Goal: Task Accomplishment & Management: Manage account settings

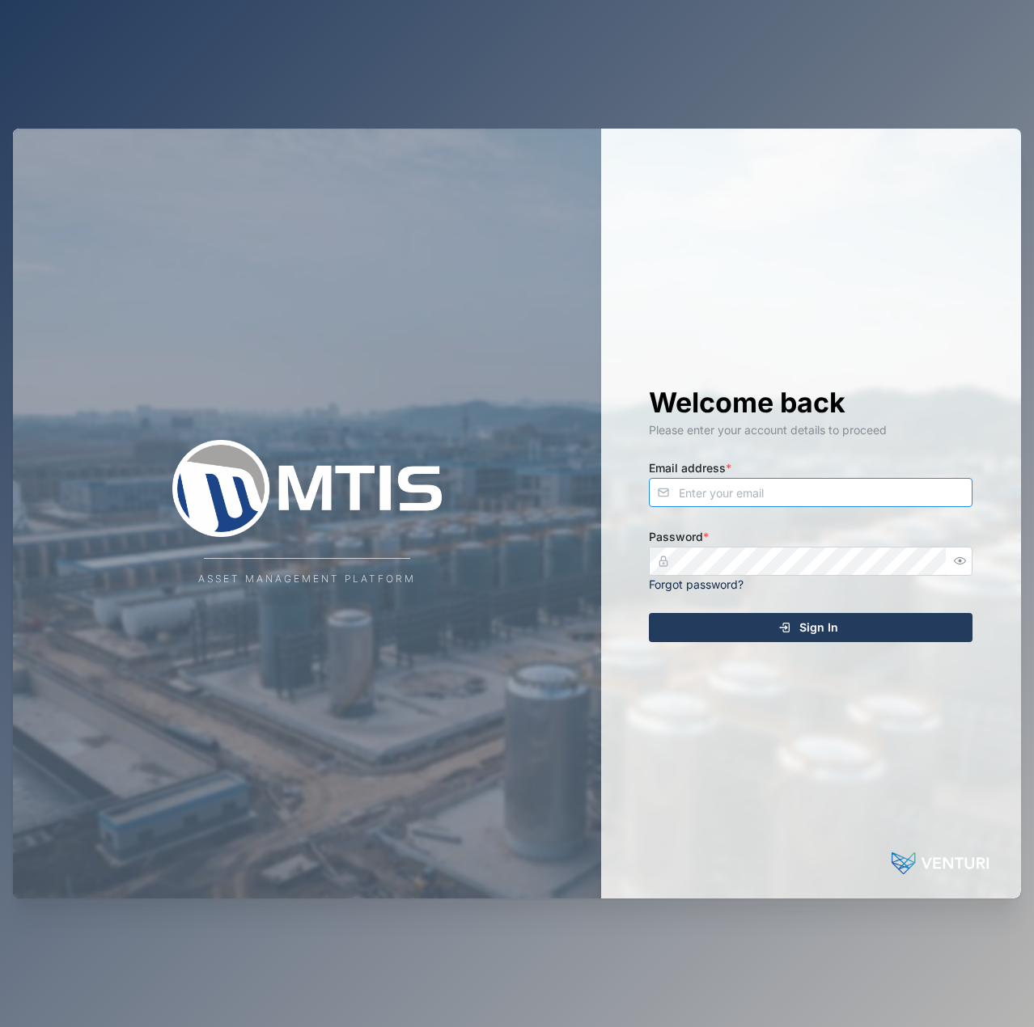
click at [780, 496] on input "Email address *" at bounding box center [811, 492] width 324 height 29
type input "[EMAIL_ADDRESS][PERSON_NAME][DOMAIN_NAME]"
click at [649, 613] on button "Sign In" at bounding box center [811, 627] width 324 height 29
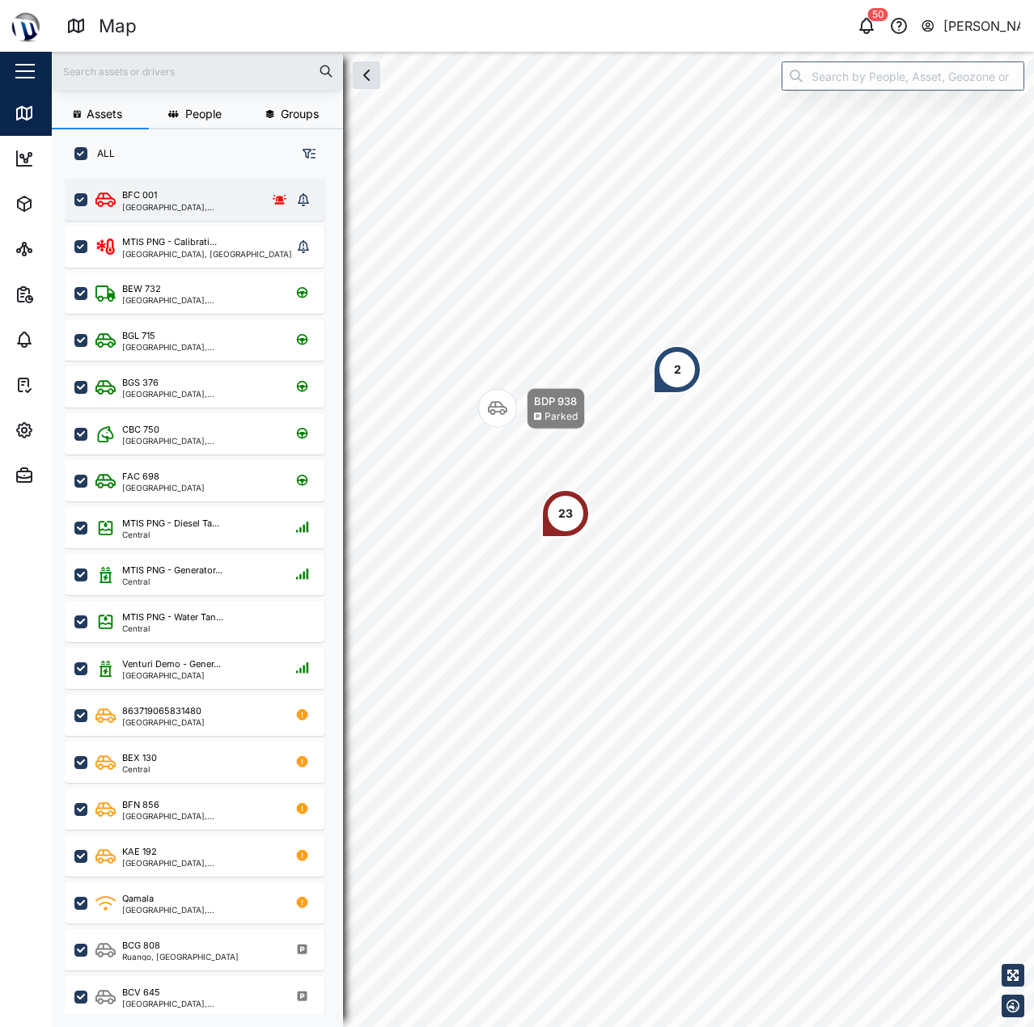
scroll to position [829, 253]
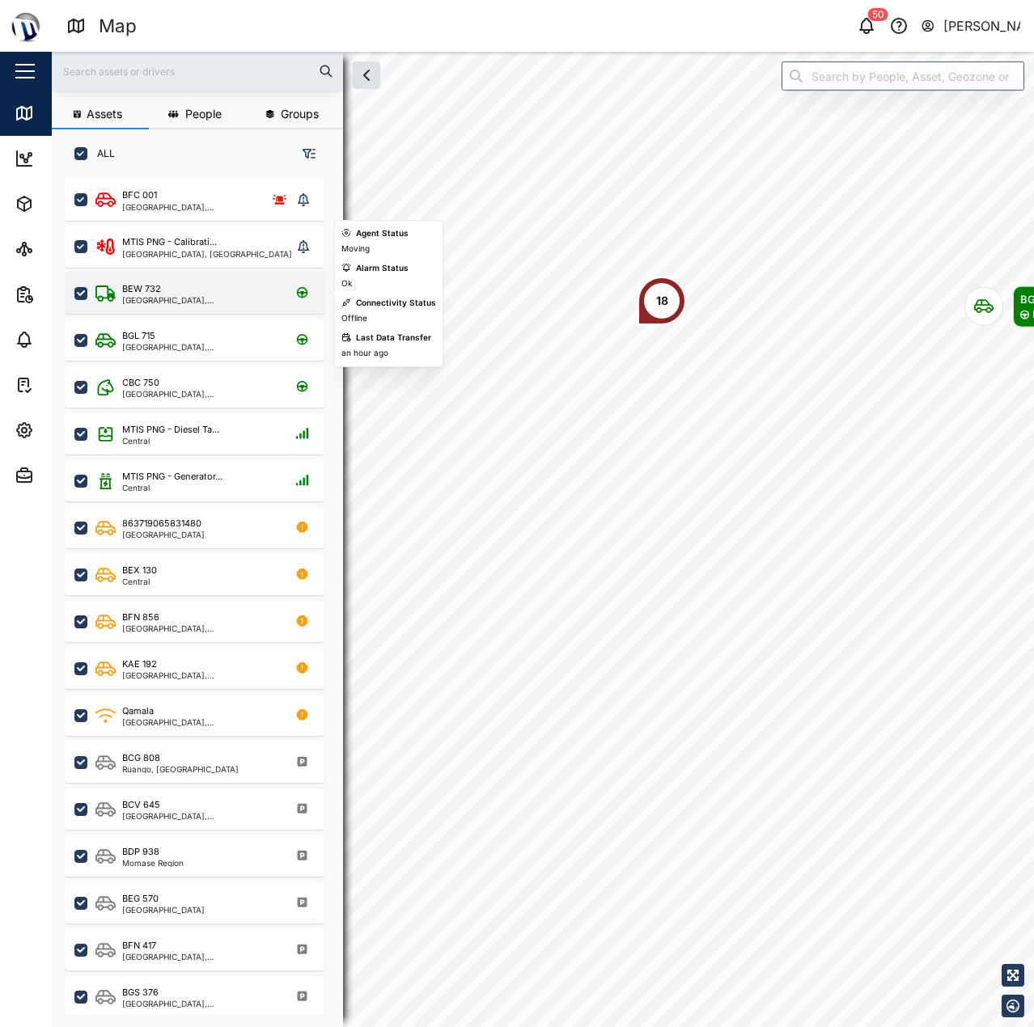
click at [194, 274] on div "BEW 732 Port Moresby, Southern Region" at bounding box center [195, 293] width 260 height 41
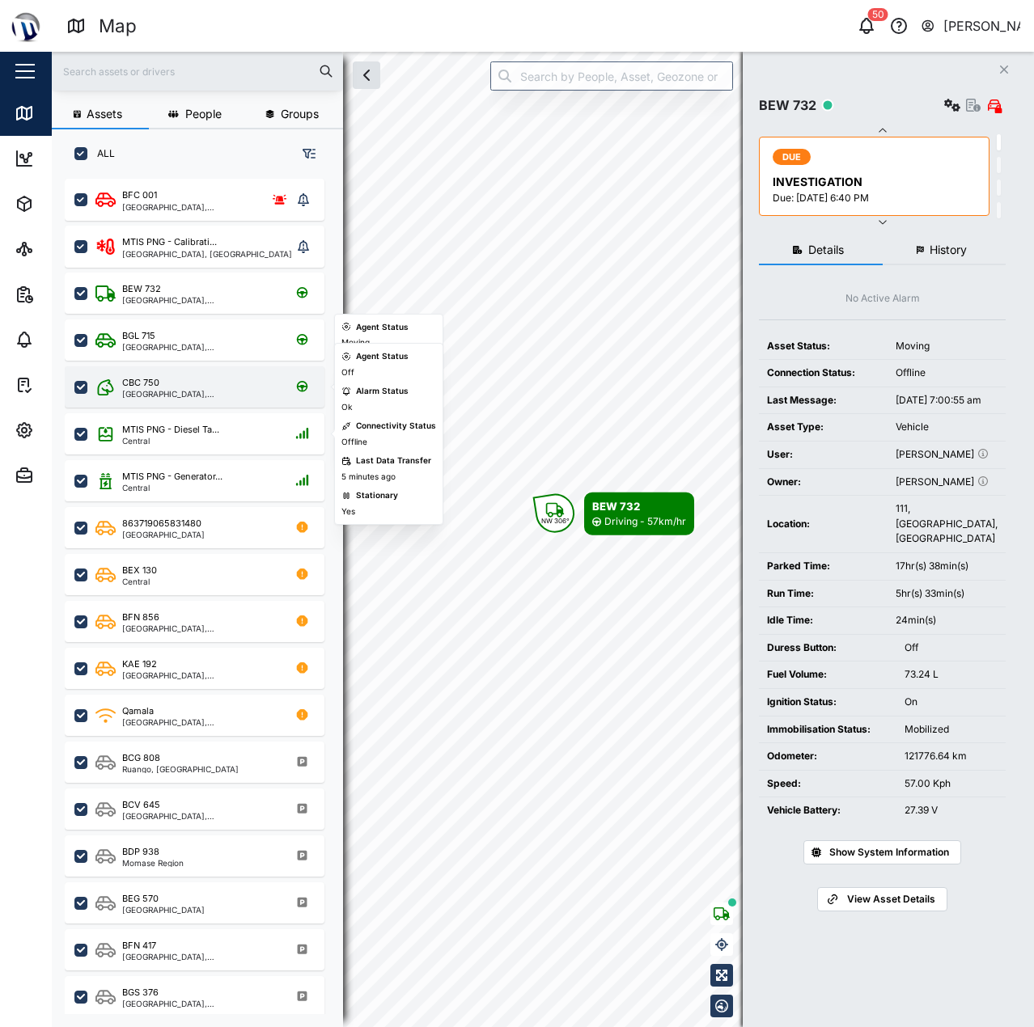
click at [221, 394] on div "[GEOGRAPHIC_DATA], [GEOGRAPHIC_DATA]" at bounding box center [199, 394] width 154 height 8
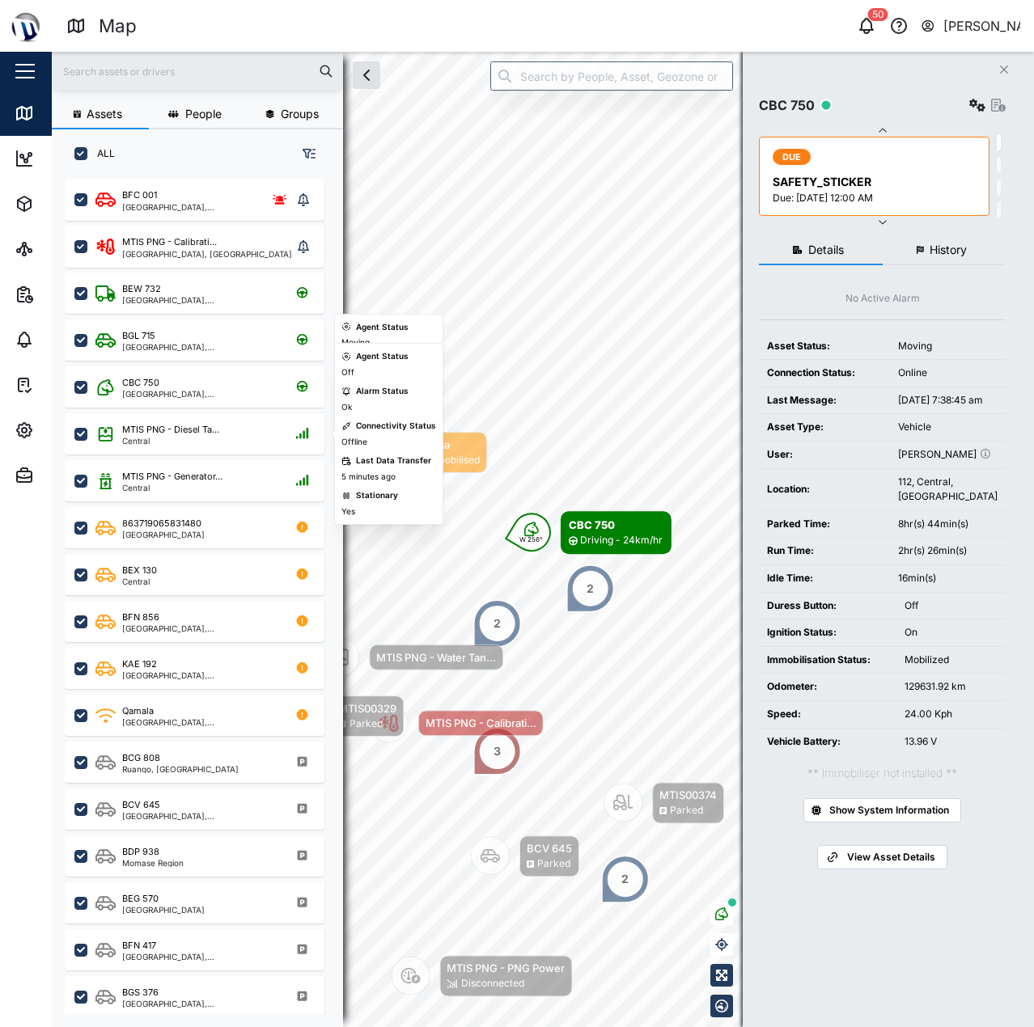
click at [208, 455] on div "MTIS PNG - Generator... Central" at bounding box center [195, 478] width 260 height 47
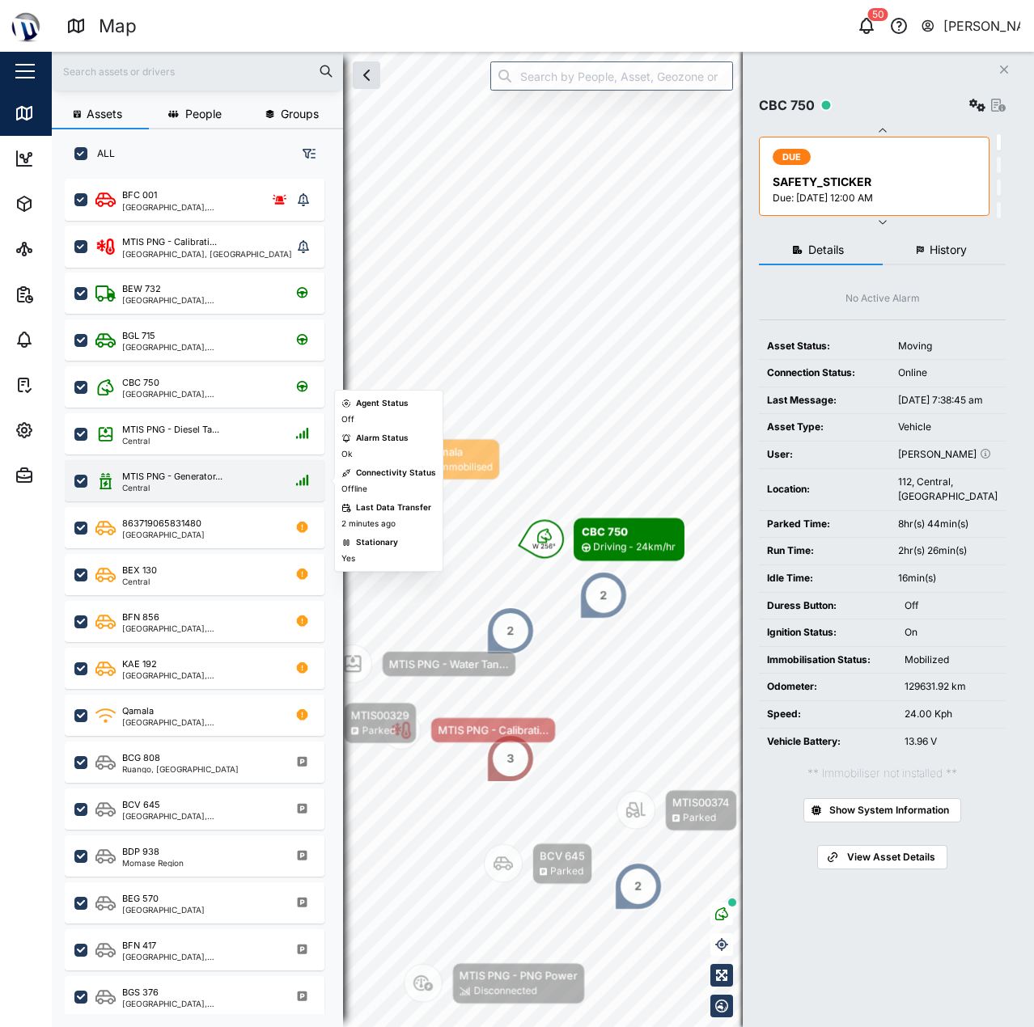
click at [212, 497] on div "MTIS PNG - Generator... Central" at bounding box center [195, 480] width 260 height 41
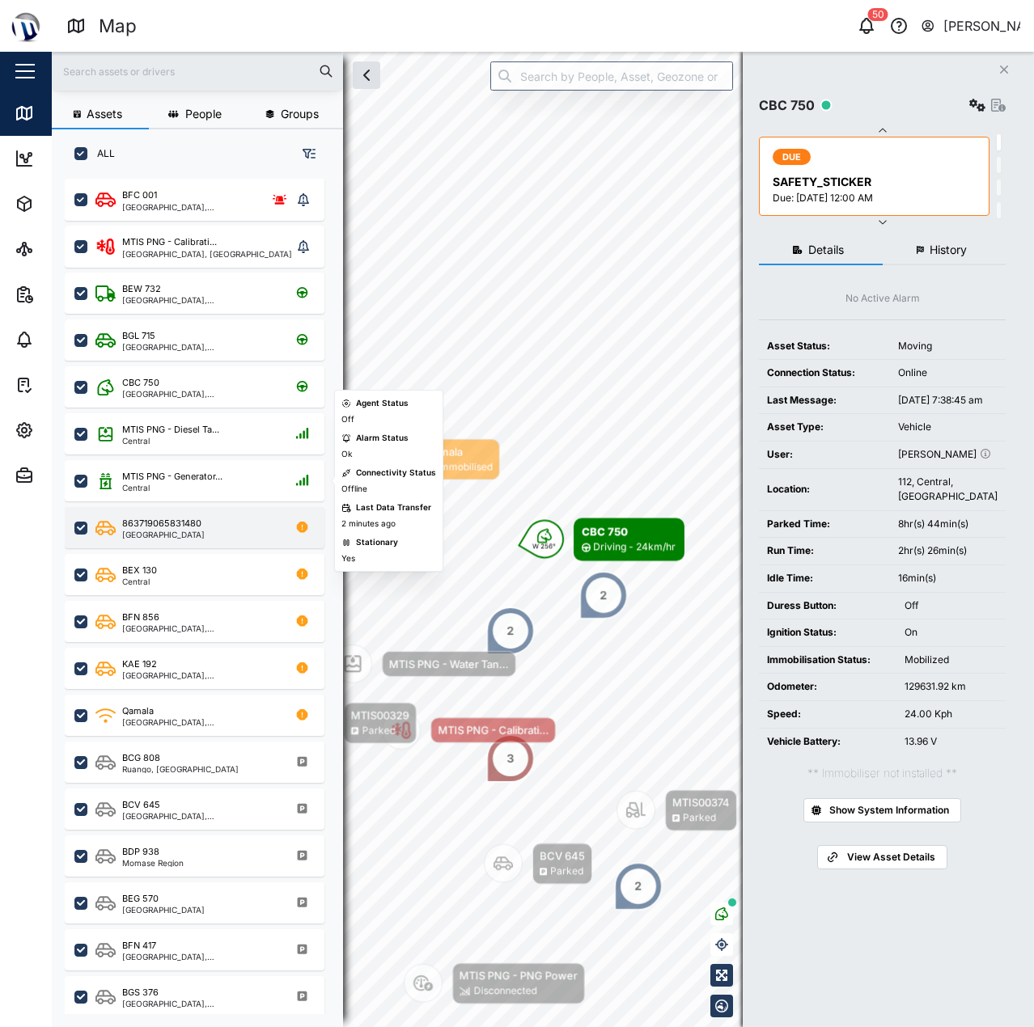
click at [203, 531] on div "863719065831480 Southern Region" at bounding box center [204, 528] width 219 height 22
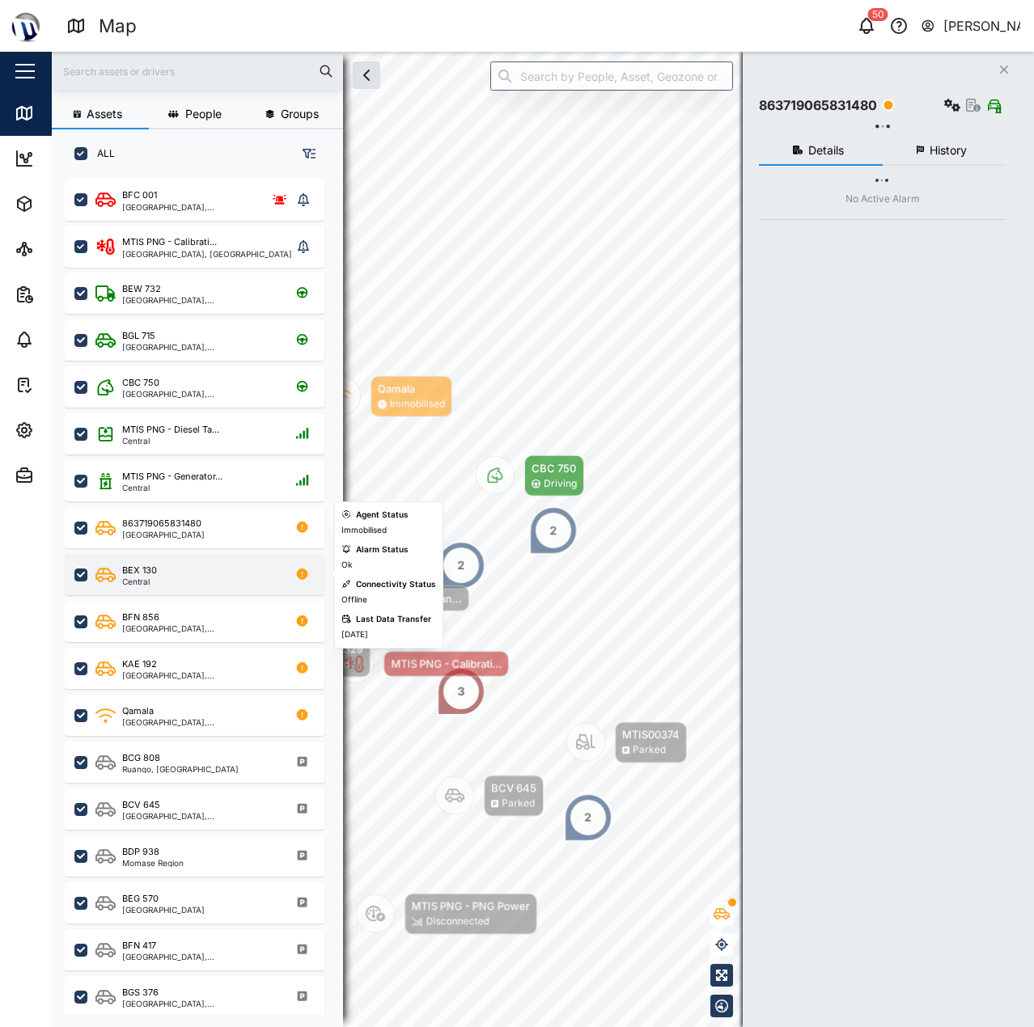
click at [225, 582] on div "BEX 130 Central" at bounding box center [204, 575] width 219 height 22
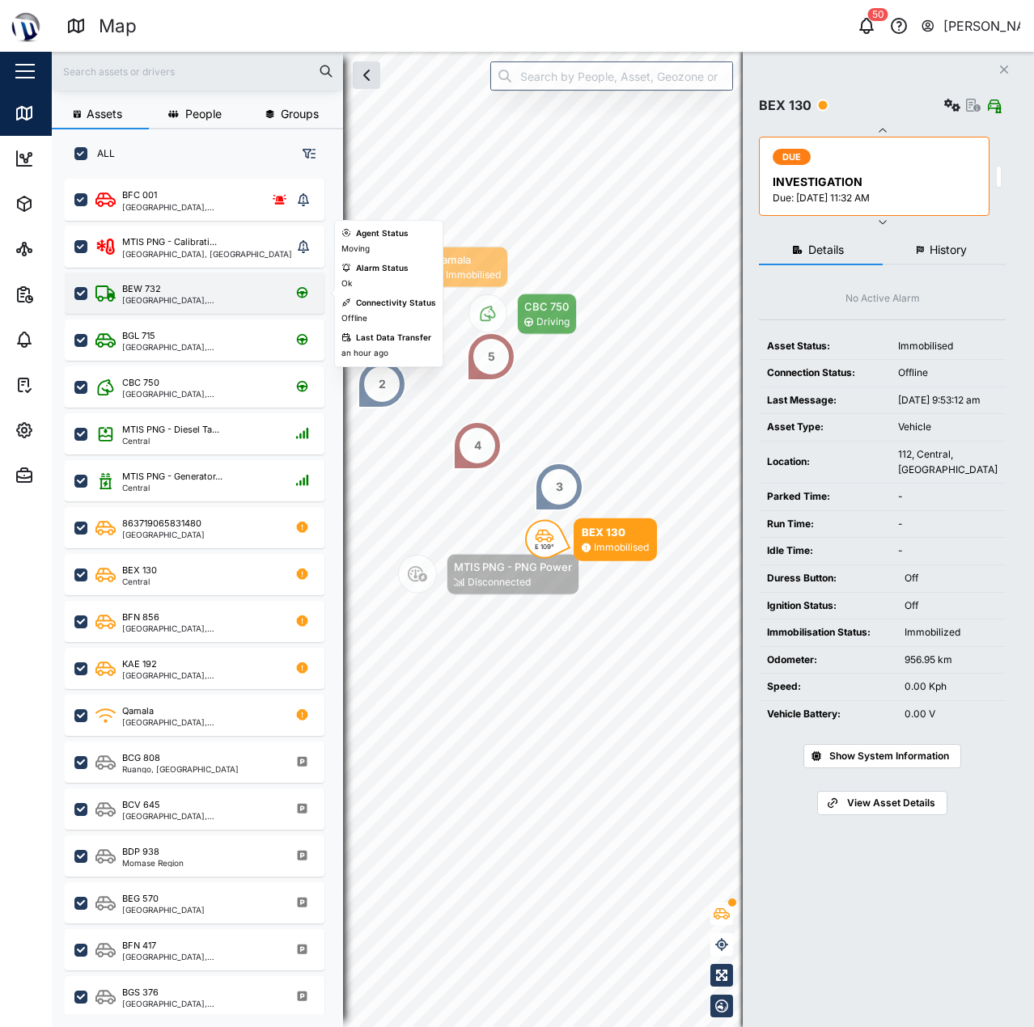
click at [192, 298] on div "[GEOGRAPHIC_DATA], [GEOGRAPHIC_DATA]" at bounding box center [199, 300] width 154 height 8
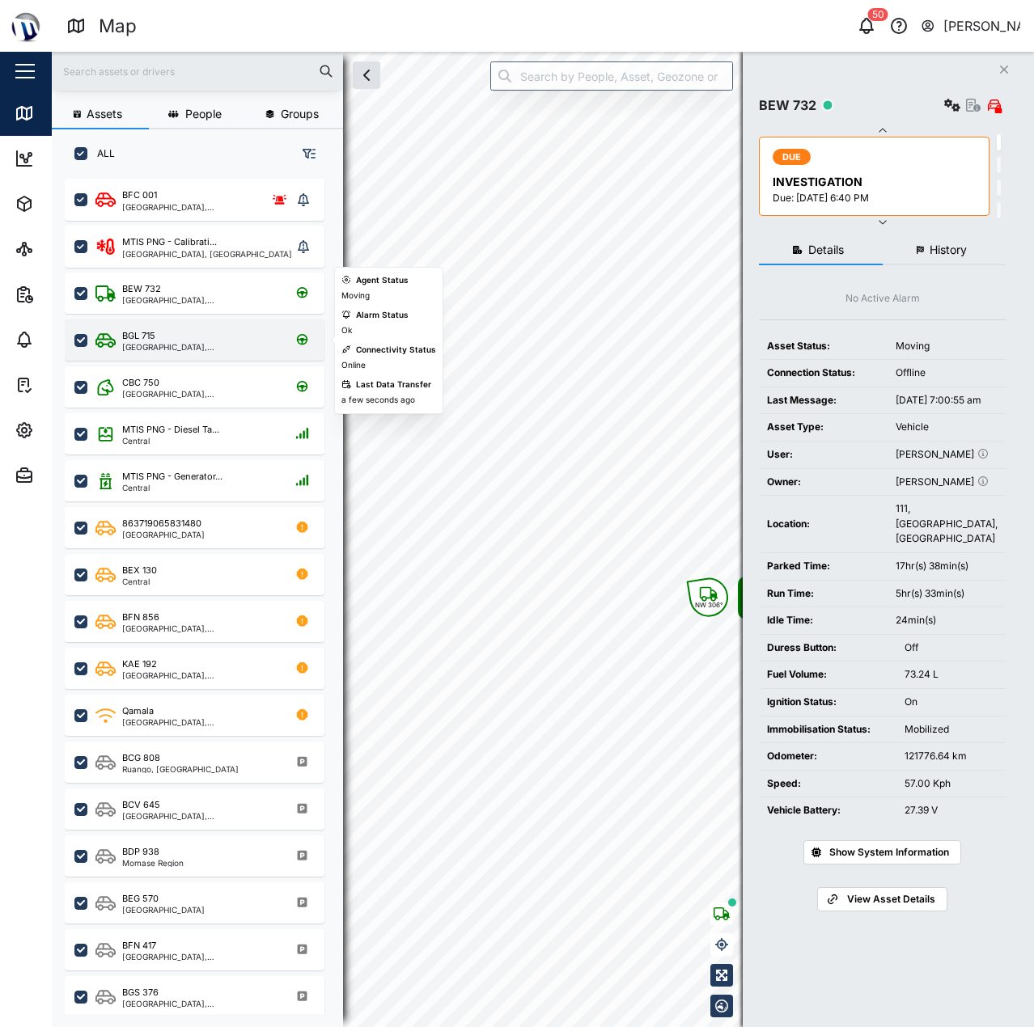
click at [186, 340] on div "BGL 715" at bounding box center [199, 336] width 154 height 14
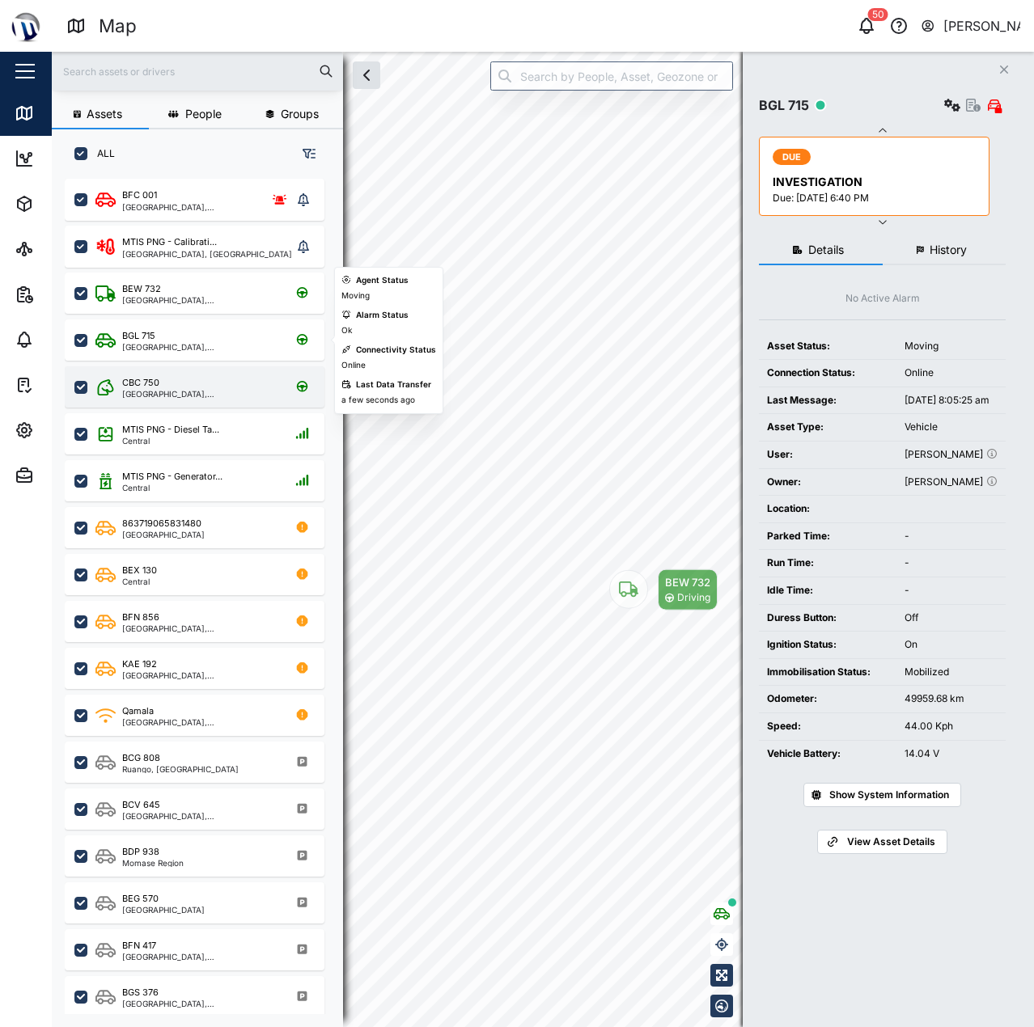
click at [171, 385] on div "CBC 750" at bounding box center [199, 383] width 154 height 14
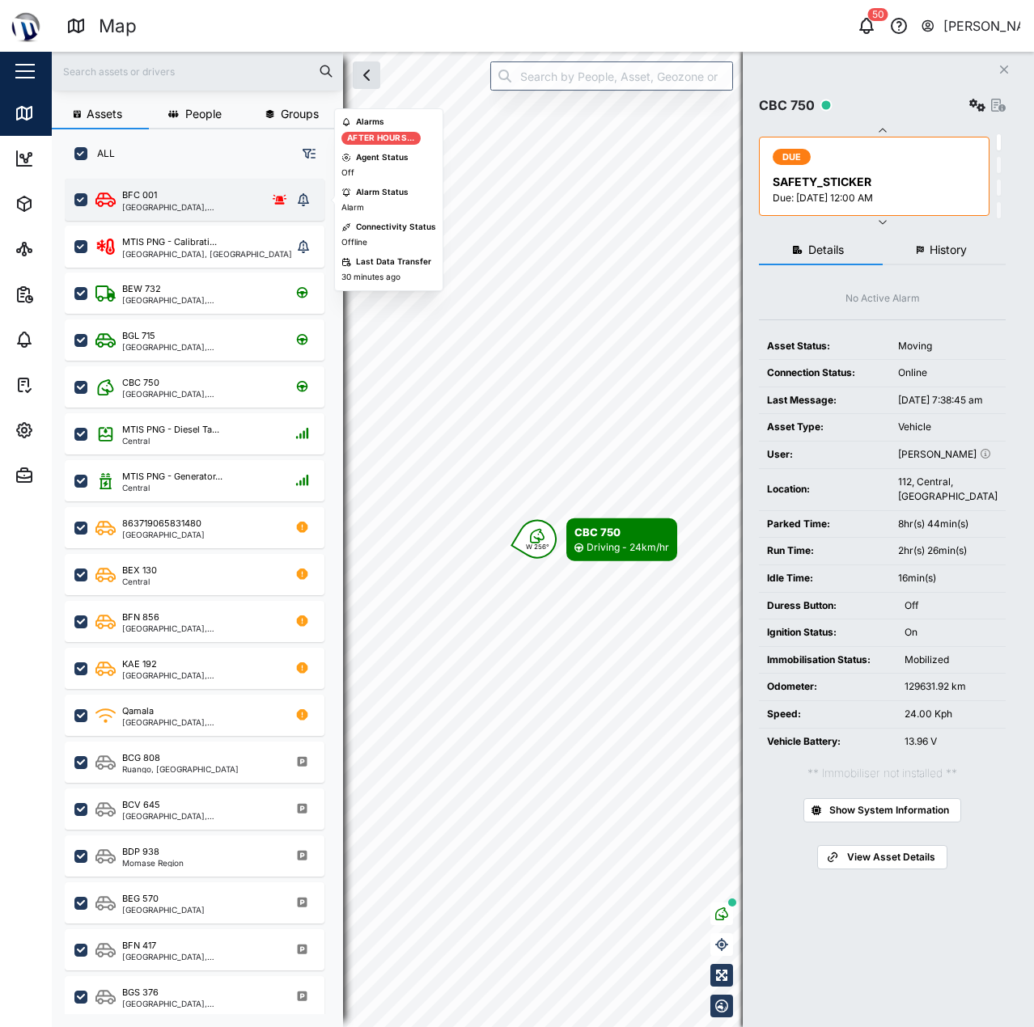
click at [188, 195] on div "BFC 001" at bounding box center [188, 195] width 132 height 14
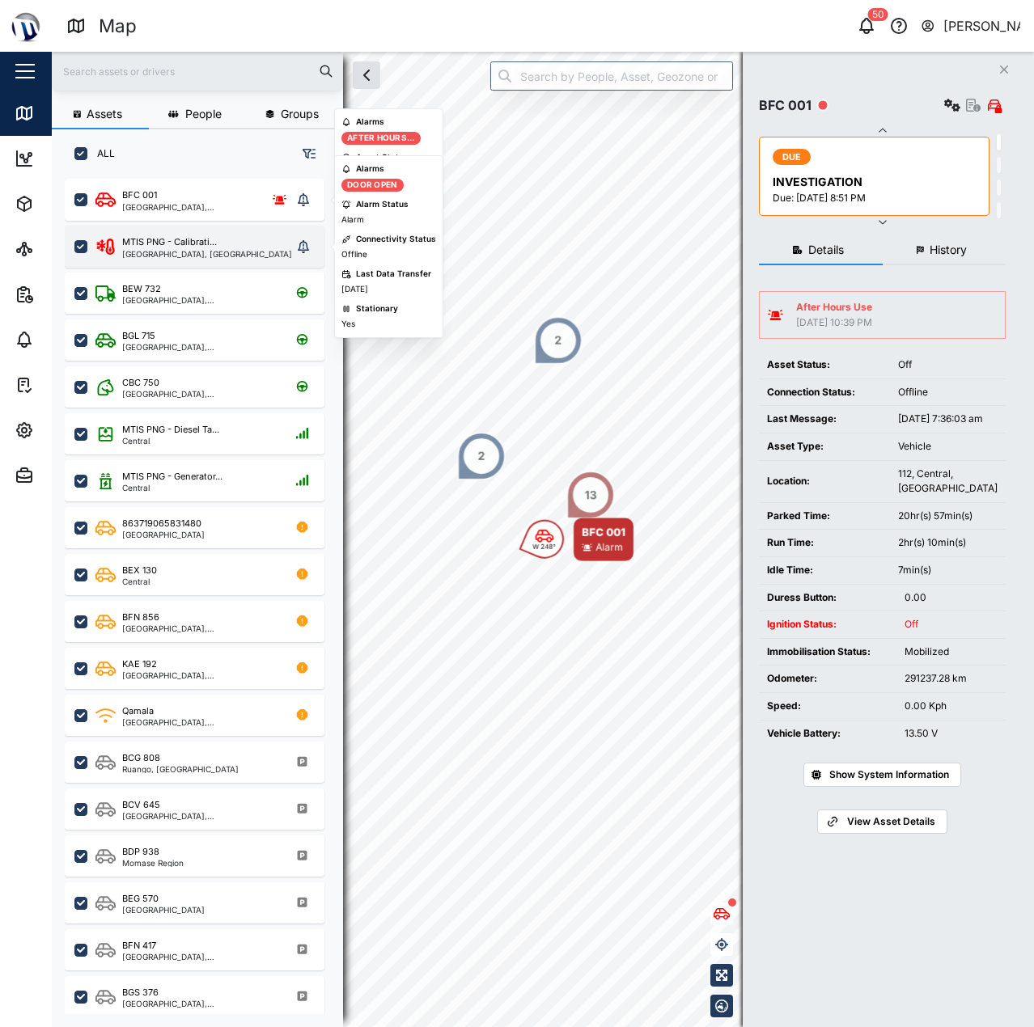
click at [167, 255] on div "[GEOGRAPHIC_DATA], [GEOGRAPHIC_DATA]" at bounding box center [207, 254] width 170 height 8
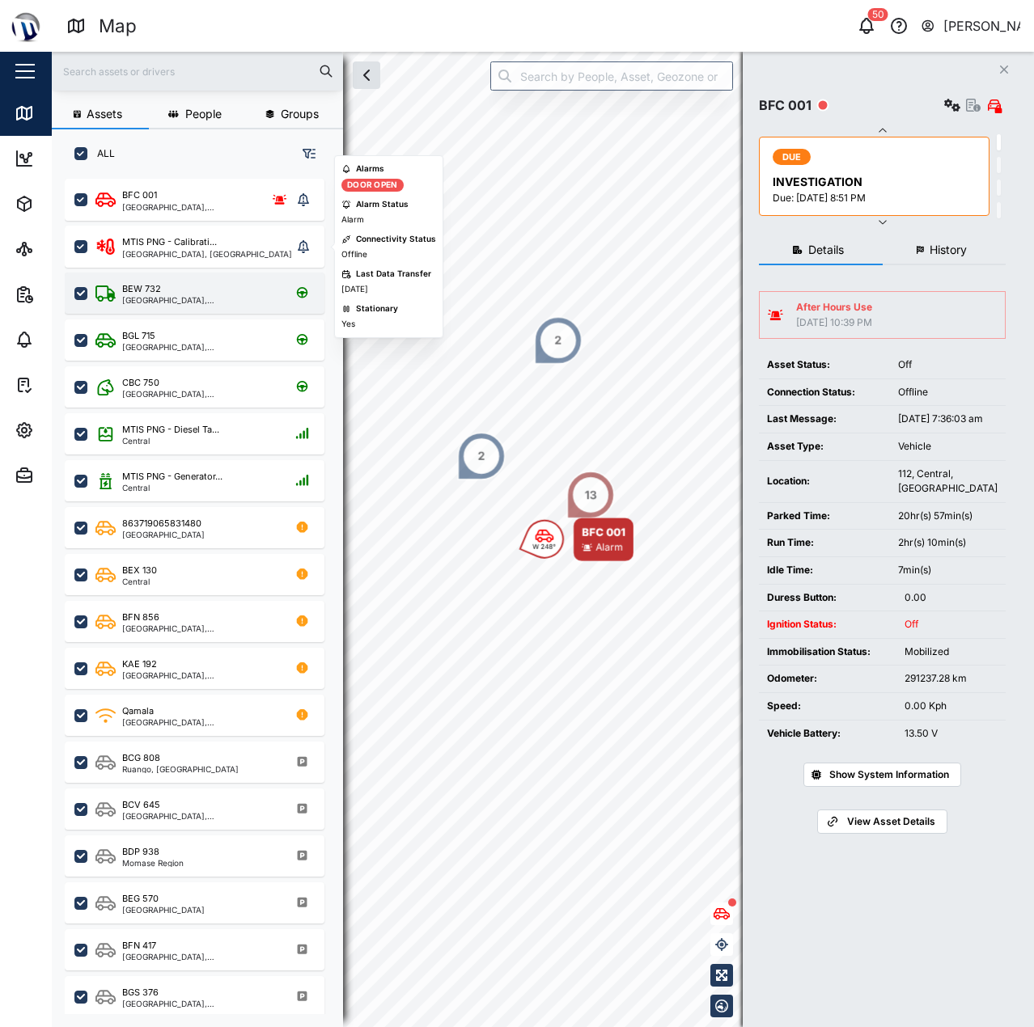
click at [159, 294] on div "BEW 732" at bounding box center [141, 289] width 39 height 14
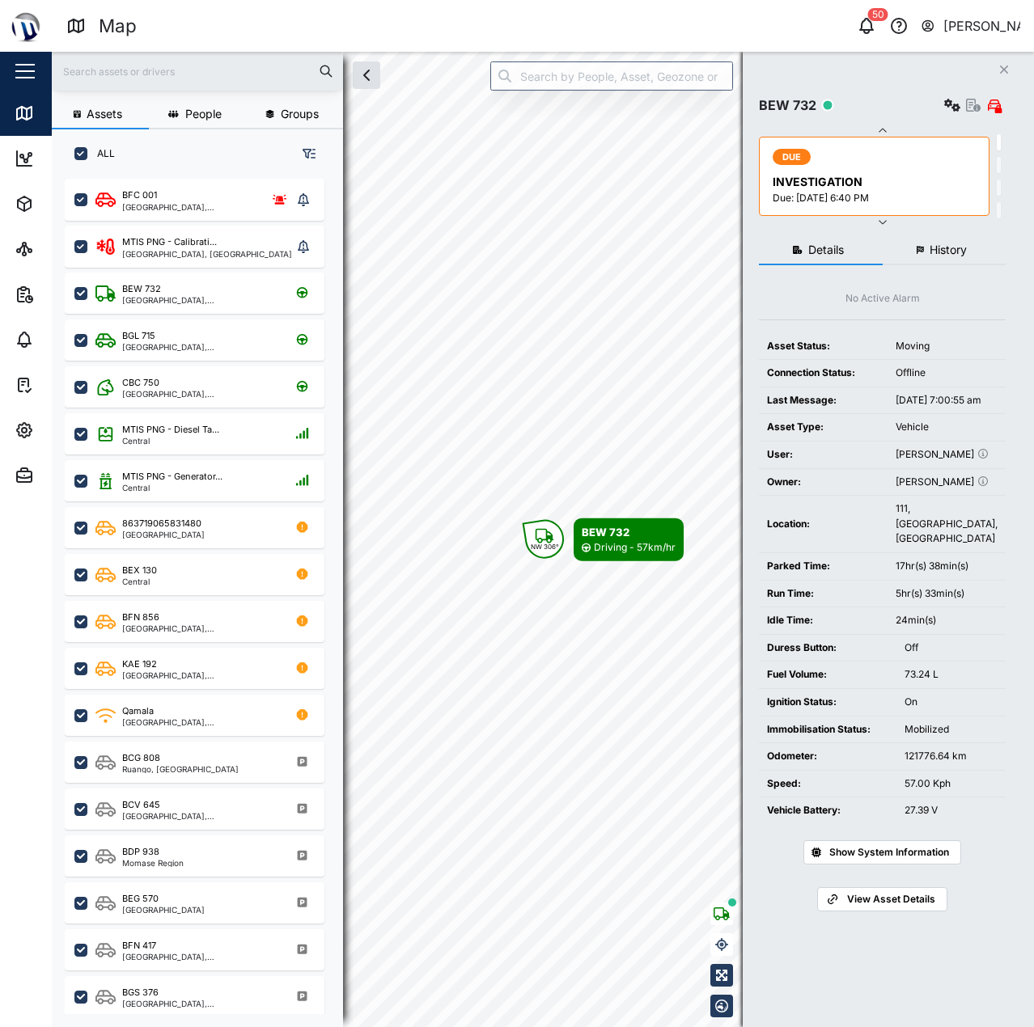
click at [868, 468] on td "User:" at bounding box center [823, 454] width 129 height 27
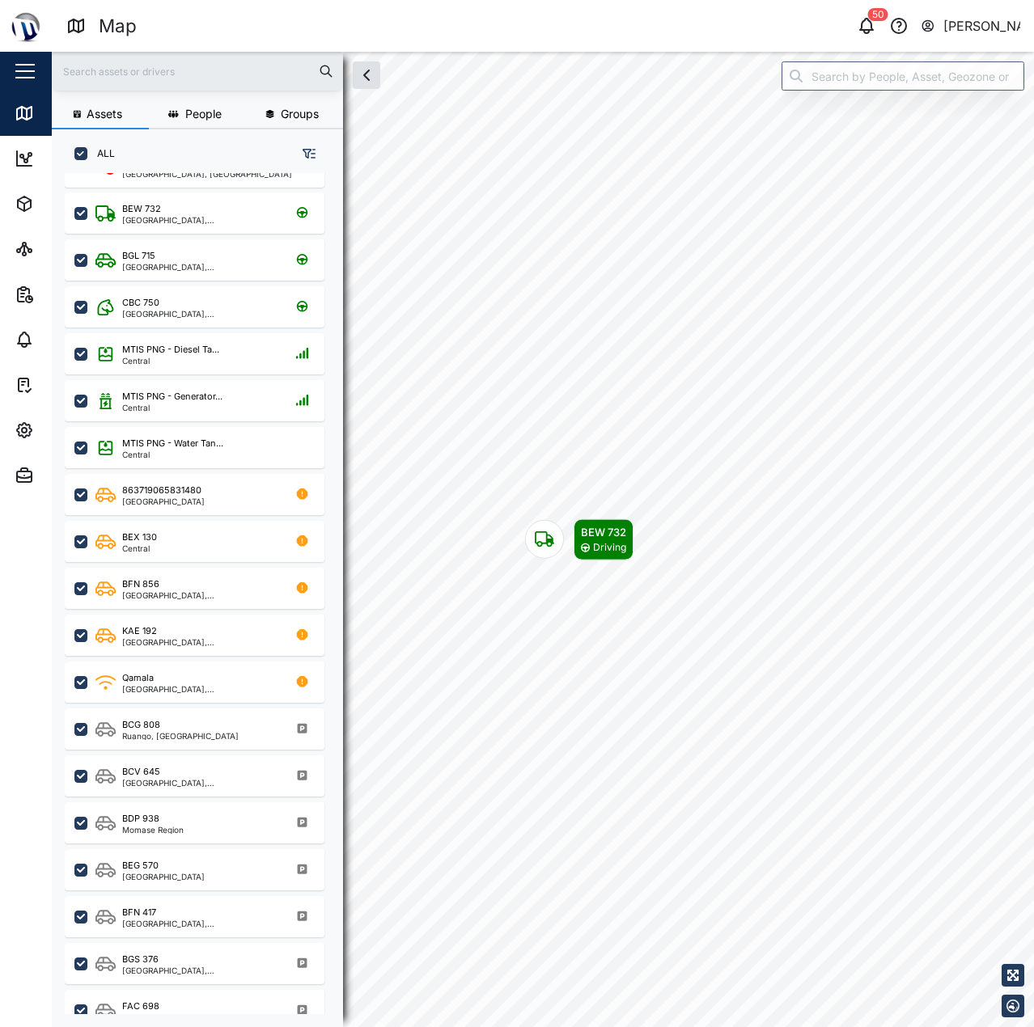
scroll to position [81, 0]
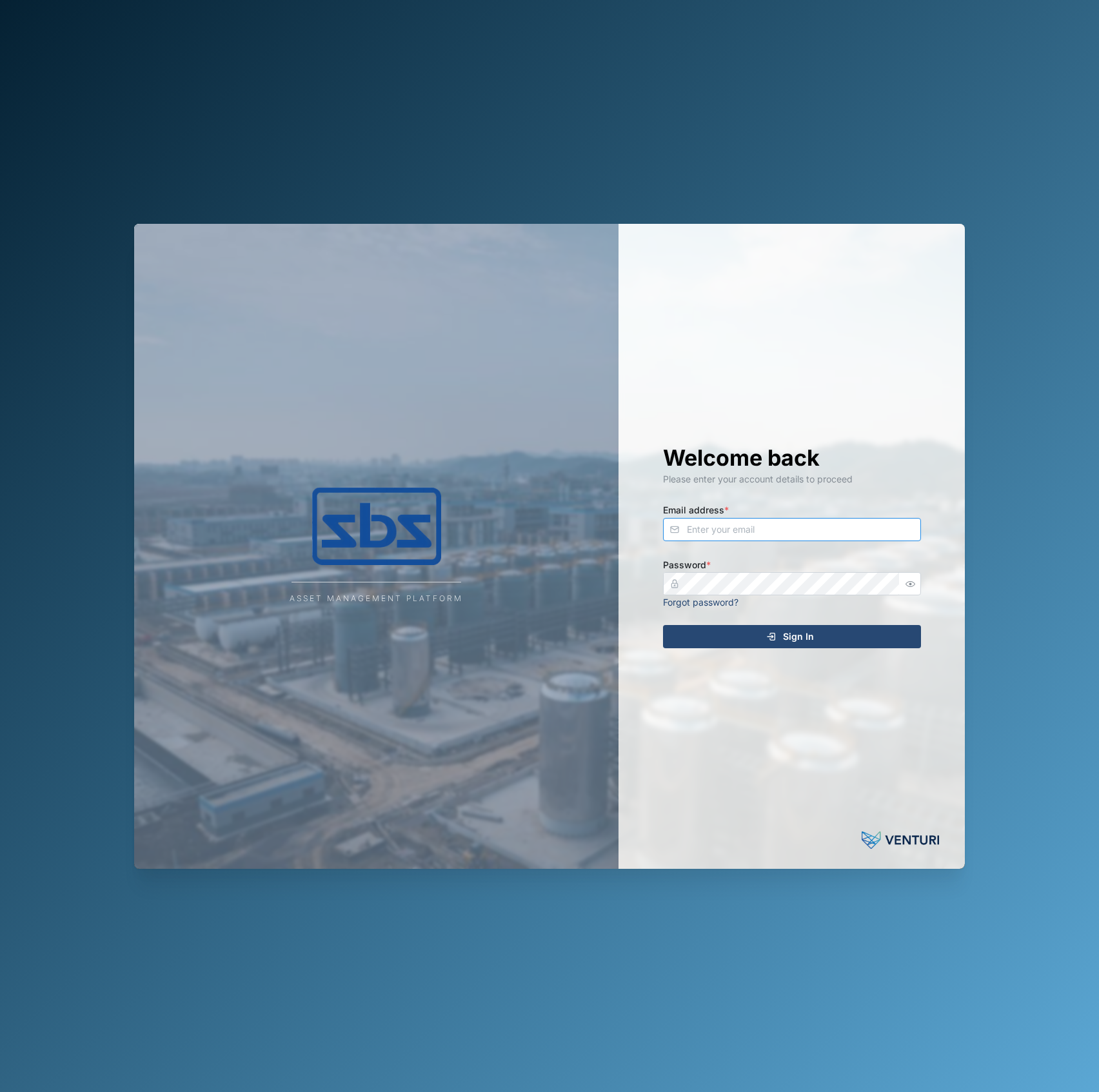
click at [800, 530] on input "Email address *" at bounding box center [792, 529] width 258 height 23
type input "f"
type input "[EMAIL_ADDRESS][PERSON_NAME][DOMAIN_NAME]"
click at [663, 625] on button "Sign In" at bounding box center [792, 637] width 258 height 23
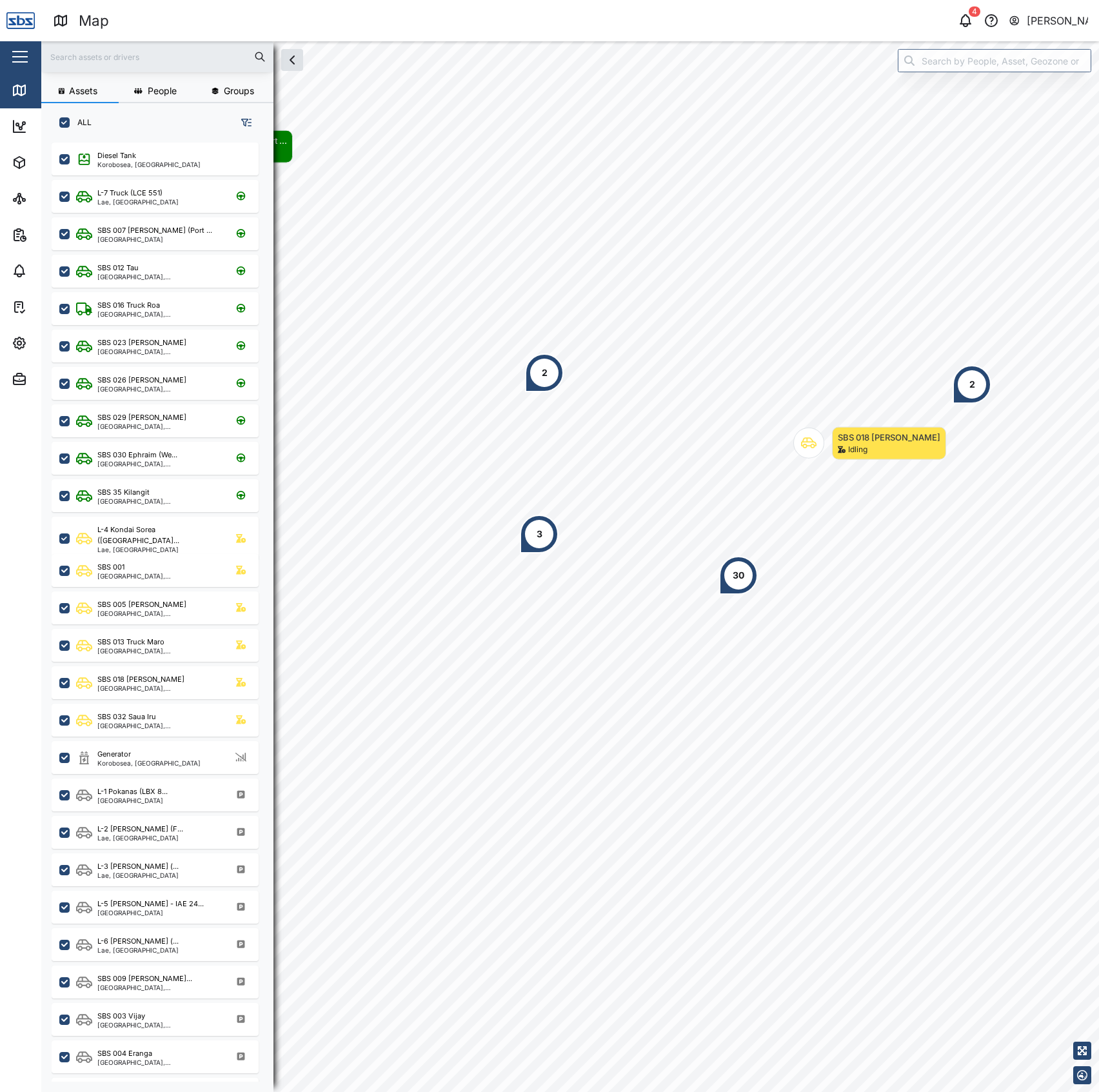
scroll to position [930, 199]
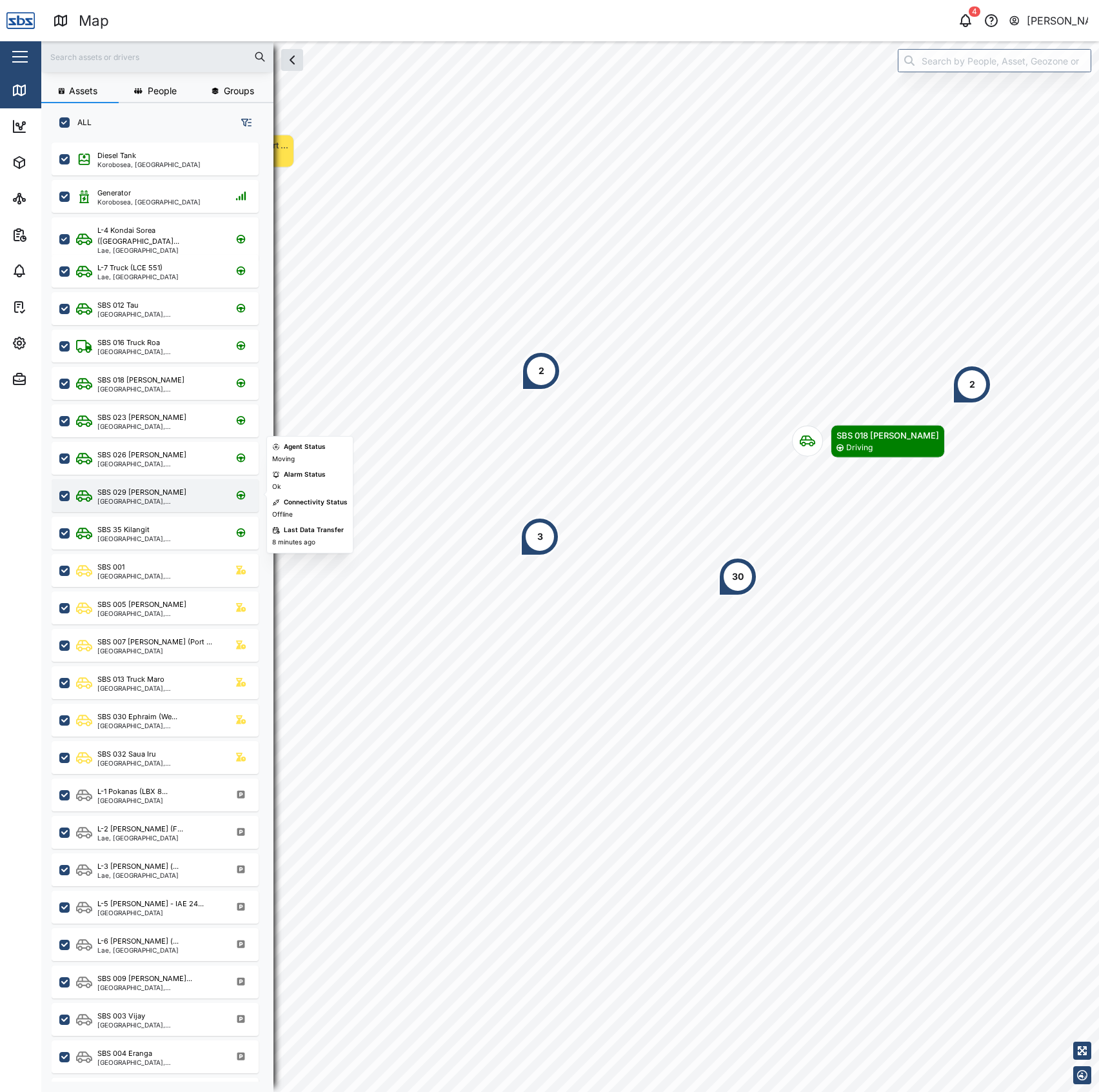
click at [158, 487] on div "SBS 029 Morlie I" at bounding box center [159, 493] width 123 height 11
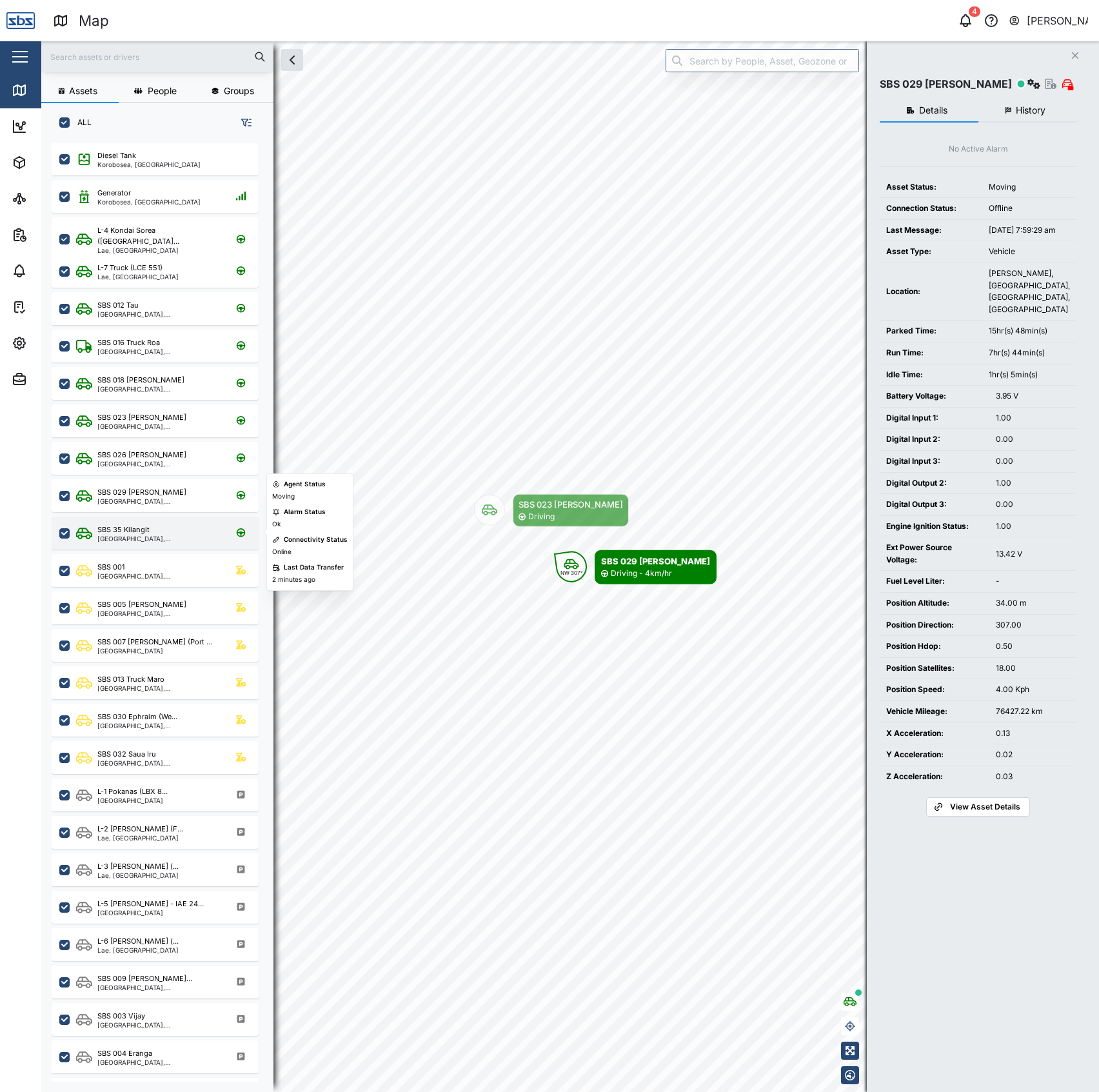
click at [166, 530] on div "SBS 35 Kilangit" at bounding box center [159, 530] width 123 height 11
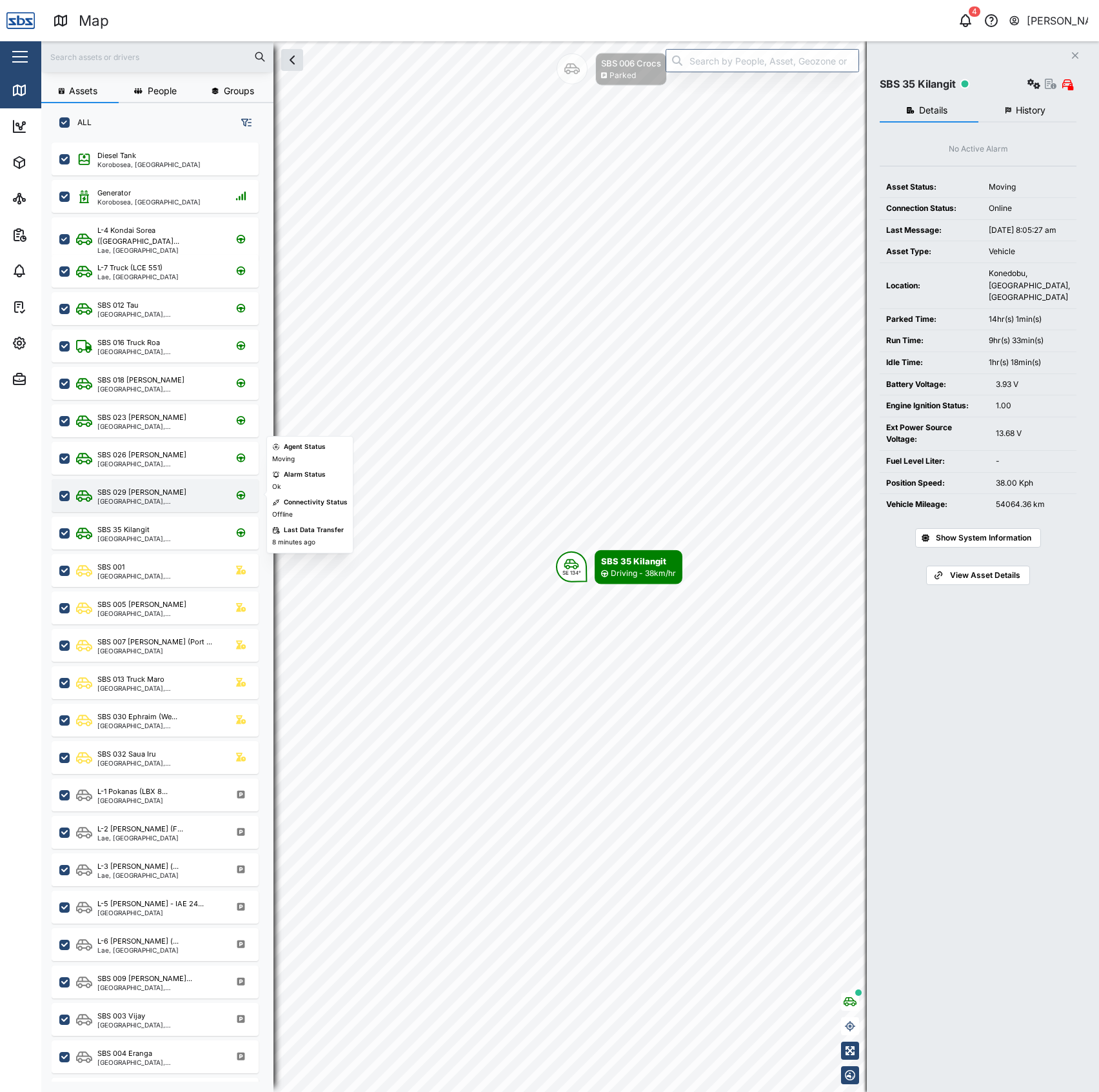
click at [176, 494] on div "SBS 029 Morlie I" at bounding box center [159, 493] width 123 height 11
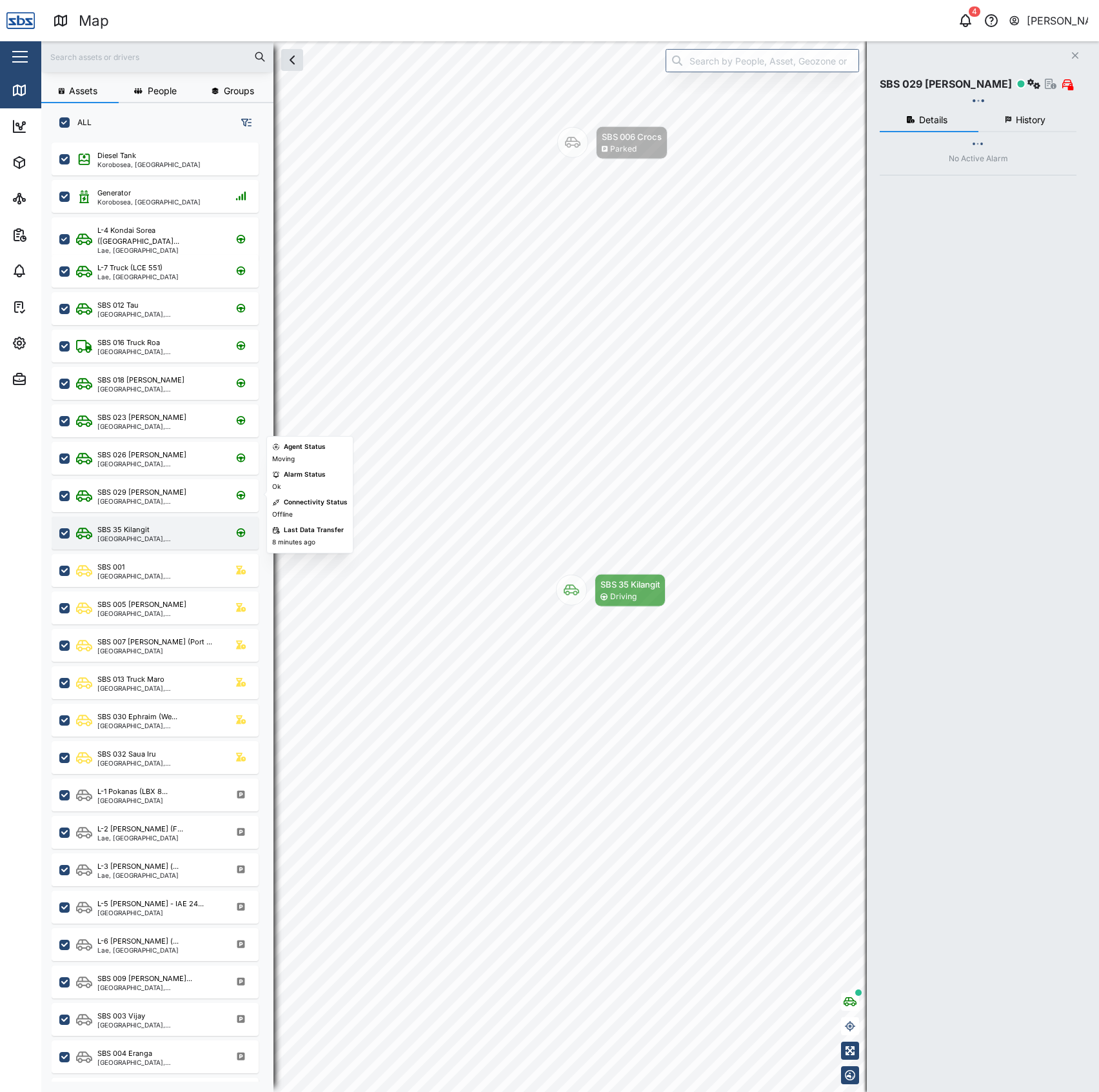
click at [171, 533] on div "SBS 35 Kilangit" at bounding box center [159, 530] width 123 height 11
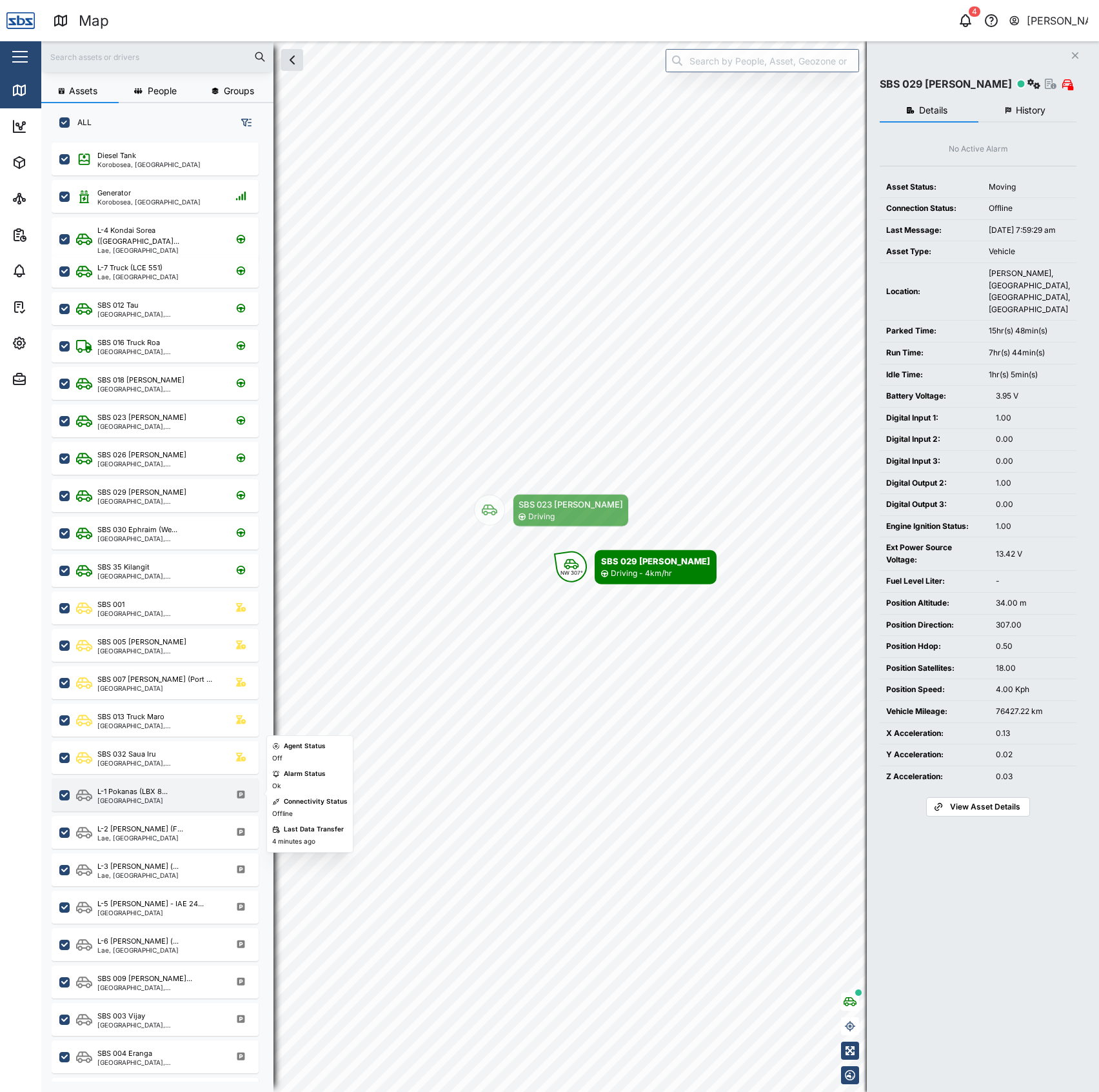
click at [163, 806] on div "L-1 Pokanas (LBX 8... Highlands Region" at bounding box center [156, 794] width 207 height 33
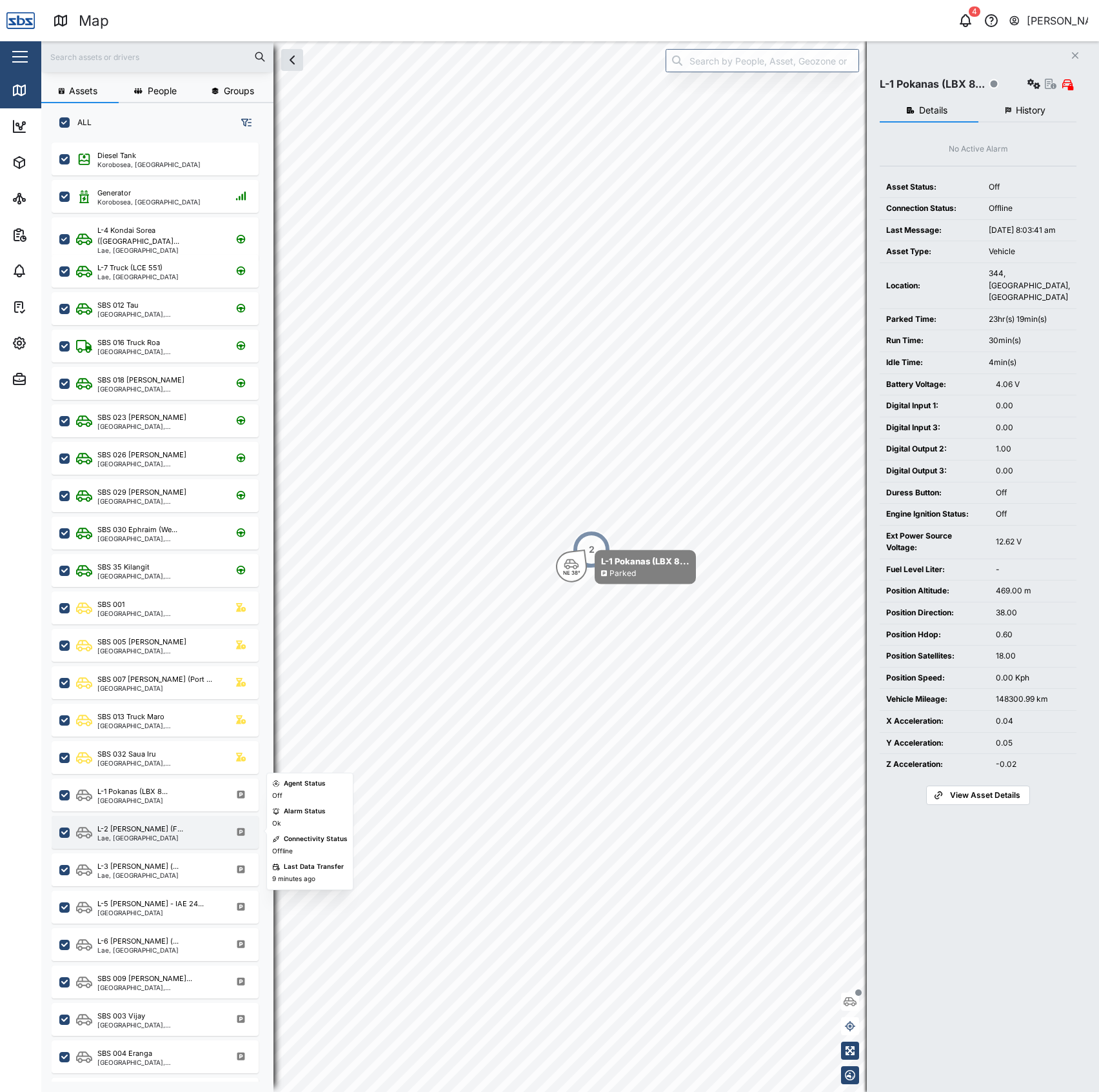
click at [158, 836] on div "Lae, Momase Region" at bounding box center [140, 838] width 86 height 6
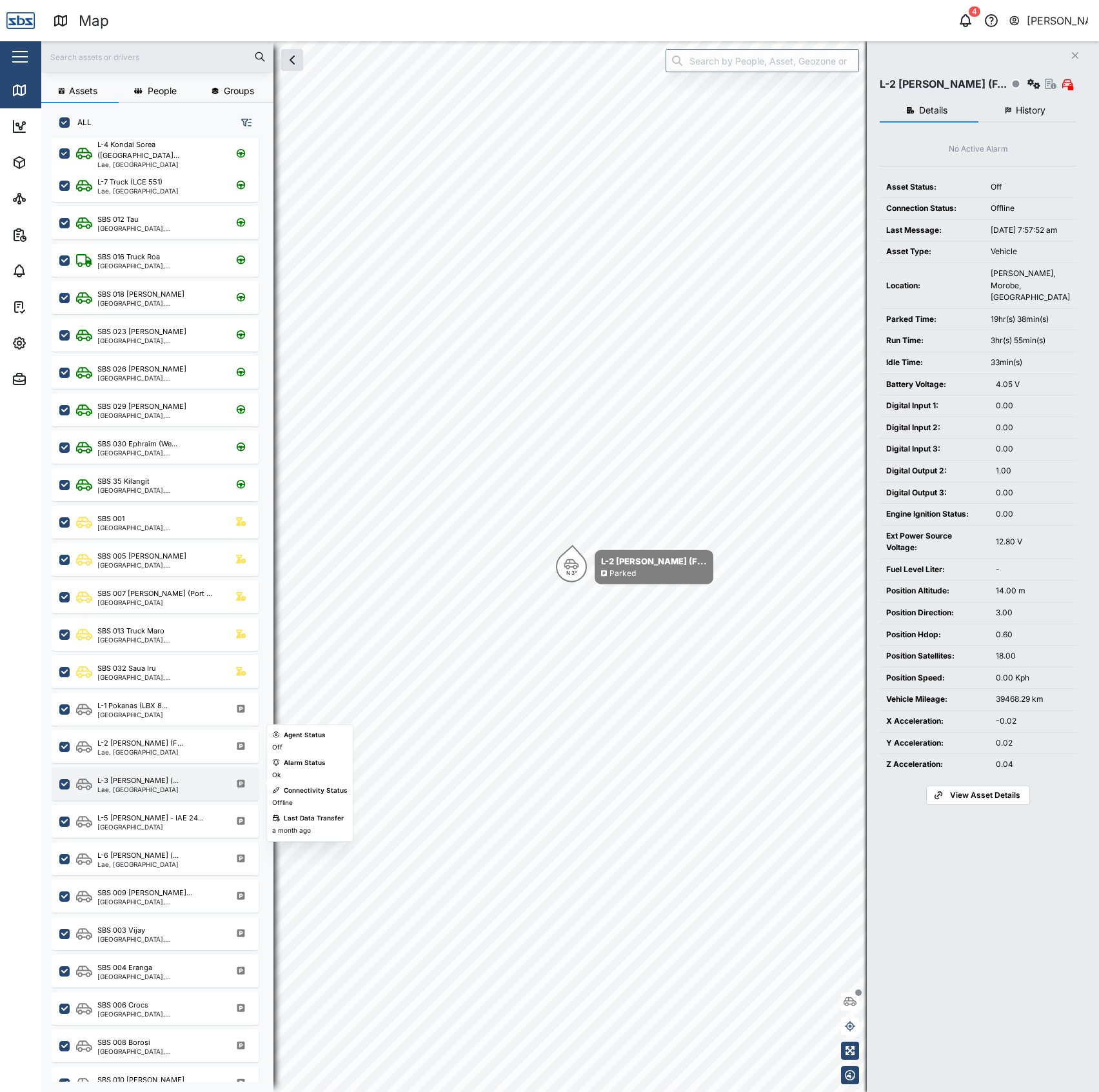
click at [178, 788] on div "L-3 Lawrence Namo (... Lae, Momase Region" at bounding box center [163, 784] width 175 height 18
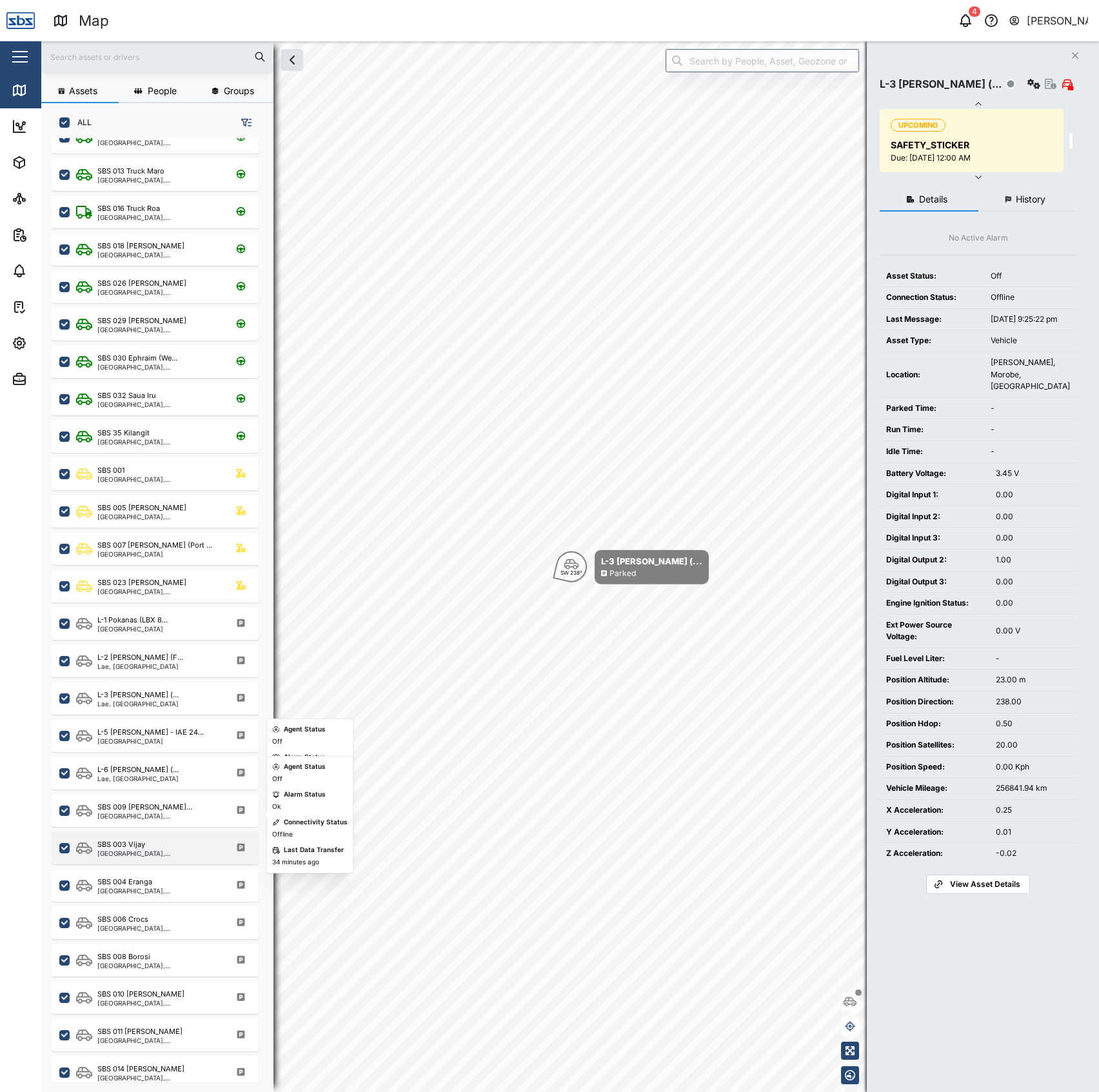
scroll to position [430, 0]
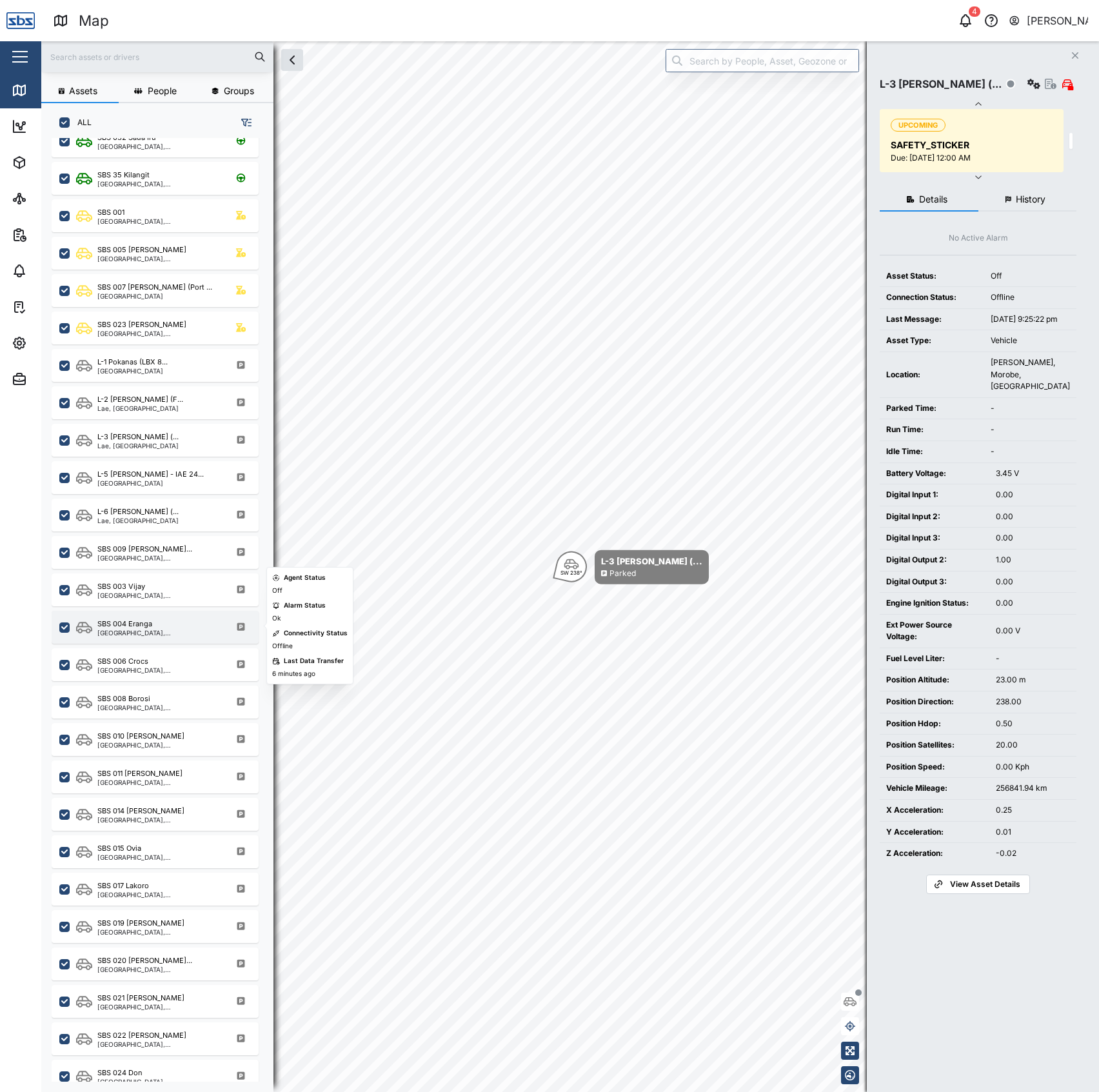
click at [168, 633] on div "[GEOGRAPHIC_DATA], [GEOGRAPHIC_DATA]" at bounding box center [159, 633] width 123 height 6
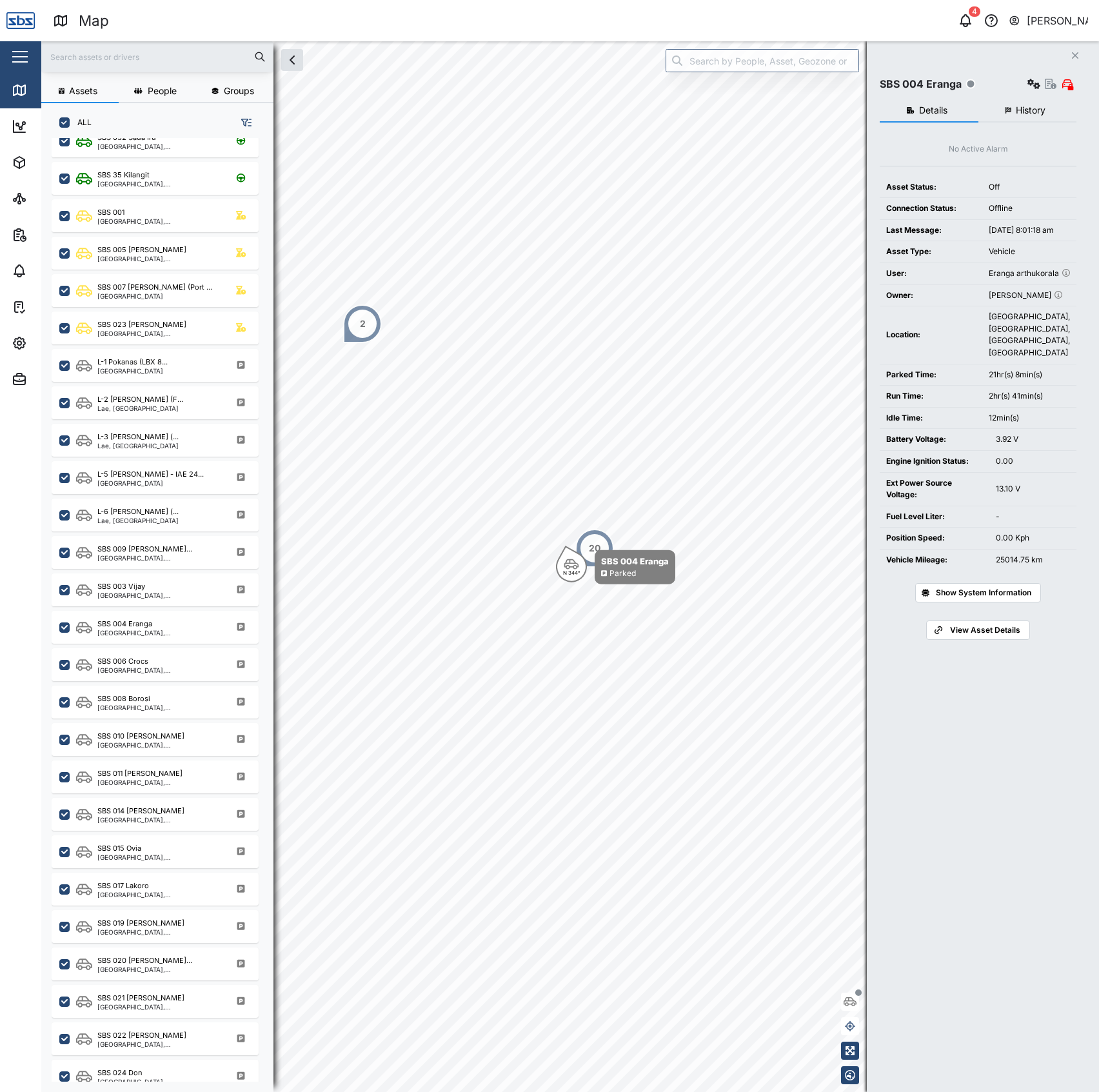
click at [151, 569] on div "SBS 003 Vijay Port Moresby, Southern Region" at bounding box center [156, 587] width 207 height 37
click at [147, 593] on div "[GEOGRAPHIC_DATA], [GEOGRAPHIC_DATA]" at bounding box center [159, 595] width 123 height 6
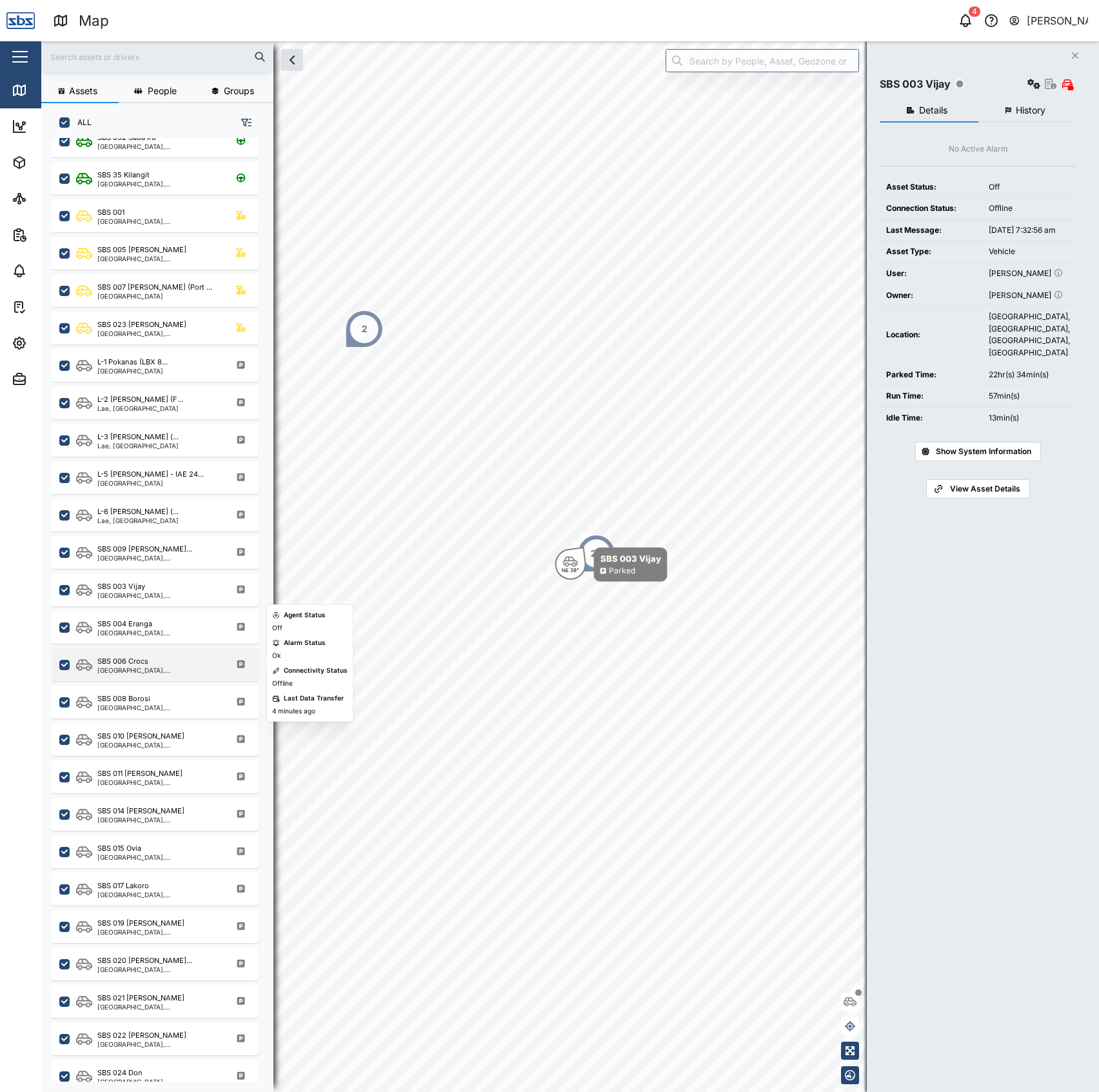
click at [147, 679] on div "SBS 006 Crocs Port Moresby, Southern Region" at bounding box center [156, 664] width 207 height 33
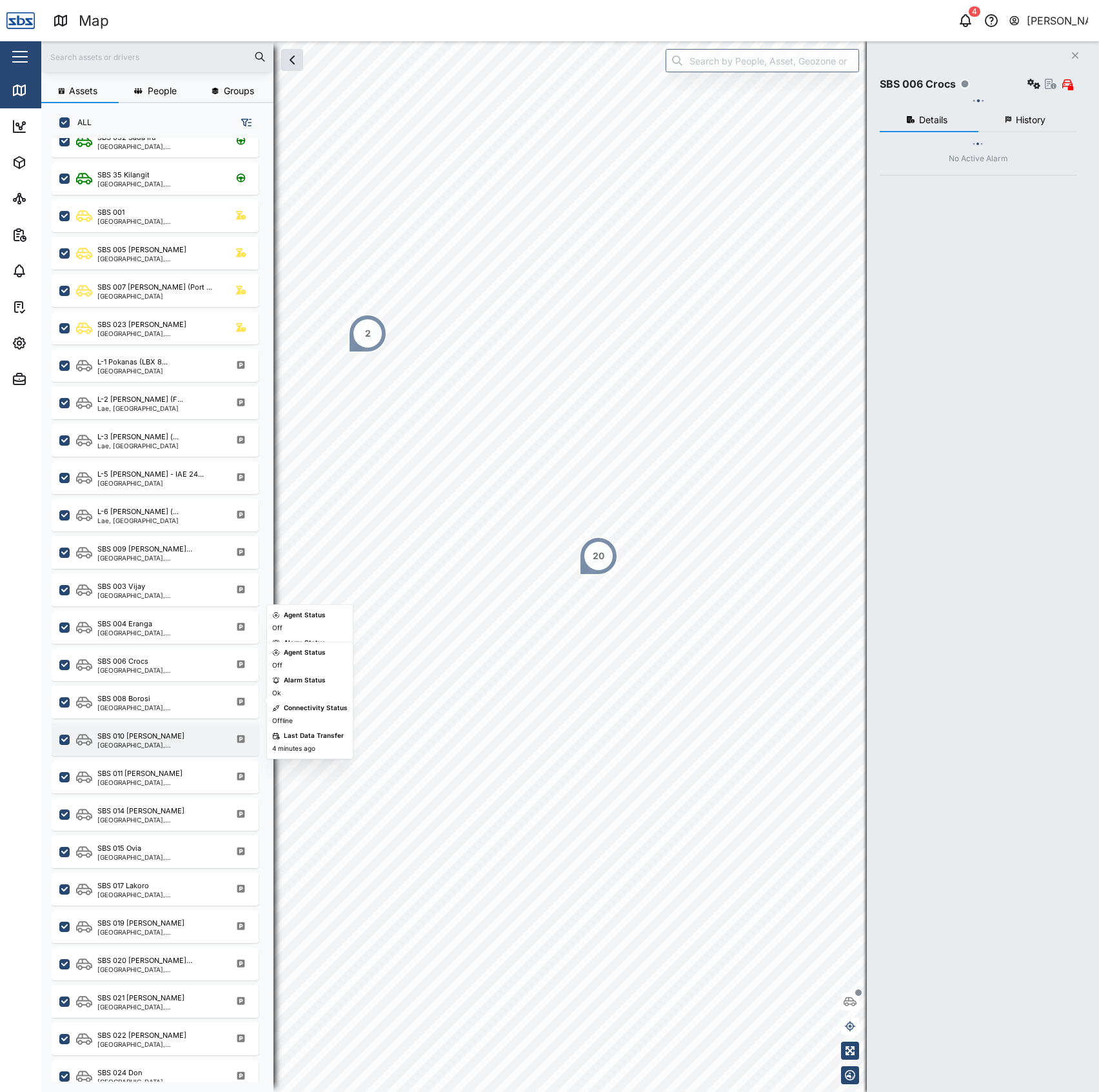
click at [174, 738] on div "SBS 010 Morgan" at bounding box center [159, 736] width 123 height 11
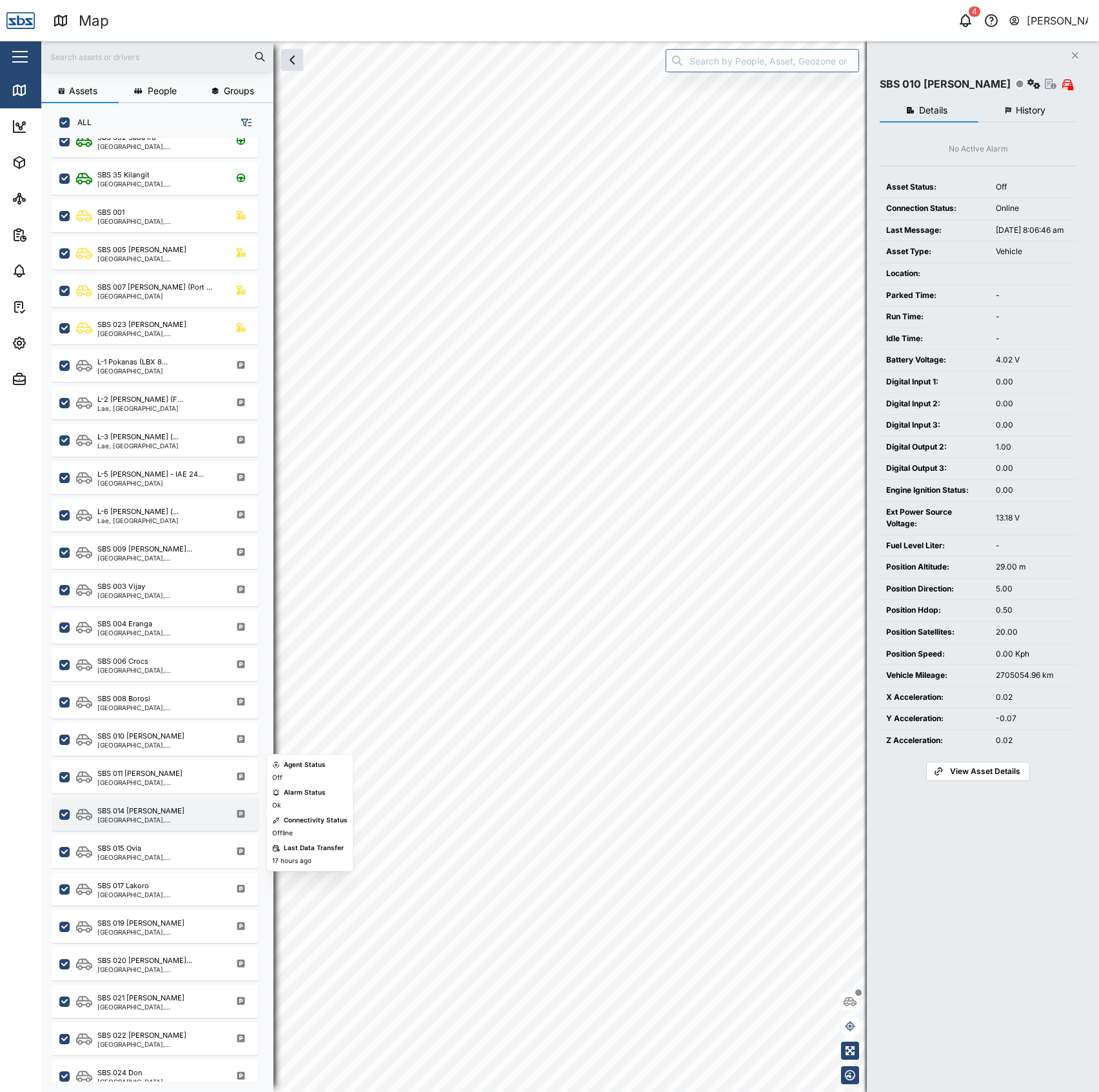
click at [174, 809] on div "SBS 014 Henry" at bounding box center [159, 811] width 123 height 11
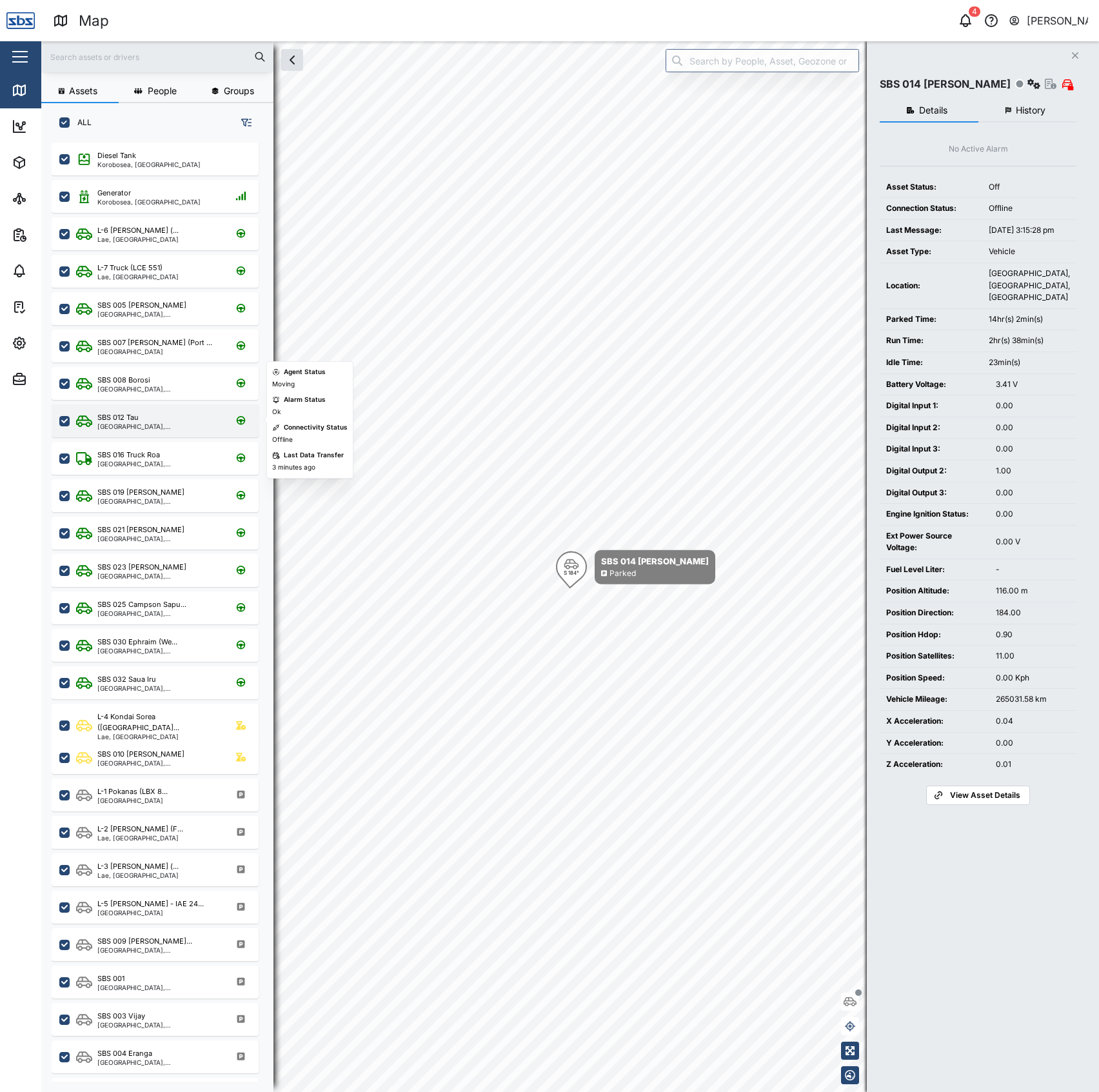
click at [179, 431] on div "SBS 012 Tau Port Moresby, Southern Region" at bounding box center [156, 420] width 207 height 33
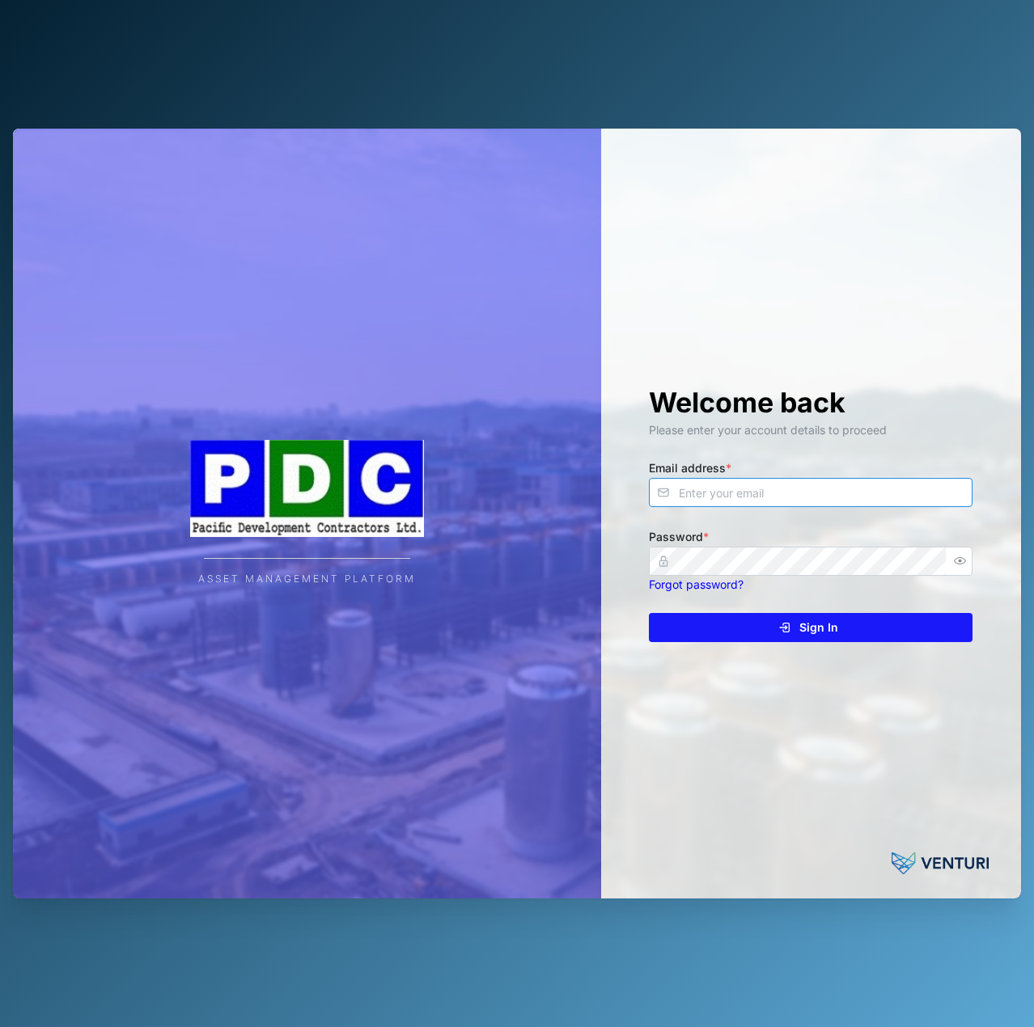
click at [757, 480] on input "Email address *" at bounding box center [811, 492] width 324 height 29
click at [851, 499] on input "declan.[PERSON_NAME]@venturi.ioi" at bounding box center [811, 492] width 324 height 29
type input "[EMAIL_ADDRESS][PERSON_NAME][DOMAIN_NAME]"
click at [649, 613] on button "Sign In" at bounding box center [811, 627] width 324 height 29
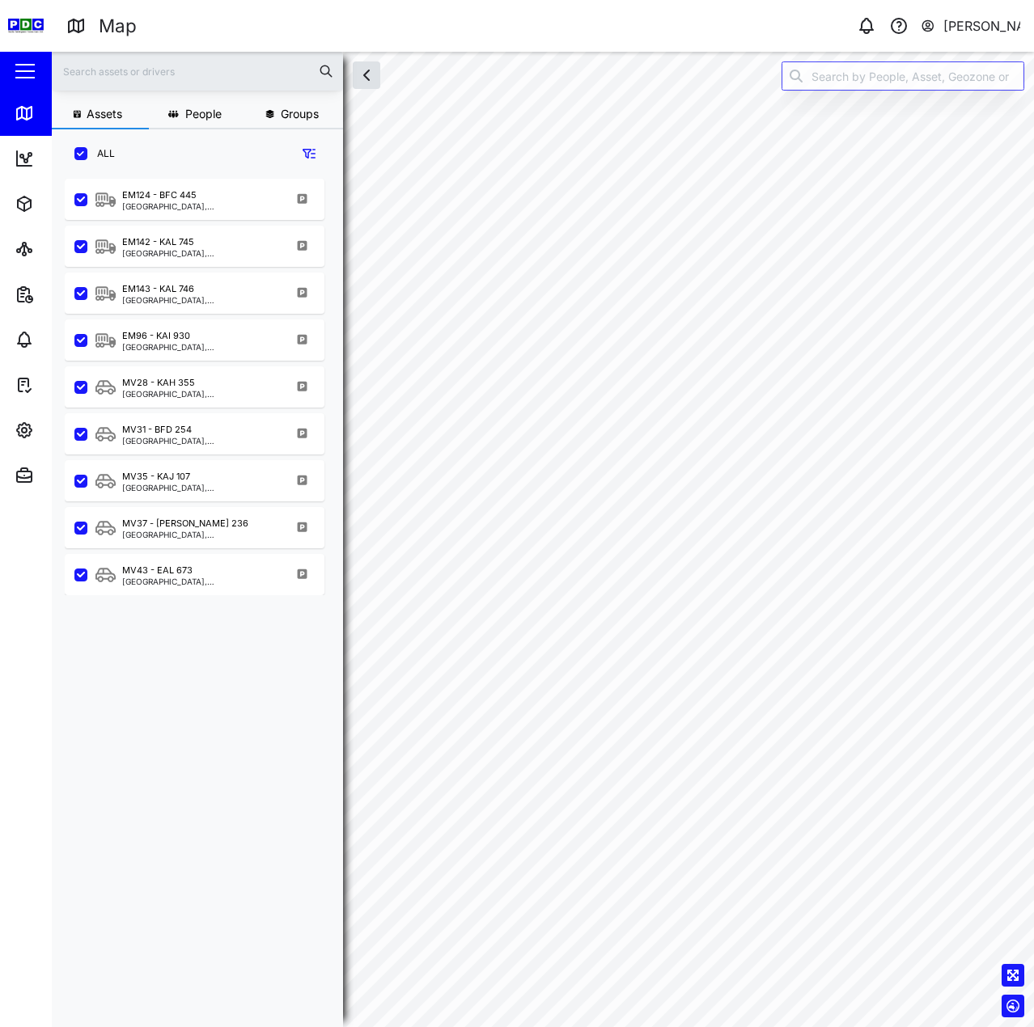
scroll to position [829, 253]
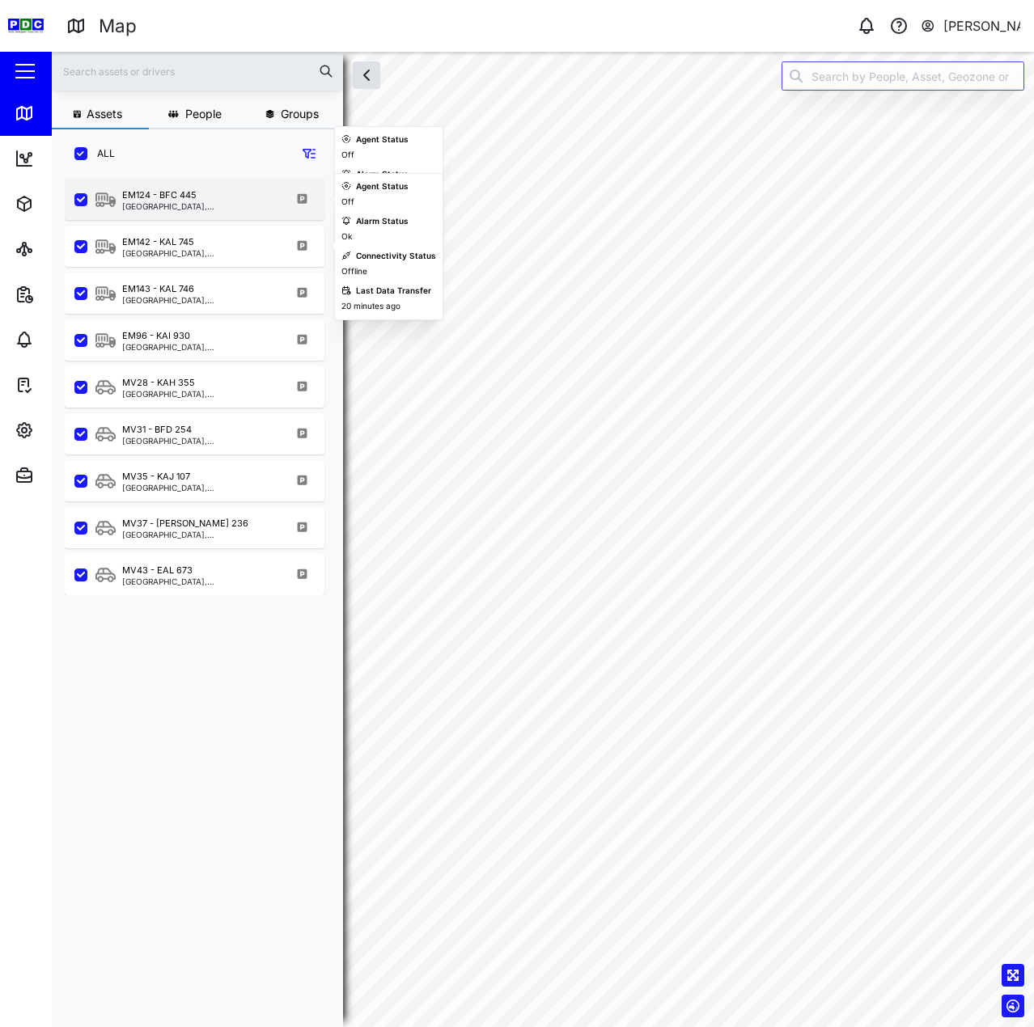
click at [212, 211] on div "EM124 - BFC 445 [GEOGRAPHIC_DATA], Islands Region" at bounding box center [195, 199] width 260 height 41
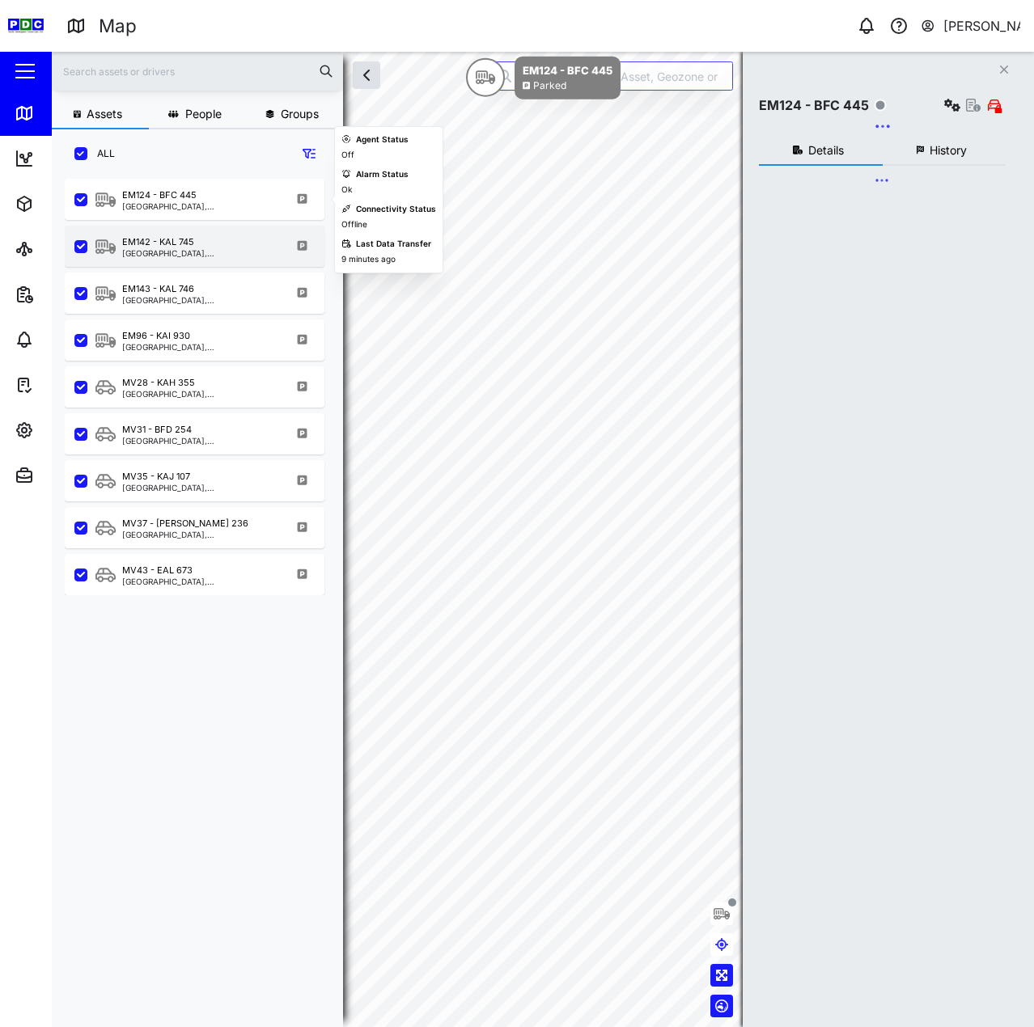
click at [218, 260] on div "EM142 - KAL 745 Kimbe, [GEOGRAPHIC_DATA]" at bounding box center [195, 246] width 260 height 41
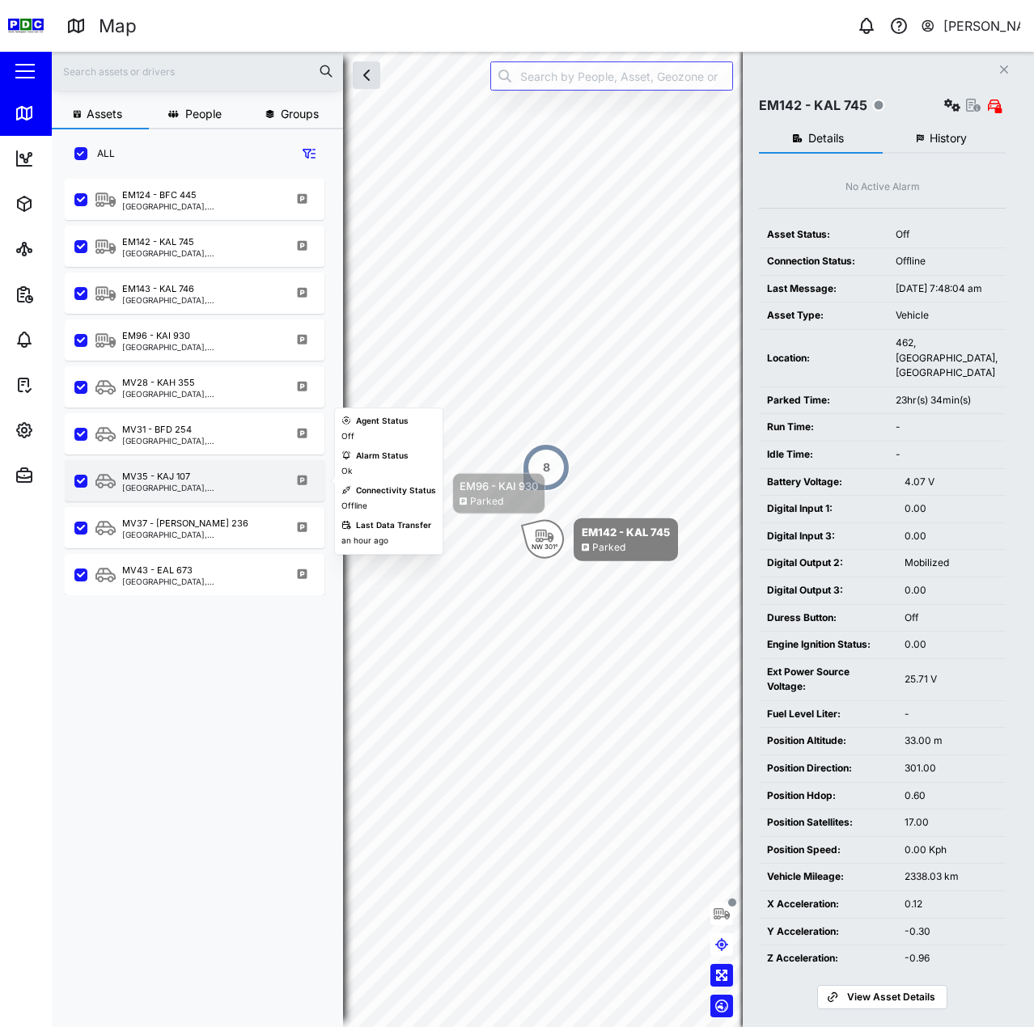
click at [218, 466] on div "MV35 - KAJ 107 [GEOGRAPHIC_DATA], [GEOGRAPHIC_DATA]" at bounding box center [195, 480] width 260 height 41
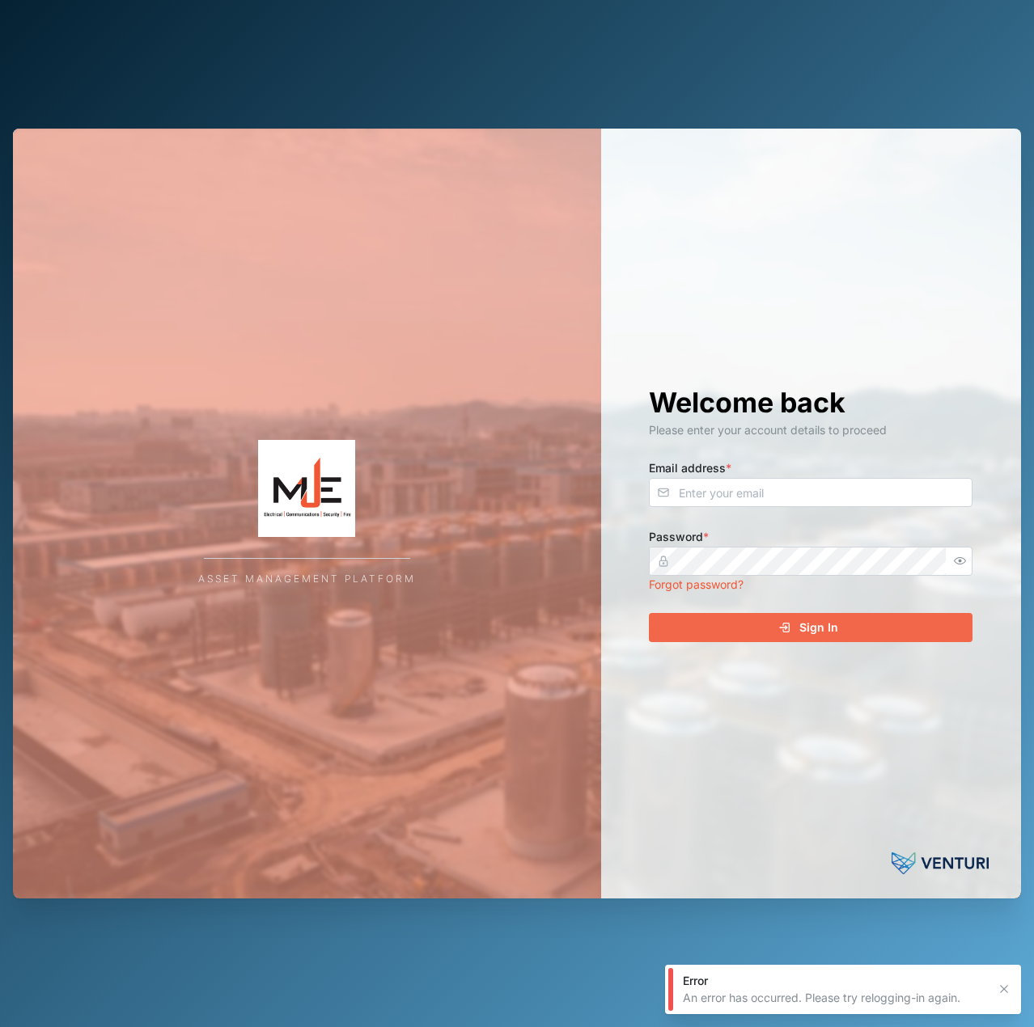
click at [756, 466] on div "Email address *" at bounding box center [811, 482] width 324 height 49
click at [760, 484] on input "Email address *" at bounding box center [811, 492] width 324 height 29
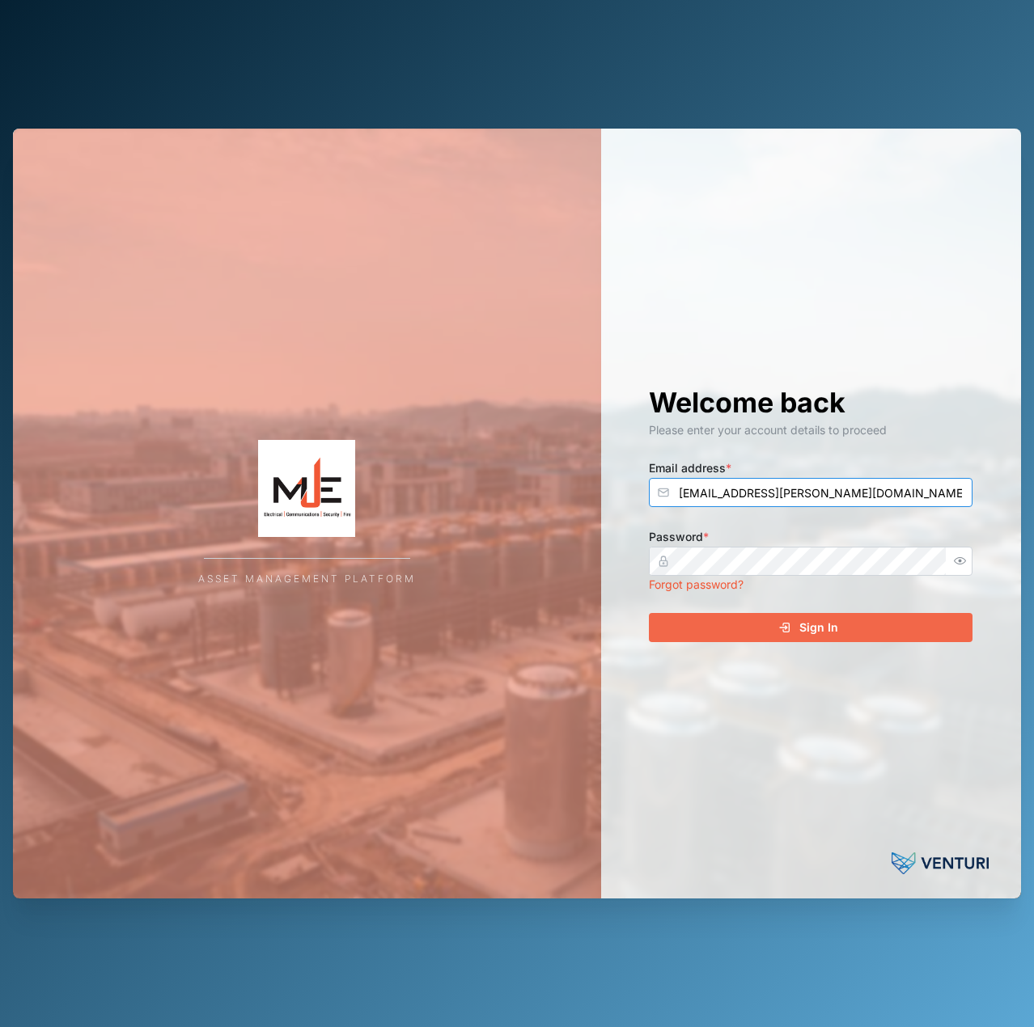
type input "[EMAIL_ADDRESS][PERSON_NAME][DOMAIN_NAME]"
click at [649, 613] on button "Sign In" at bounding box center [811, 627] width 324 height 29
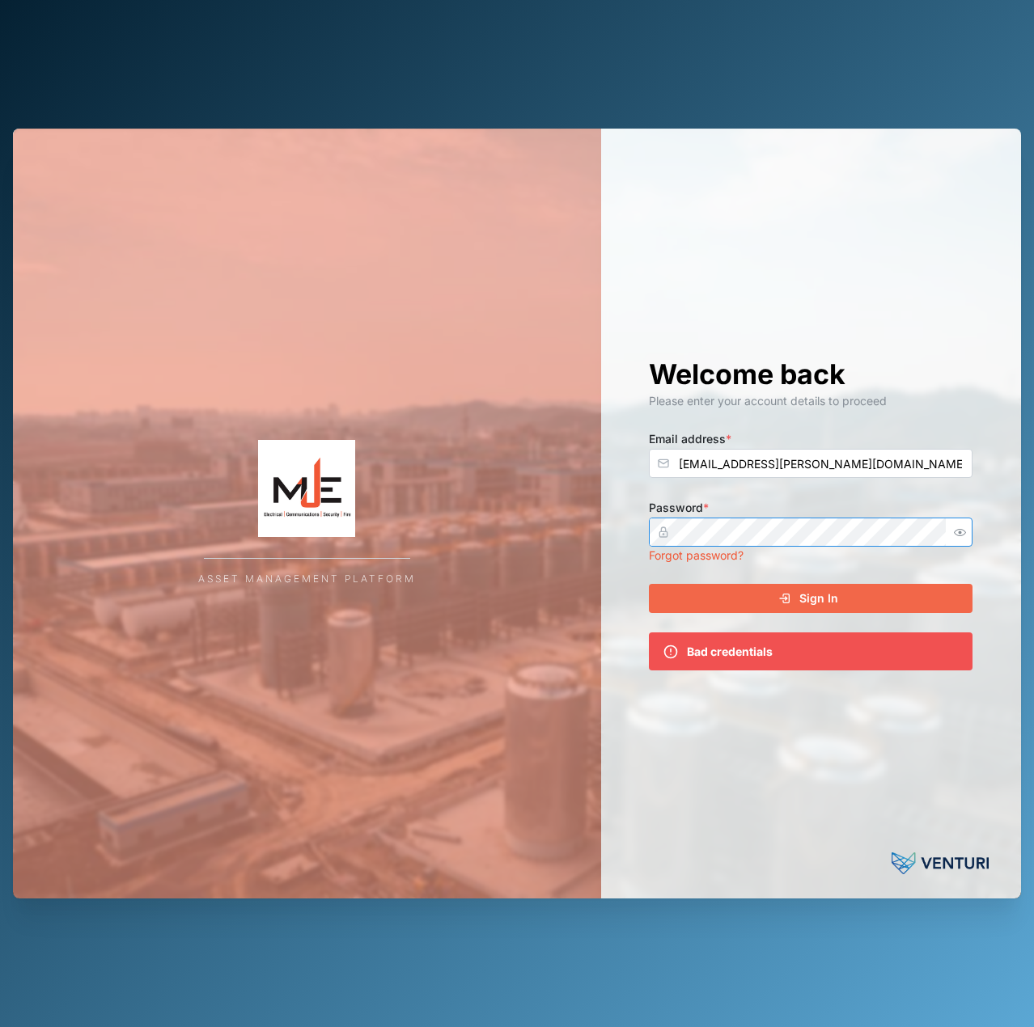
click at [956, 524] on button "button" at bounding box center [959, 532] width 21 height 21
click at [649, 584] on button "Sign In" at bounding box center [811, 598] width 324 height 29
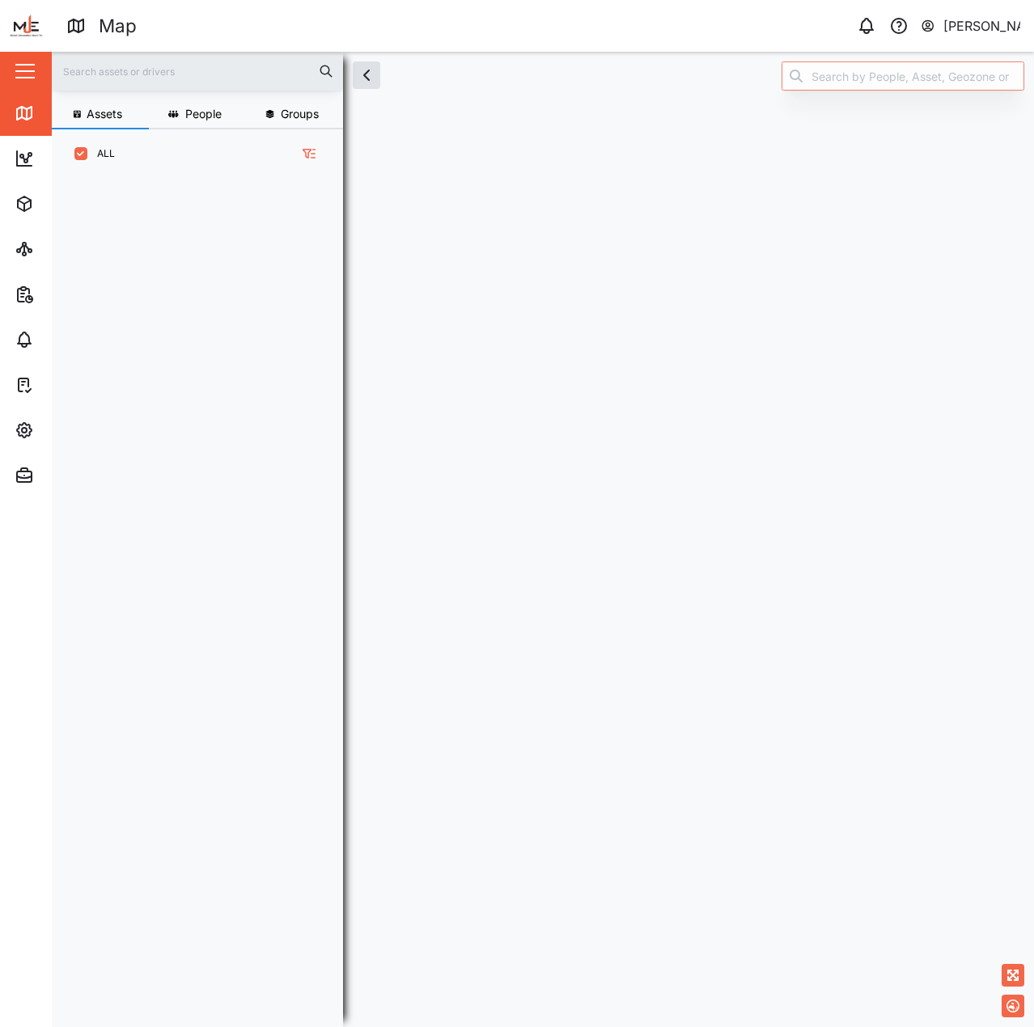
scroll to position [829, 253]
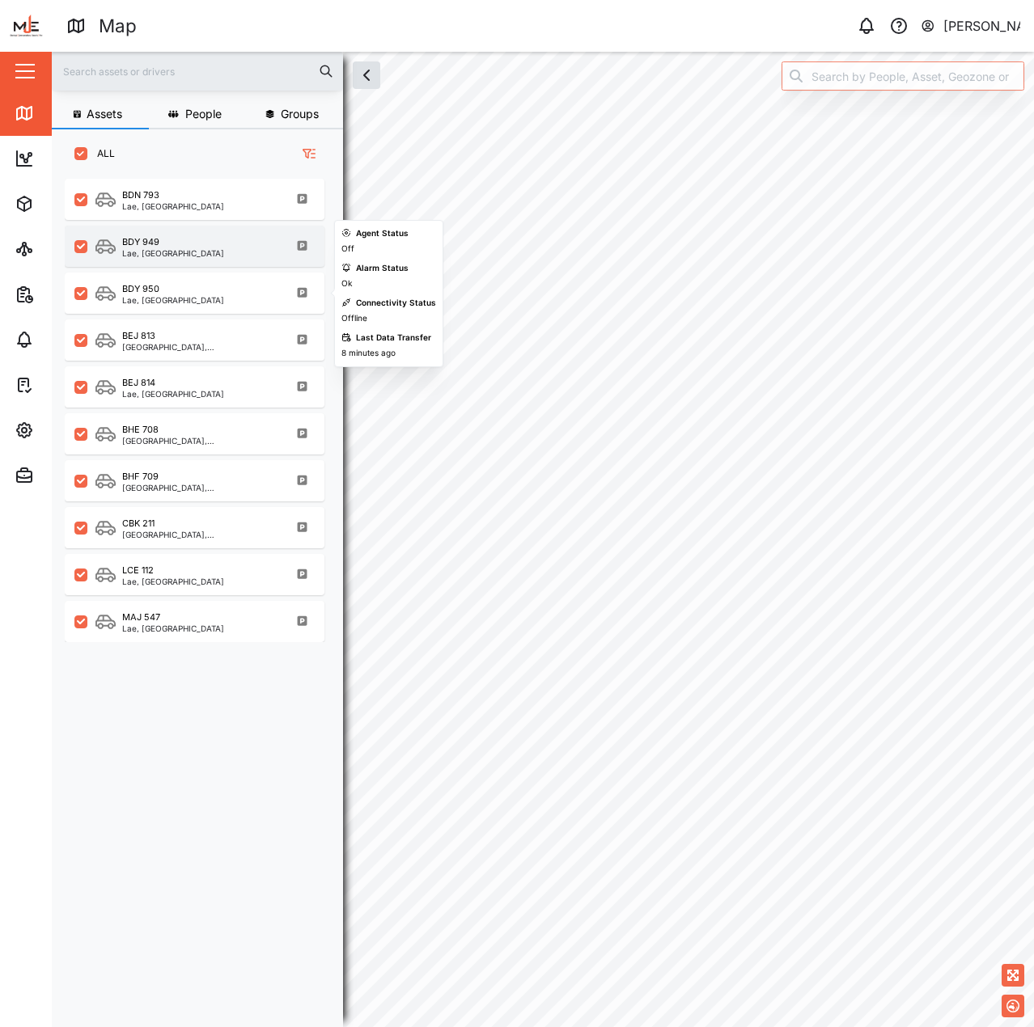
click at [218, 254] on div "BDY 949 Lae, Momase Region" at bounding box center [204, 246] width 219 height 22
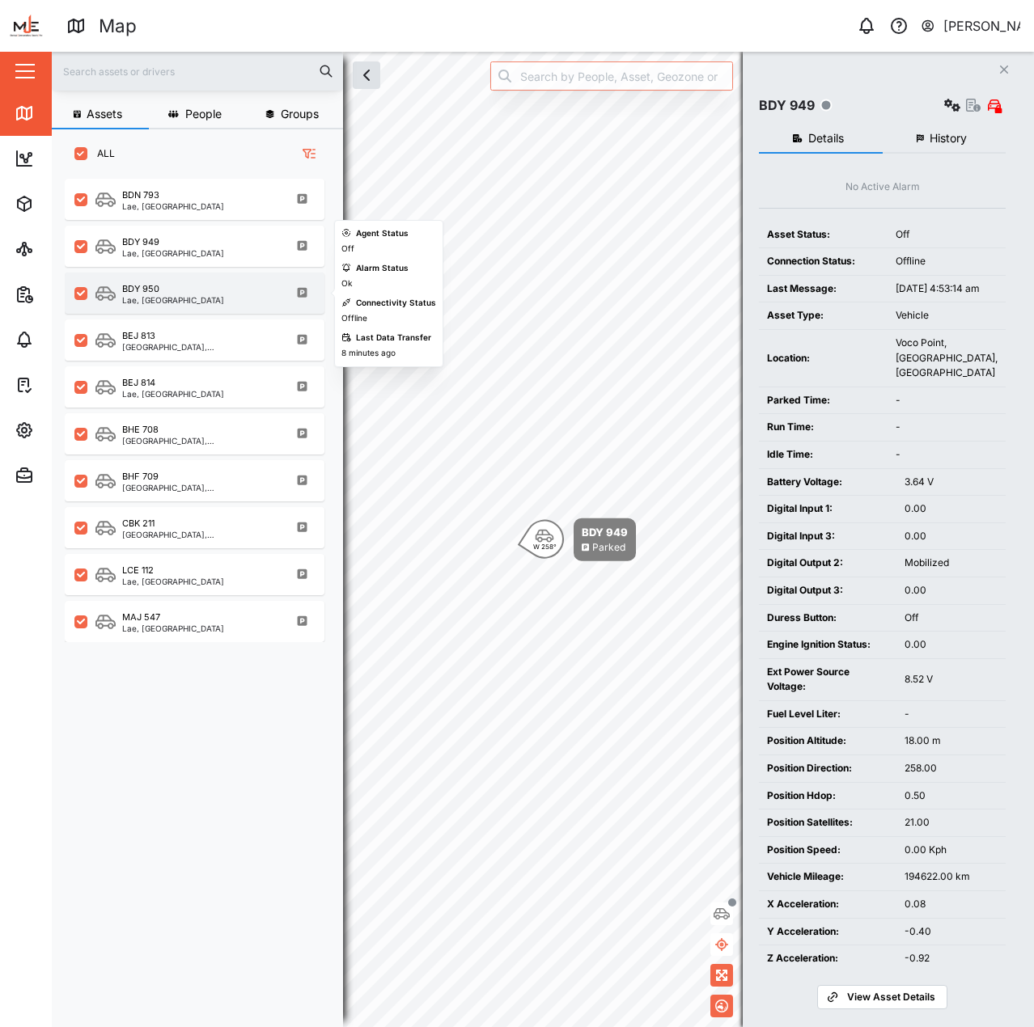
click at [207, 283] on div "BDY 950 Lae, Momase Region" at bounding box center [204, 293] width 219 height 22
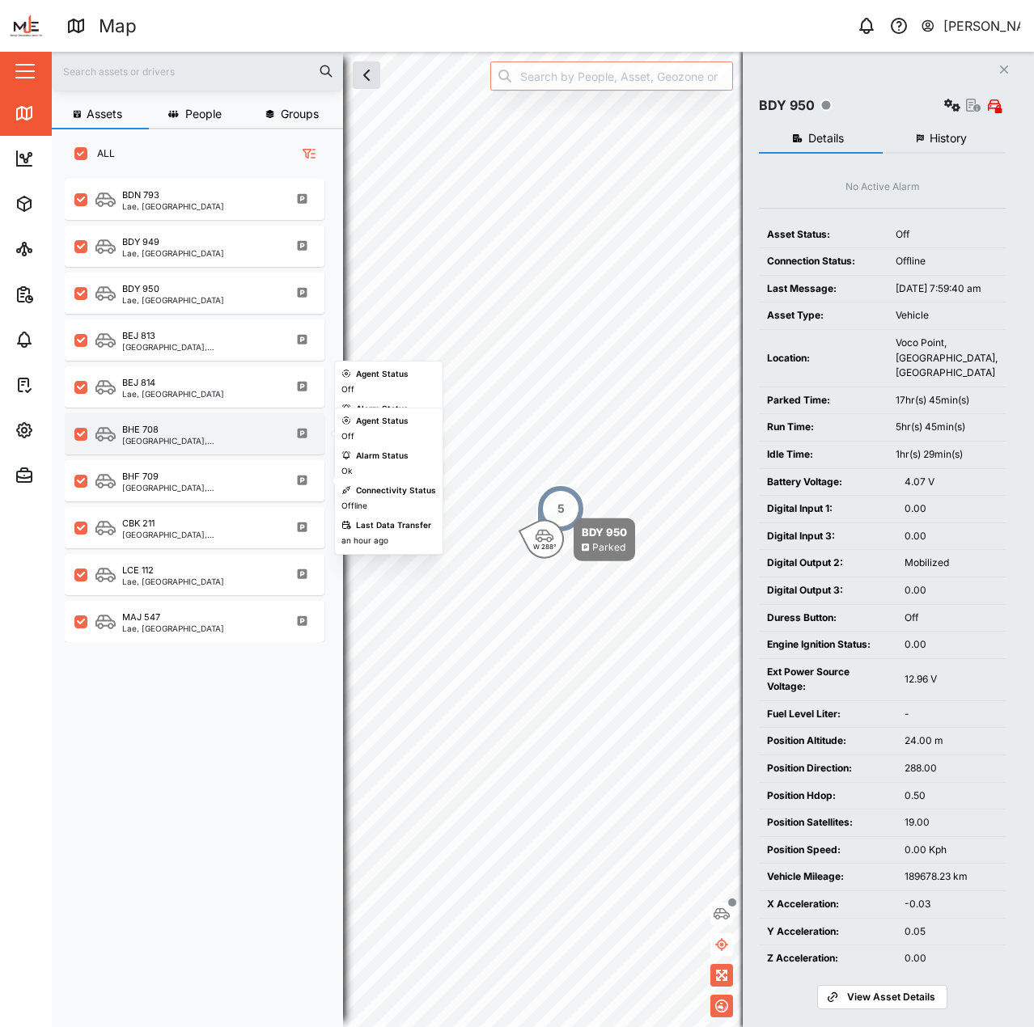
click at [220, 445] on div "Port Moresby, Southern Region" at bounding box center [199, 441] width 154 height 8
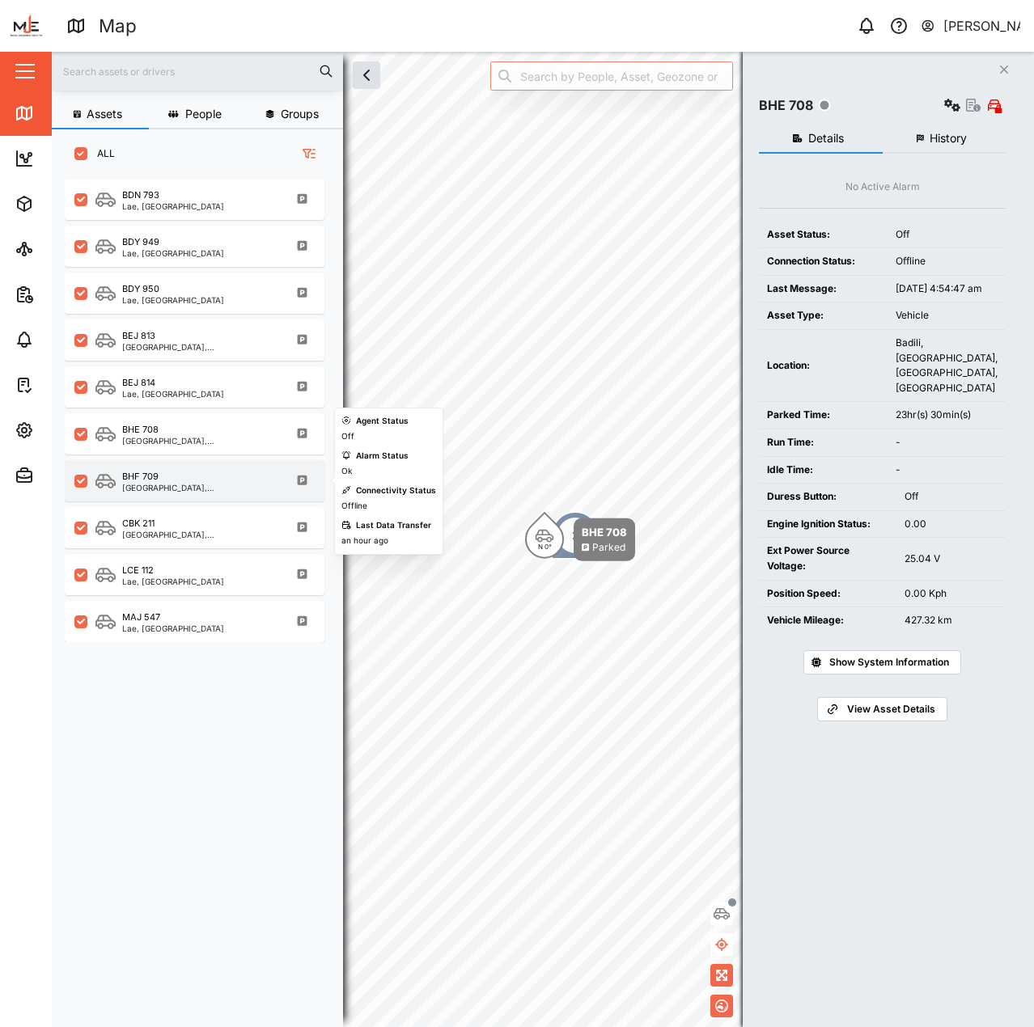
click at [235, 497] on div "BHF 709 Port Moresby, Southern Region" at bounding box center [195, 480] width 260 height 41
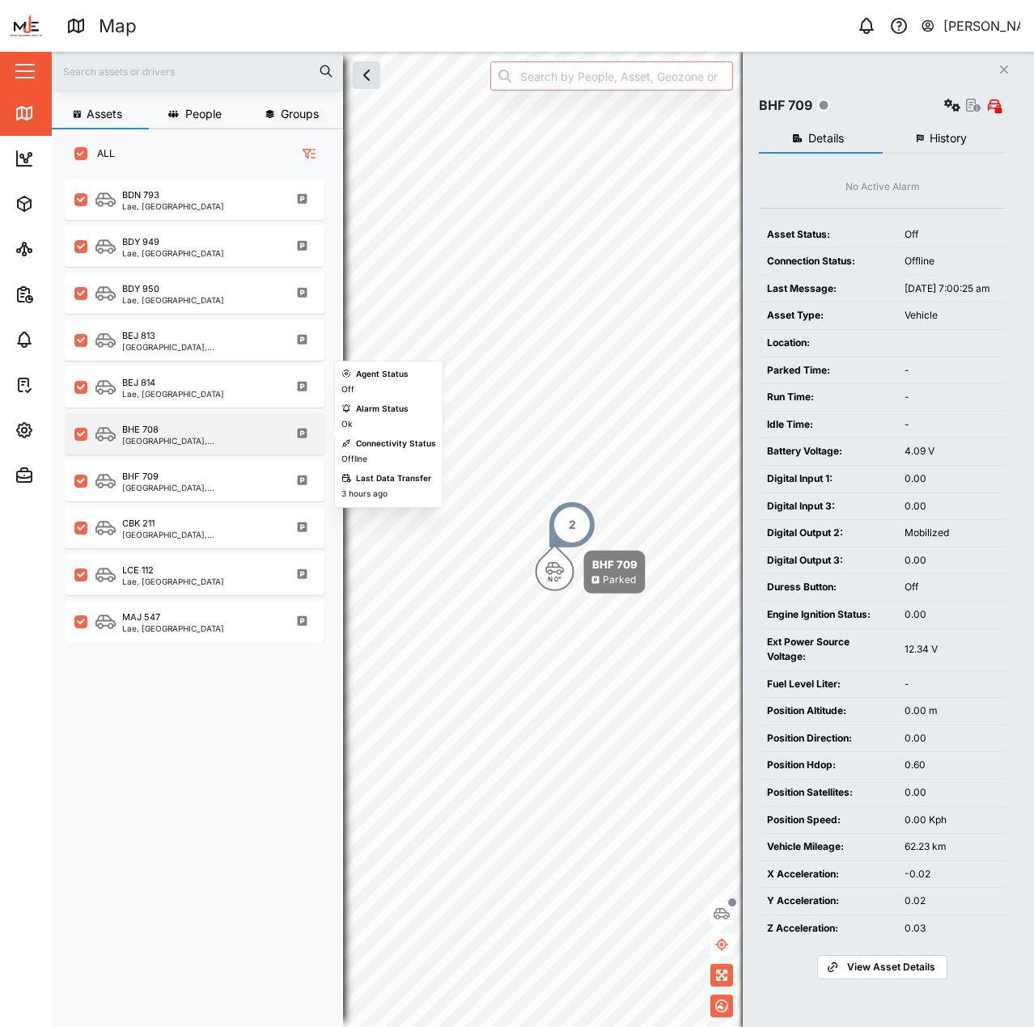
click at [255, 449] on div "BHE 708 Port Moresby, Southern Region" at bounding box center [195, 433] width 260 height 41
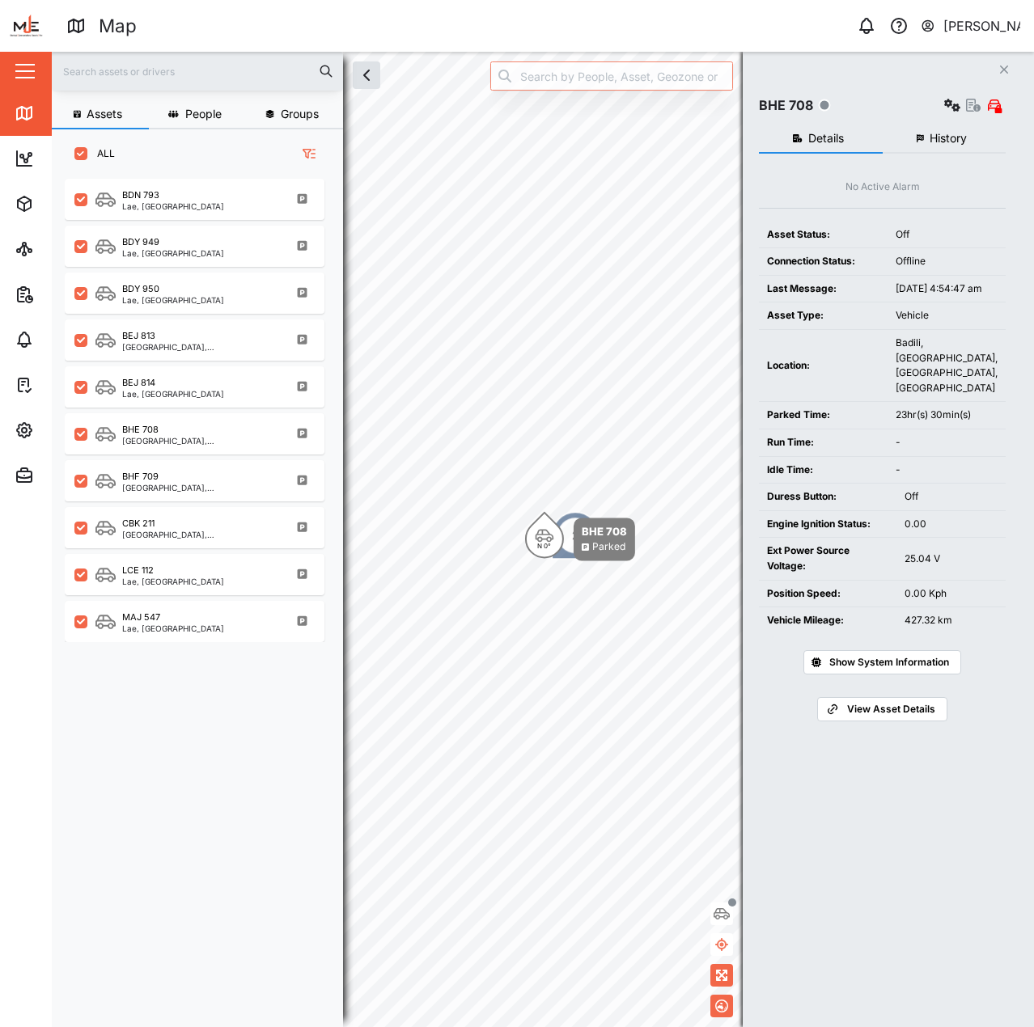
click at [951, 137] on span "History" at bounding box center [947, 138] width 37 height 11
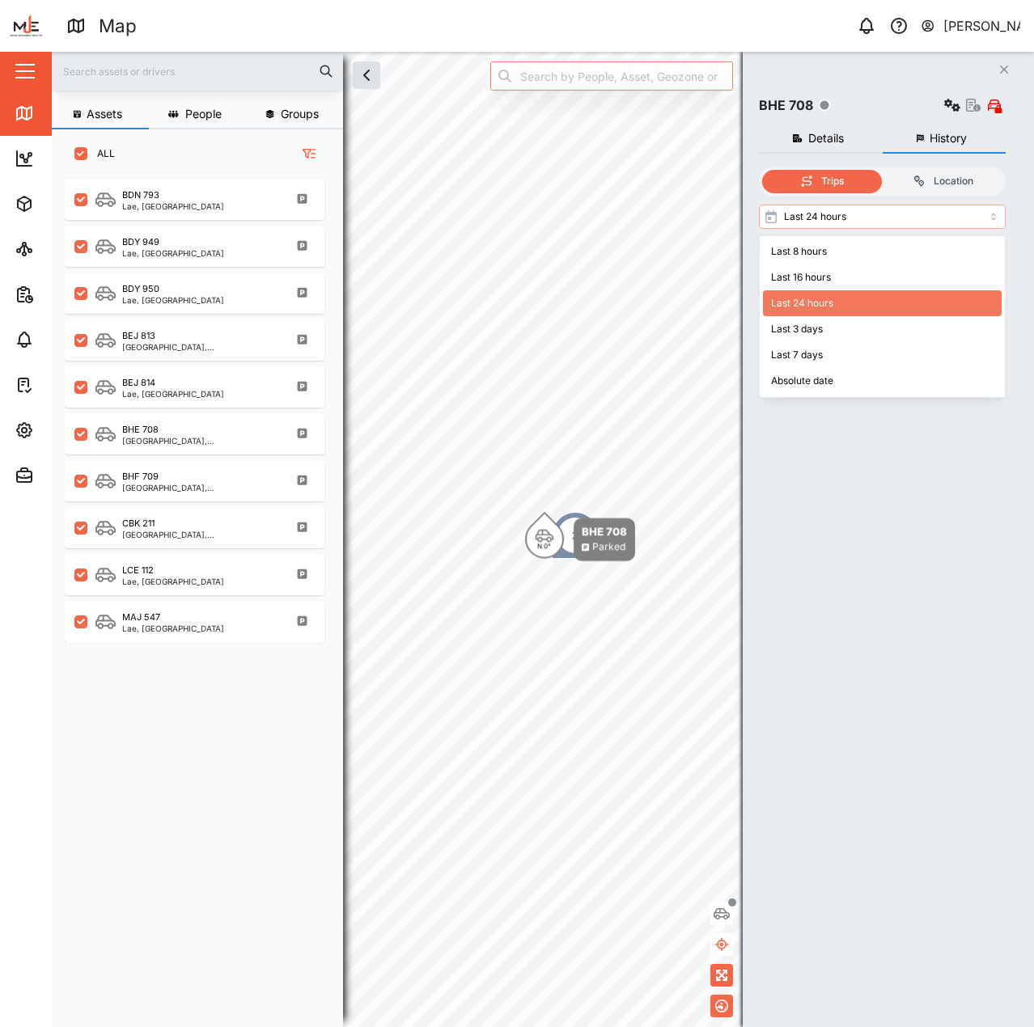
drag, startPoint x: 935, startPoint y: 228, endPoint x: 941, endPoint y: 235, distance: 8.6
click at [936, 229] on div "Last 24 hours Trips No trips found" at bounding box center [882, 252] width 247 height 95
type input "Last 7 days"
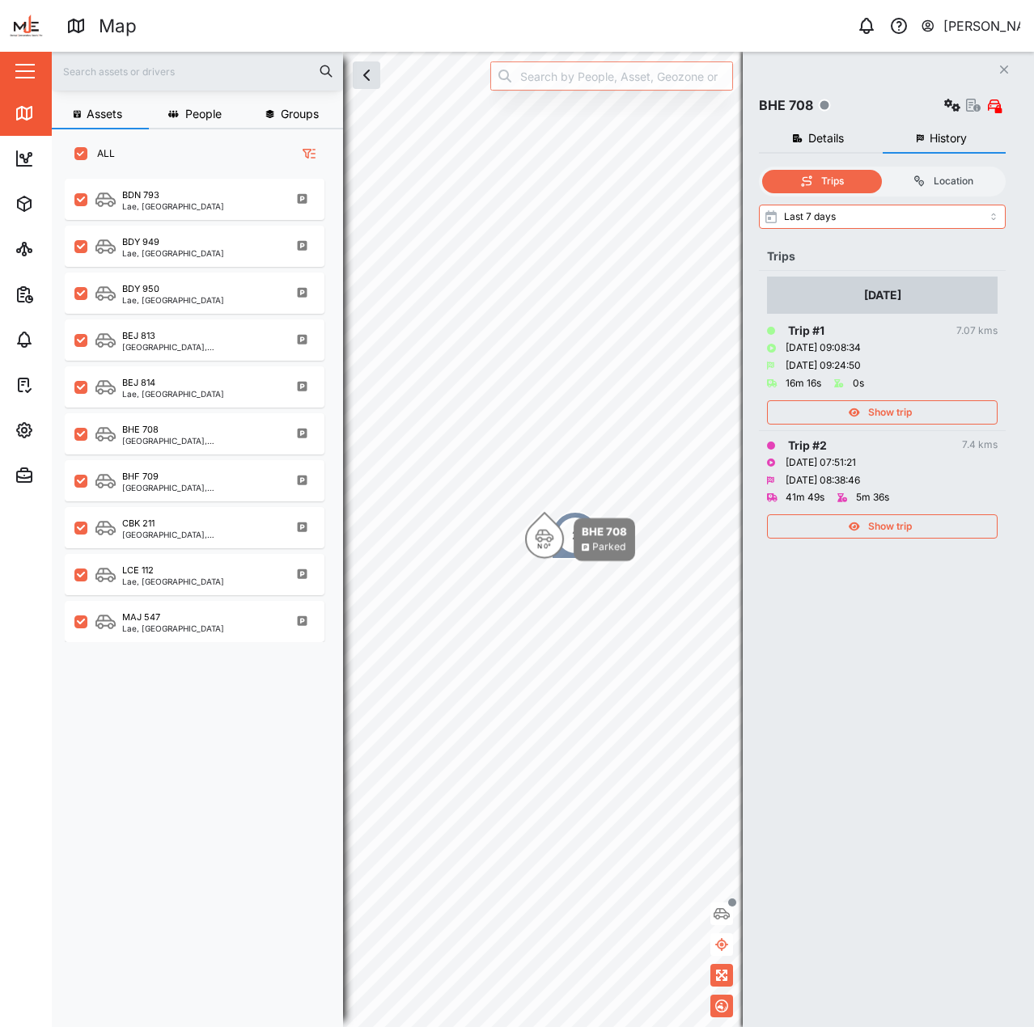
click at [924, 403] on div "Show trip" at bounding box center [880, 412] width 210 height 23
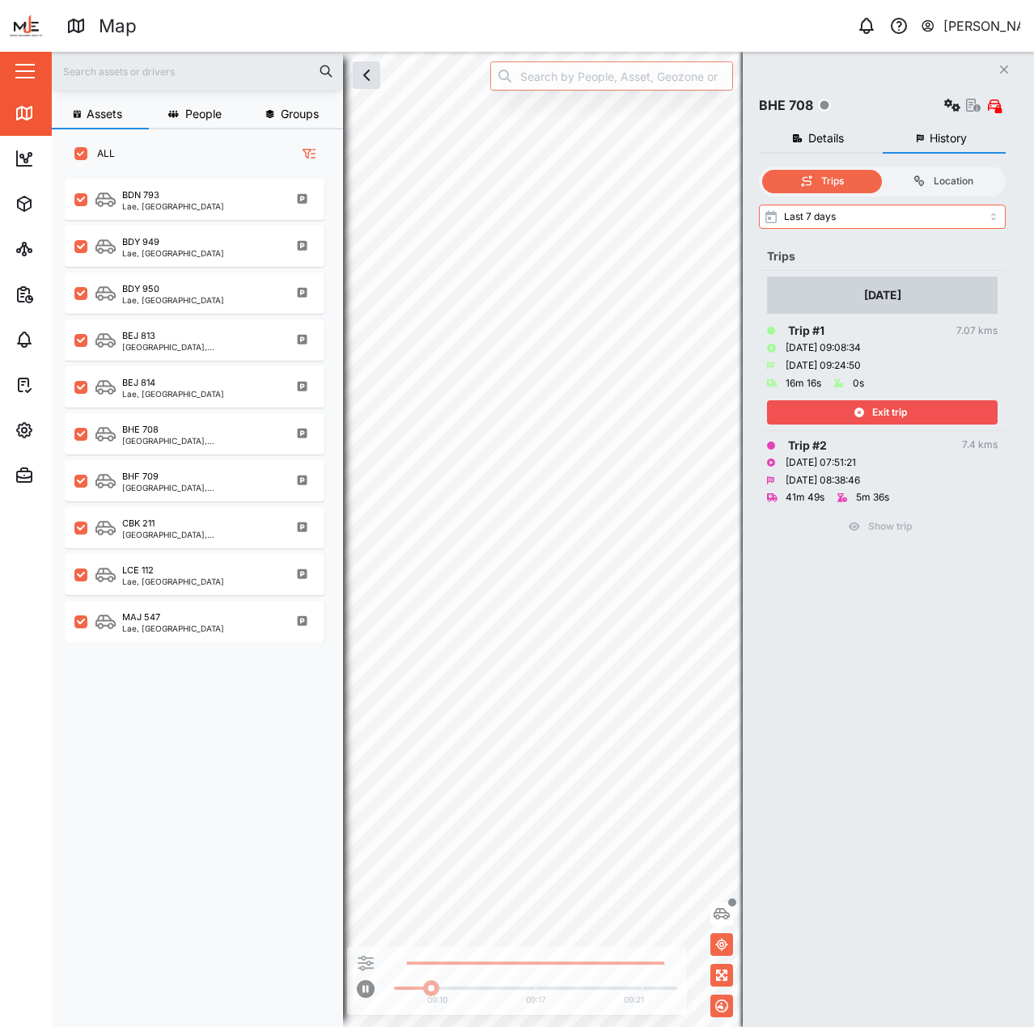
click at [924, 406] on div "Exit trip" at bounding box center [880, 412] width 210 height 23
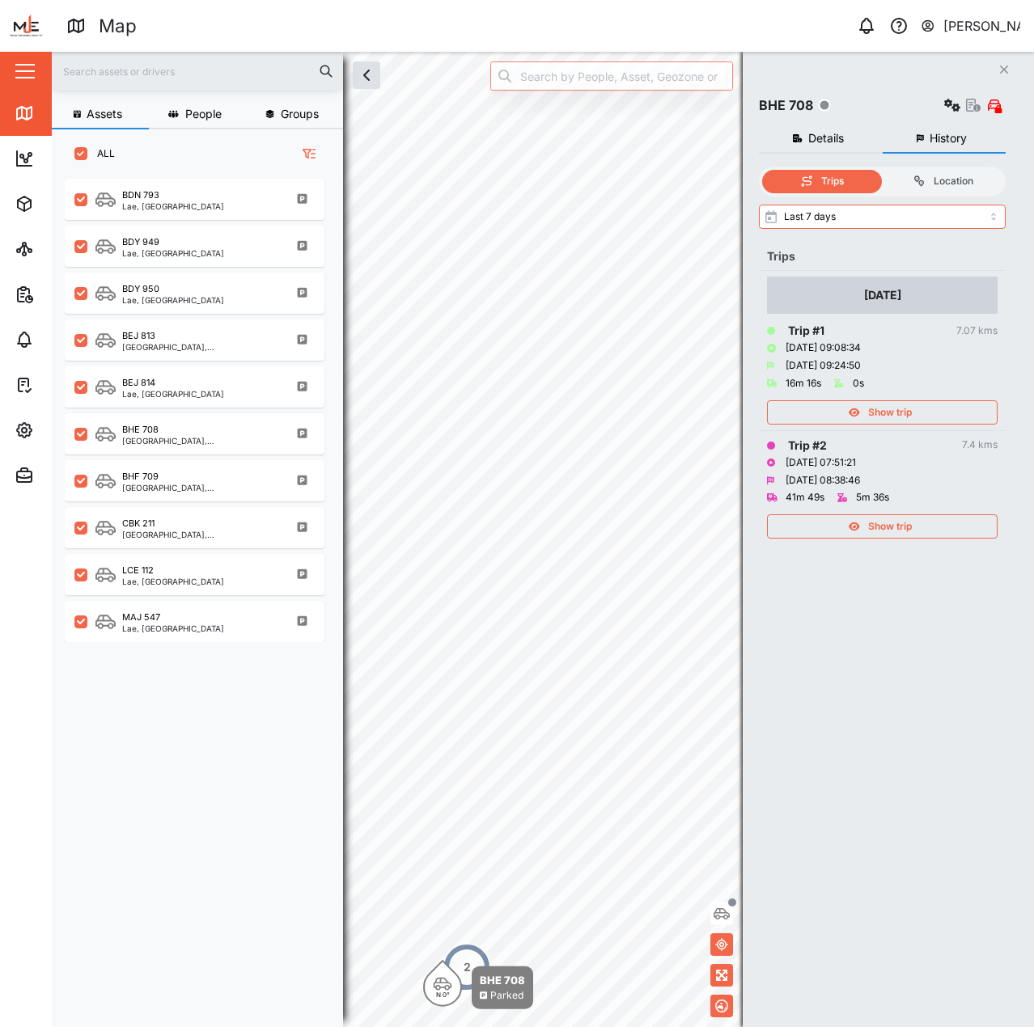
click at [905, 525] on span "Show trip" at bounding box center [890, 526] width 44 height 23
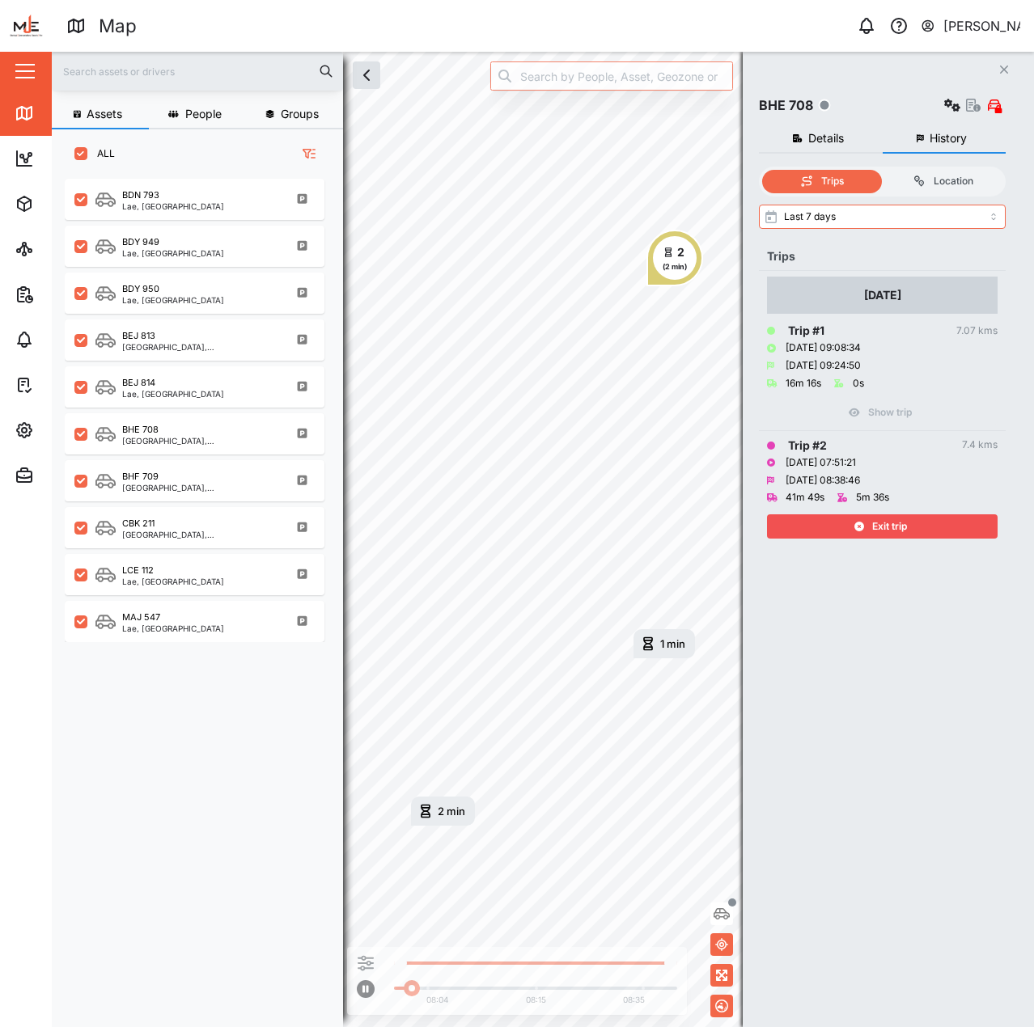
click at [905, 525] on span "Exit trip" at bounding box center [889, 526] width 35 height 23
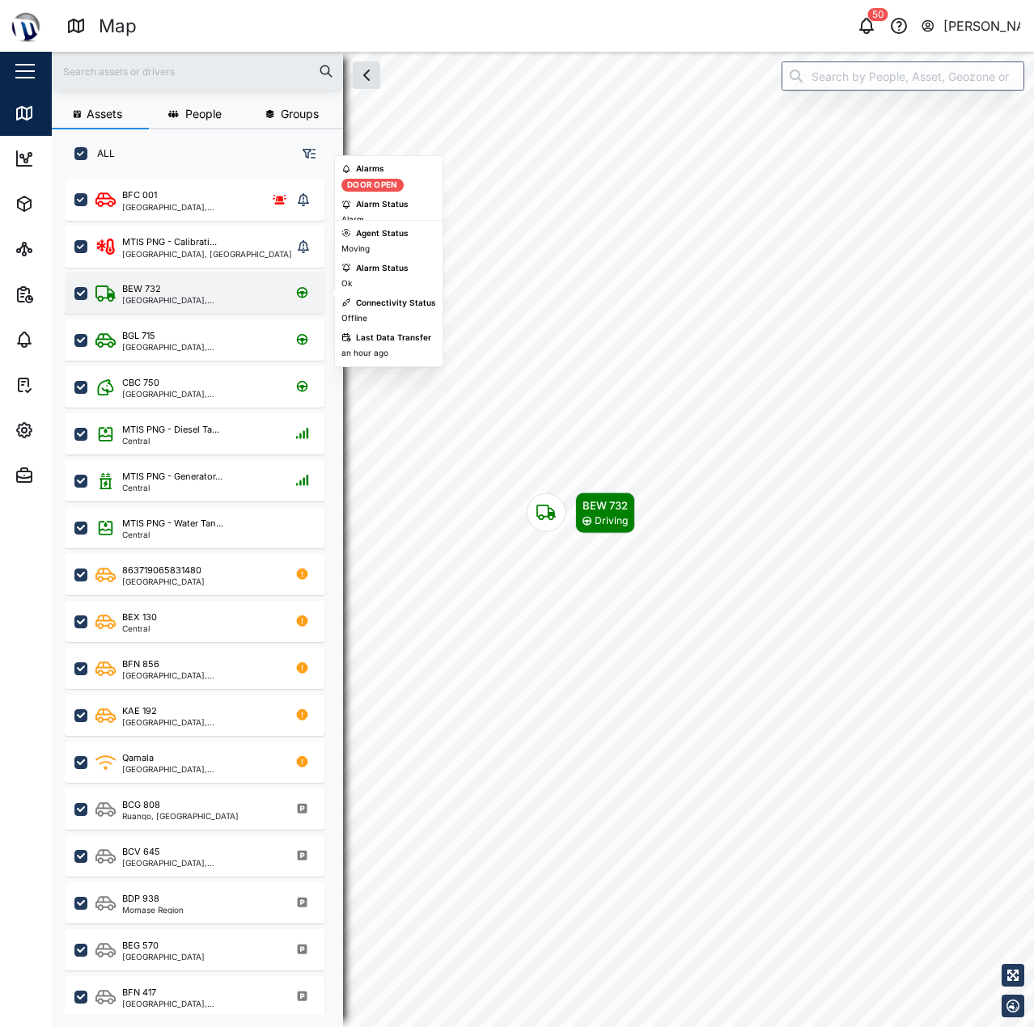
scroll to position [829, 253]
click at [209, 294] on div "BEW 732" at bounding box center [199, 289] width 154 height 14
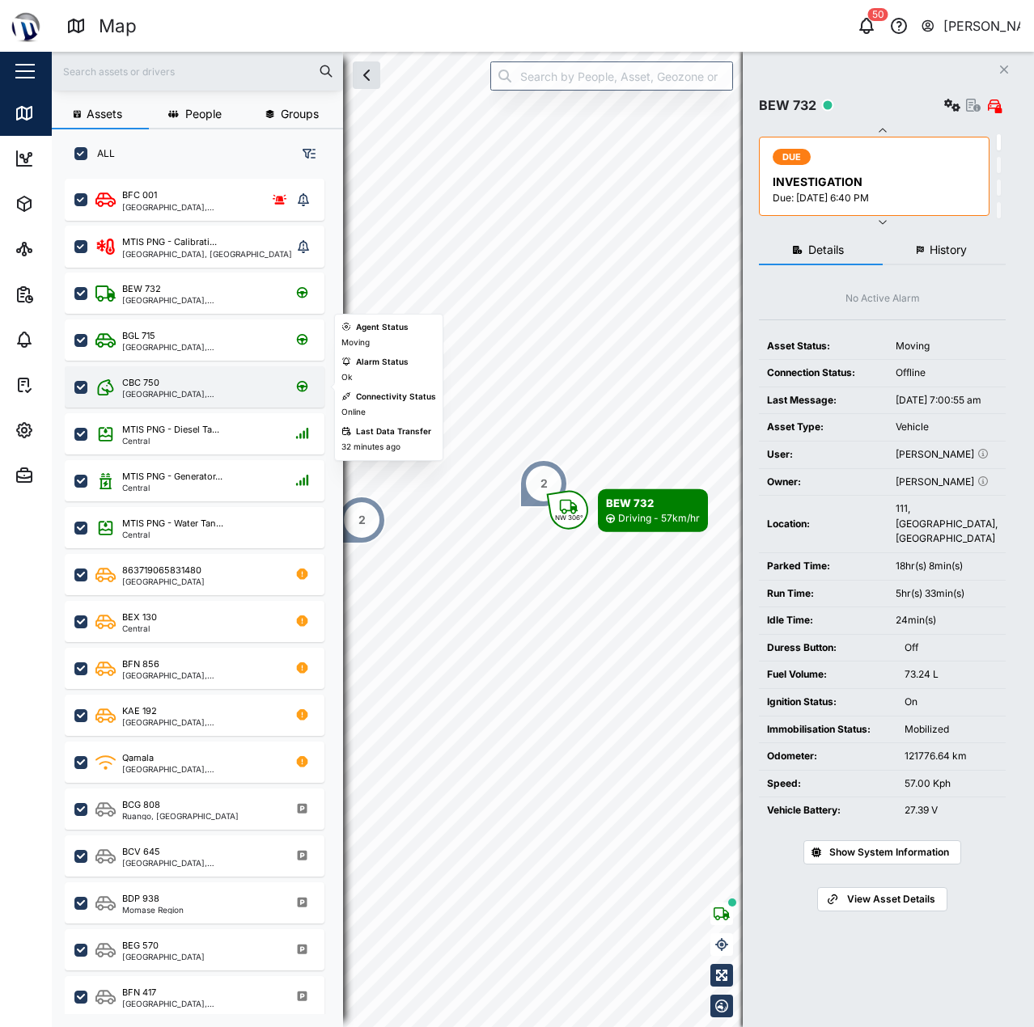
click at [214, 391] on div "[GEOGRAPHIC_DATA], [GEOGRAPHIC_DATA]" at bounding box center [199, 394] width 154 height 8
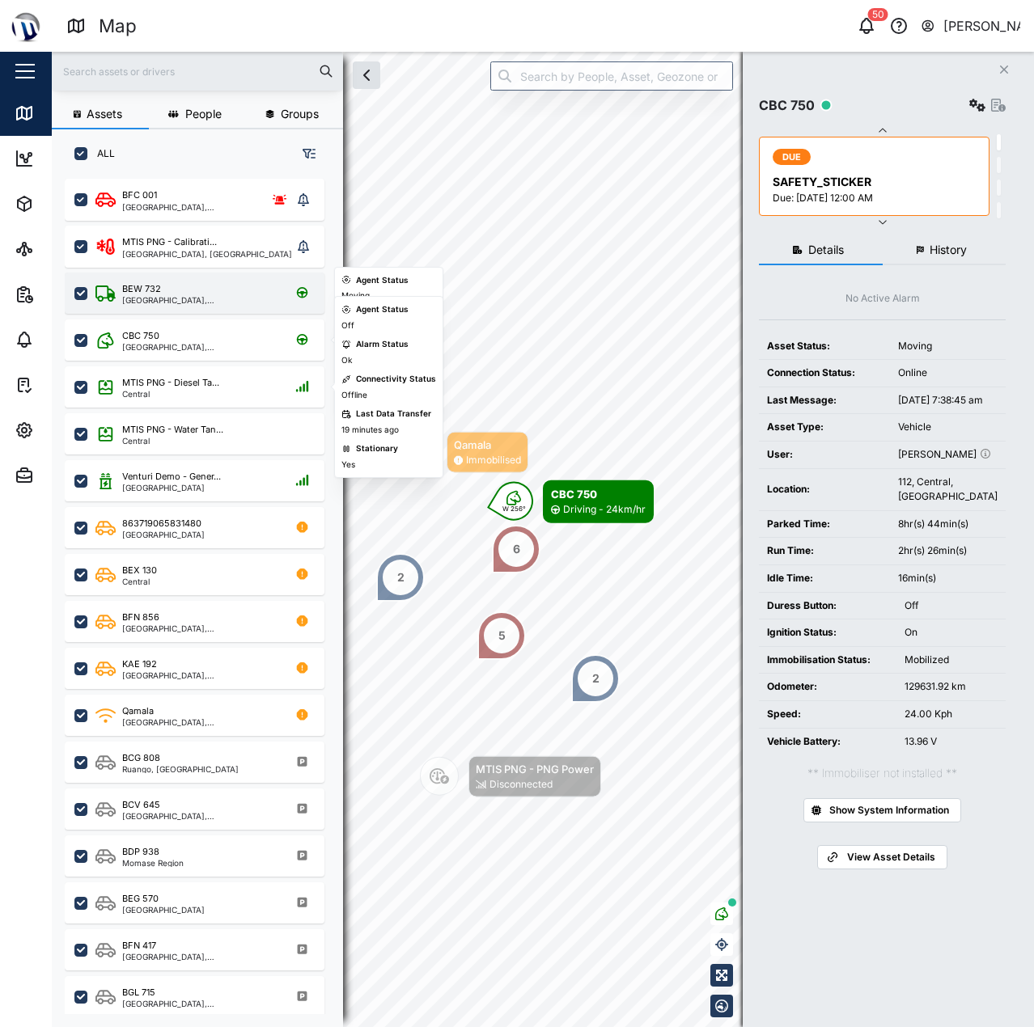
click at [168, 298] on div "[GEOGRAPHIC_DATA], [GEOGRAPHIC_DATA]" at bounding box center [199, 300] width 154 height 8
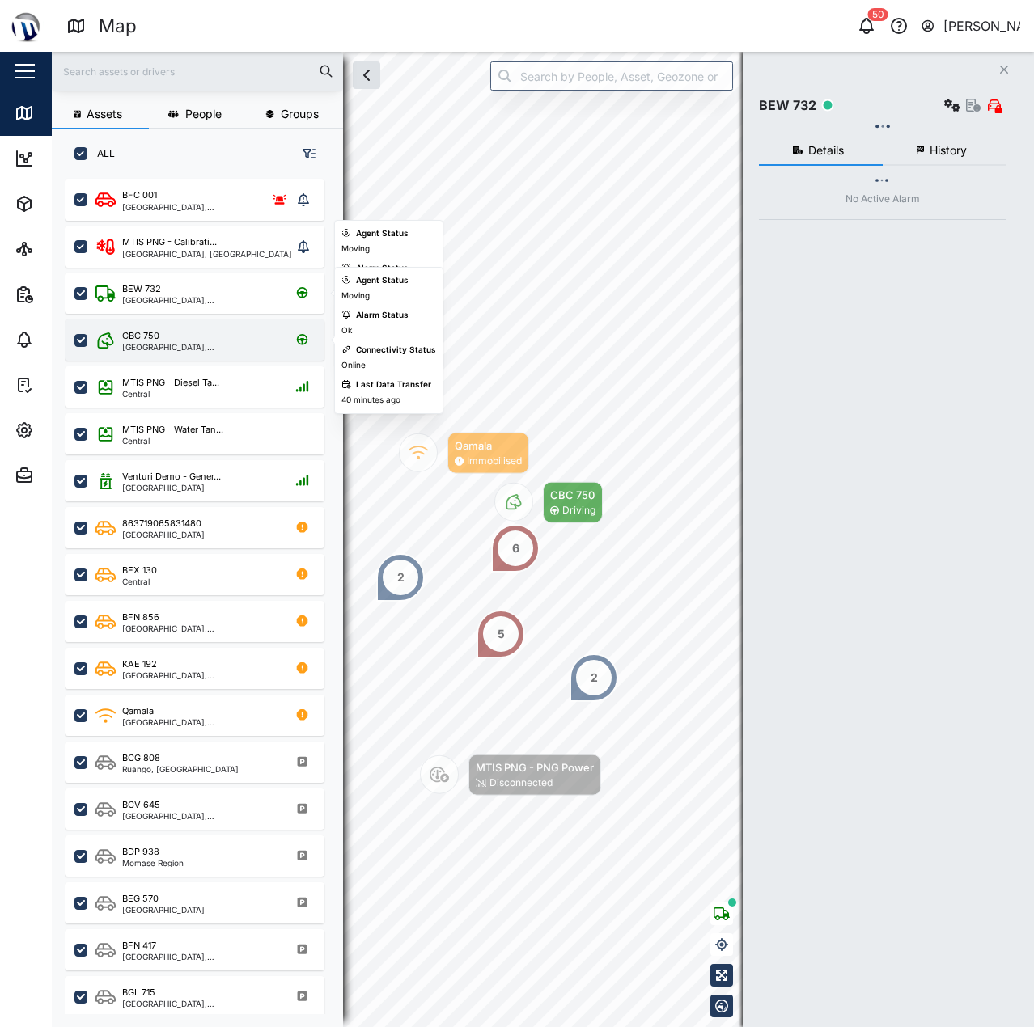
click at [177, 346] on div "[GEOGRAPHIC_DATA], [GEOGRAPHIC_DATA]" at bounding box center [199, 347] width 154 height 8
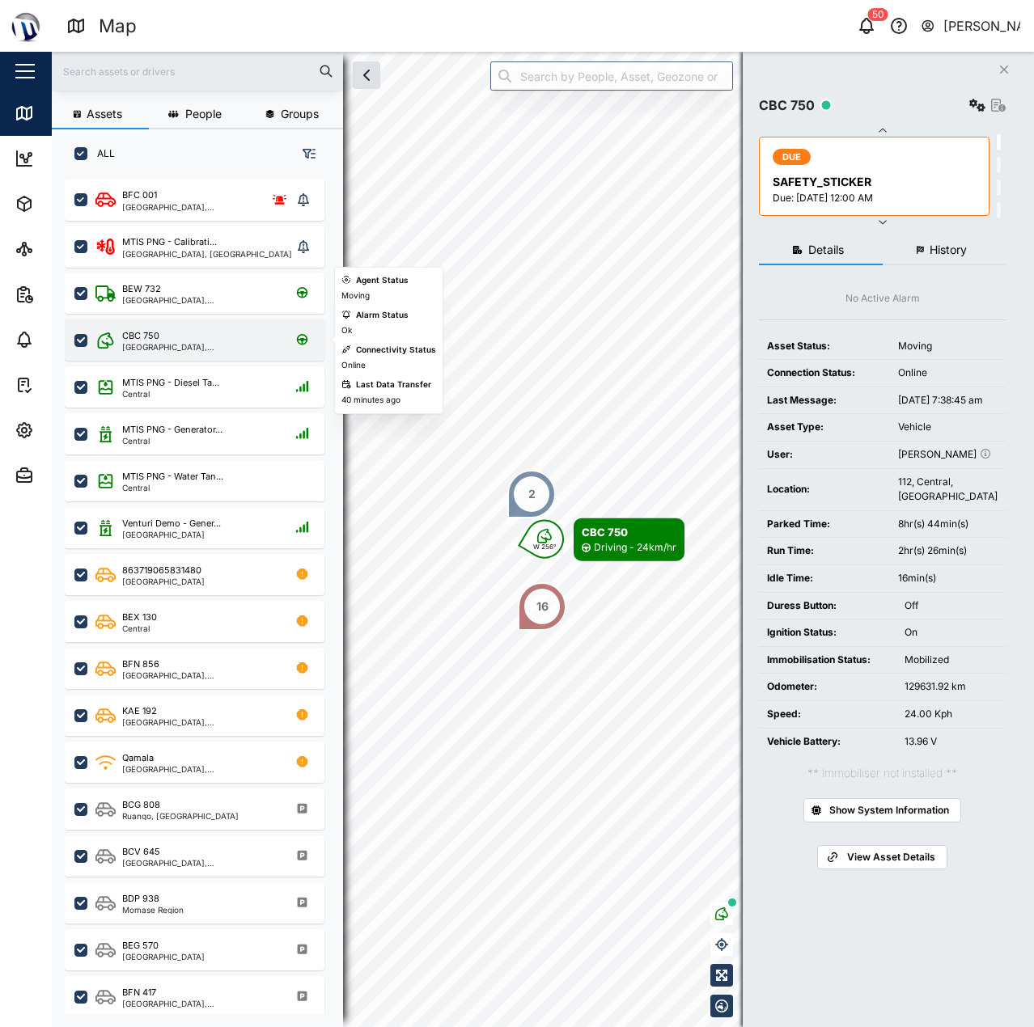
click at [175, 345] on div "[GEOGRAPHIC_DATA], [GEOGRAPHIC_DATA]" at bounding box center [199, 347] width 154 height 8
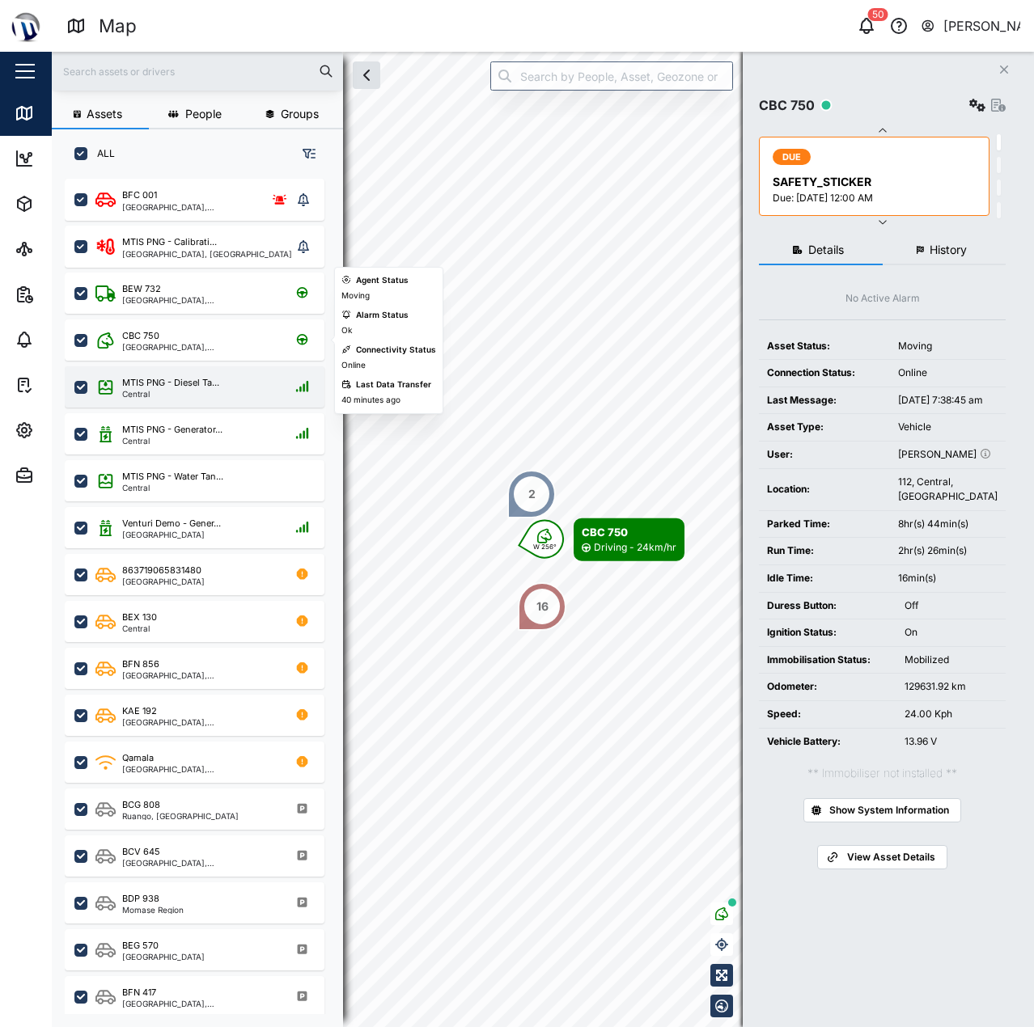
click at [155, 384] on div "MTIS PNG - Diesel Ta..." at bounding box center [170, 383] width 97 height 14
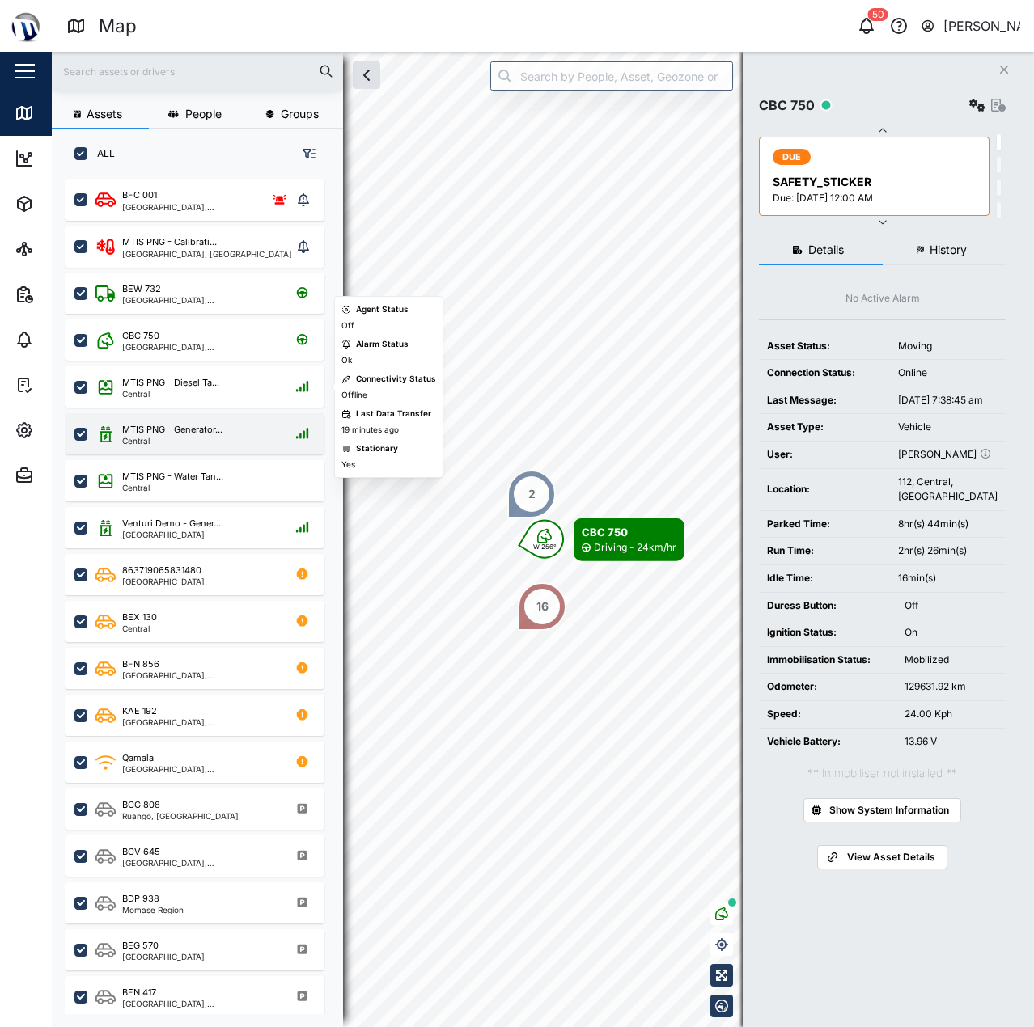
click at [176, 429] on div "MTIS PNG - Generator..." at bounding box center [172, 430] width 100 height 14
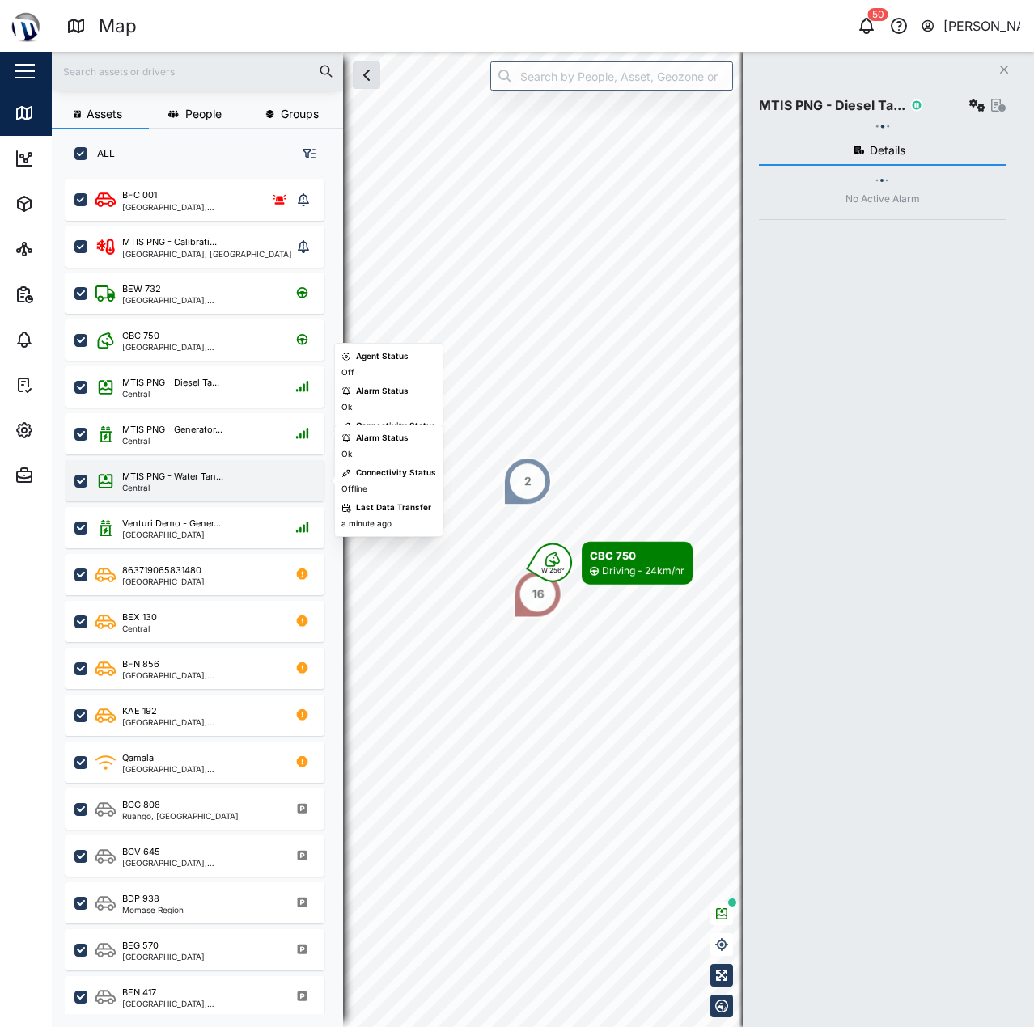
click at [202, 472] on div "MTIS PNG - Water Tan..." at bounding box center [172, 477] width 101 height 14
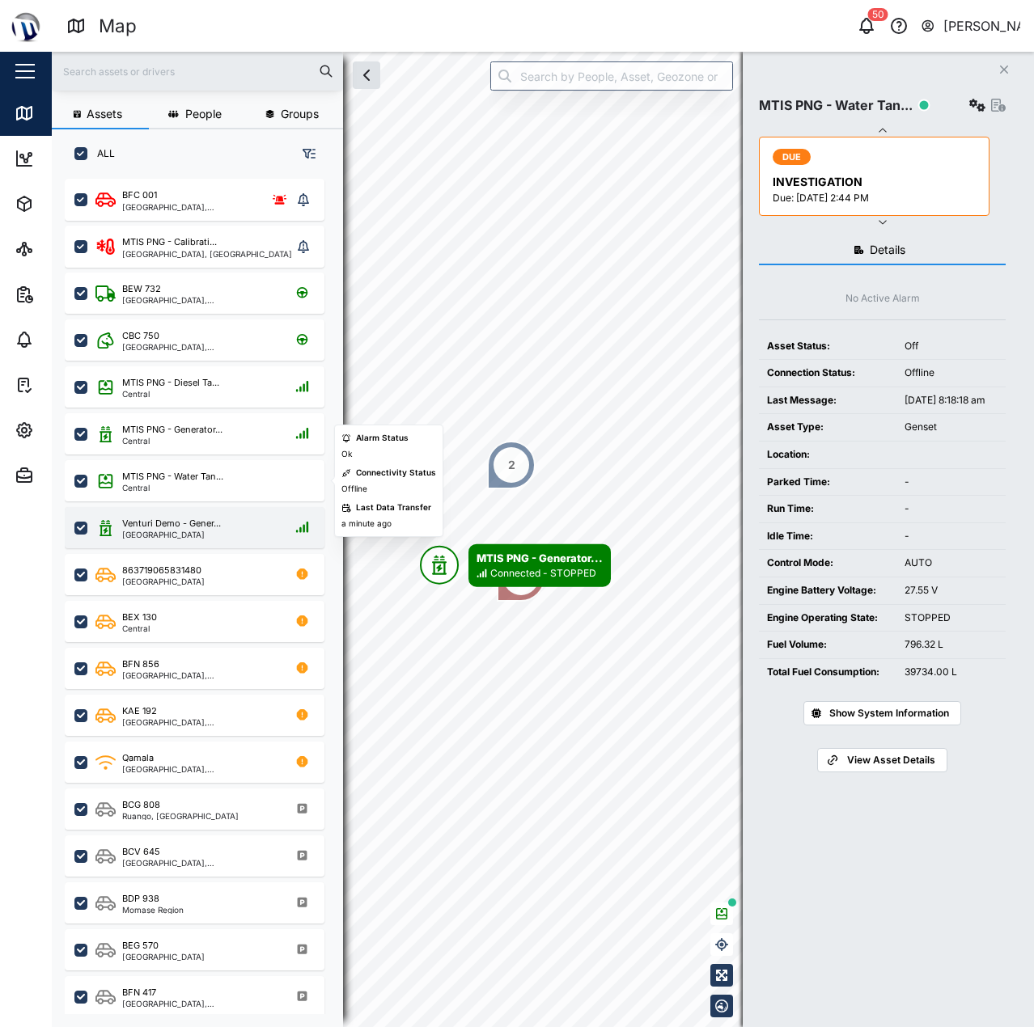
click at [233, 533] on div "Venturi Demo - Gener... [GEOGRAPHIC_DATA]" at bounding box center [204, 528] width 219 height 22
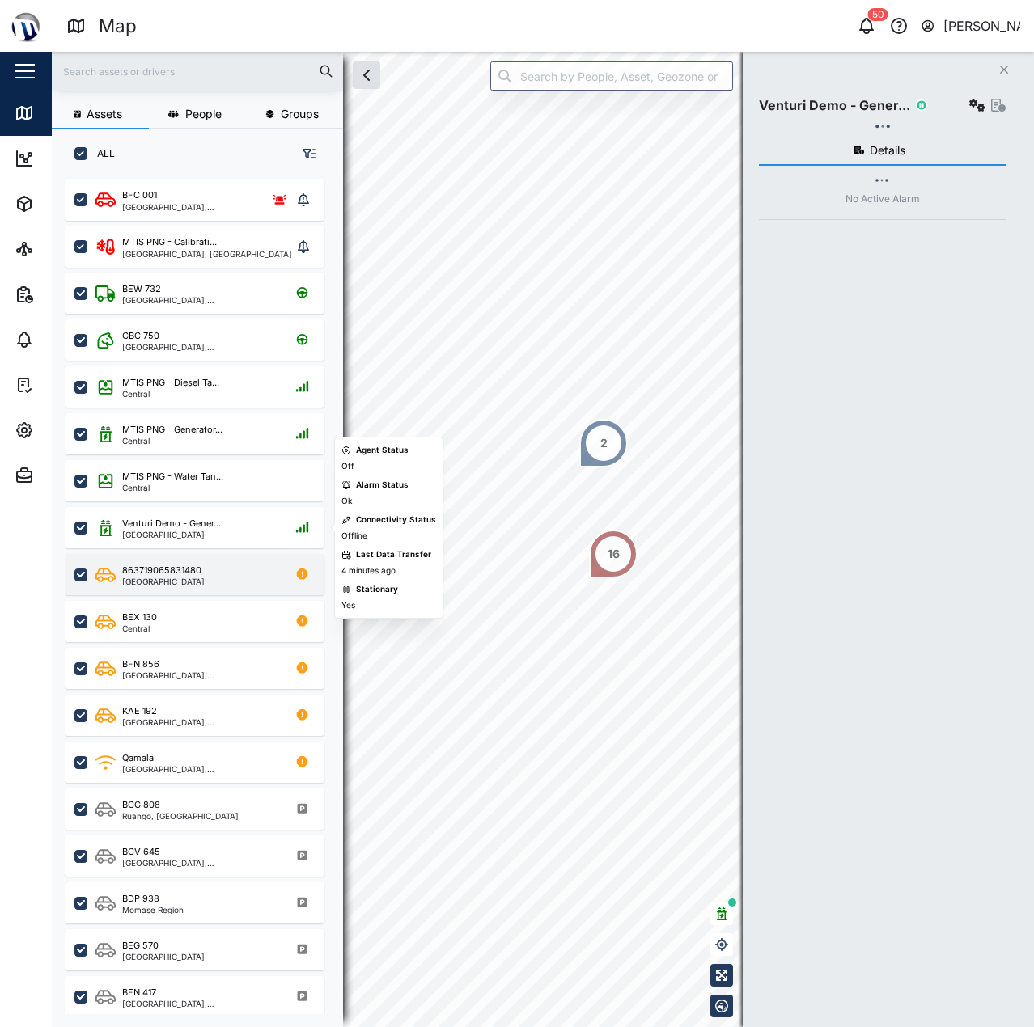
click at [247, 578] on div "863719065831480 Southern Region" at bounding box center [204, 575] width 219 height 22
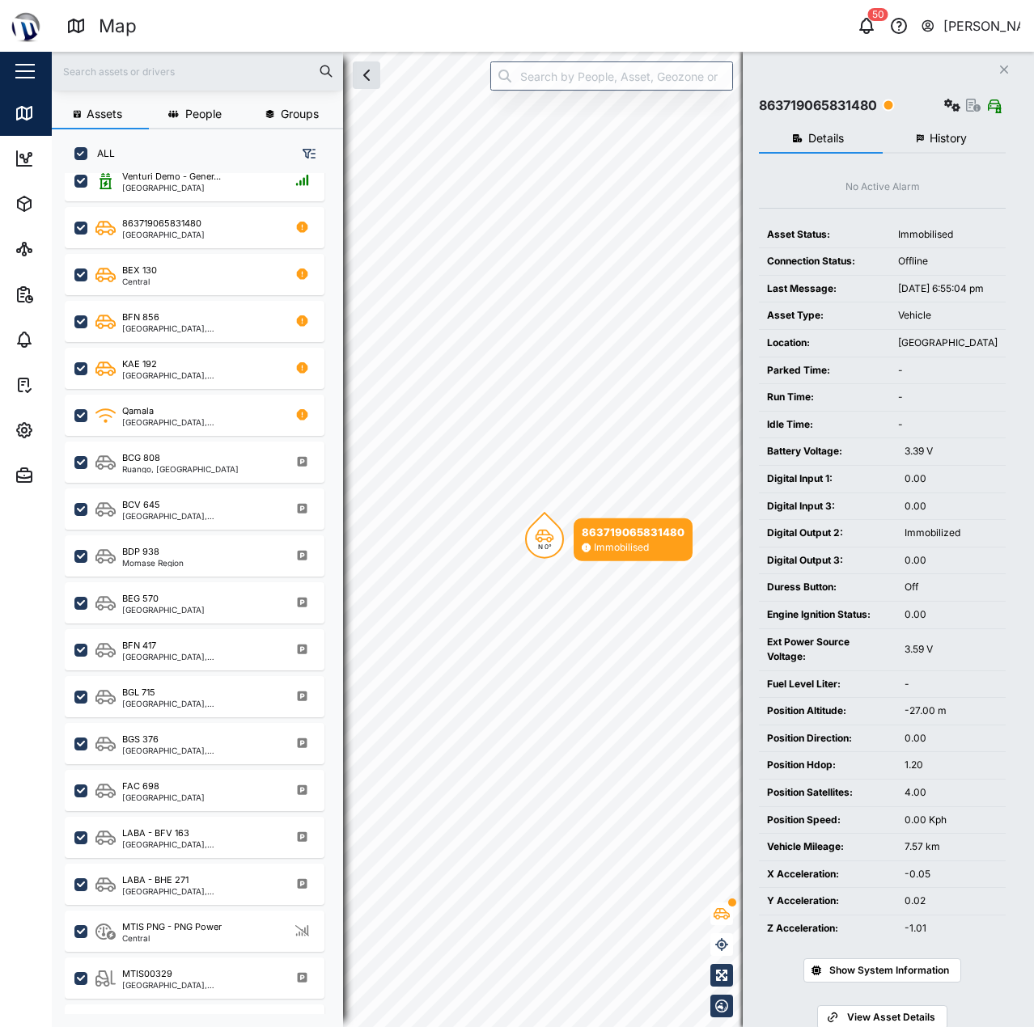
scroll to position [379, 0]
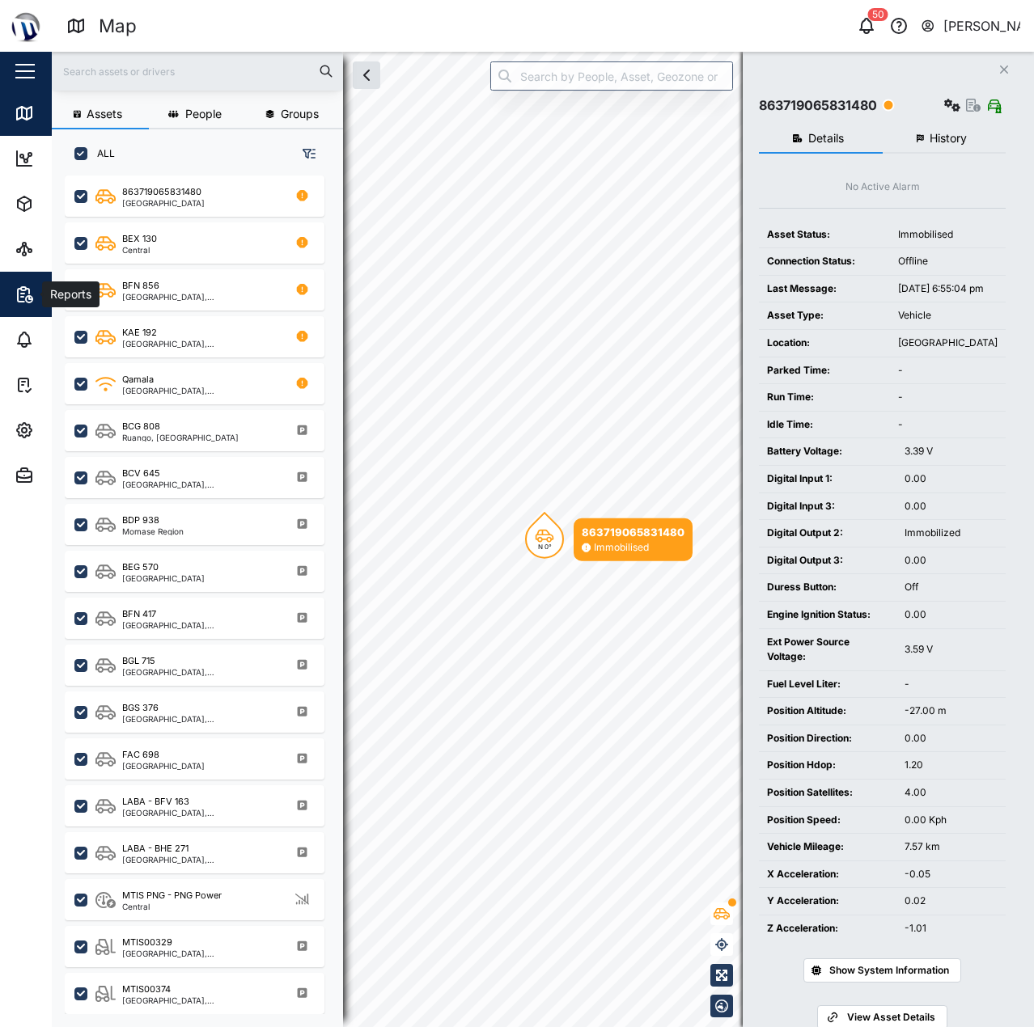
click at [19, 294] on icon "button" at bounding box center [24, 294] width 19 height 19
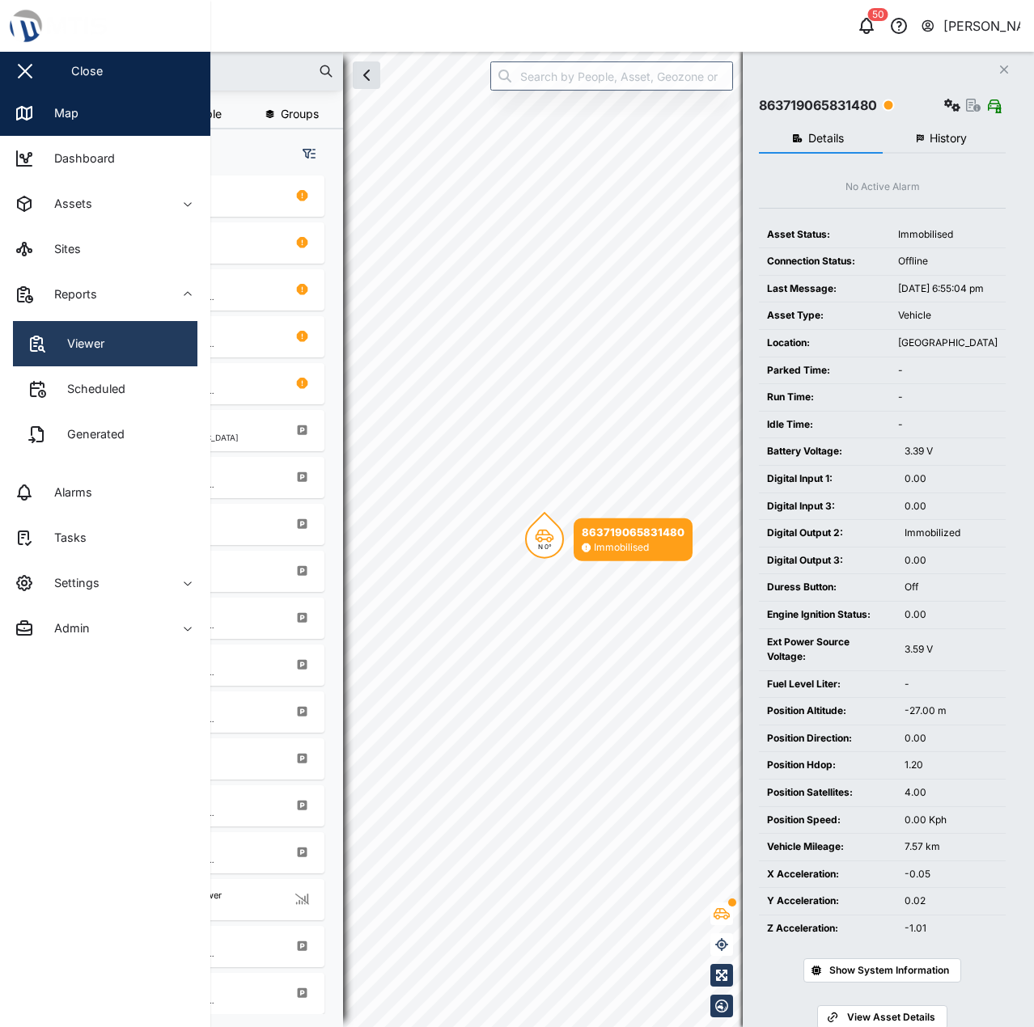
click at [50, 359] on link "Viewer" at bounding box center [105, 343] width 184 height 45
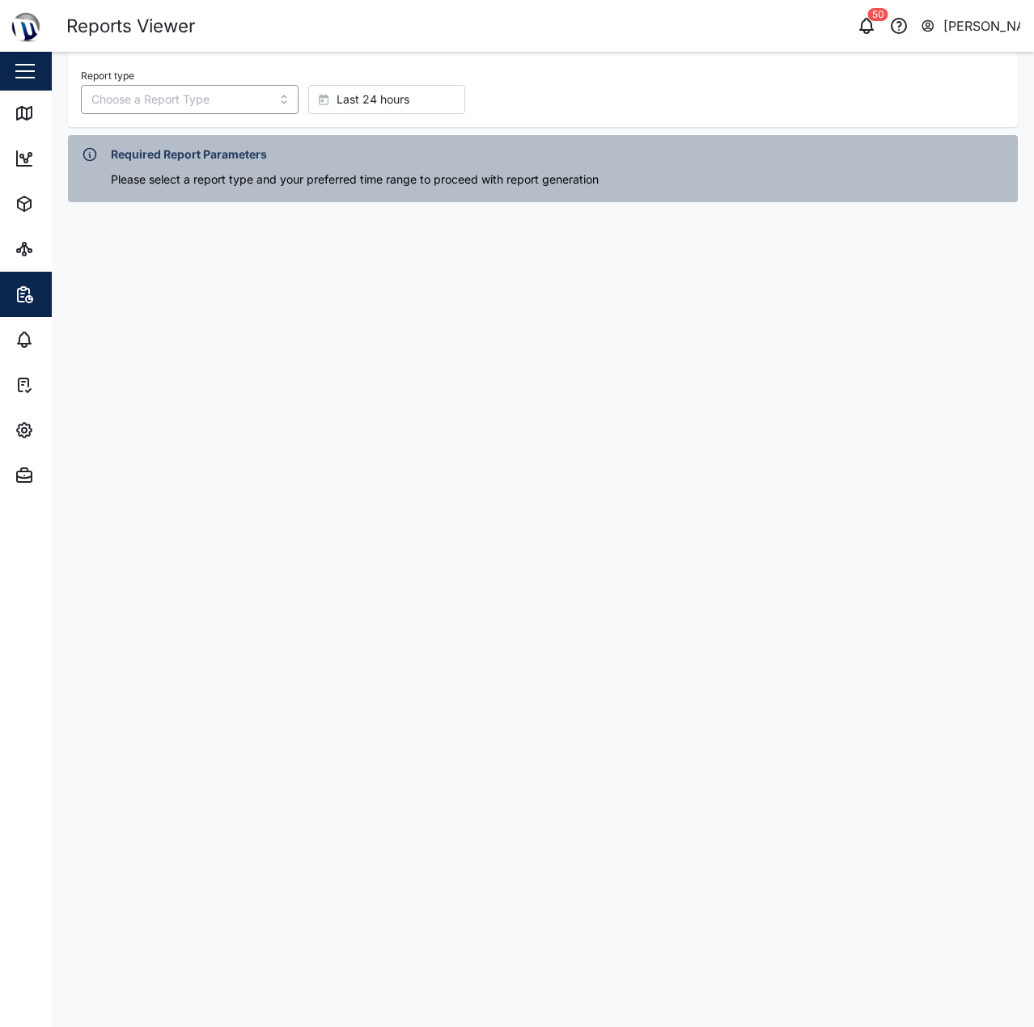
click at [220, 106] on input "Report type" at bounding box center [190, 99] width 218 height 29
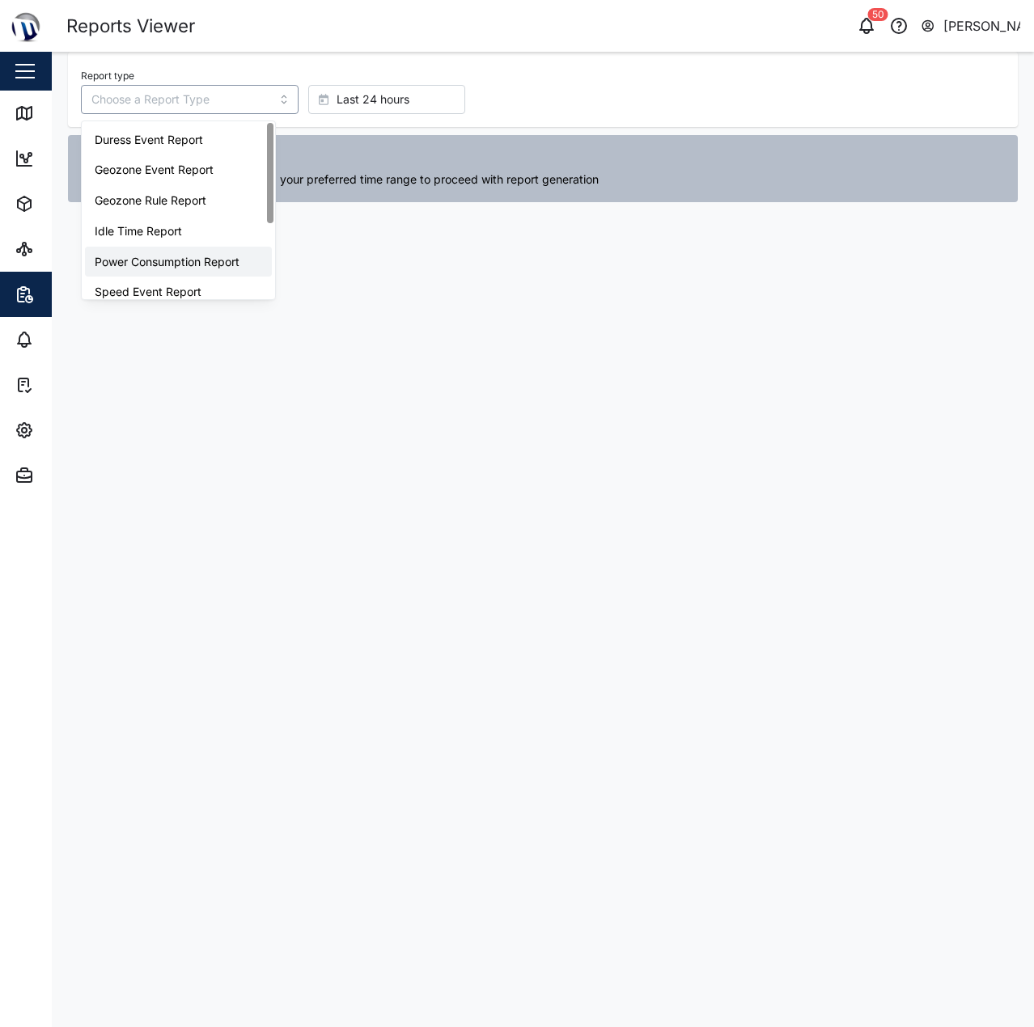
type input "Power Consumption Report"
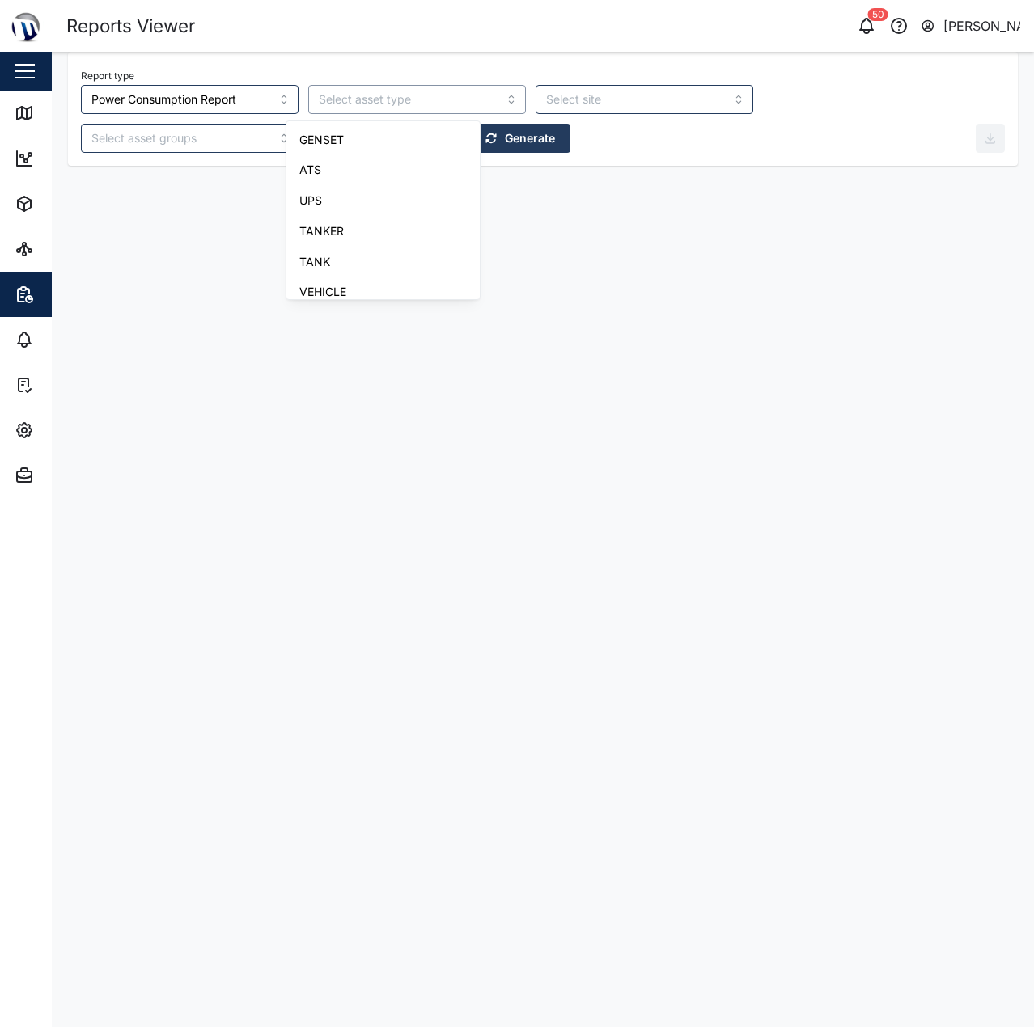
click at [456, 108] on input "search" at bounding box center [417, 99] width 218 height 29
click at [584, 135] on div "Report type Power Consumption Report Last 24 hours Generate" at bounding box center [528, 109] width 895 height 88
click at [319, 138] on div "Last 24 hours" at bounding box center [384, 138] width 131 height 27
click at [178, 395] on div "Last 30 days" at bounding box center [159, 397] width 155 height 29
click at [191, 460] on div "Absolute date" at bounding box center [159, 466] width 155 height 29
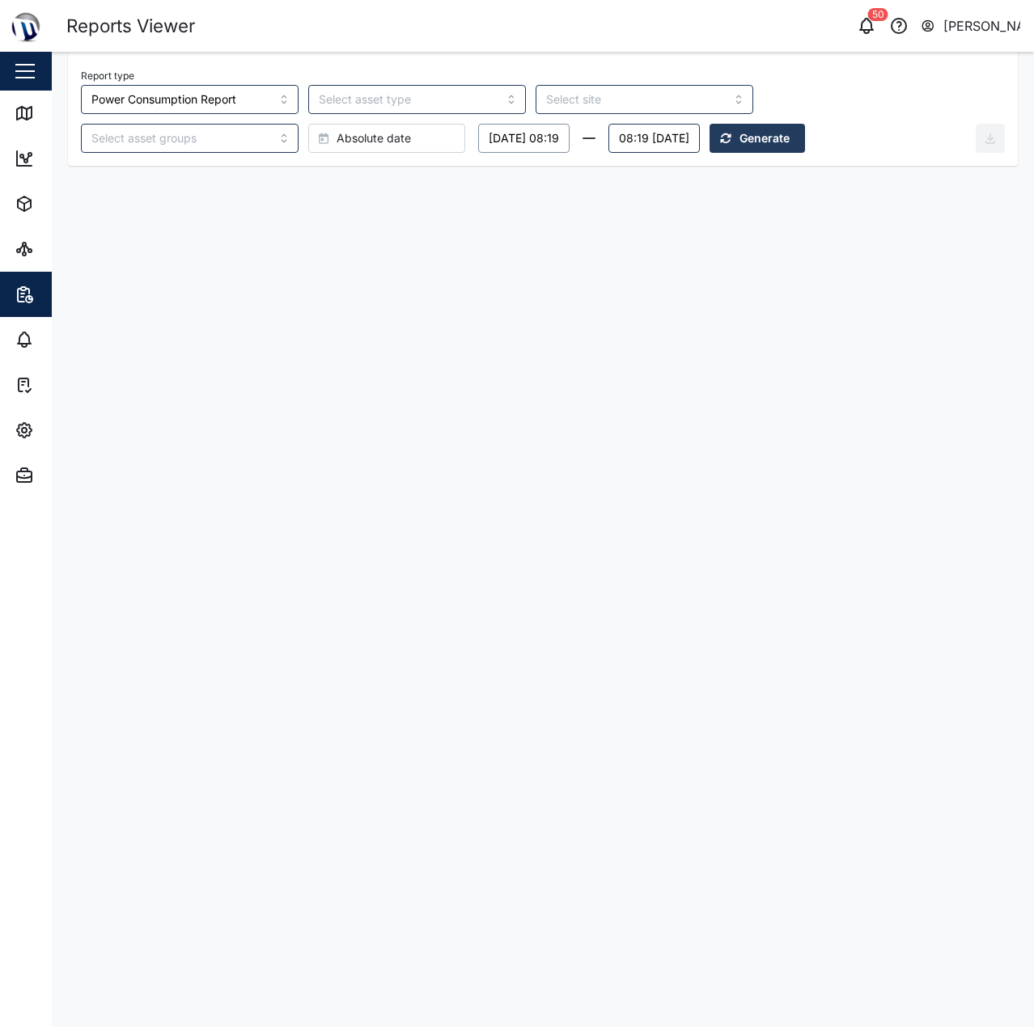
click at [478, 144] on button "Monday, 15 September 08:19" at bounding box center [523, 138] width 91 height 29
click at [280, 253] on button "1" at bounding box center [279, 245] width 29 height 29
type input "00:00"
click at [459, 409] on icon "button" at bounding box center [460, 407] width 10 height 6
click at [611, 140] on button "08:19 Wednesday, 15 October" at bounding box center [656, 138] width 91 height 29
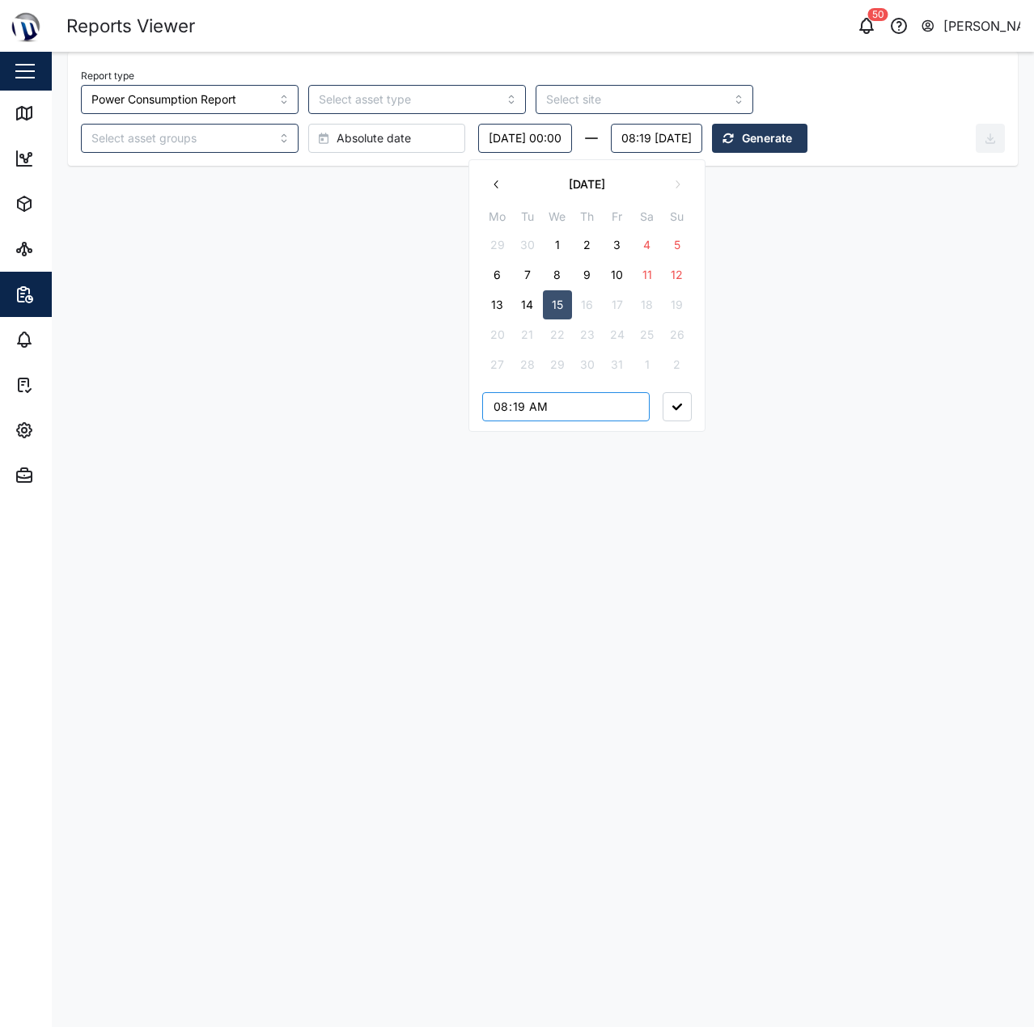
click at [506, 409] on input "08:19" at bounding box center [565, 406] width 167 height 29
type input "00:00"
click at [673, 407] on icon "button" at bounding box center [677, 407] width 10 height 6
click at [744, 134] on span "Generate" at bounding box center [769, 138] width 50 height 27
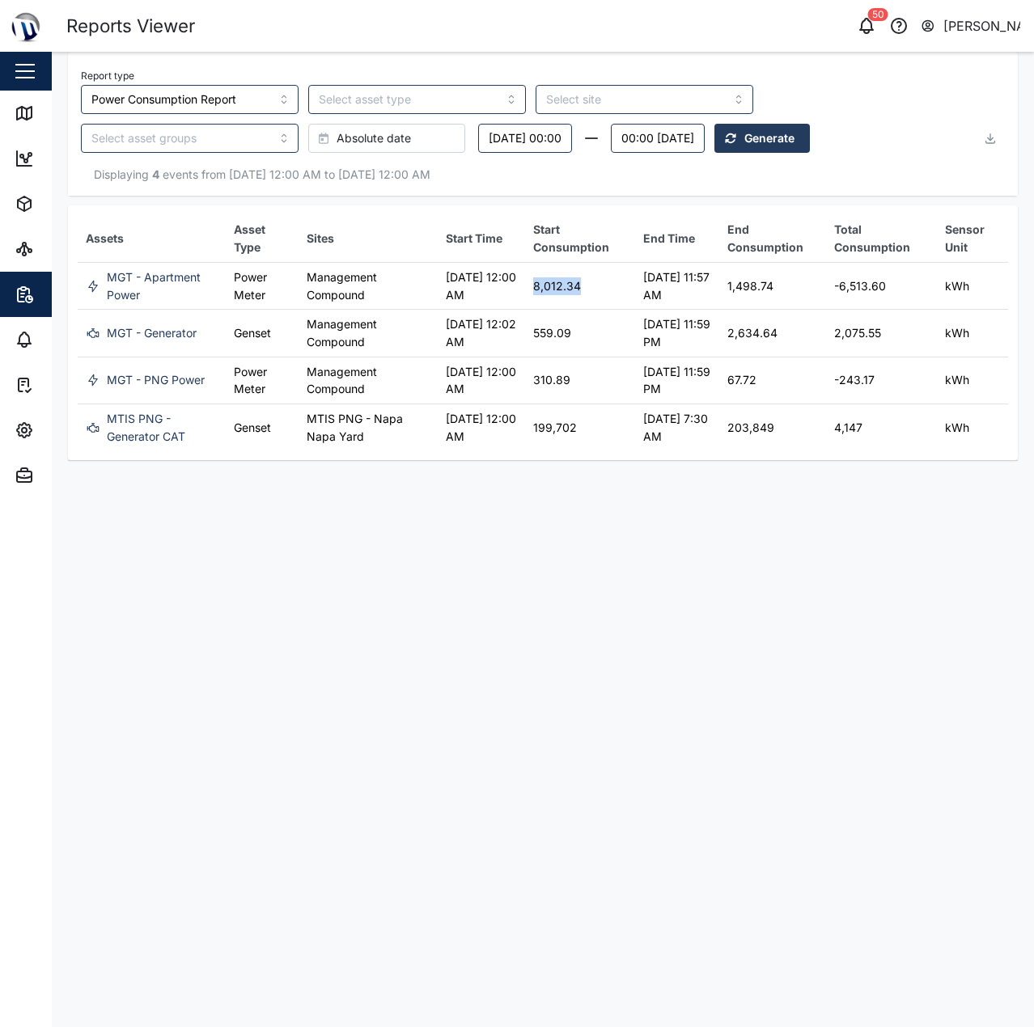
drag, startPoint x: 531, startPoint y: 286, endPoint x: 591, endPoint y: 286, distance: 59.9
click at [591, 286] on td "8,012.34" at bounding box center [580, 285] width 110 height 47
drag, startPoint x: 532, startPoint y: 341, endPoint x: 578, endPoint y: 340, distance: 46.1
click at [578, 340] on td "559.09" at bounding box center [580, 333] width 110 height 47
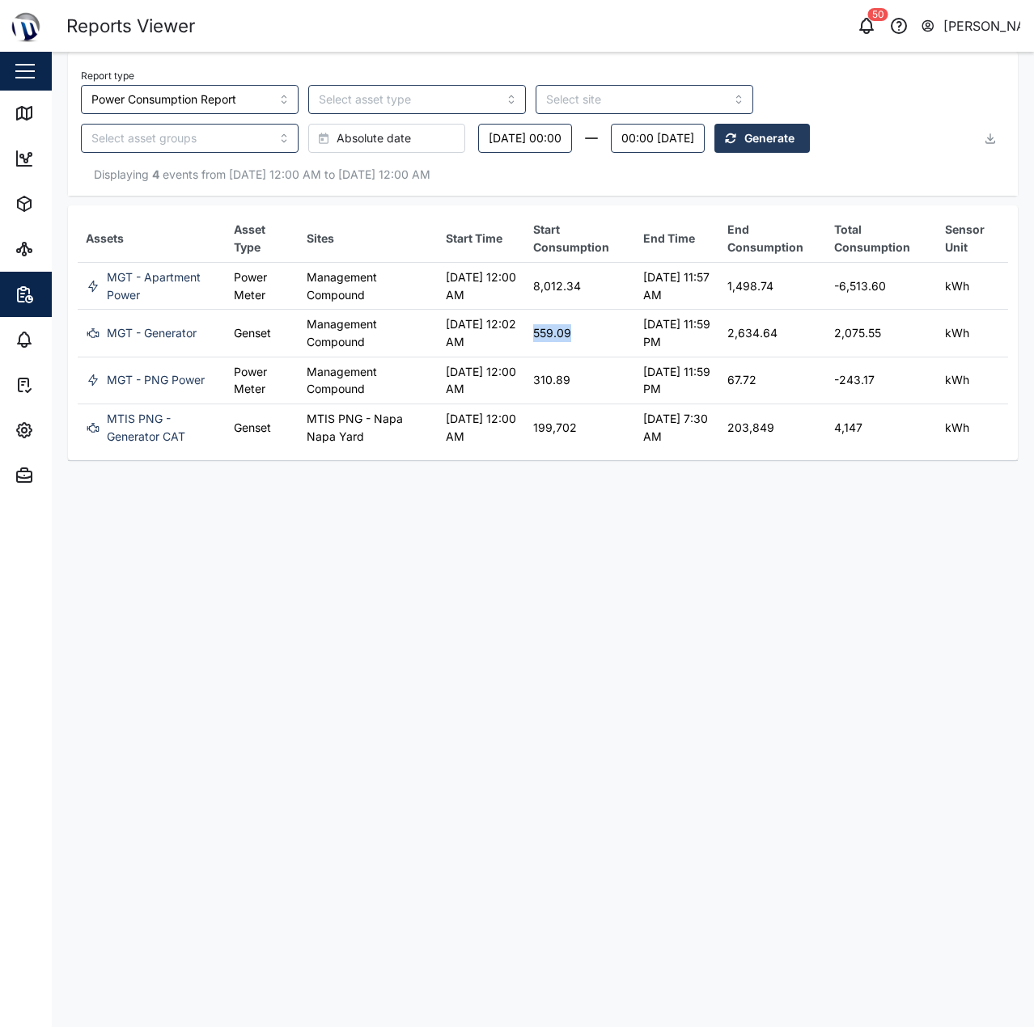
click at [578, 340] on td "559.09" at bounding box center [580, 333] width 110 height 47
click at [693, 396] on td "14 Oct 2025 11:59 PM" at bounding box center [677, 380] width 85 height 47
drag, startPoint x: 741, startPoint y: 322, endPoint x: 814, endPoint y: 354, distance: 79.7
click at [814, 352] on td "2,634.64" at bounding box center [772, 333] width 107 height 47
drag, startPoint x: 814, startPoint y: 354, endPoint x: 811, endPoint y: 369, distance: 14.8
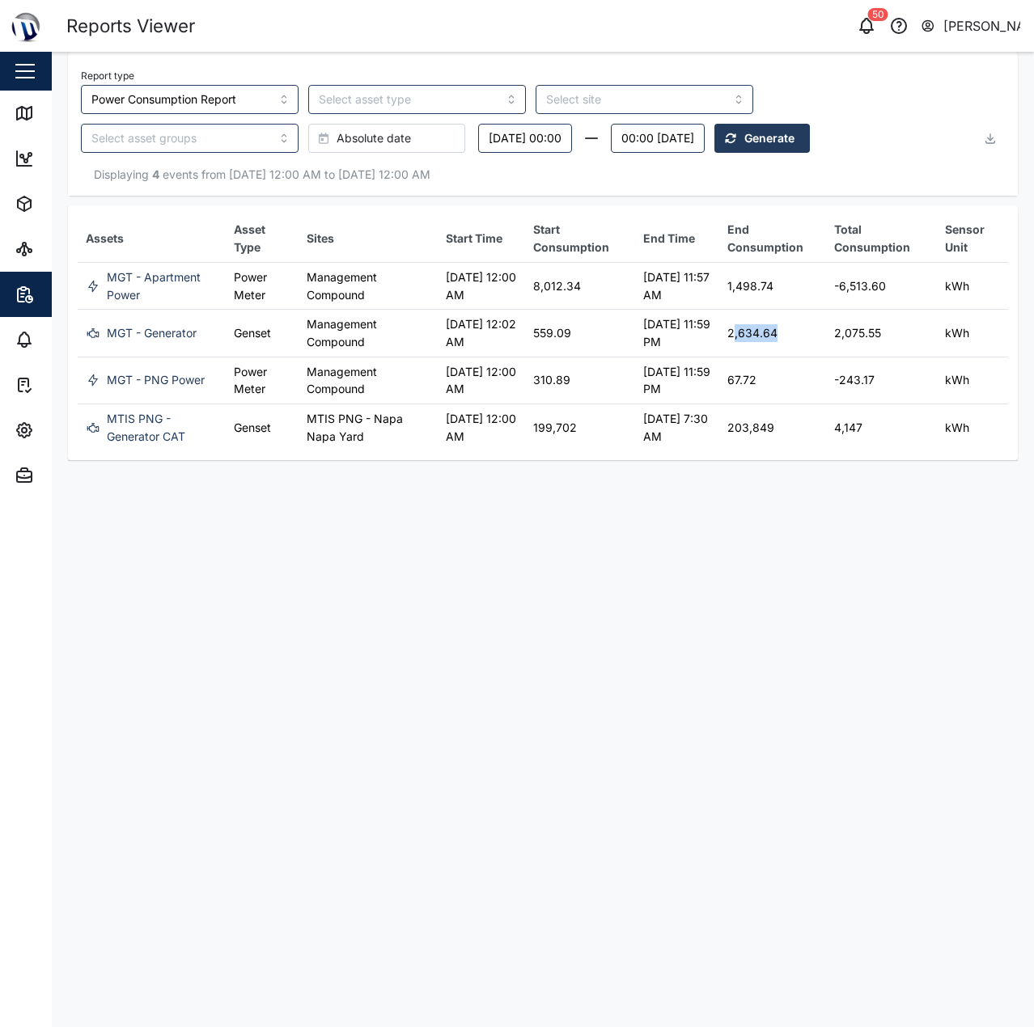
click at [814, 356] on td "2,634.64" at bounding box center [772, 333] width 107 height 47
click at [800, 376] on td "67.72" at bounding box center [772, 380] width 107 height 47
click at [11, 104] on link "Map" at bounding box center [105, 113] width 210 height 45
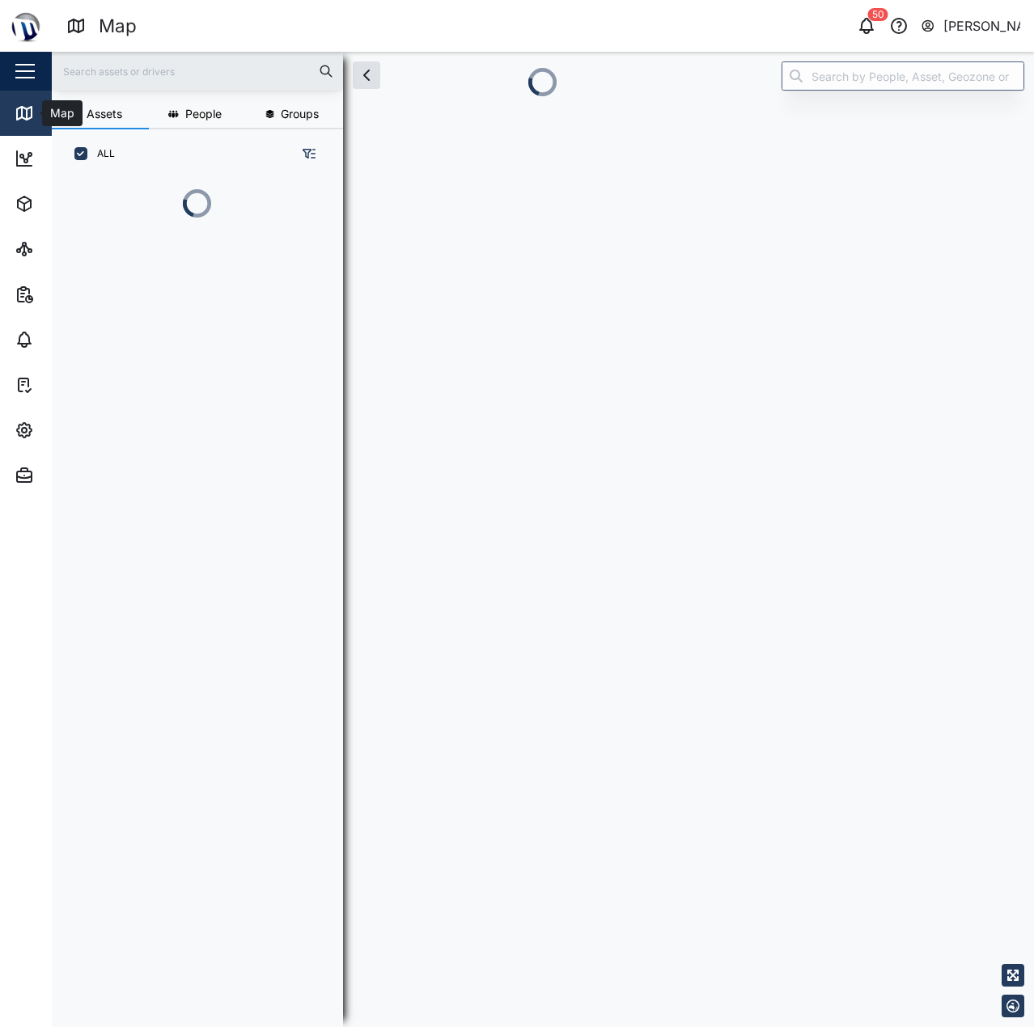
scroll to position [13, 13]
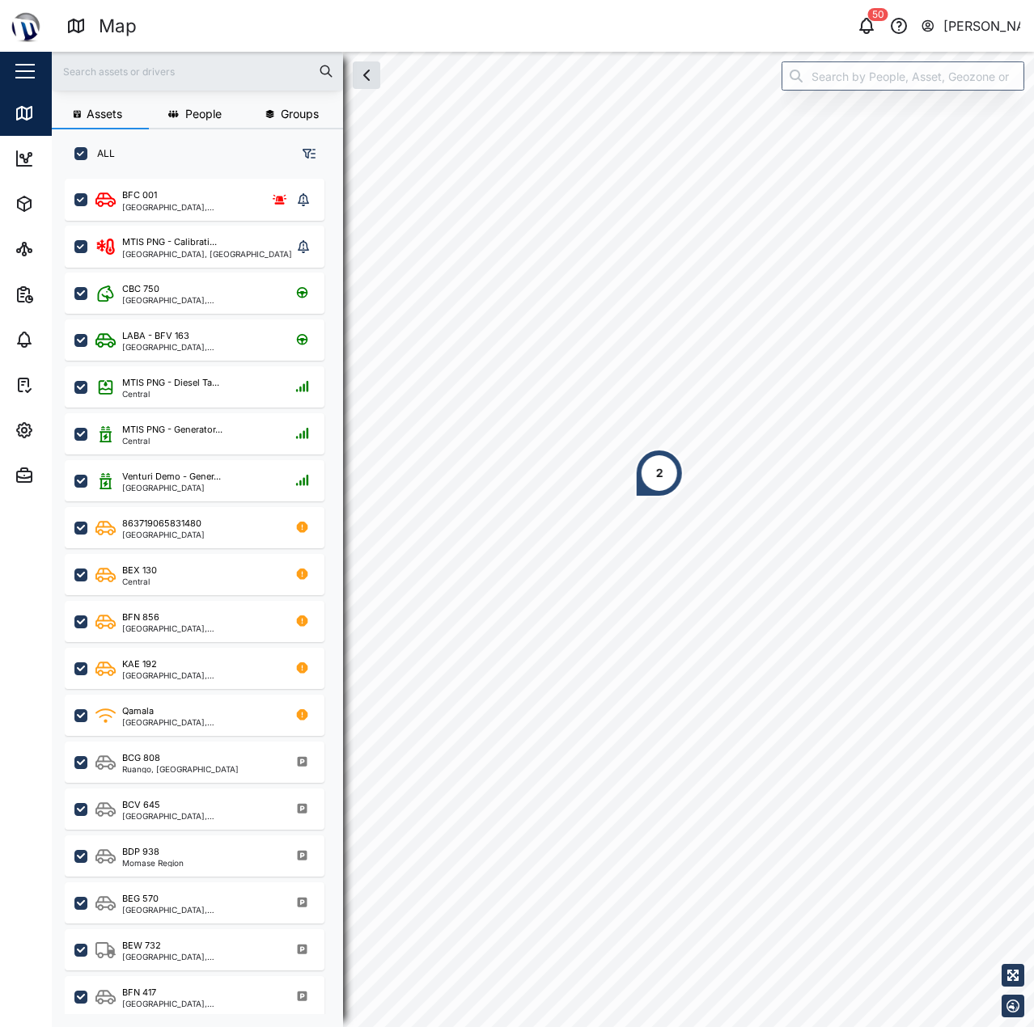
click at [686, 52] on div "2" at bounding box center [543, 52] width 982 height 0
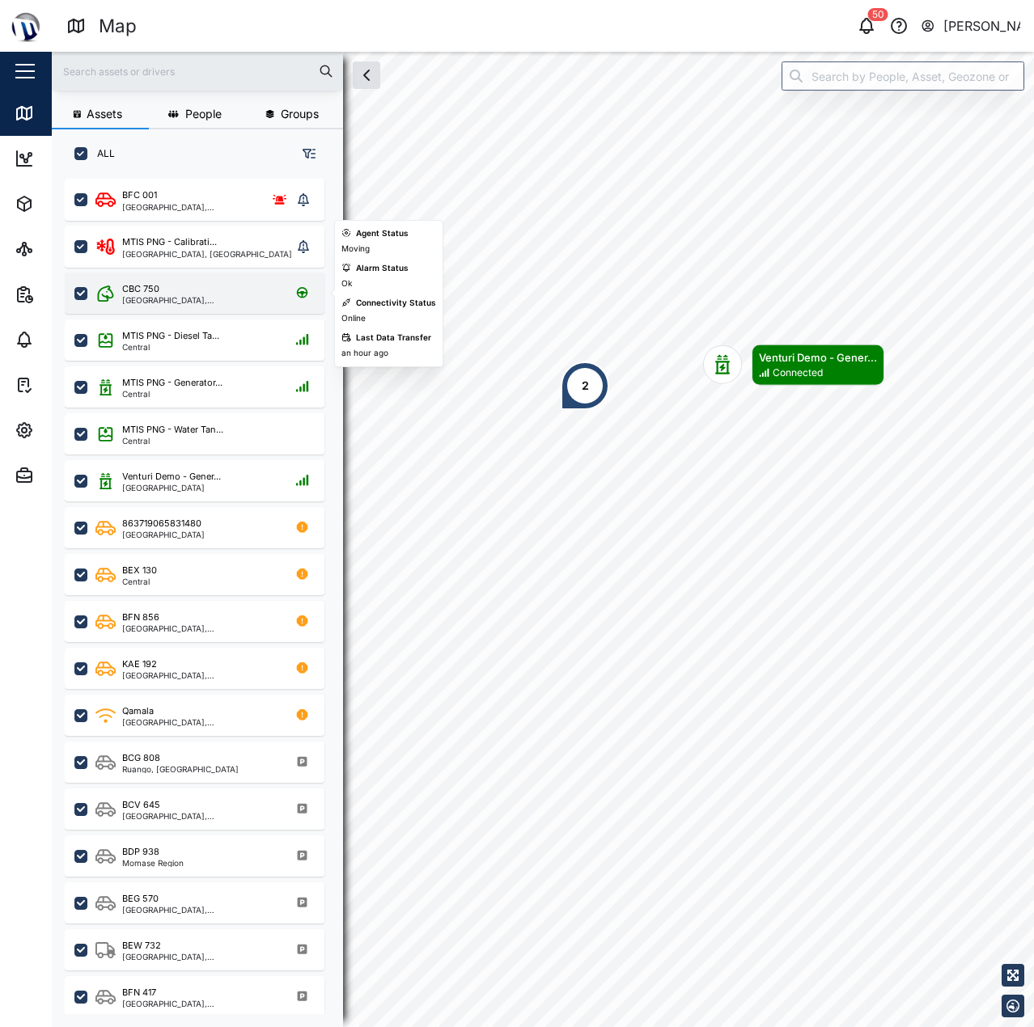
click at [255, 294] on div "CBC 750" at bounding box center [199, 289] width 154 height 14
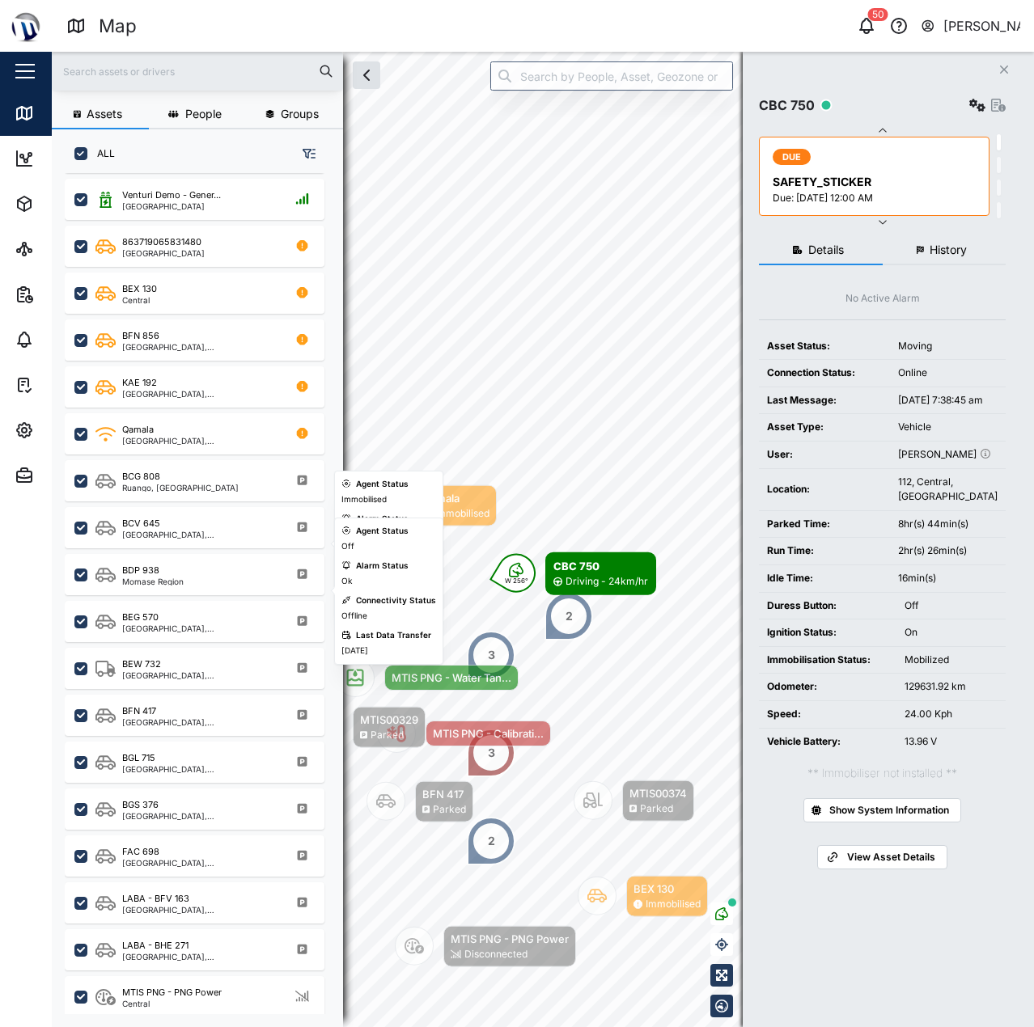
scroll to position [379, 0]
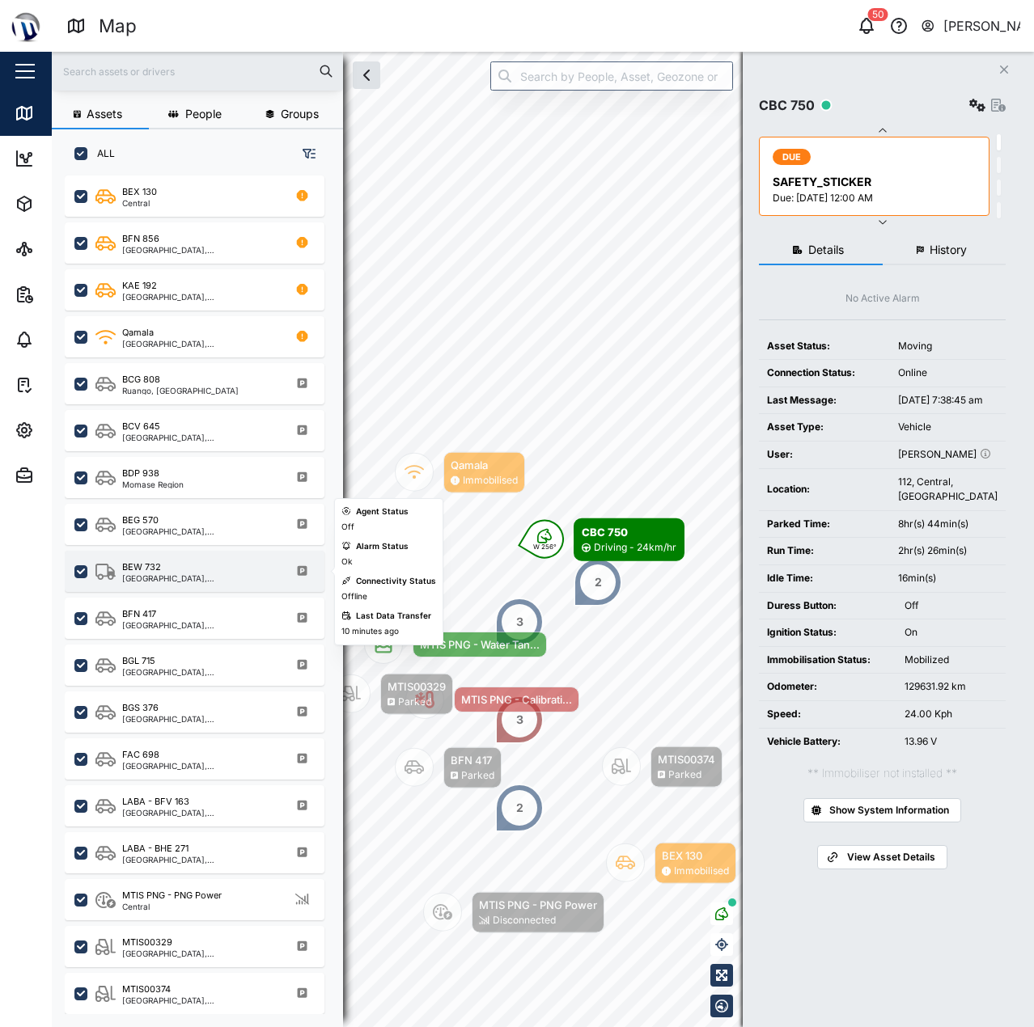
click at [208, 557] on div "BEW 732 Port Moresby, Southern Region" at bounding box center [195, 571] width 260 height 41
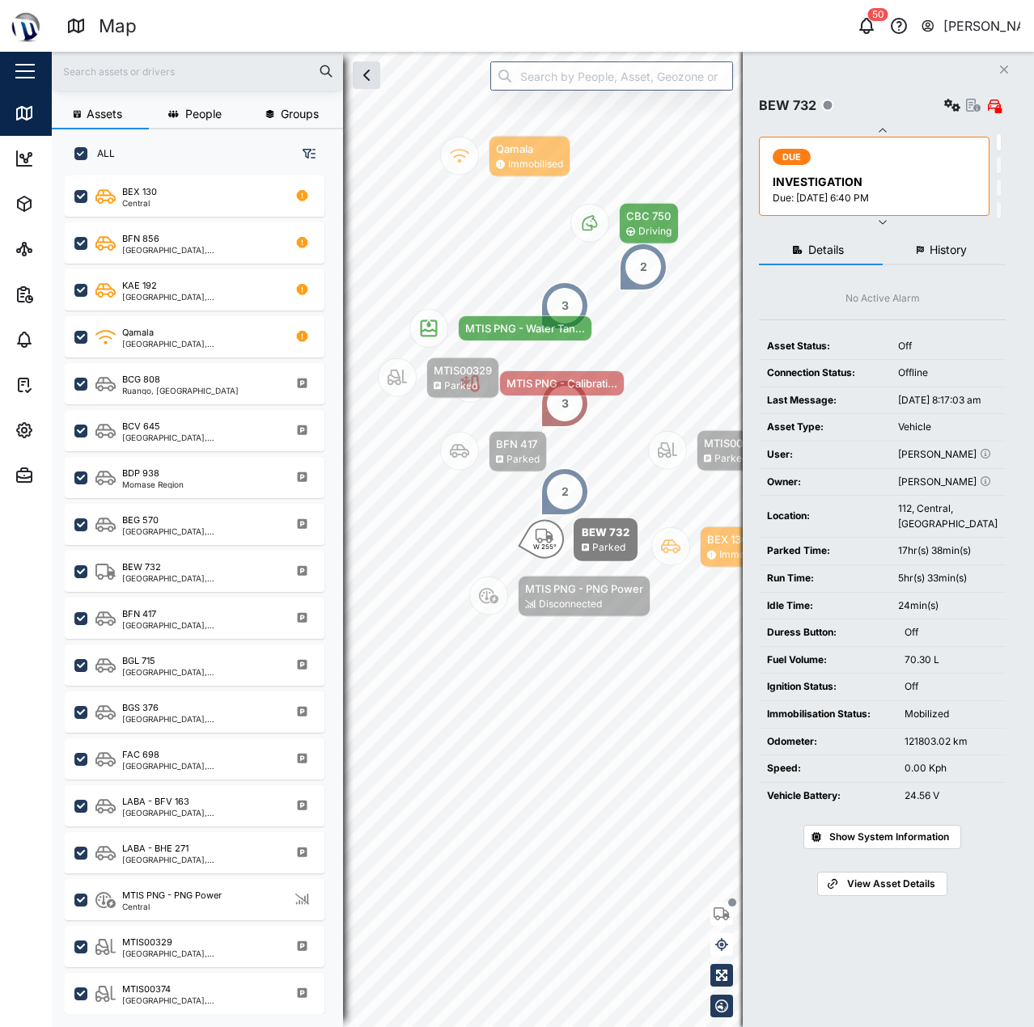
click at [1001, 250] on button "History" at bounding box center [944, 250] width 124 height 29
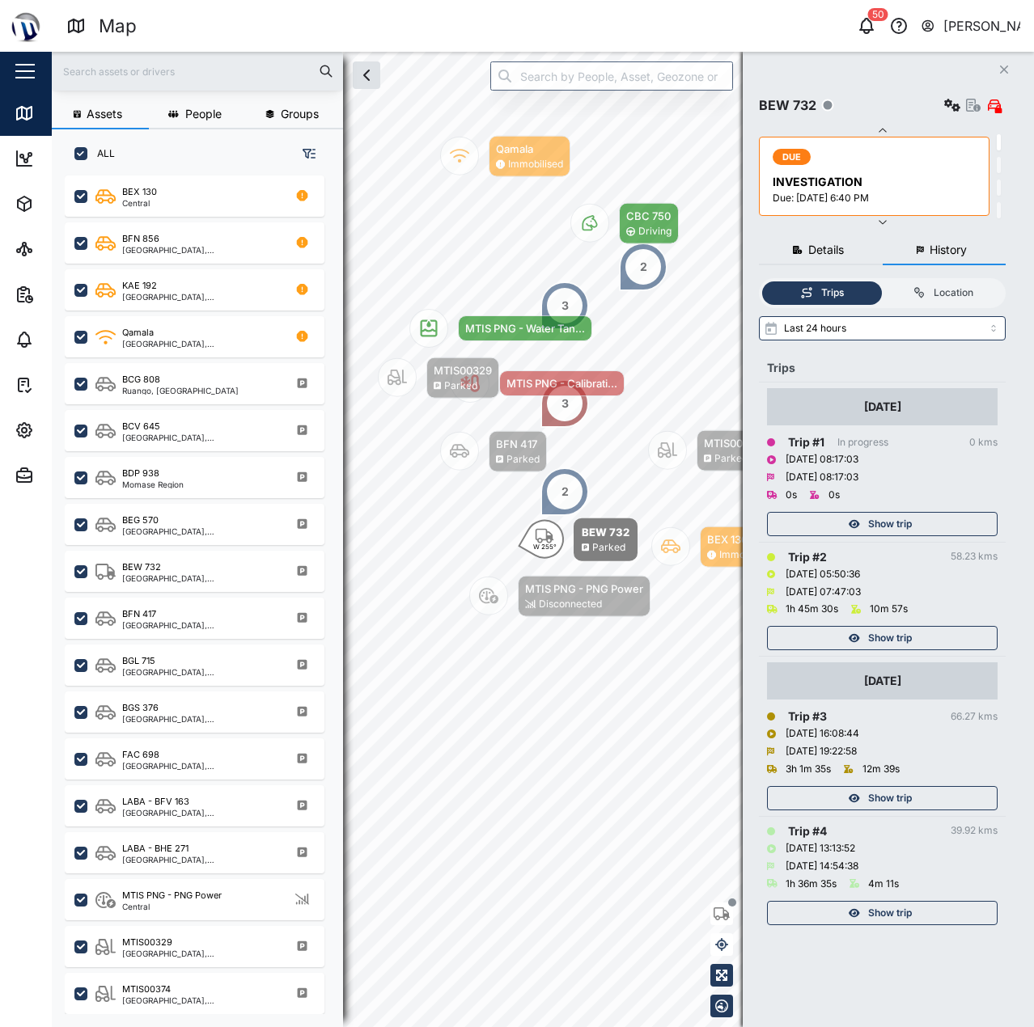
click at [930, 637] on div "Show trip" at bounding box center [880, 638] width 210 height 23
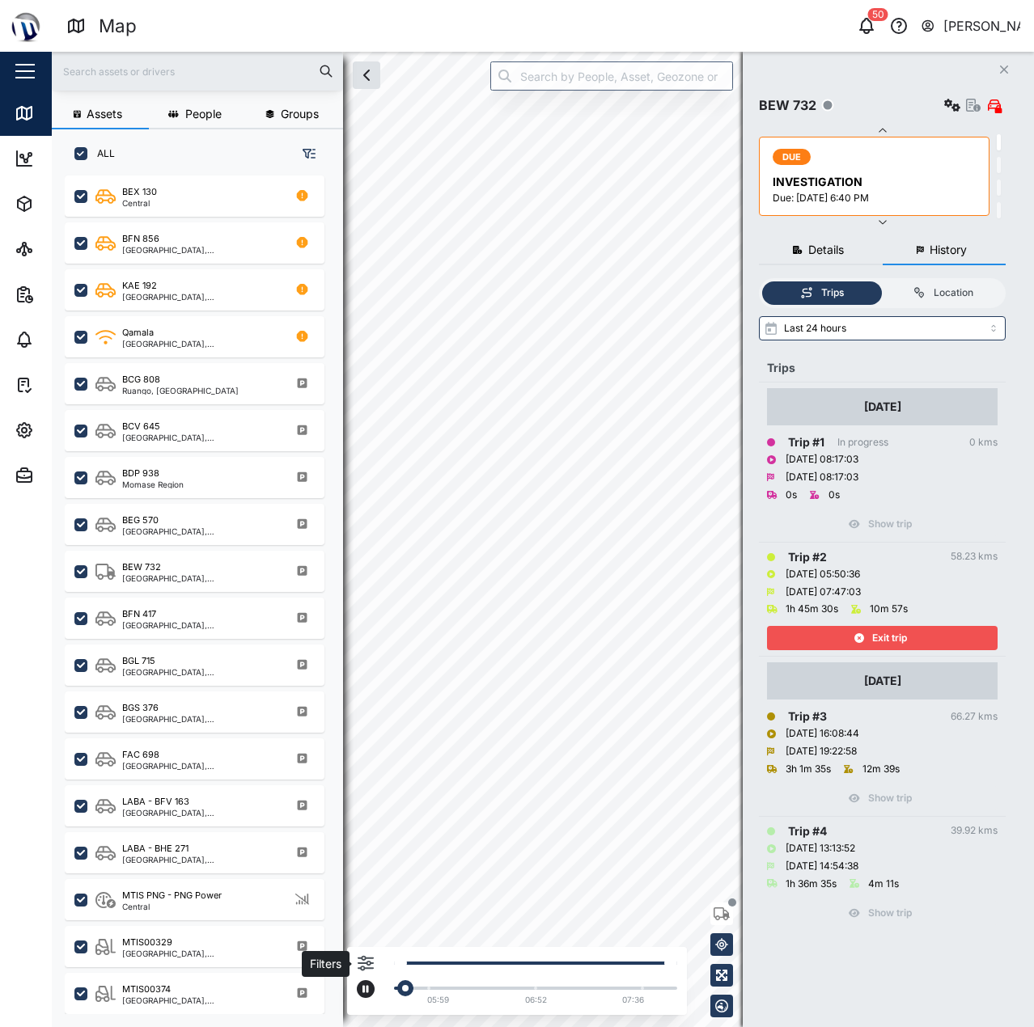
click at [370, 967] on icon "button" at bounding box center [365, 963] width 16 height 16
click at [260, 890] on div at bounding box center [255, 885] width 16 height 11
click at [236, 879] on input "checkbox" at bounding box center [236, 879] width 0 height 0
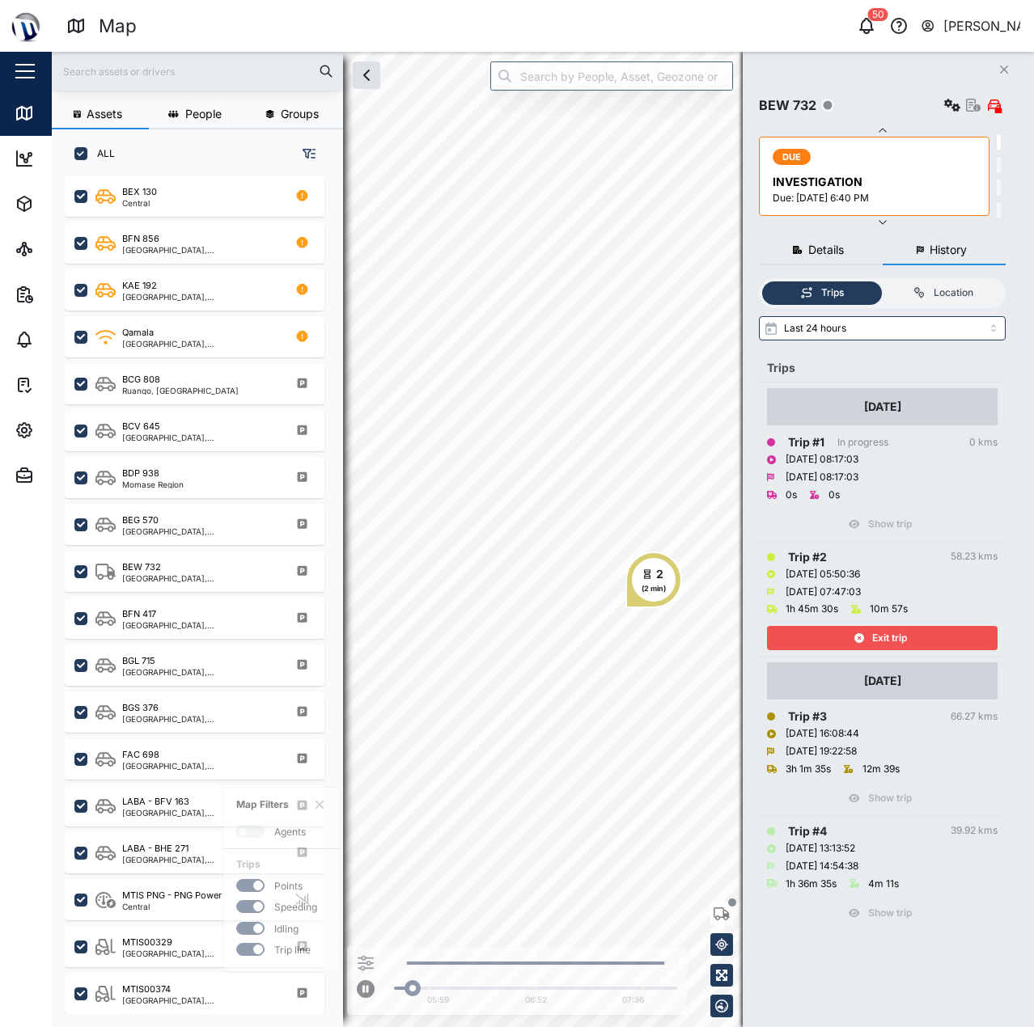
click at [837, 661] on td "14 Oct 2025 Trip # 3 66.27 kms 14/10/2025 16:08:44 14/10/2025 19:22:58 3h 1m 35…" at bounding box center [882, 736] width 247 height 159
click at [840, 640] on div "Exit trip" at bounding box center [880, 638] width 210 height 23
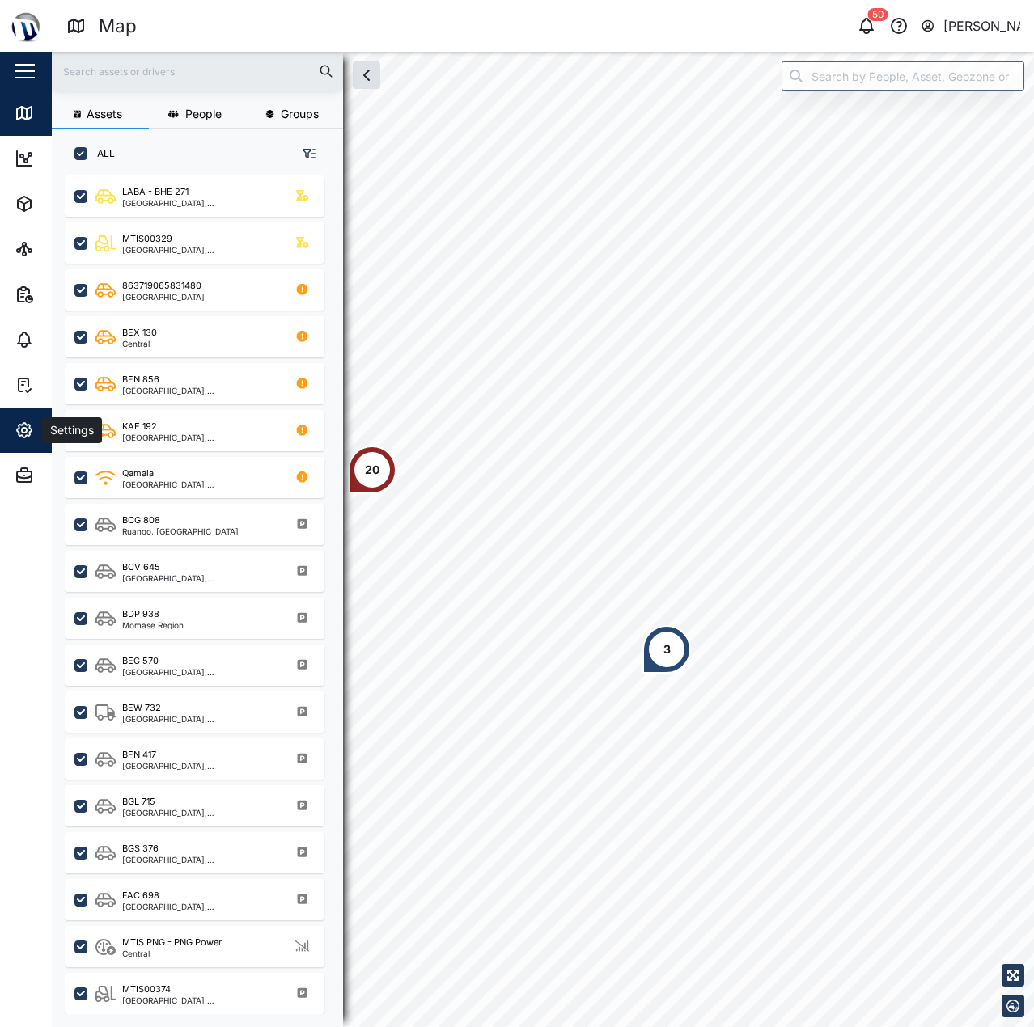
click at [18, 430] on icon "button" at bounding box center [24, 430] width 15 height 15
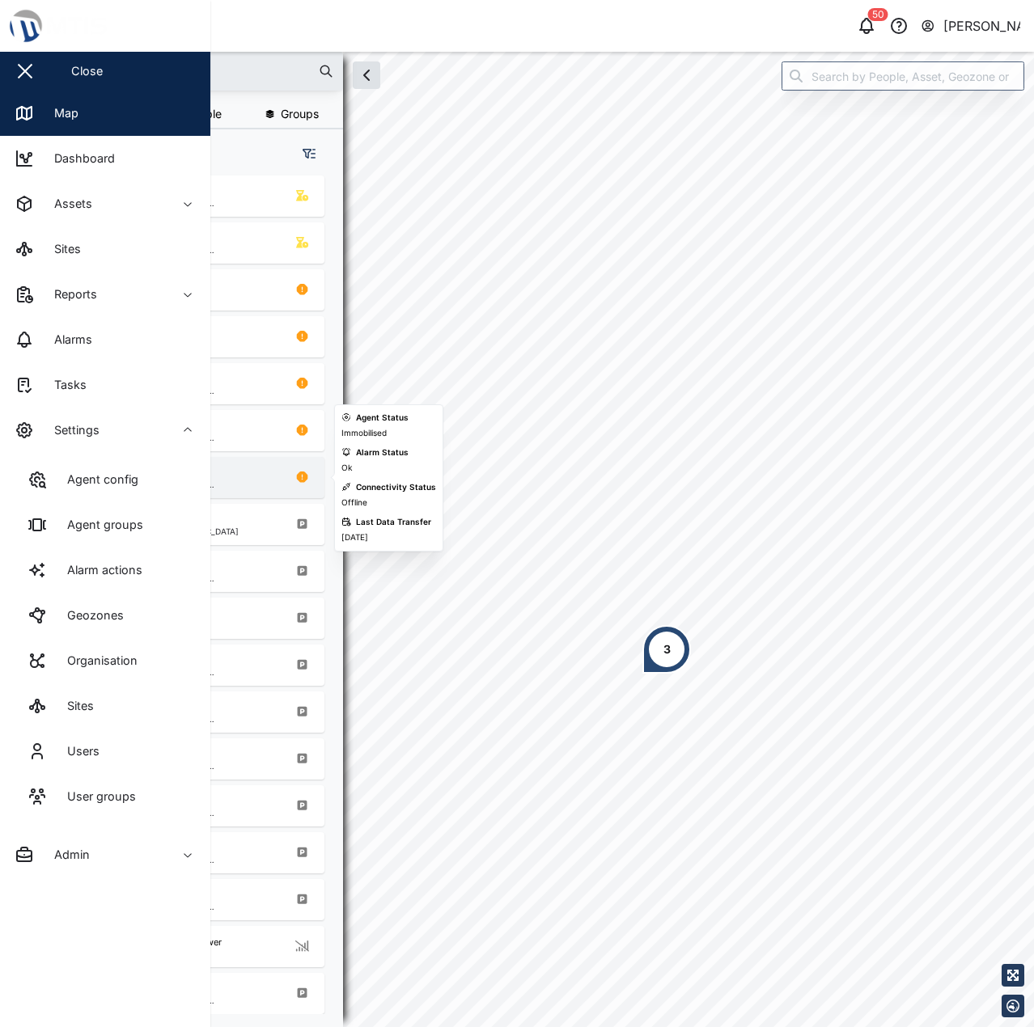
click at [85, 474] on div "Agent config" at bounding box center [96, 480] width 83 height 18
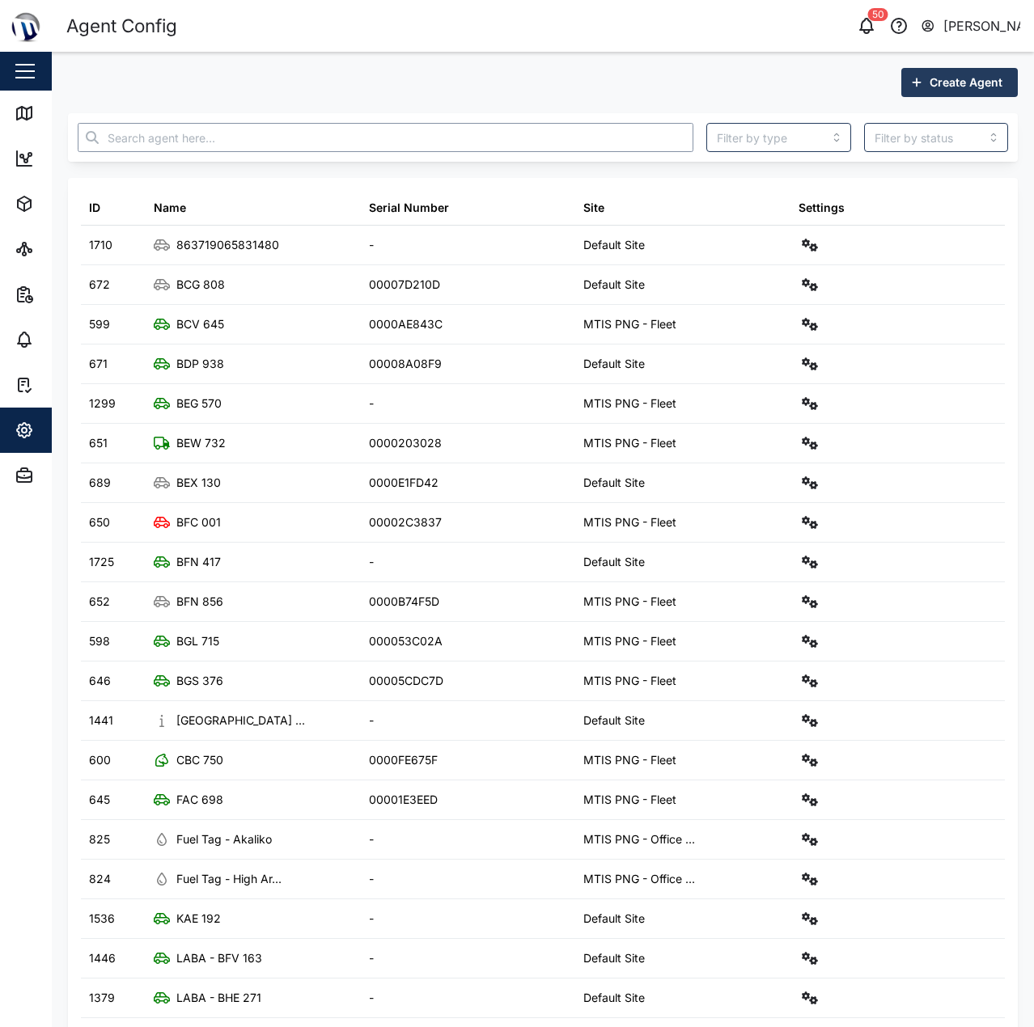
click at [236, 140] on input "text" at bounding box center [386, 137] width 616 height 29
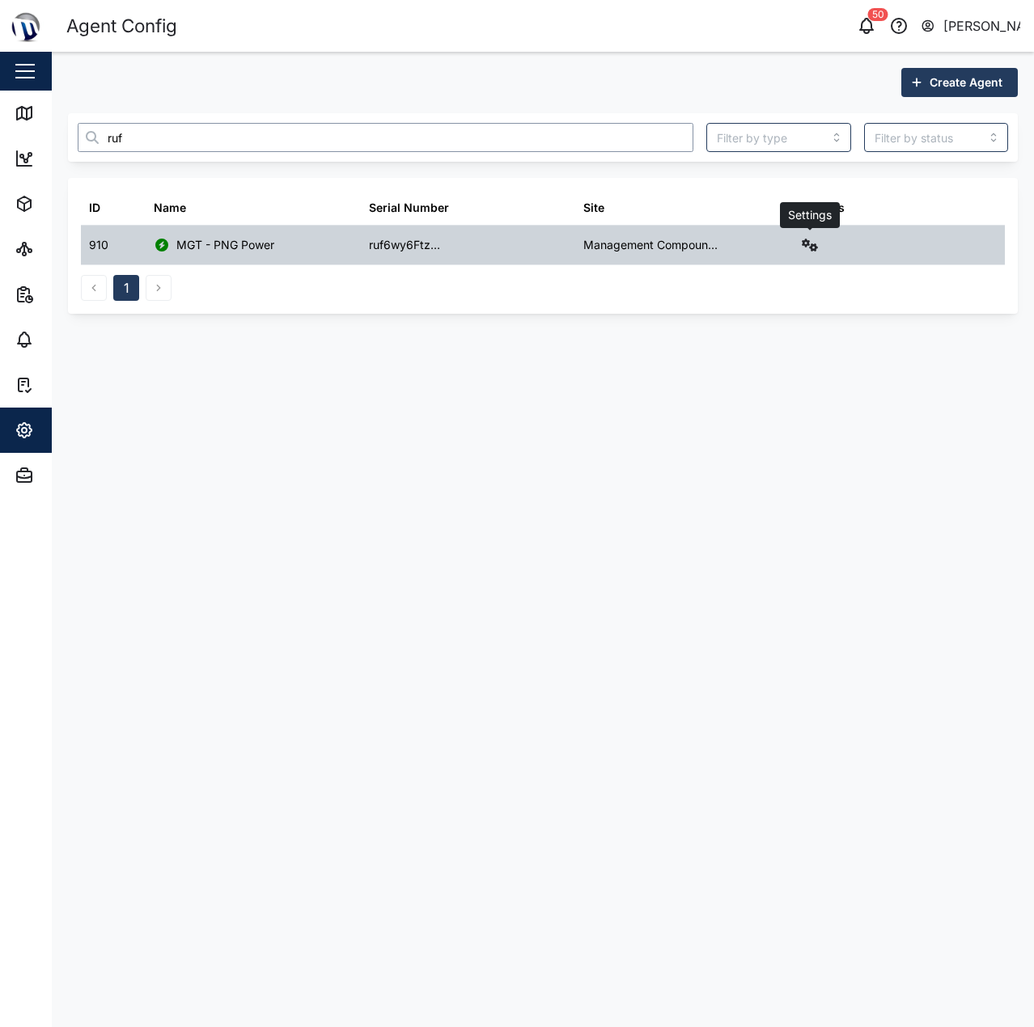
type input "ruf"
click at [819, 246] on button "button" at bounding box center [809, 245] width 23 height 23
click at [748, 309] on div "Agent logs" at bounding box center [749, 317] width 115 height 18
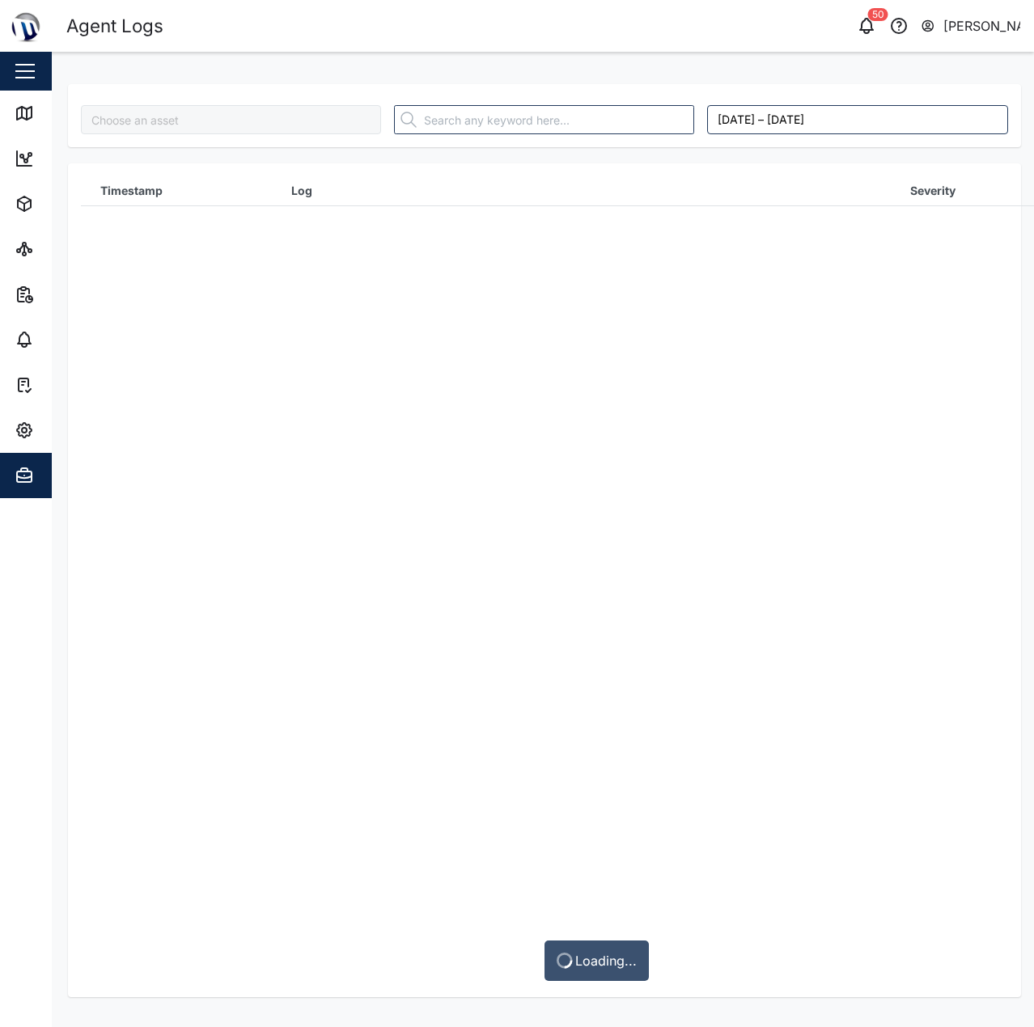
type input "MGT - PNG Power"
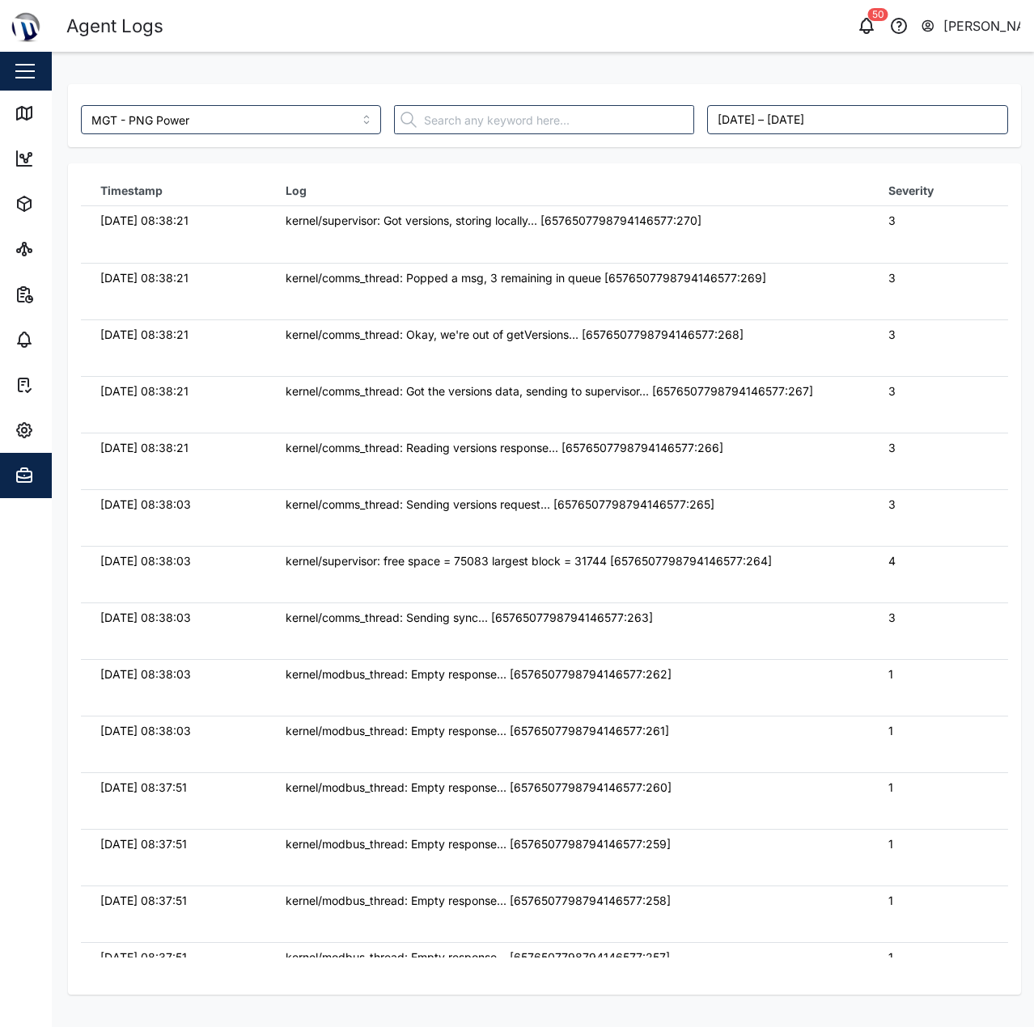
click at [852, 308] on td "kernel/comms_thread: Popped a msg, 3 remaining in queue [6576507798794146577:26…" at bounding box center [567, 291] width 603 height 57
click at [728, 387] on div "kernel/comms_thread: Got the versions data, sending to supervisor... [657650779…" at bounding box center [568, 392] width 564 height 18
click at [24, 476] on icon "button" at bounding box center [24, 476] width 0 height 0
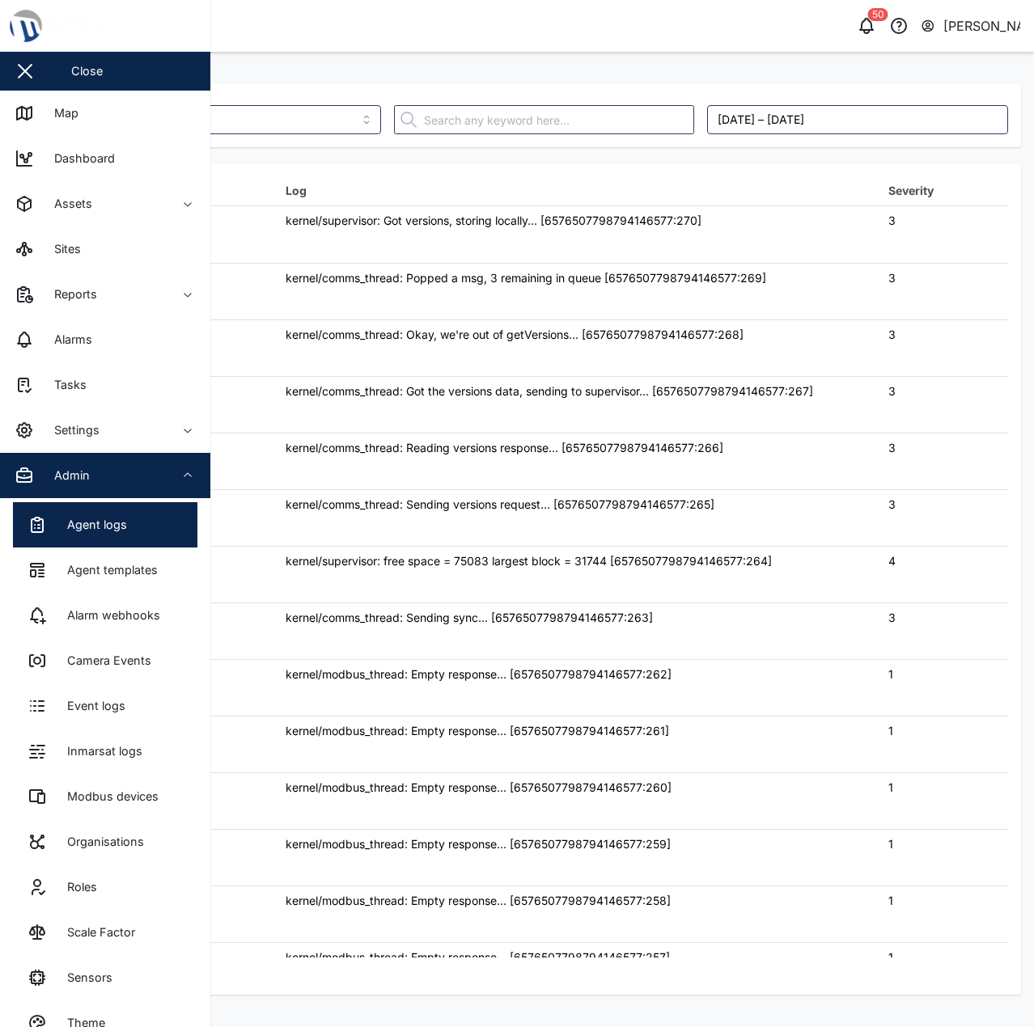
click at [23, 472] on icon "button" at bounding box center [24, 477] width 15 height 11
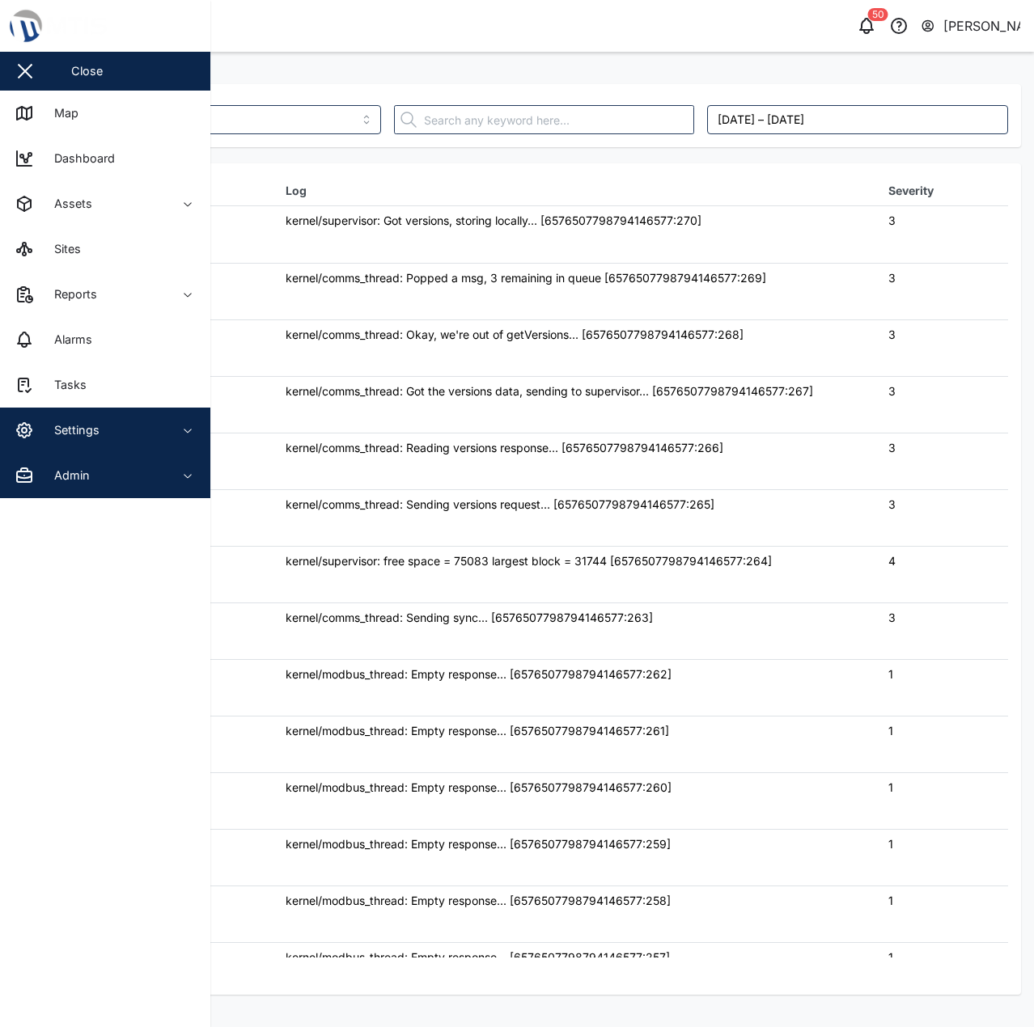
click at [36, 418] on span "Settings" at bounding box center [88, 430] width 147 height 45
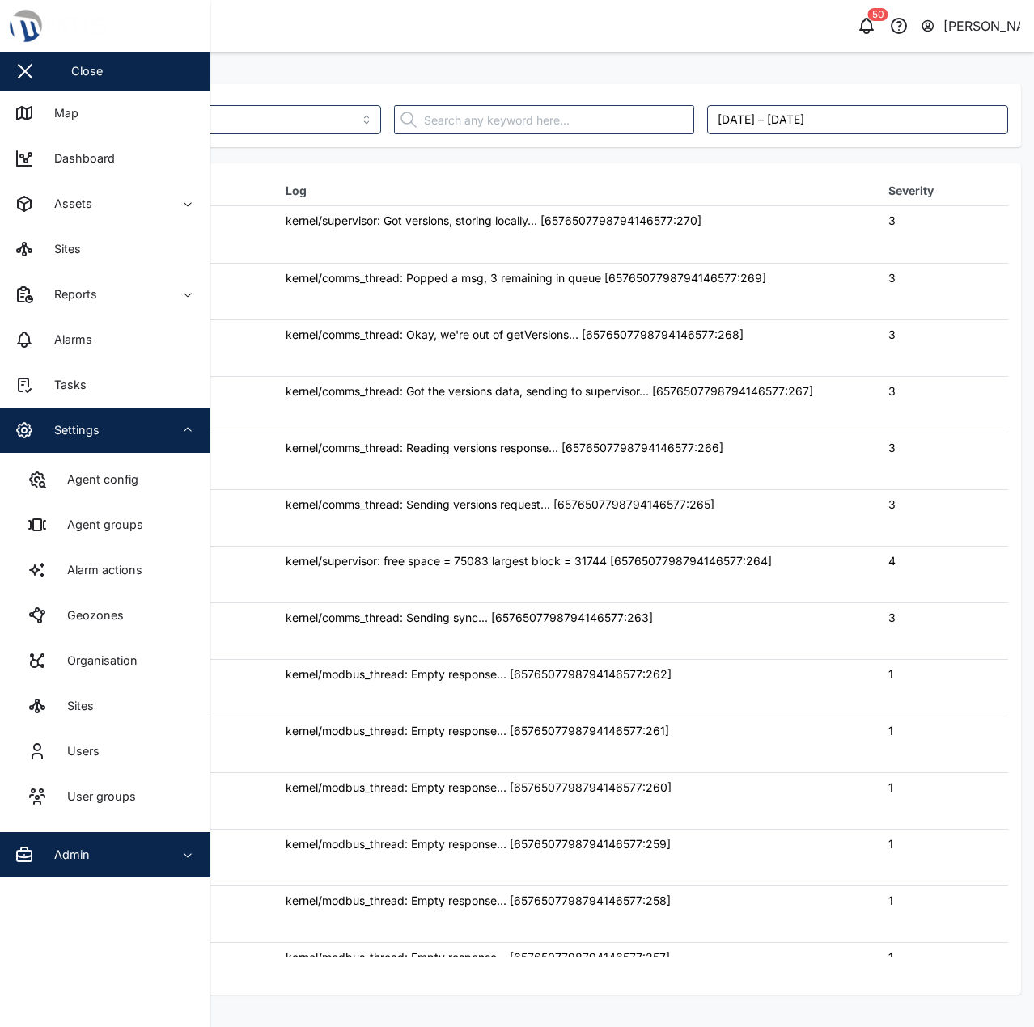
click at [36, 418] on span "Settings" at bounding box center [88, 430] width 147 height 45
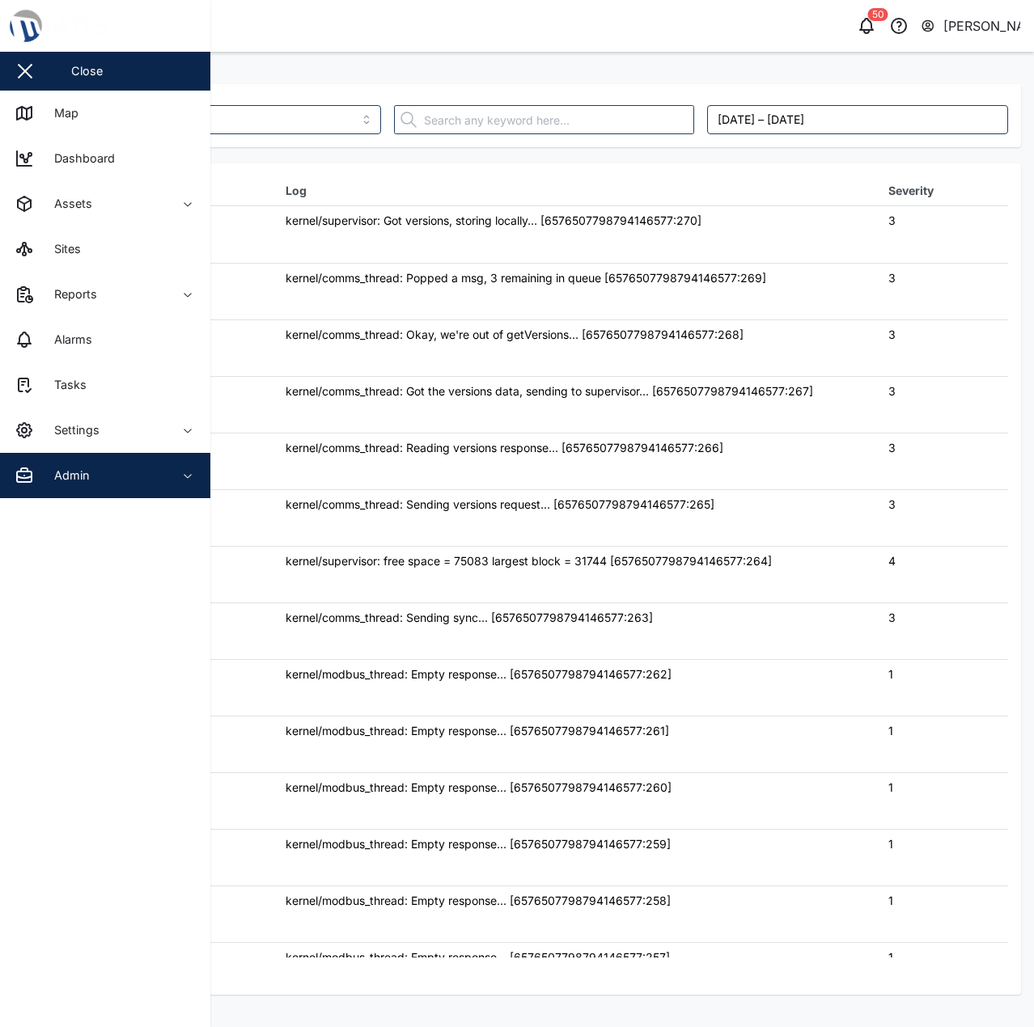
click at [56, 463] on span "Admin" at bounding box center [88, 475] width 147 height 45
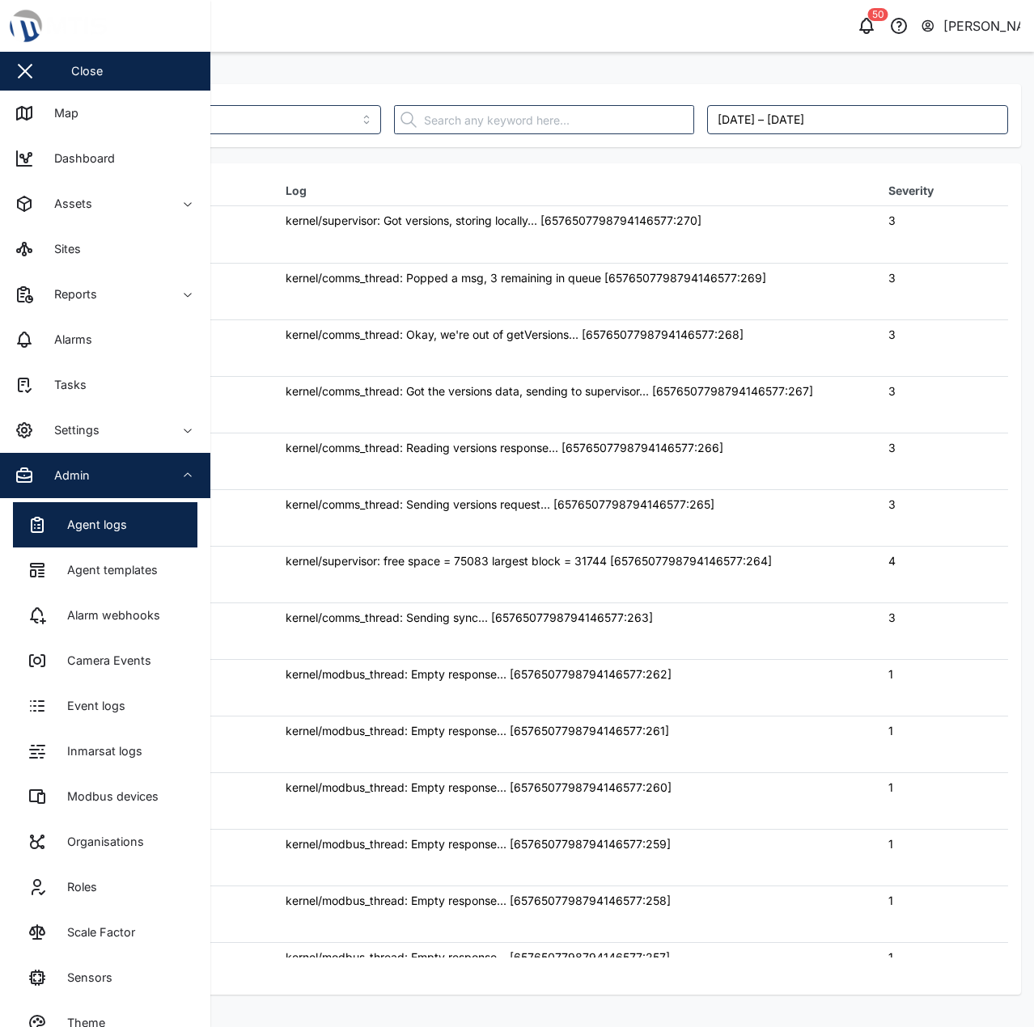
click at [56, 463] on span "Admin" at bounding box center [88, 475] width 147 height 45
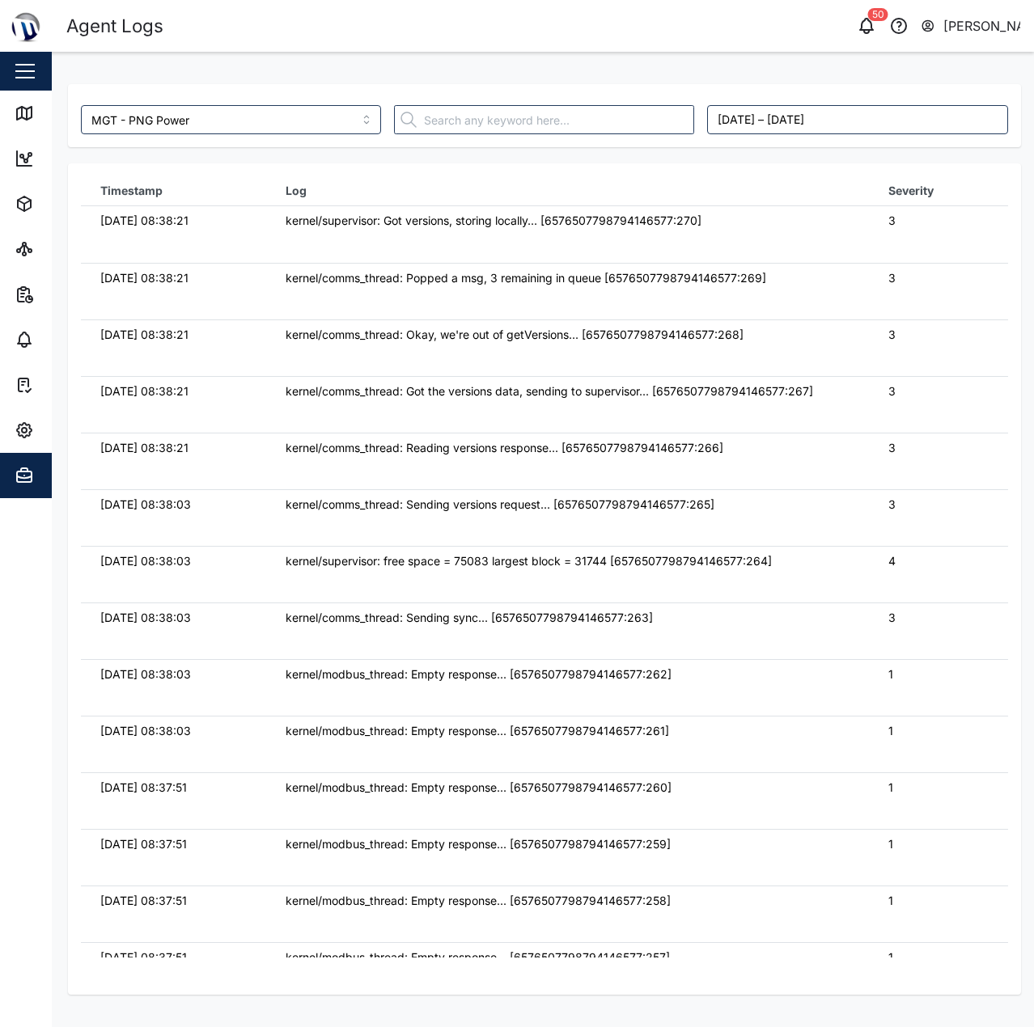
click at [438, 434] on td "kernel/comms_thread: Reading versions response... [6576507798794146577:266]" at bounding box center [567, 461] width 603 height 57
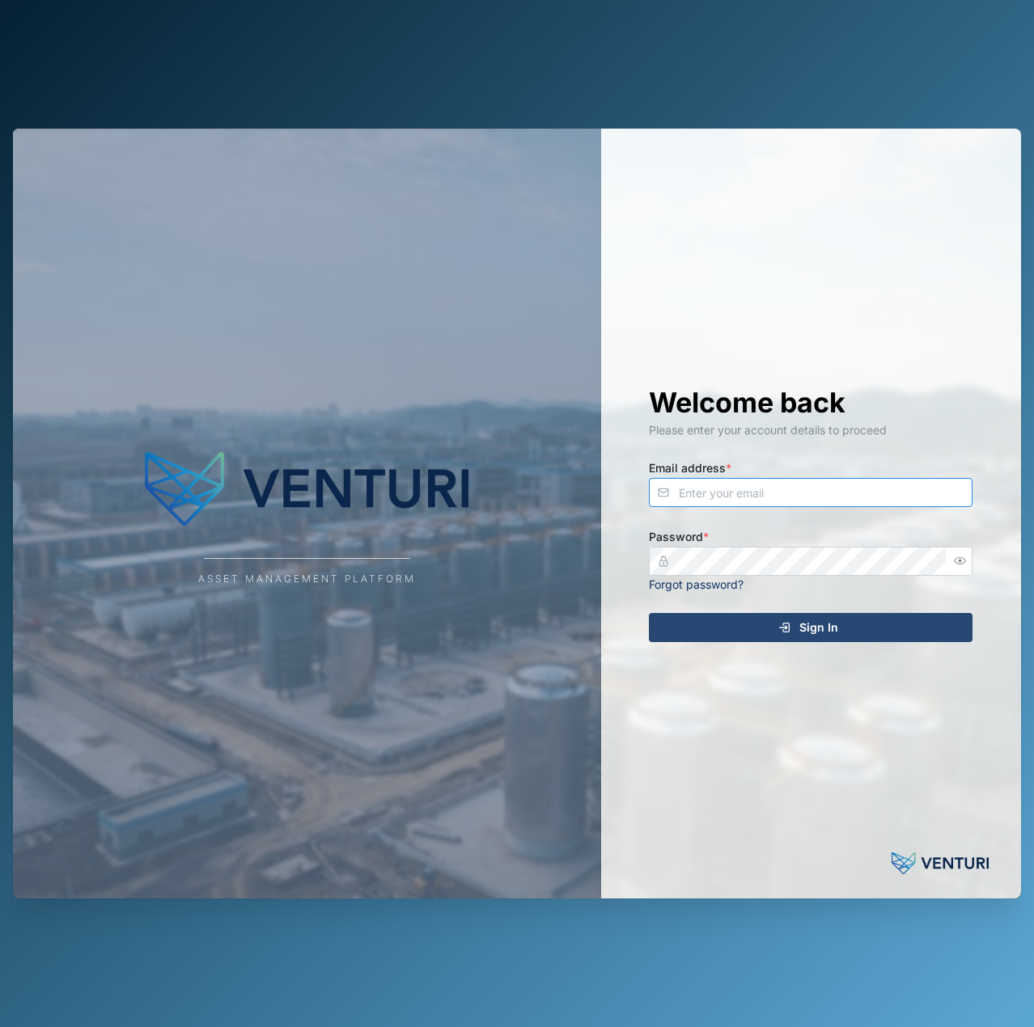
click at [783, 494] on input "Email address *" at bounding box center [811, 492] width 324 height 29
type input "[EMAIL_ADDRESS][PERSON_NAME][DOMAIN_NAME]"
click at [649, 613] on button "Sign In" at bounding box center [811, 627] width 324 height 29
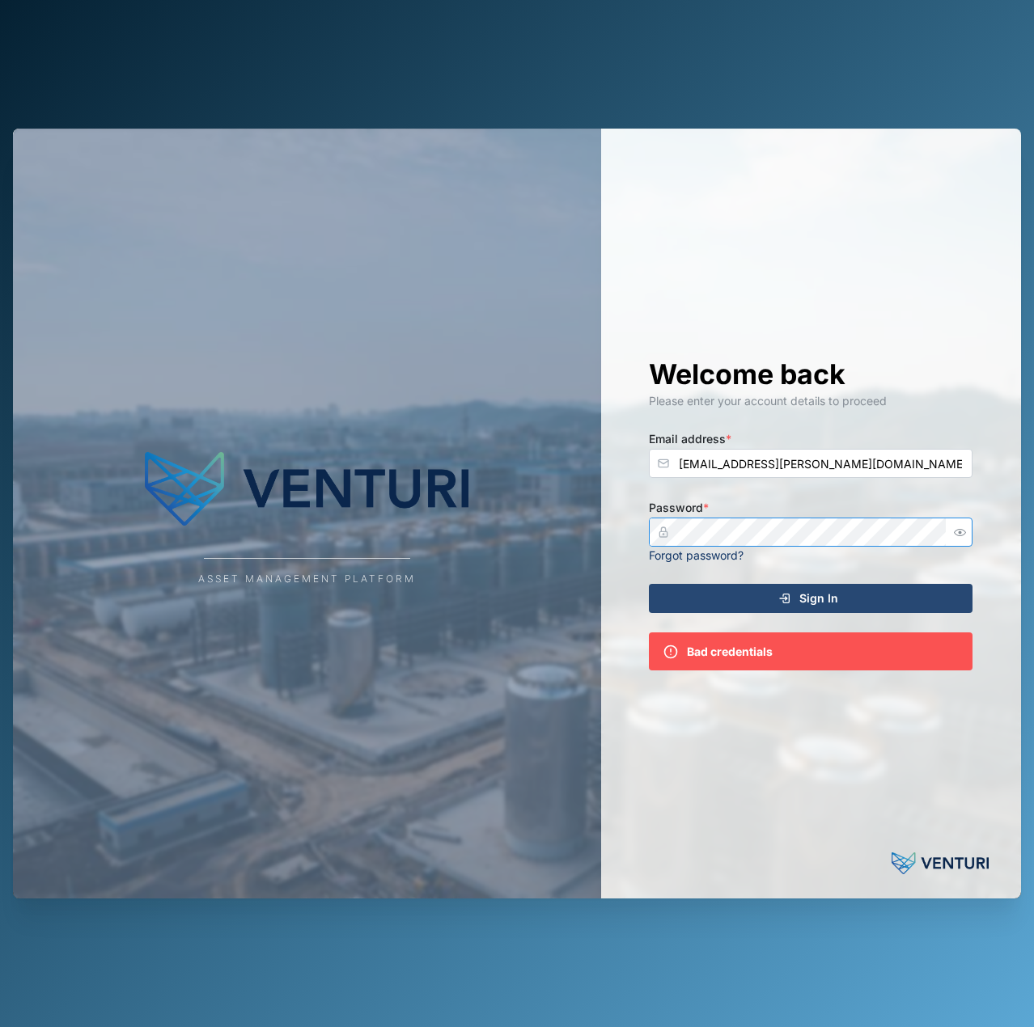
click at [946, 532] on div at bounding box center [811, 532] width 324 height 29
click at [950, 535] on button "button" at bounding box center [959, 532] width 21 height 21
click at [526, 538] on div "Asset Management Platform Welcome back Please enter your account details to pro…" at bounding box center [517, 514] width 1008 height 771
click at [649, 584] on button "Sign In" at bounding box center [811, 598] width 324 height 29
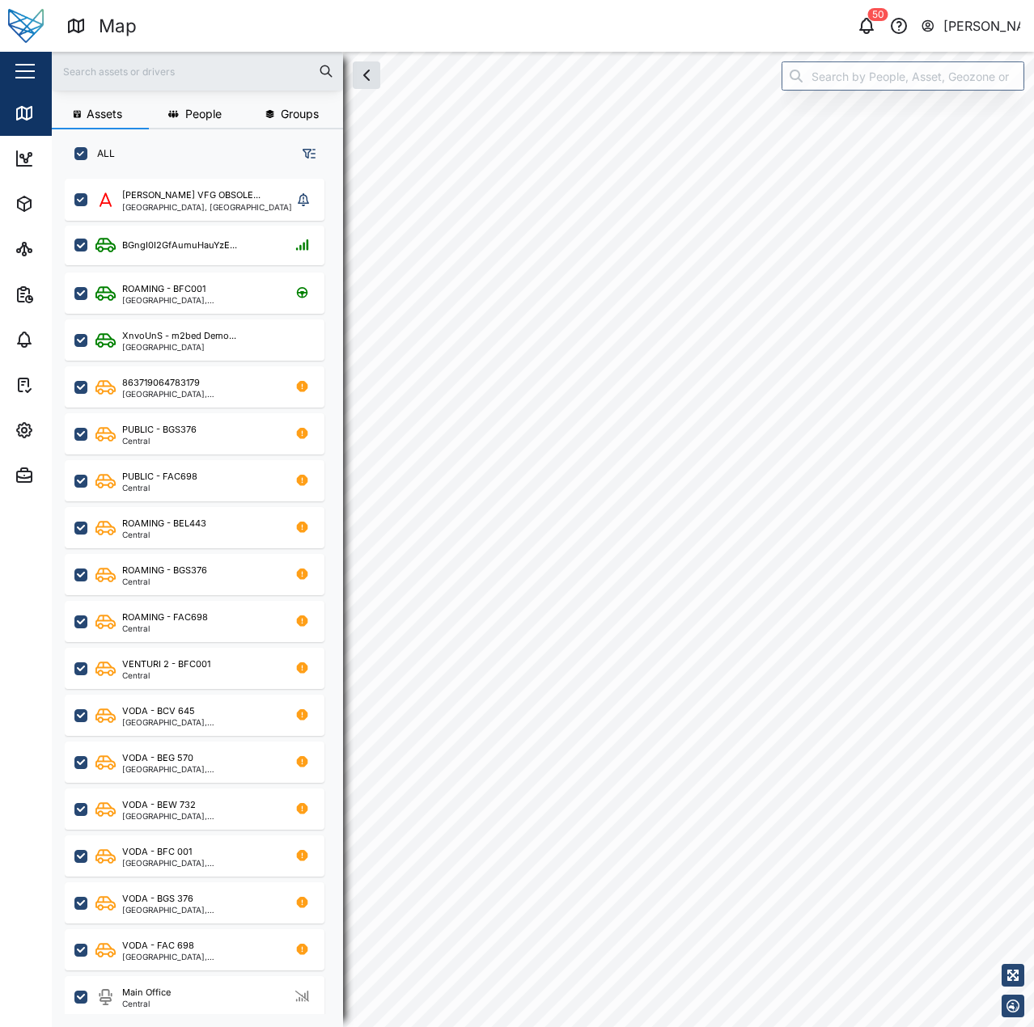
checkbox input "true"
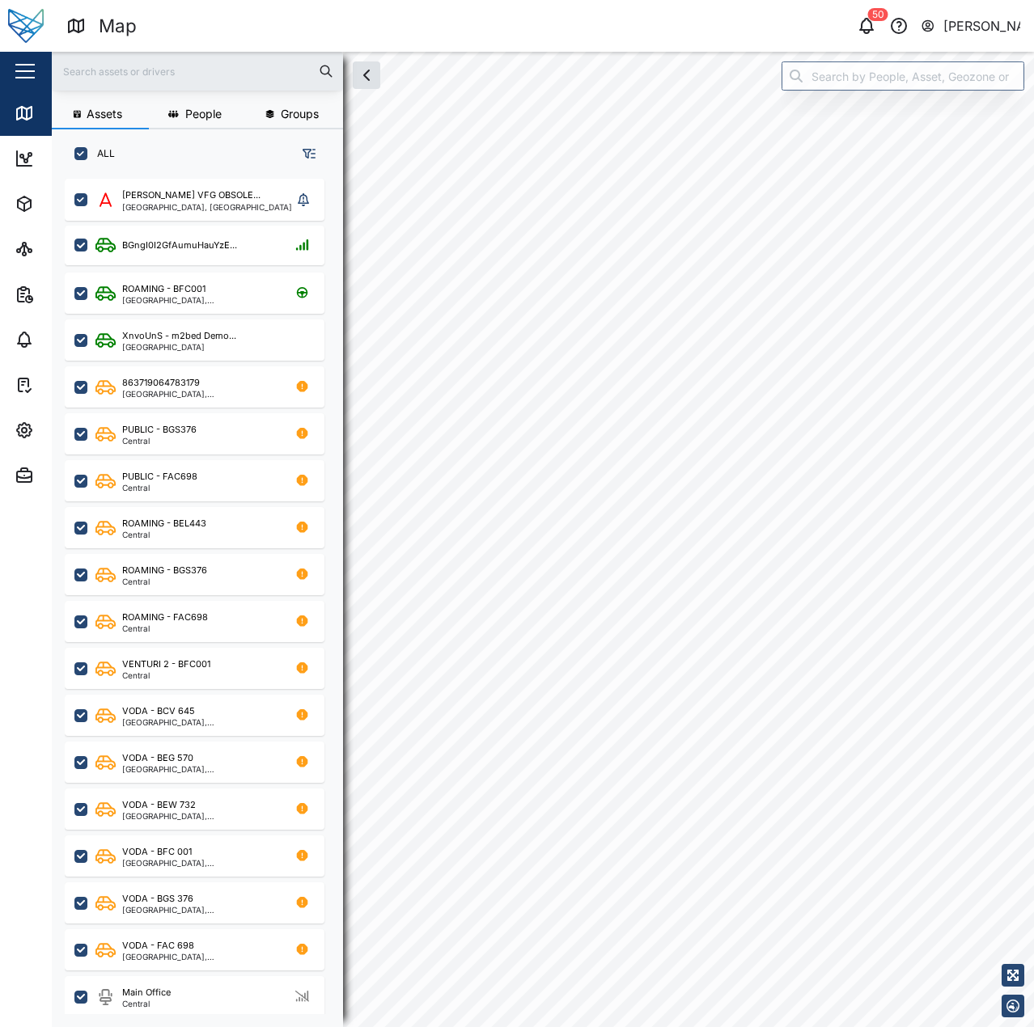
checkbox input "true"
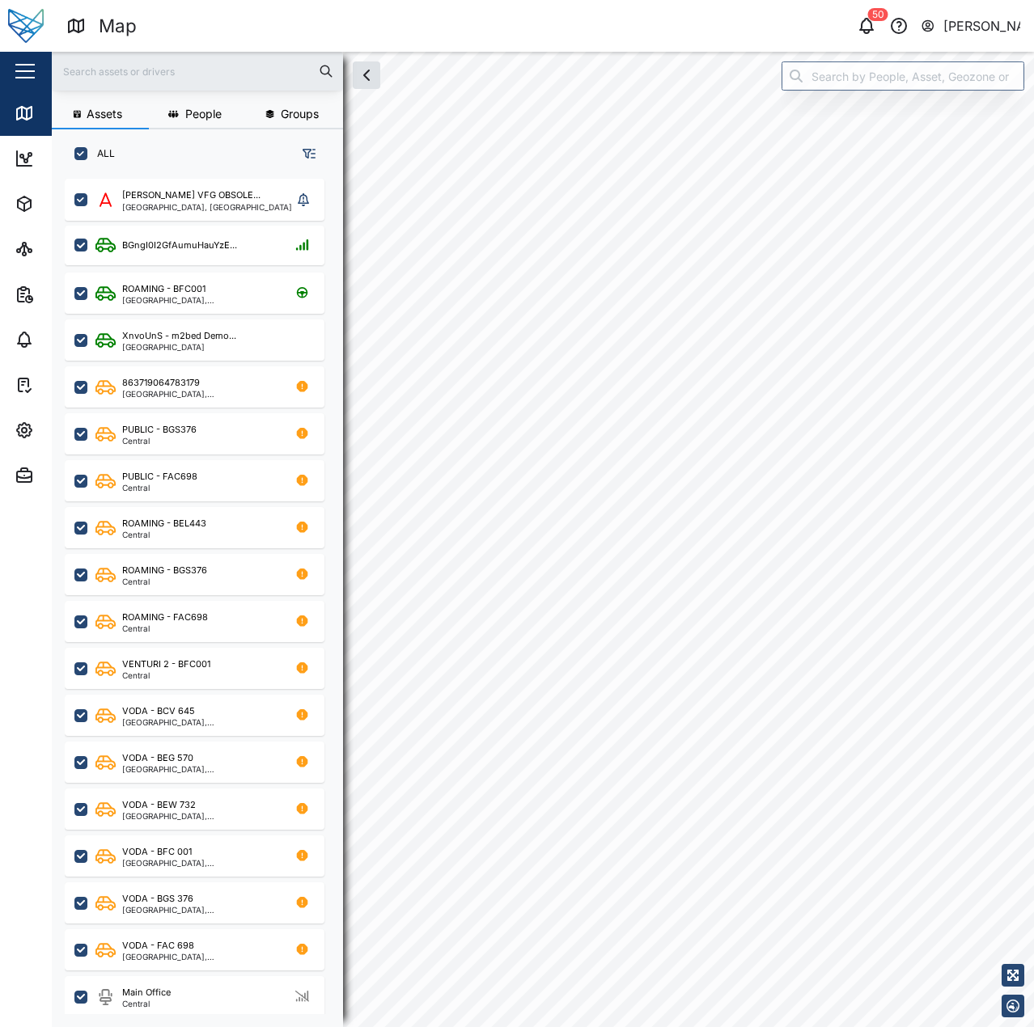
checkbox input "true"
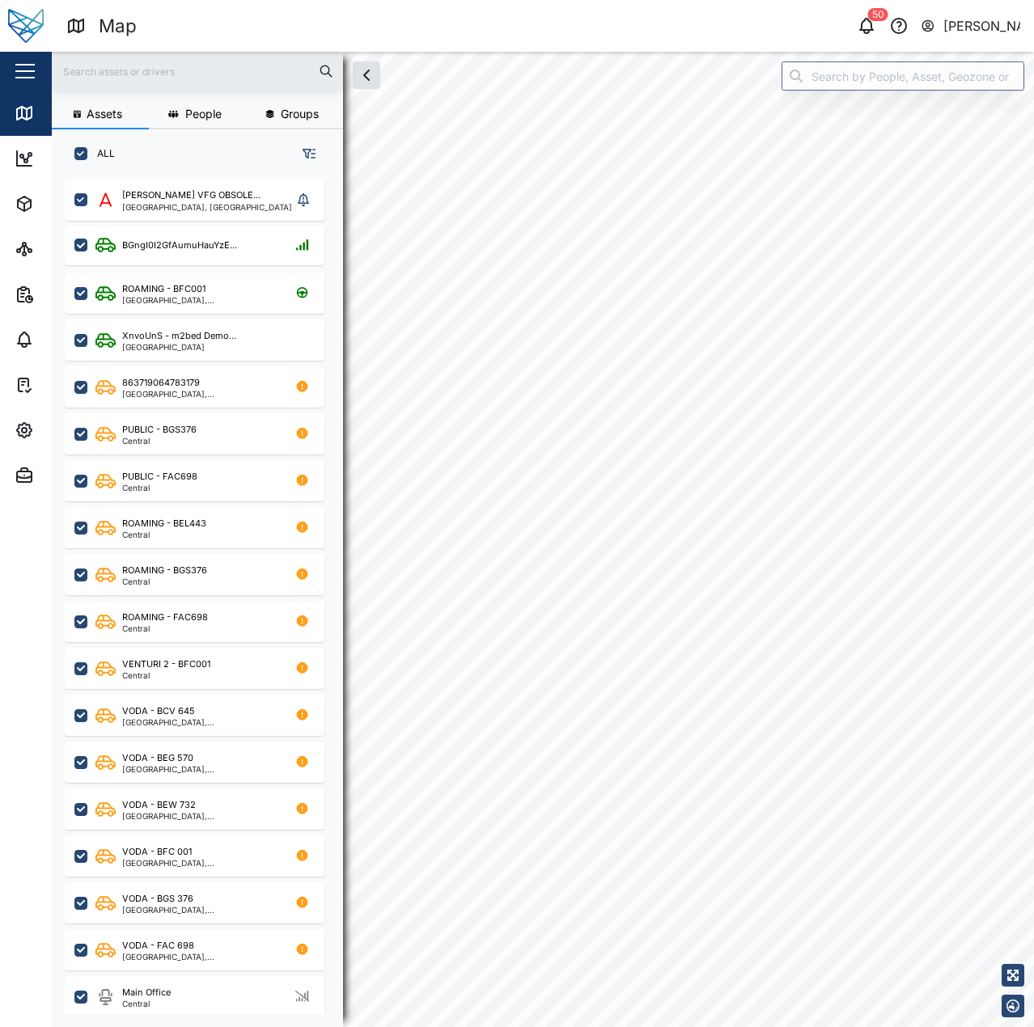
checkbox input "true"
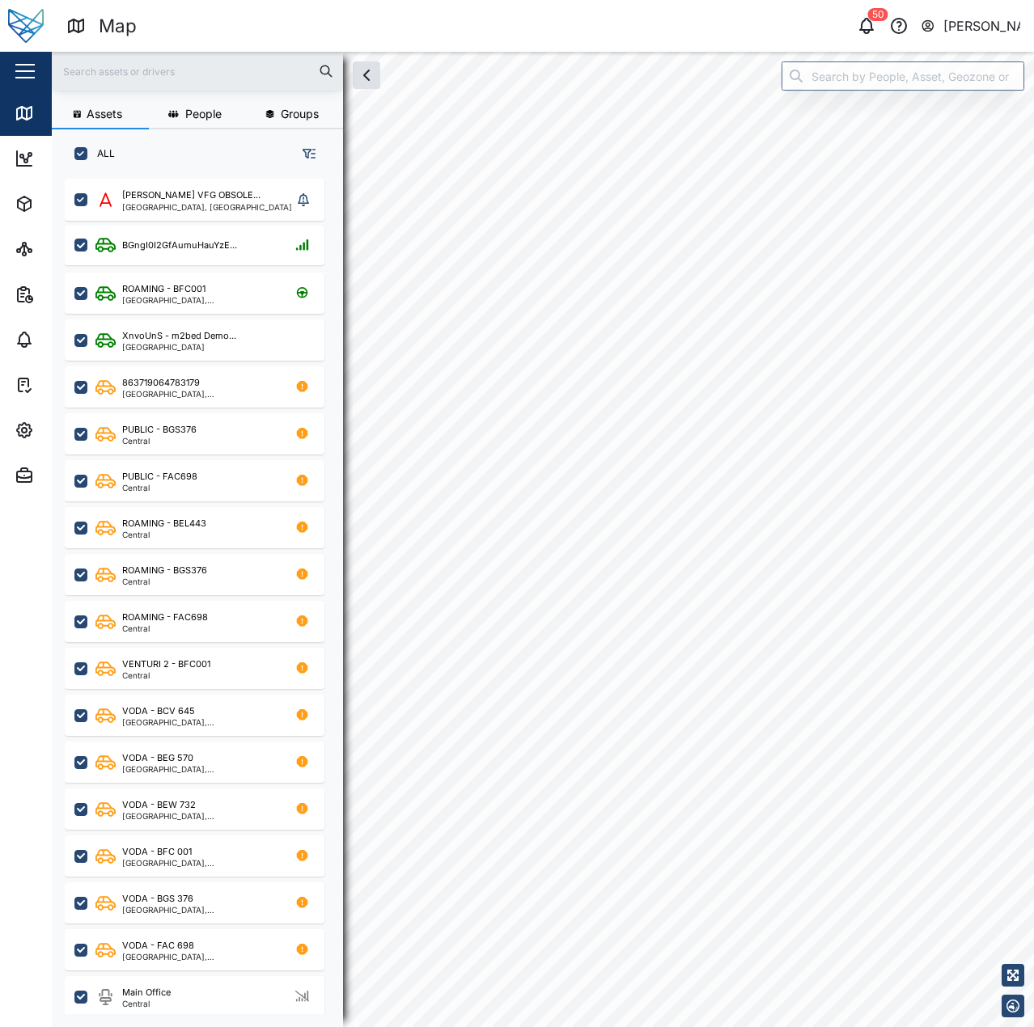
checkbox input "true"
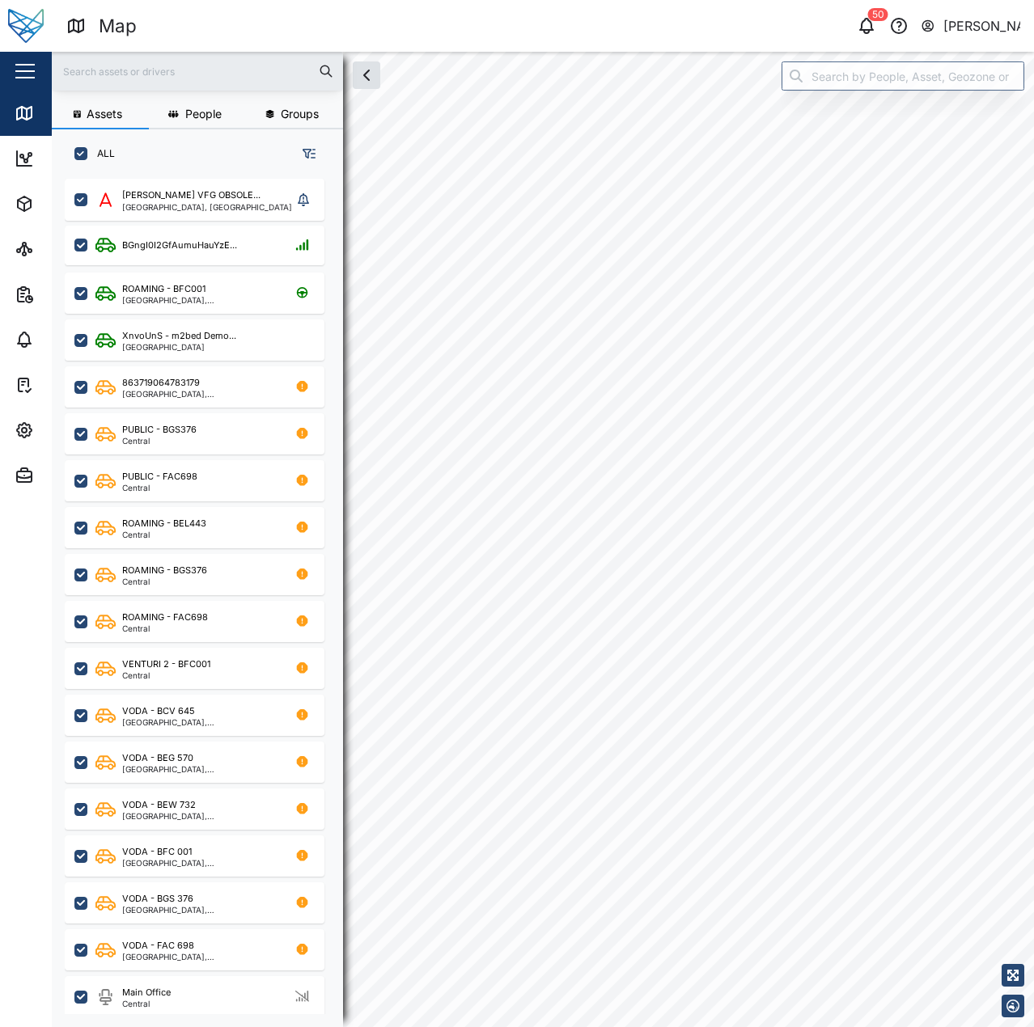
checkbox input "true"
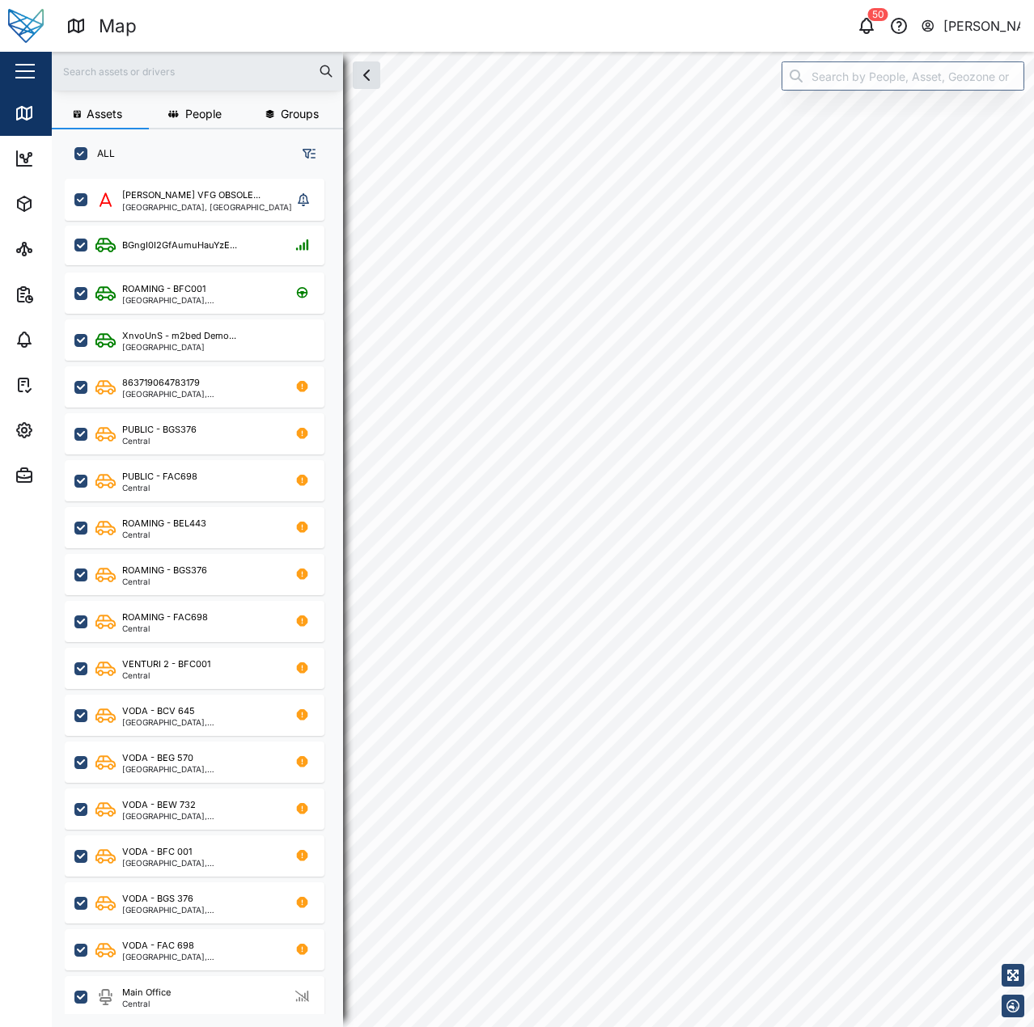
checkbox input "true"
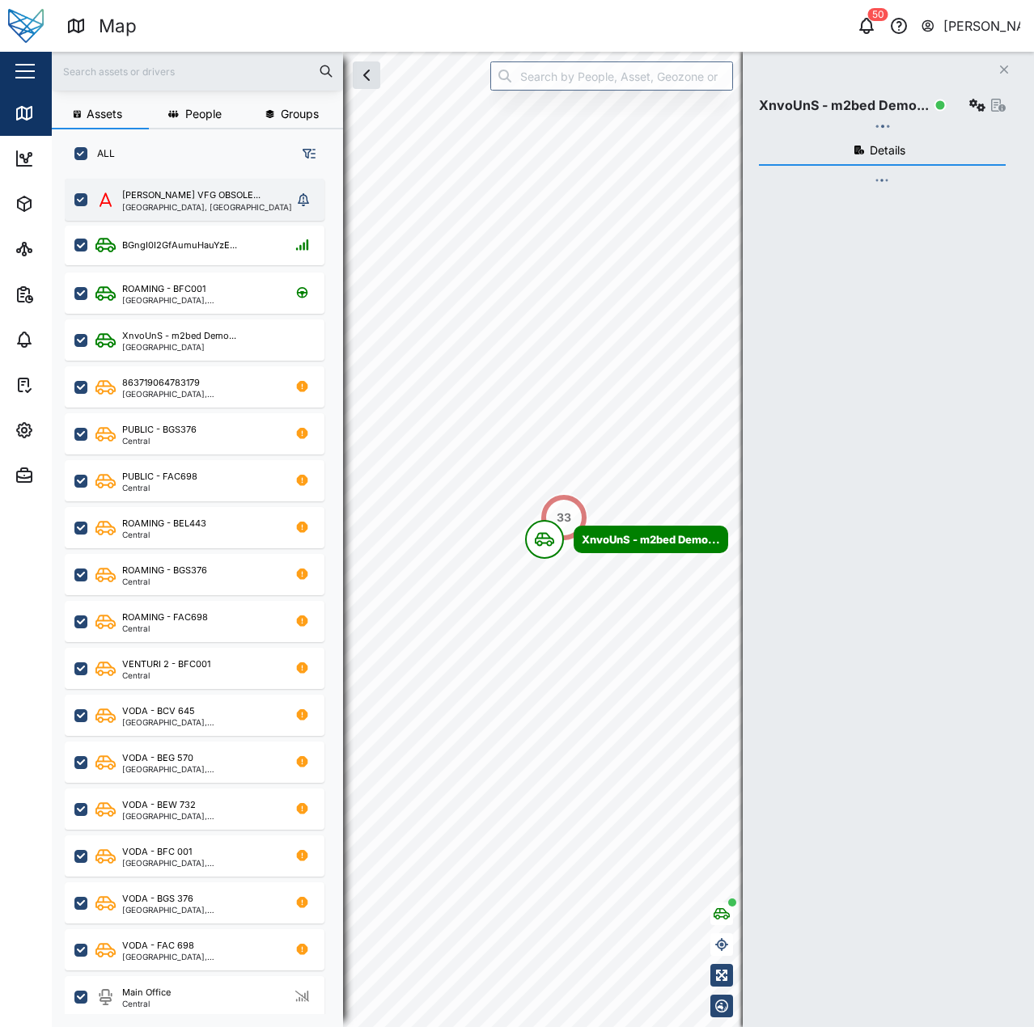
scroll to position [829, 253]
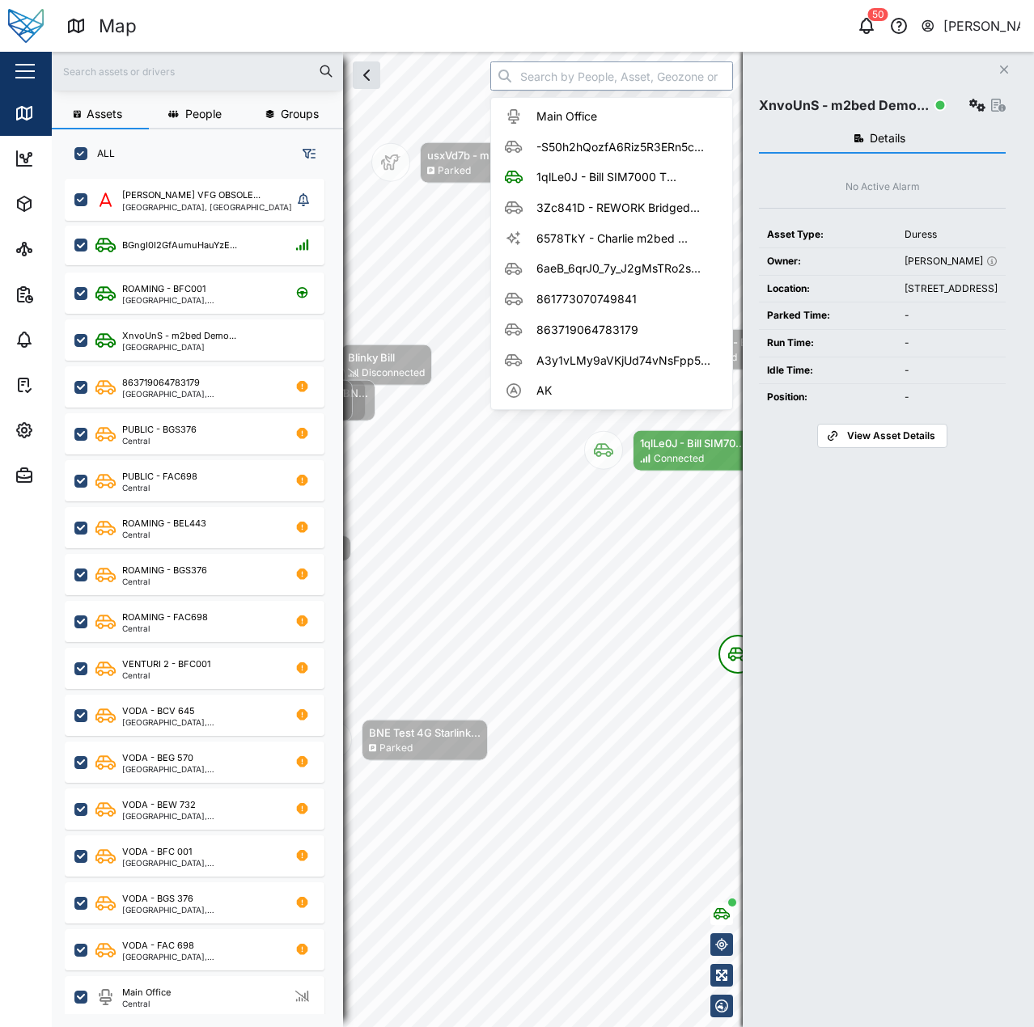
click at [546, 71] on input "search" at bounding box center [611, 75] width 243 height 29
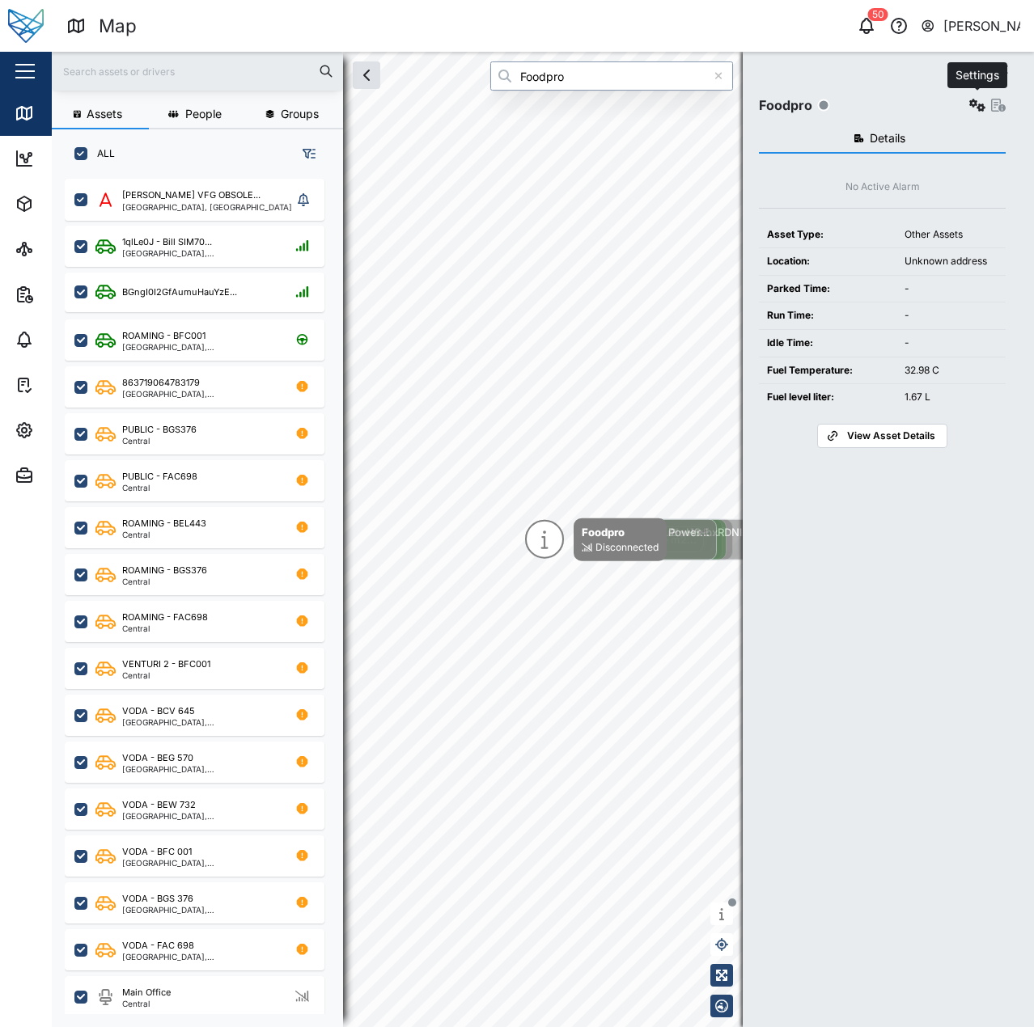
type input "Foodpro"
click at [977, 105] on icon "button" at bounding box center [977, 105] width 16 height 13
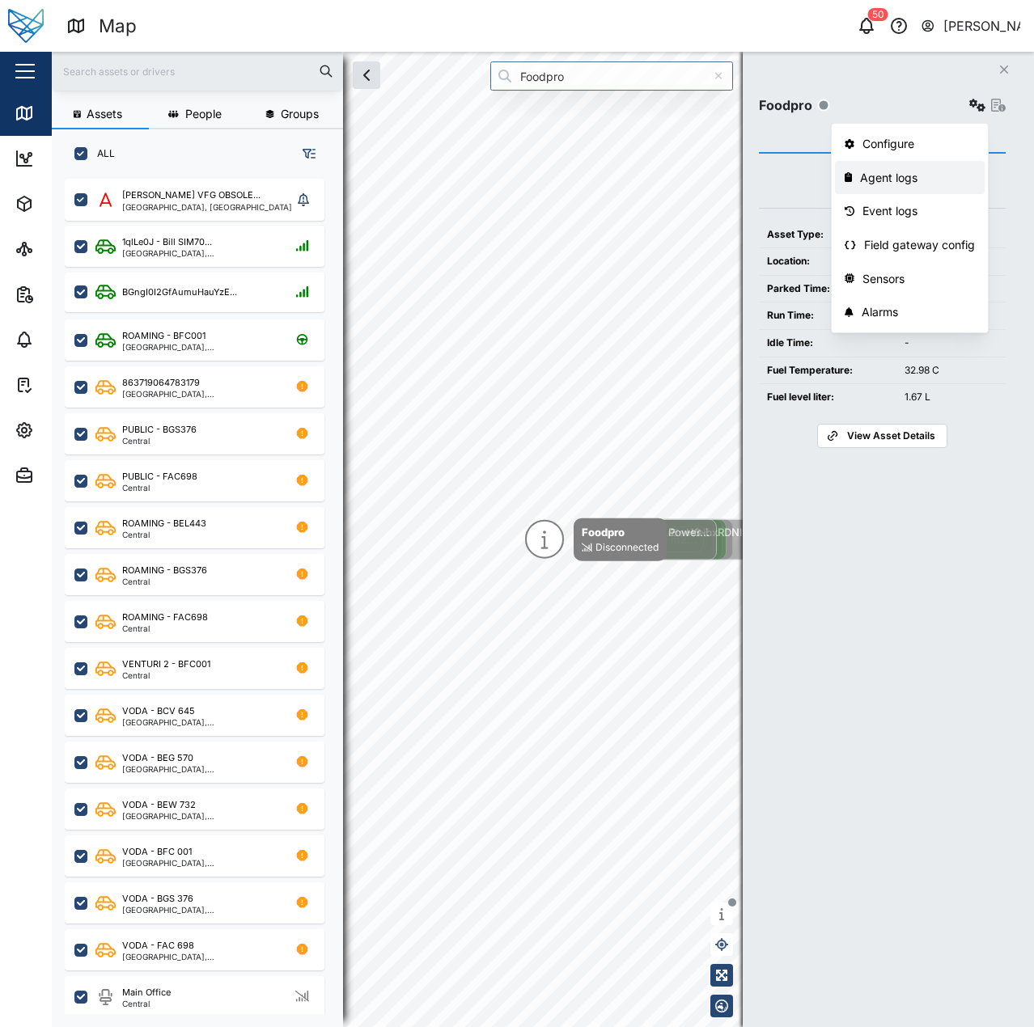
click at [886, 185] on div "Agent logs" at bounding box center [917, 178] width 115 height 18
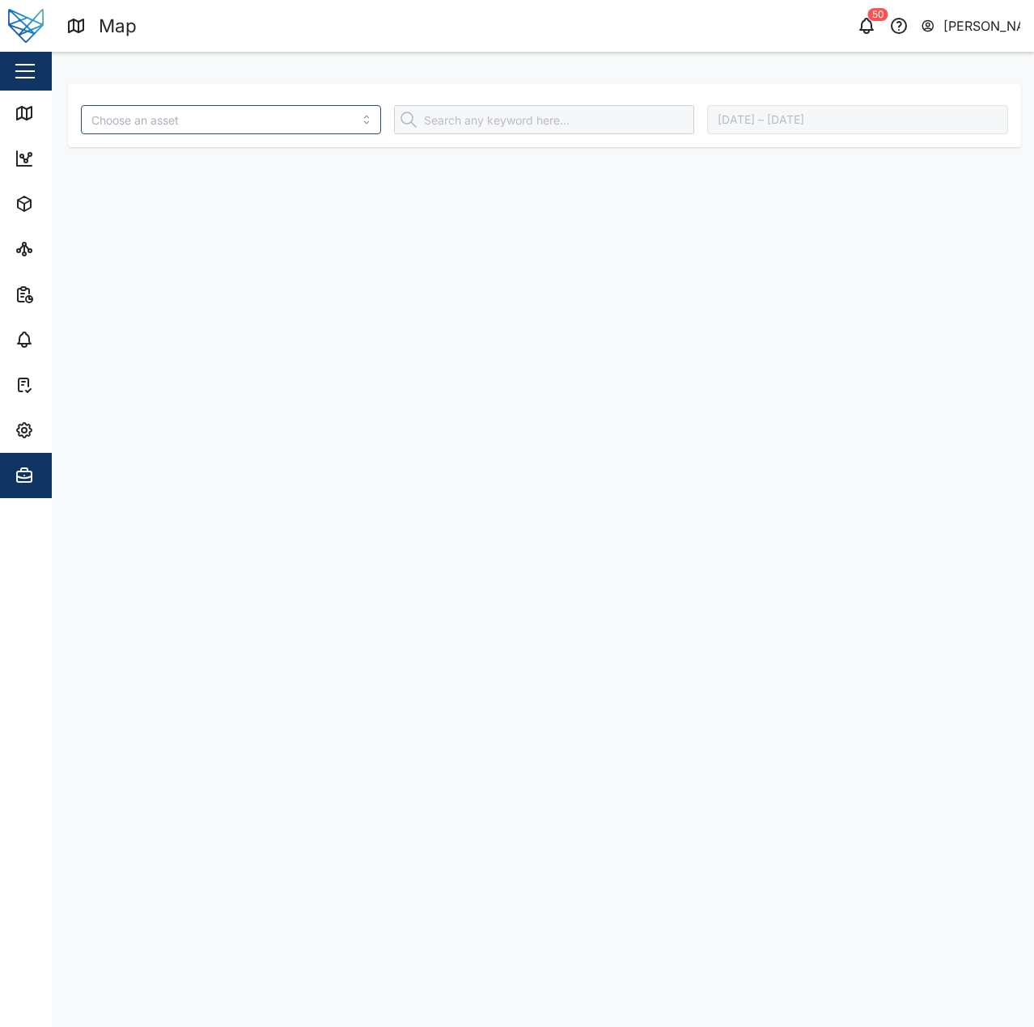
type input "Foodpro"
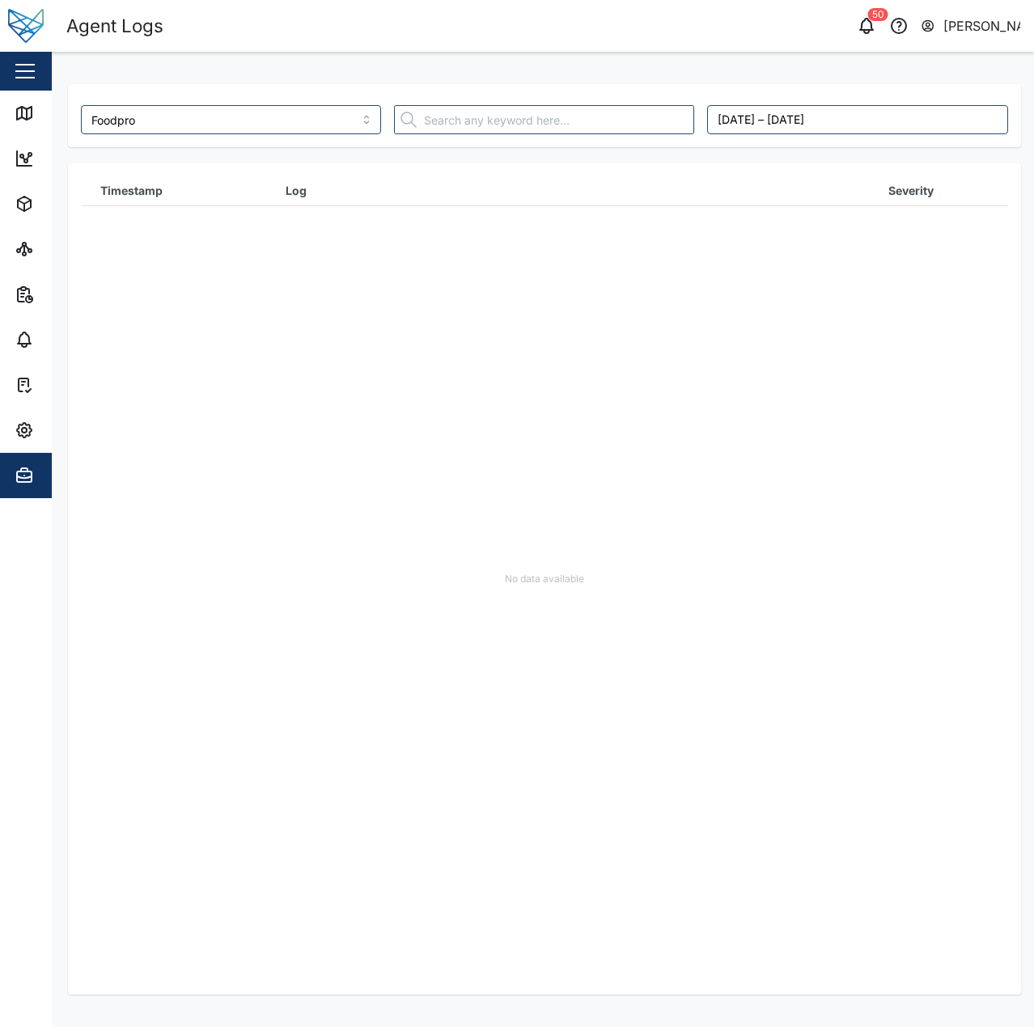
click at [843, 411] on div "No data available" at bounding box center [544, 578] width 927 height 831
click at [27, 96] on link "Map" at bounding box center [105, 113] width 210 height 45
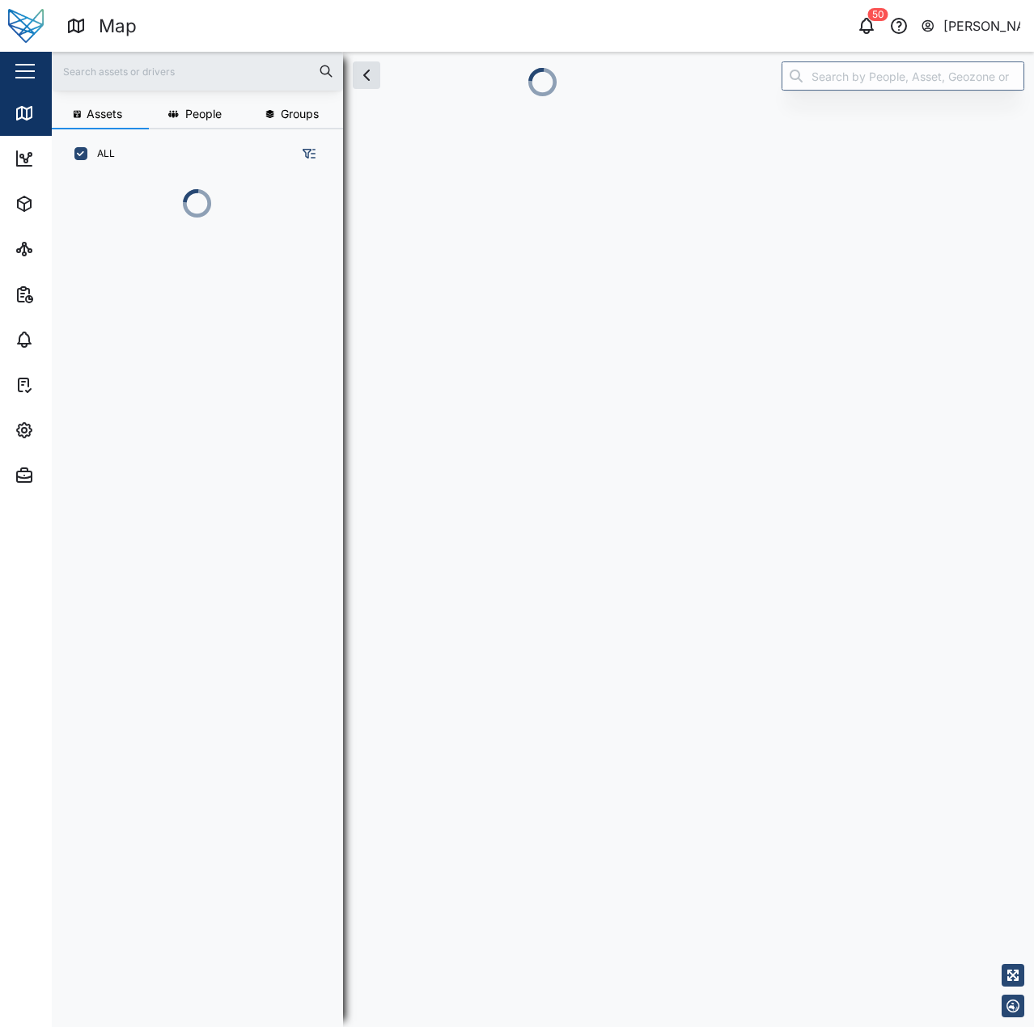
scroll to position [13, 13]
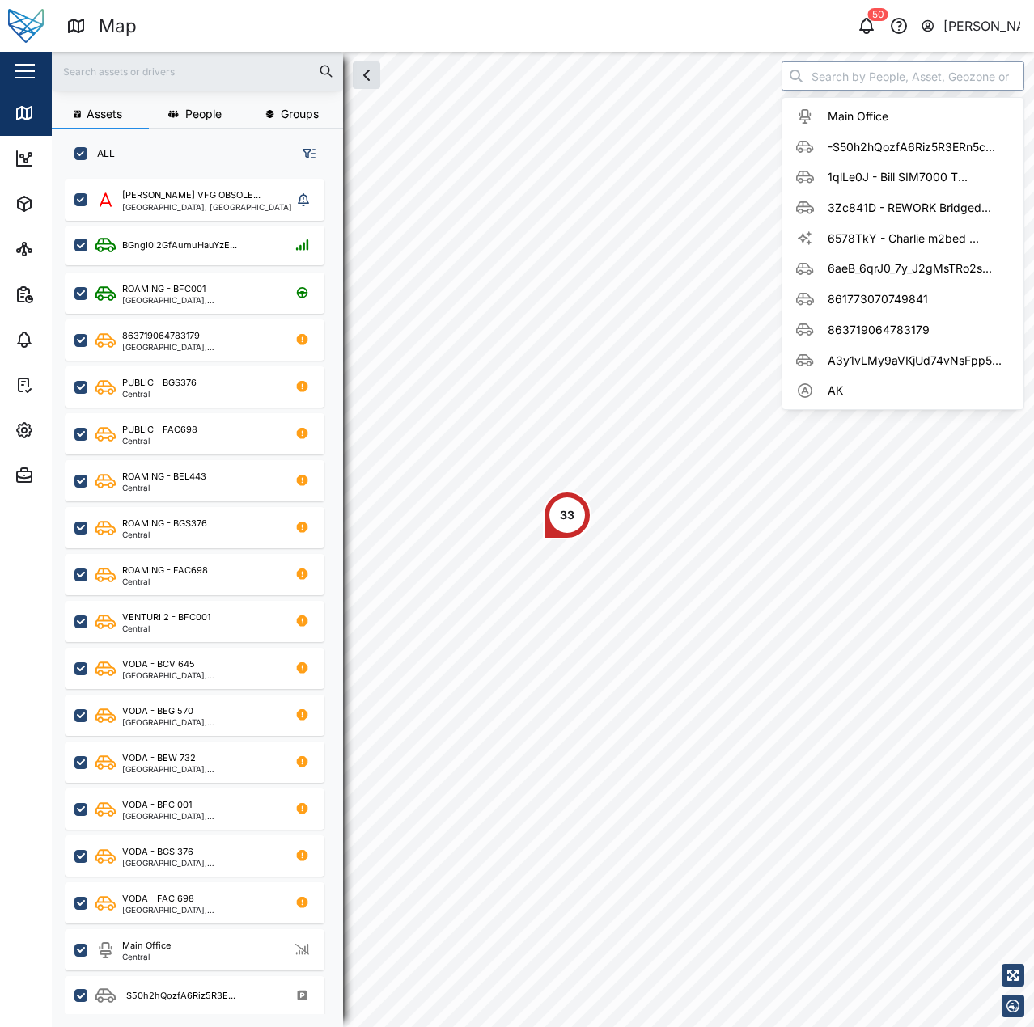
click at [840, 80] on div "Assets People Groups ALL Adam Desk VFG OBSOLE... Brisbane, Queensland BGngI0I2G…" at bounding box center [543, 539] width 982 height 975
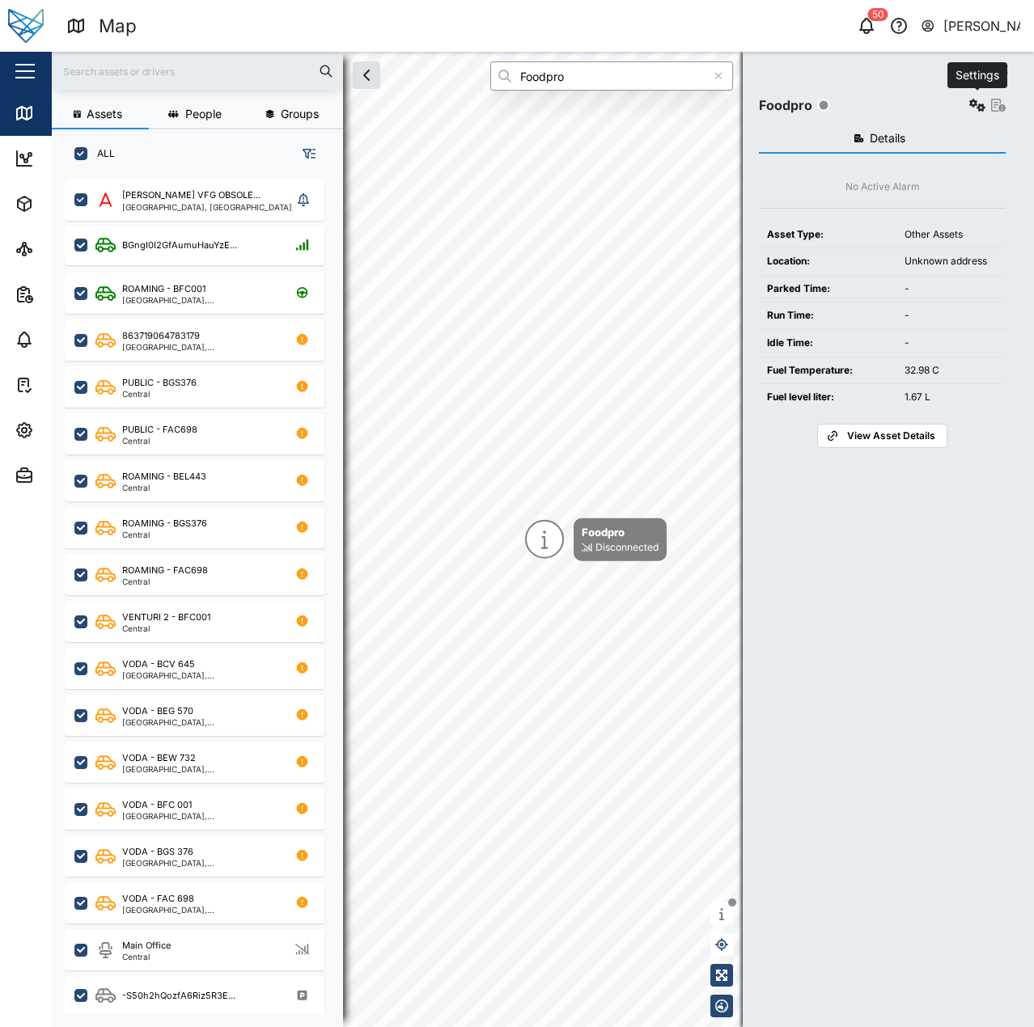
type input "Foodpro"
click at [979, 104] on icon "button" at bounding box center [977, 105] width 16 height 13
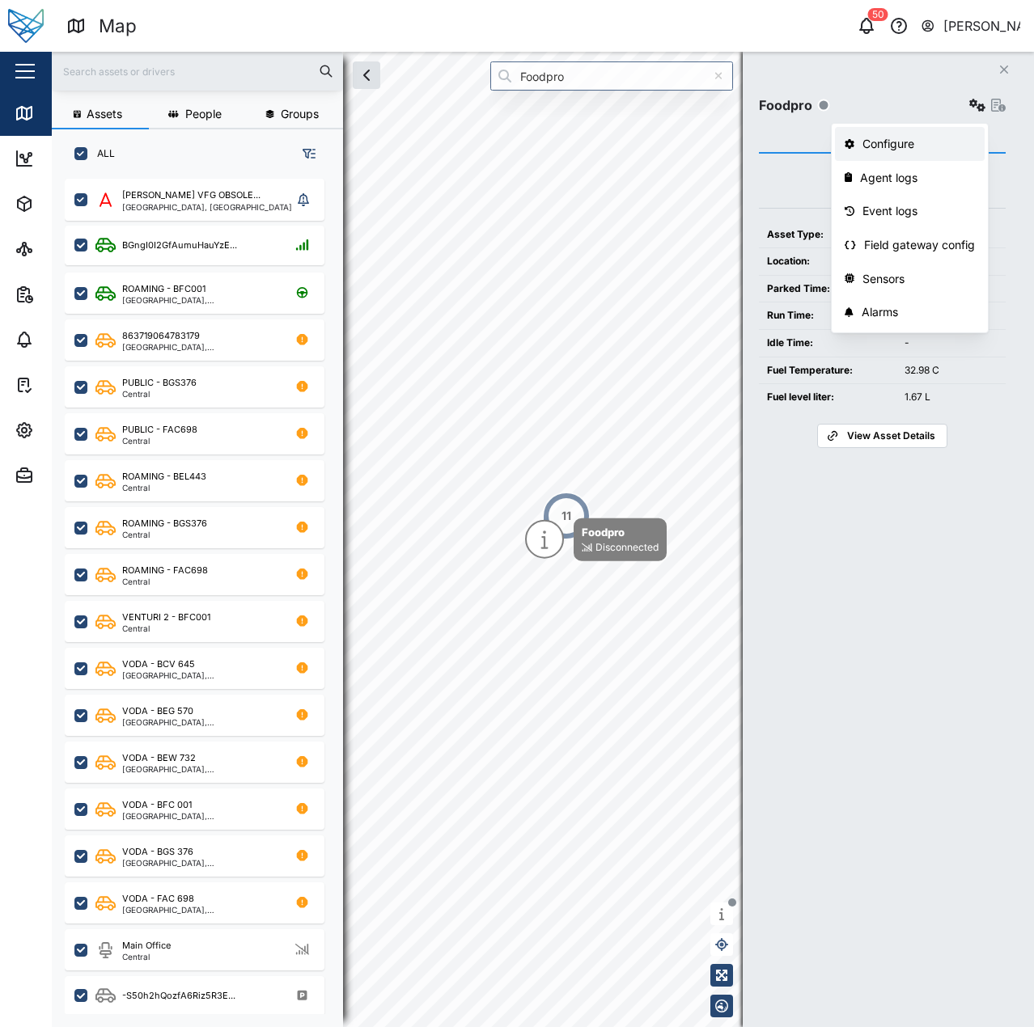
click at [931, 133] on link "Configure" at bounding box center [910, 144] width 150 height 34
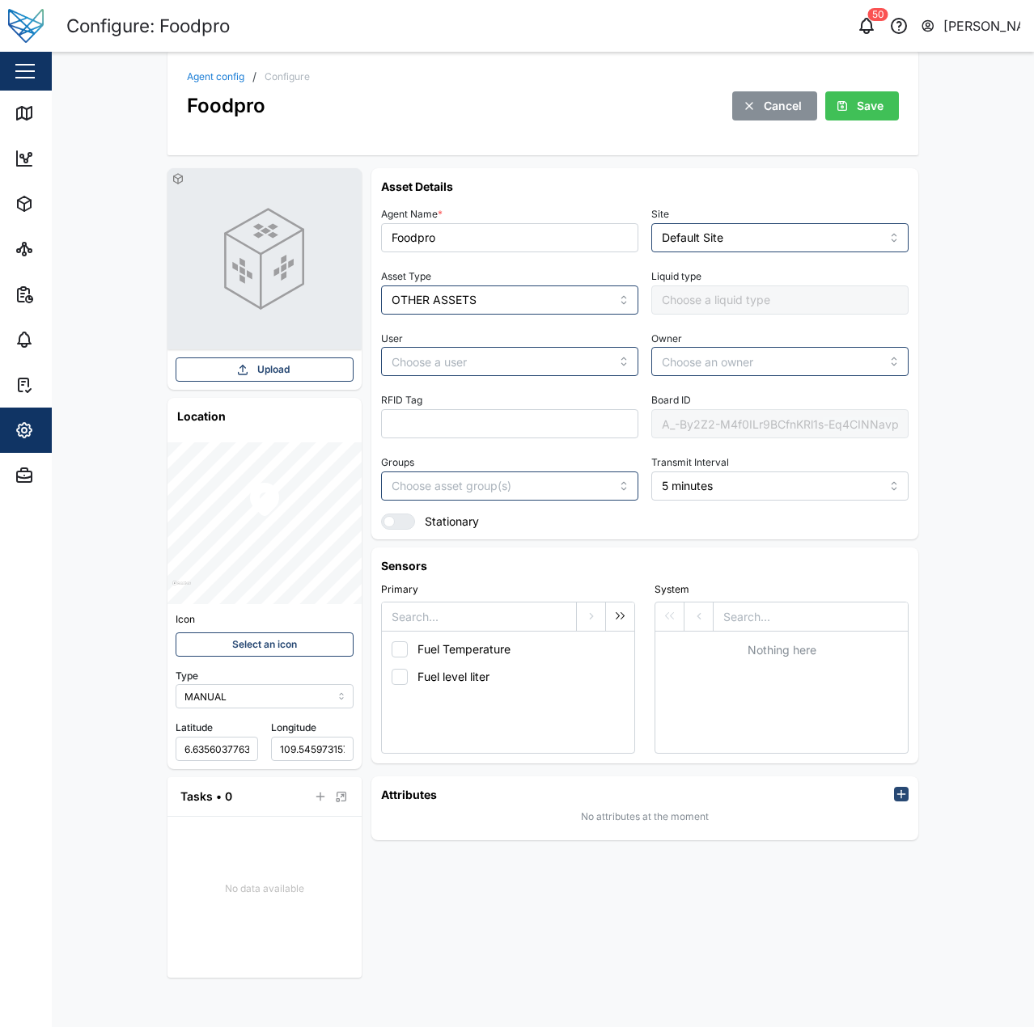
click at [699, 429] on div "A_-By2Z2-M4f0ILr9BCfnKRl1s-Eq4CINNavpVY0A2g" at bounding box center [779, 423] width 257 height 29
click at [782, 432] on div "A_-By2Z2-M4f0ILr9BCfnKRl1s-Eq4CINNavpVY0A2g" at bounding box center [779, 423] width 257 height 29
click at [47, 125] on link "Map" at bounding box center [105, 113] width 210 height 45
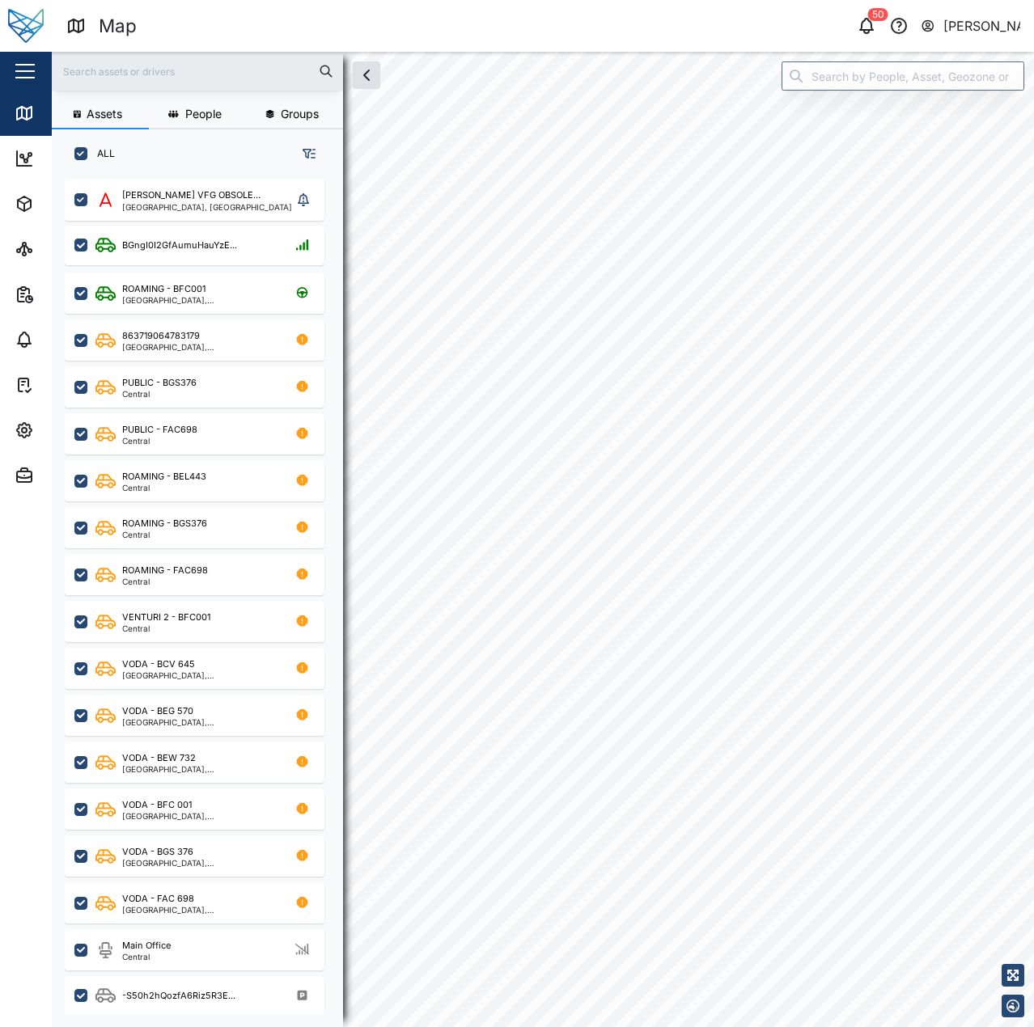
checkbox input "true"
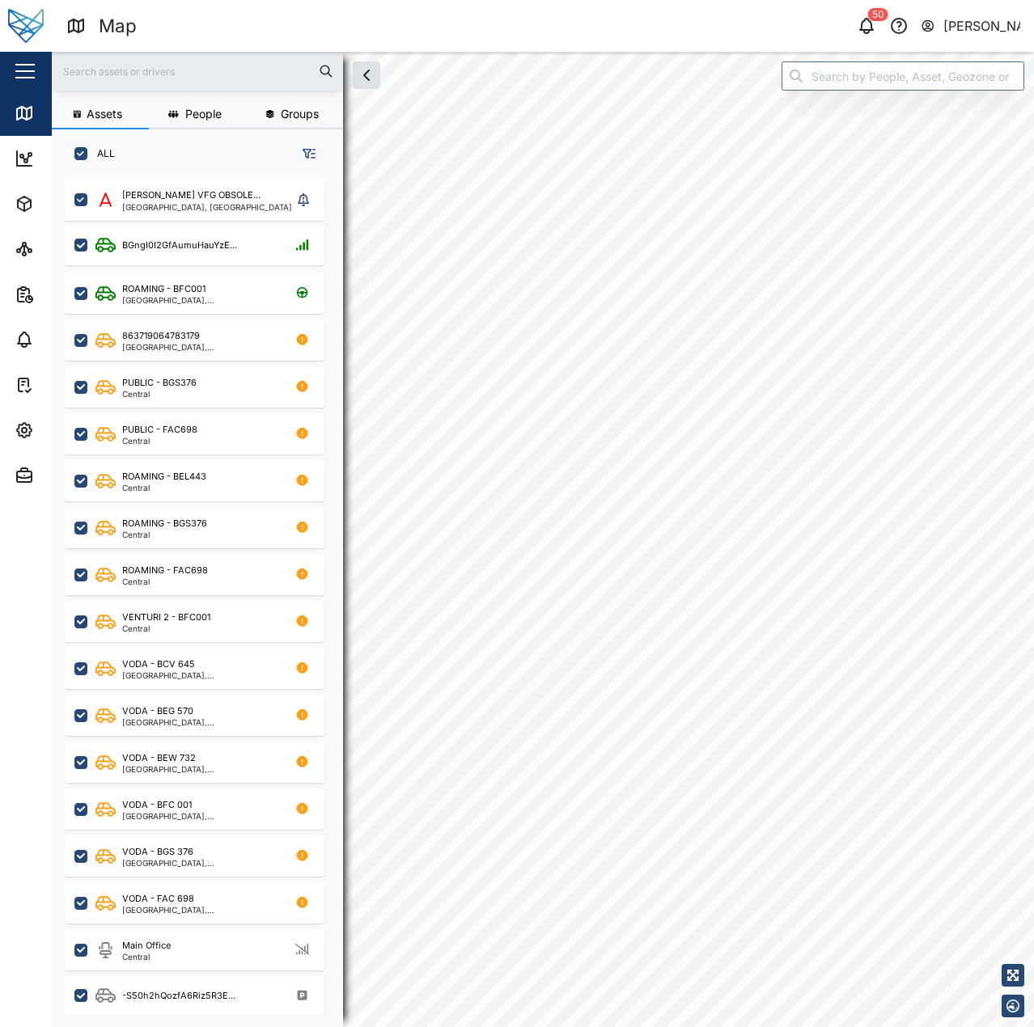
checkbox input "true"
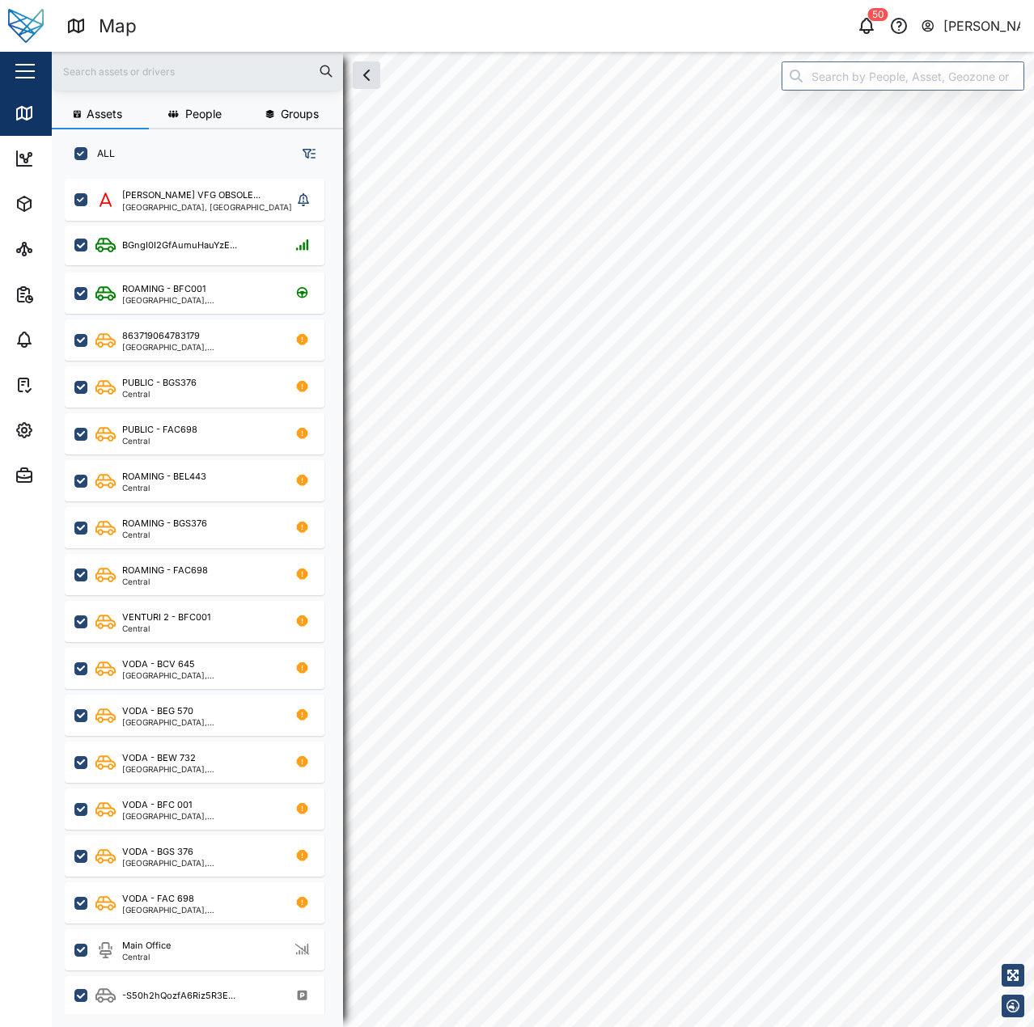
checkbox input "true"
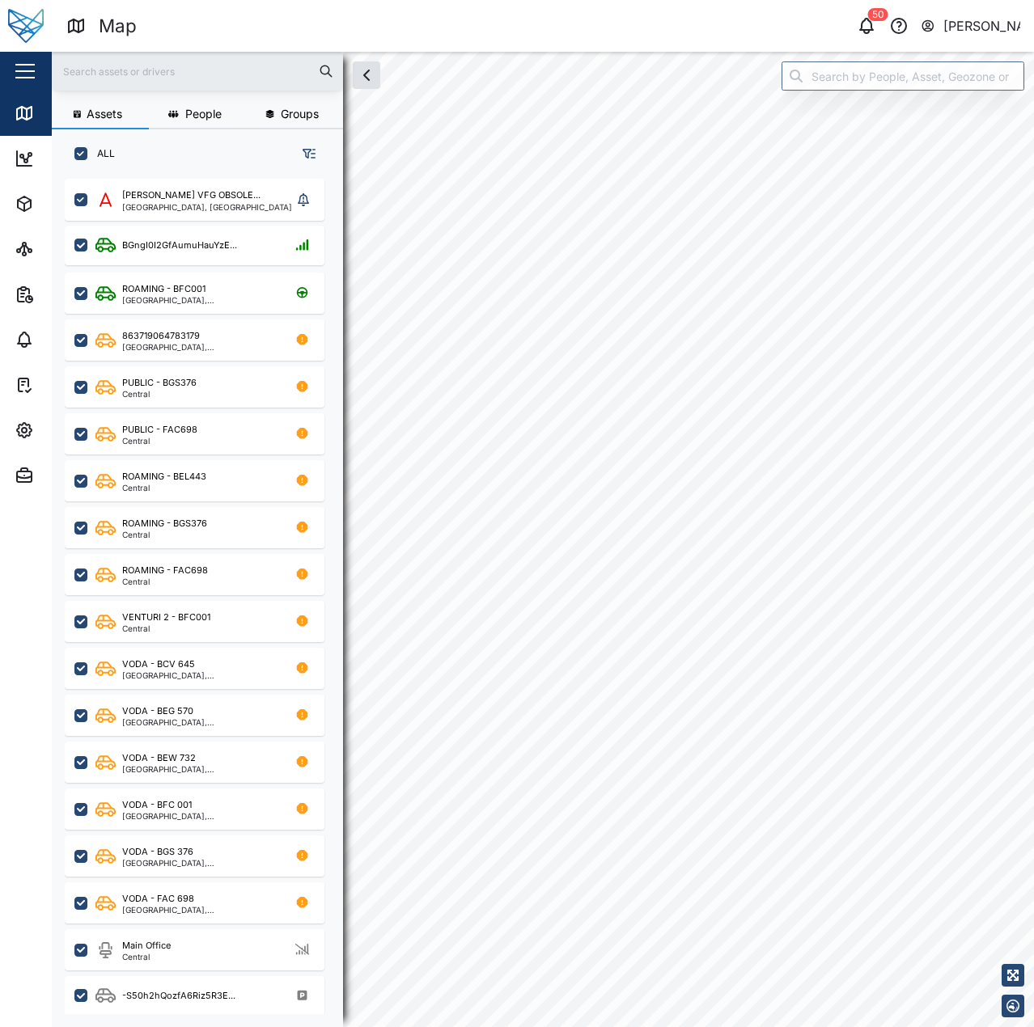
checkbox input "true"
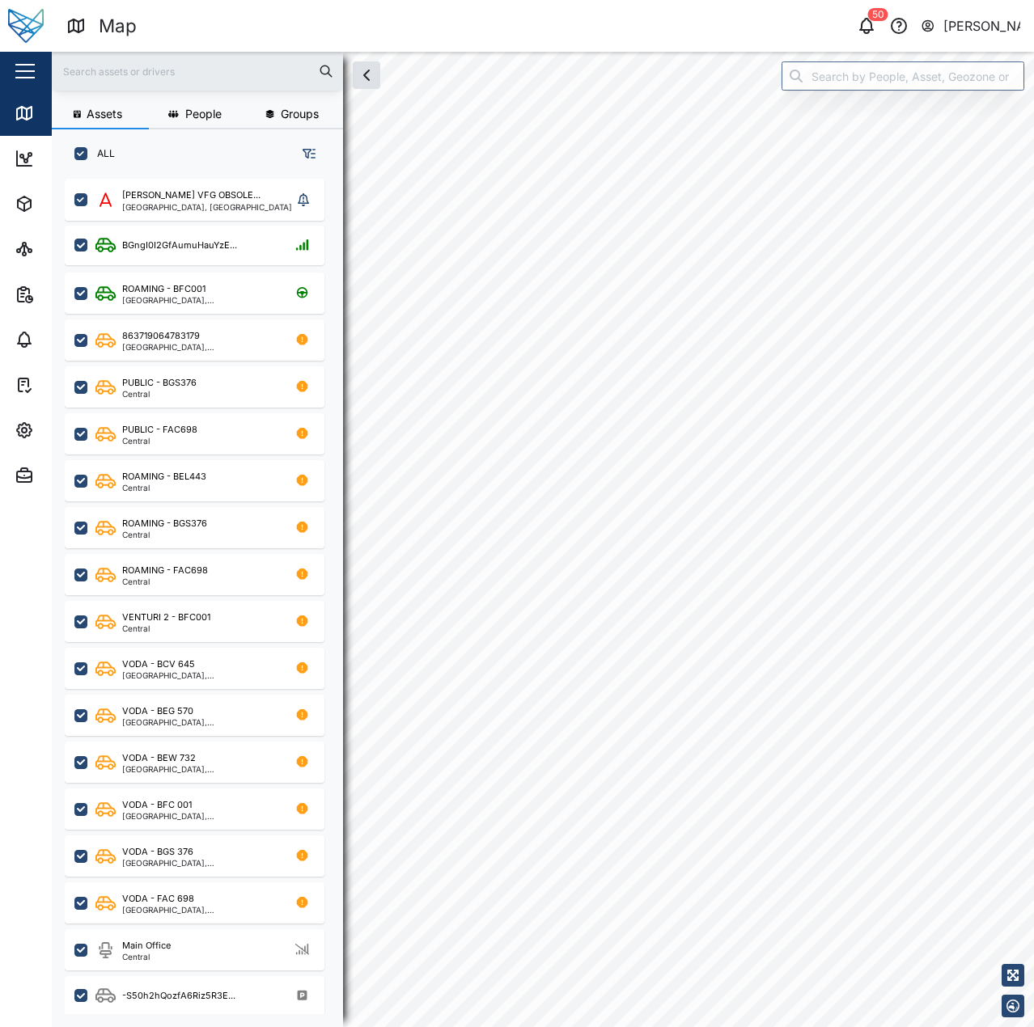
checkbox input "true"
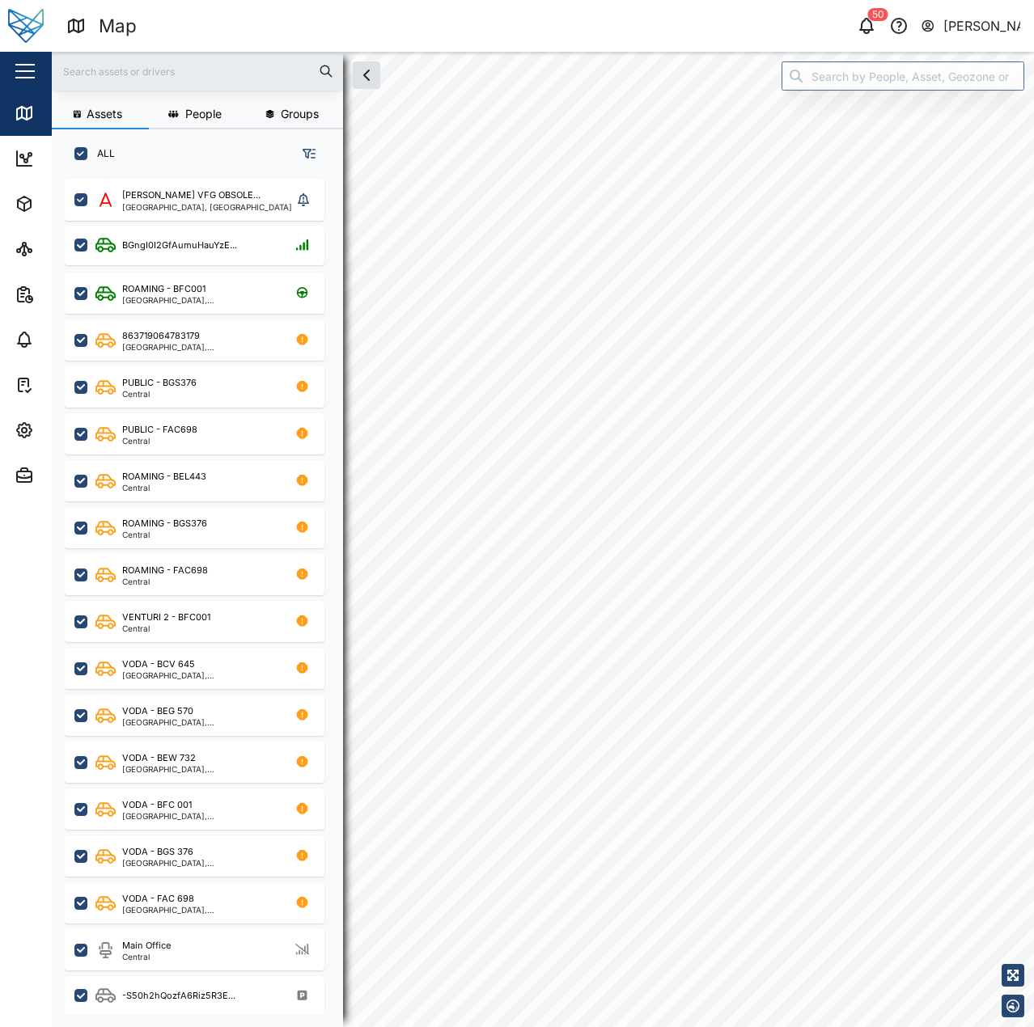
checkbox input "true"
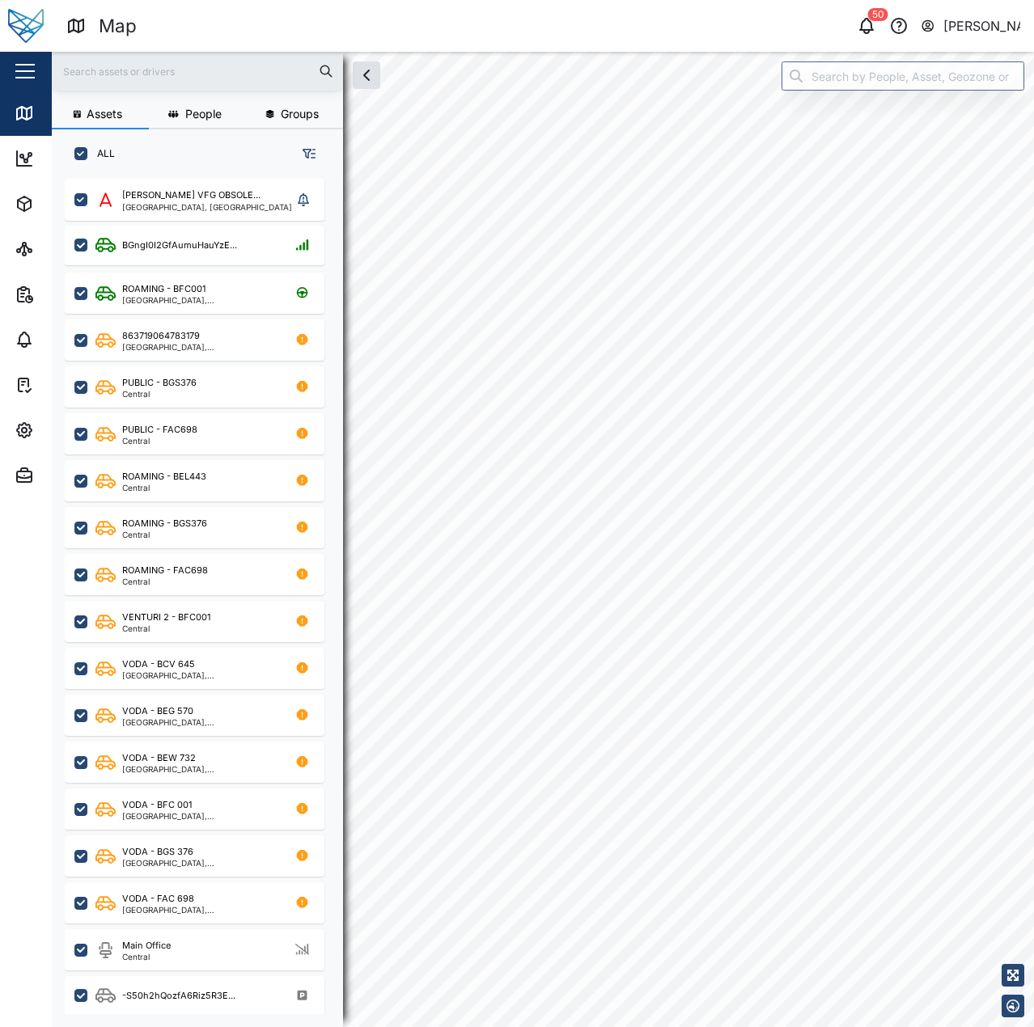
checkbox input "true"
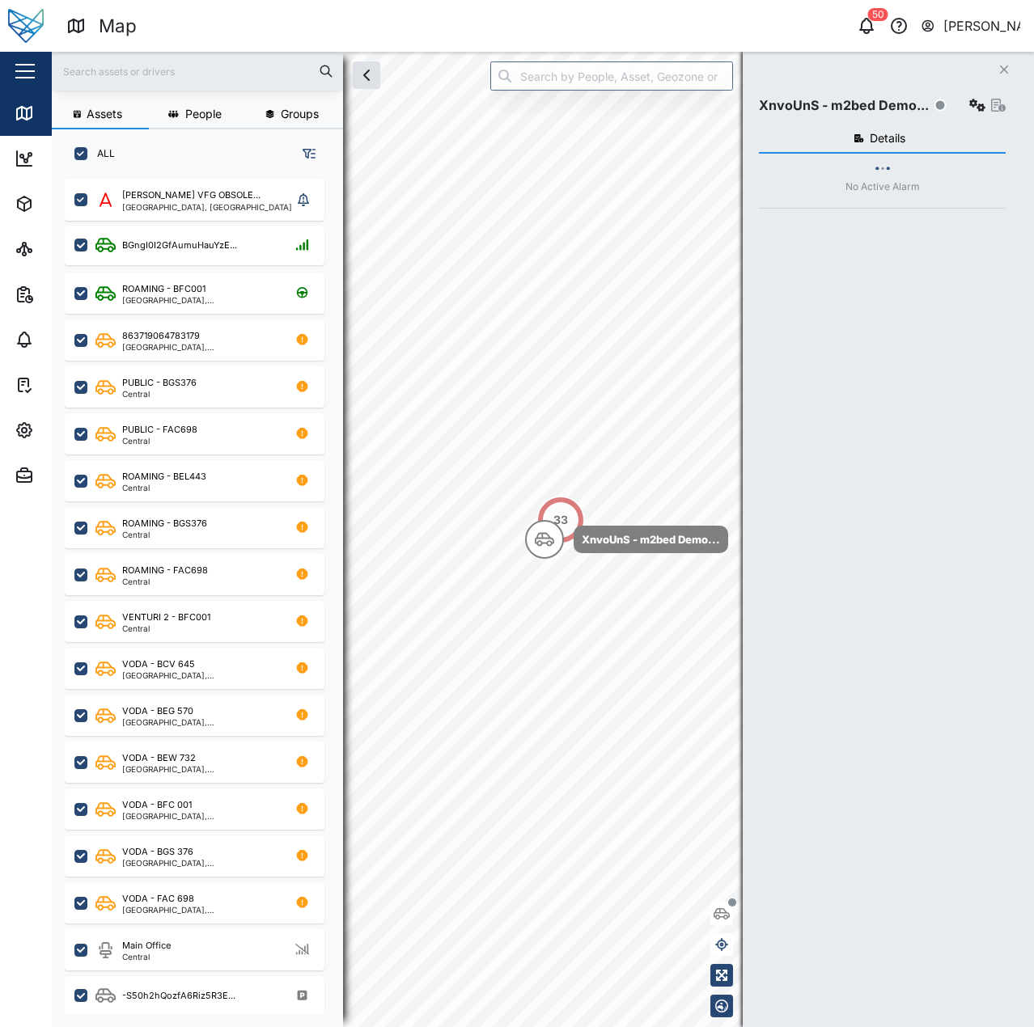
scroll to position [829, 253]
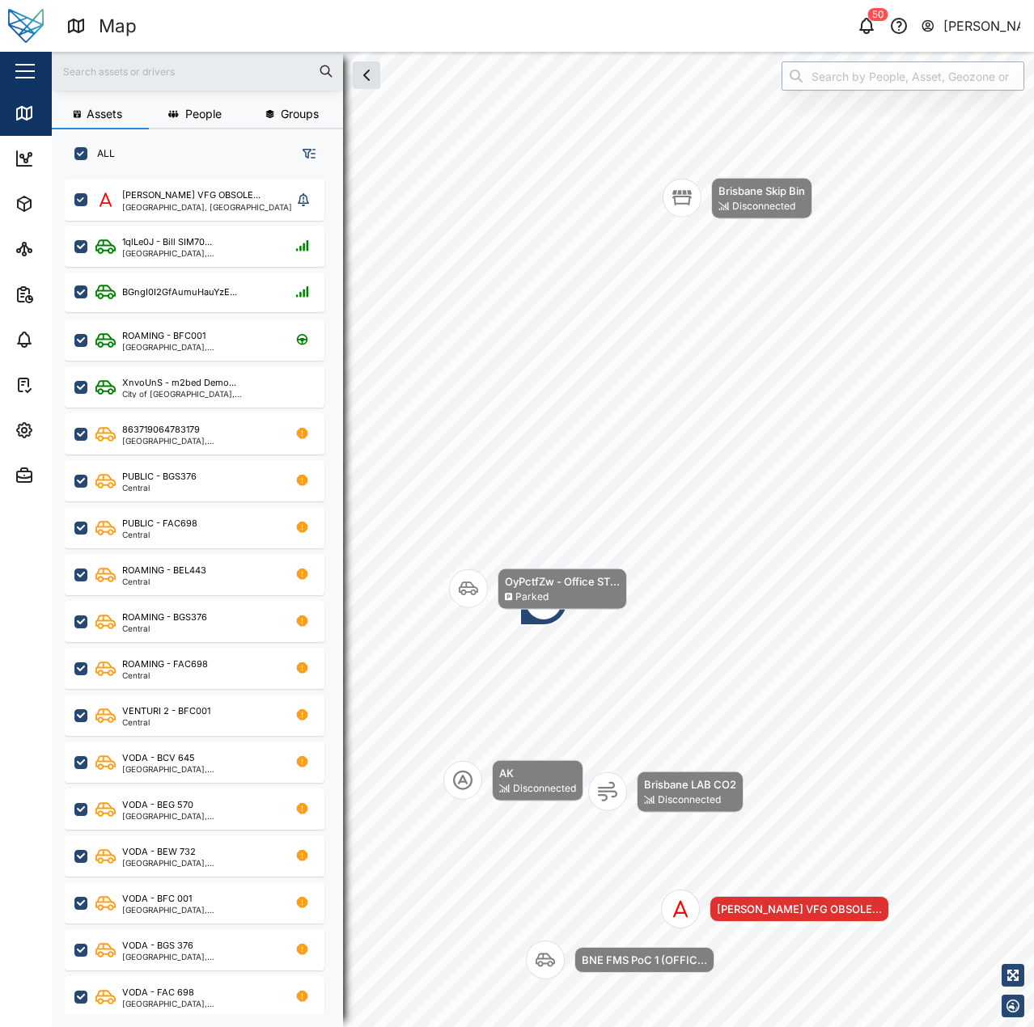
click at [865, 85] on input "search" at bounding box center [902, 75] width 243 height 29
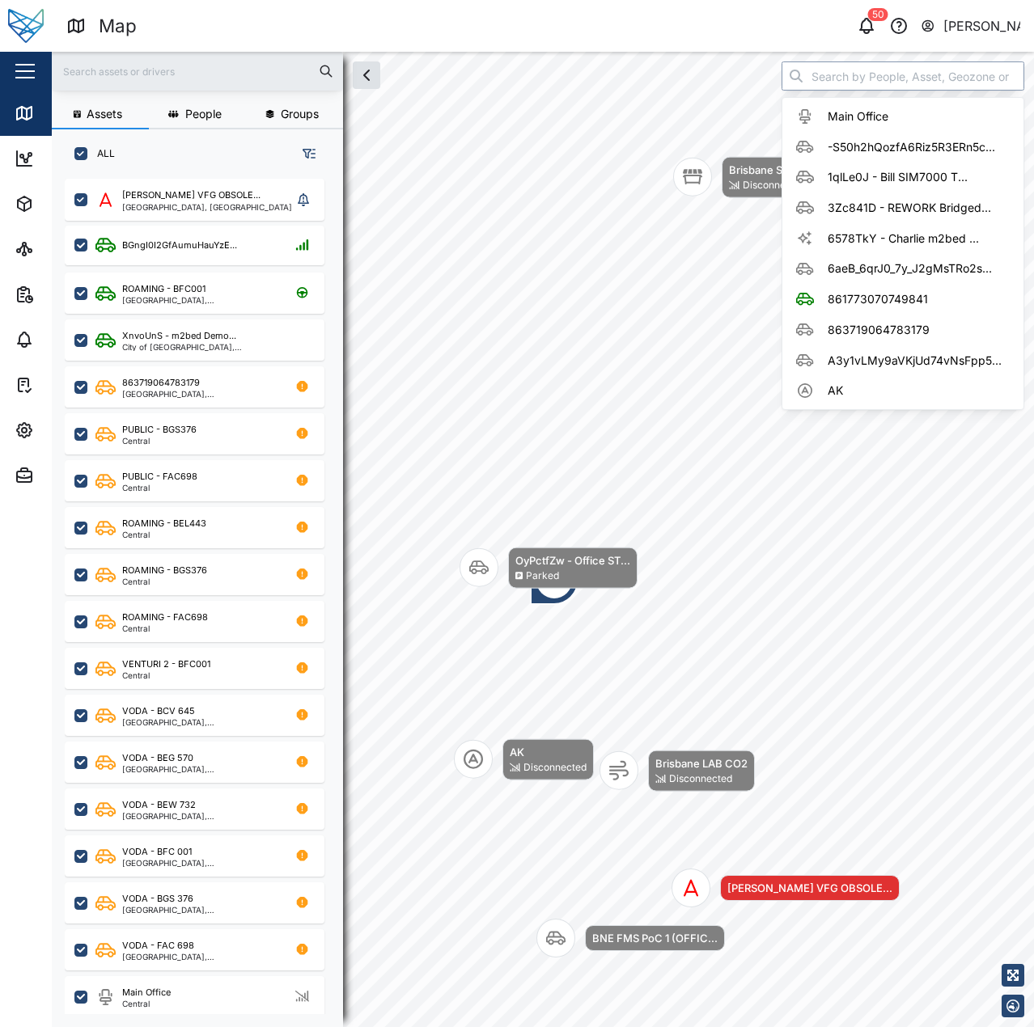
type input "F"
click at [711, 87] on div "Assets People Groups ALL Adam Desk VFG OBSOLE... Brisbane, Queensland BGngI0I2G…" at bounding box center [543, 539] width 982 height 975
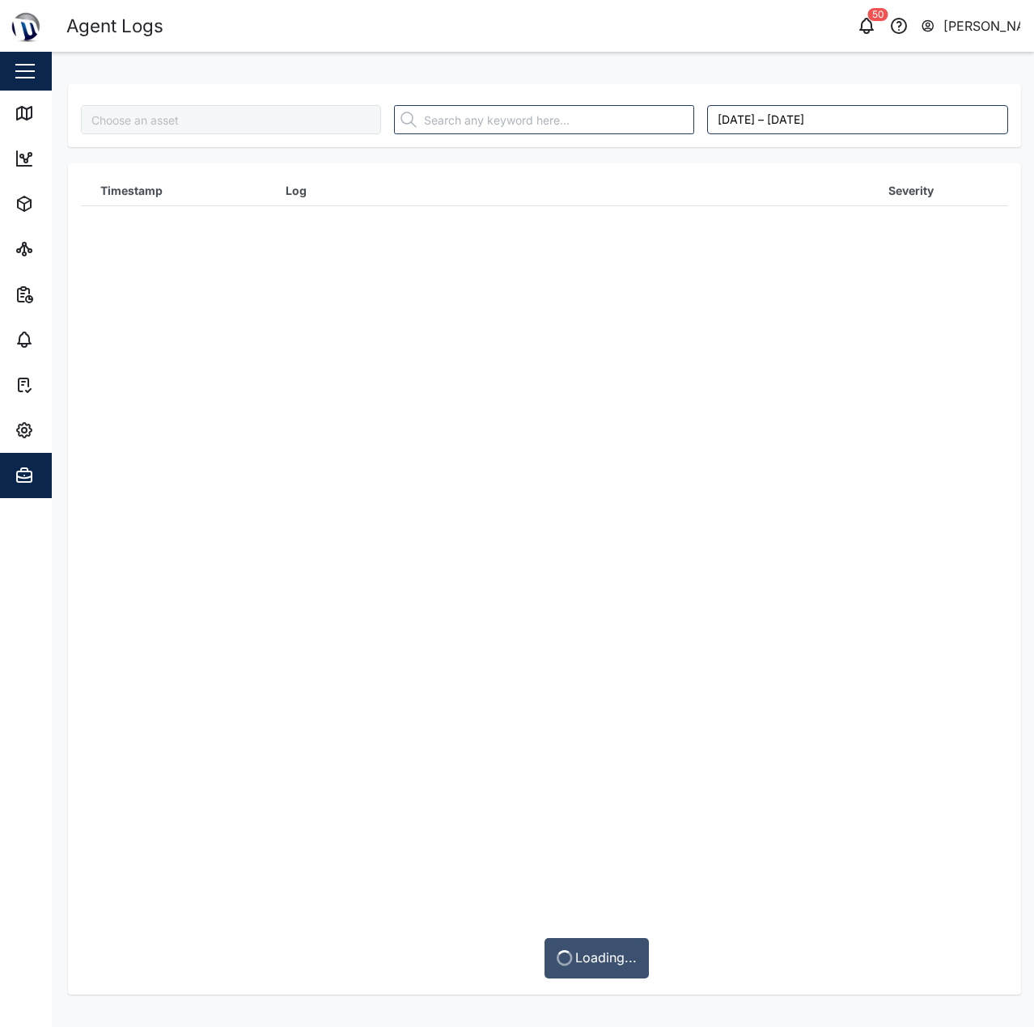
type input "MGT - PNG Power"
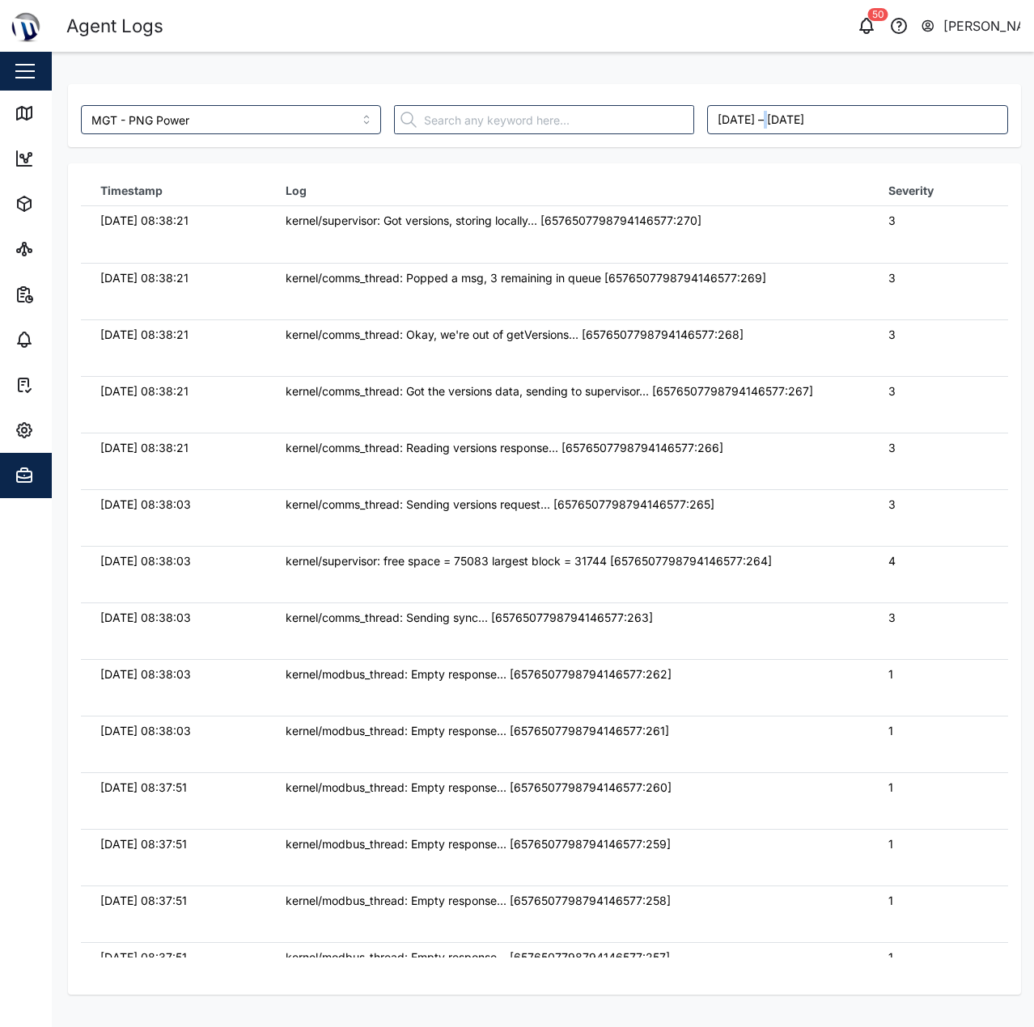
drag, startPoint x: 770, startPoint y: 73, endPoint x: 743, endPoint y: 73, distance: 26.7
click at [755, 73] on div "MGT - PNG Power [DATE] – [DATE] Timestamp Log Severity [DATE] 08:38:21 kernel/s…" at bounding box center [544, 531] width 953 height 927
click at [21, 429] on icon "button" at bounding box center [24, 430] width 19 height 19
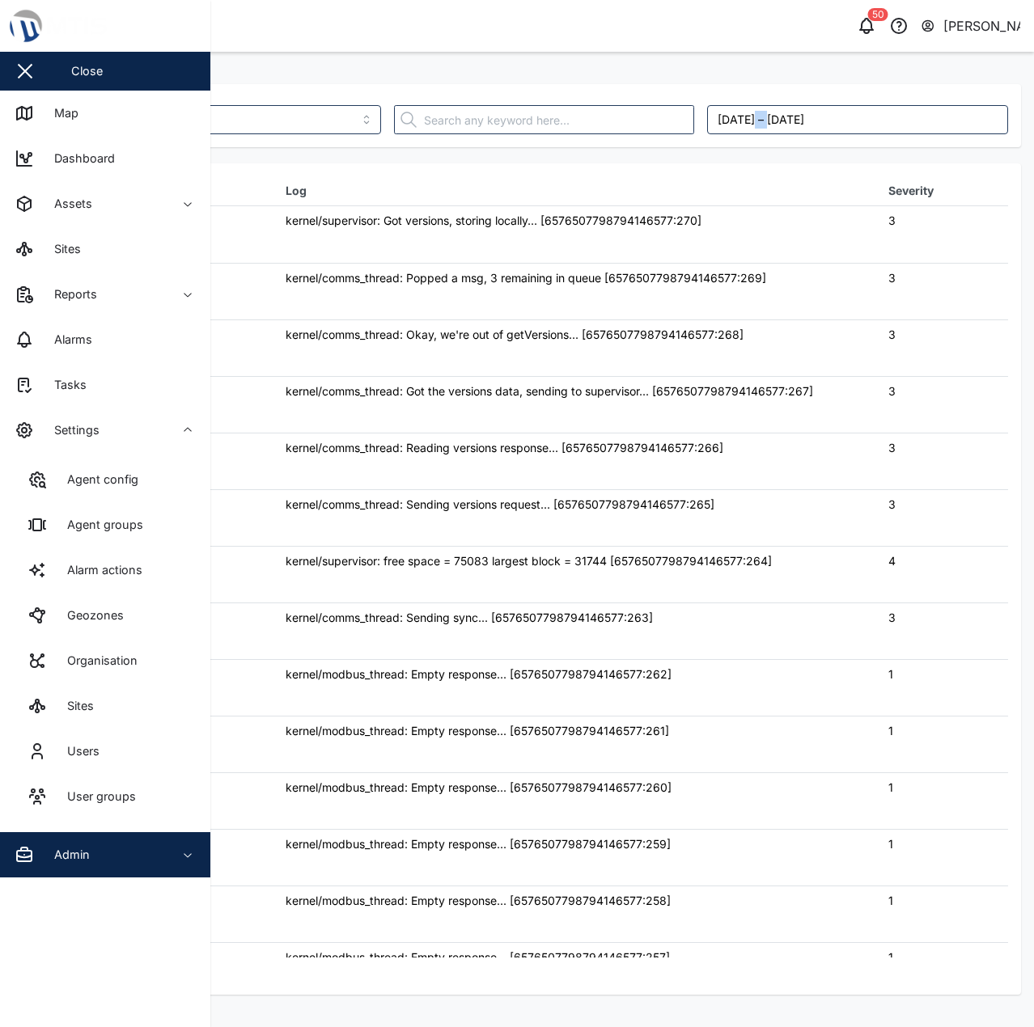
drag, startPoint x: 187, startPoint y: 758, endPoint x: 193, endPoint y: 747, distance: 13.0
click at [186, 758] on link "Users" at bounding box center [105, 751] width 184 height 45
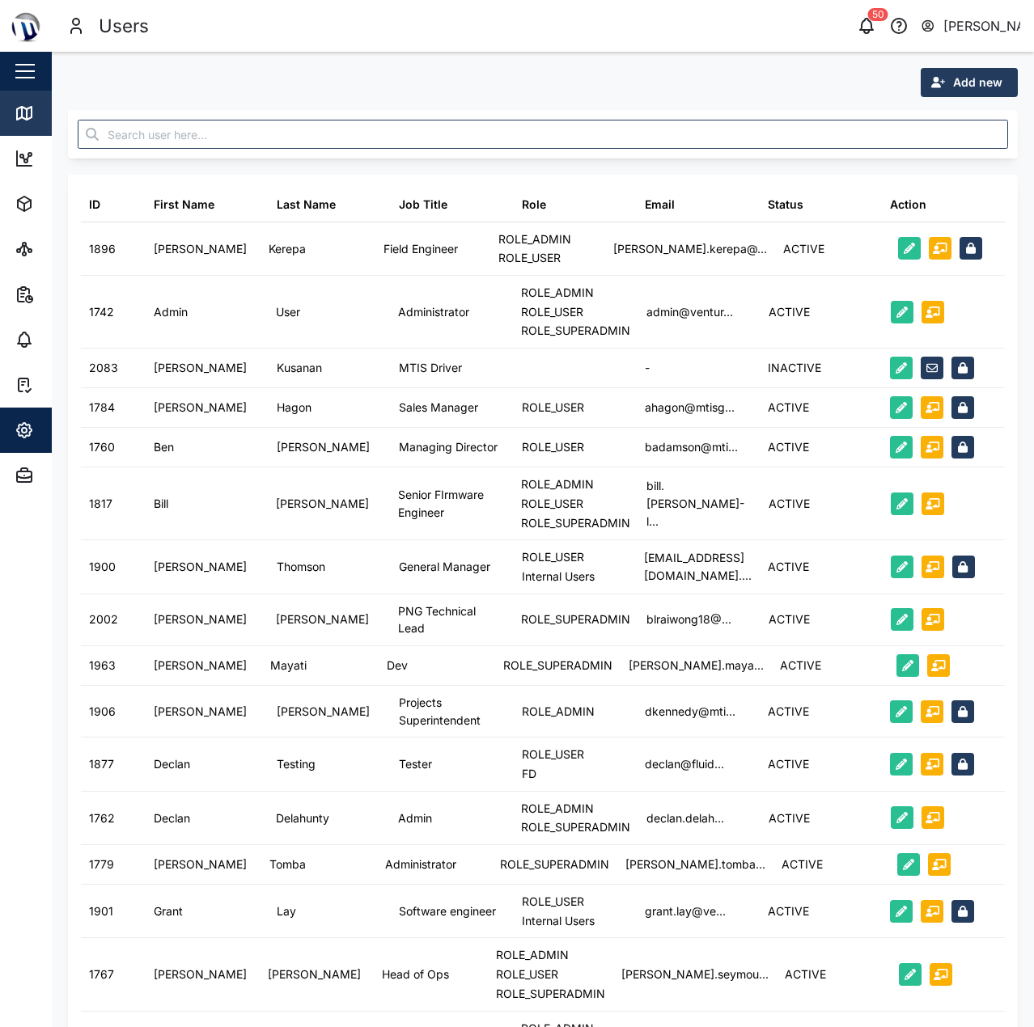
click at [5, 98] on link "Map" at bounding box center [105, 113] width 210 height 45
click at [15, 104] on icon at bounding box center [24, 113] width 19 height 19
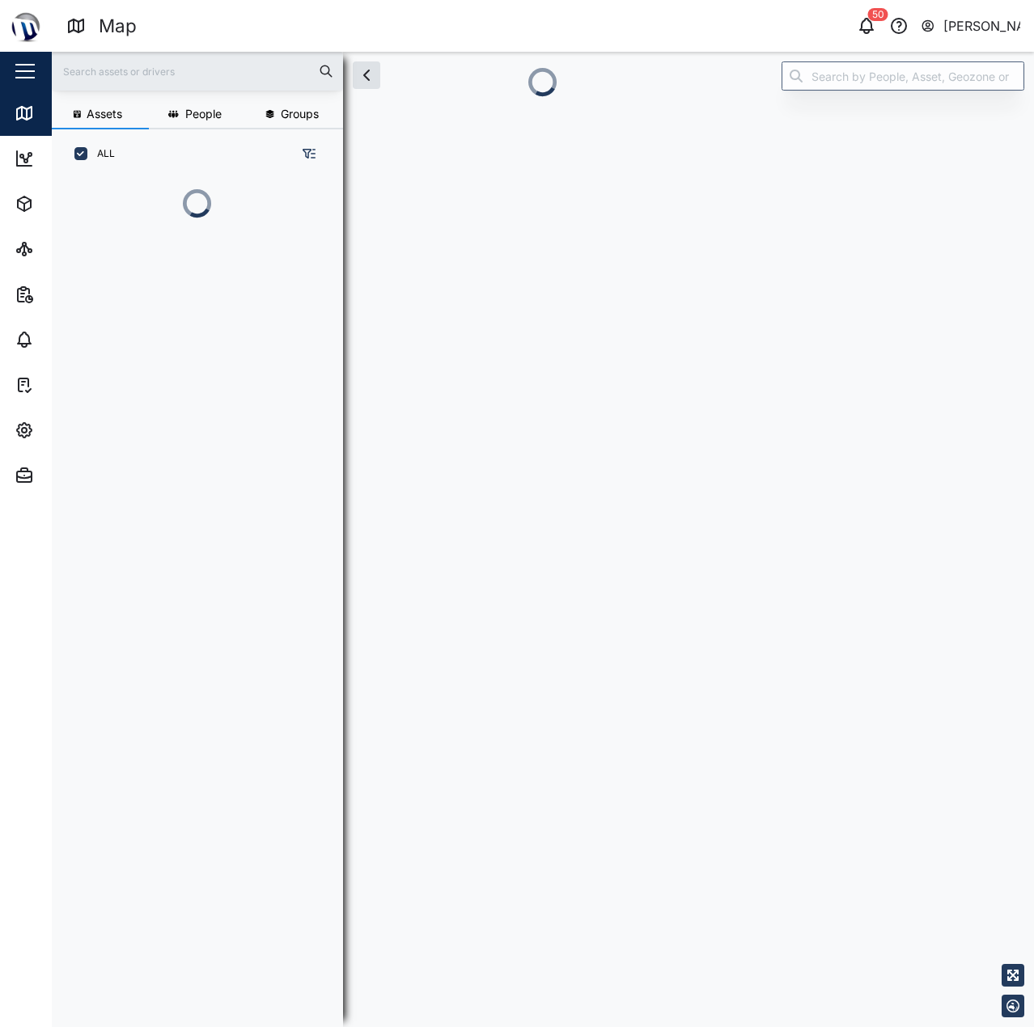
scroll to position [13, 13]
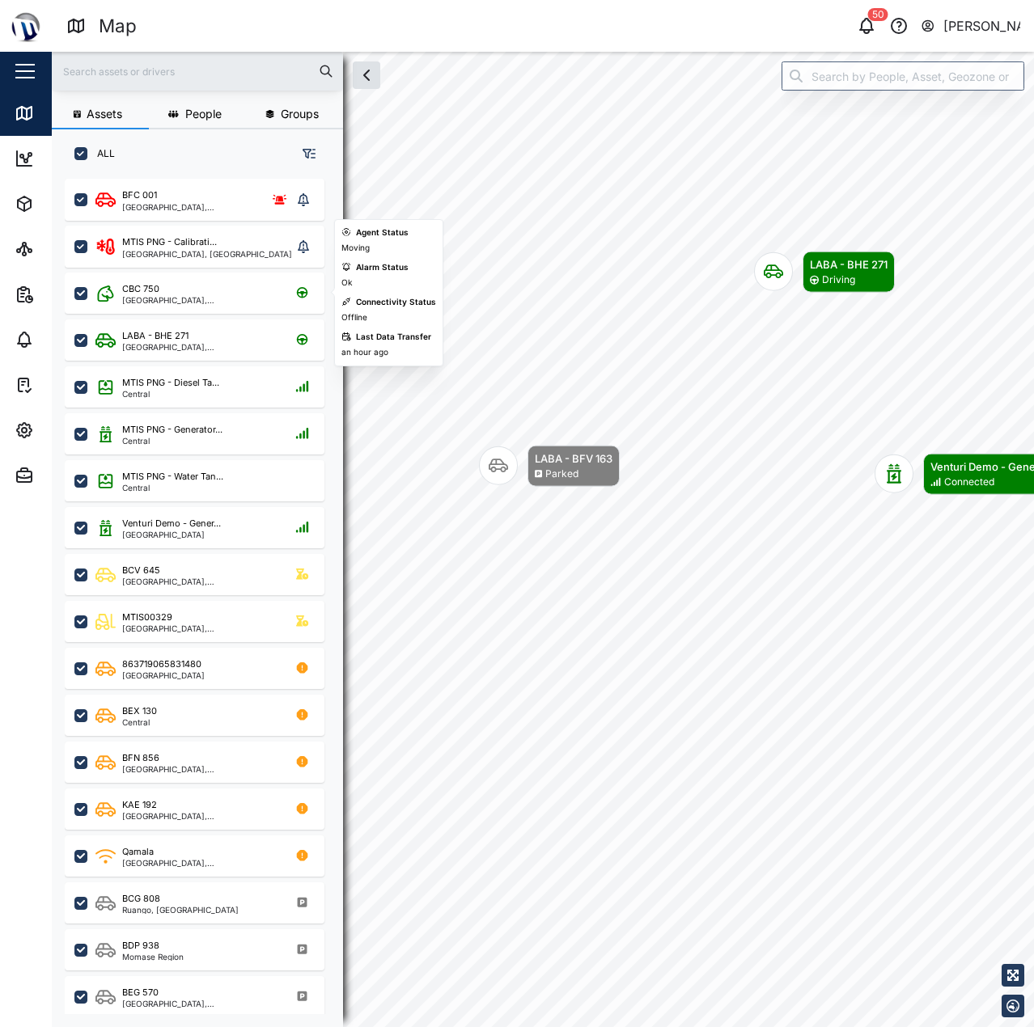
scroll to position [81, 0]
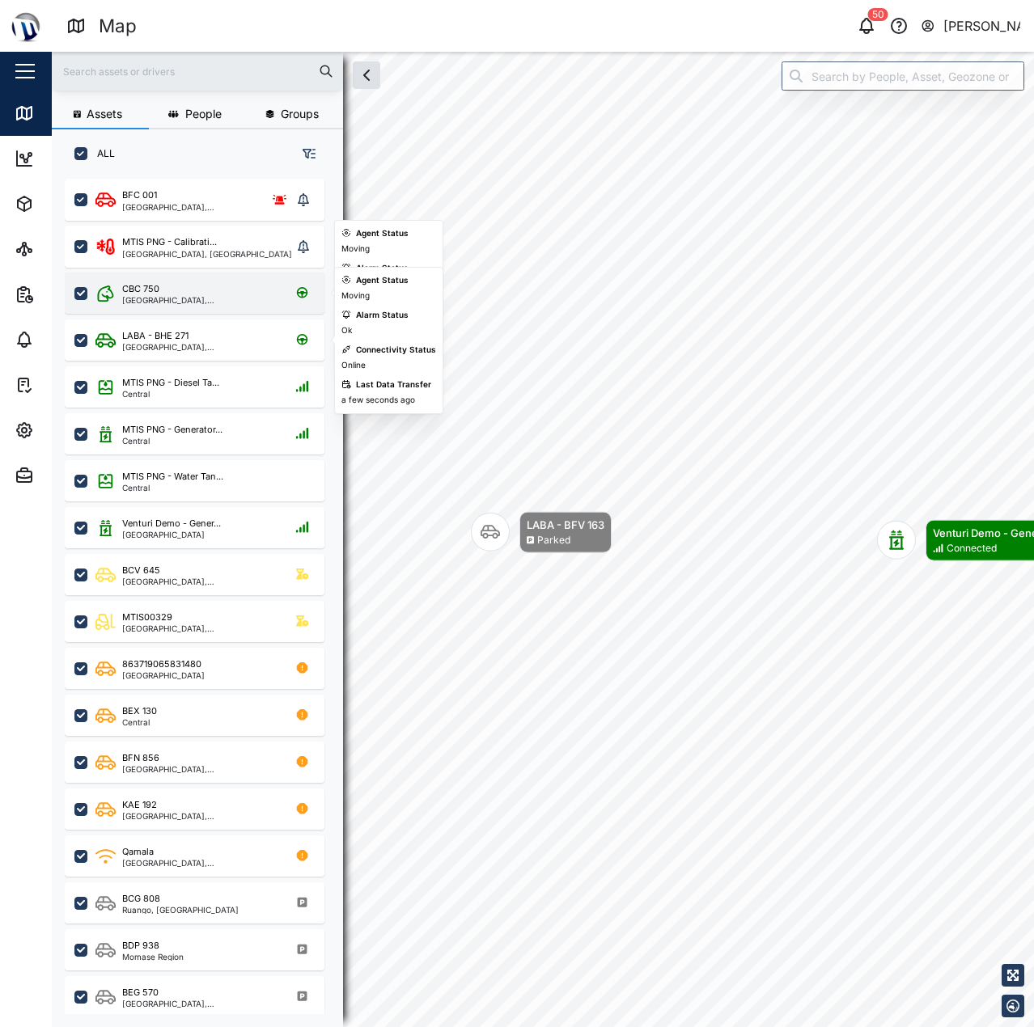
click at [201, 295] on div "CBC 750" at bounding box center [199, 289] width 154 height 14
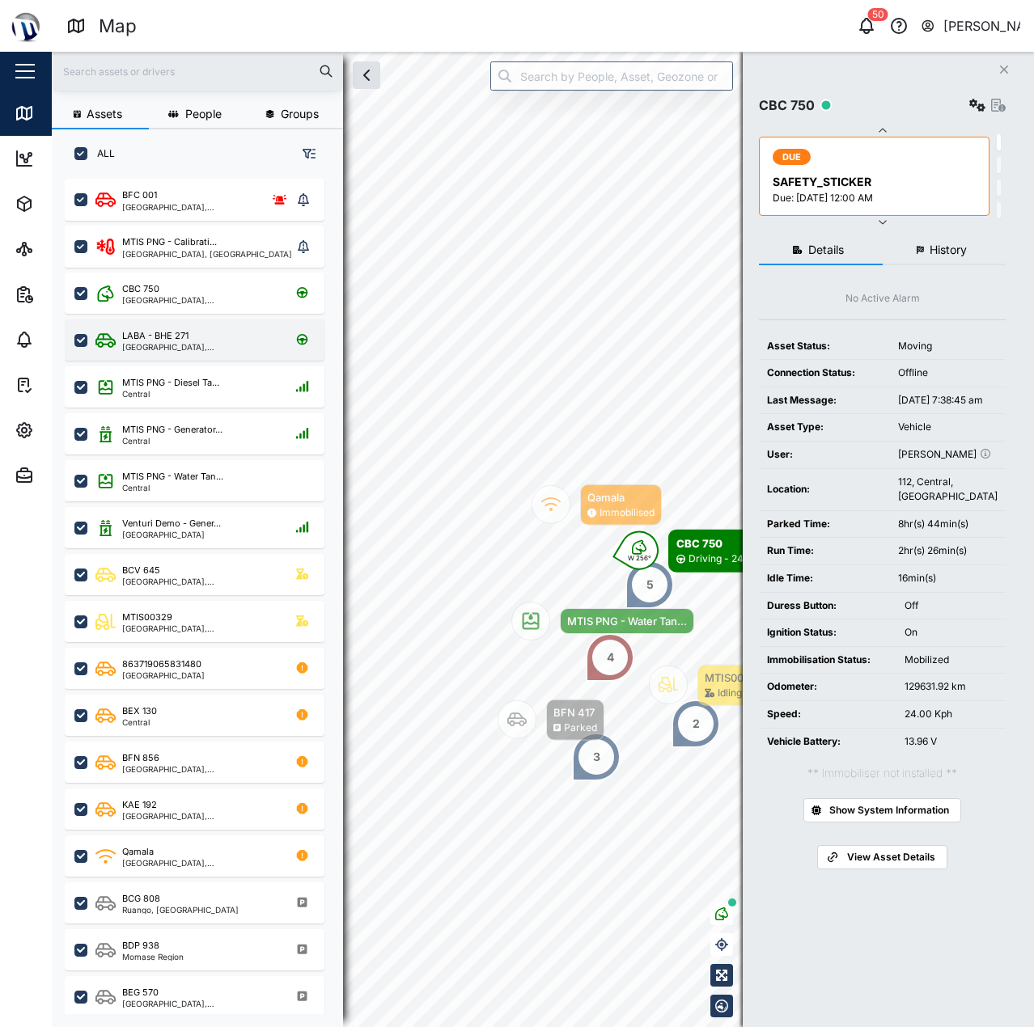
click at [197, 334] on div "LABA - BHE 271" at bounding box center [199, 336] width 154 height 14
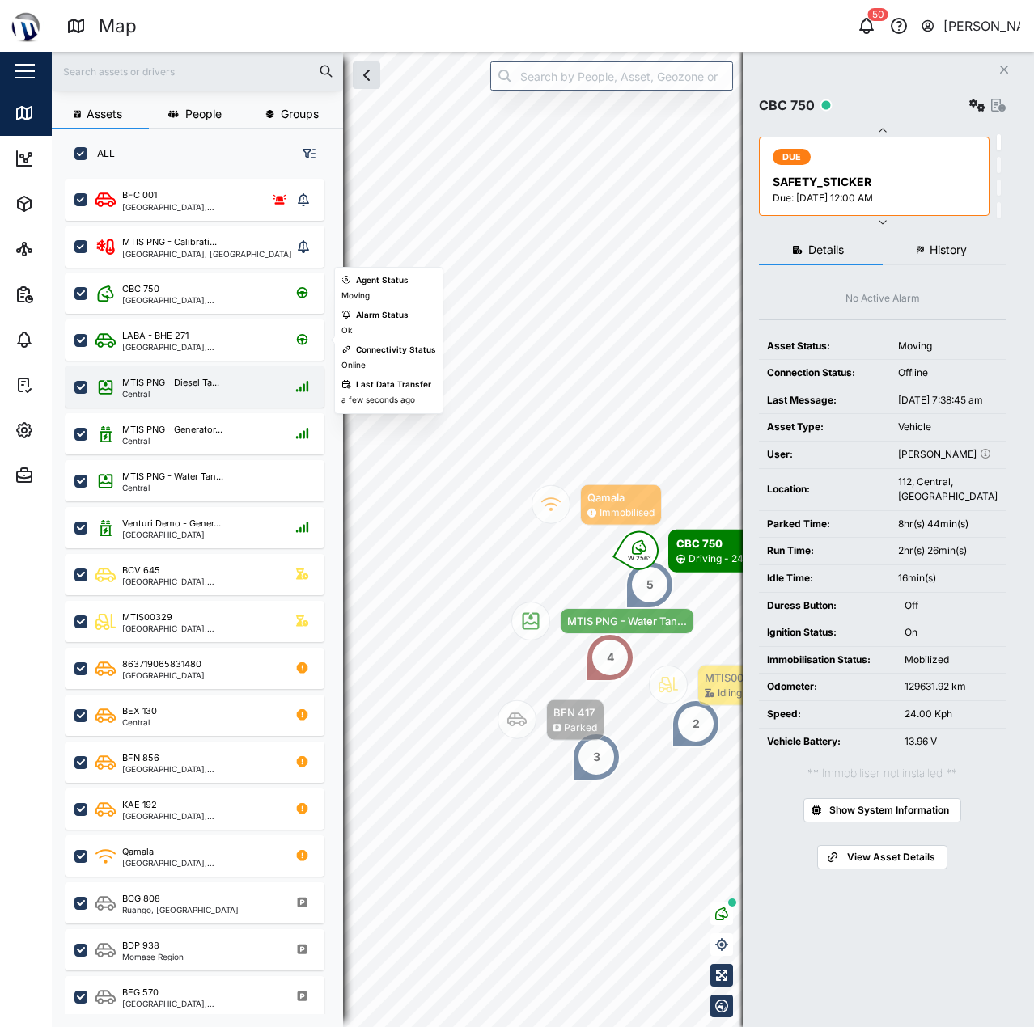
click at [202, 400] on div "MTIS PNG - Diesel Ta... Central" at bounding box center [195, 386] width 260 height 41
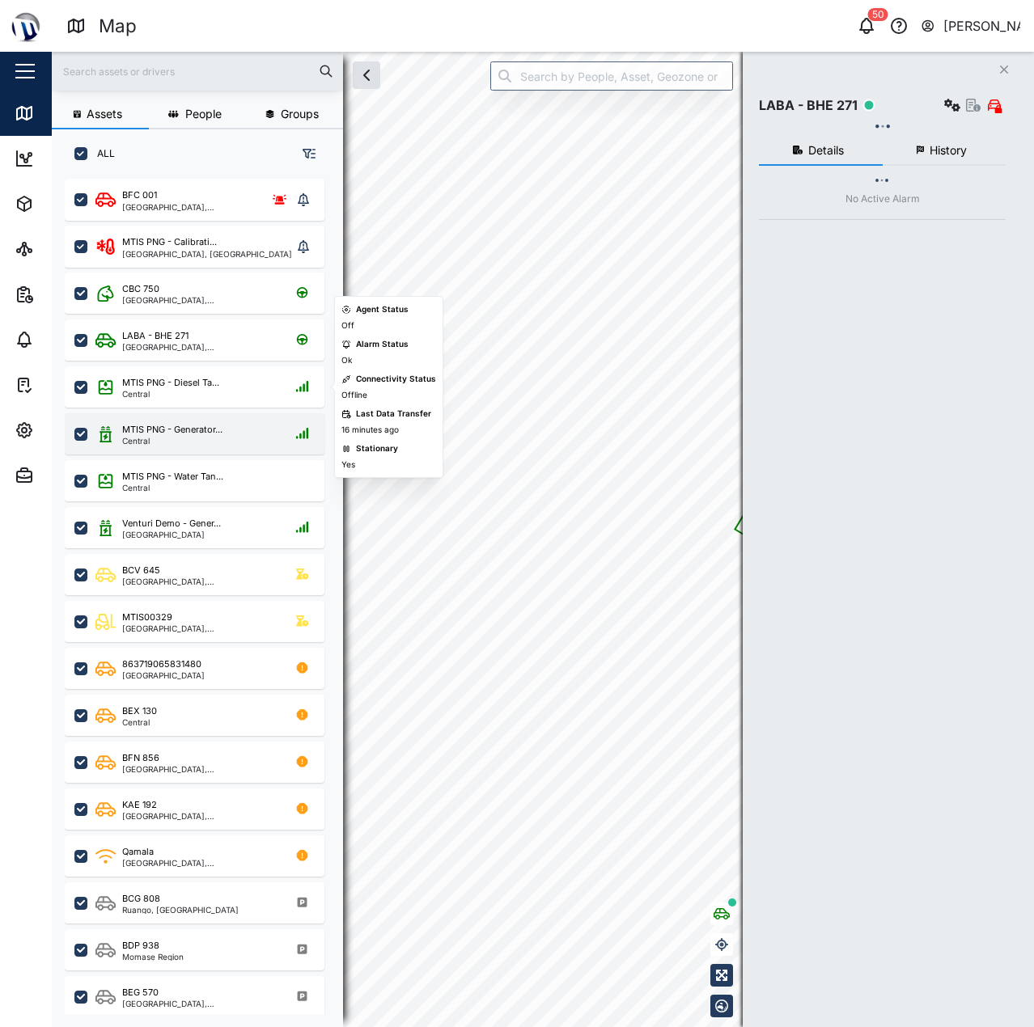
click at [212, 437] on div "Central" at bounding box center [172, 441] width 100 height 8
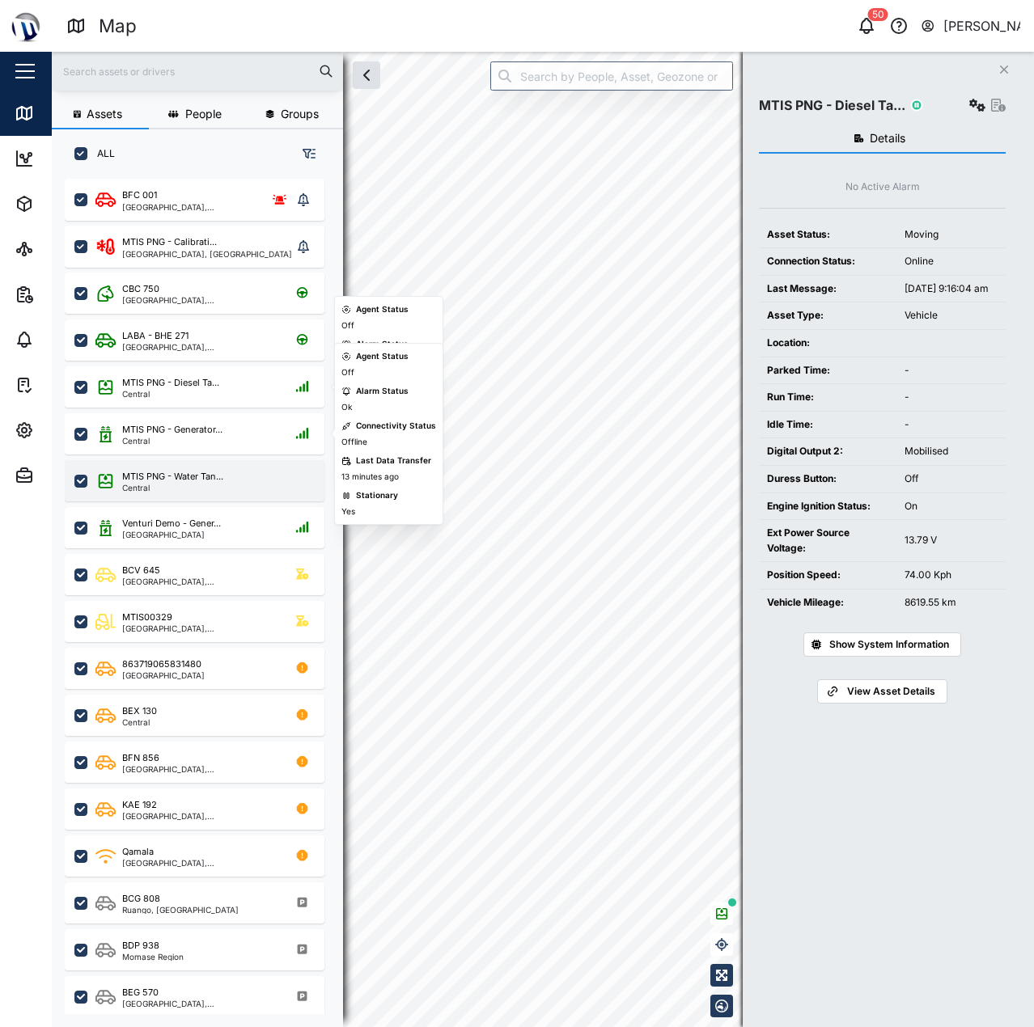
click at [216, 468] on div "MTIS PNG - Water Tan... Central" at bounding box center [195, 480] width 260 height 41
click at [216, 506] on div "Venturi Demo - Gener... Port Moresby" at bounding box center [195, 524] width 260 height 47
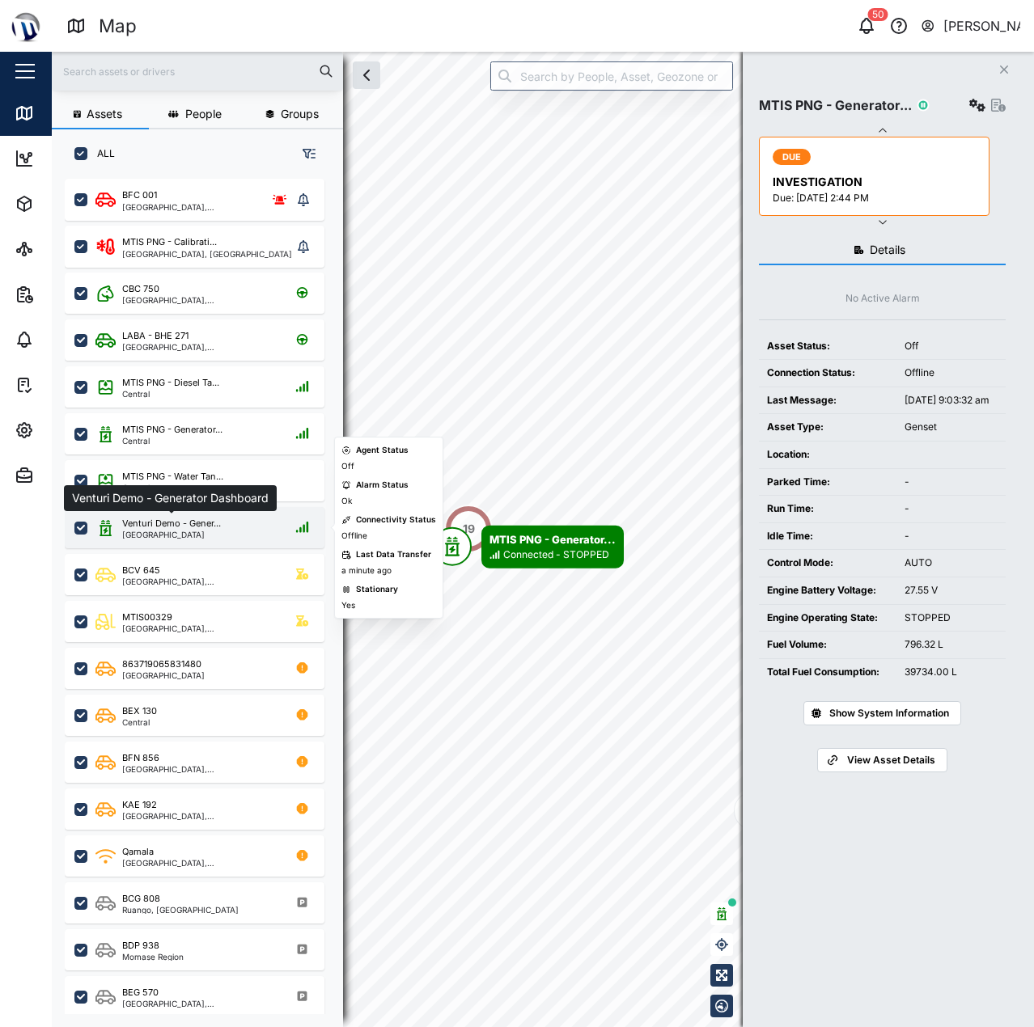
click at [218, 527] on div "Venturi Demo - Gener..." at bounding box center [171, 524] width 99 height 14
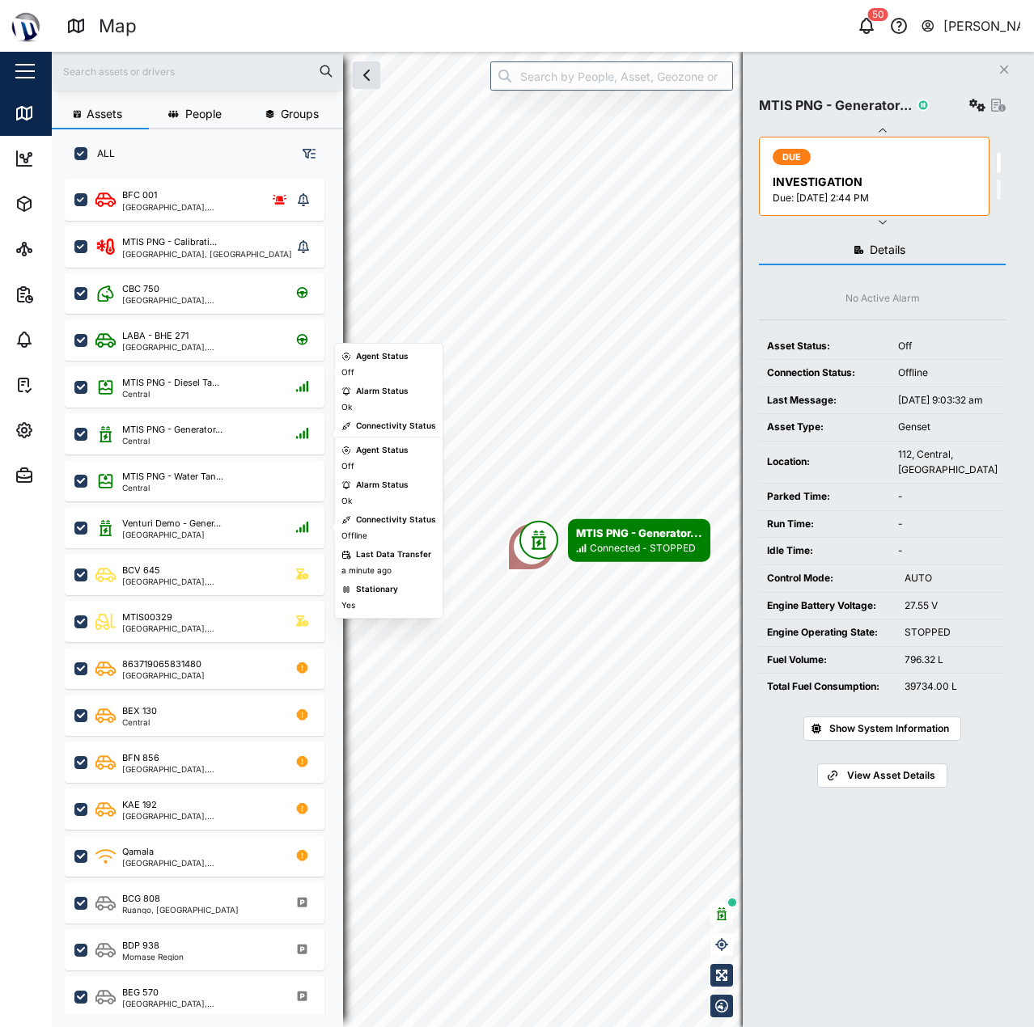
click at [200, 364] on div "MTIS PNG - Diesel Ta... Central" at bounding box center [195, 384] width 260 height 47
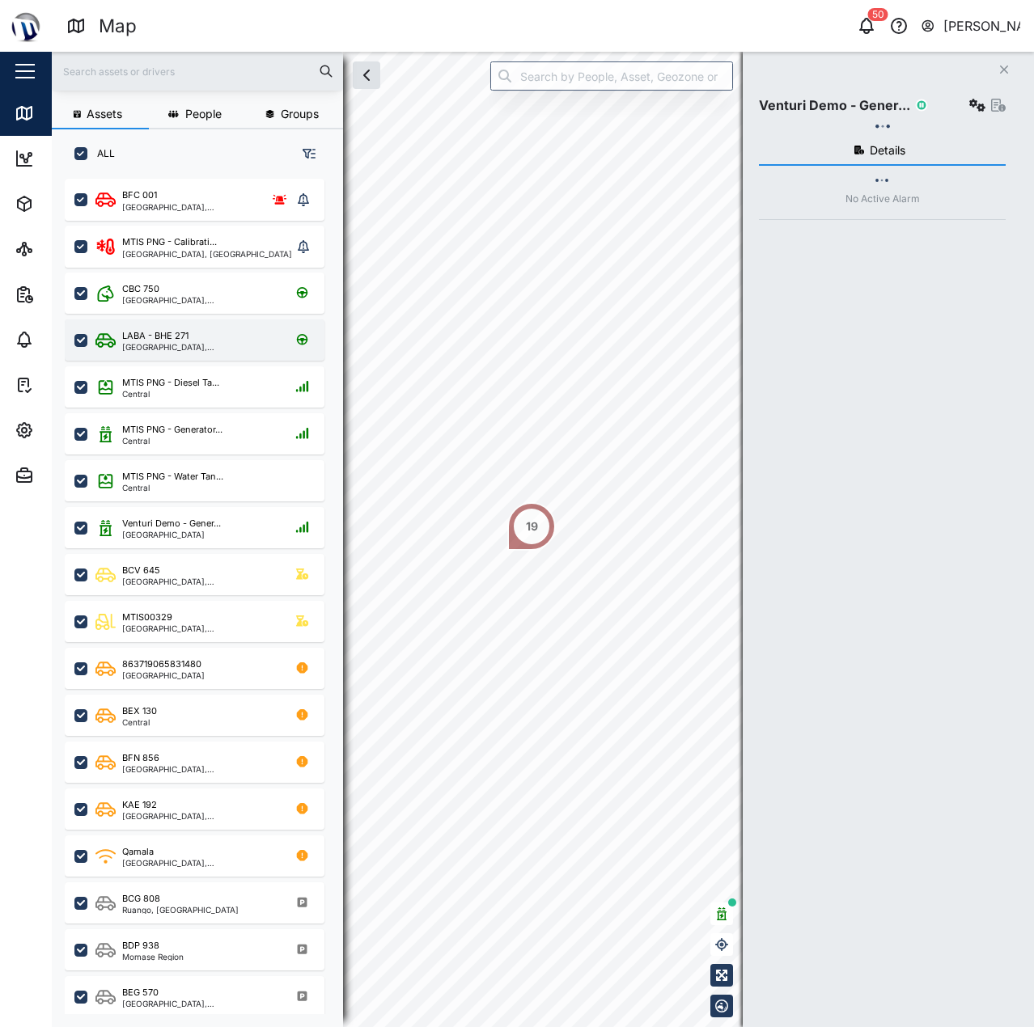
click at [200, 342] on div "LABA - BHE 271" at bounding box center [199, 336] width 154 height 14
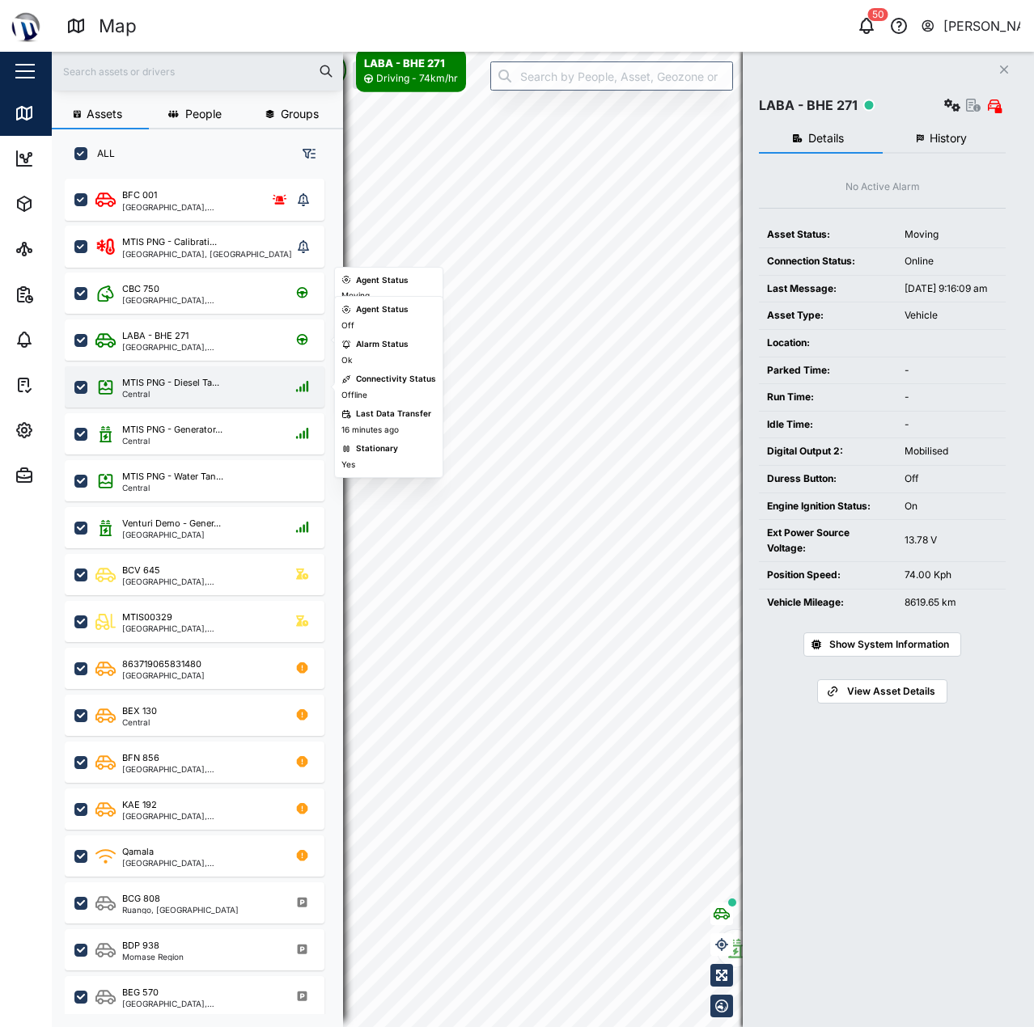
click at [192, 403] on div "MTIS PNG - Diesel Ta... Central" at bounding box center [195, 386] width 260 height 41
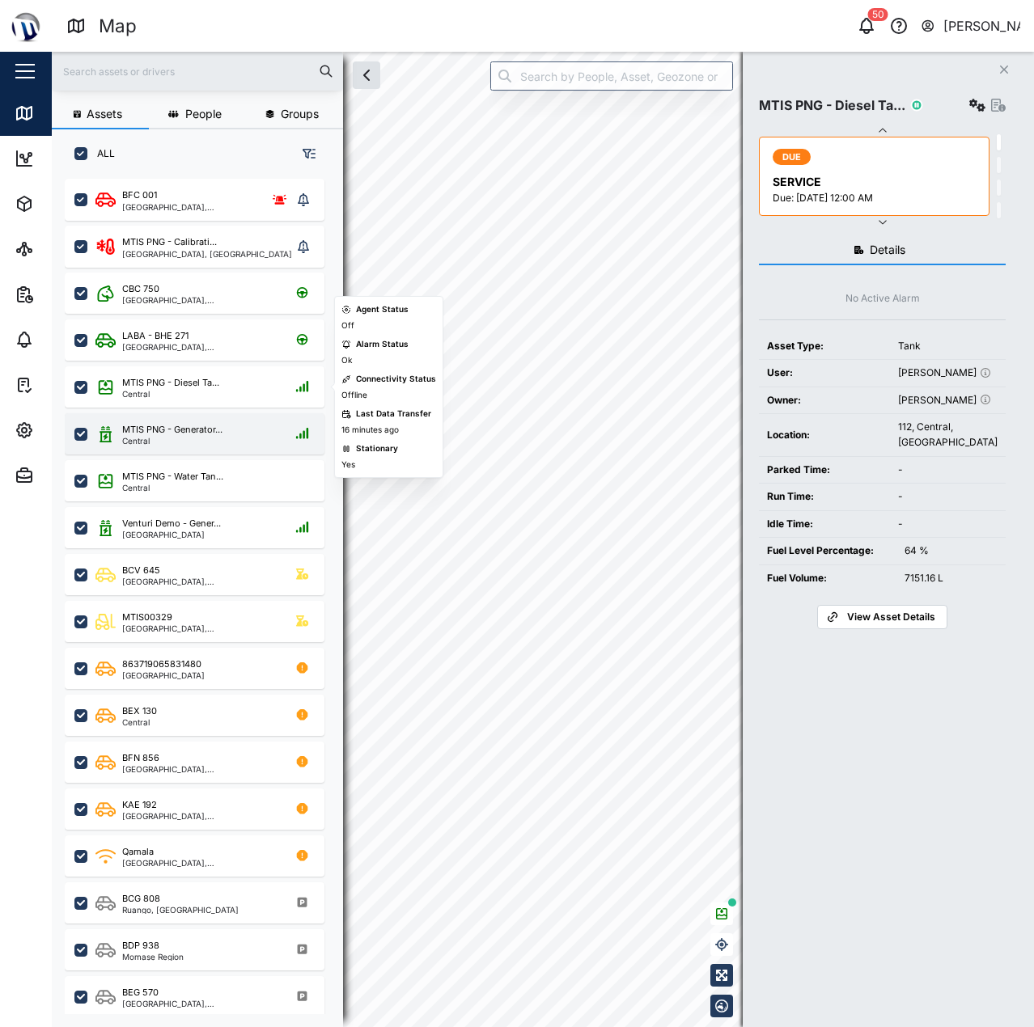
click at [192, 451] on div "MTIS PNG - Generator... Central" at bounding box center [195, 433] width 260 height 41
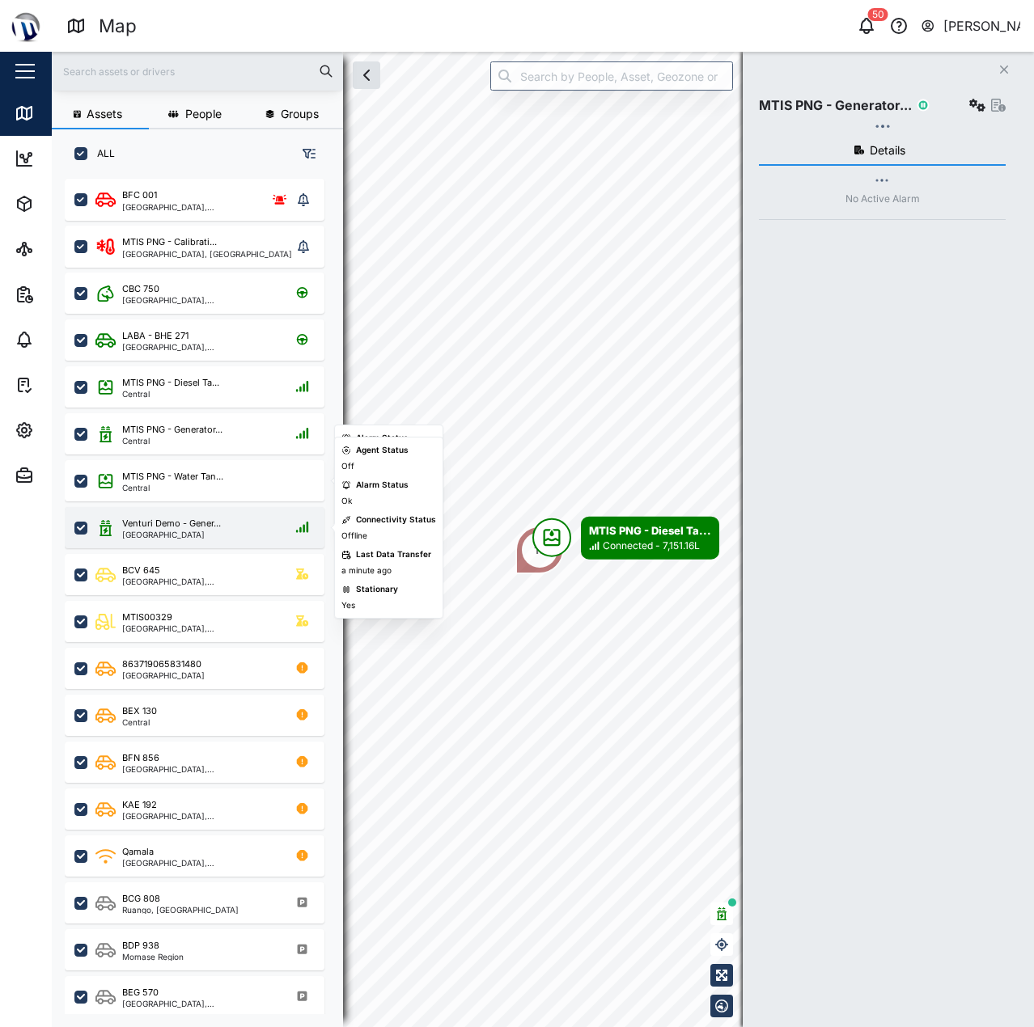
drag, startPoint x: 190, startPoint y: 510, endPoint x: 211, endPoint y: 568, distance: 61.2
click at [192, 510] on div "Venturi Demo - Gener... Port Moresby" at bounding box center [195, 527] width 260 height 41
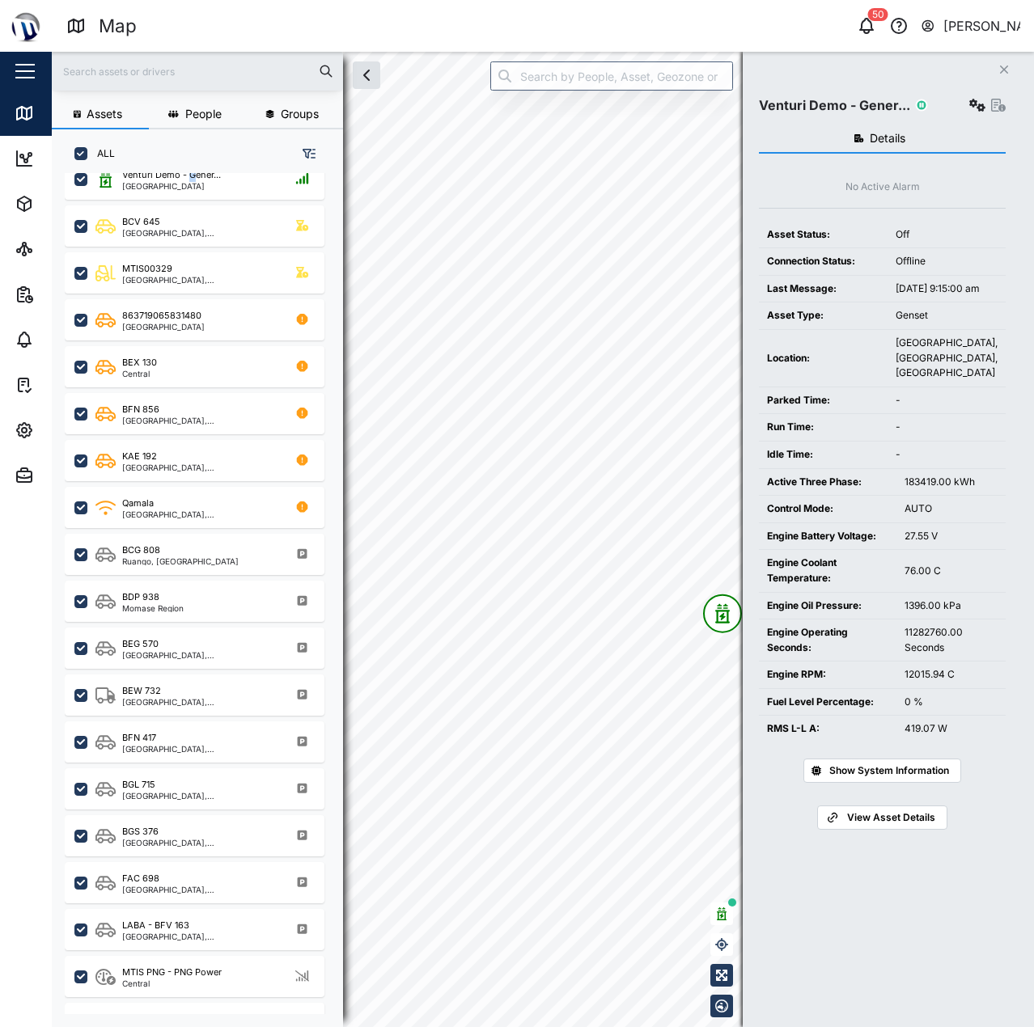
scroll to position [379, 0]
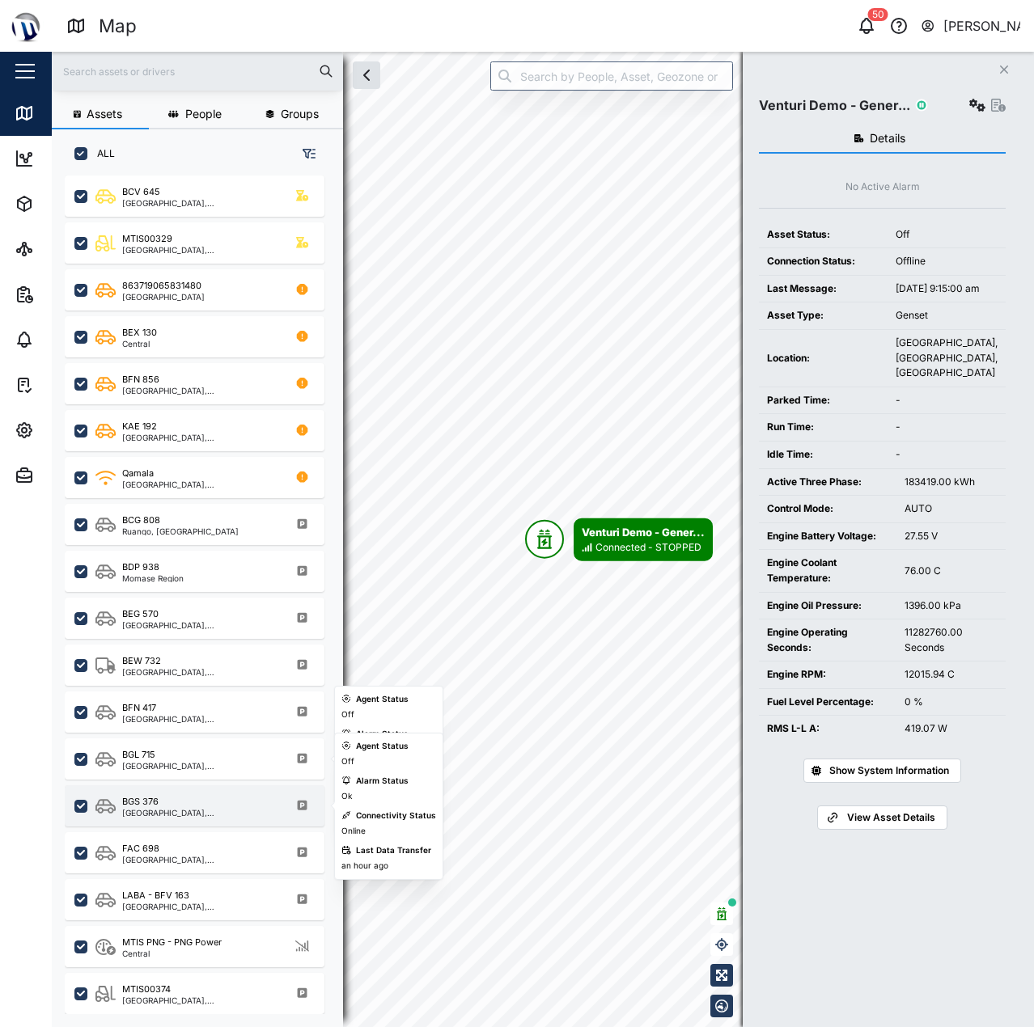
click at [239, 804] on div "BGS 376" at bounding box center [199, 802] width 154 height 14
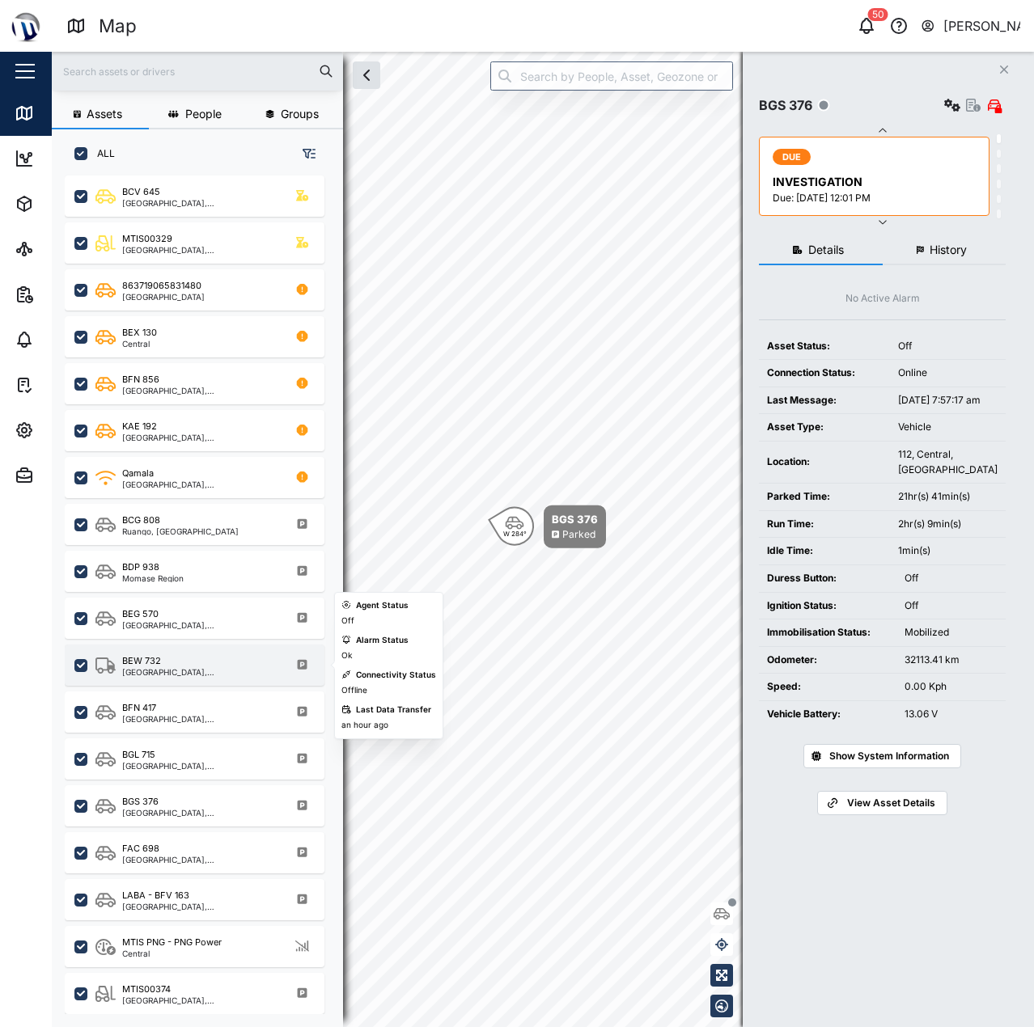
click at [222, 661] on div "BEW 732" at bounding box center [199, 661] width 154 height 14
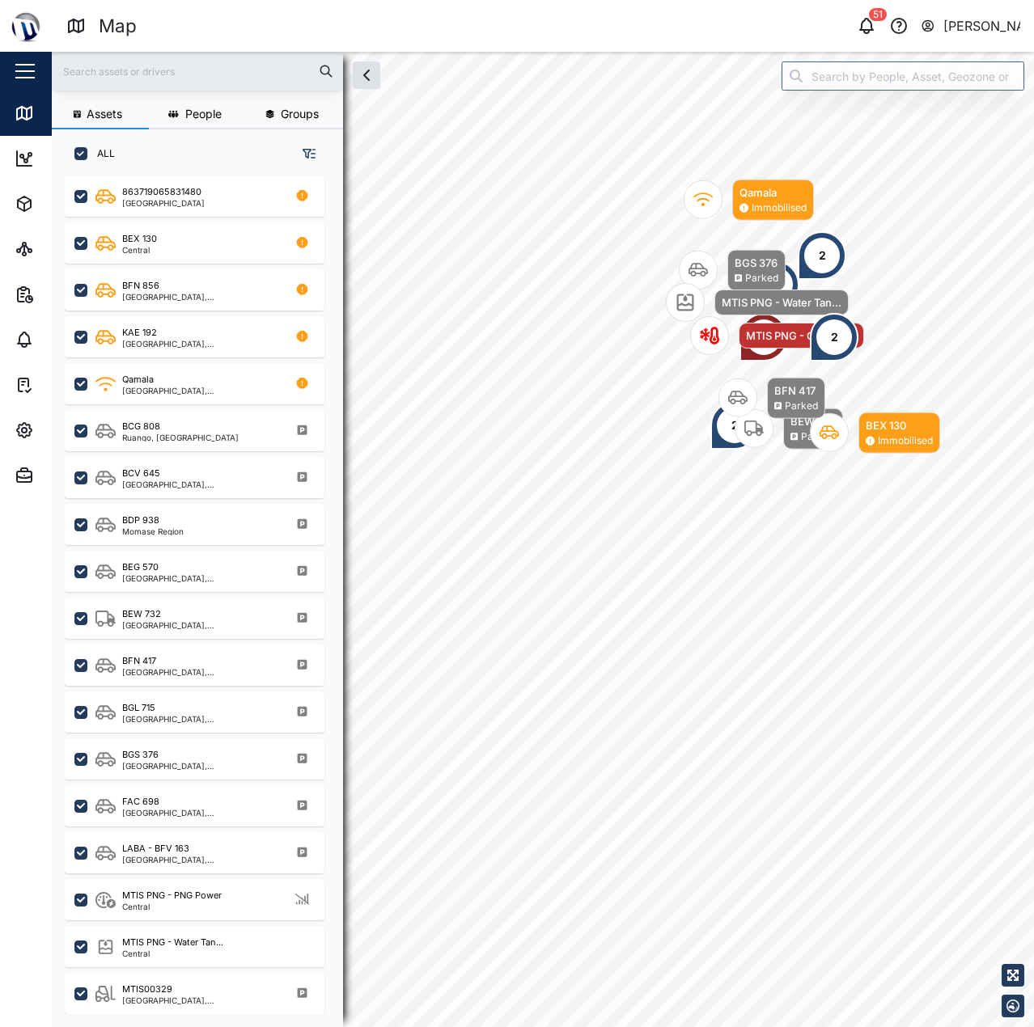
click at [695, 52] on div "2 3 BEW 732 Parked BEX 130 Immobilised BFN 417 Parked 2 BGS 376 Parked MTIS PNG…" at bounding box center [543, 52] width 982 height 0
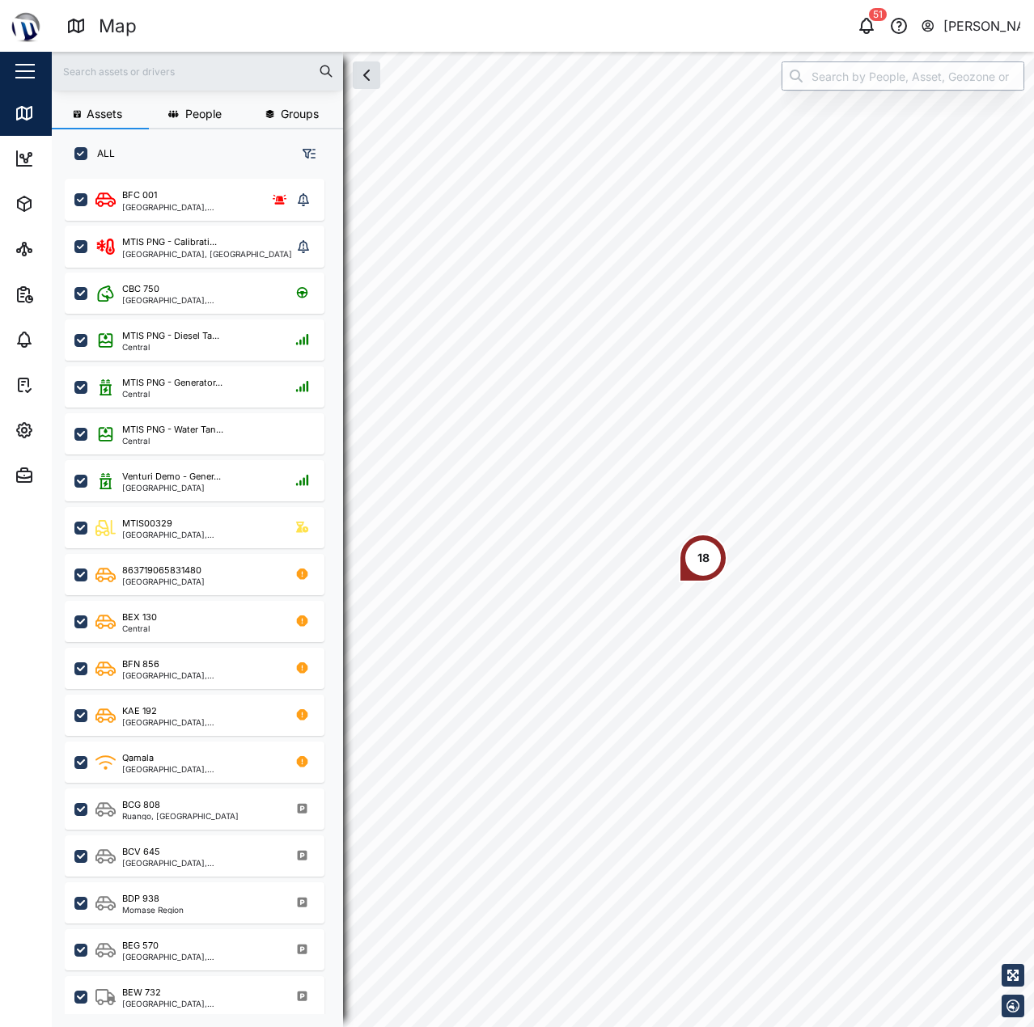
click at [885, 84] on input "search" at bounding box center [902, 75] width 243 height 29
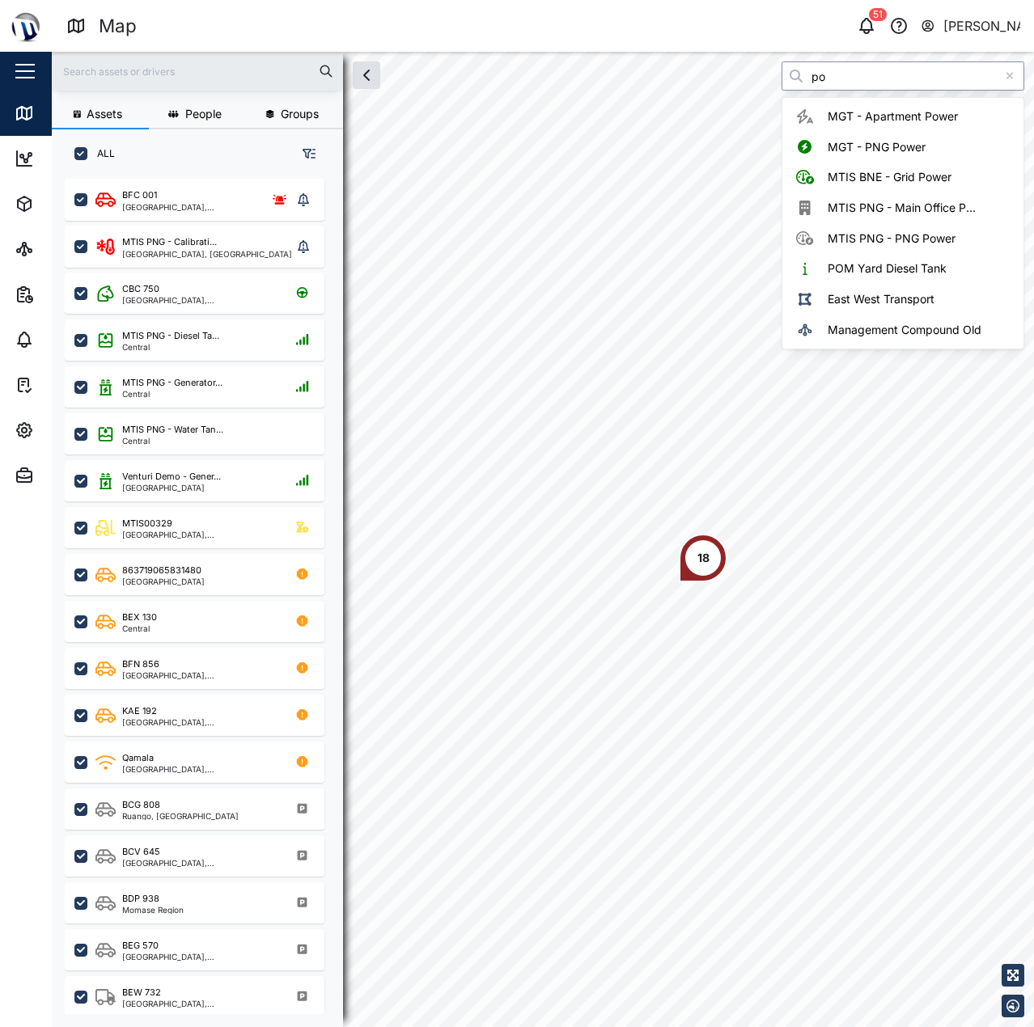
type input "p"
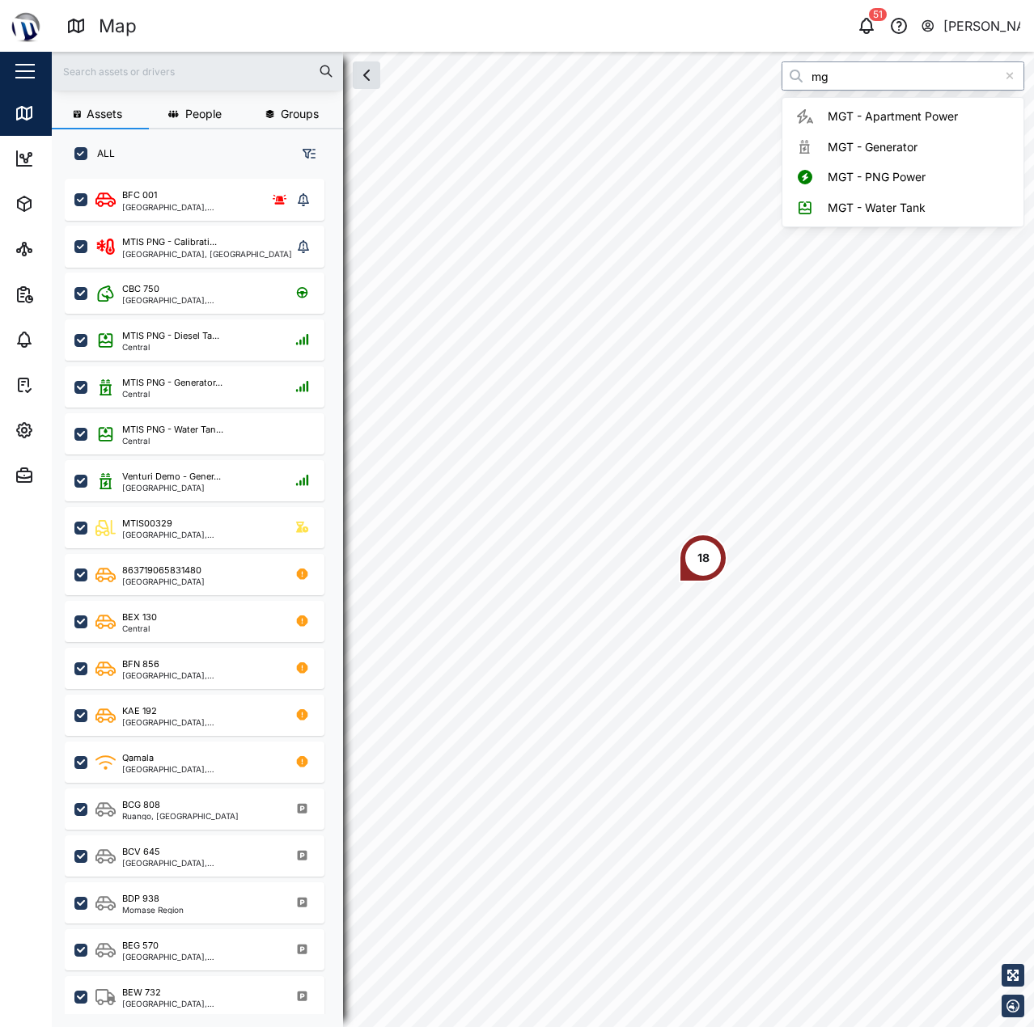
type input "m"
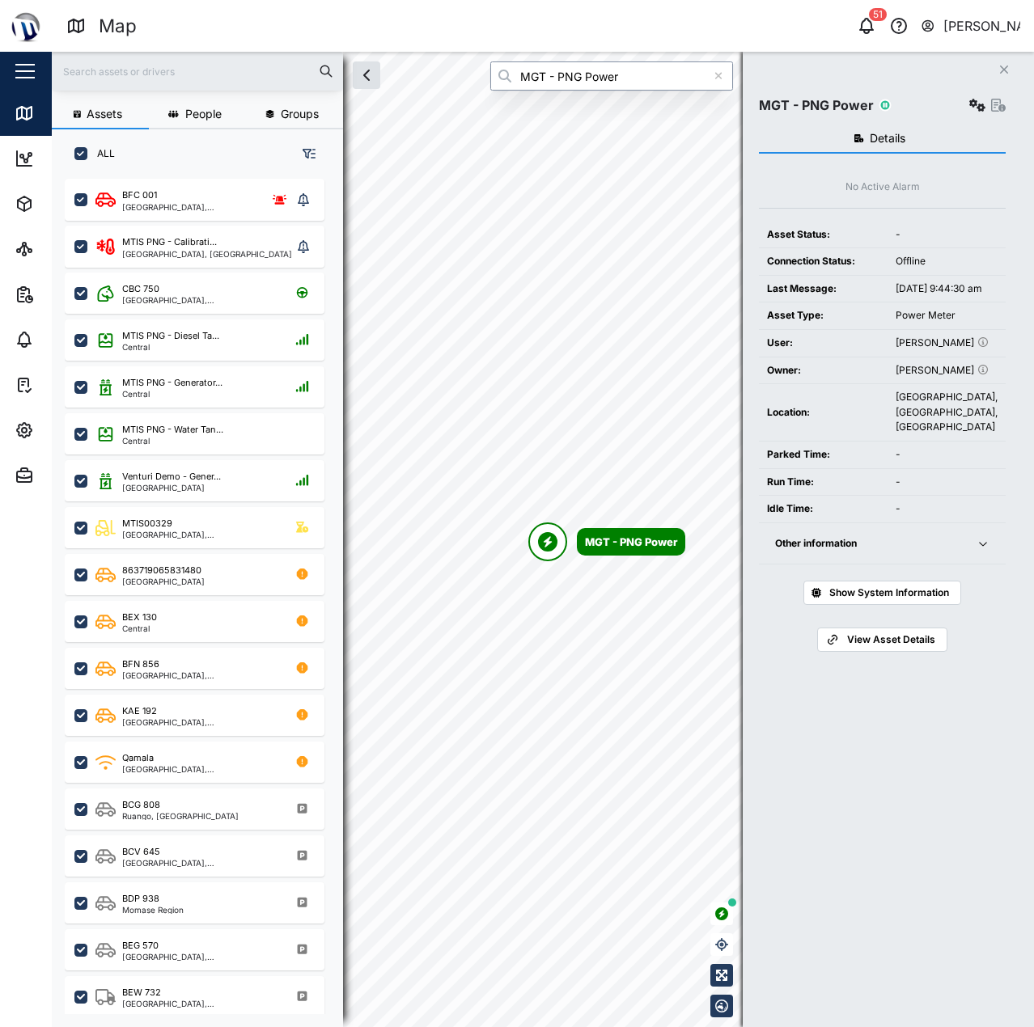
type input "MGT - PNG Power"
click at [985, 110] on button "button" at bounding box center [977, 105] width 23 height 23
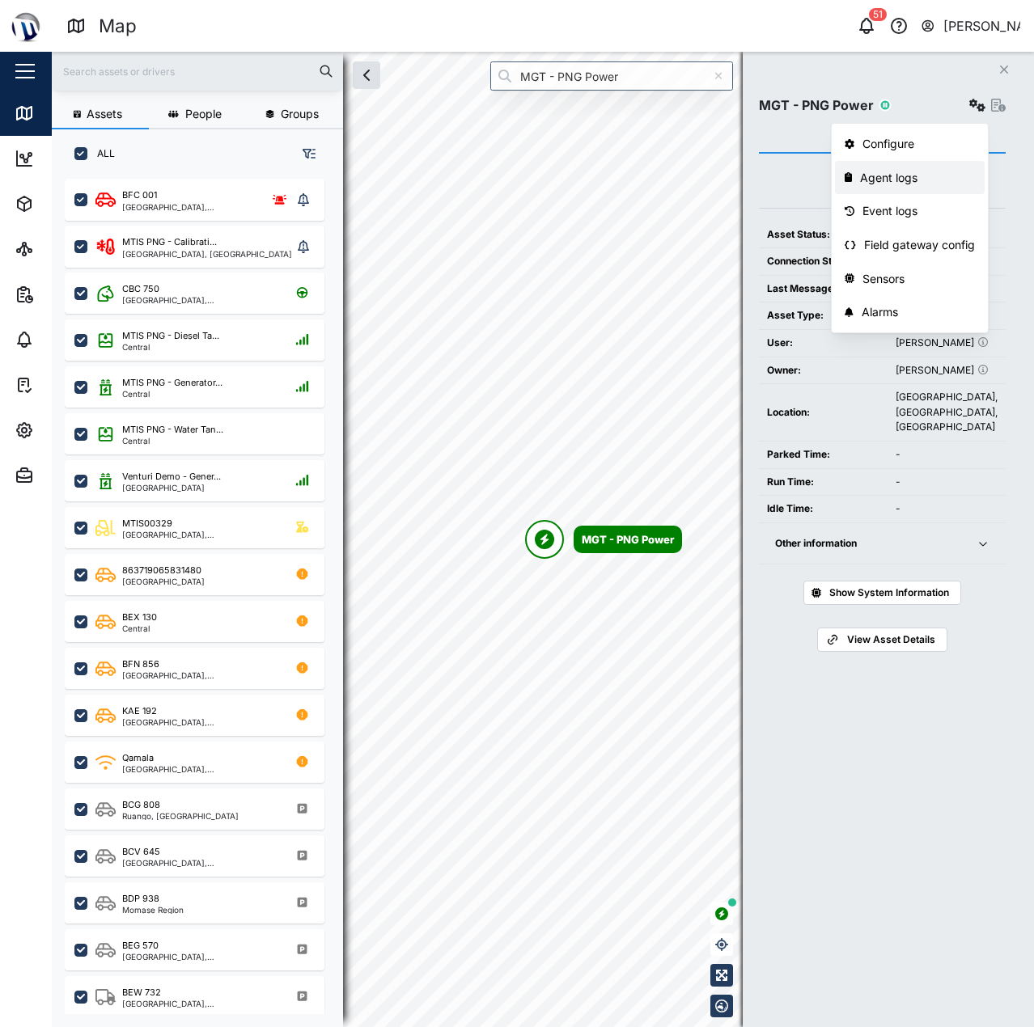
click at [916, 184] on div "Agent logs" at bounding box center [917, 178] width 115 height 18
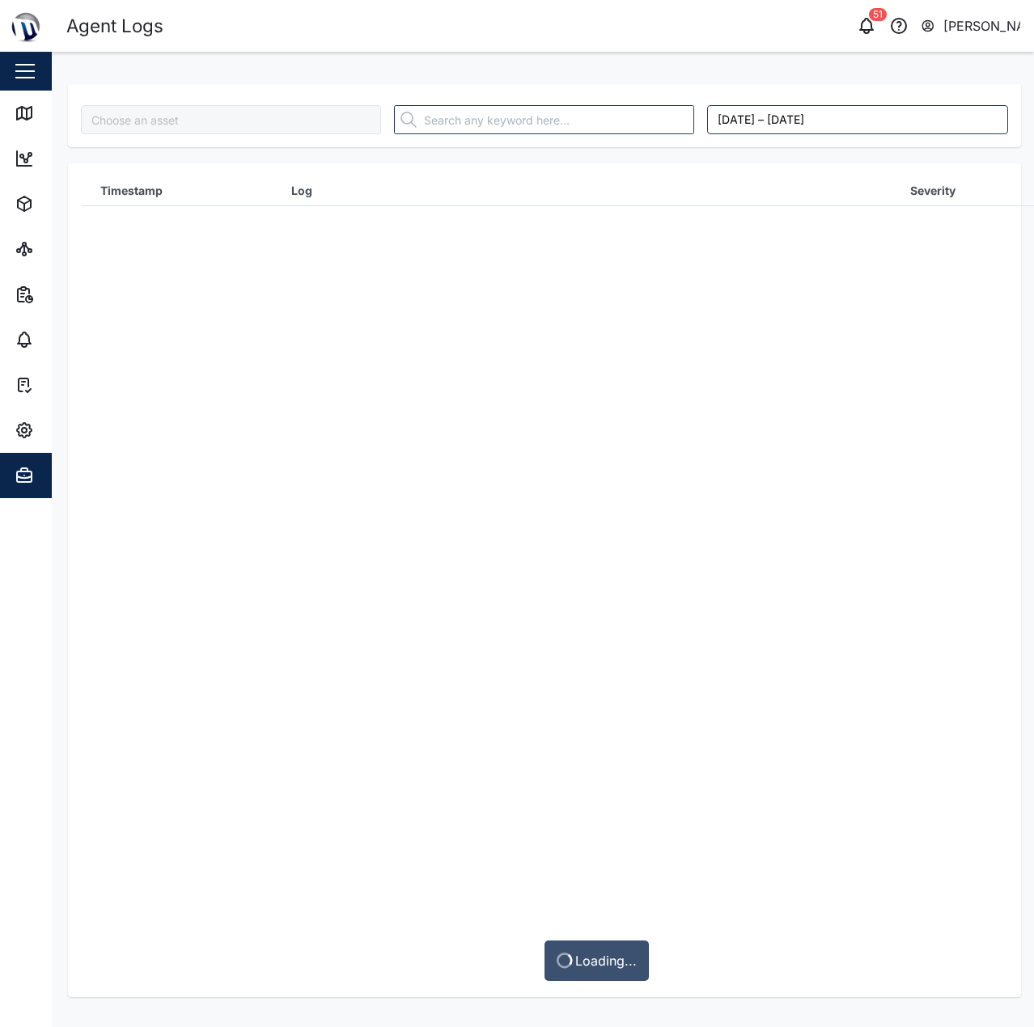
type input "MGT - PNG Power"
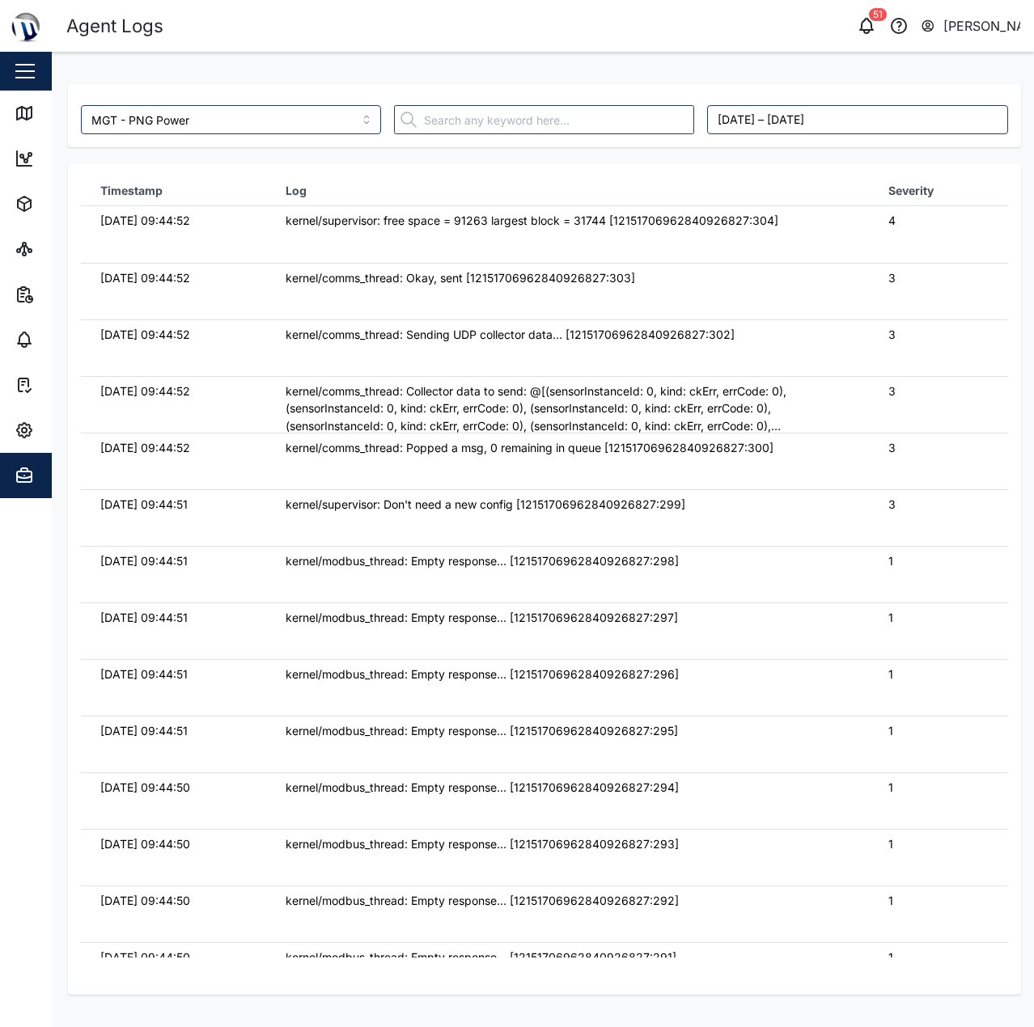
click at [430, 231] on td "kernel/supervisor: free space = 91263 largest block = 31744 [121517069628409268…" at bounding box center [567, 234] width 603 height 57
click at [891, 284] on div "3" at bounding box center [938, 278] width 100 height 18
drag, startPoint x: 633, startPoint y: 242, endPoint x: 559, endPoint y: 239, distance: 74.5
click at [621, 243] on td "kernel/supervisor: free space = 91263 largest block = 31744 [121517069628409268…" at bounding box center [567, 234] width 603 height 57
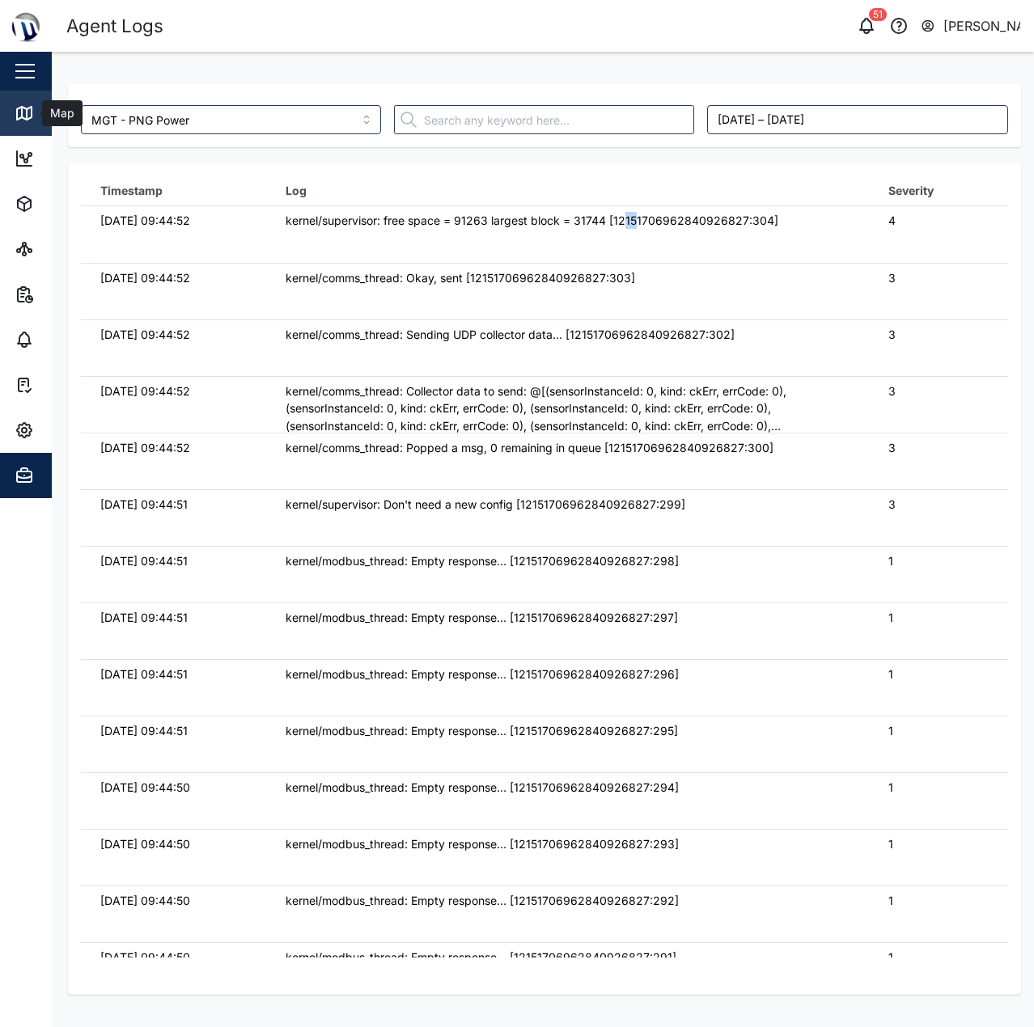
click at [27, 108] on icon at bounding box center [24, 113] width 15 height 13
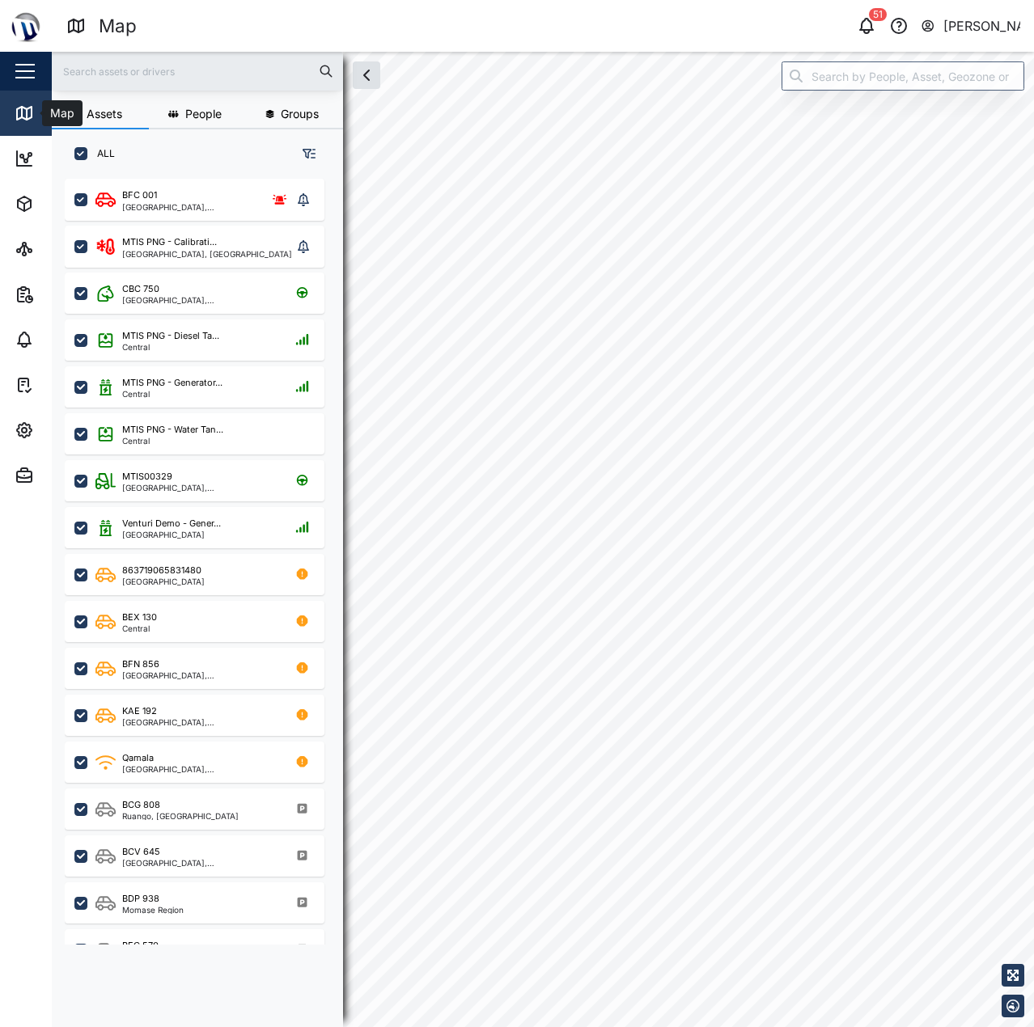
checkbox input "true"
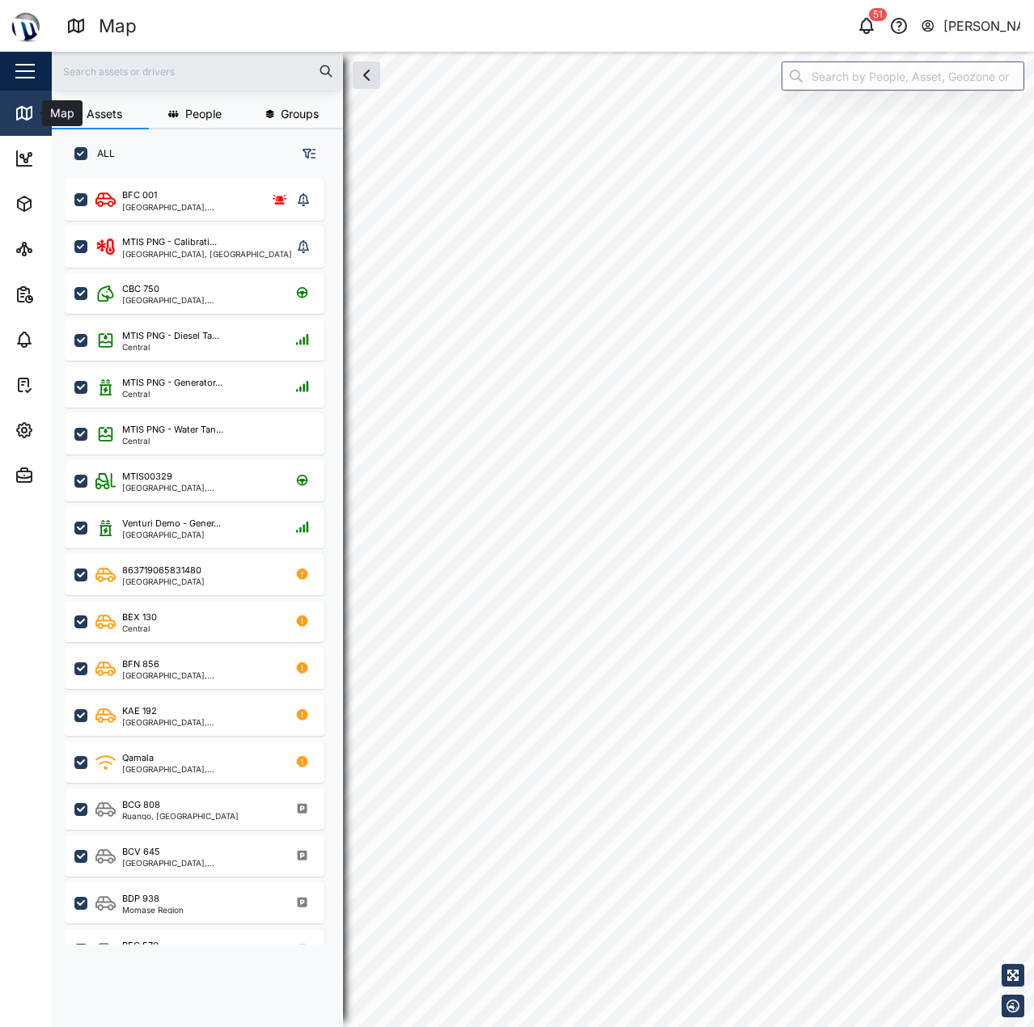
checkbox input "true"
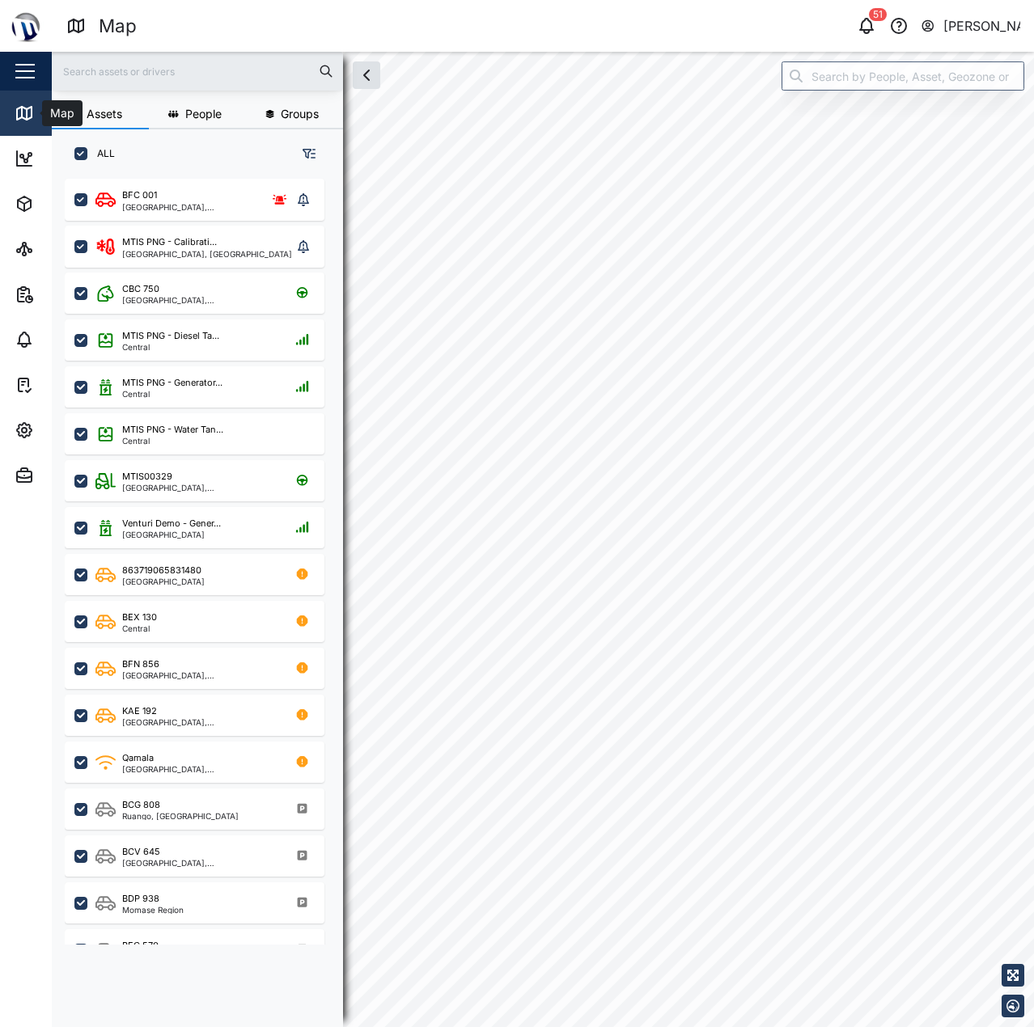
checkbox input "true"
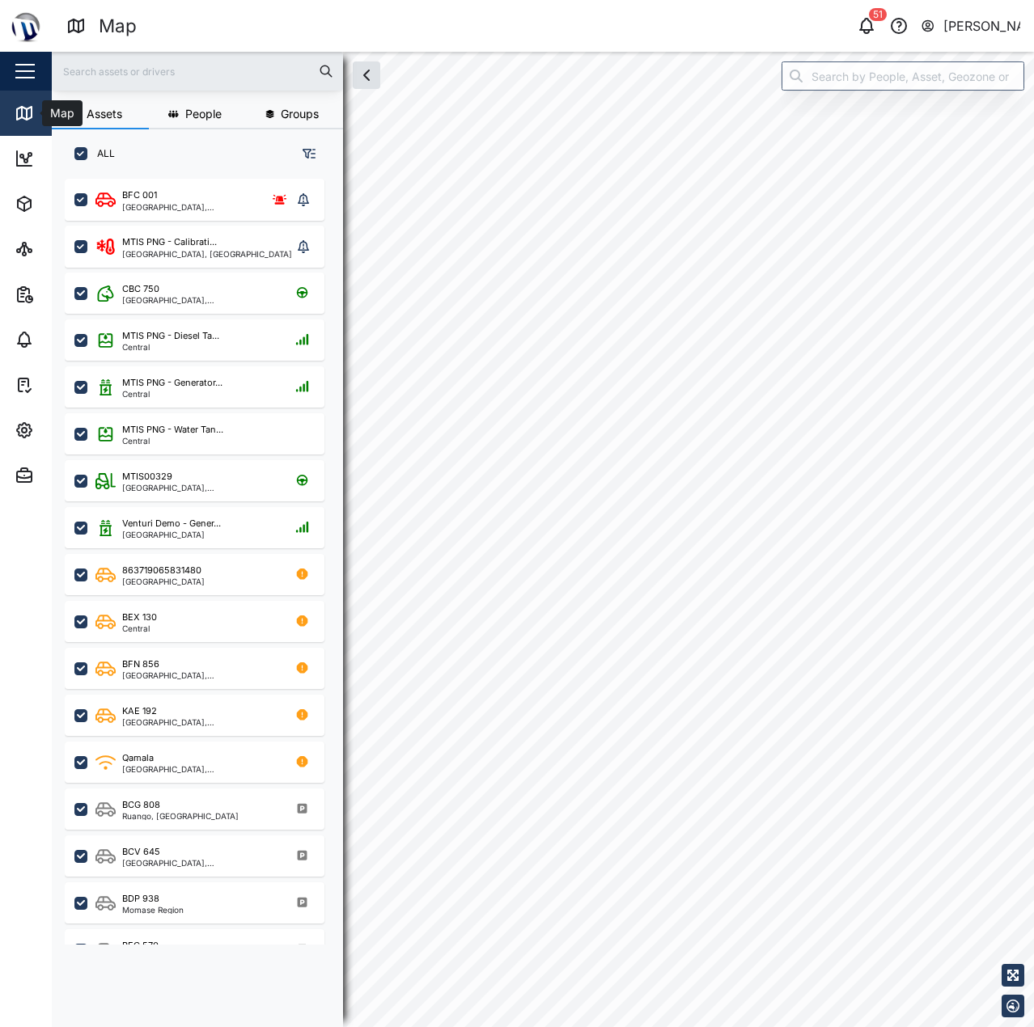
checkbox input "true"
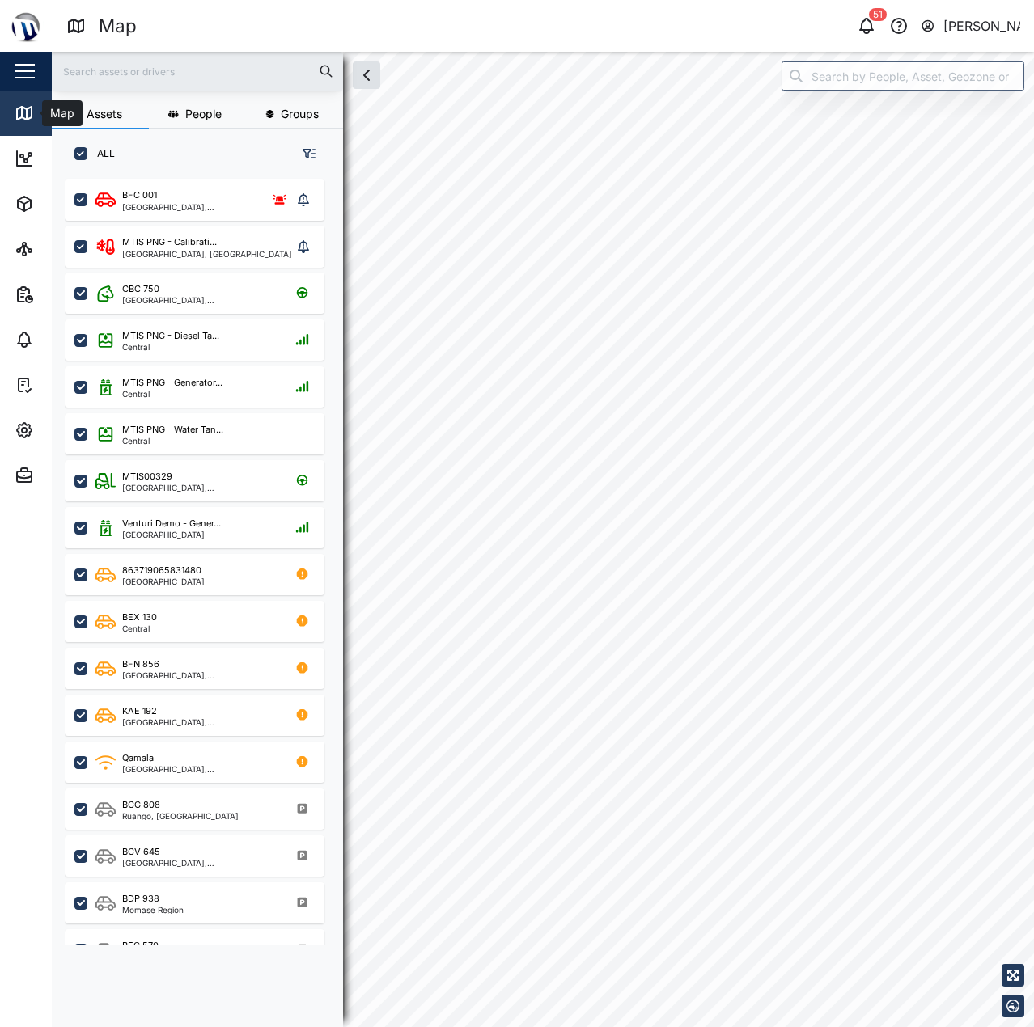
checkbox input "true"
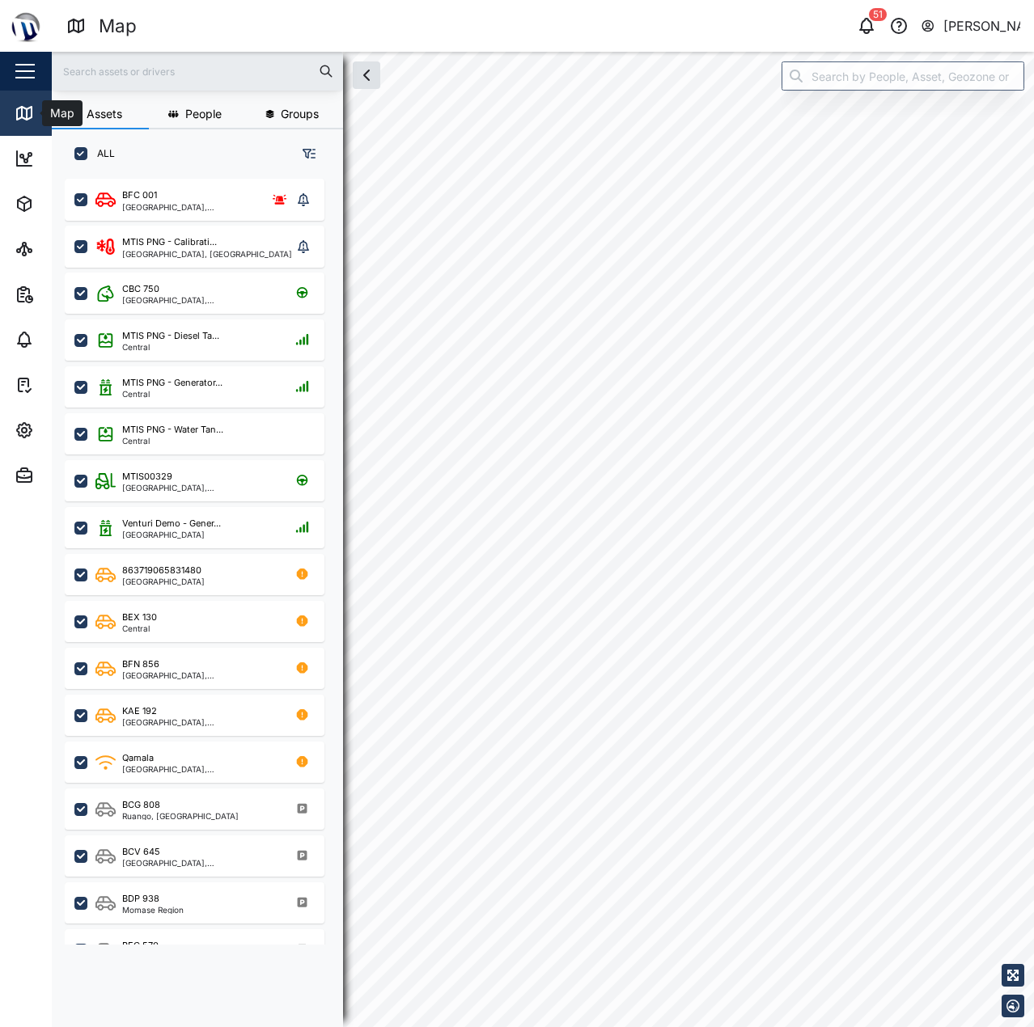
checkbox input "true"
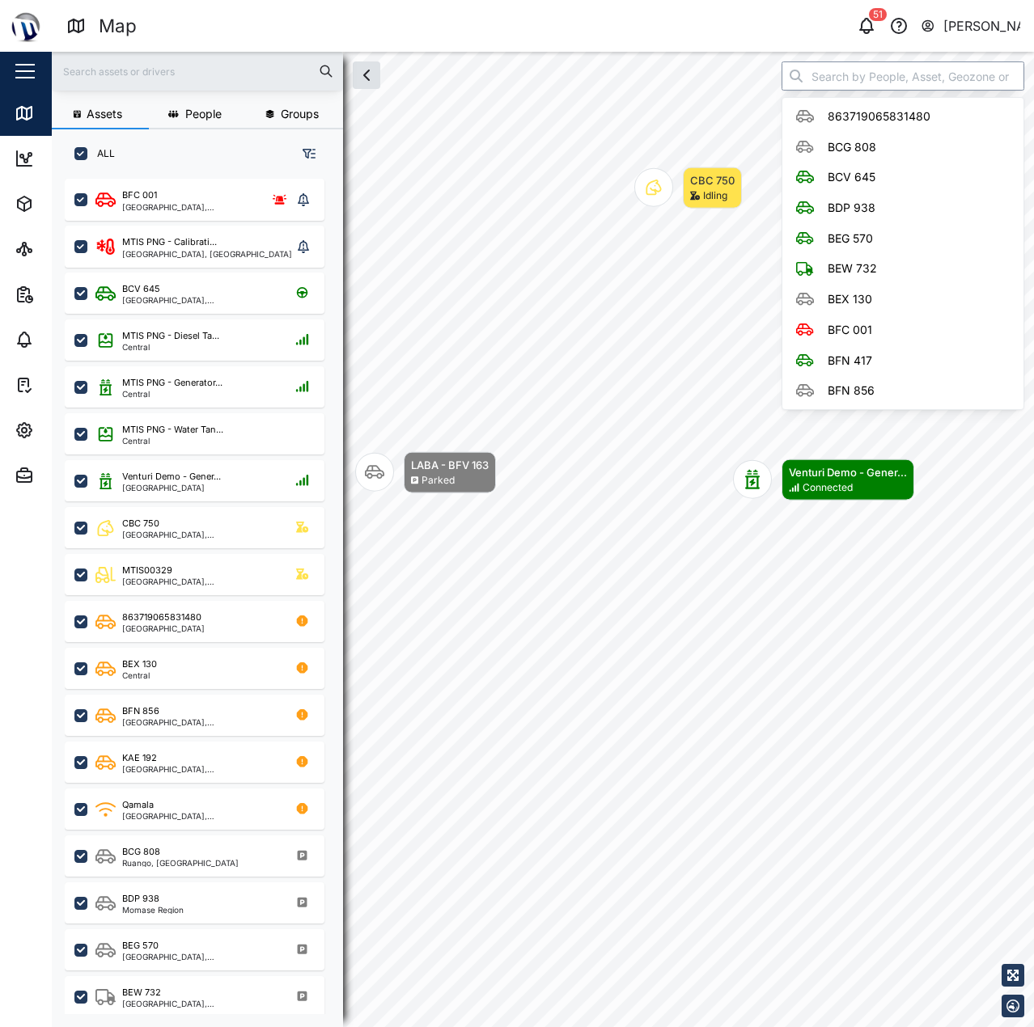
click at [856, 77] on input "search" at bounding box center [902, 75] width 243 height 29
type input "V"
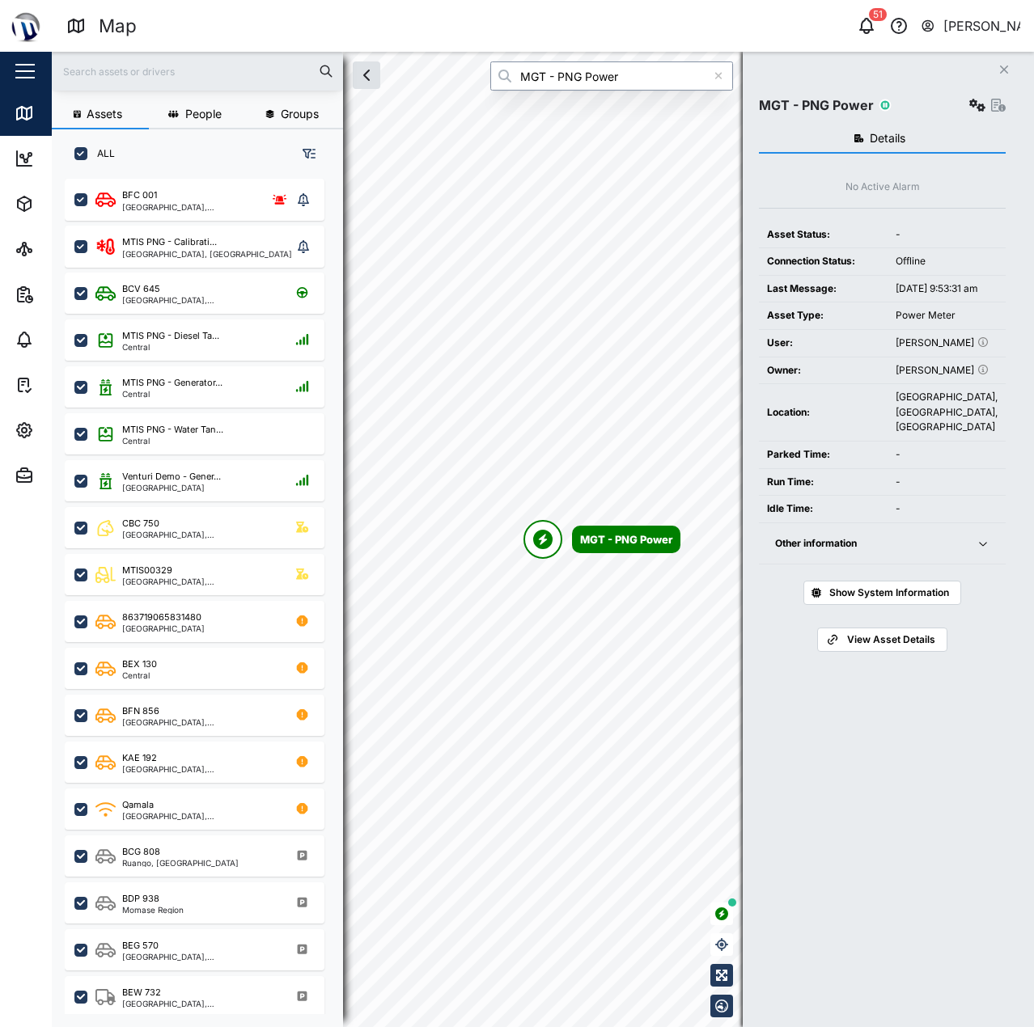
type input "MGT - PNG Power"
click at [975, 99] on icon "button" at bounding box center [977, 105] width 16 height 13
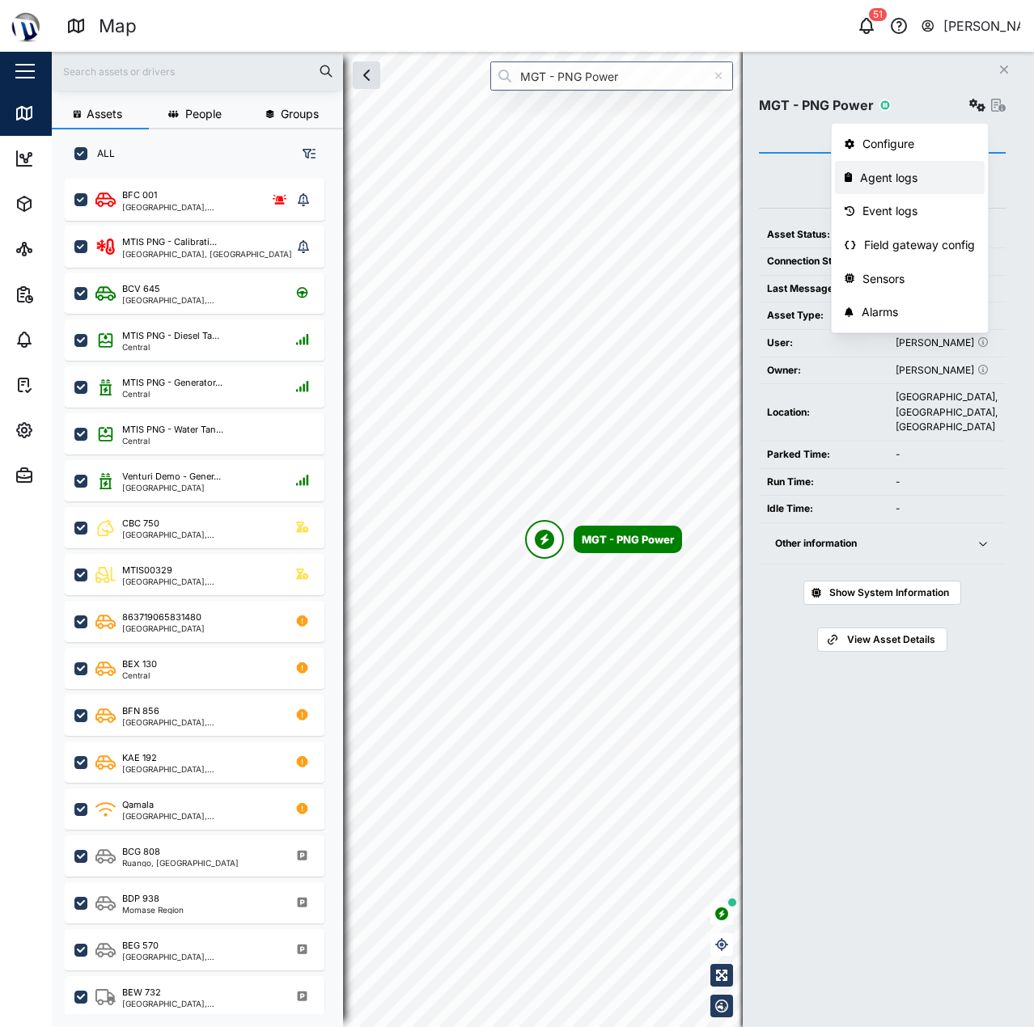
click at [907, 187] on link "Agent logs" at bounding box center [910, 178] width 150 height 34
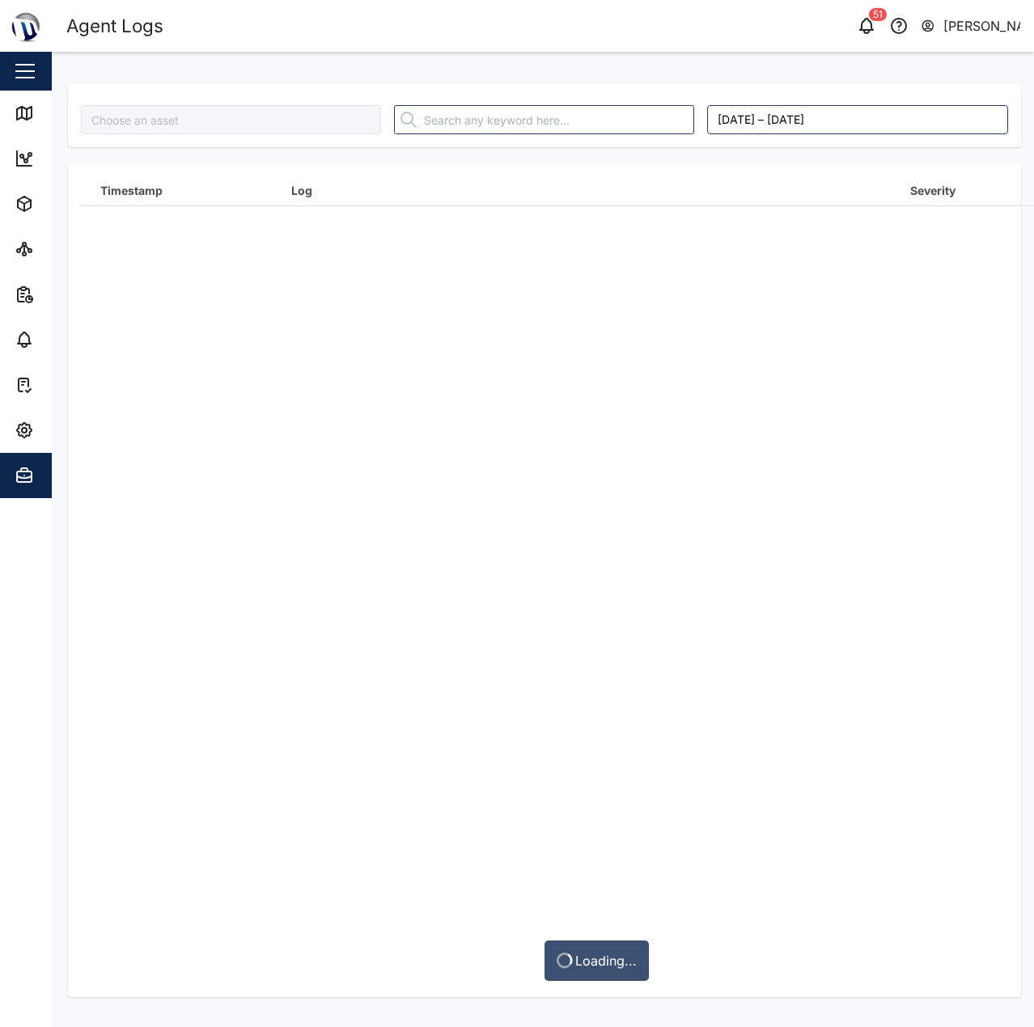
type input "MGT - PNG Power"
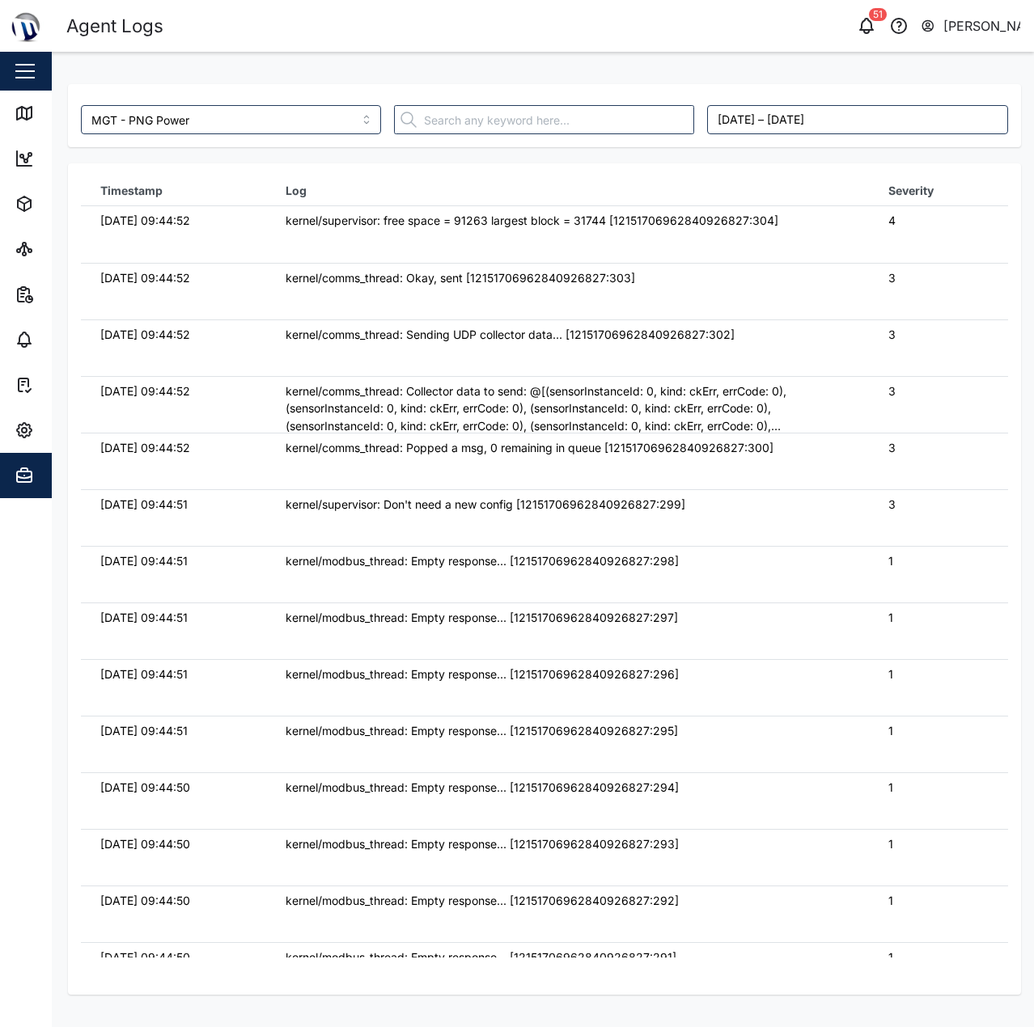
click at [577, 223] on div "kernel/supervisor: free space = 91263 largest block = 31744 [121517069628409268…" at bounding box center [568, 221] width 564 height 18
click at [19, 108] on icon at bounding box center [24, 113] width 15 height 13
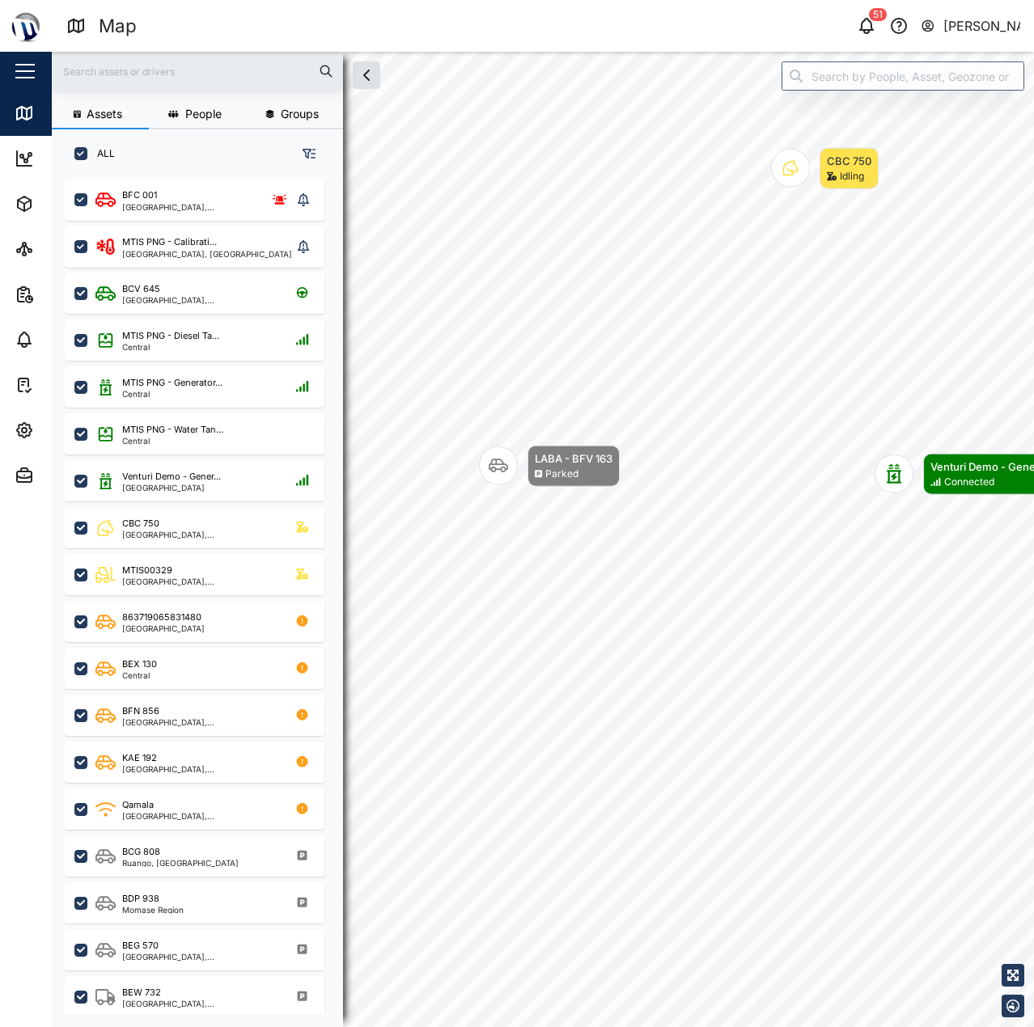
scroll to position [829, 253]
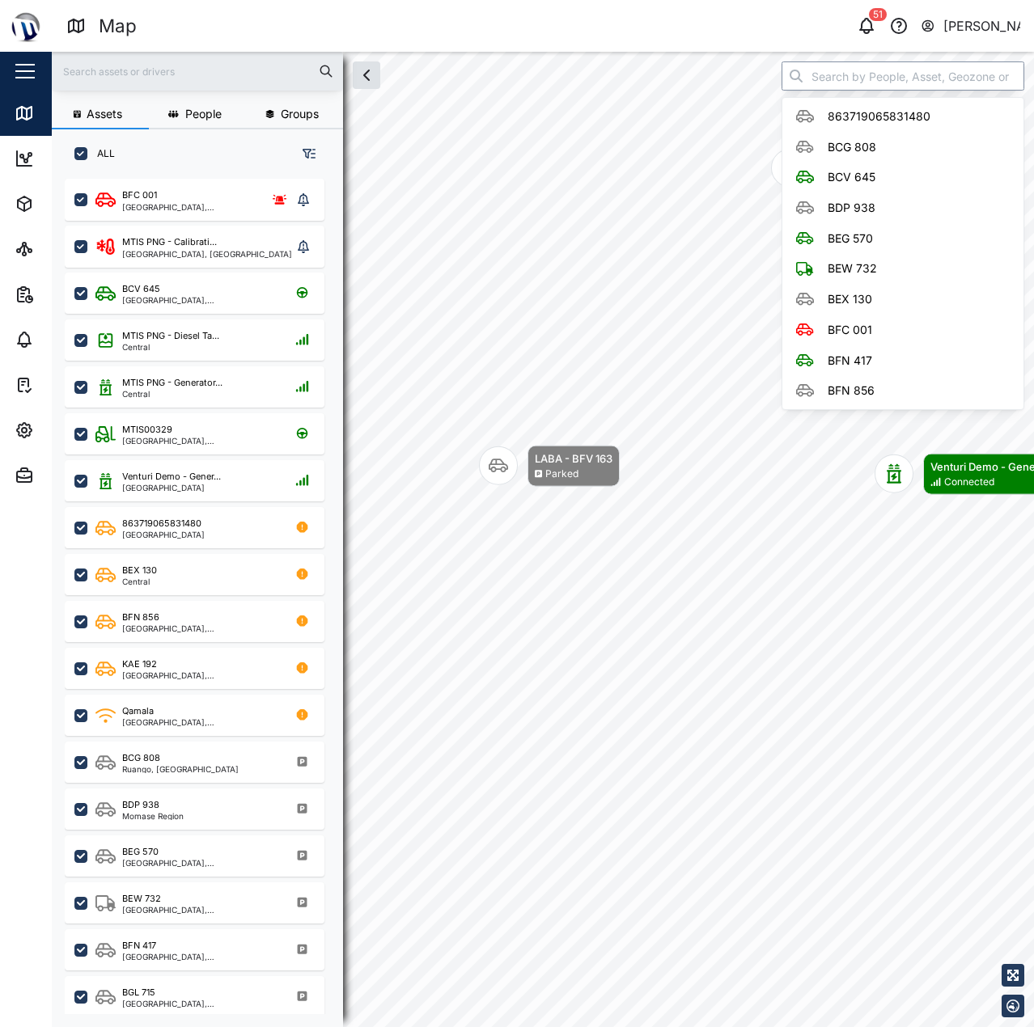
click at [904, 74] on input "search" at bounding box center [902, 75] width 243 height 29
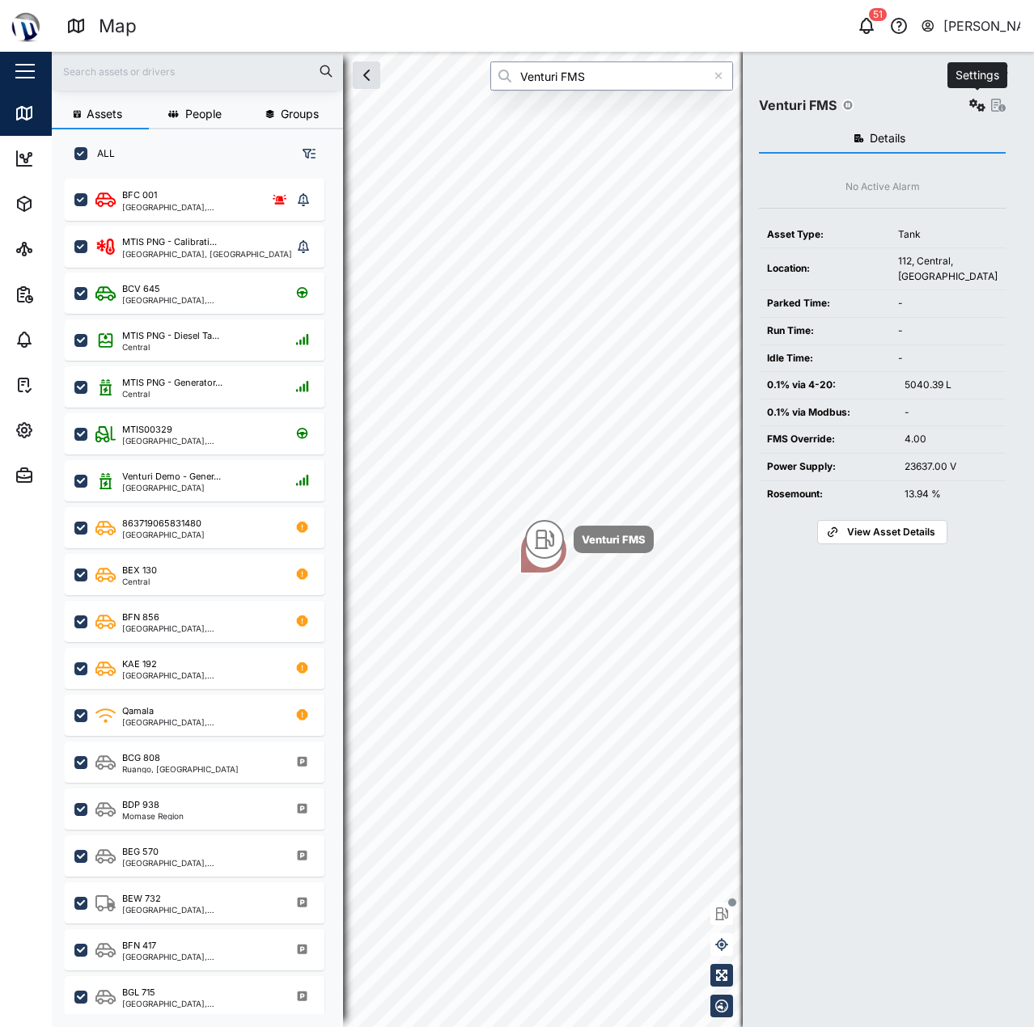
type input "Venturi FMS"
click at [974, 102] on icon "button" at bounding box center [977, 105] width 16 height 13
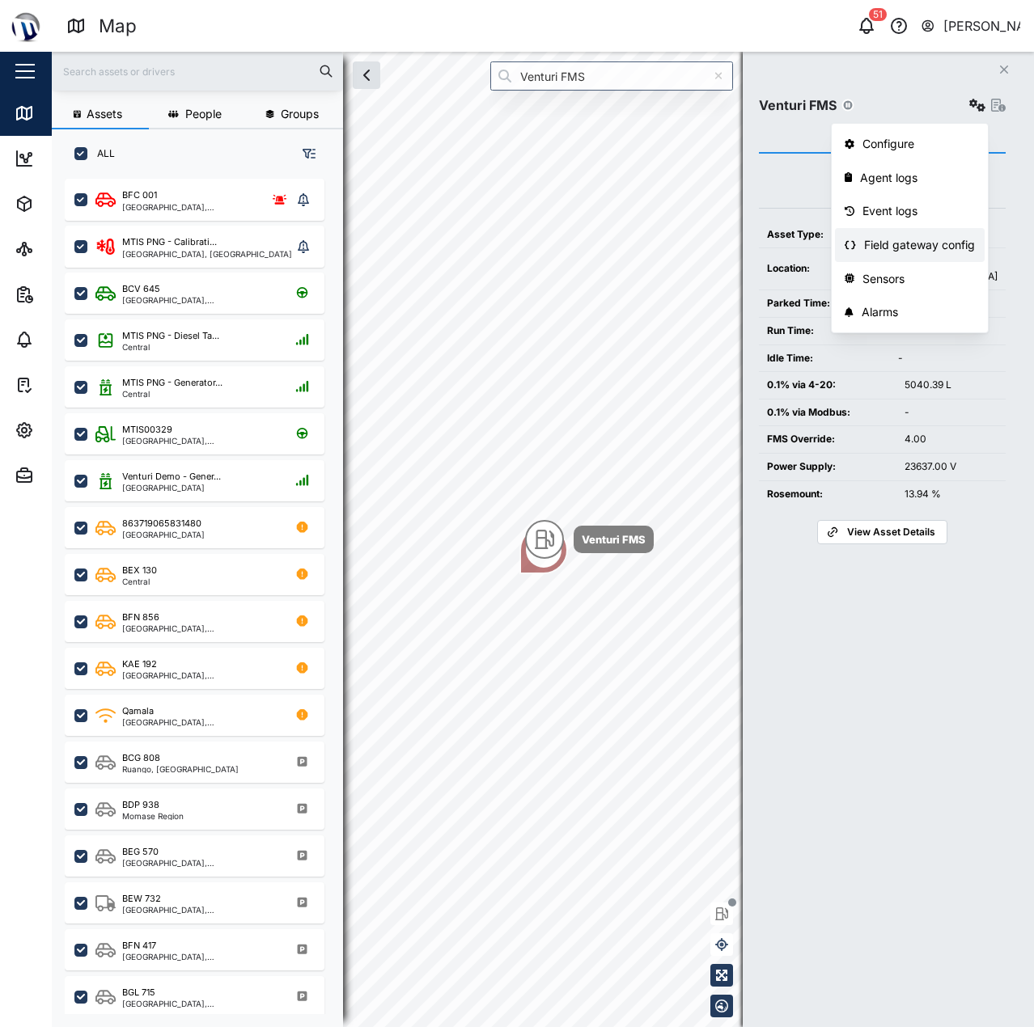
click at [922, 248] on div "Field gateway config" at bounding box center [919, 245] width 111 height 18
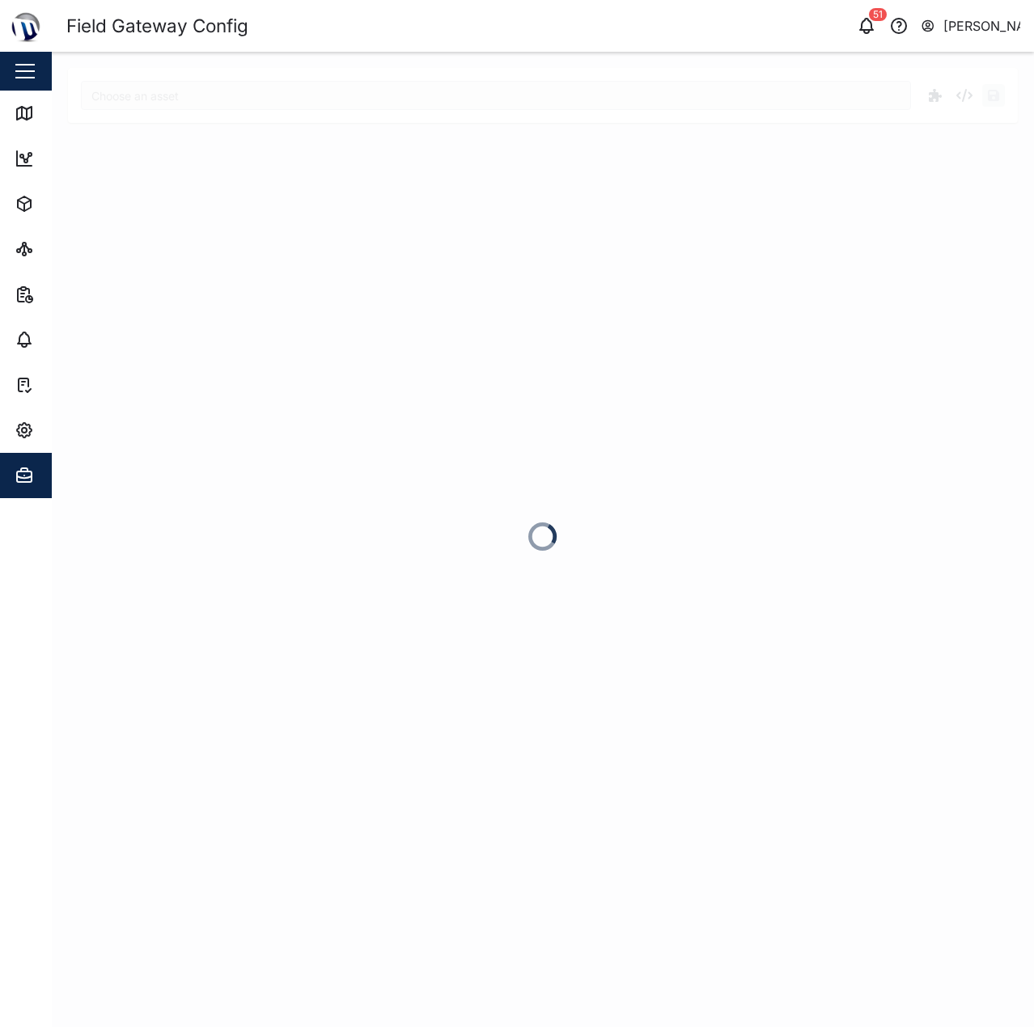
type input "Venturi FMS"
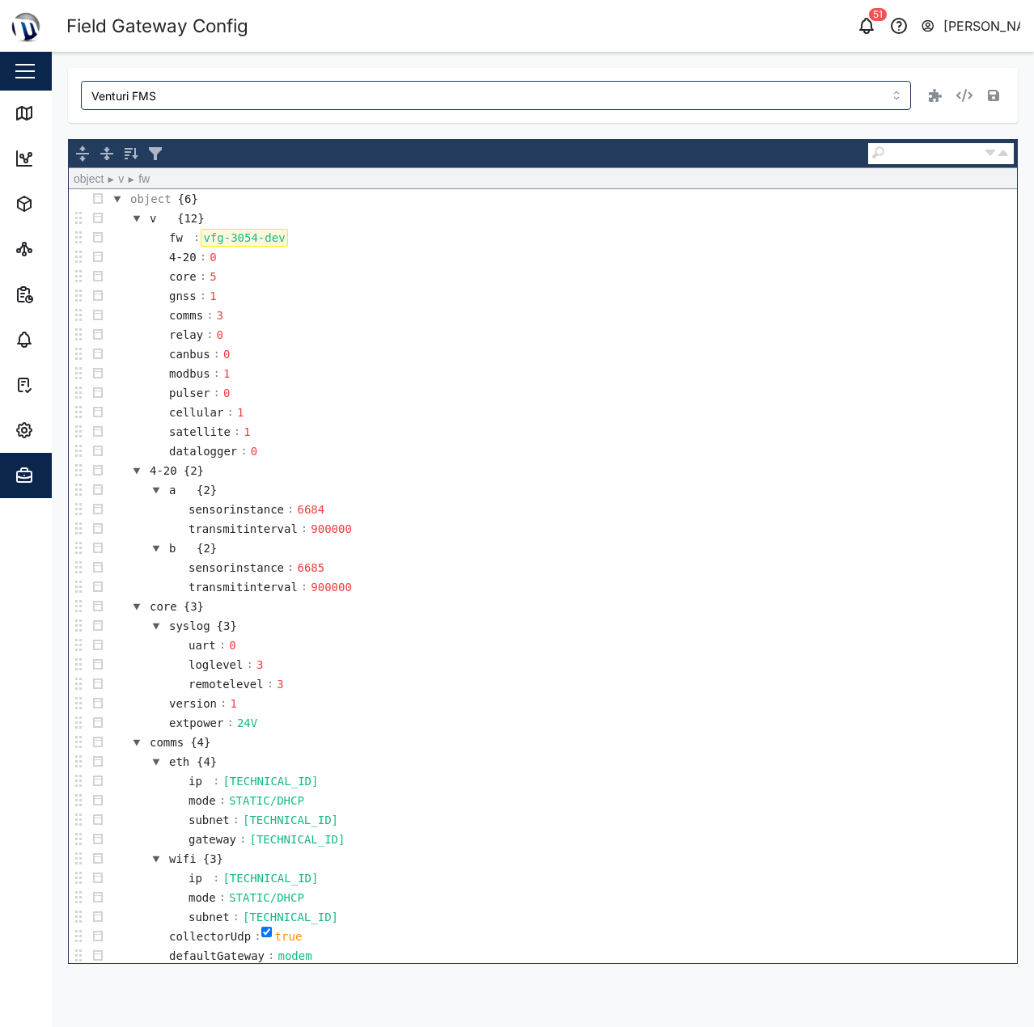
click at [265, 239] on div "vfg-3054-dev" at bounding box center [244, 238] width 87 height 18
drag, startPoint x: 255, startPoint y: 239, endPoint x: 411, endPoint y: 239, distance: 156.1
click at [411, 239] on td "fw : vfg-3054-dev" at bounding box center [562, 237] width 909 height 19
click at [442, 285] on td "core : 5" at bounding box center [562, 276] width 909 height 19
click at [599, 349] on td "canbus : 0" at bounding box center [562, 354] width 909 height 19
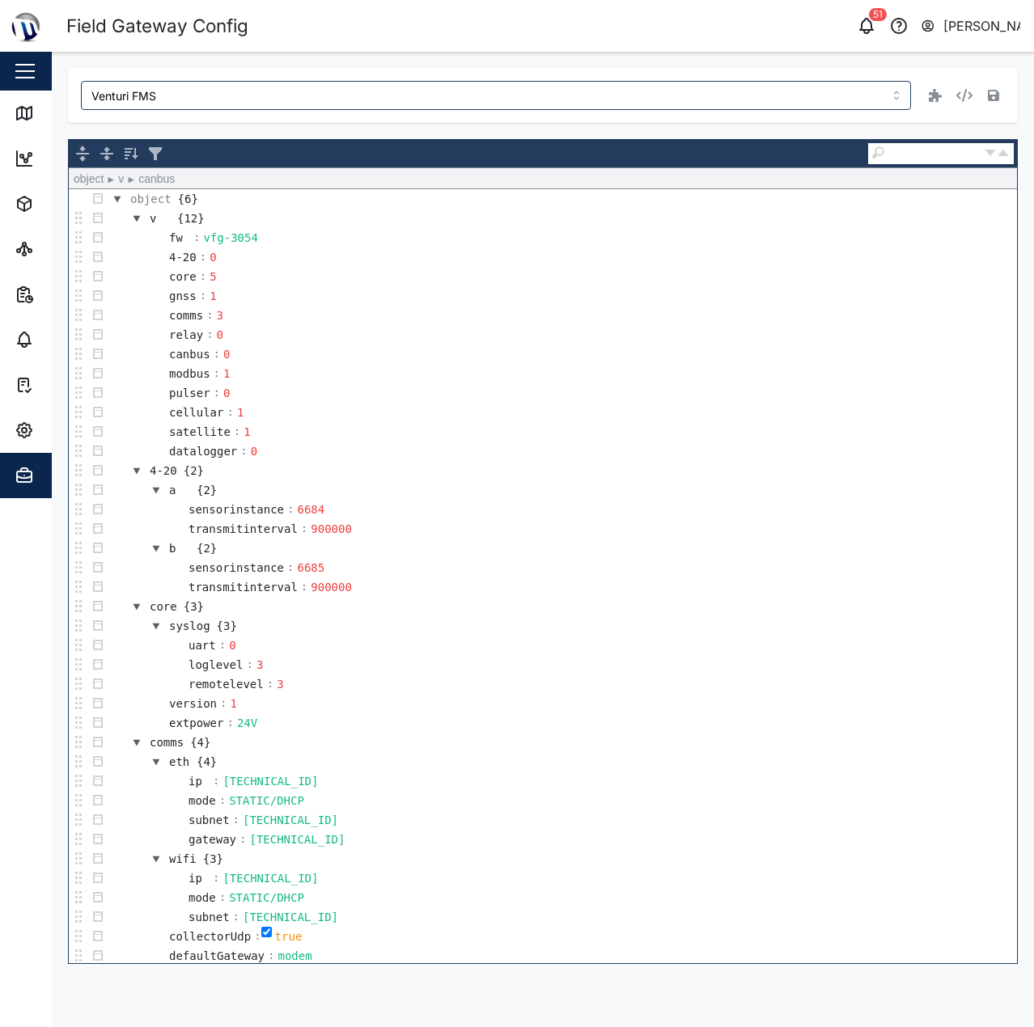
click at [732, 180] on div "object {6} v {12} fw : vfg-3054 4-20 : 0 core : 5 gnss : 1 comms : 3 relay : 0 …" at bounding box center [543, 551] width 948 height 823
click at [1000, 99] on button "button" at bounding box center [993, 95] width 23 height 23
click at [749, 448] on td "datalogger : 0" at bounding box center [562, 451] width 909 height 19
click at [568, 200] on td "object {6}" at bounding box center [562, 198] width 909 height 19
click at [579, 114] on div "Venturi FMS" at bounding box center [543, 95] width 950 height 55
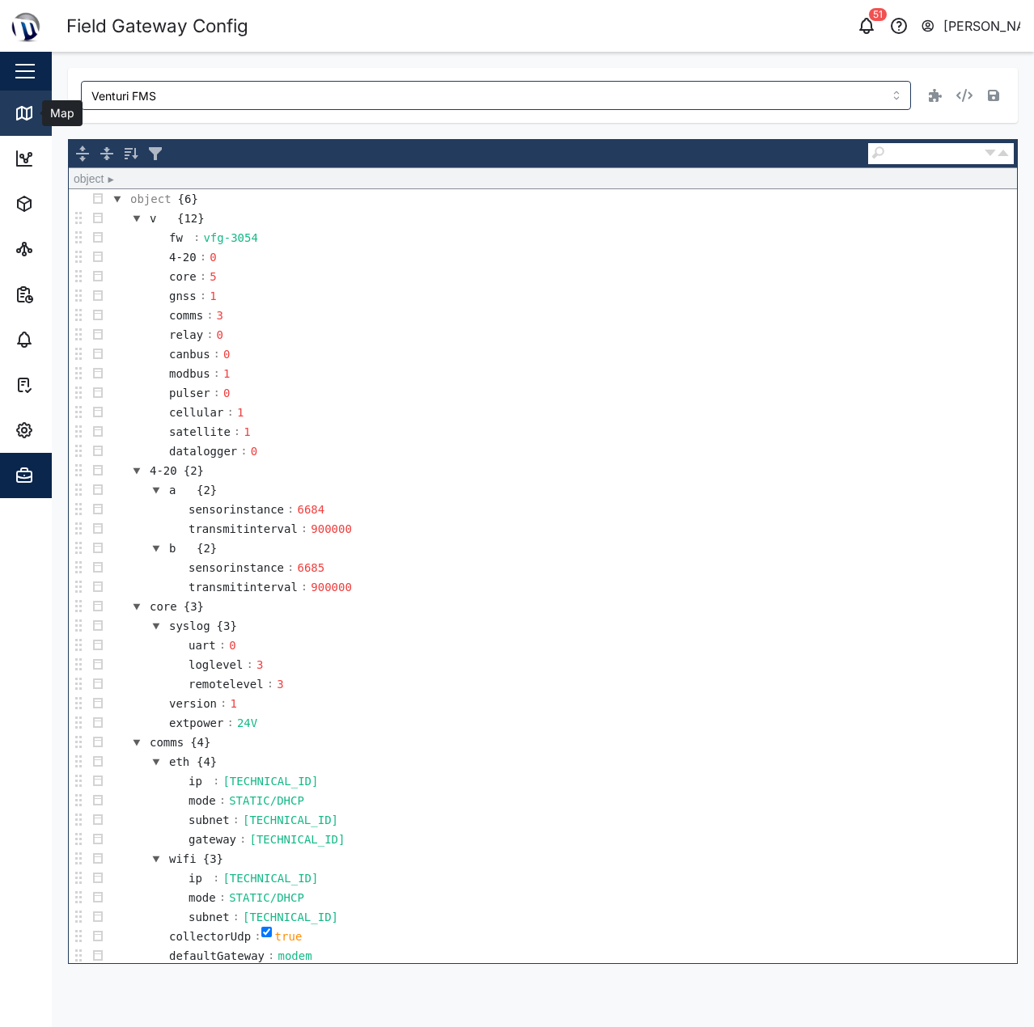
click at [7, 104] on link "Map" at bounding box center [105, 113] width 210 height 45
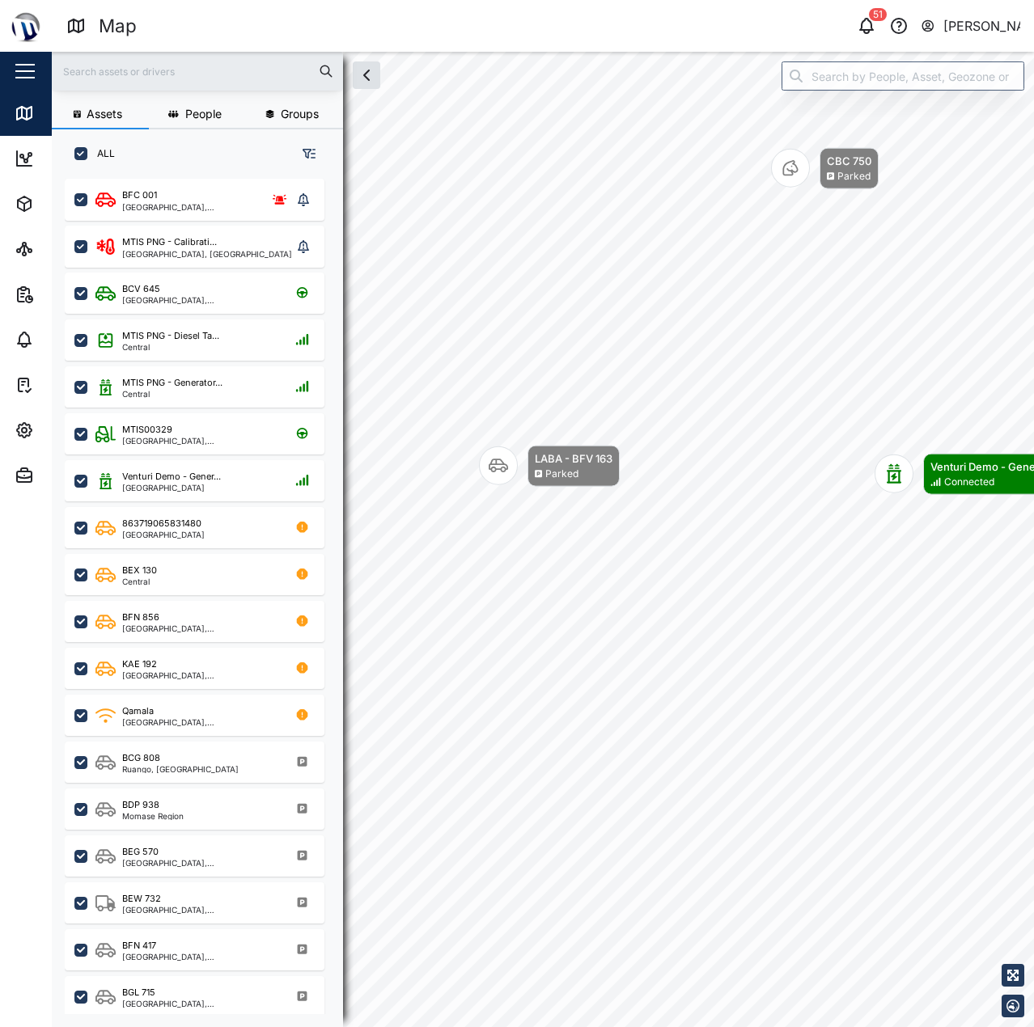
scroll to position [13, 13]
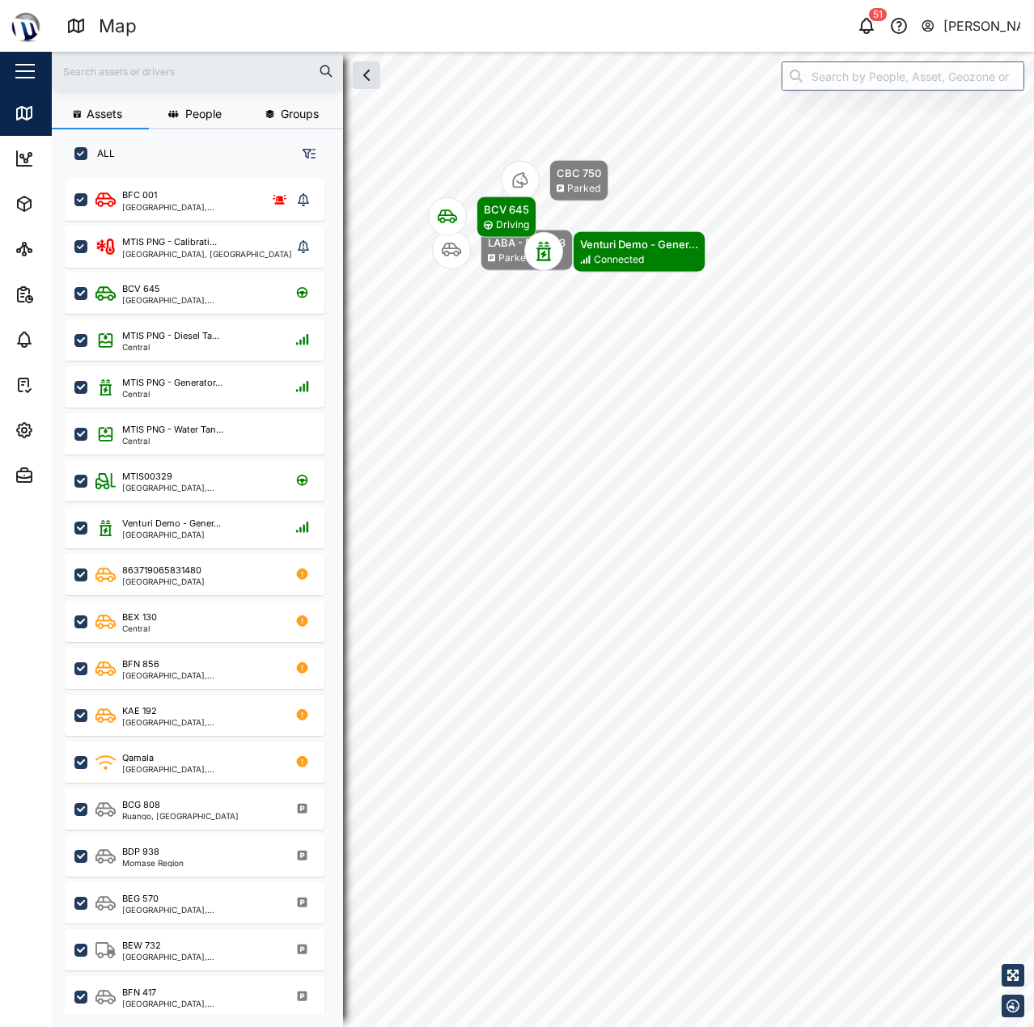
click at [536, 52] on div "CBC 750 Parked LABA - BFV 163 Parked Venturi Demo - Gener... Connected BCV 645 …" at bounding box center [543, 52] width 982 height 0
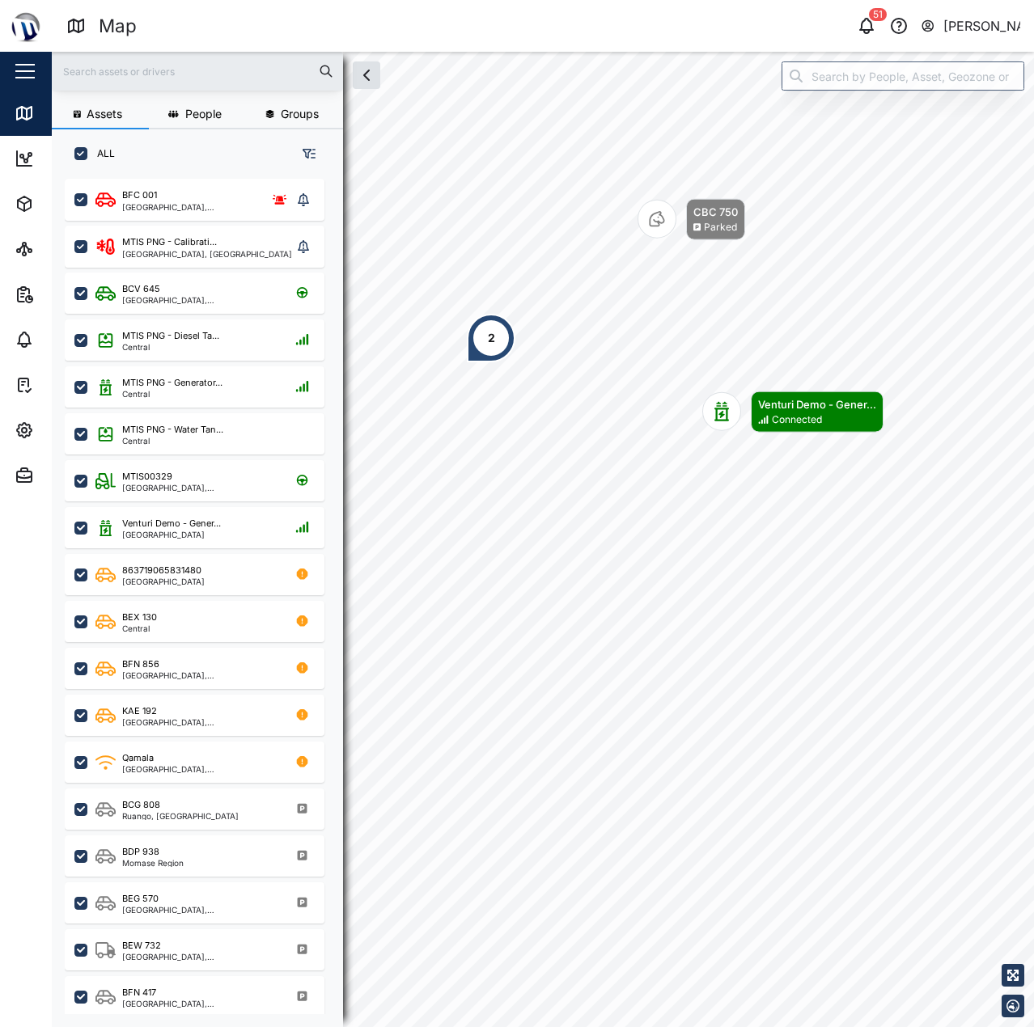
click at [704, 52] on div "2 CBC 750 Parked Venturi Demo - Gener... Connected" at bounding box center [543, 52] width 982 height 0
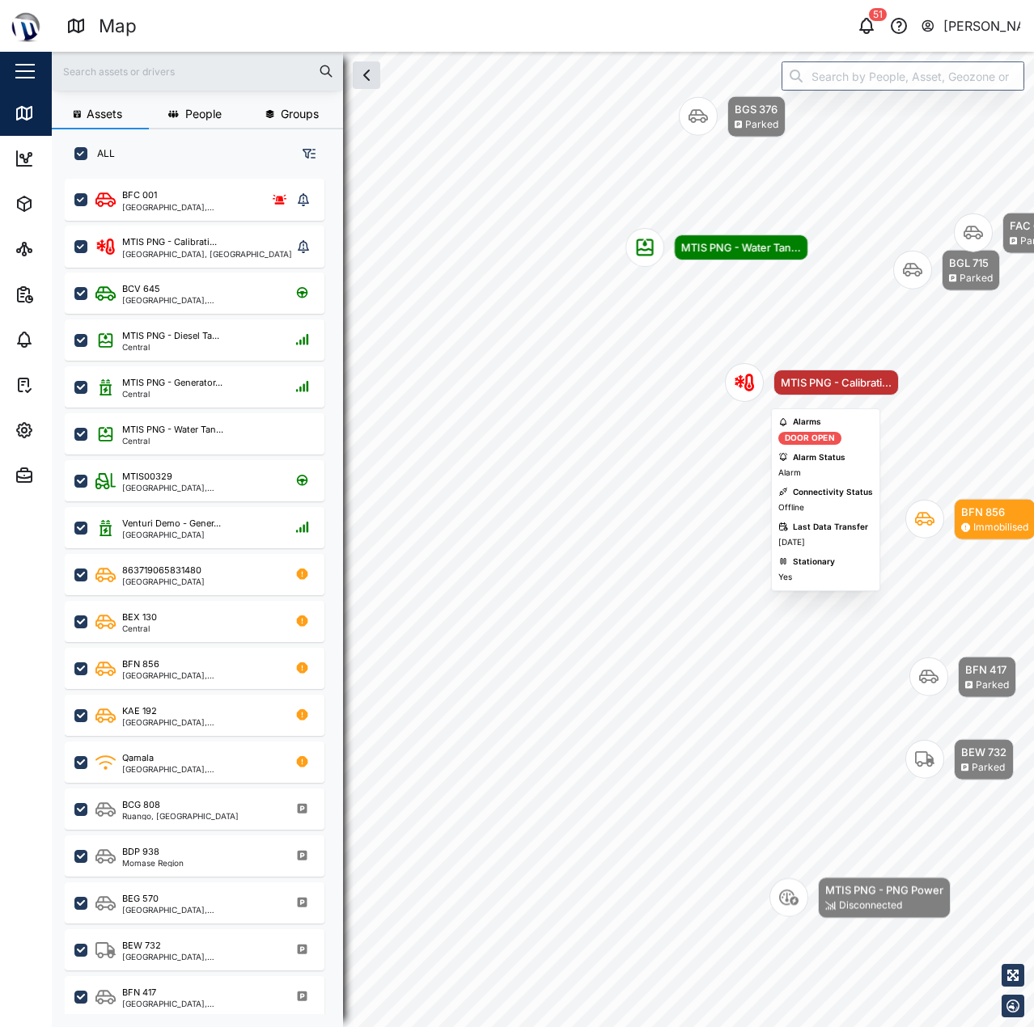
click at [734, 387] on div "Map marker" at bounding box center [744, 382] width 39 height 39
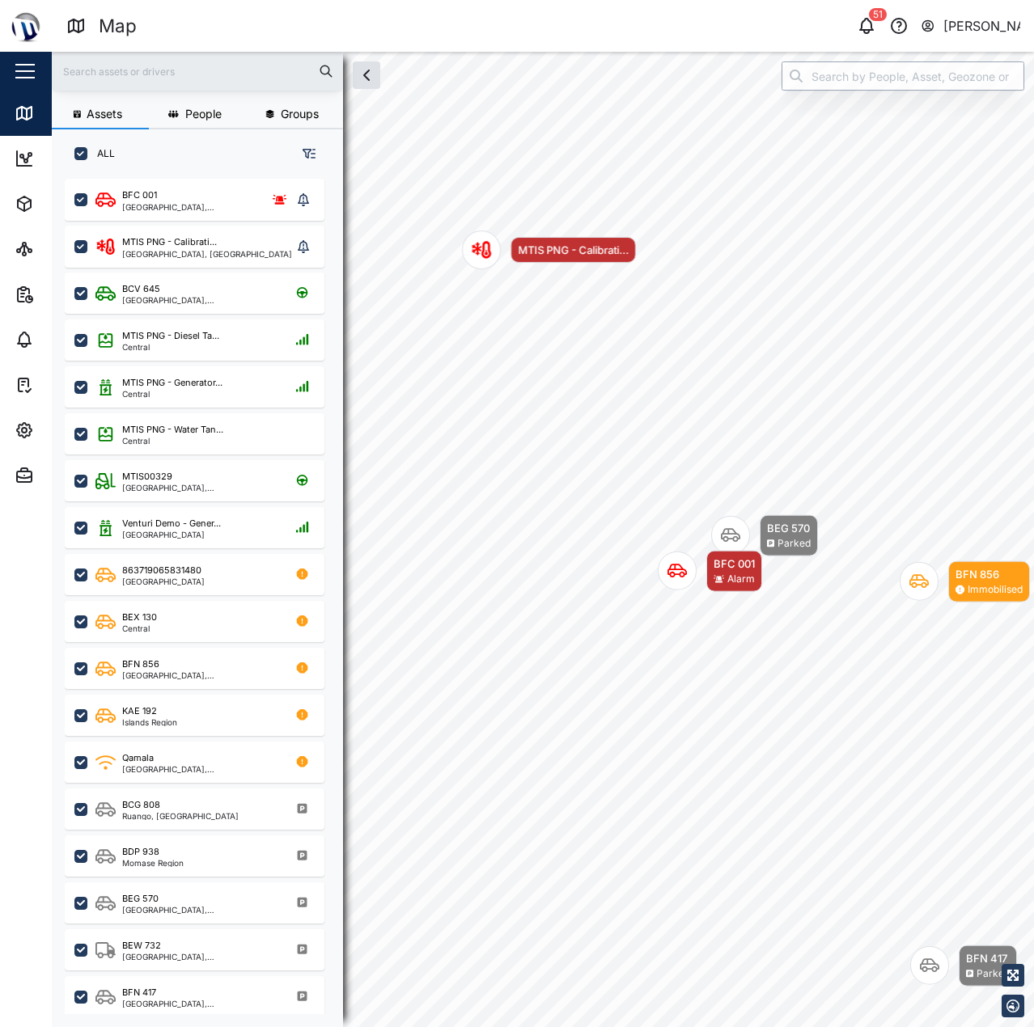
click at [874, 67] on input "search" at bounding box center [902, 75] width 243 height 29
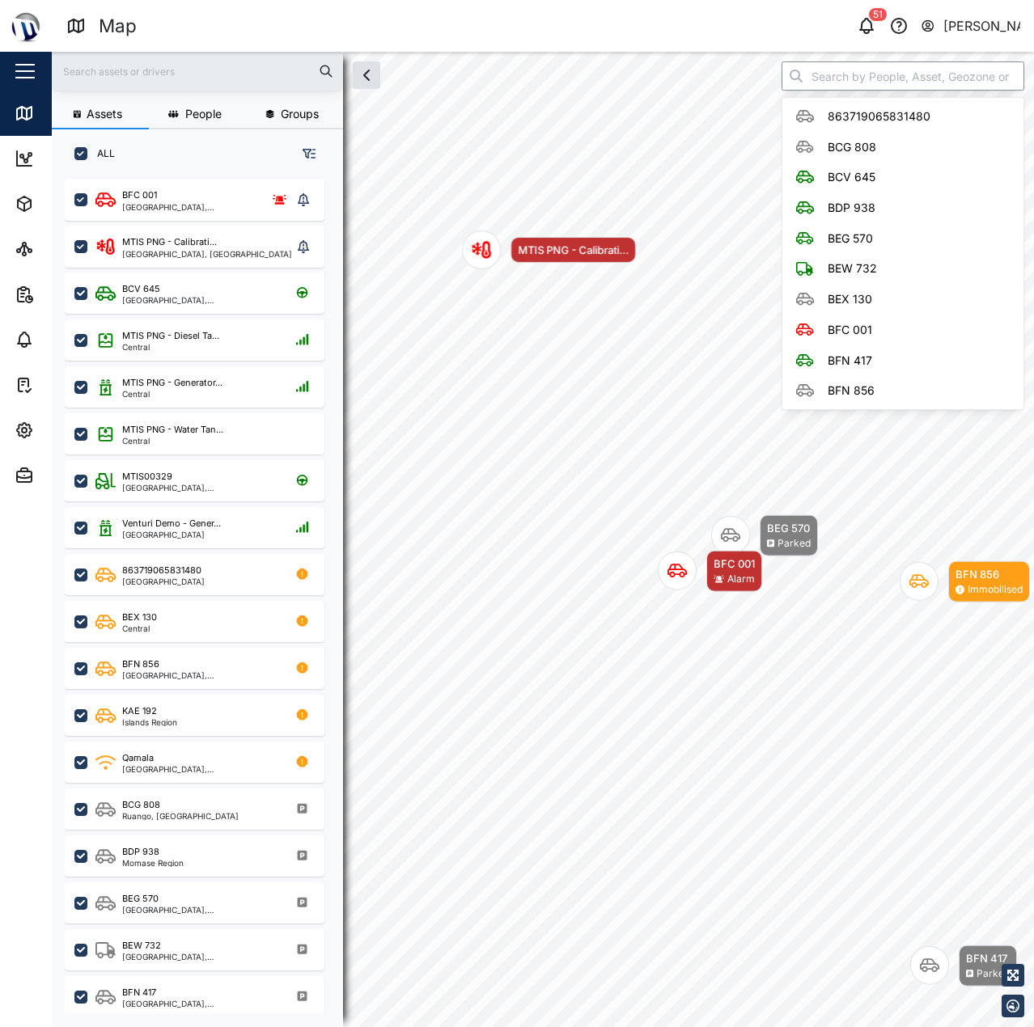
type input "B"
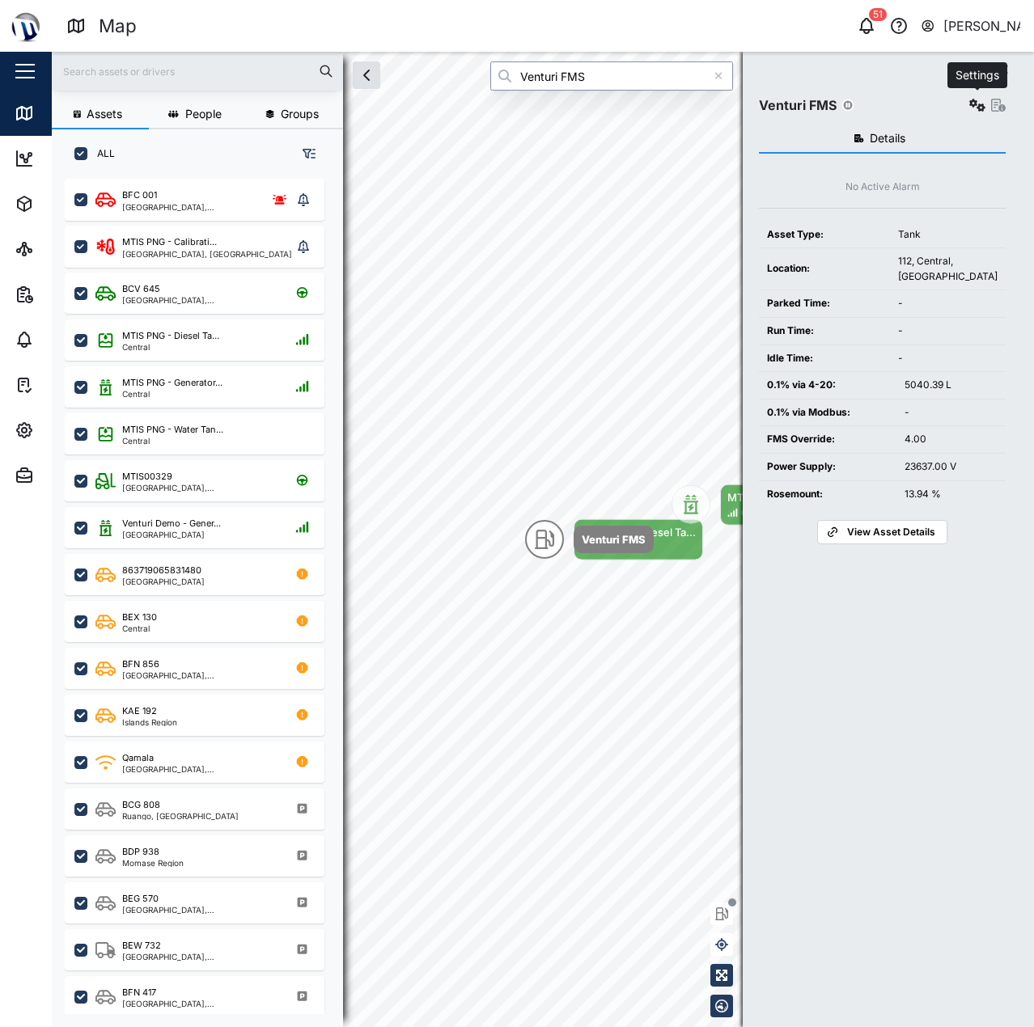
type input "Venturi FMS"
click at [974, 96] on button "button" at bounding box center [977, 105] width 23 height 23
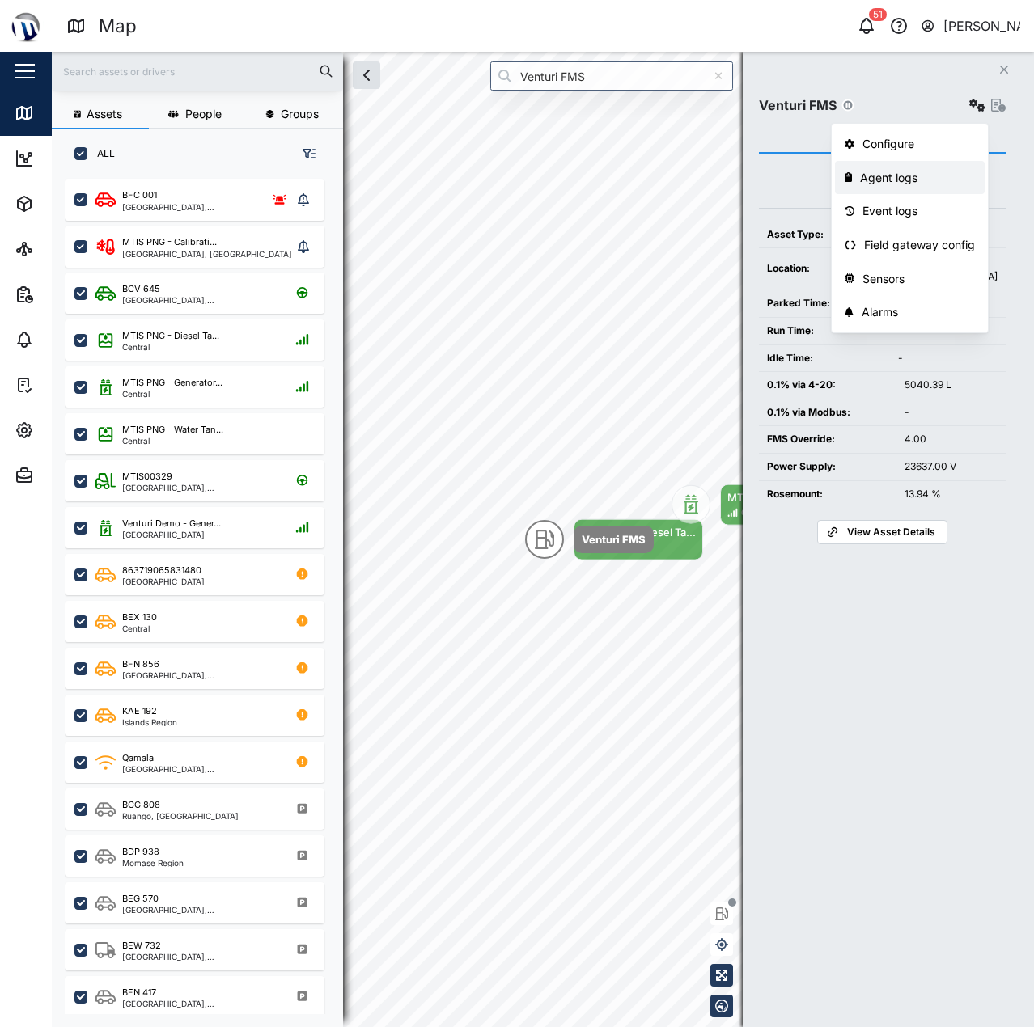
click at [917, 167] on link "Agent logs" at bounding box center [910, 178] width 150 height 34
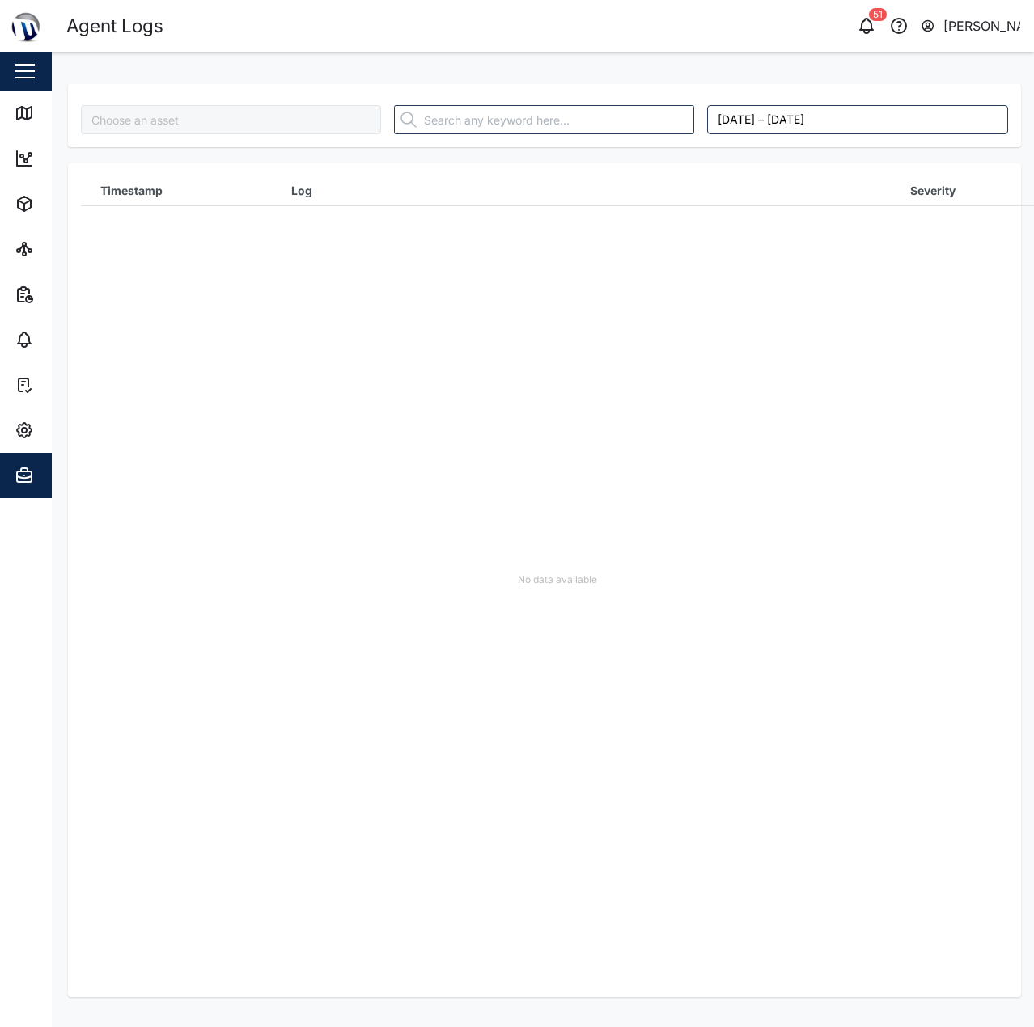
type input "Venturi FMS"
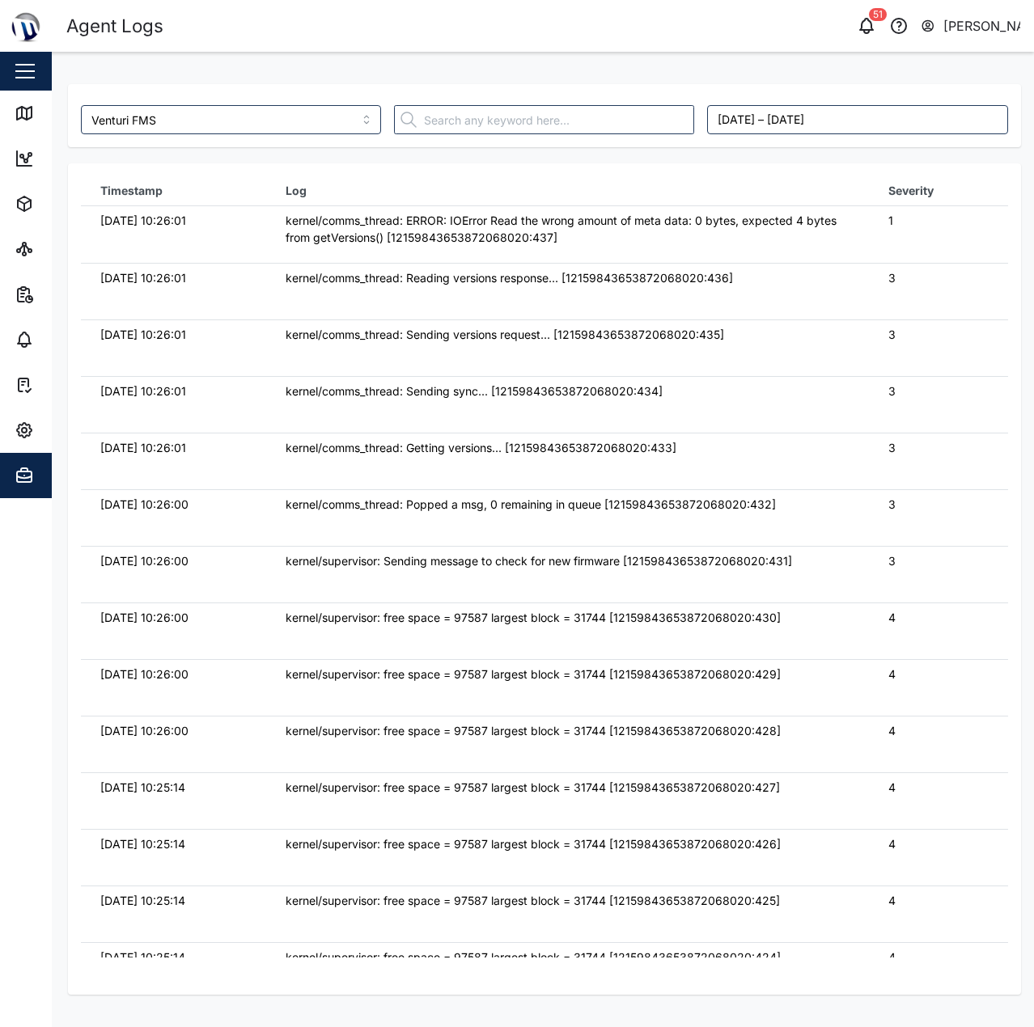
click at [569, 104] on div at bounding box center [543, 120] width 313 height 42
click at [565, 114] on input "text" at bounding box center [544, 119] width 300 height 29
type input "FW"
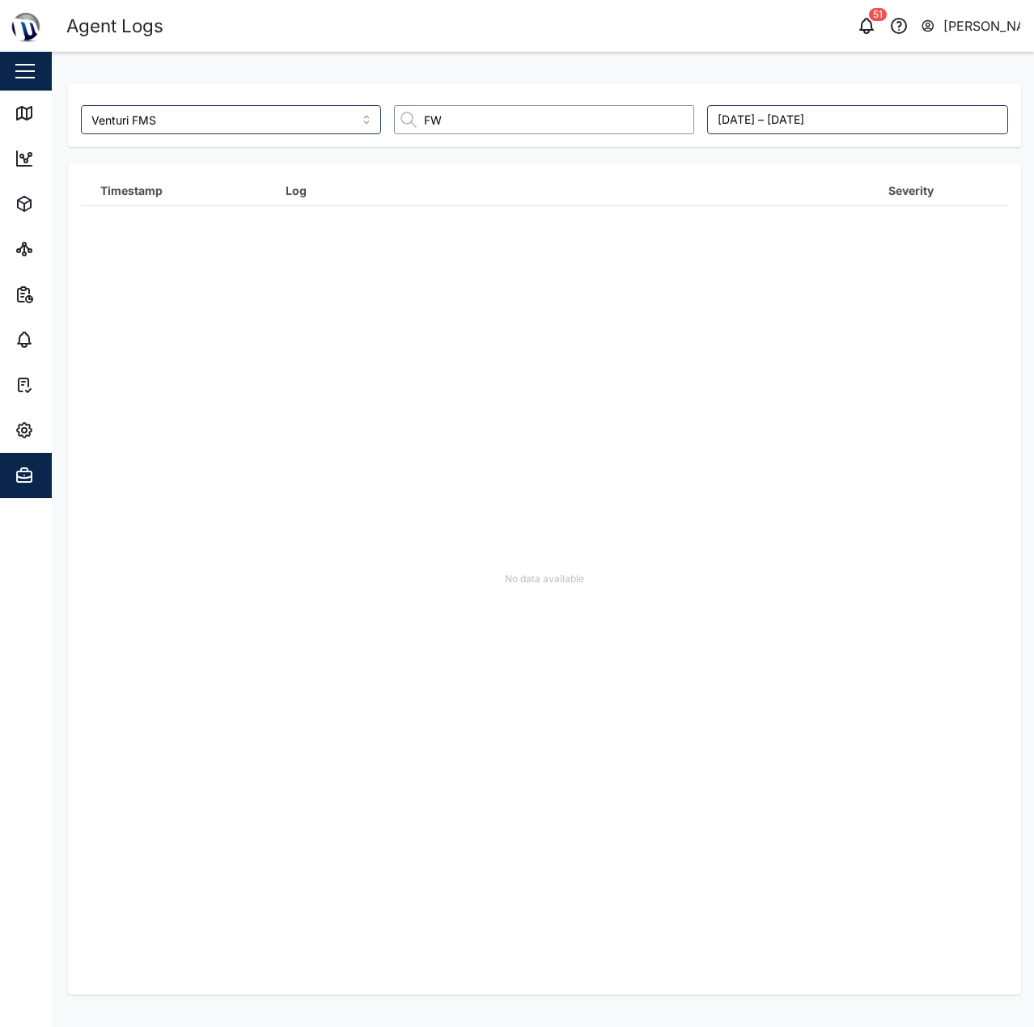
click at [505, 107] on input "FW" at bounding box center [544, 119] width 300 height 29
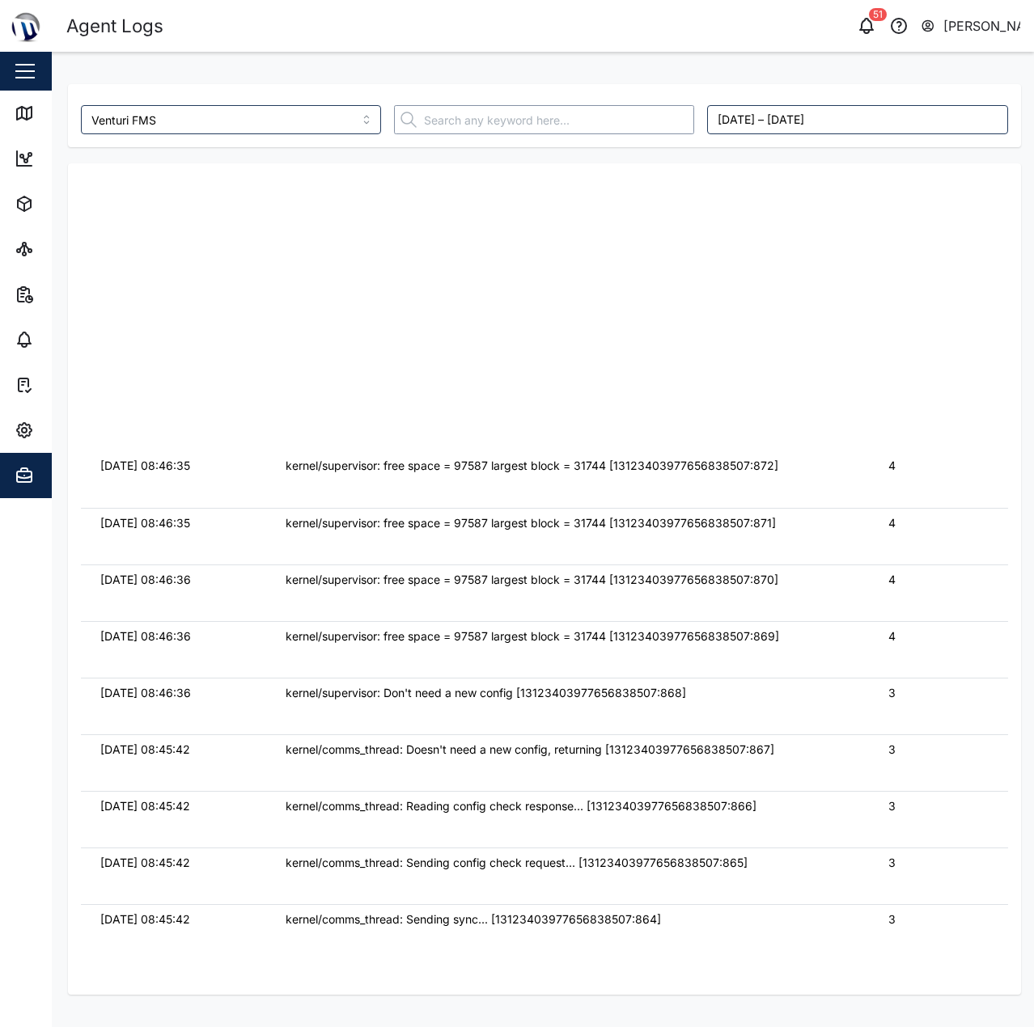
scroll to position [52909, 0]
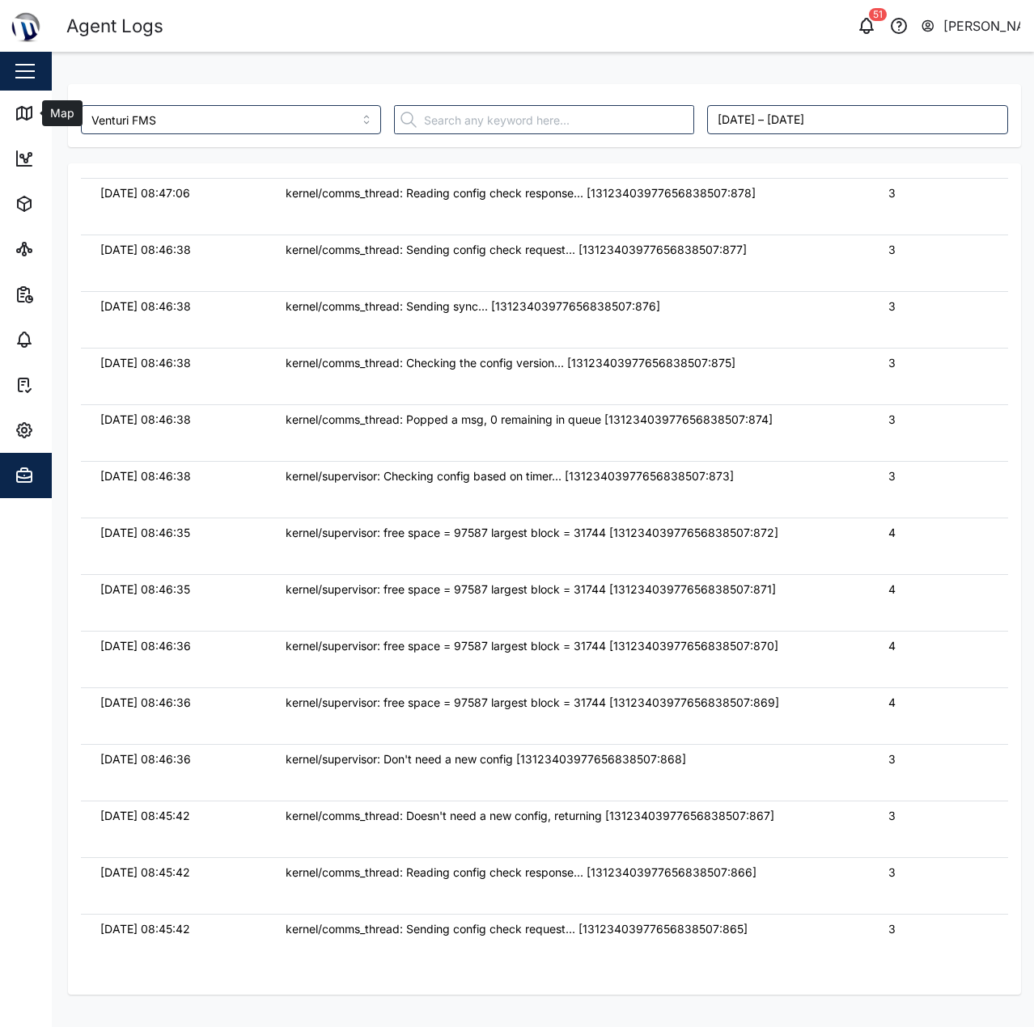
drag, startPoint x: 38, startPoint y: 118, endPoint x: 600, endPoint y: 12, distance: 572.0
click at [38, 118] on div "Map" at bounding box center [47, 113] width 64 height 19
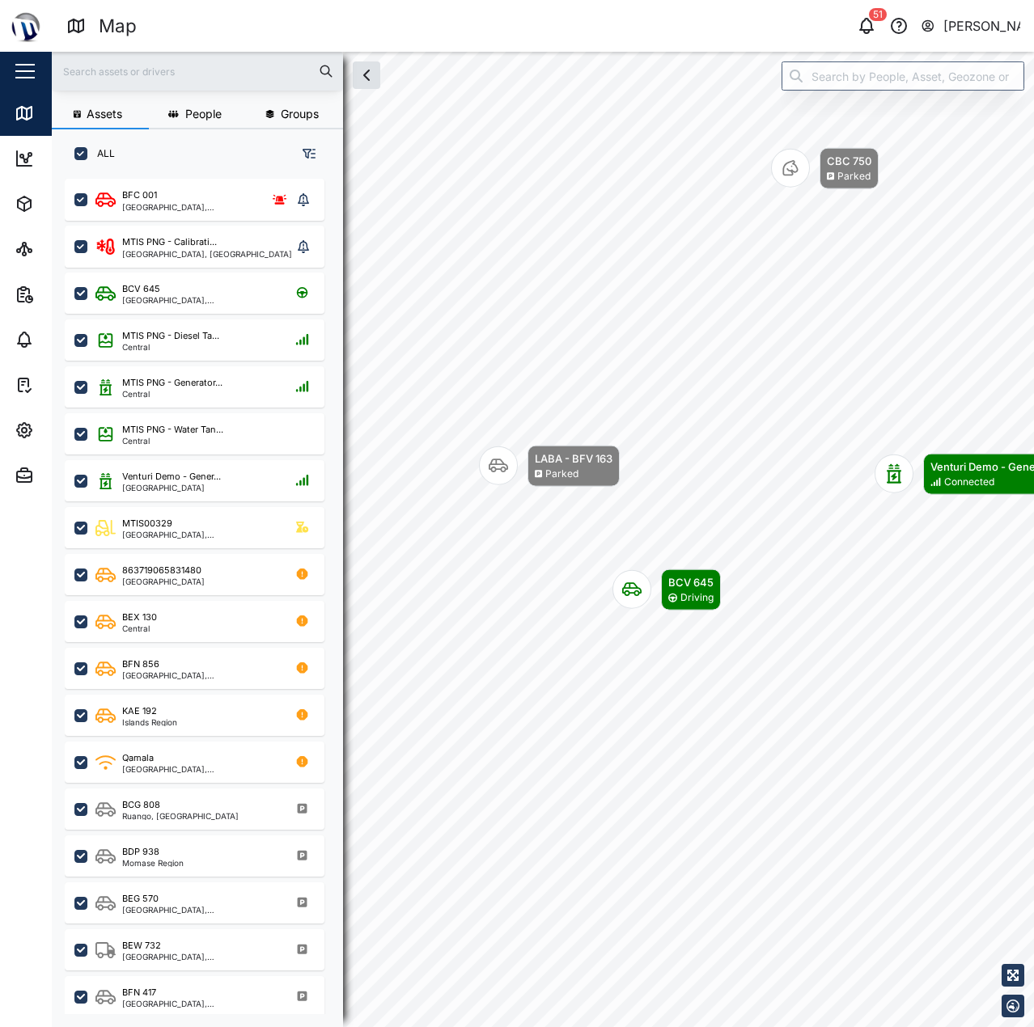
scroll to position [829, 253]
click at [857, 77] on input "search" at bounding box center [902, 75] width 243 height 29
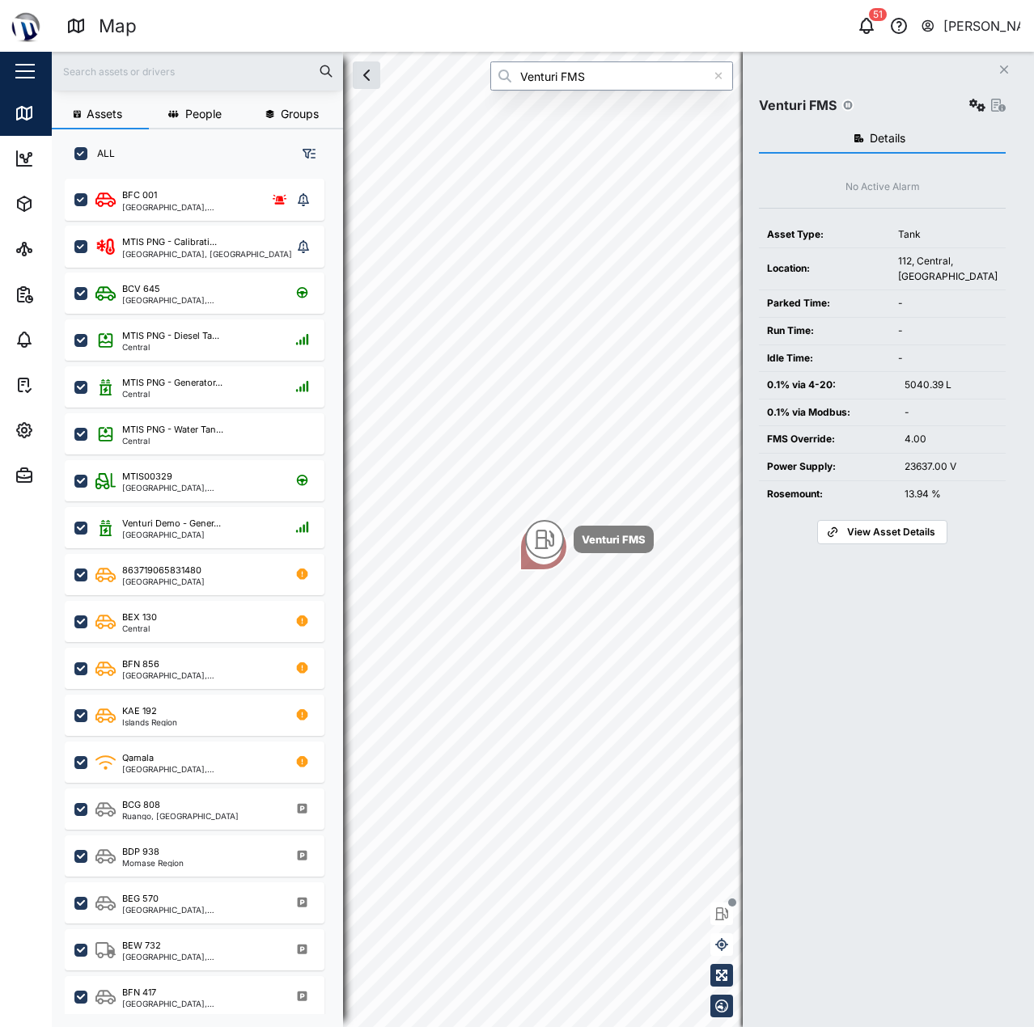
type input "Venturi FMS"
click at [977, 104] on icon "button" at bounding box center [977, 105] width 16 height 13
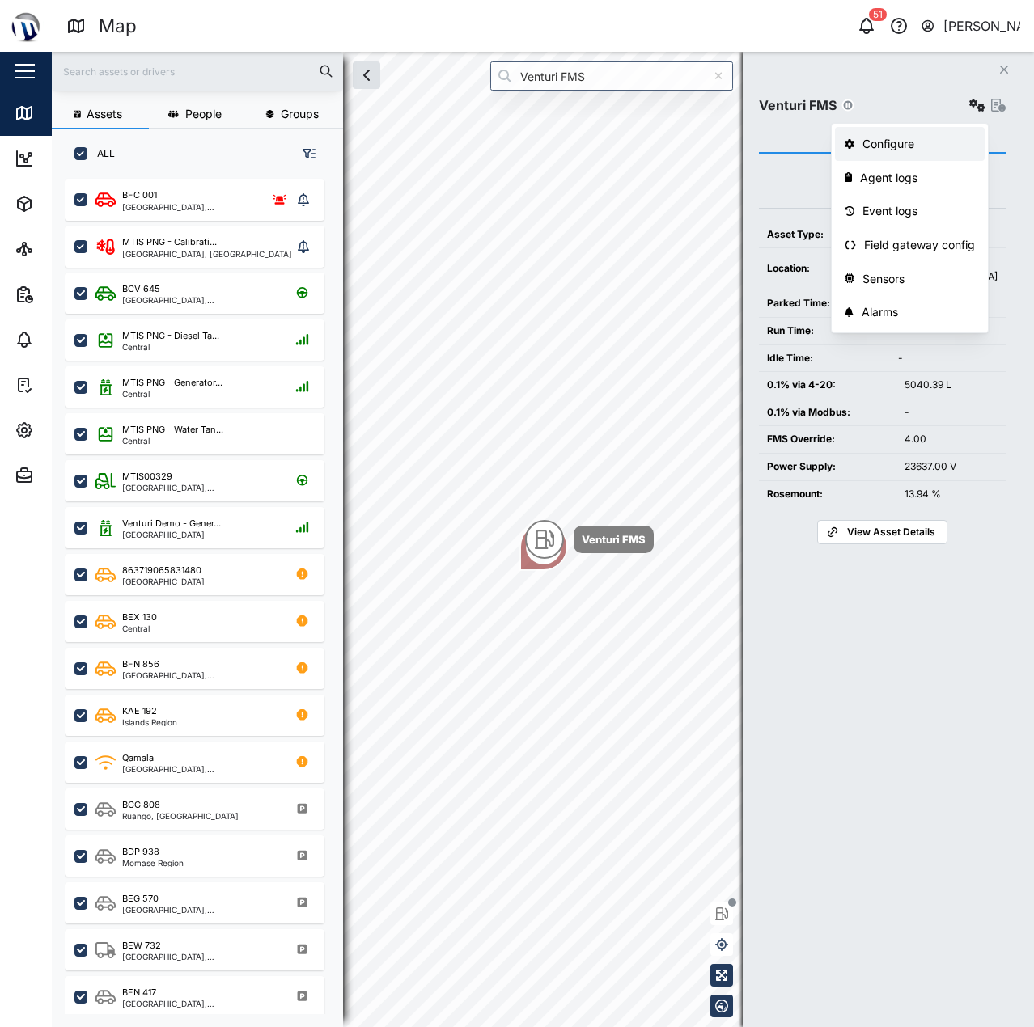
click at [920, 142] on div "Configure" at bounding box center [918, 144] width 112 height 18
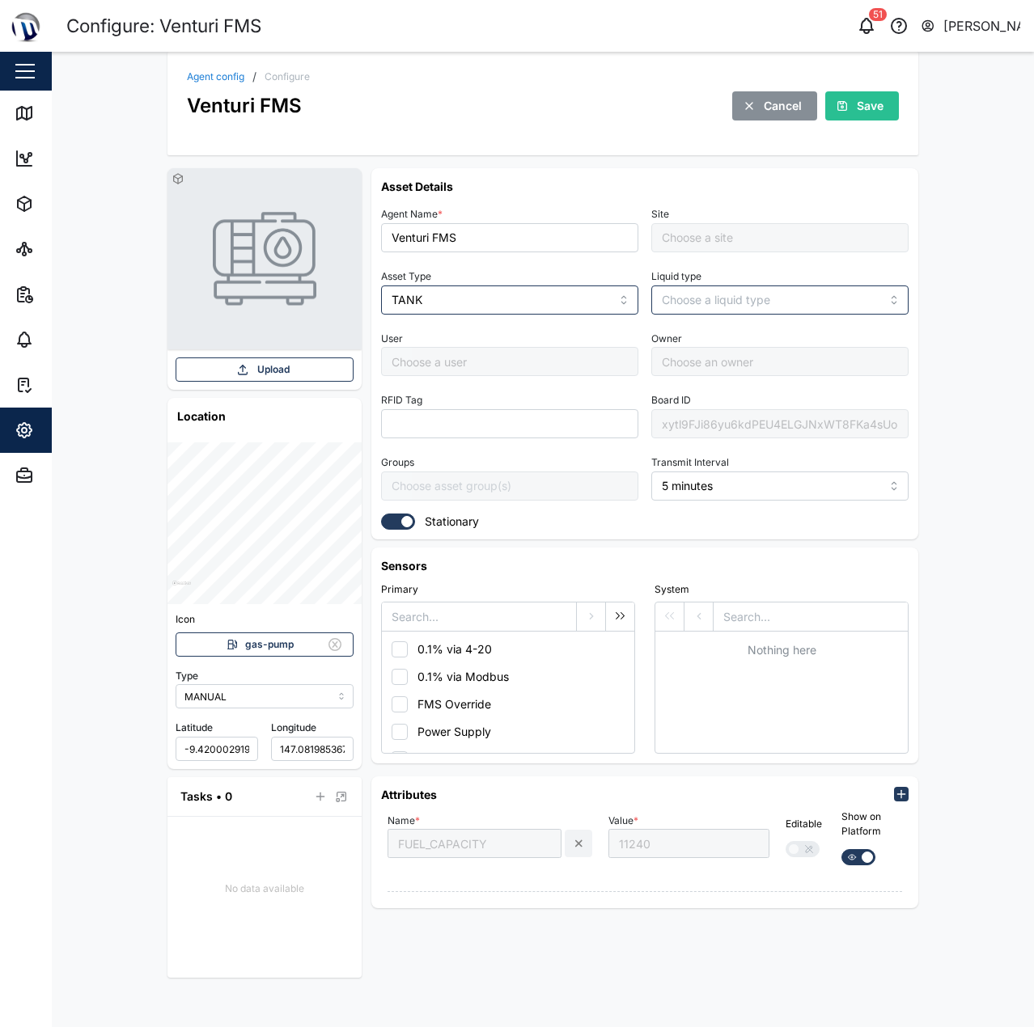
type input "MTIS PNG - Office Level 1"
click at [736, 418] on div "xytl9FJi86yu6kdPEU4ELGJNxWT8FKa4sUo2E4U4emE" at bounding box center [779, 423] width 257 height 29
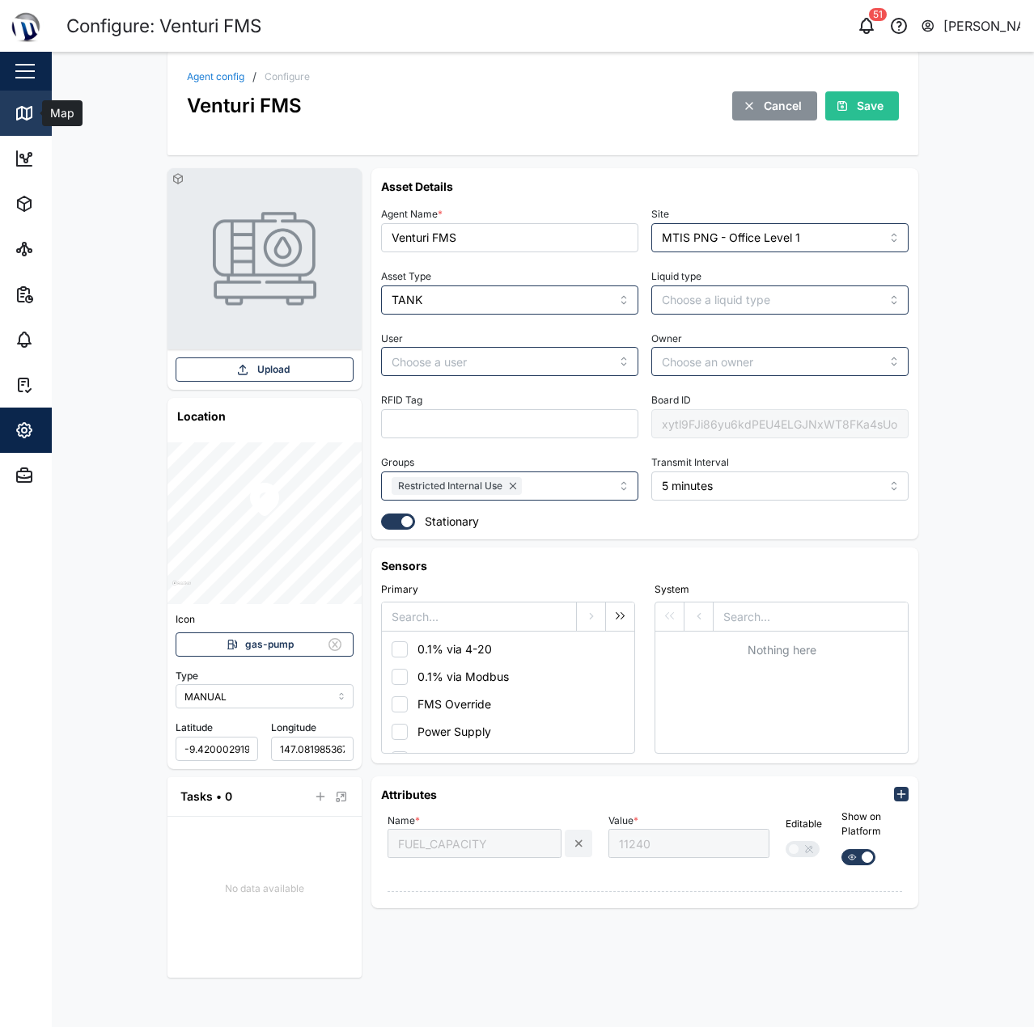
click at [32, 116] on icon at bounding box center [24, 113] width 15 height 13
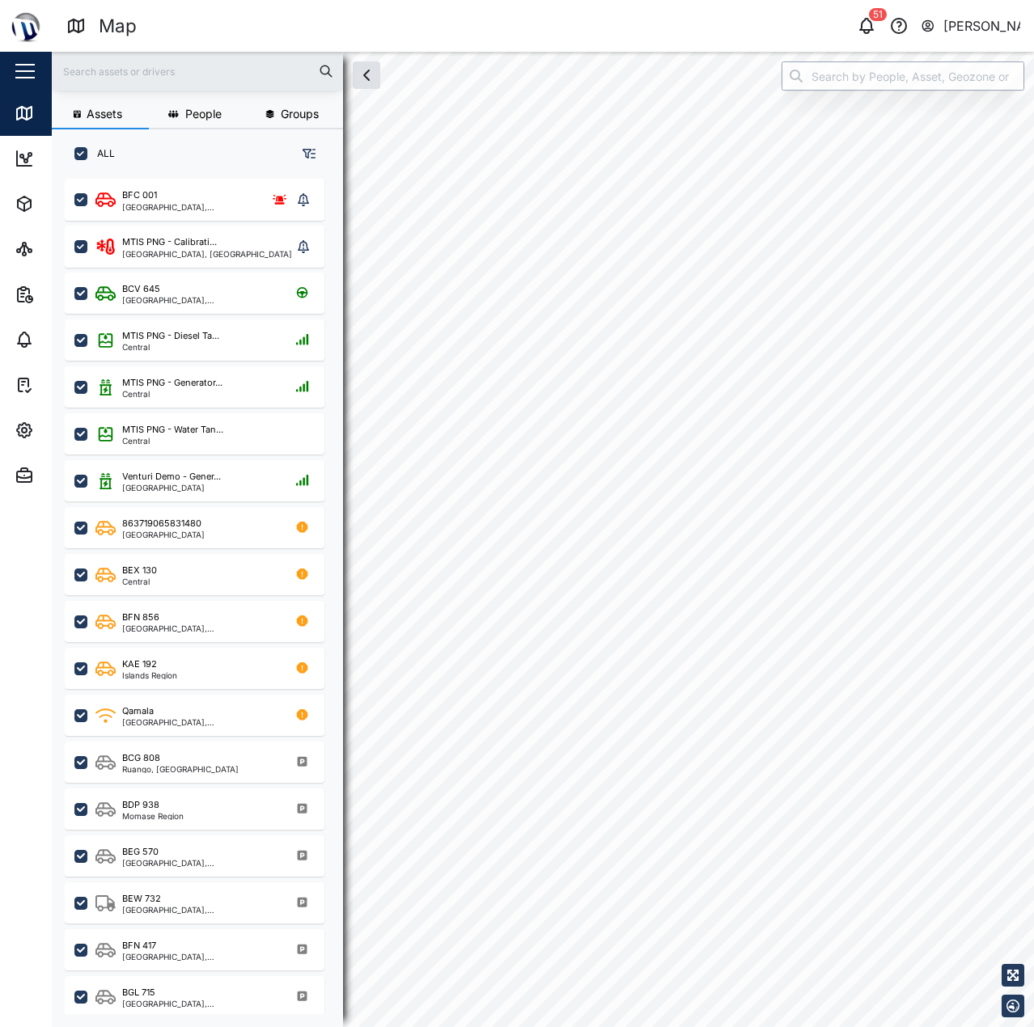
click at [914, 81] on input "search" at bounding box center [902, 75] width 243 height 29
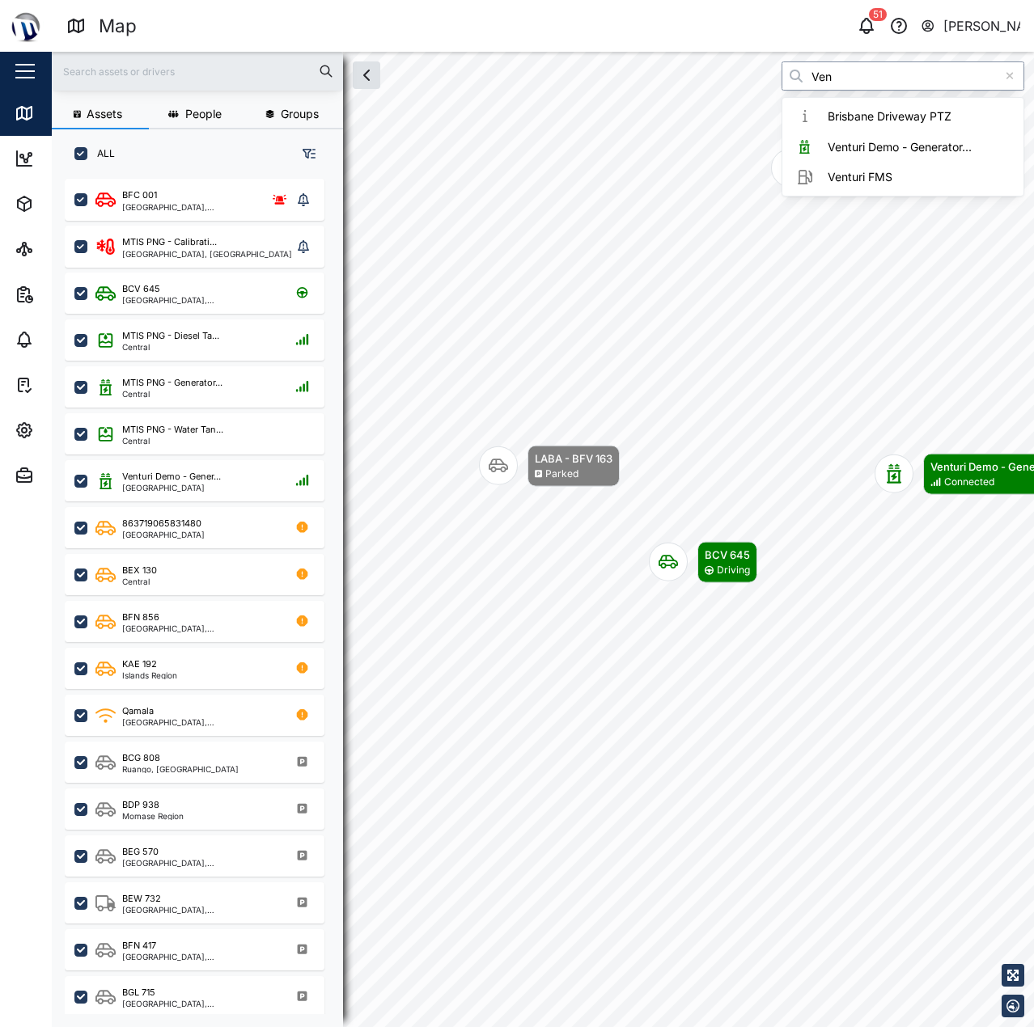
scroll to position [829, 253]
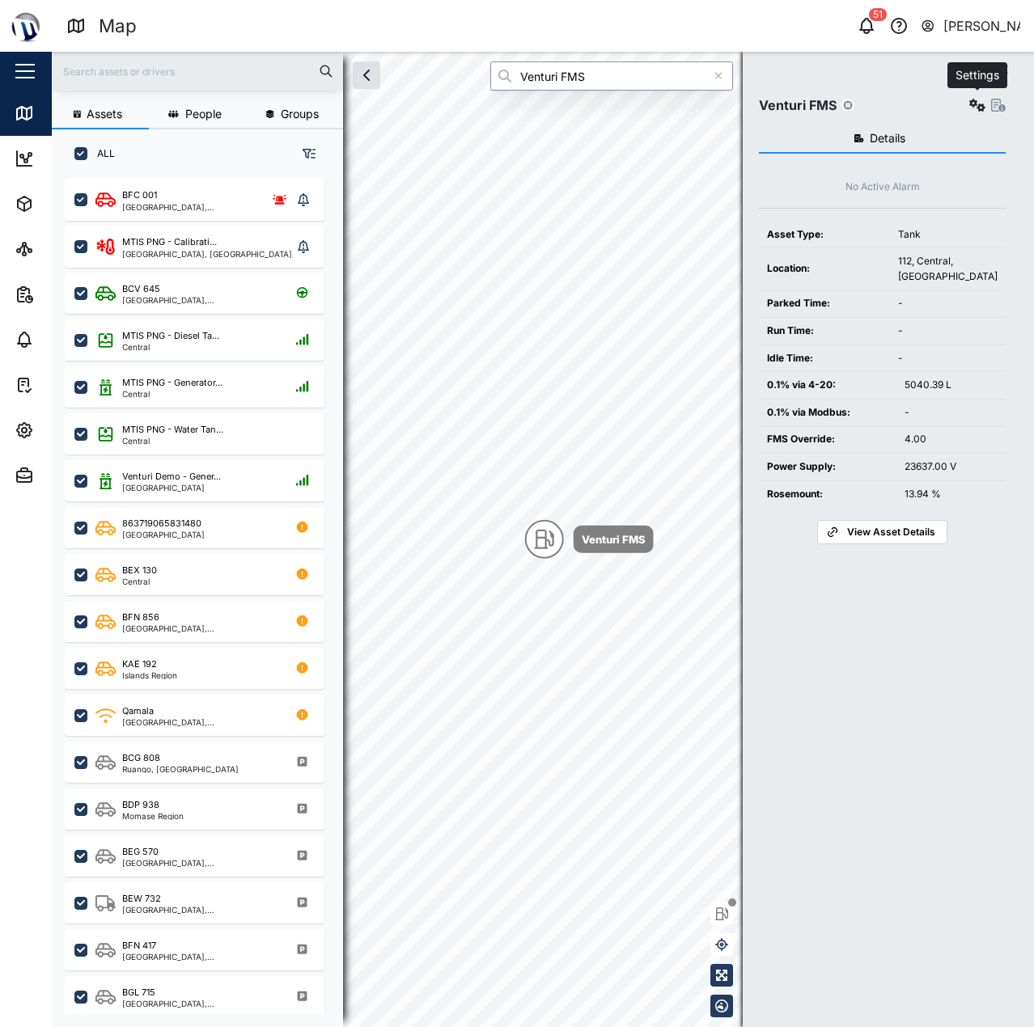
type input "Venturi FMS"
click at [975, 108] on icon "button" at bounding box center [977, 105] width 16 height 13
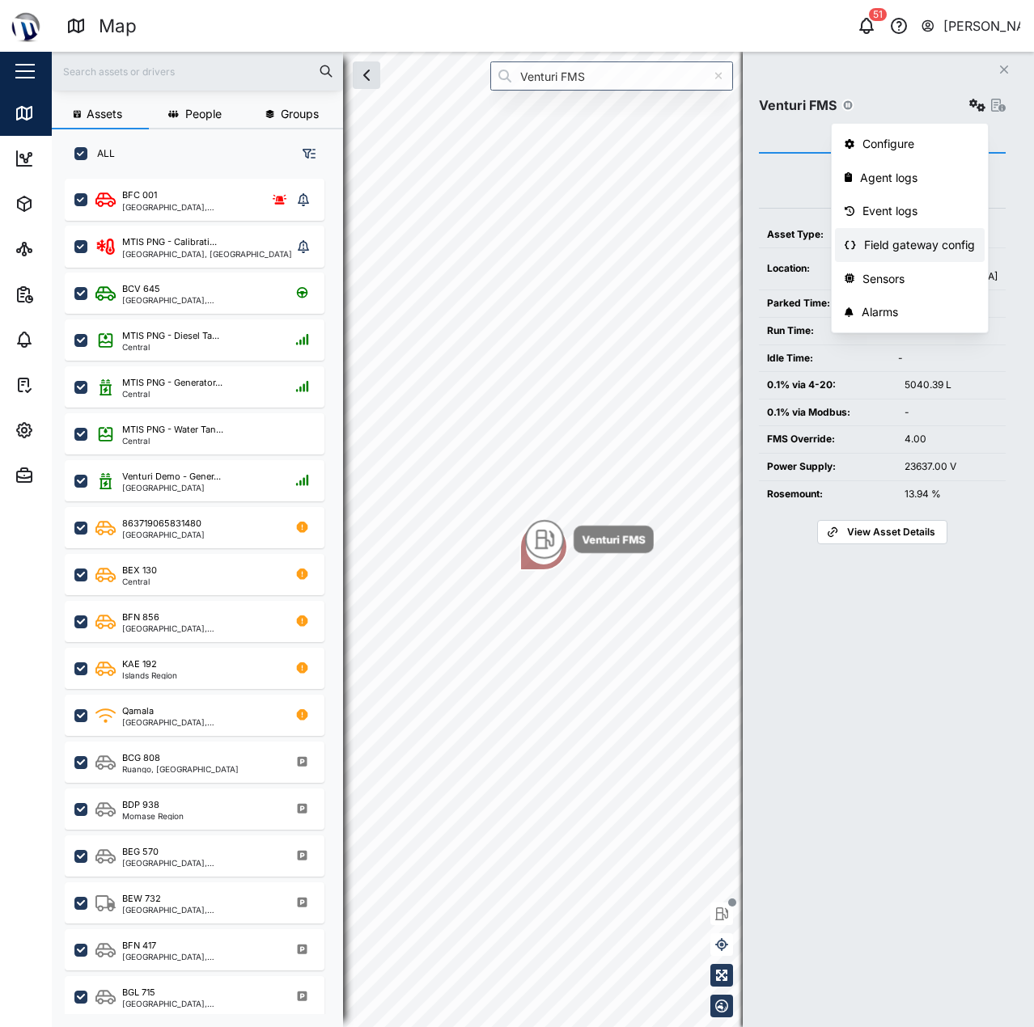
click at [923, 239] on div "Field gateway config" at bounding box center [919, 245] width 111 height 18
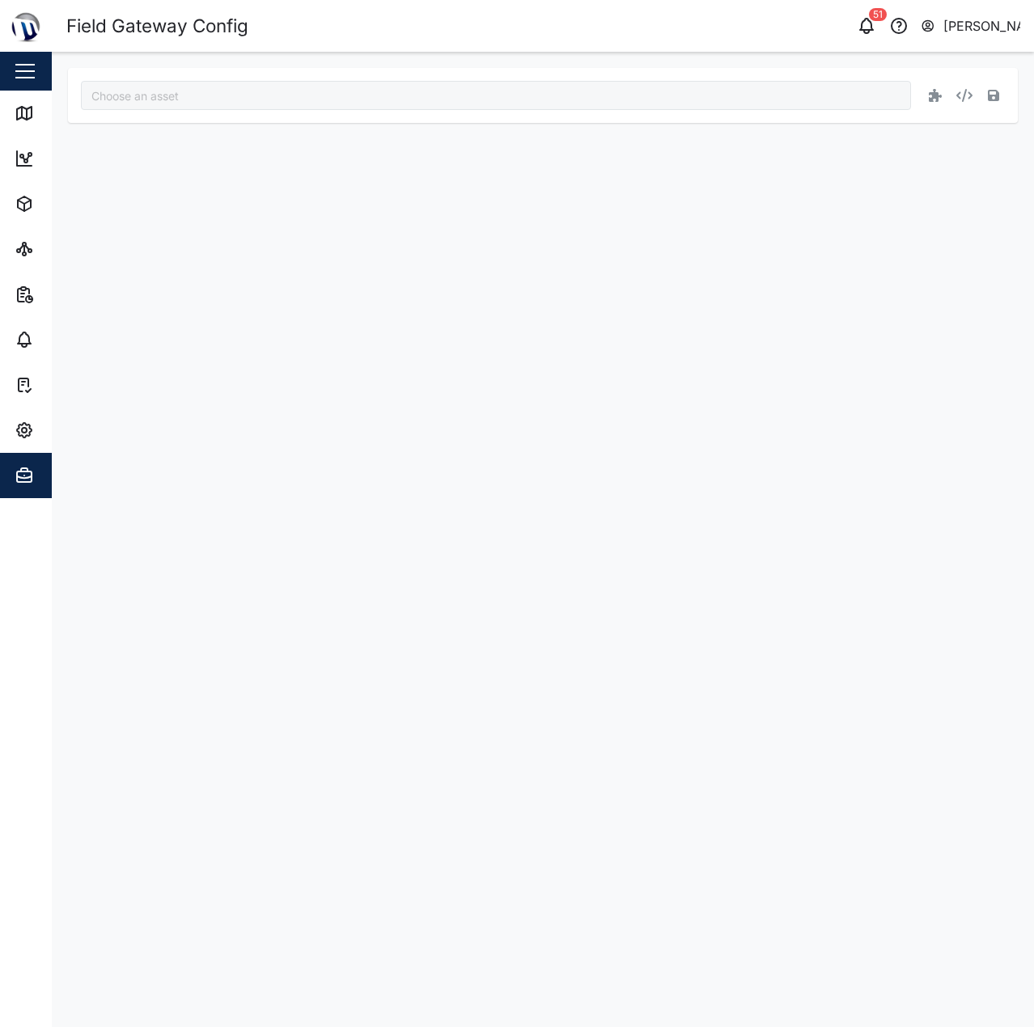
type input "Venturi FMS"
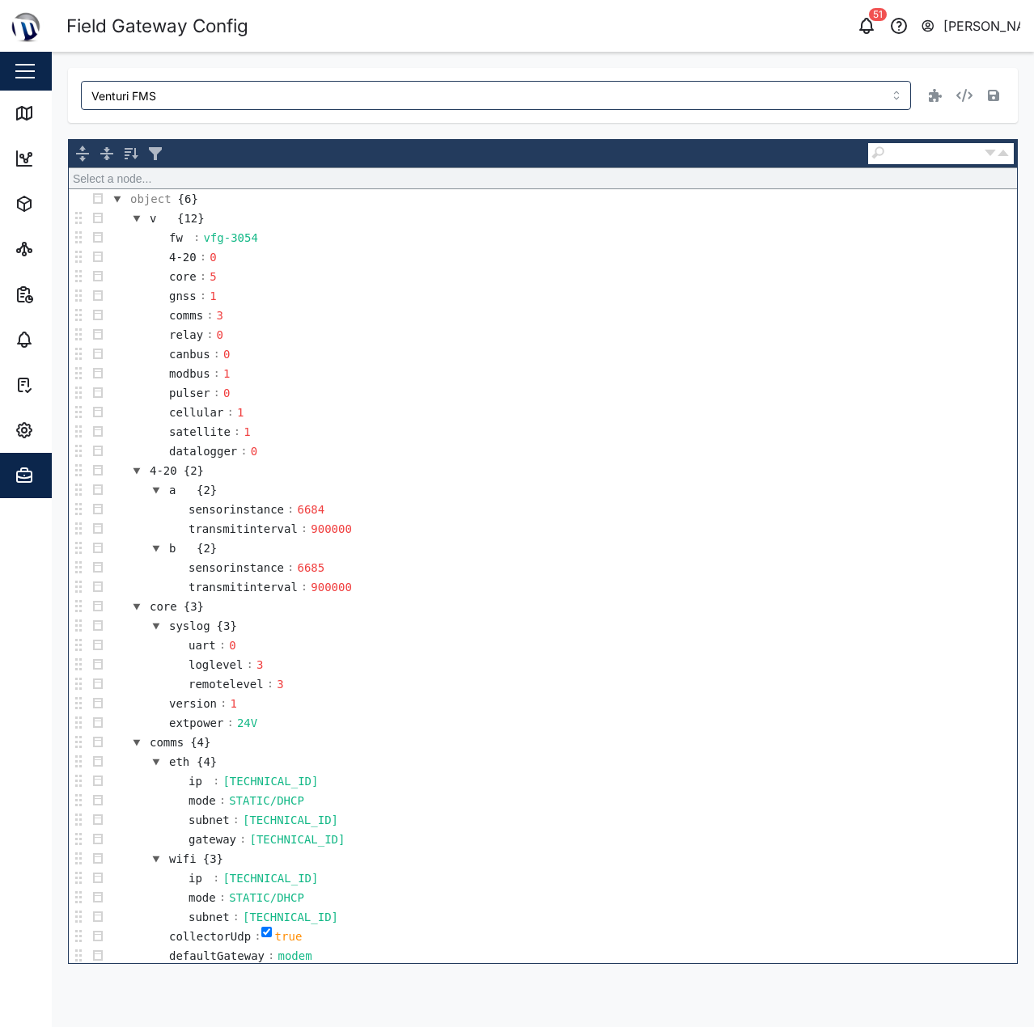
click at [797, 273] on td "core : 5" at bounding box center [562, 276] width 909 height 19
click at [766, 361] on td "canbus : 0" at bounding box center [562, 354] width 909 height 19
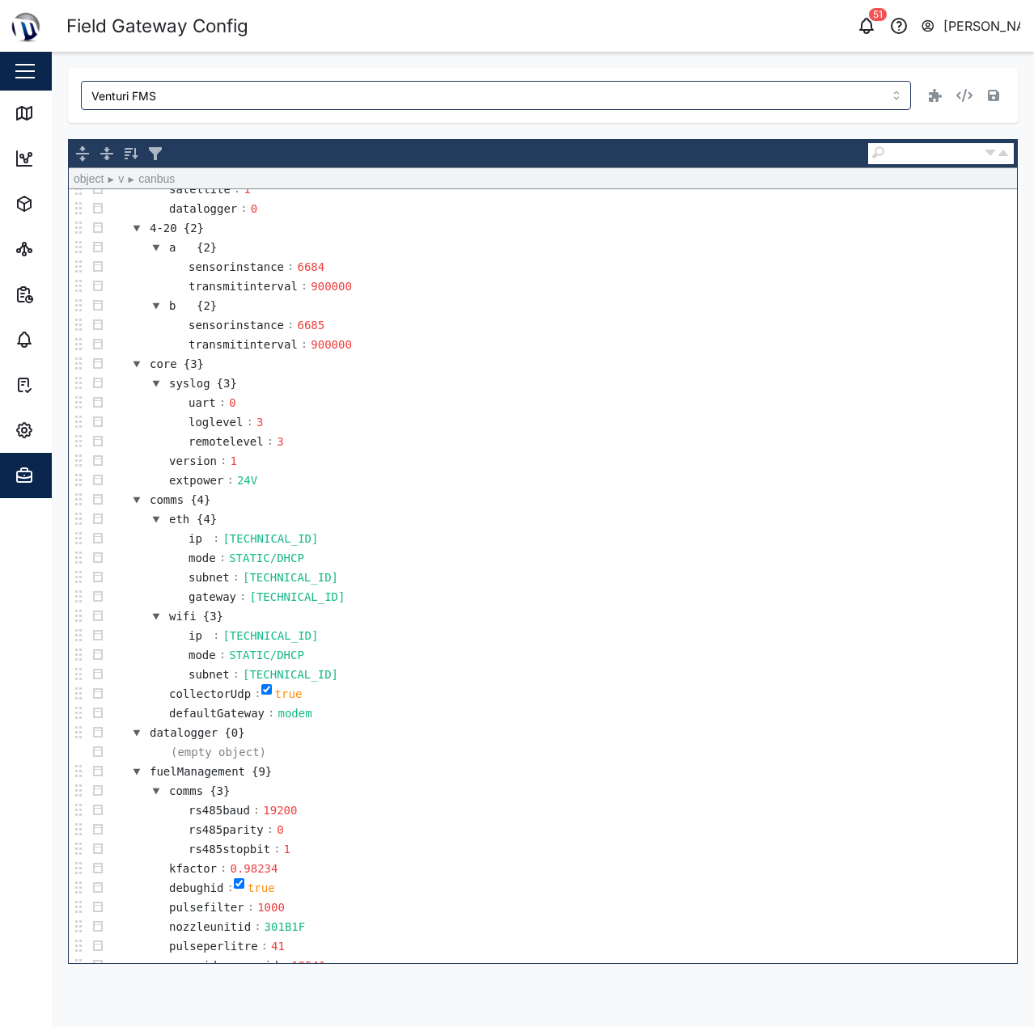
click at [766, 361] on td "core {3}" at bounding box center [562, 363] width 909 height 19
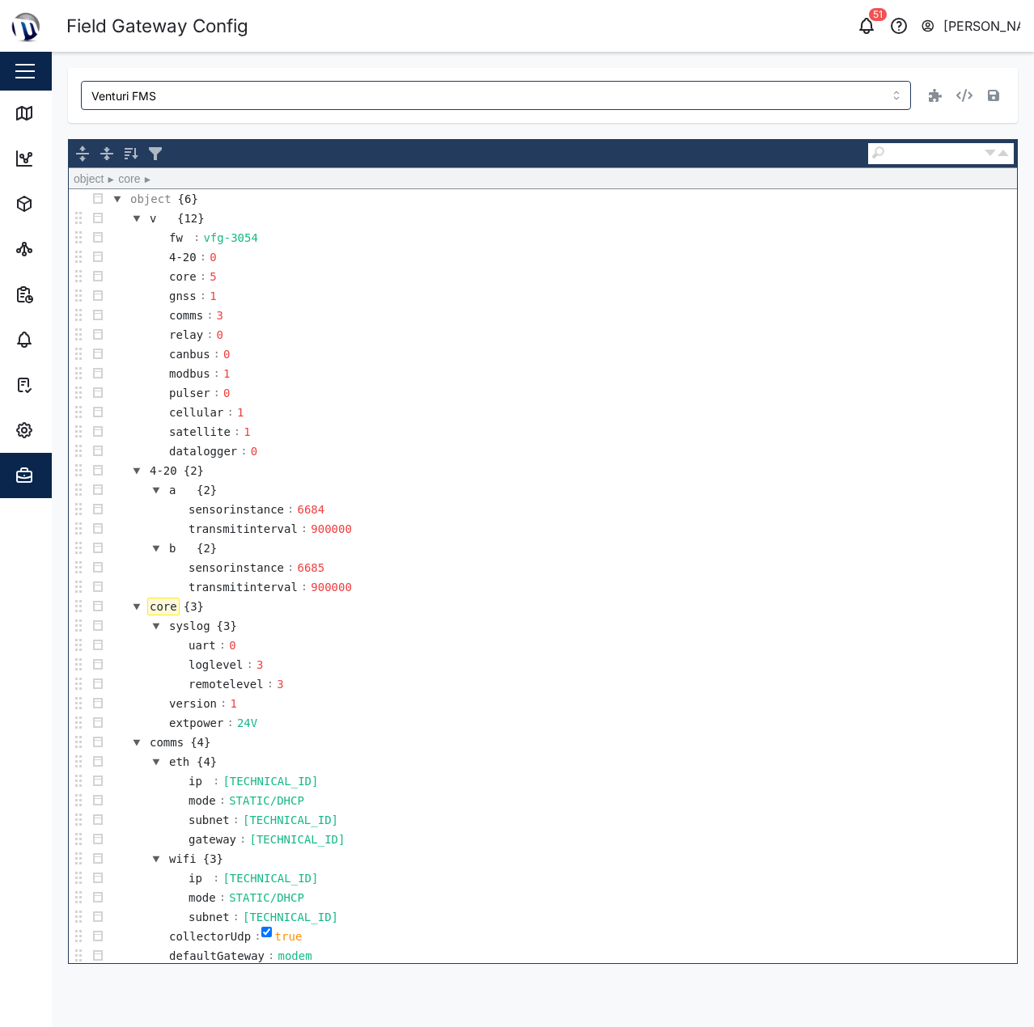
scroll to position [294, 0]
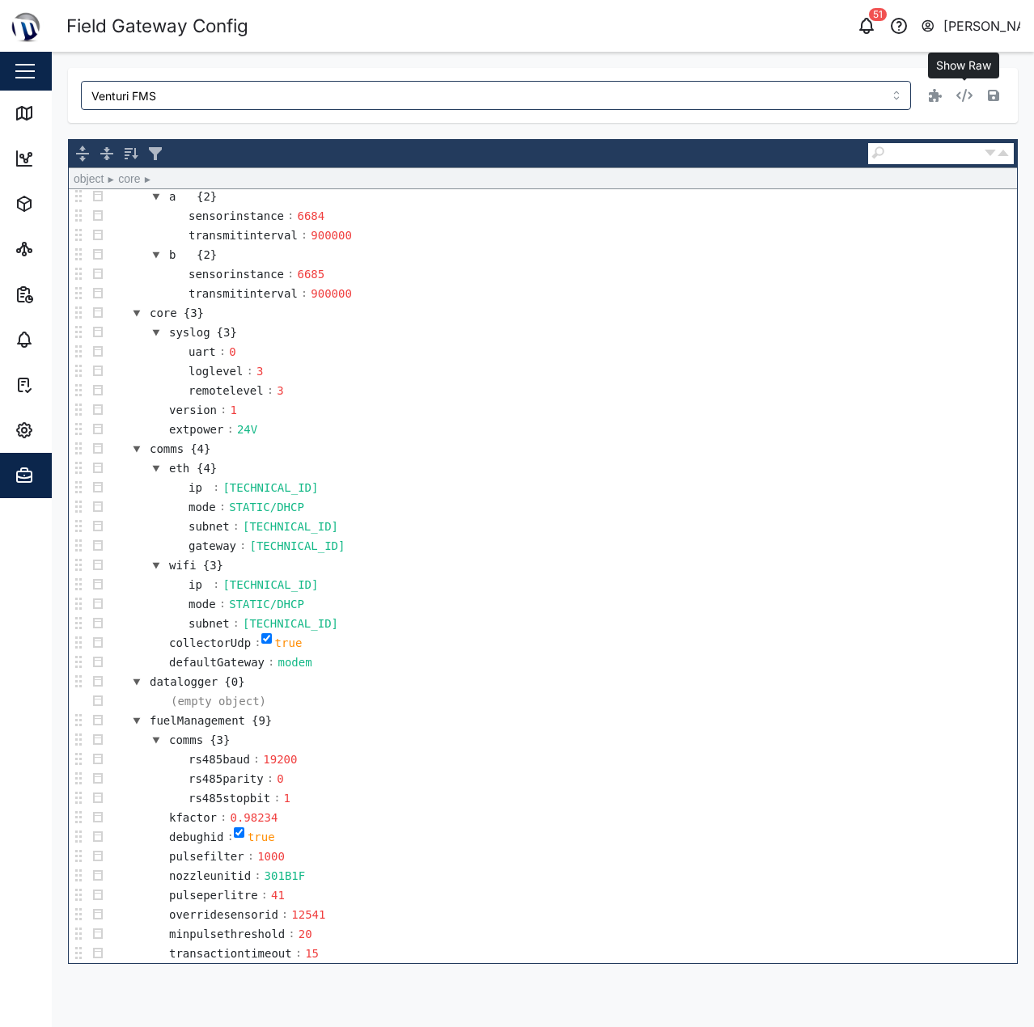
click at [966, 93] on icon "button" at bounding box center [964, 95] width 16 height 13
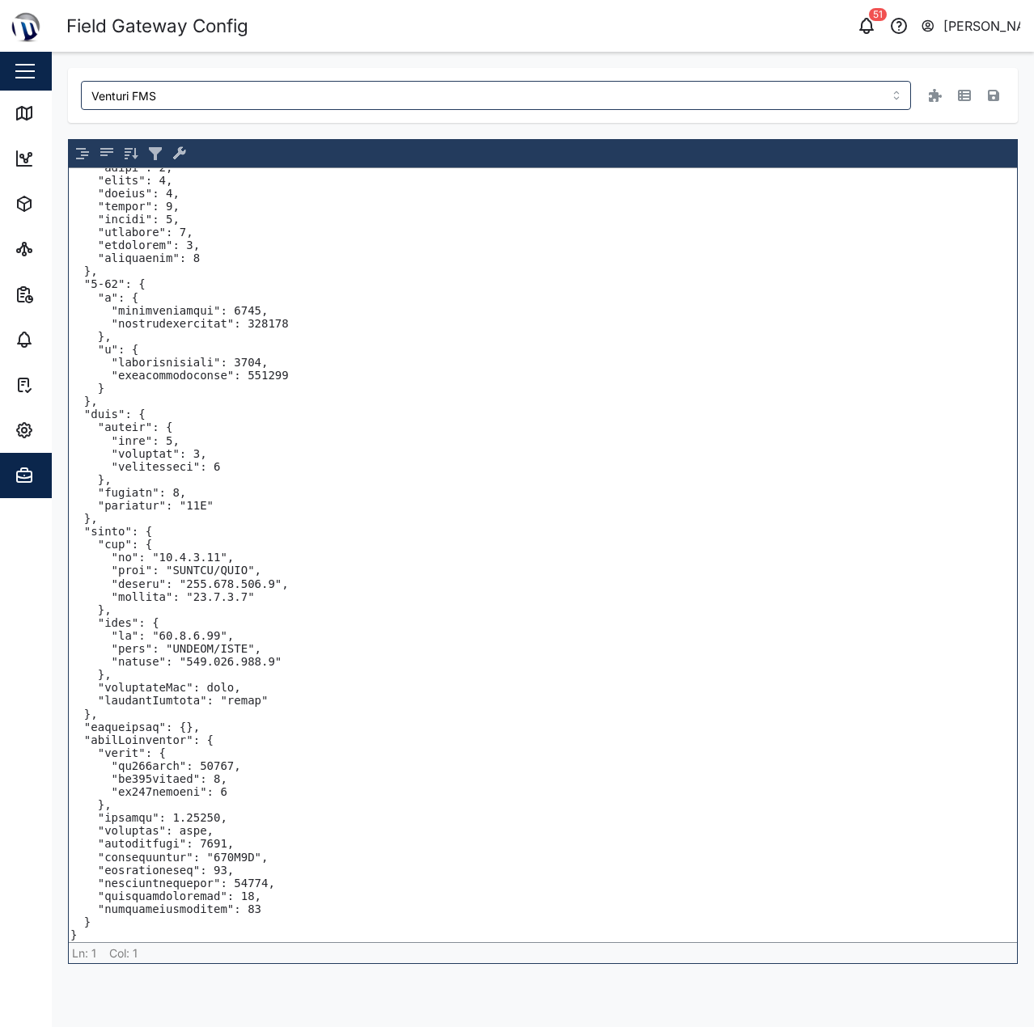
scroll to position [88, 0]
drag, startPoint x: 72, startPoint y: 740, endPoint x: 290, endPoint y: 1013, distance: 349.9
click at [290, 1013] on main "Venturi FMS Scroll for more ▿ Ln: 51 Col: 1 undefined characters selected" at bounding box center [543, 539] width 982 height 975
click at [962, 99] on icon "button" at bounding box center [964, 95] width 13 height 11
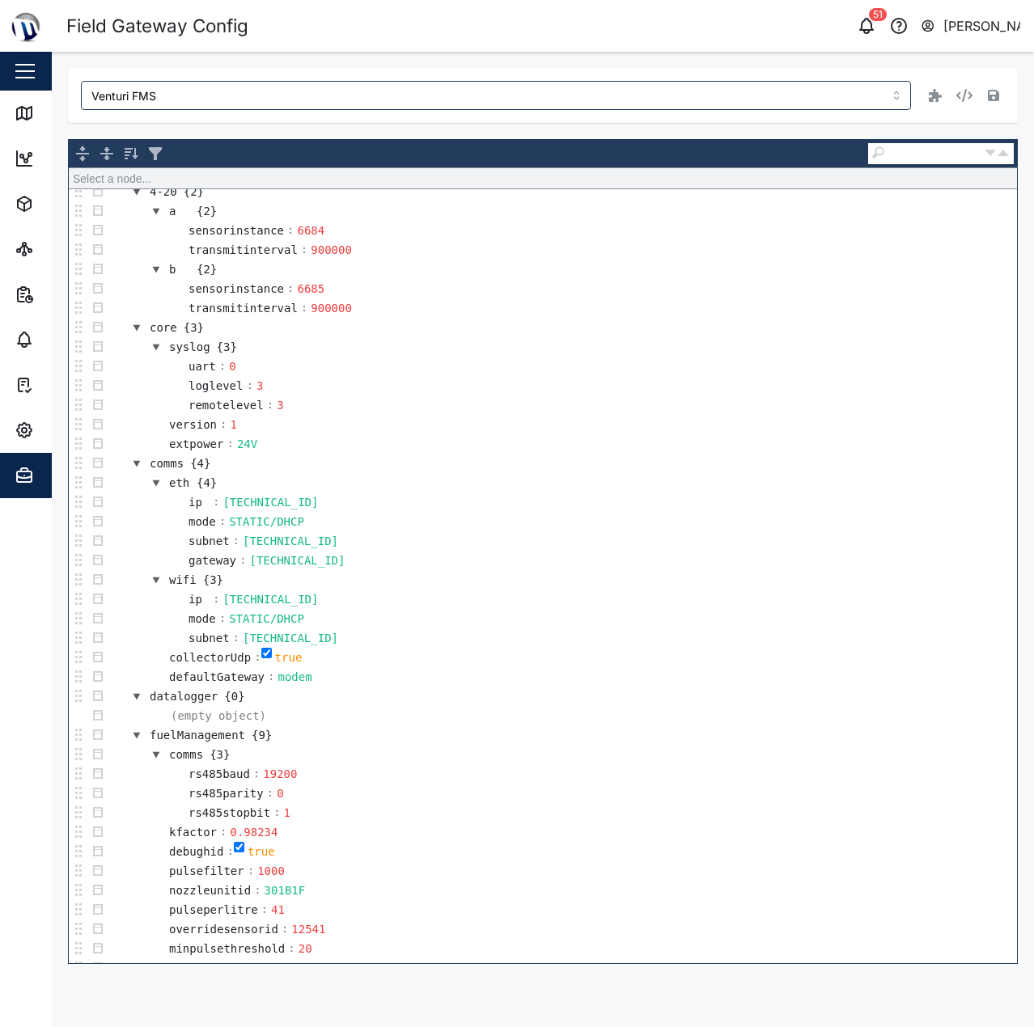
scroll to position [294, 0]
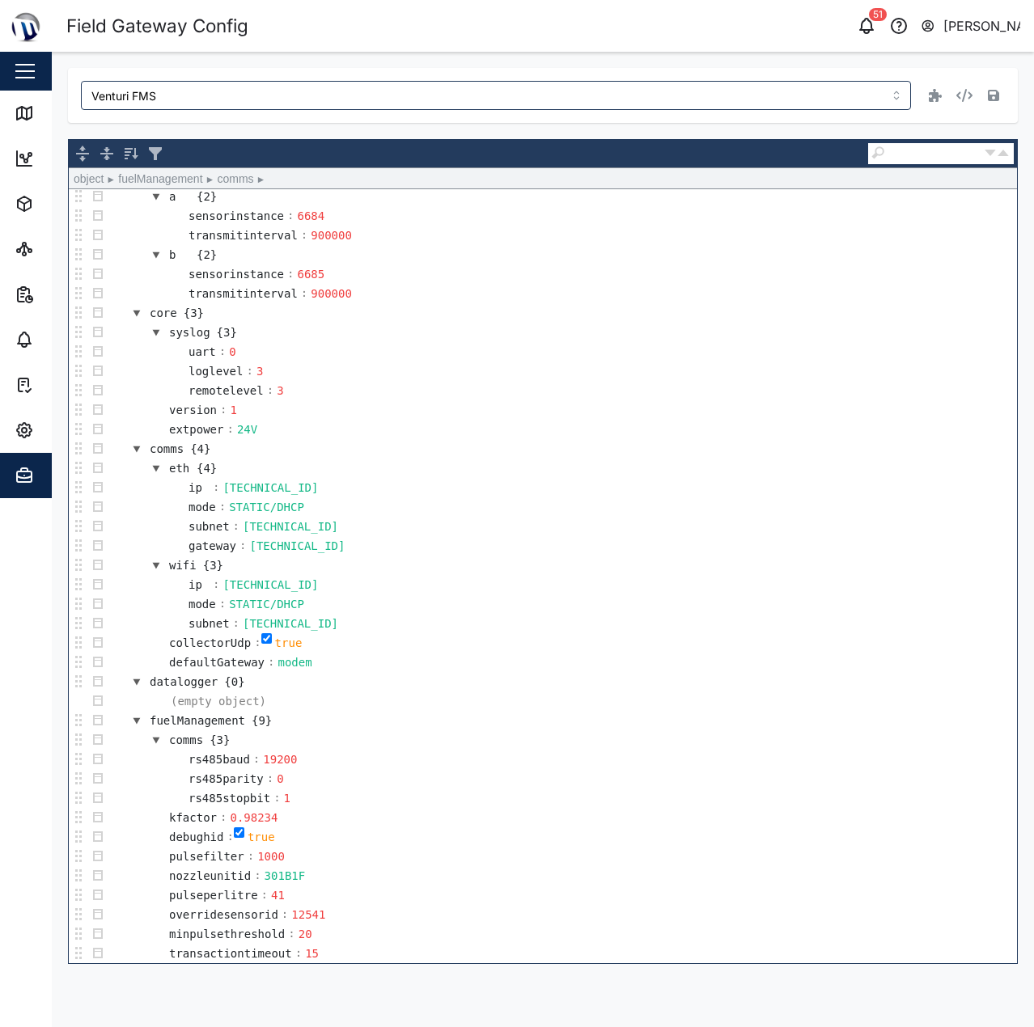
click at [153, 742] on button "button" at bounding box center [155, 739] width 19 height 19
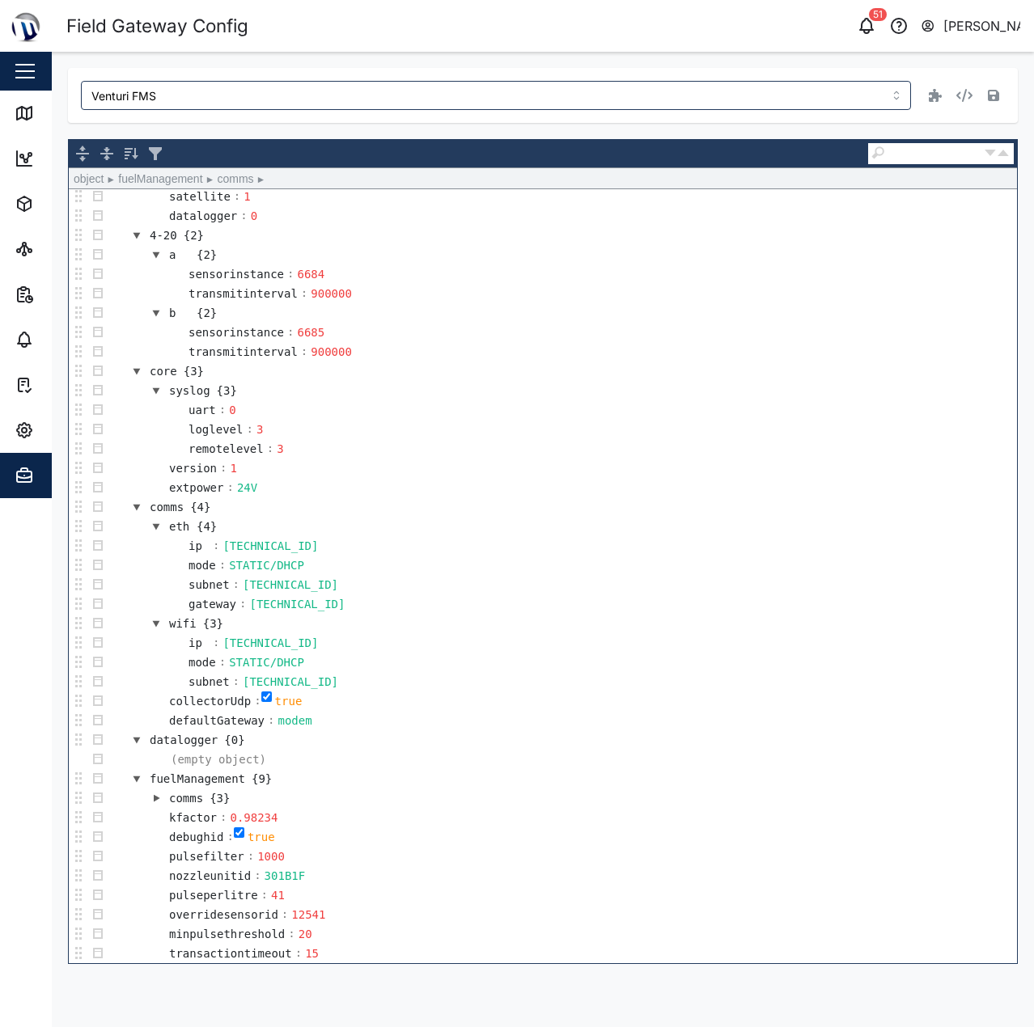
click at [157, 799] on button "button" at bounding box center [155, 798] width 19 height 19
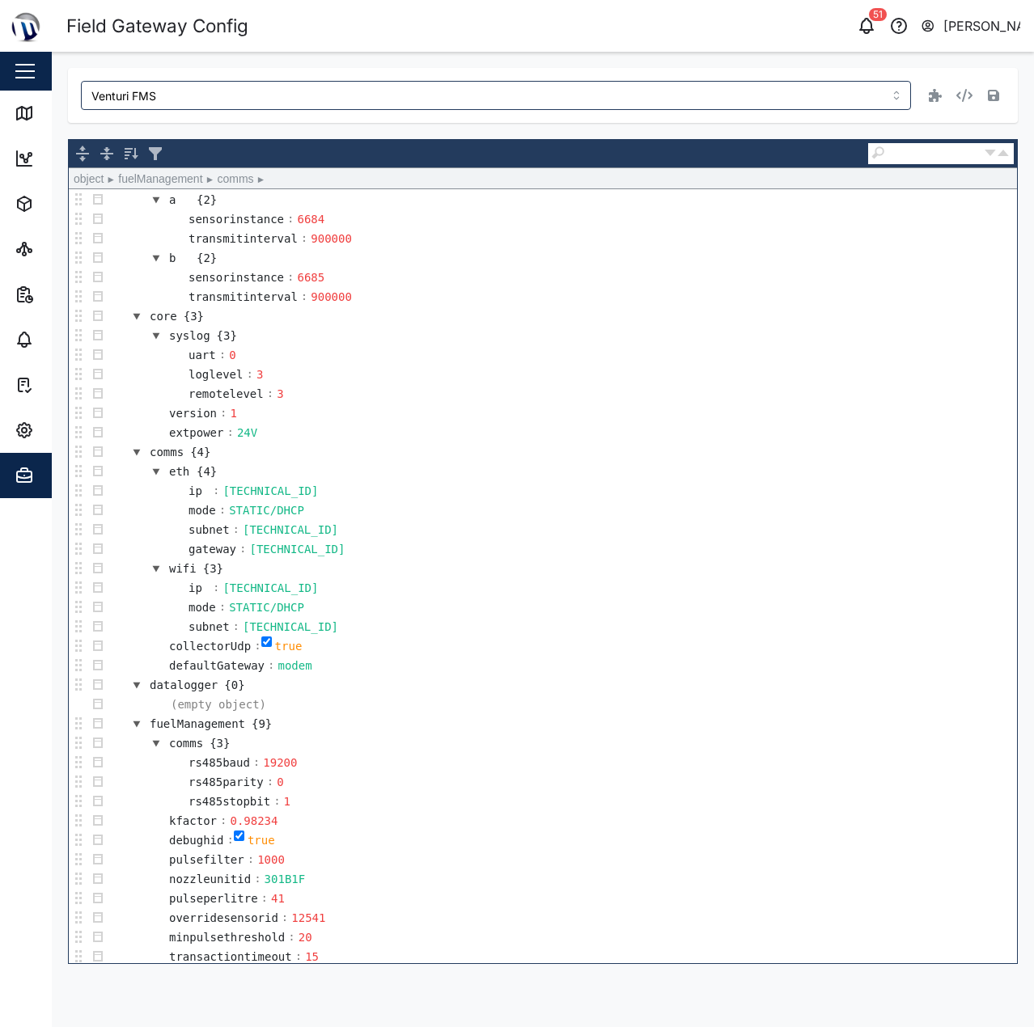
scroll to position [294, 0]
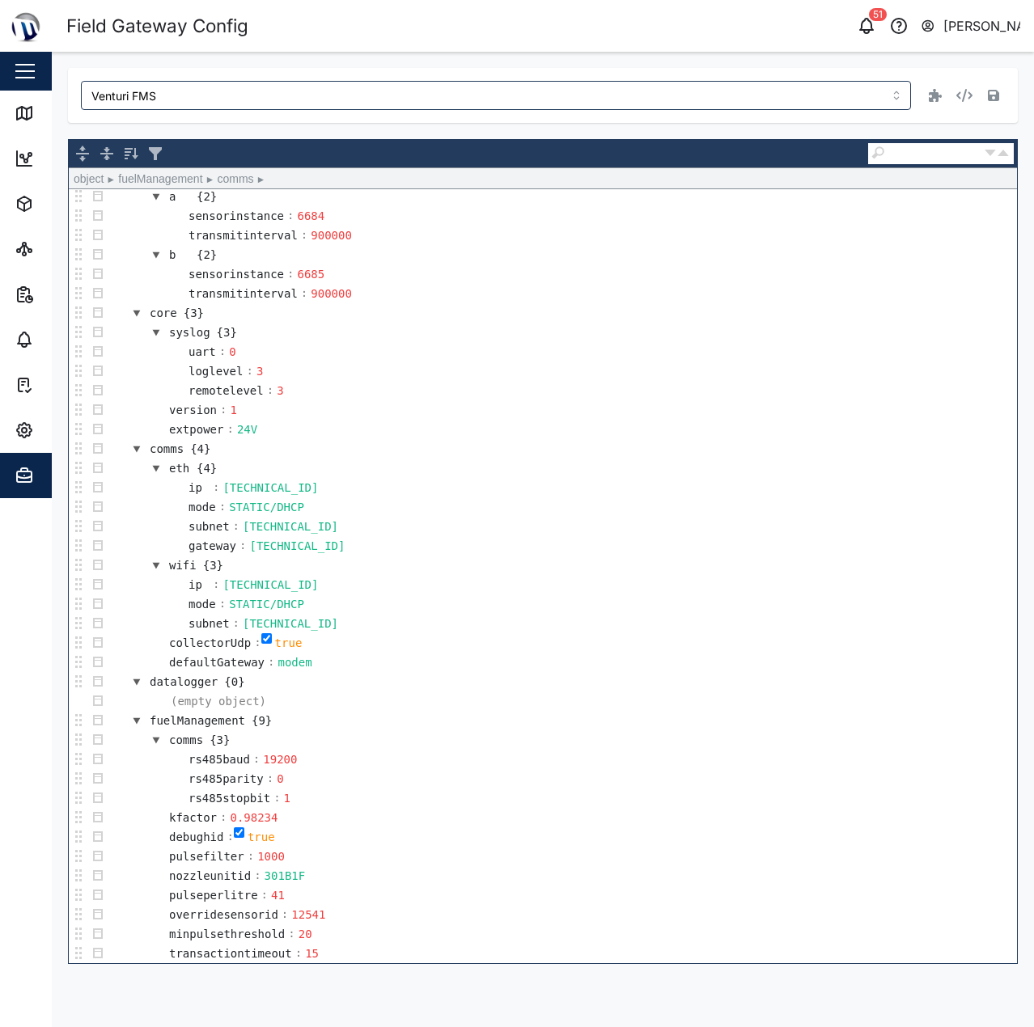
click at [891, 719] on td "fuelManagement {9}" at bounding box center [562, 720] width 909 height 19
click at [595, 680] on td "datalogger {0}" at bounding box center [562, 681] width 909 height 19
click at [579, 715] on td "fuelManagement {9}" at bounding box center [562, 720] width 909 height 19
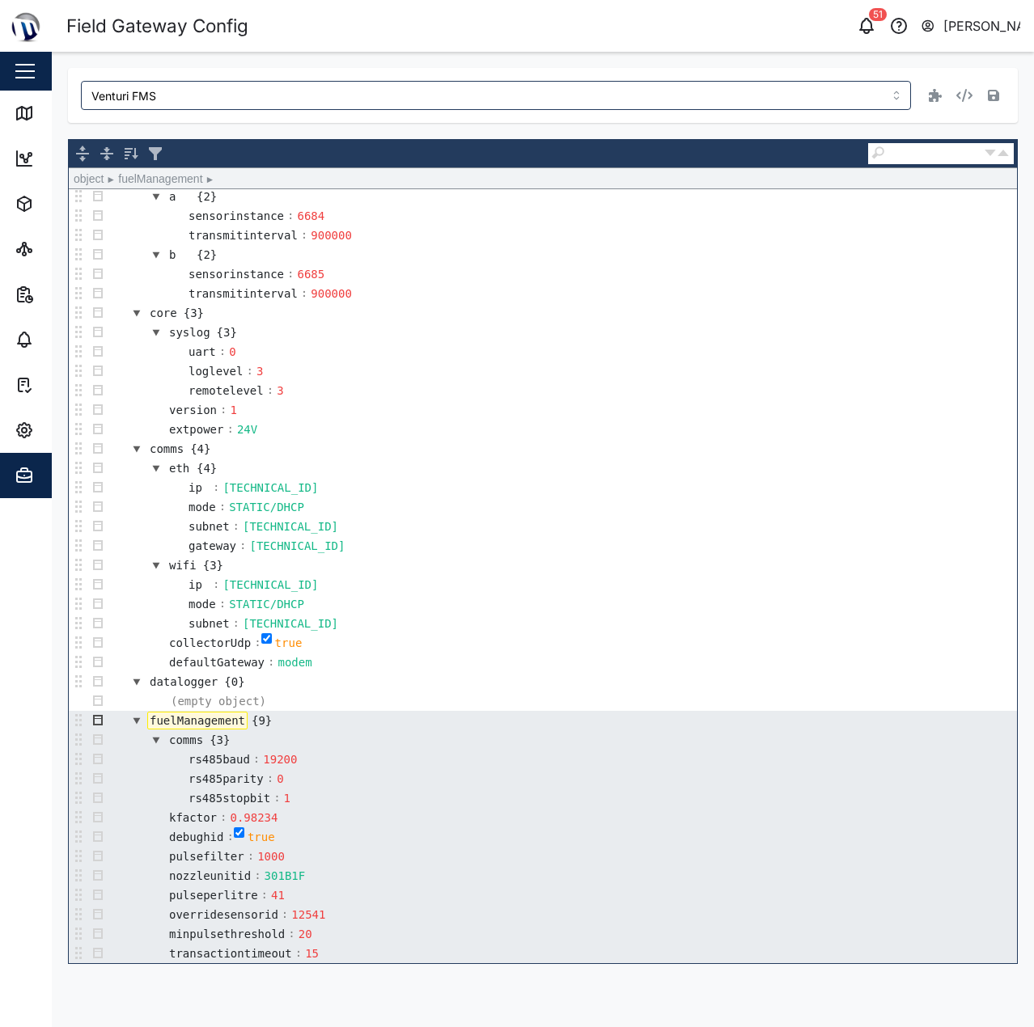
click at [92, 717] on button "button" at bounding box center [97, 720] width 19 height 19
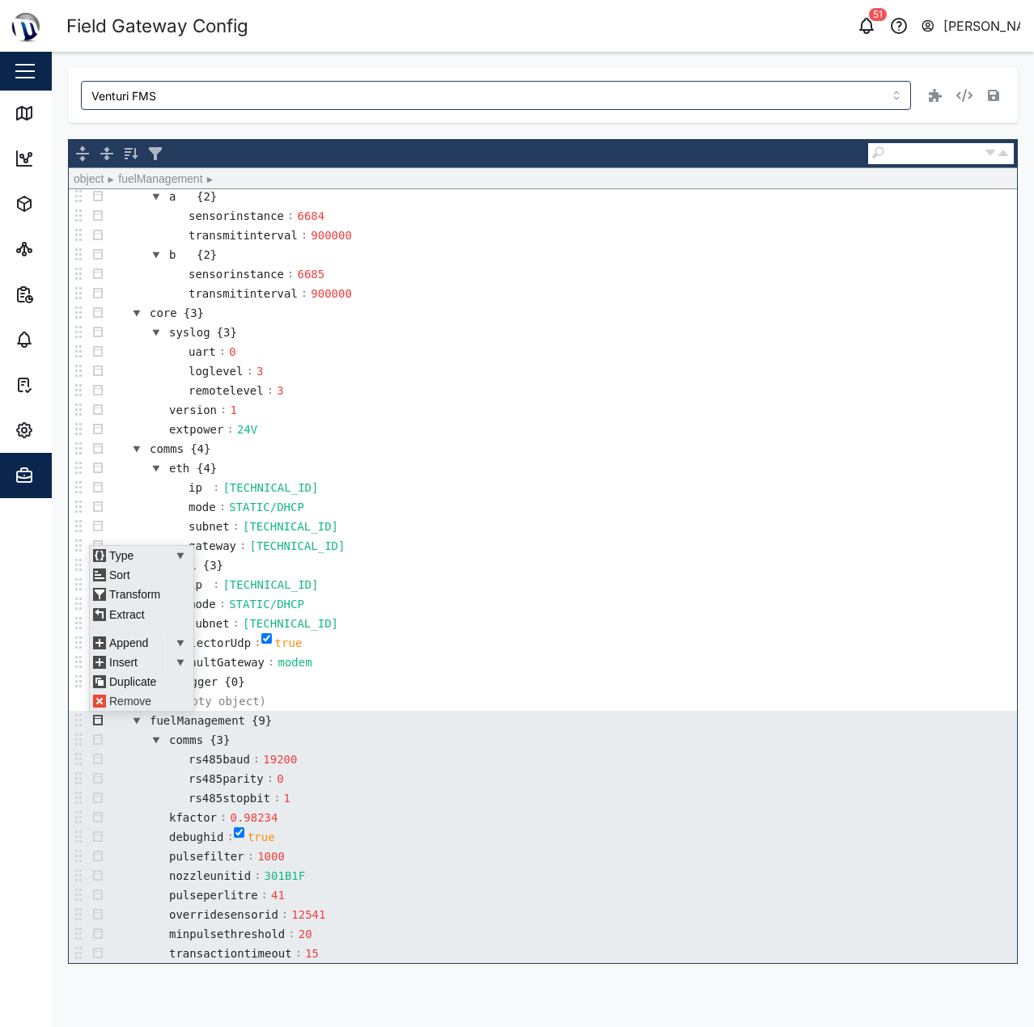
scroll to position [11, 0]
click at [128, 702] on div "Remove" at bounding box center [138, 701] width 97 height 19
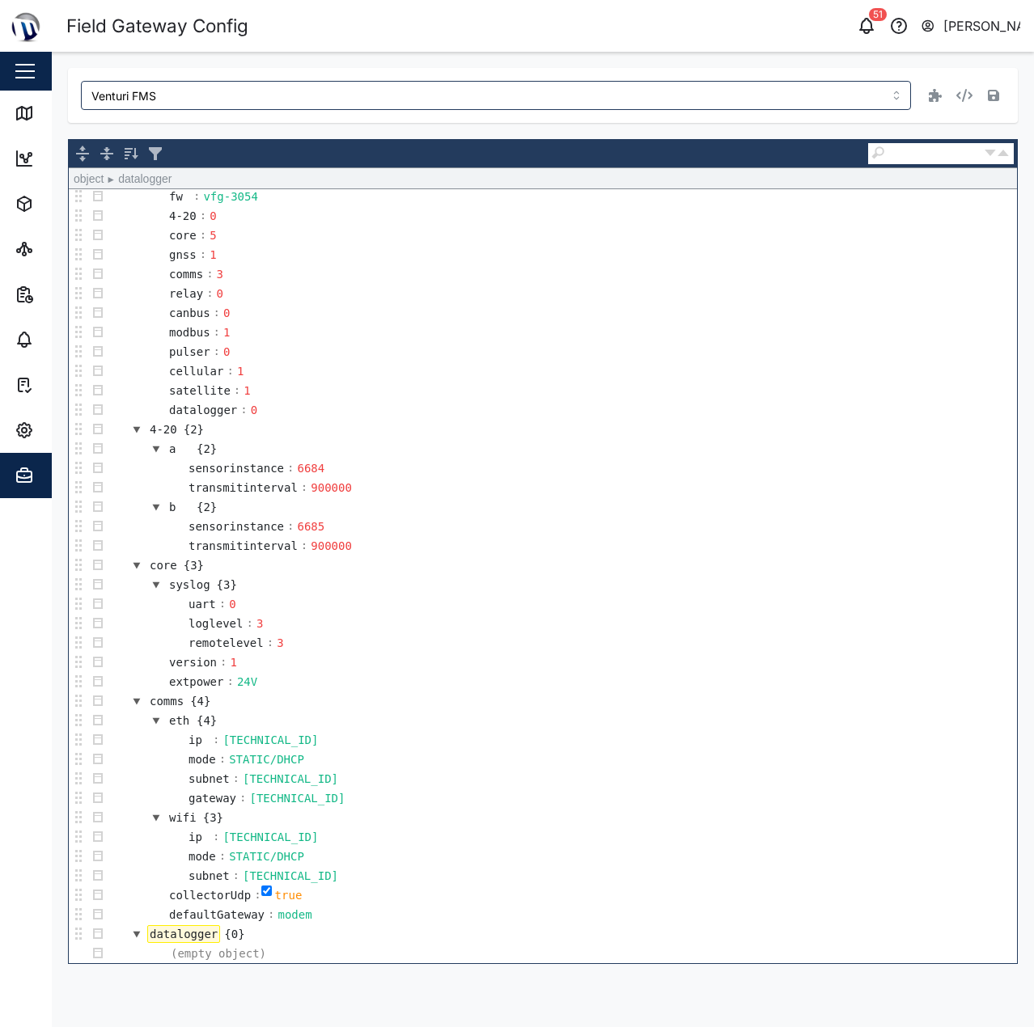
click at [534, 684] on td "extpower : 24V" at bounding box center [562, 681] width 909 height 19
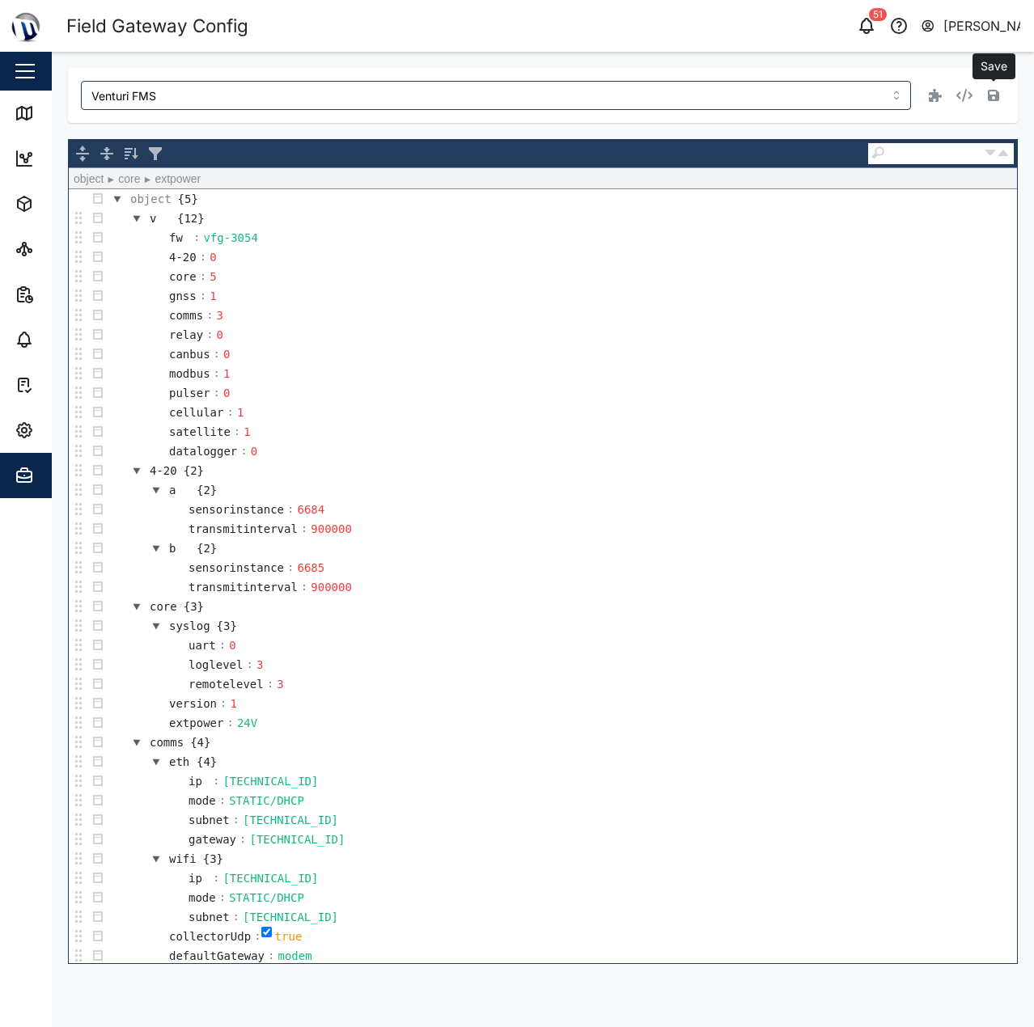
click at [998, 91] on icon "button" at bounding box center [993, 95] width 11 height 13
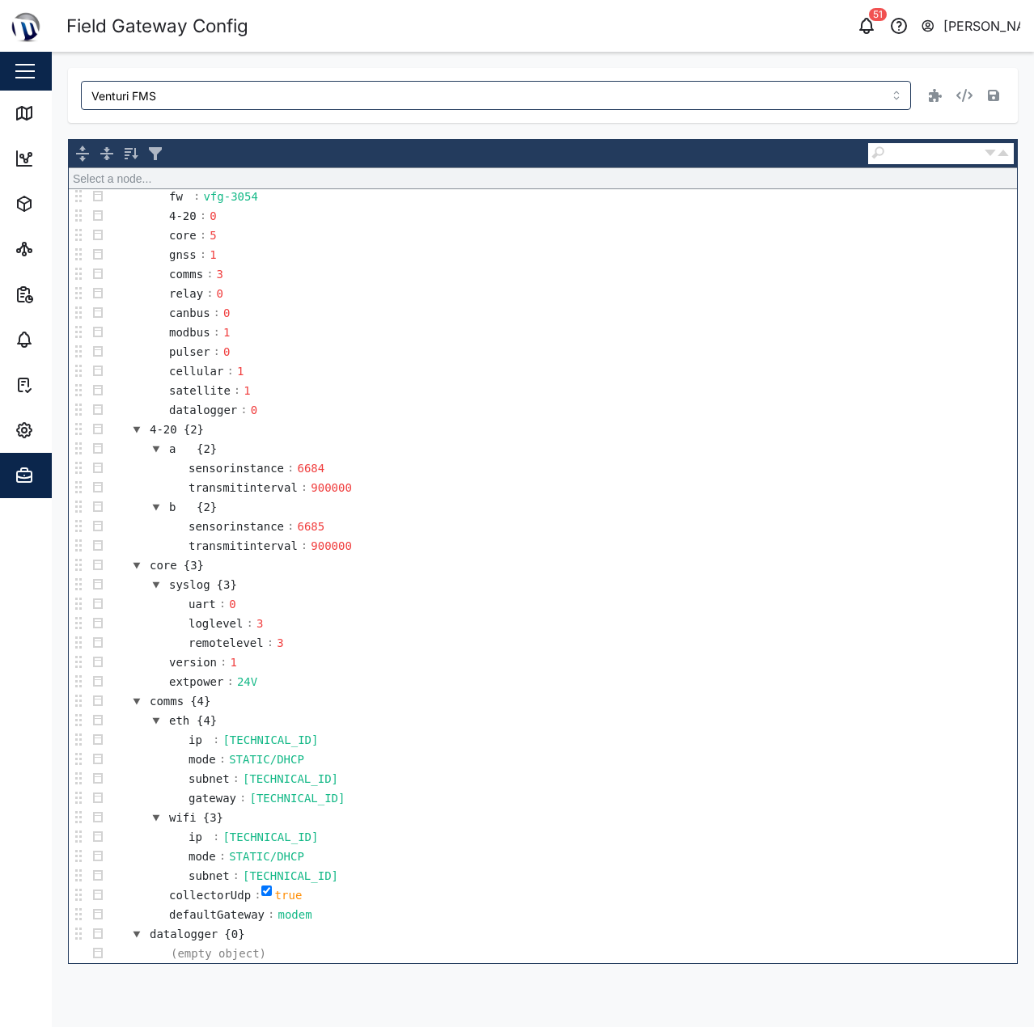
click at [521, 133] on div "Venturi FMS Select a node... object {5} v {12} fw : vfg-3054 4-20 : 0 core : 5 …" at bounding box center [543, 516] width 950 height 896
click at [26, 99] on link "Map" at bounding box center [105, 113] width 210 height 45
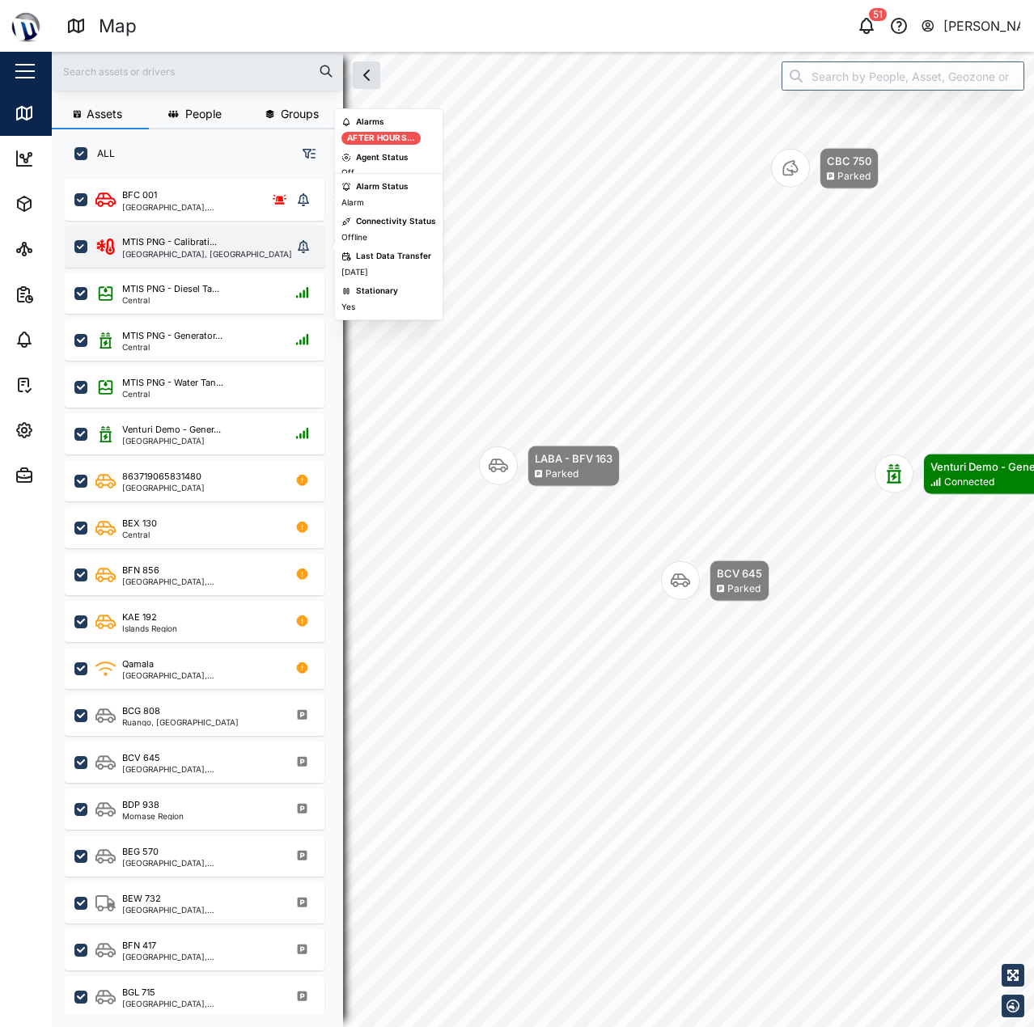
scroll to position [829, 253]
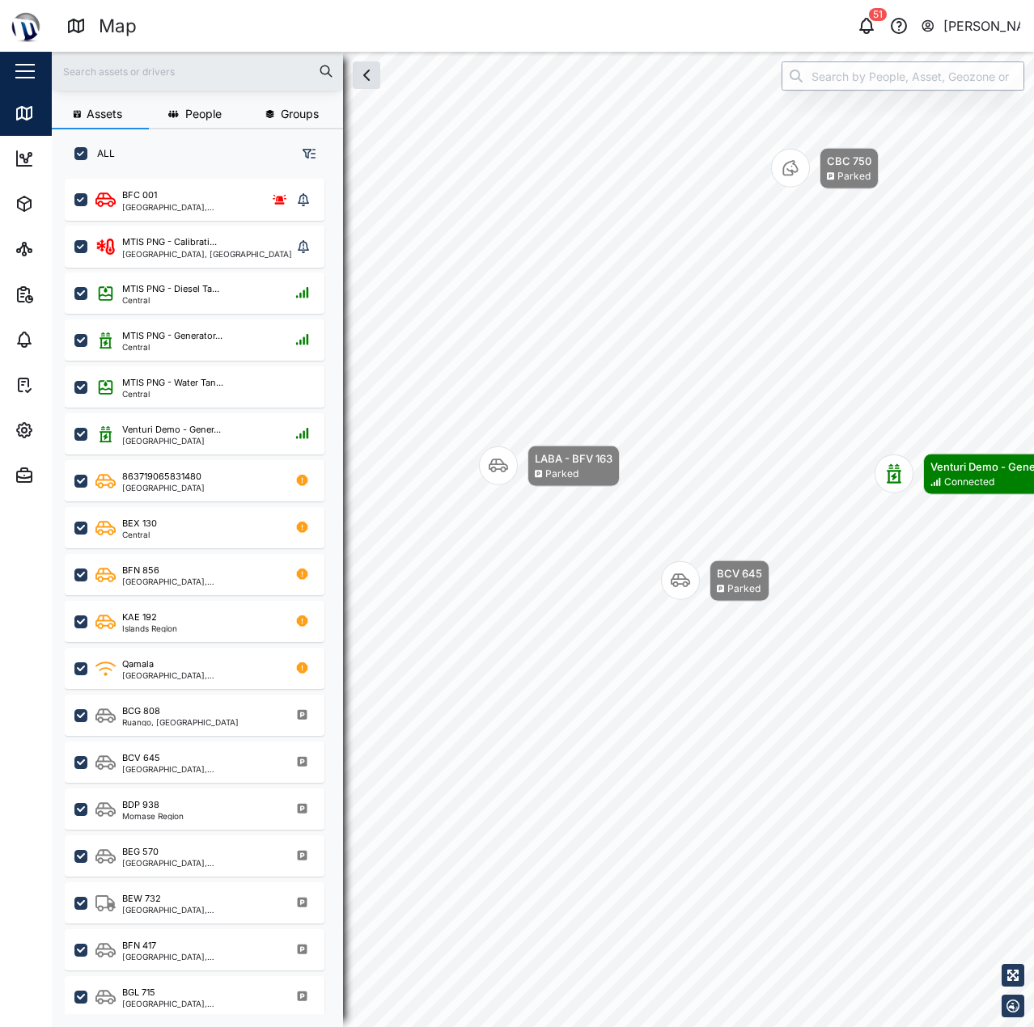
click at [810, 85] on input "search" at bounding box center [902, 75] width 243 height 29
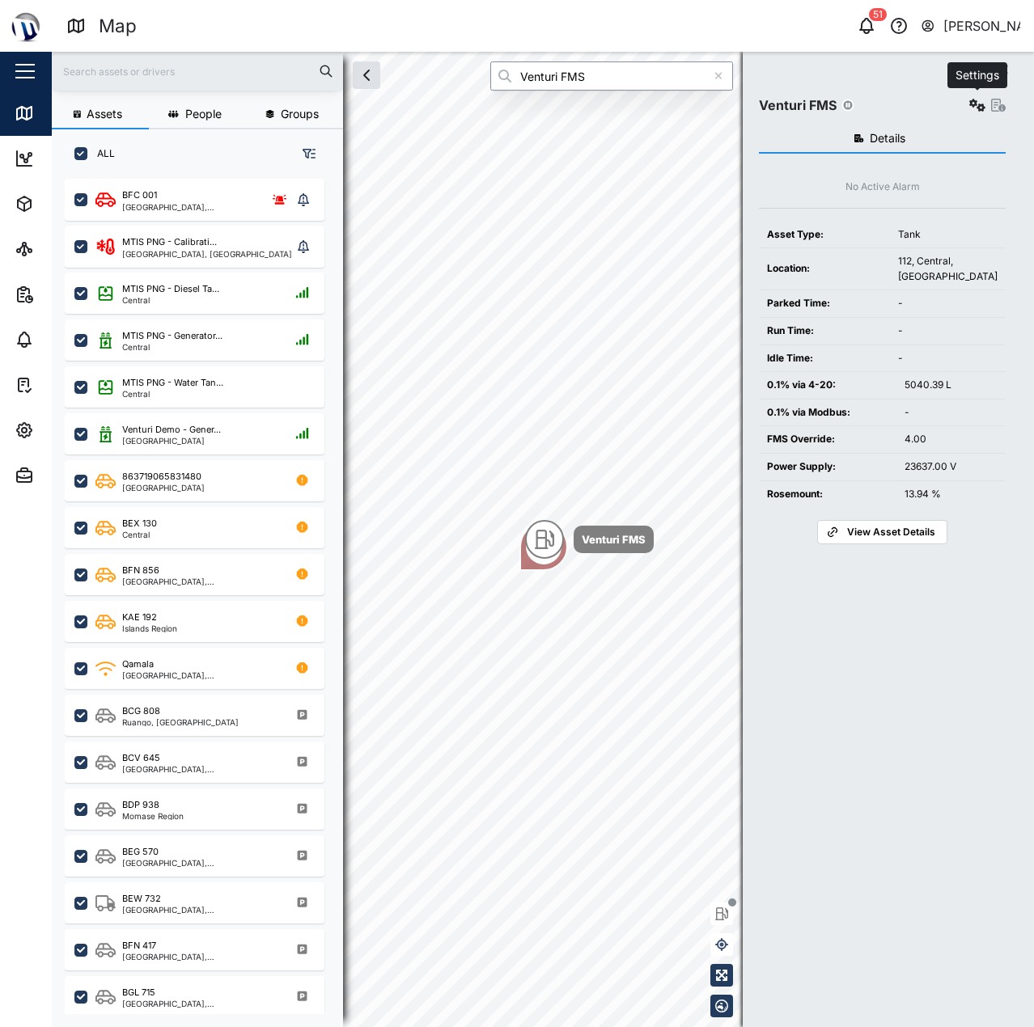
type input "Venturi FMS"
click at [973, 112] on button "button" at bounding box center [977, 105] width 23 height 23
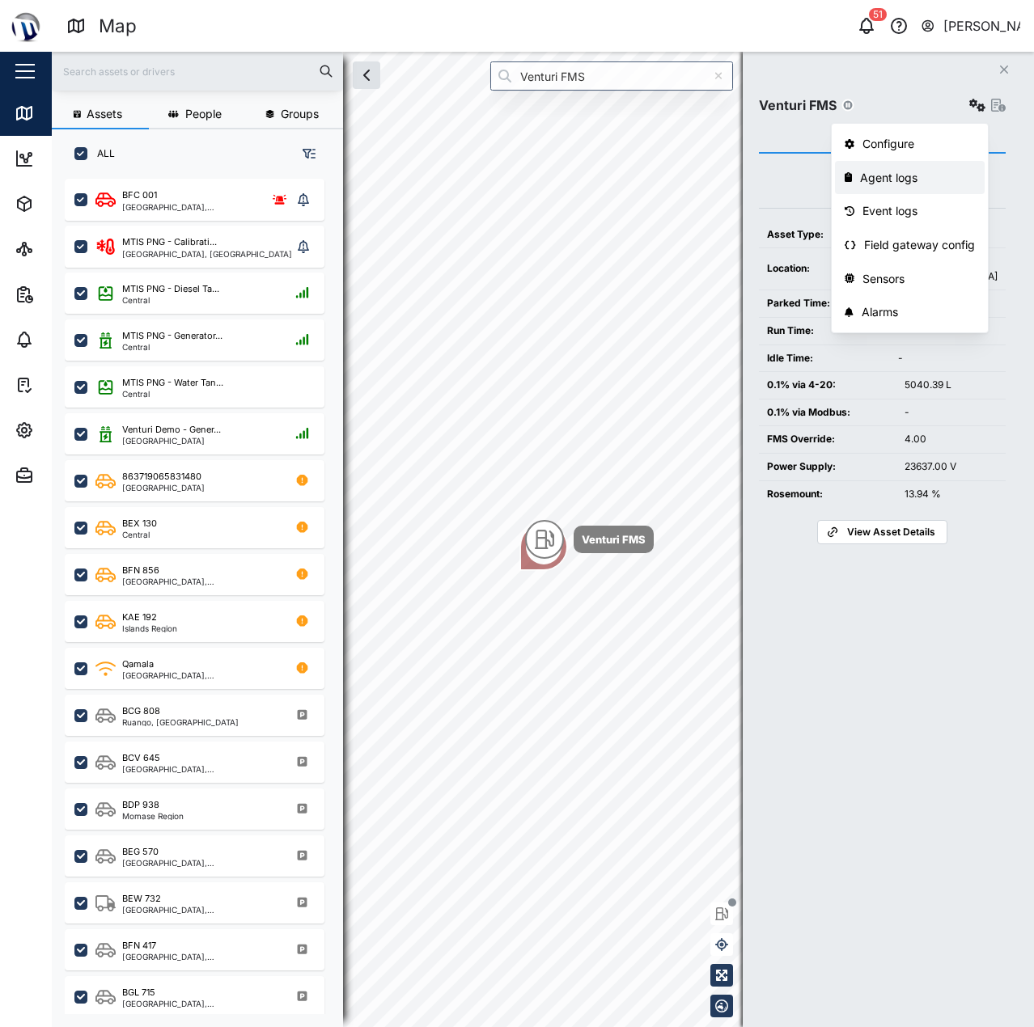
click at [951, 188] on link "Agent logs" at bounding box center [910, 178] width 150 height 34
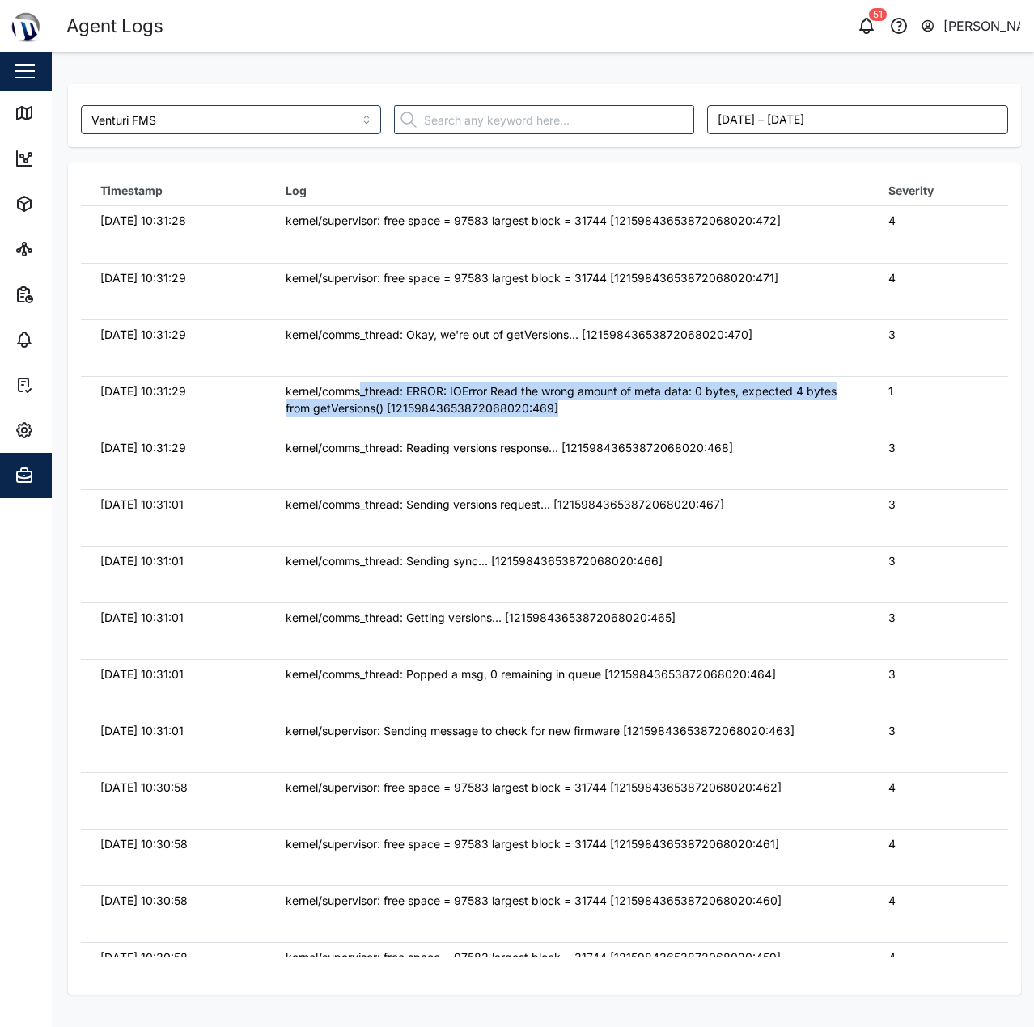
drag, startPoint x: 641, startPoint y: 408, endPoint x: 357, endPoint y: 398, distance: 284.9
click at [357, 398] on div "kernel/comms_thread: ERROR: IOError Read the wrong amount of meta data: 0 bytes…" at bounding box center [568, 400] width 564 height 35
click at [441, 404] on div "kernel/comms_thread: ERROR: IOError Read the wrong amount of meta data: 0 bytes…" at bounding box center [568, 400] width 564 height 35
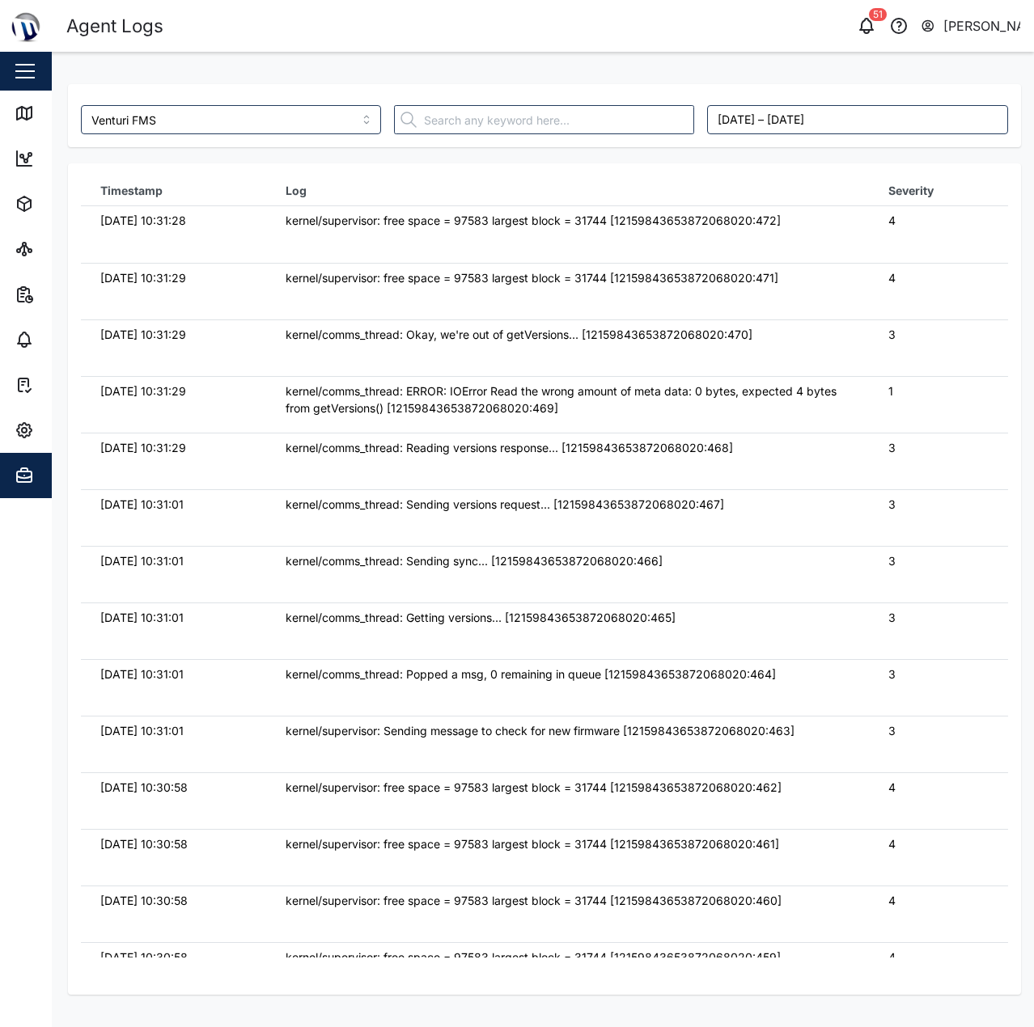
click at [450, 394] on div "kernel/comms_thread: ERROR: IOError Read the wrong amount of meta data: 0 bytes…" at bounding box center [568, 400] width 564 height 35
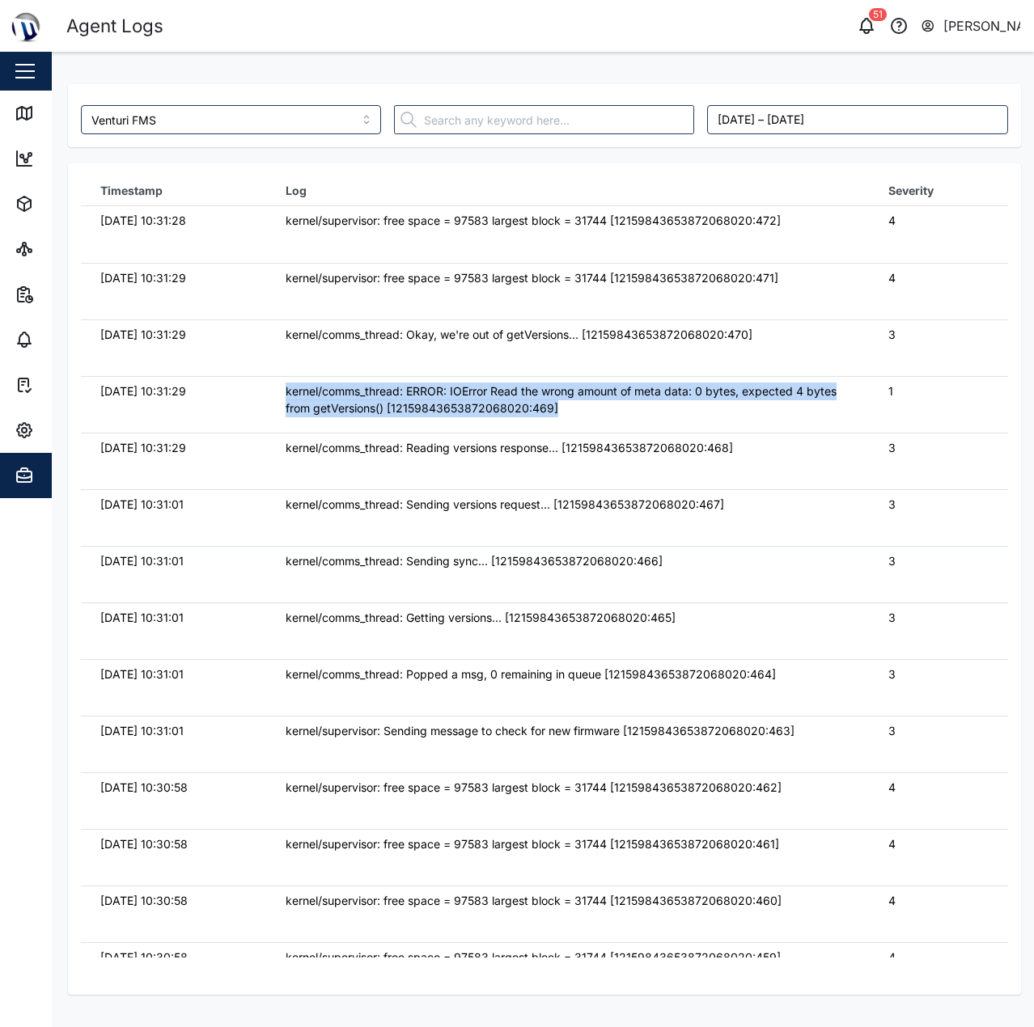
click at [450, 394] on div "kernel/comms_thread: ERROR: IOError Read the wrong amount of meta data: 0 bytes…" at bounding box center [568, 400] width 564 height 35
drag, startPoint x: 635, startPoint y: 416, endPoint x: 90, endPoint y: 407, distance: 545.2
click at [90, 407] on tr "15/10/2025 10:31:29 kernel/comms_thread: ERROR: IOError Read the wrong amount o…" at bounding box center [544, 404] width 927 height 57
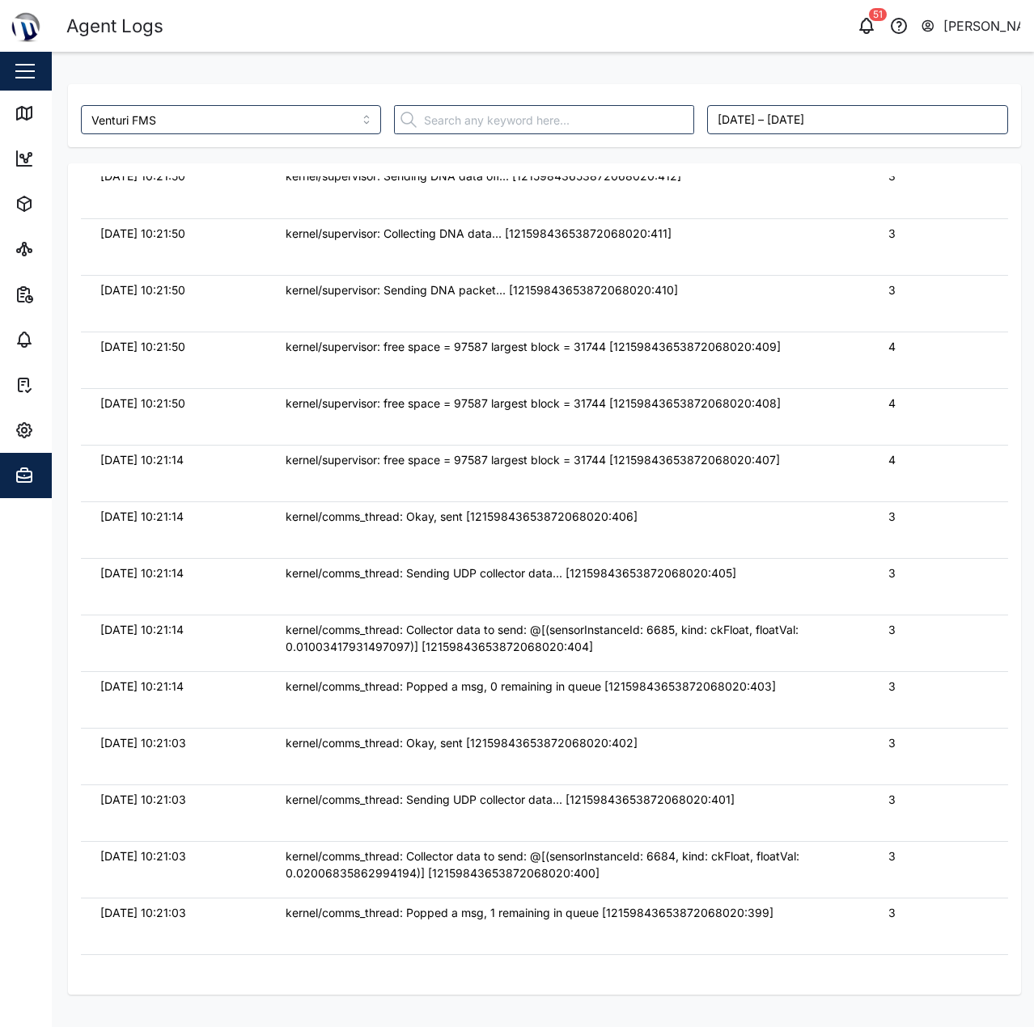
scroll to position [4048, 0]
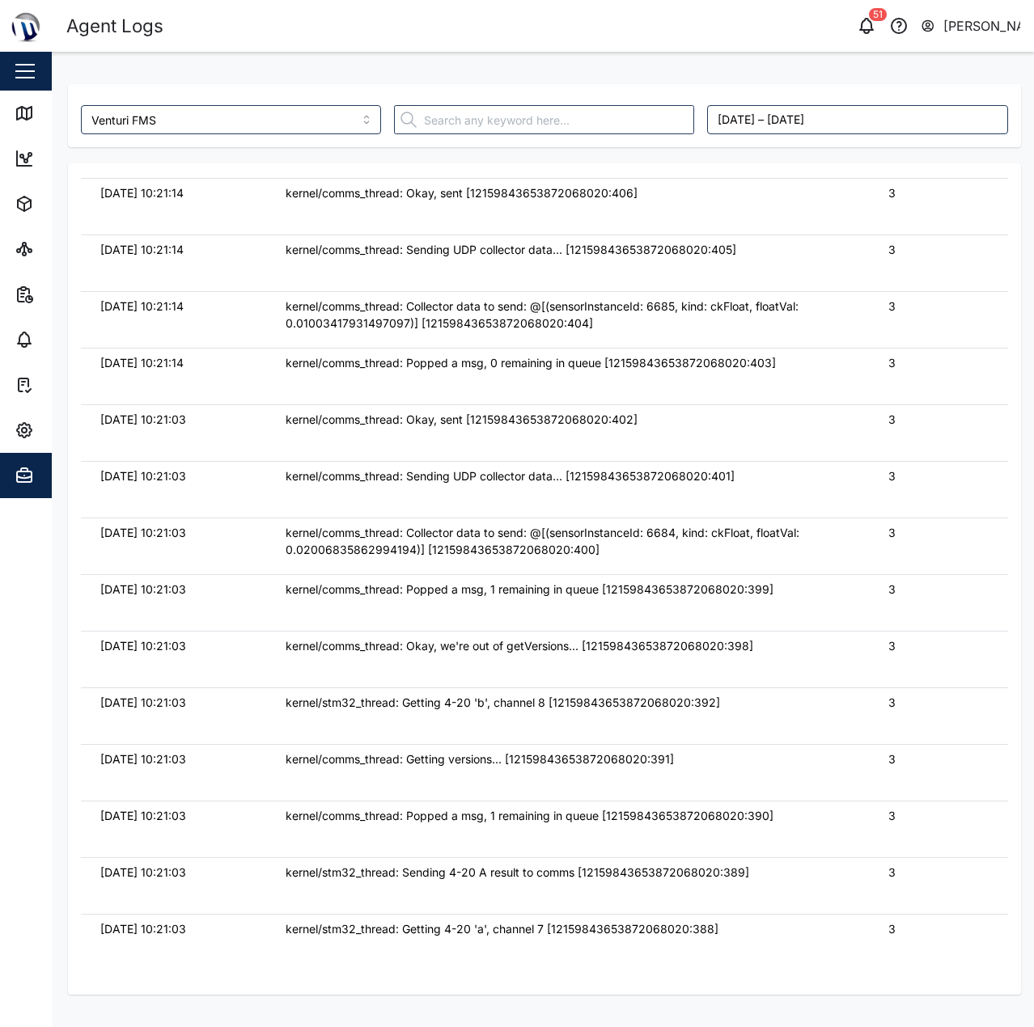
click at [747, 530] on div "kernel/comms_thread: Collector data to send: @[(sensorInstanceId: 6684, kind: c…" at bounding box center [568, 541] width 564 height 35
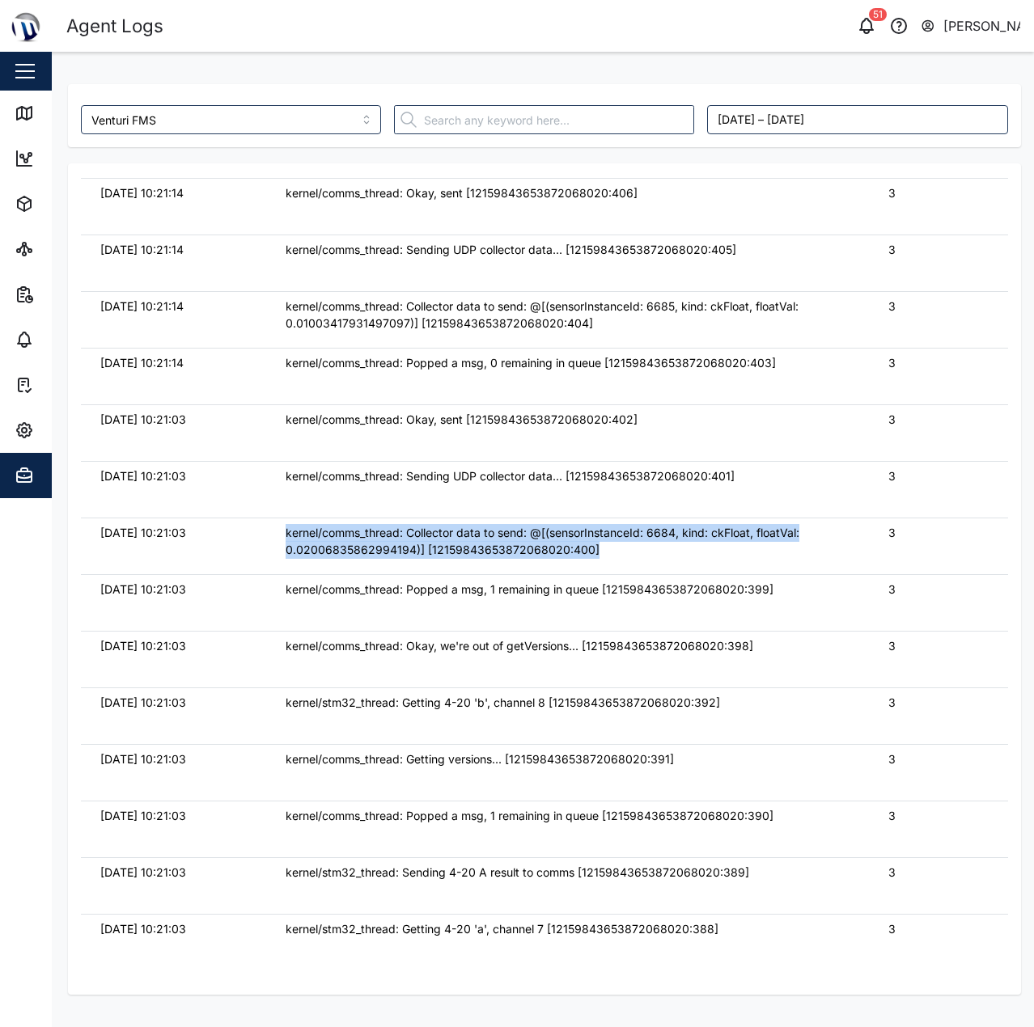
click at [747, 530] on div "kernel/comms_thread: Collector data to send: @[(sensorInstanceId: 6684, kind: c…" at bounding box center [568, 541] width 564 height 35
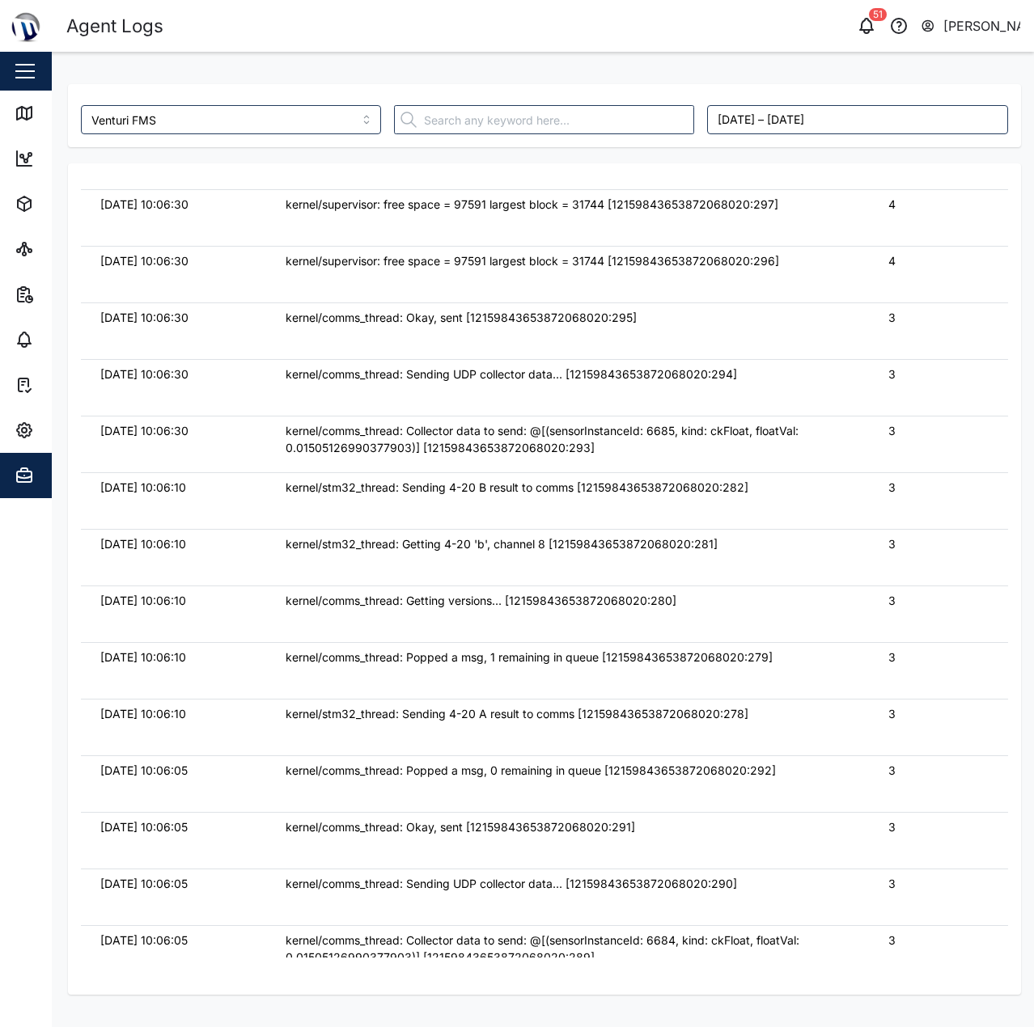
scroll to position [9310, 0]
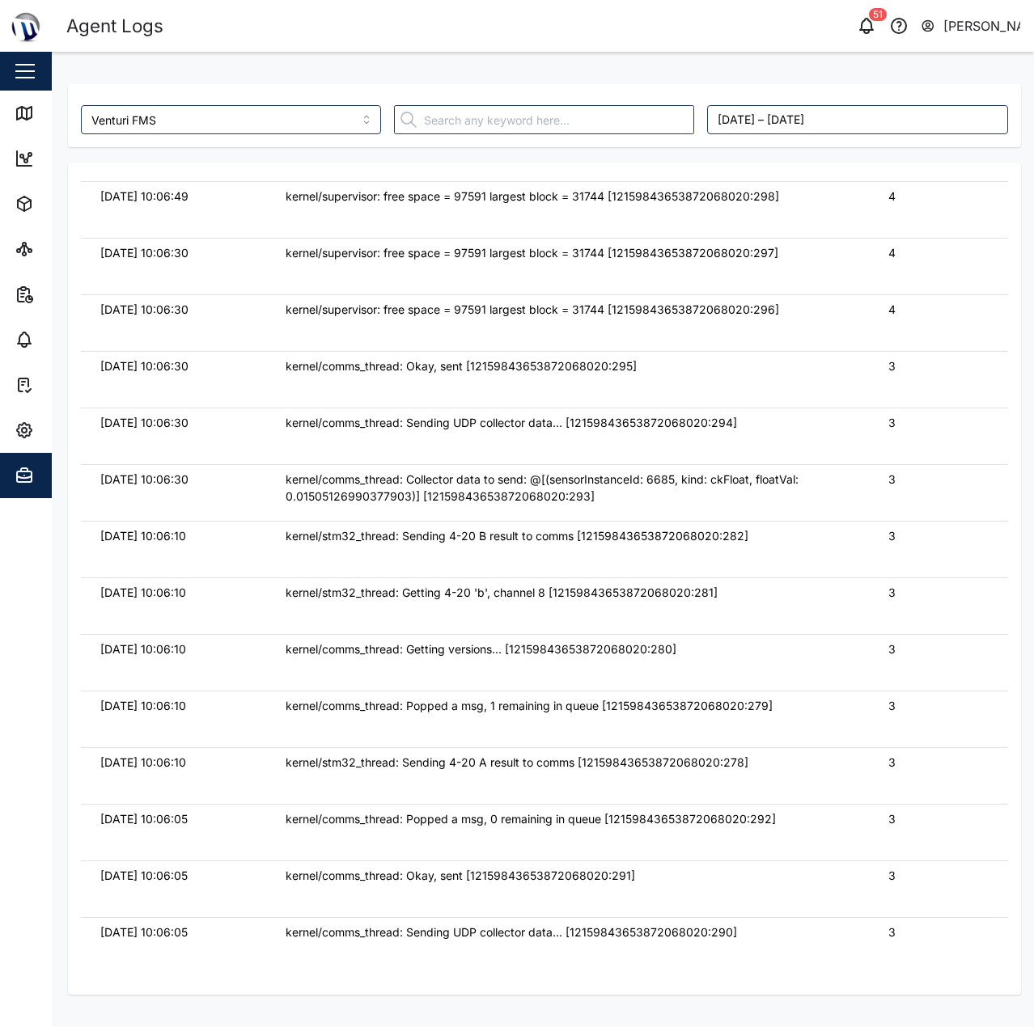
click at [747, 499] on div "kernel/comms_thread: Collector data to send: @[(sensorInstanceId: 6685, kind: c…" at bounding box center [568, 488] width 564 height 35
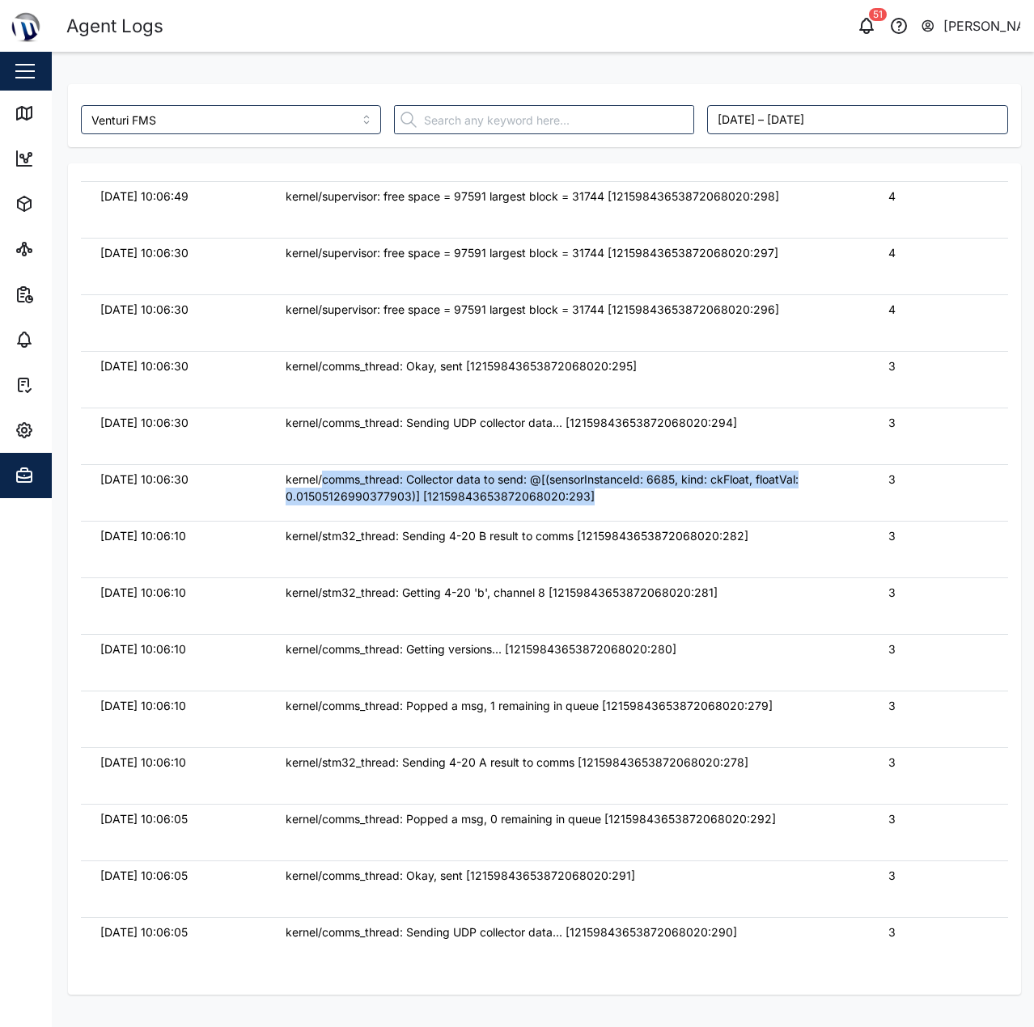
drag, startPoint x: 699, startPoint y: 499, endPoint x: 320, endPoint y: 467, distance: 379.8
click at [319, 467] on td "kernel/comms_thread: Collector data to send: @[(sensorInstanceId: 6685, kind: c…" at bounding box center [567, 492] width 603 height 57
click at [434, 496] on div "kernel/comms_thread: Collector data to send: @[(sensorInstanceId: 6685, kind: c…" at bounding box center [568, 488] width 564 height 35
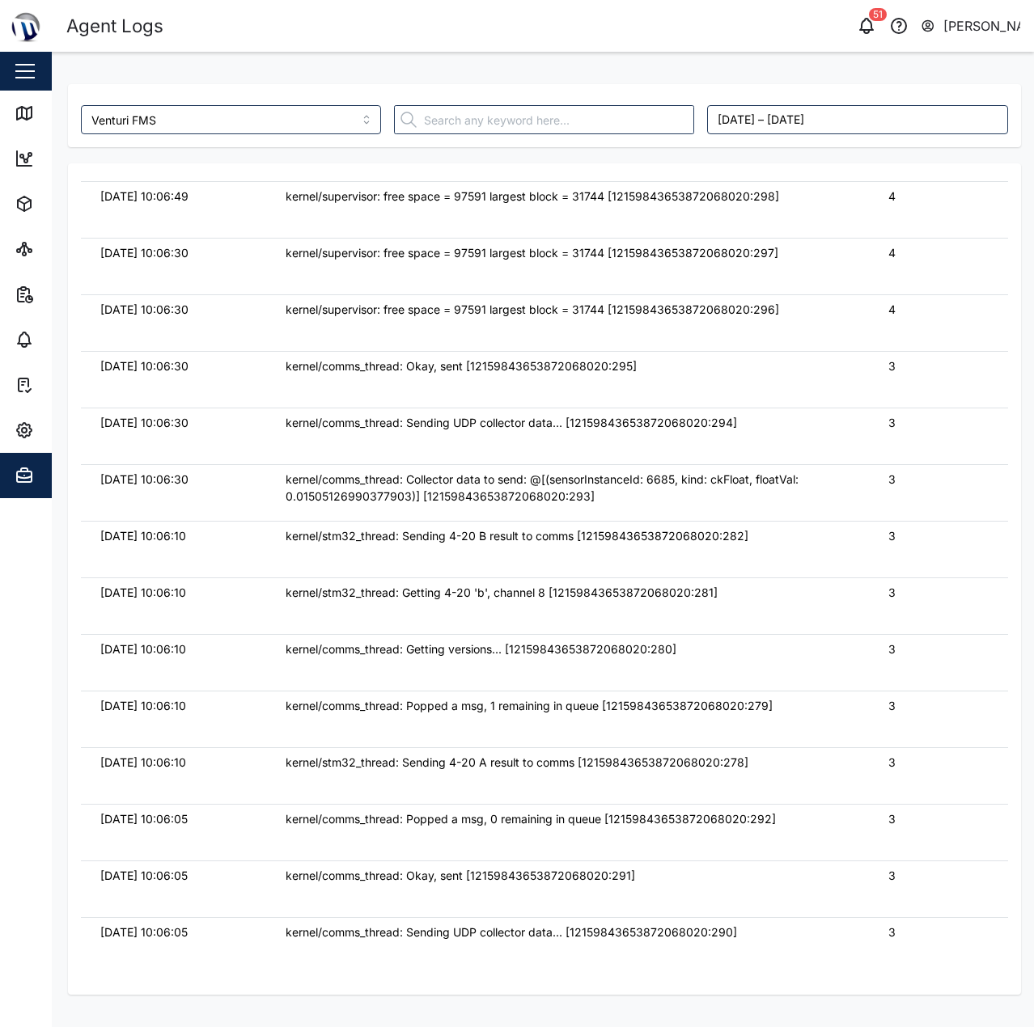
click at [357, 501] on div "kernel/comms_thread: Collector data to send: @[(sensorInstanceId: 6685, kind: c…" at bounding box center [568, 488] width 564 height 35
click at [384, 492] on div "kernel/comms_thread: Collector data to send: @[(sensorInstanceId: 6685, kind: c…" at bounding box center [568, 488] width 564 height 35
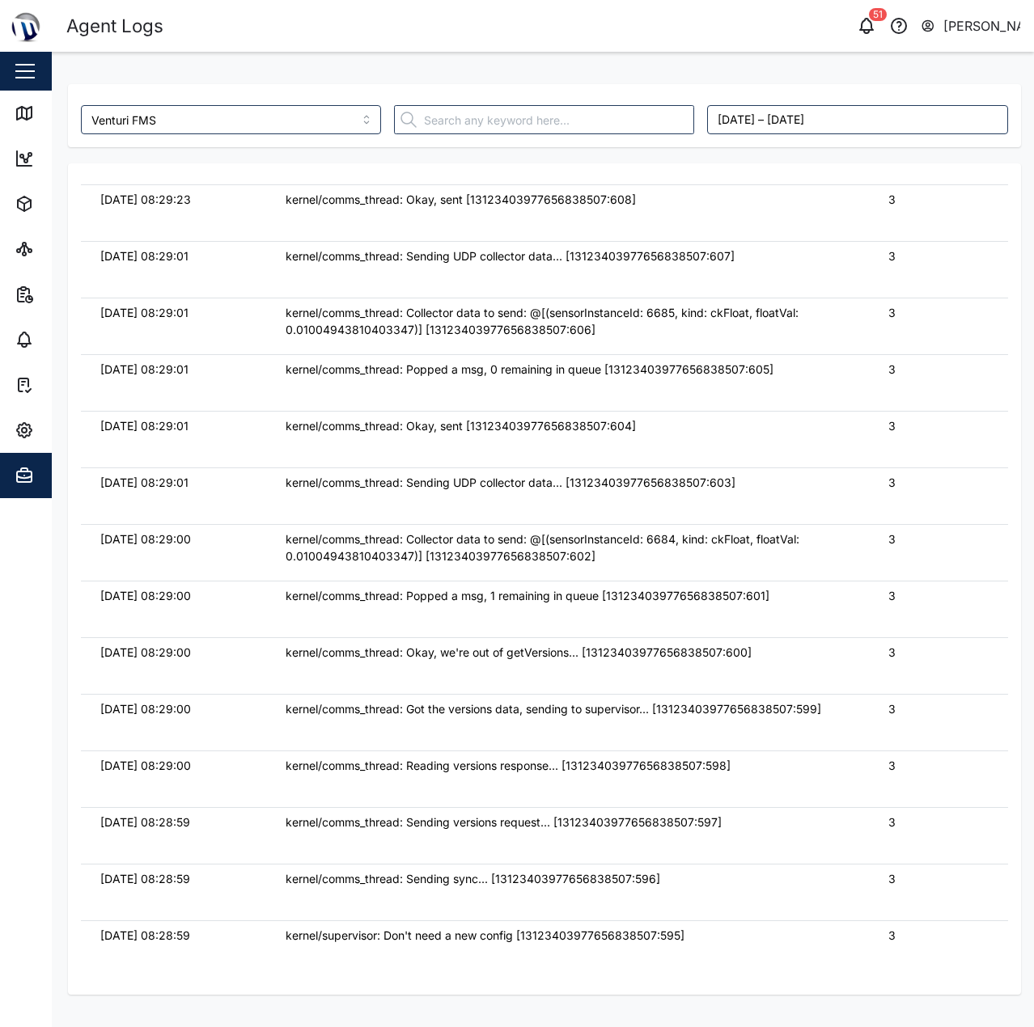
scroll to position [70085, 0]
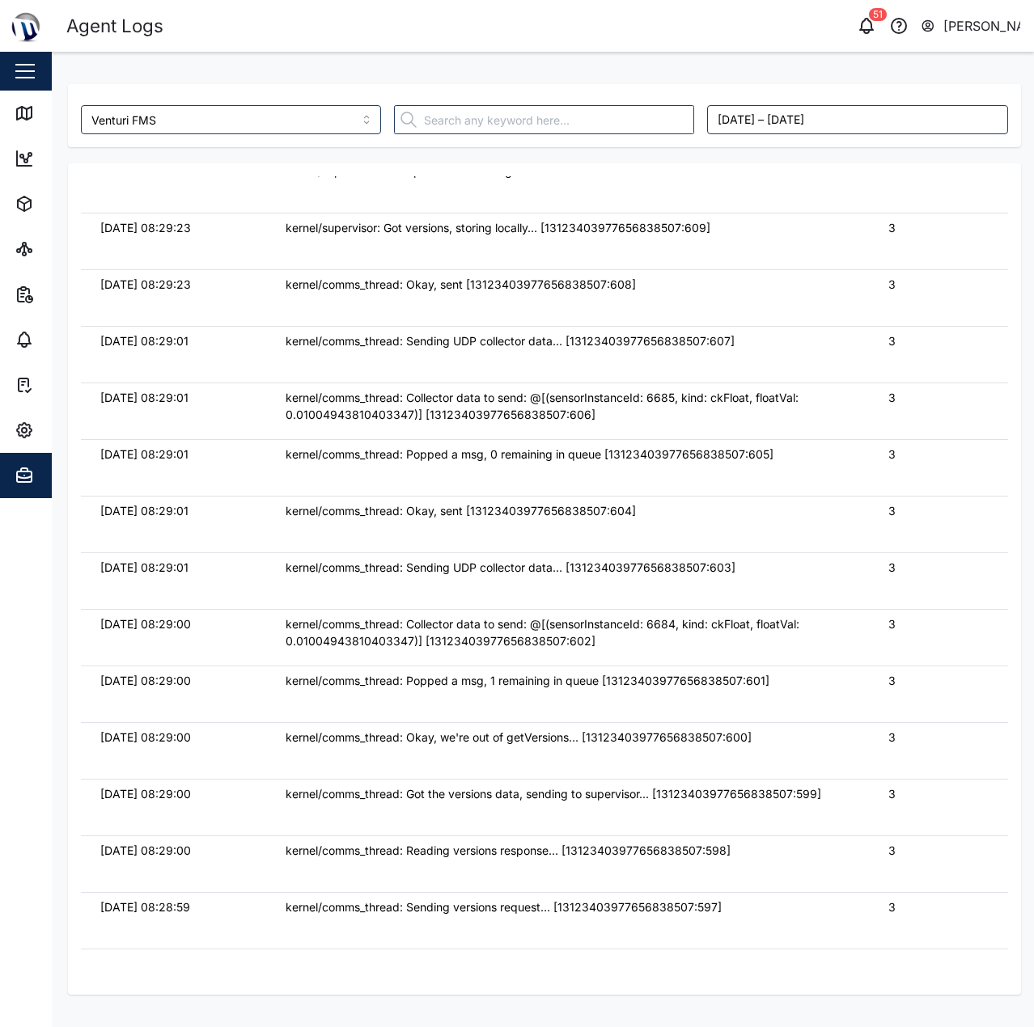
drag, startPoint x: 632, startPoint y: 415, endPoint x: 270, endPoint y: 422, distance: 362.4
click at [260, 426] on tr "15/10/2025 08:29:01 kernel/comms_thread: Collector data to send: @[(sensorInsta…" at bounding box center [544, 411] width 927 height 57
click at [277, 421] on td "kernel/comms_thread: Collector data to send: @[(sensorInstanceId: 6685, kind: c…" at bounding box center [567, 411] width 603 height 57
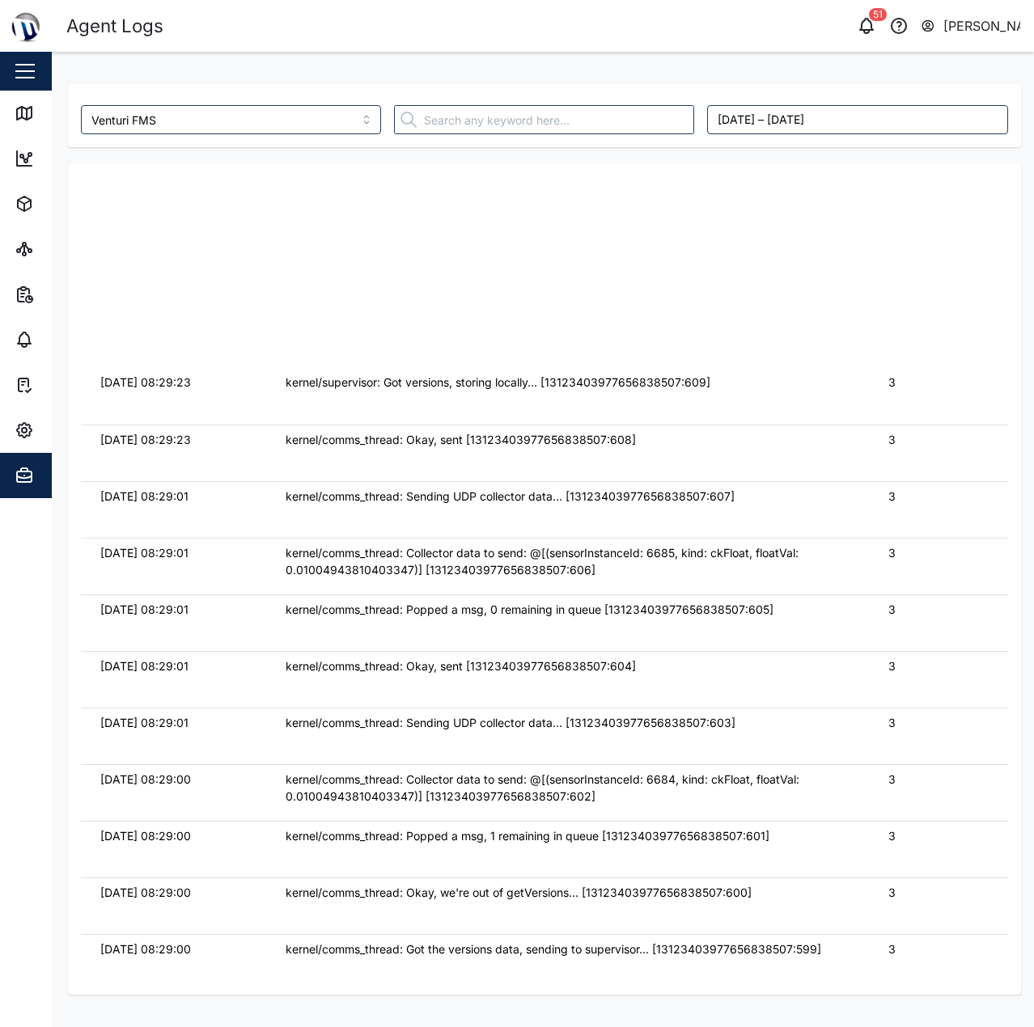
scroll to position [70490, 0]
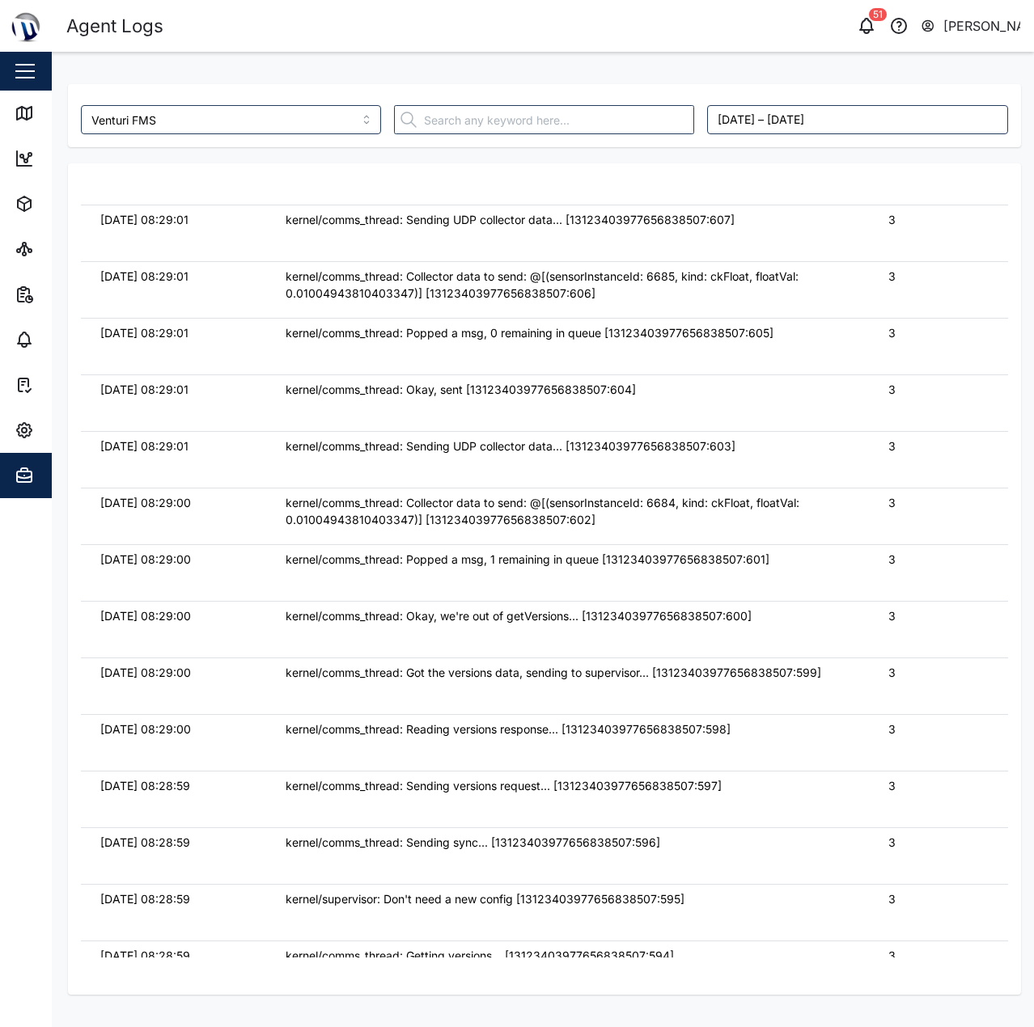
click at [297, 298] on div "kernel/comms_thread: Collector data to send: @[(sensorInstanceId: 6685, kind: c…" at bounding box center [568, 285] width 564 height 35
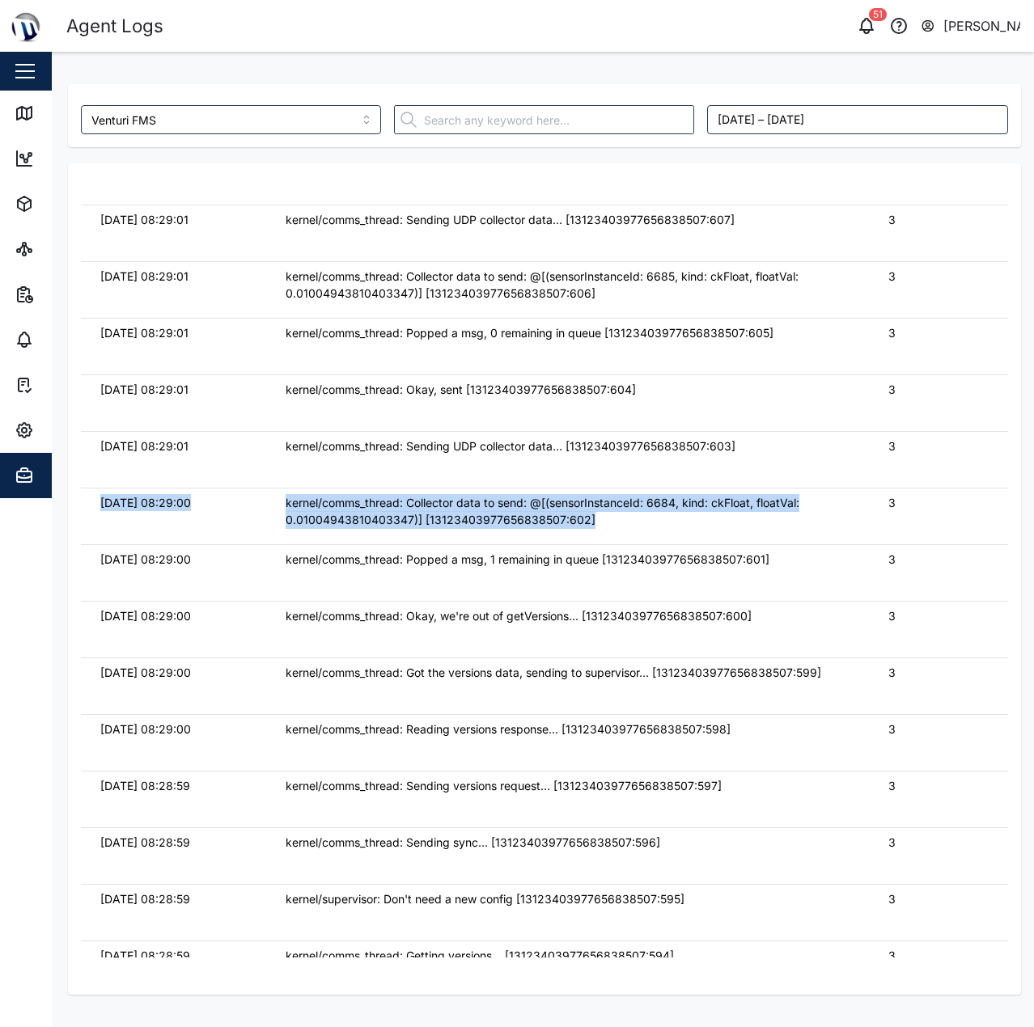
drag, startPoint x: 662, startPoint y: 525, endPoint x: 82, endPoint y: 506, distance: 580.2
click at [82, 506] on tr "15/10/2025 08:29:00 kernel/comms_thread: Collector data to send: @[(sensorInsta…" at bounding box center [544, 516] width 927 height 57
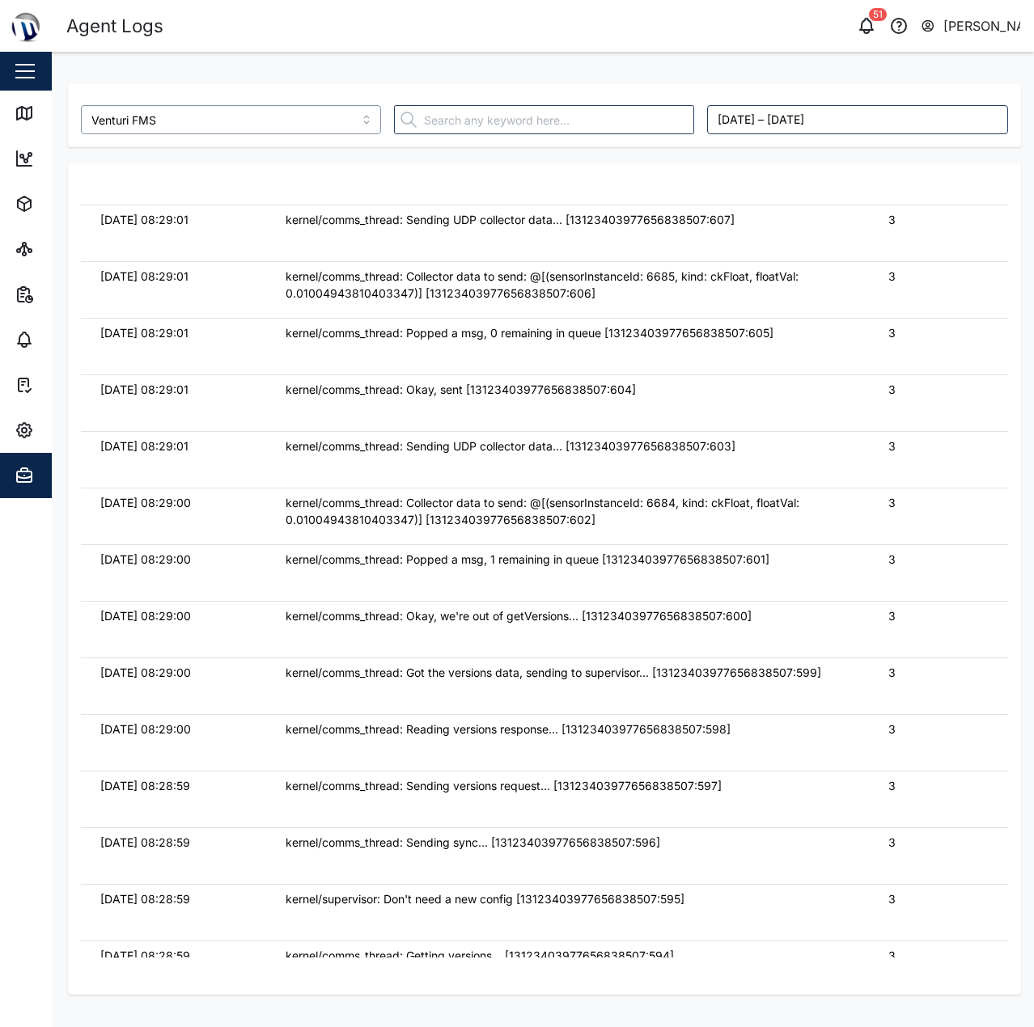
click at [307, 115] on input "Venturi FMS" at bounding box center [231, 119] width 300 height 29
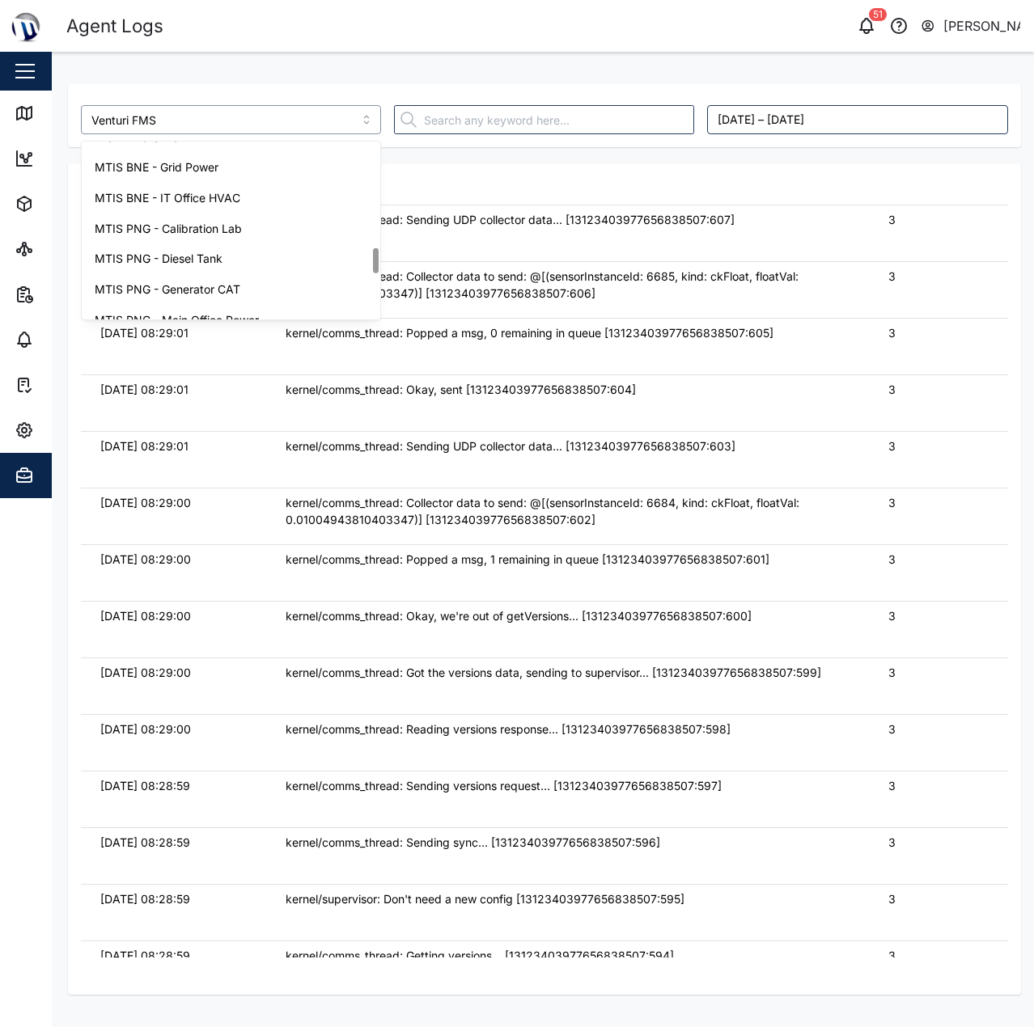
scroll to position [916, 0]
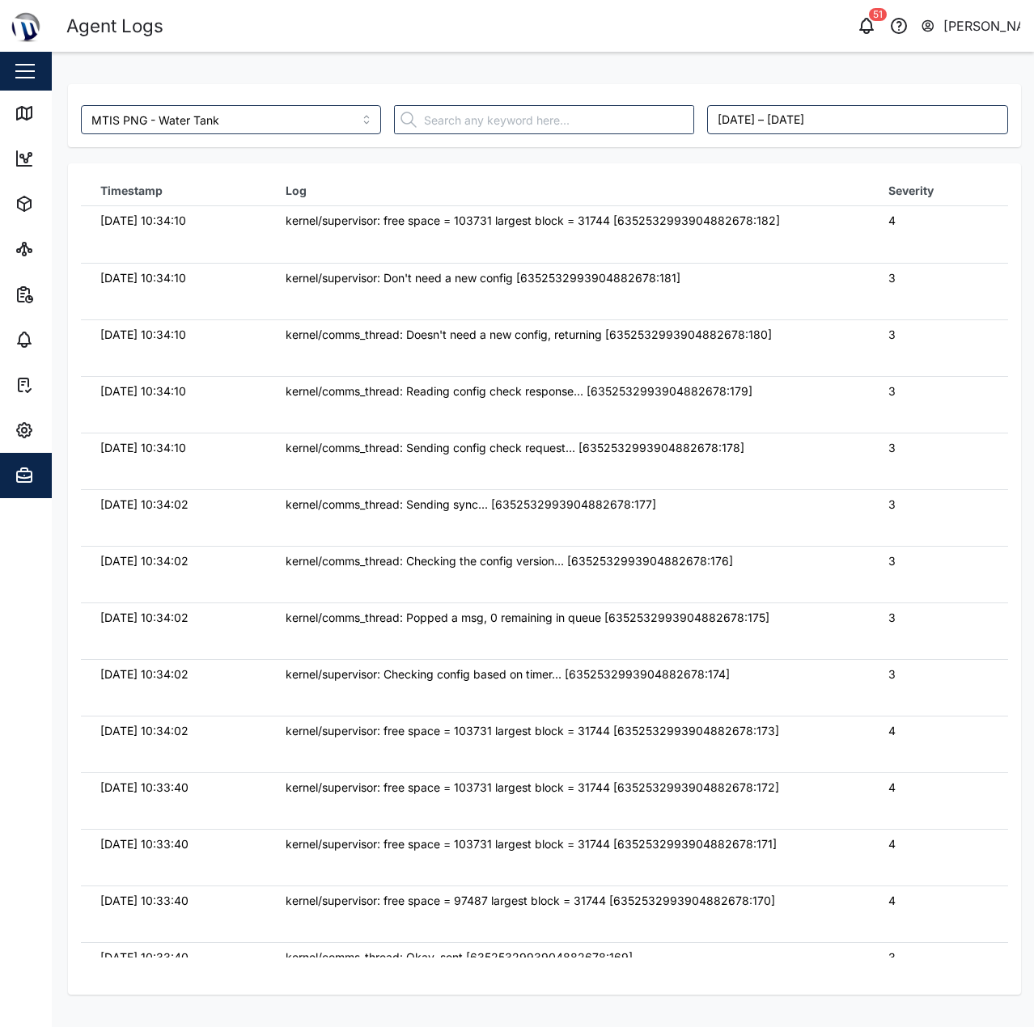
click at [561, 288] on td "kernel/supervisor: Don't need a new config [6352532993904882678:181]" at bounding box center [567, 291] width 603 height 57
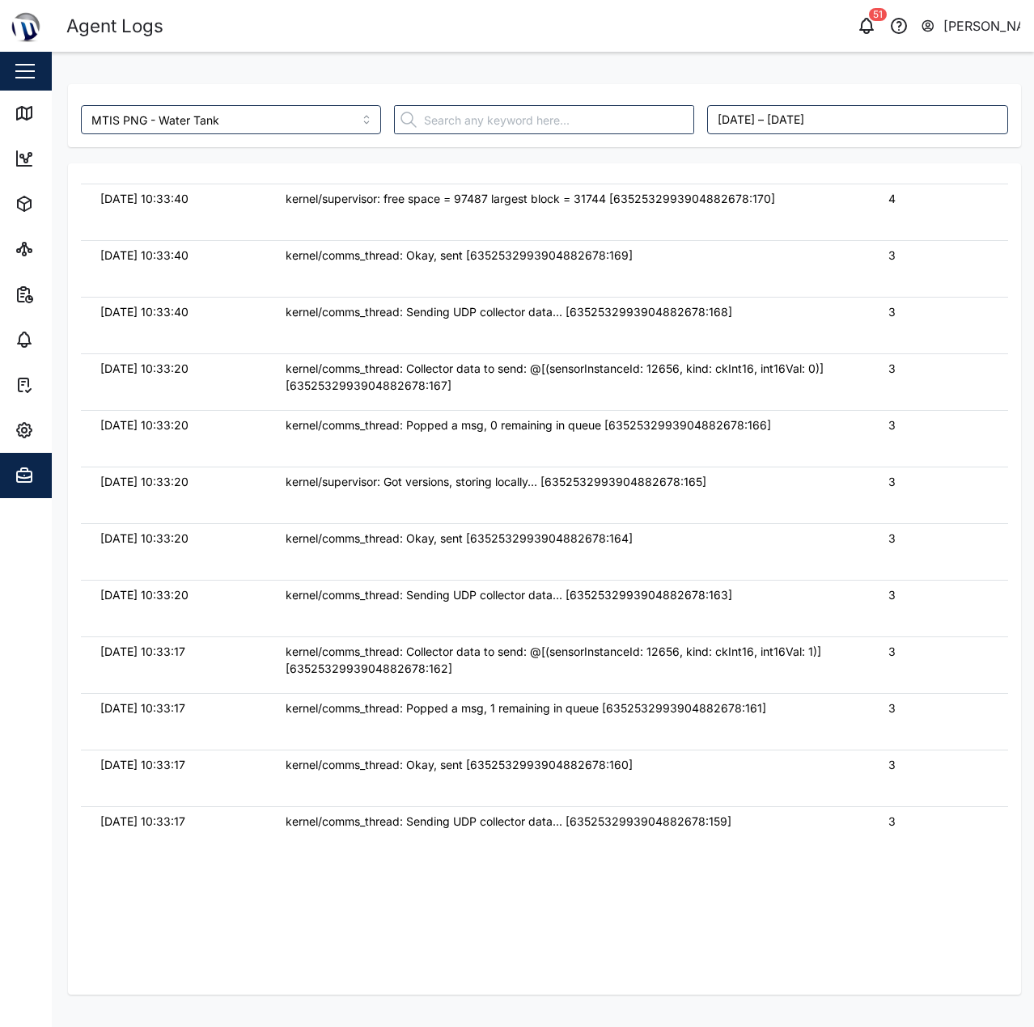
scroll to position [728, 0]
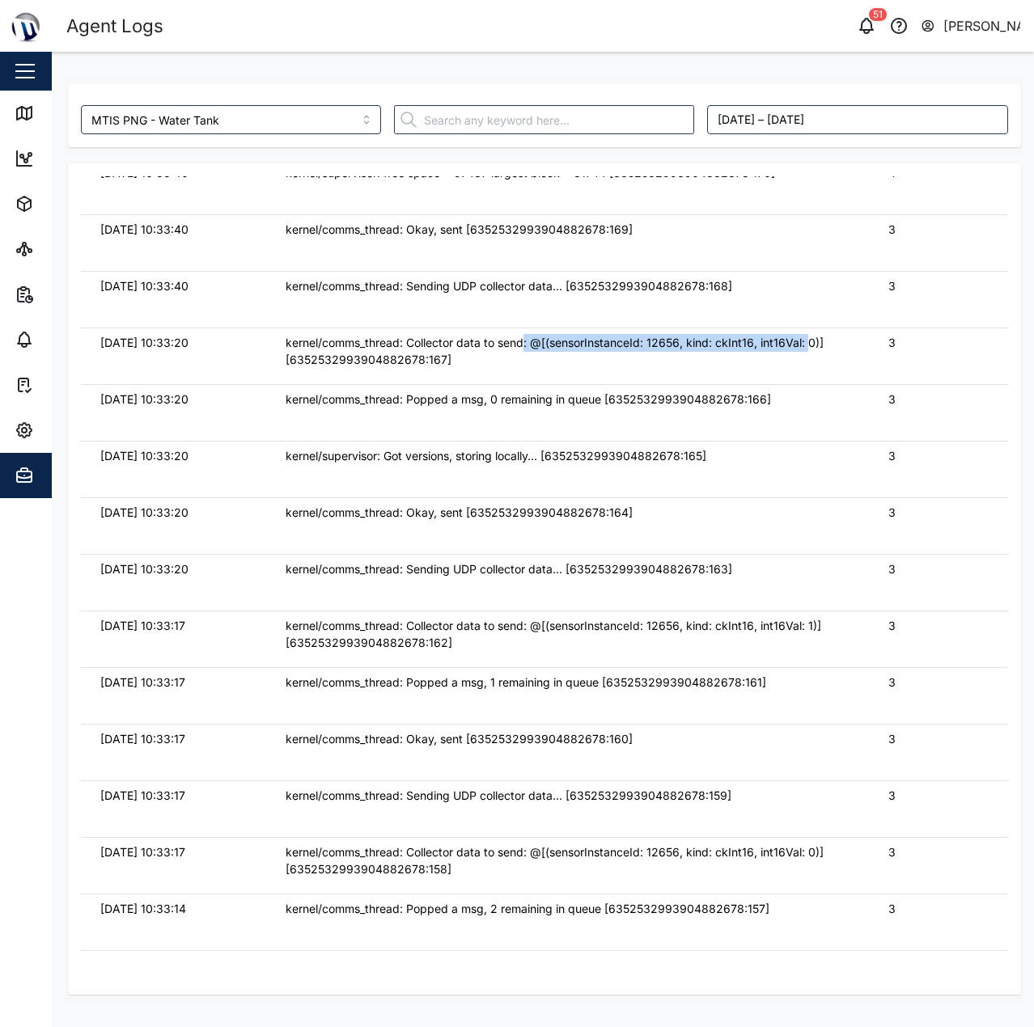
drag, startPoint x: 805, startPoint y: 342, endPoint x: 524, endPoint y: 345, distance: 280.7
click at [524, 345] on div "kernel/comms_thread: Collector data to send: @[(sensorInstanceId: 12656, kind: …" at bounding box center [568, 351] width 564 height 35
click at [524, 348] on div "kernel/comms_thread: Collector data to send: @[(sensorInstanceId: 12656, kind: …" at bounding box center [568, 351] width 564 height 35
drag, startPoint x: 490, startPoint y: 336, endPoint x: 666, endPoint y: 338, distance: 175.5
click at [660, 338] on div "kernel/comms_thread: Collector data to send: @[(sensorInstanceId: 12656, kind: …" at bounding box center [568, 351] width 564 height 35
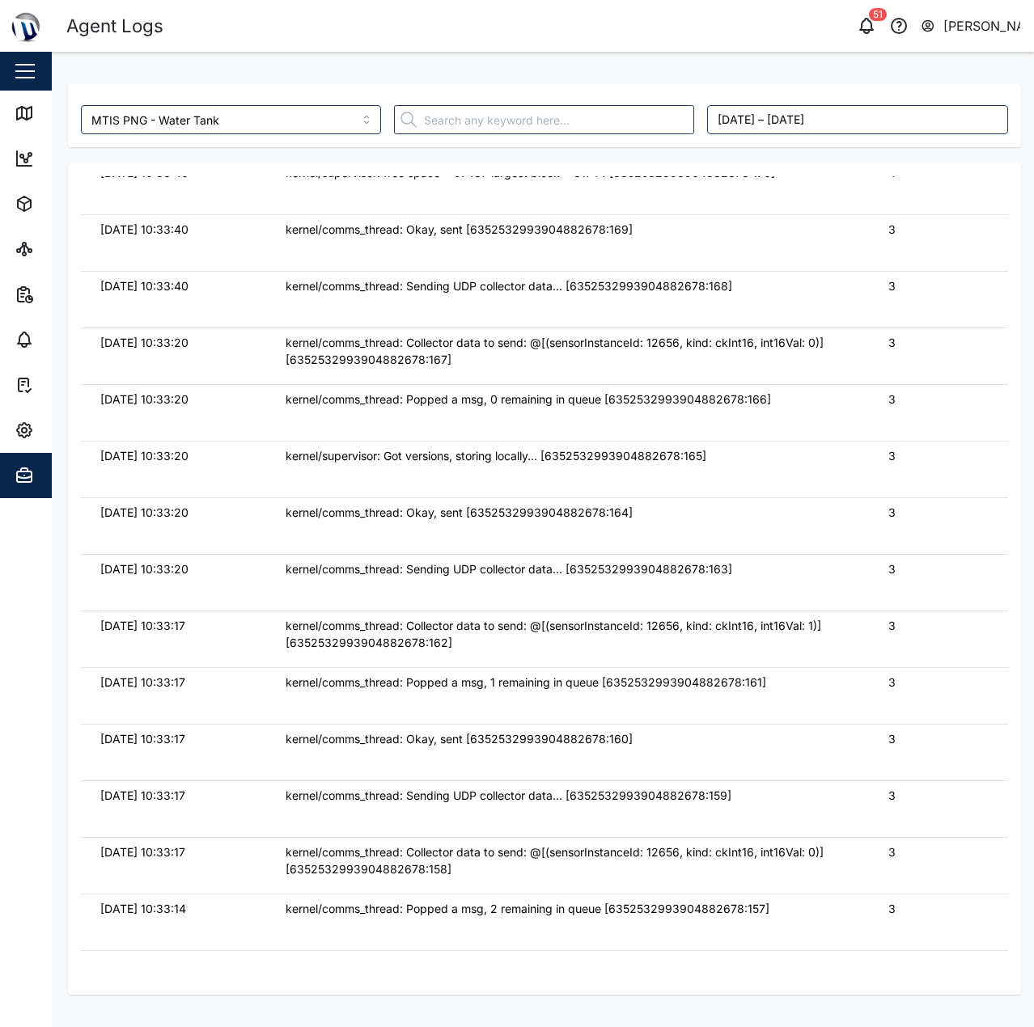
click at [666, 338] on div "kernel/comms_thread: Collector data to send: @[(sensorInstanceId: 12656, kind: …" at bounding box center [568, 351] width 564 height 35
click at [668, 338] on div "kernel/comms_thread: Collector data to send: @[(sensorInstanceId: 12656, kind: …" at bounding box center [568, 351] width 564 height 35
click at [669, 338] on div "kernel/comms_thread: Collector data to send: @[(sensorInstanceId: 12656, kind: …" at bounding box center [568, 351] width 564 height 35
click at [723, 343] on div "kernel/comms_thread: Collector data to send: @[(sensorInstanceId: 12656, kind: …" at bounding box center [568, 351] width 564 height 35
click at [789, 343] on div "kernel/comms_thread: Collector data to send: @[(sensorInstanceId: 12656, kind: …" at bounding box center [568, 351] width 564 height 35
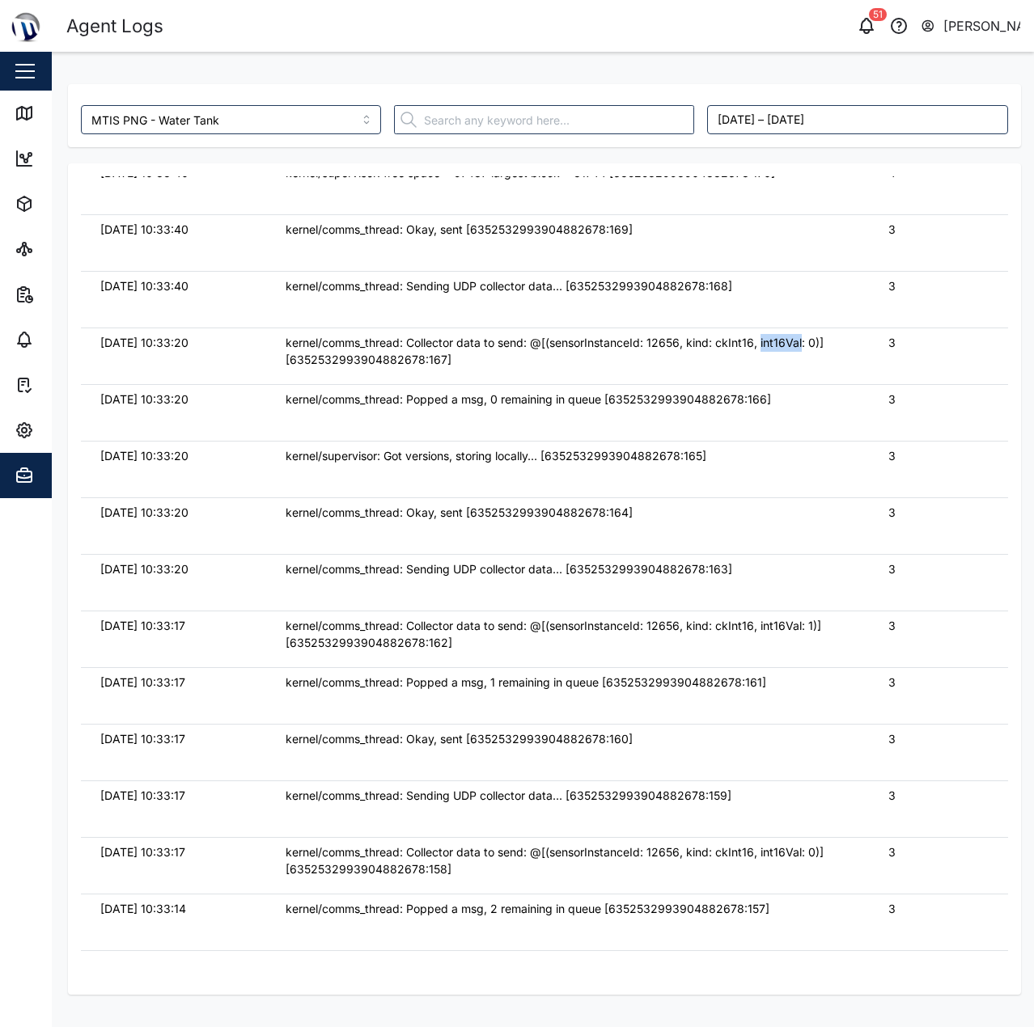
click at [789, 343] on div "kernel/comms_thread: Collector data to send: @[(sensorInstanceId: 12656, kind: …" at bounding box center [568, 351] width 564 height 35
click at [838, 351] on div "kernel/comms_thread: Collector data to send: @[(sensorInstanceId: 12656, kind: …" at bounding box center [568, 351] width 564 height 35
drag, startPoint x: 772, startPoint y: 341, endPoint x: 820, endPoint y: 371, distance: 57.0
click at [820, 371] on td "kernel/comms_thread: Collector data to send: @[(sensorInstanceId: 12656, kind: …" at bounding box center [567, 356] width 603 height 57
click at [669, 355] on div "kernel/comms_thread: Collector data to send: @[(sensorInstanceId: 12656, kind: …" at bounding box center [568, 351] width 564 height 35
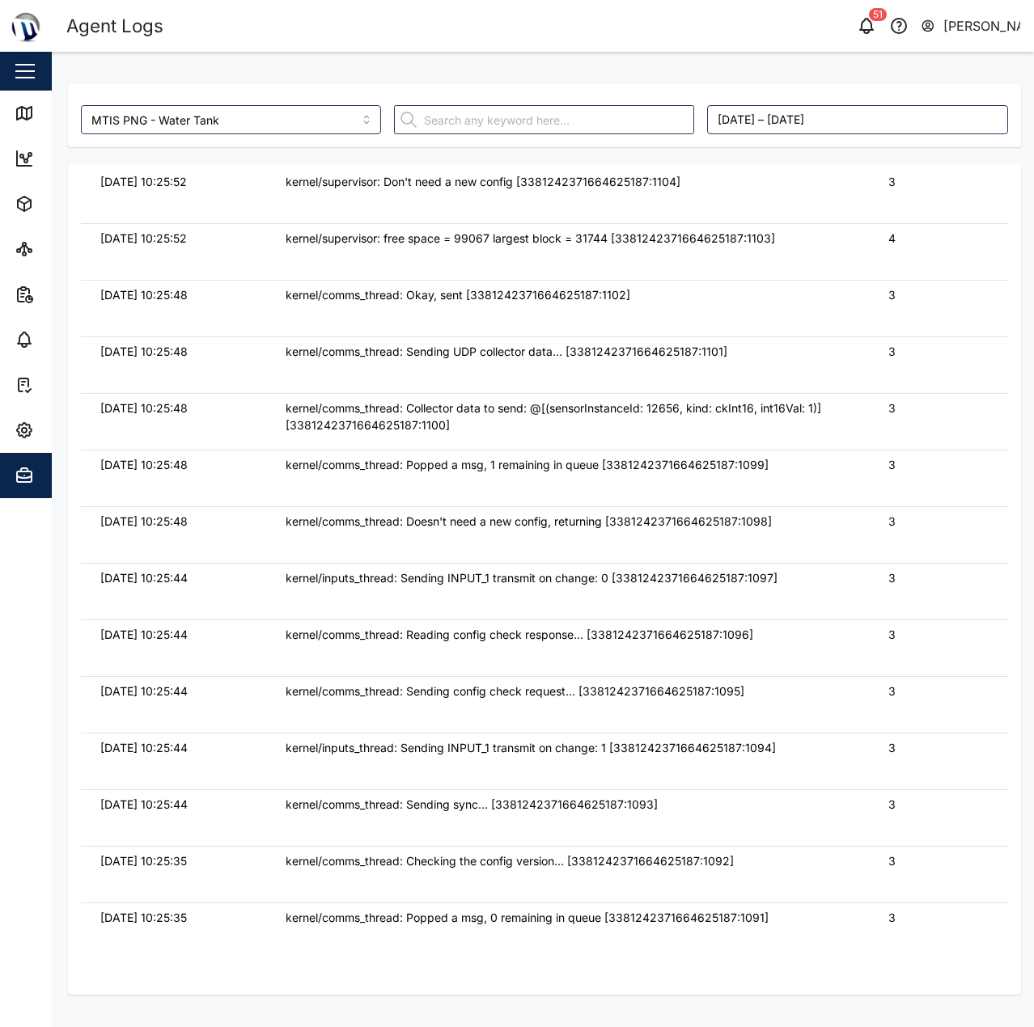
scroll to position [8418, 0]
click at [708, 421] on div "kernel/comms_thread: Collector data to send: @[(sensorInstanceId: 12656, kind: …" at bounding box center [568, 417] width 564 height 35
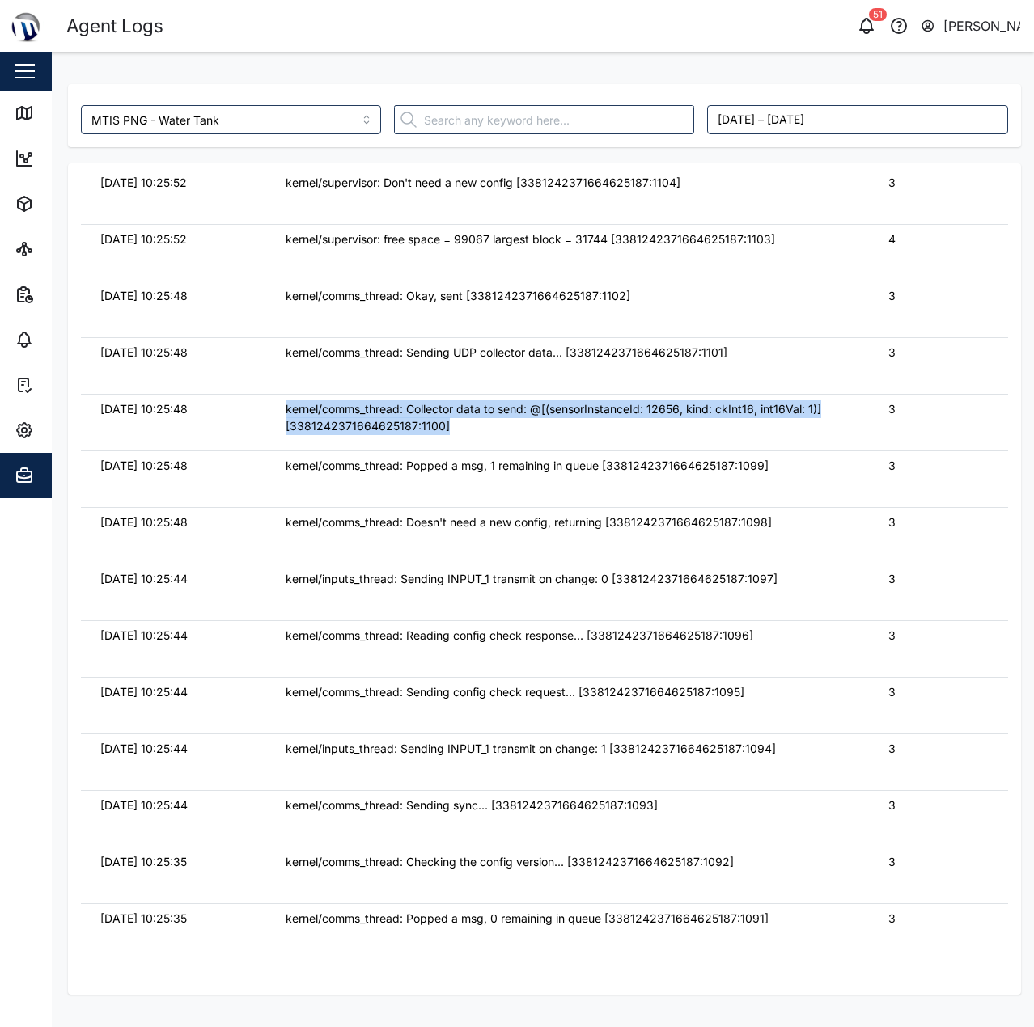
click at [708, 421] on div "kernel/comms_thread: Collector data to send: @[(sensorInstanceId: 12656, kind: …" at bounding box center [568, 417] width 564 height 35
click at [771, 421] on div "kernel/comms_thread: Collector data to send: @[(sensorInstanceId: 12656, kind: …" at bounding box center [568, 417] width 564 height 35
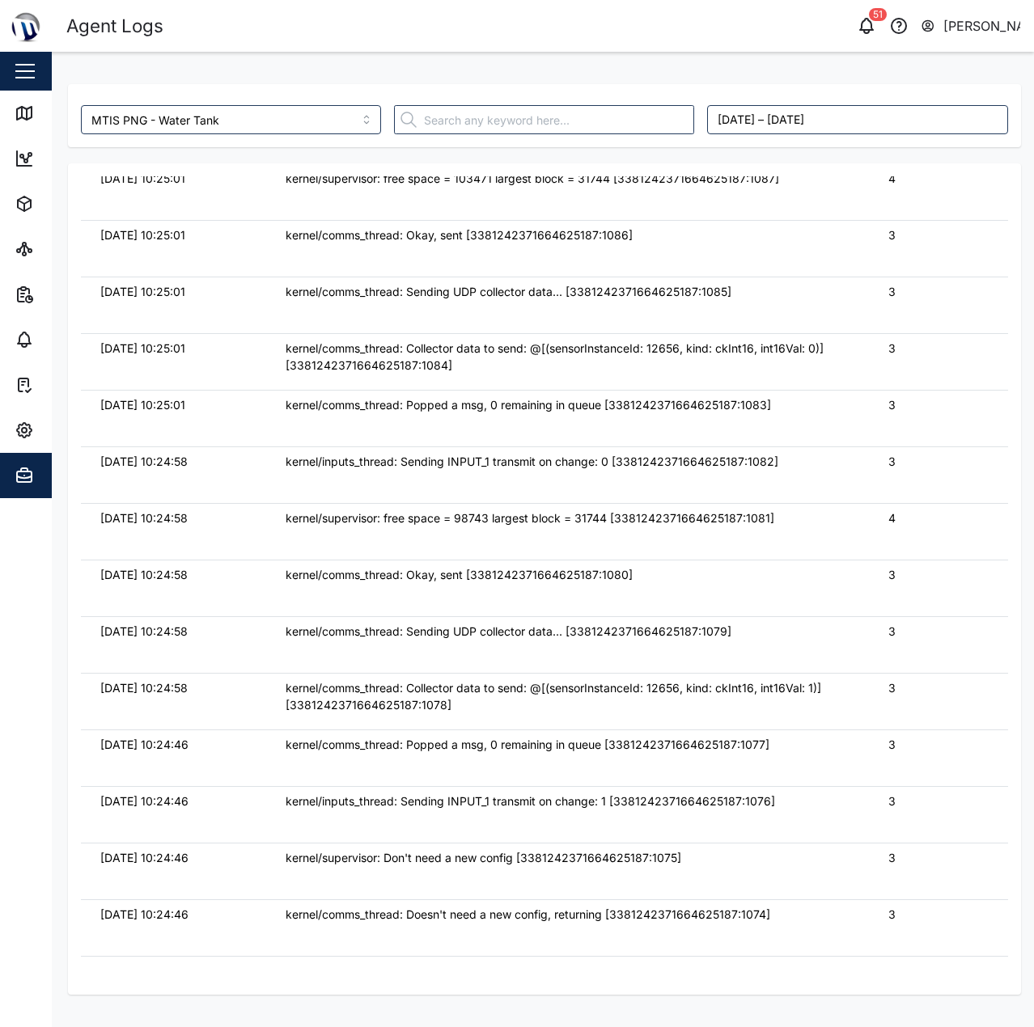
scroll to position [9389, 0]
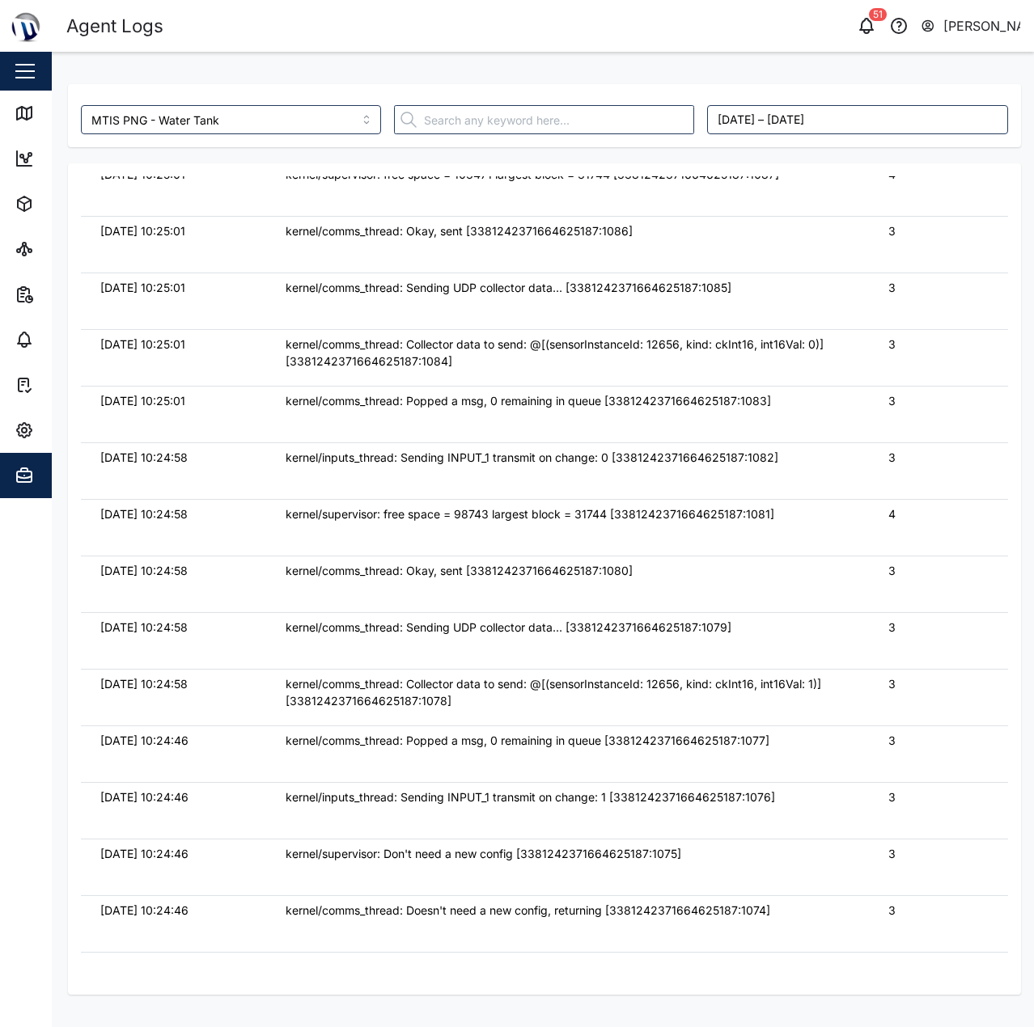
click at [730, 347] on div "kernel/comms_thread: Collector data to send: @[(sensorInstanceId: 12656, kind: …" at bounding box center [568, 353] width 564 height 35
click at [740, 349] on div "kernel/comms_thread: Collector data to send: @[(sensorInstanceId: 12656, kind: …" at bounding box center [568, 353] width 564 height 35
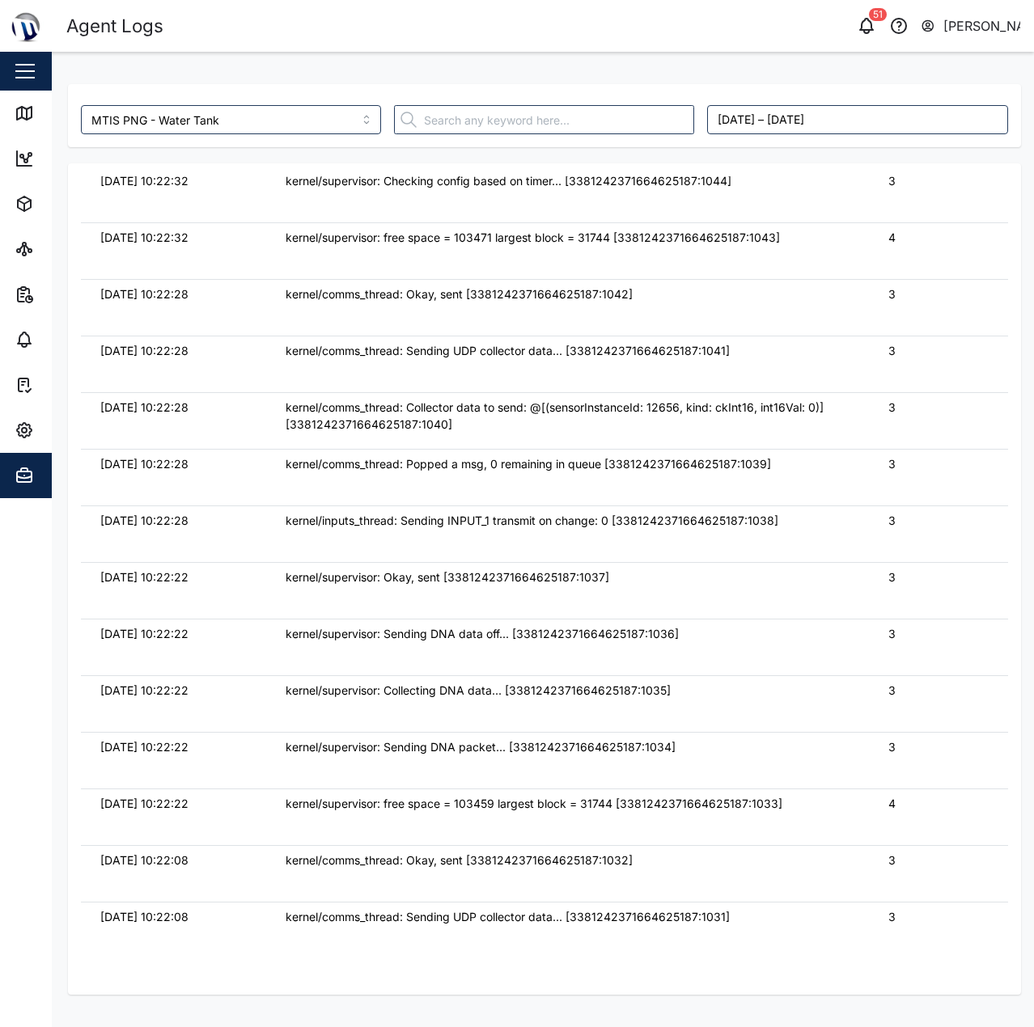
scroll to position [11739, 0]
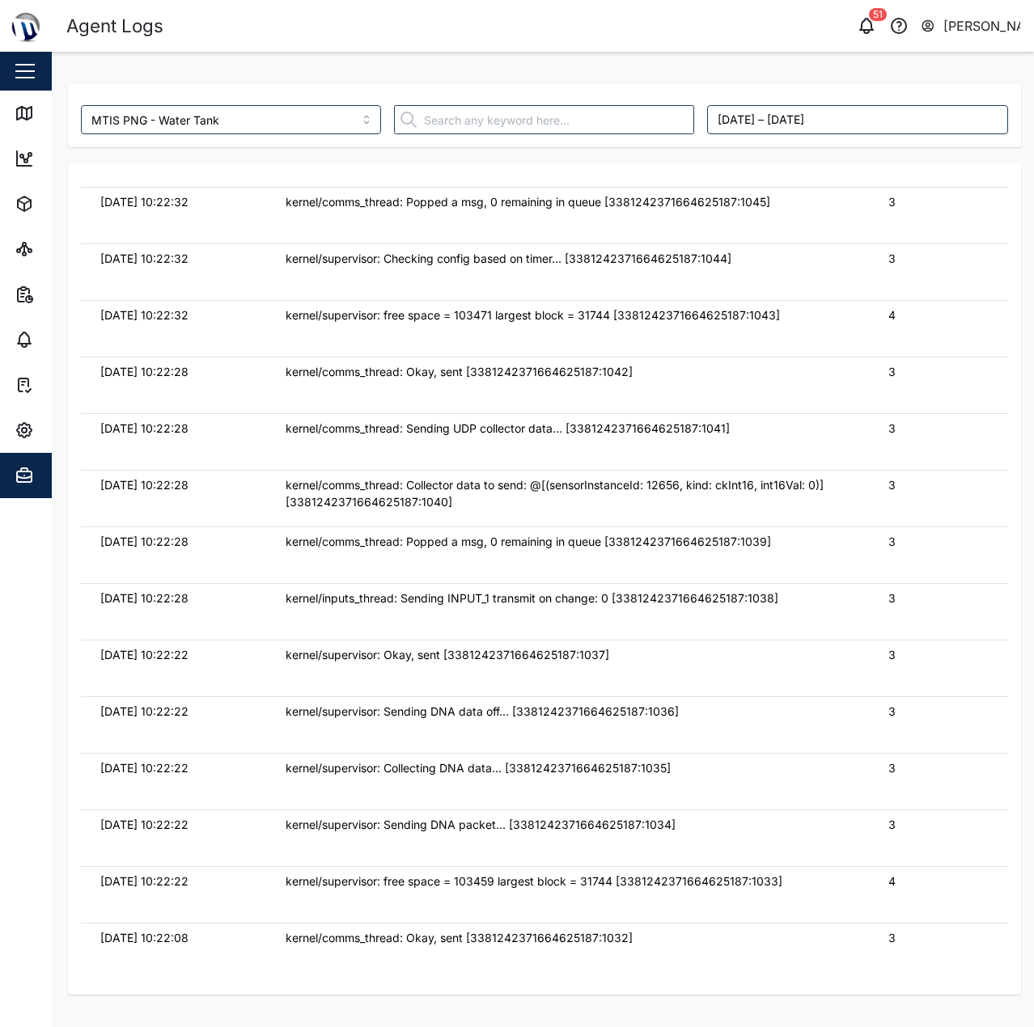
click at [544, 493] on div "kernel/comms_thread: Collector data to send: @[(sensorInstanceId: 12656, kind: …" at bounding box center [568, 493] width 564 height 35
click at [563, 488] on div "kernel/comms_thread: Collector data to send: @[(sensorInstanceId: 12656, kind: …" at bounding box center [568, 493] width 564 height 35
click at [320, 113] on input "MTIS PNG - Water Tank" at bounding box center [231, 119] width 300 height 29
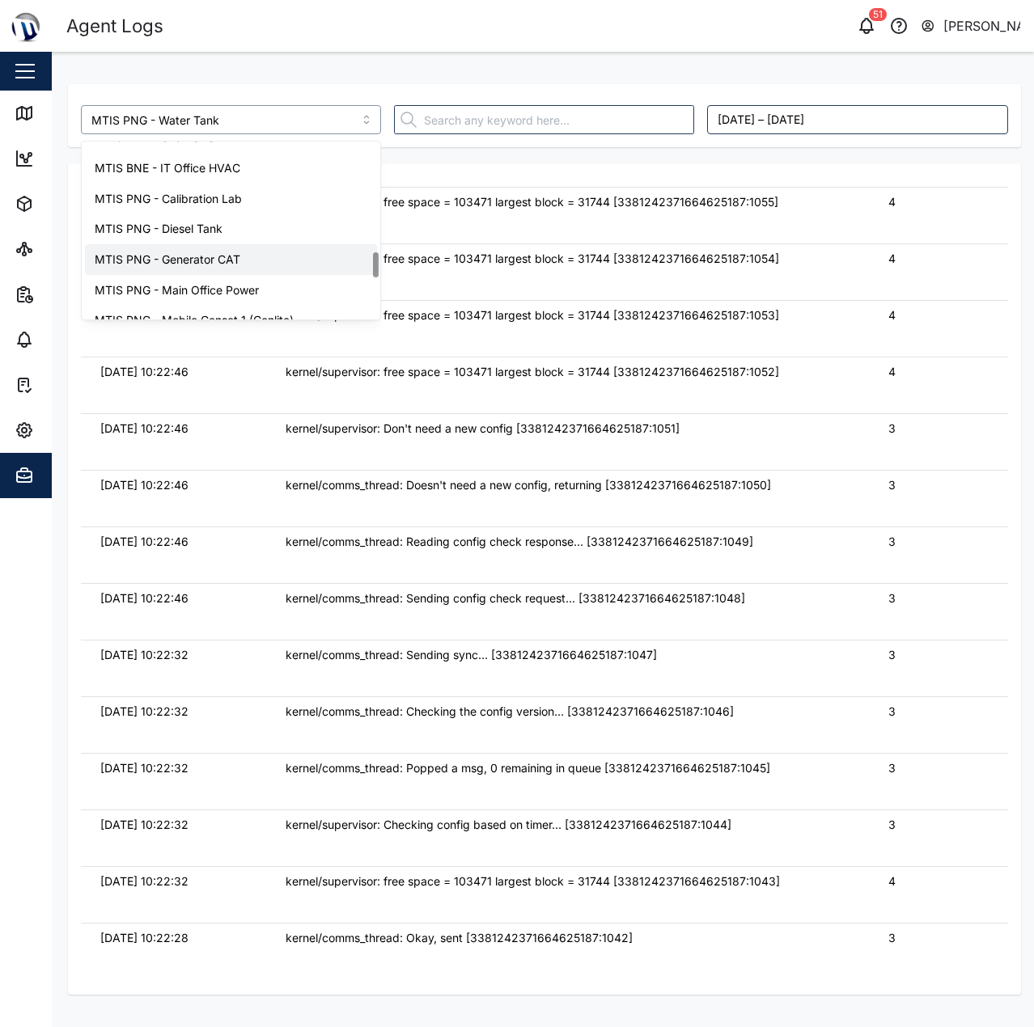
scroll to position [704, 0]
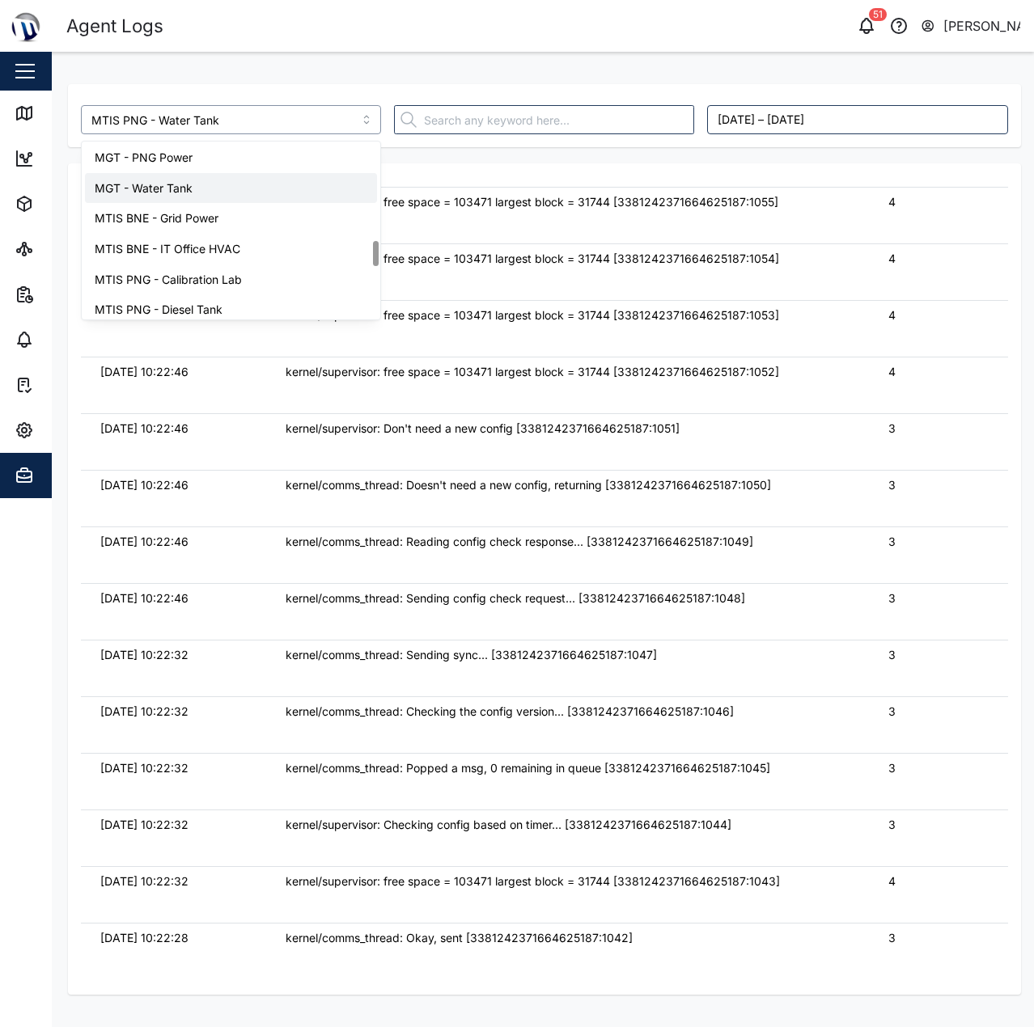
type input "MGT - Water Tank"
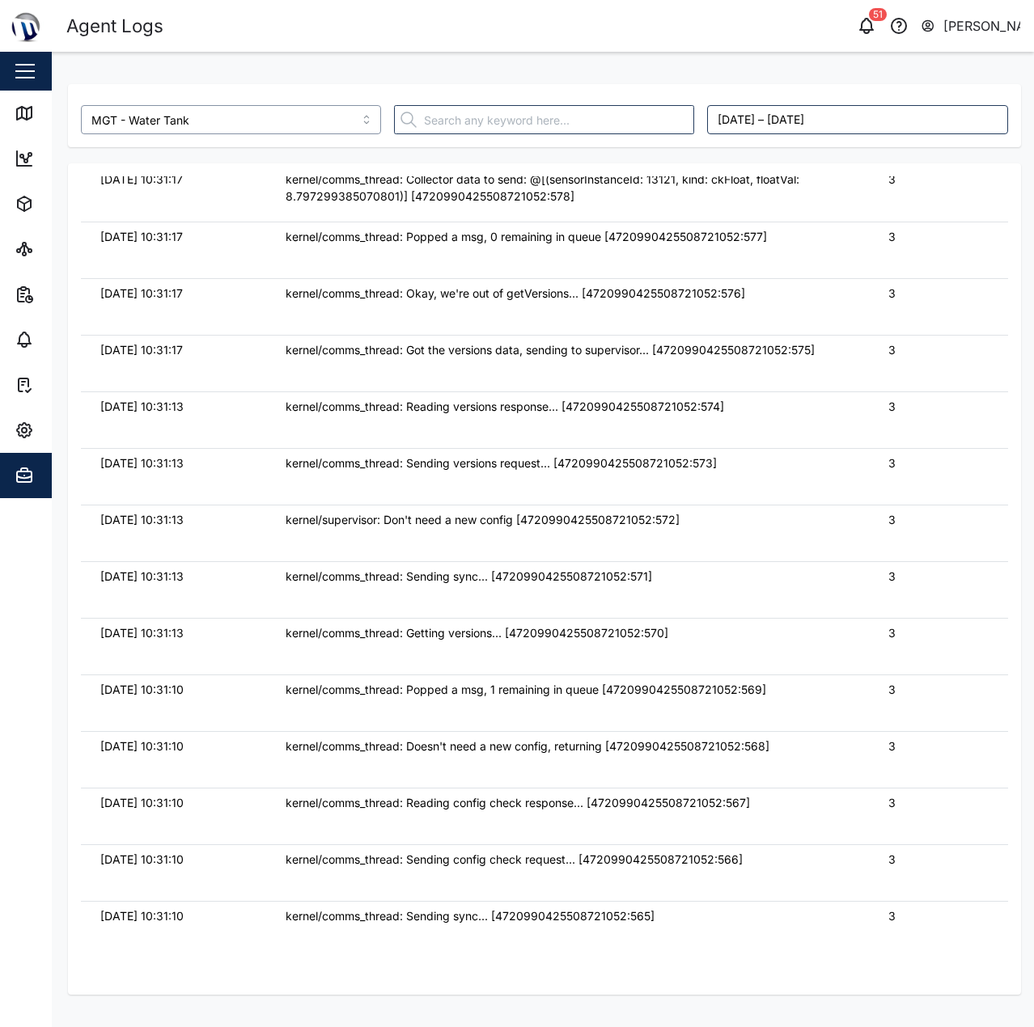
scroll to position [3154, 0]
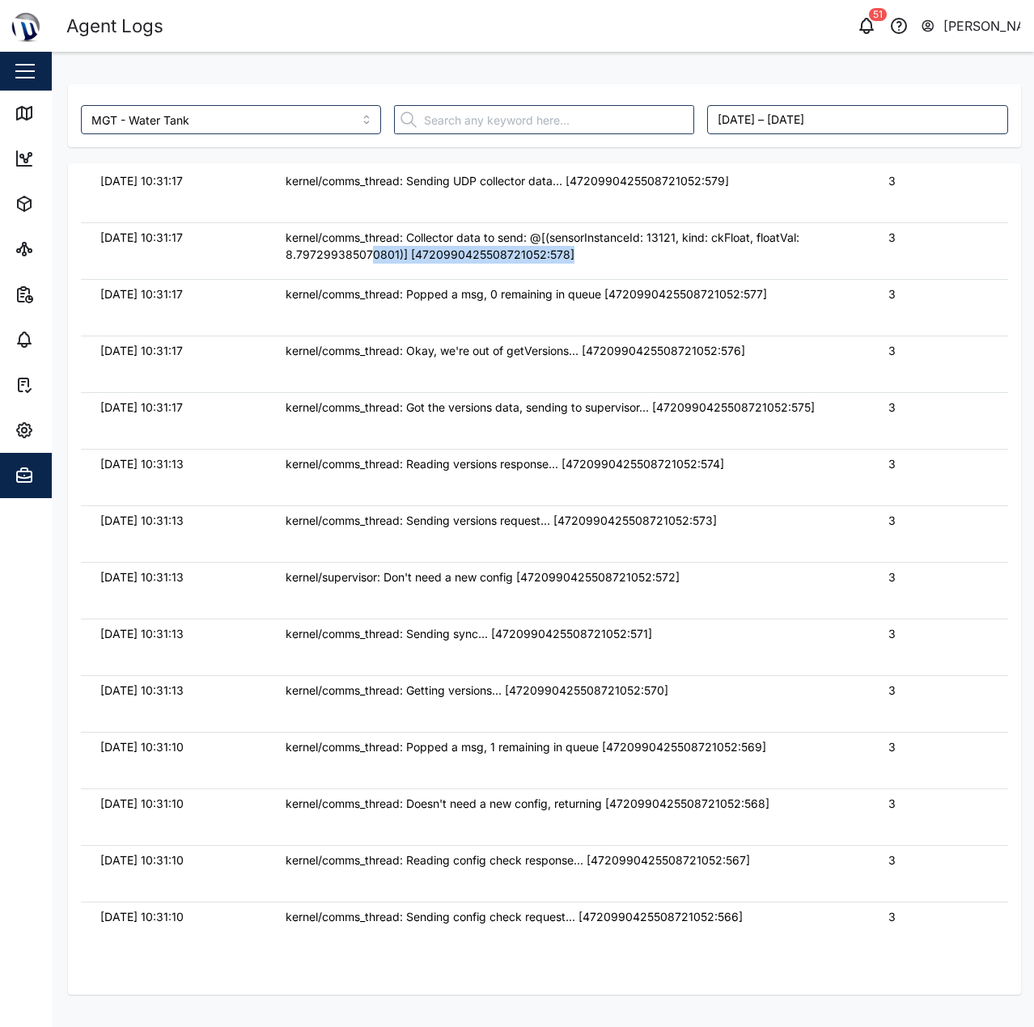
drag, startPoint x: 598, startPoint y: 260, endPoint x: 368, endPoint y: 247, distance: 230.1
click at [368, 247] on div "kernel/comms_thread: Collector data to send: @[(sensorInstanceId: 13121, kind: …" at bounding box center [568, 246] width 564 height 35
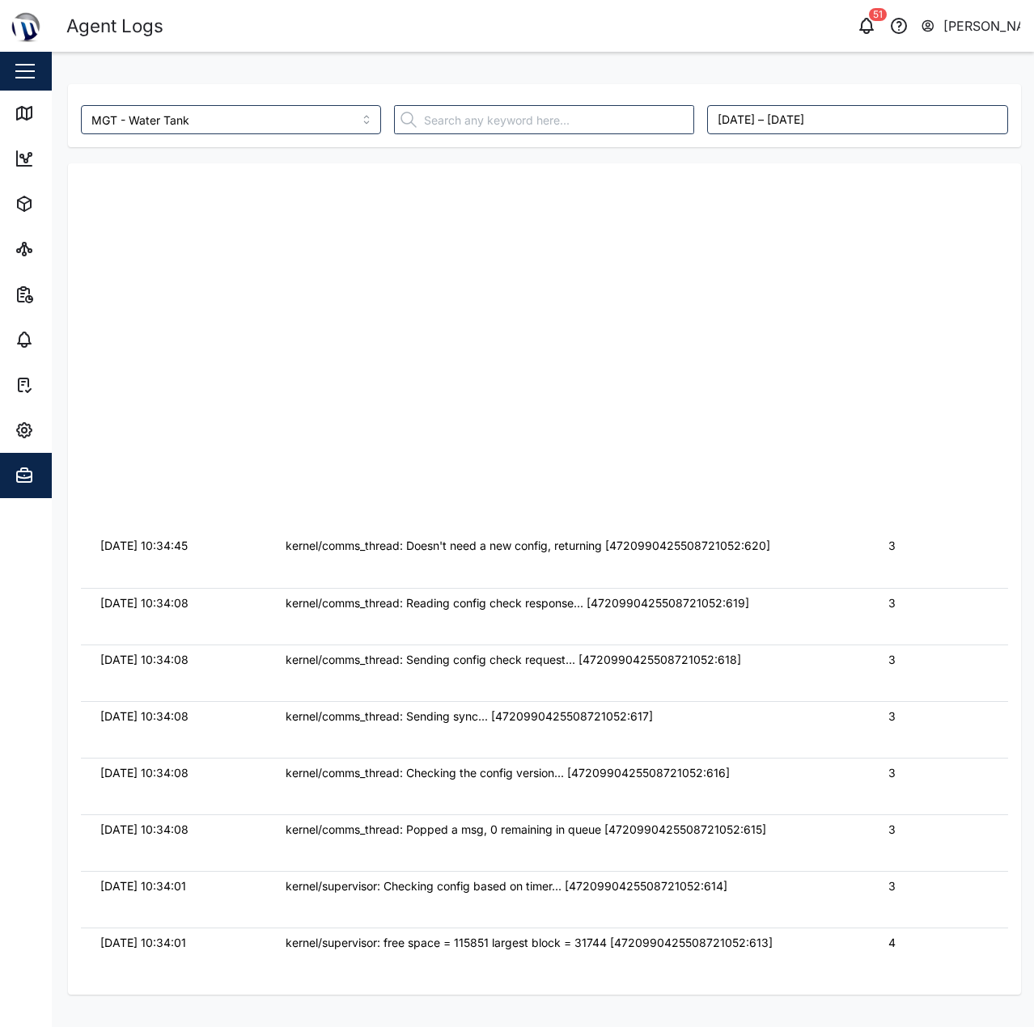
scroll to position [0, 0]
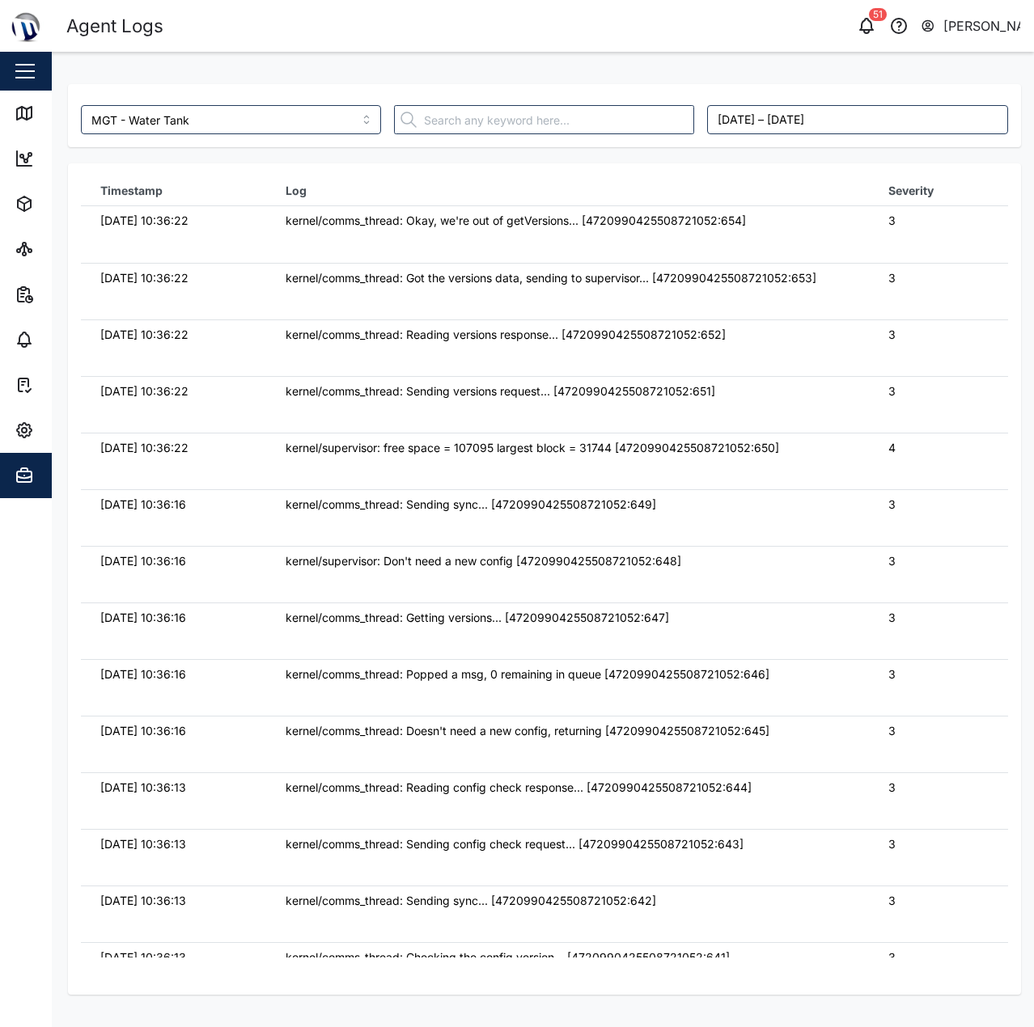
click at [694, 252] on td "kernel/comms_thread: Okay, we're out of getVersions... [4720990425508721052:654]" at bounding box center [567, 234] width 603 height 57
click at [27, 114] on icon at bounding box center [27, 114] width 0 height 11
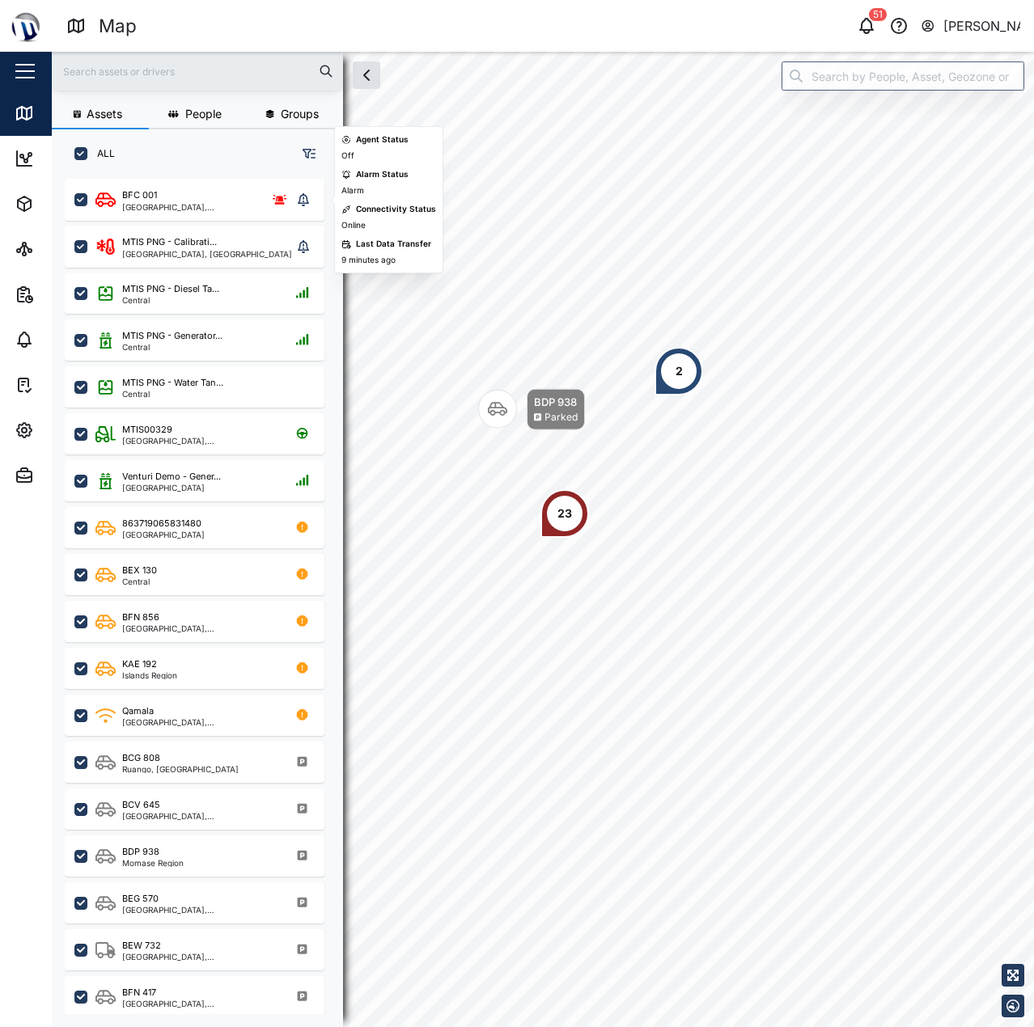
scroll to position [13, 13]
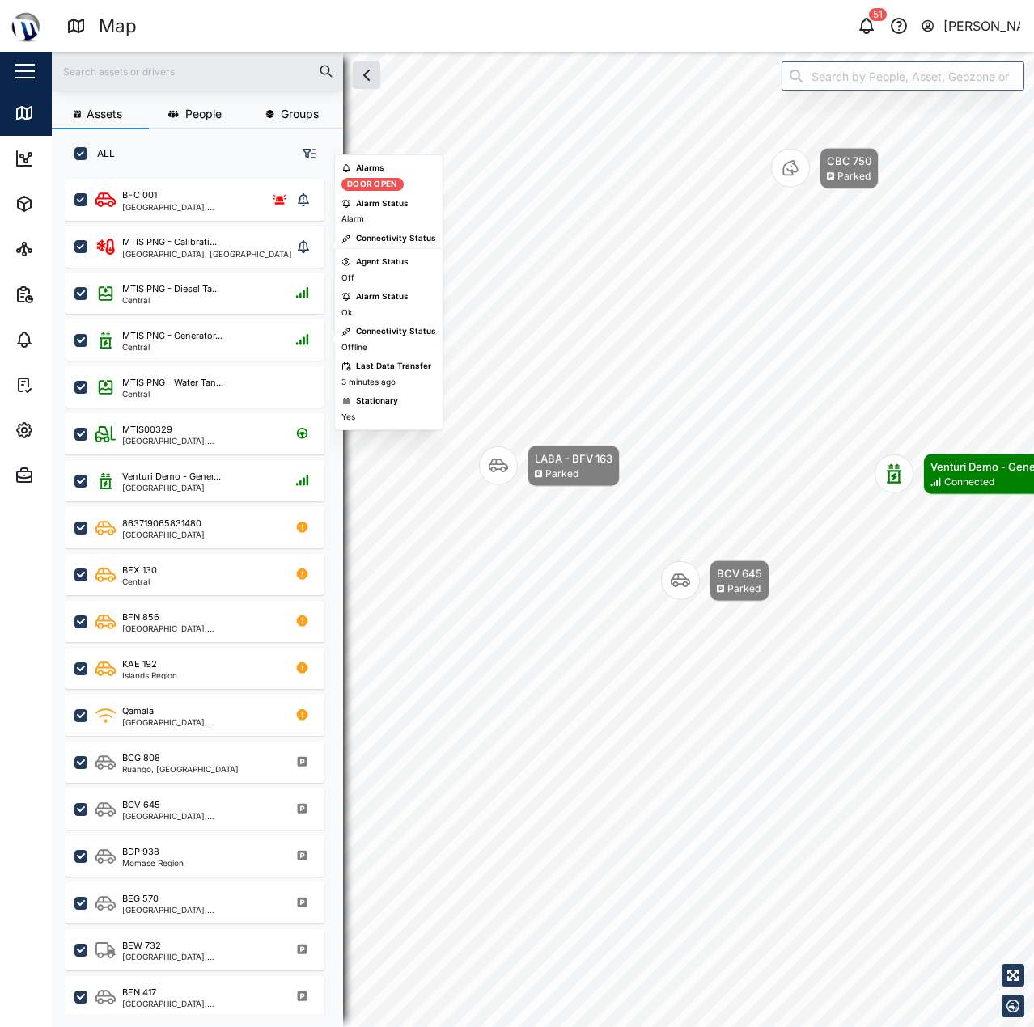
scroll to position [243, 0]
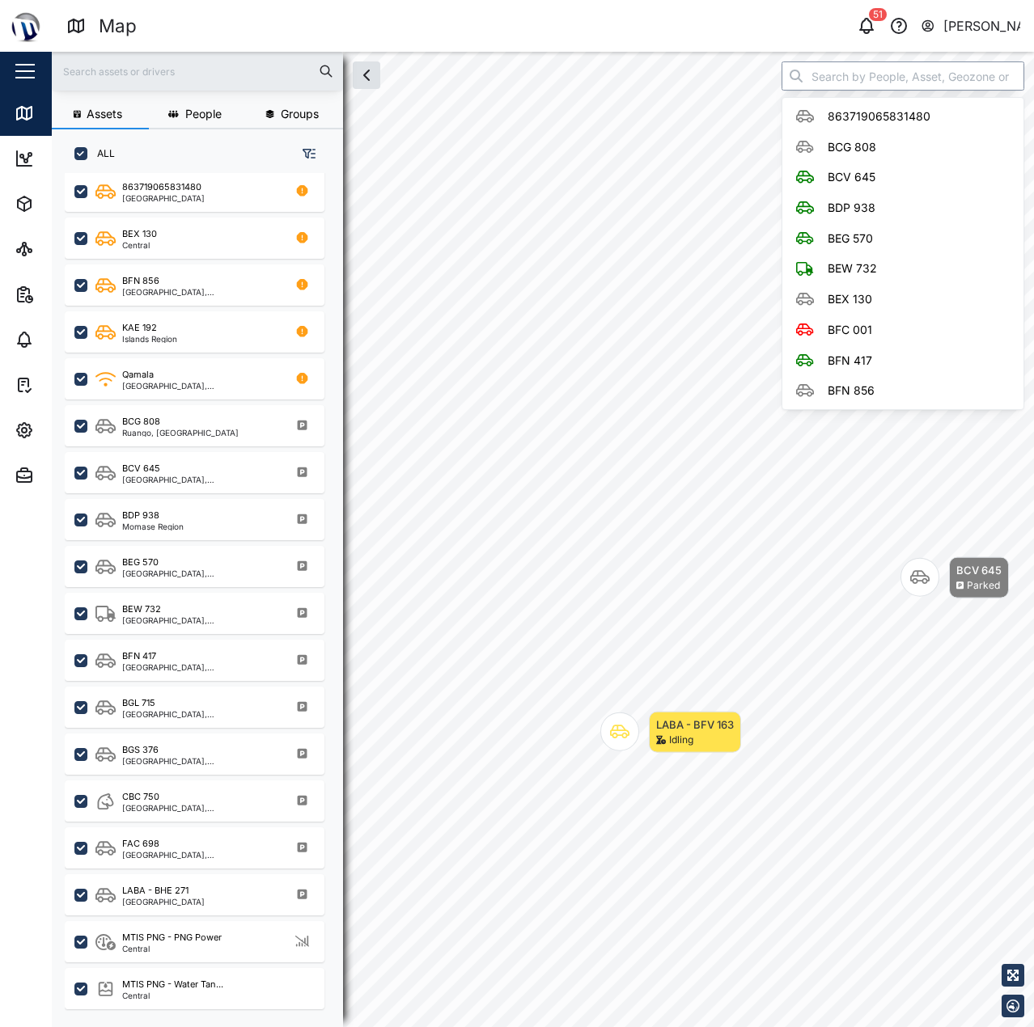
click at [872, 71] on input "search" at bounding box center [902, 75] width 243 height 29
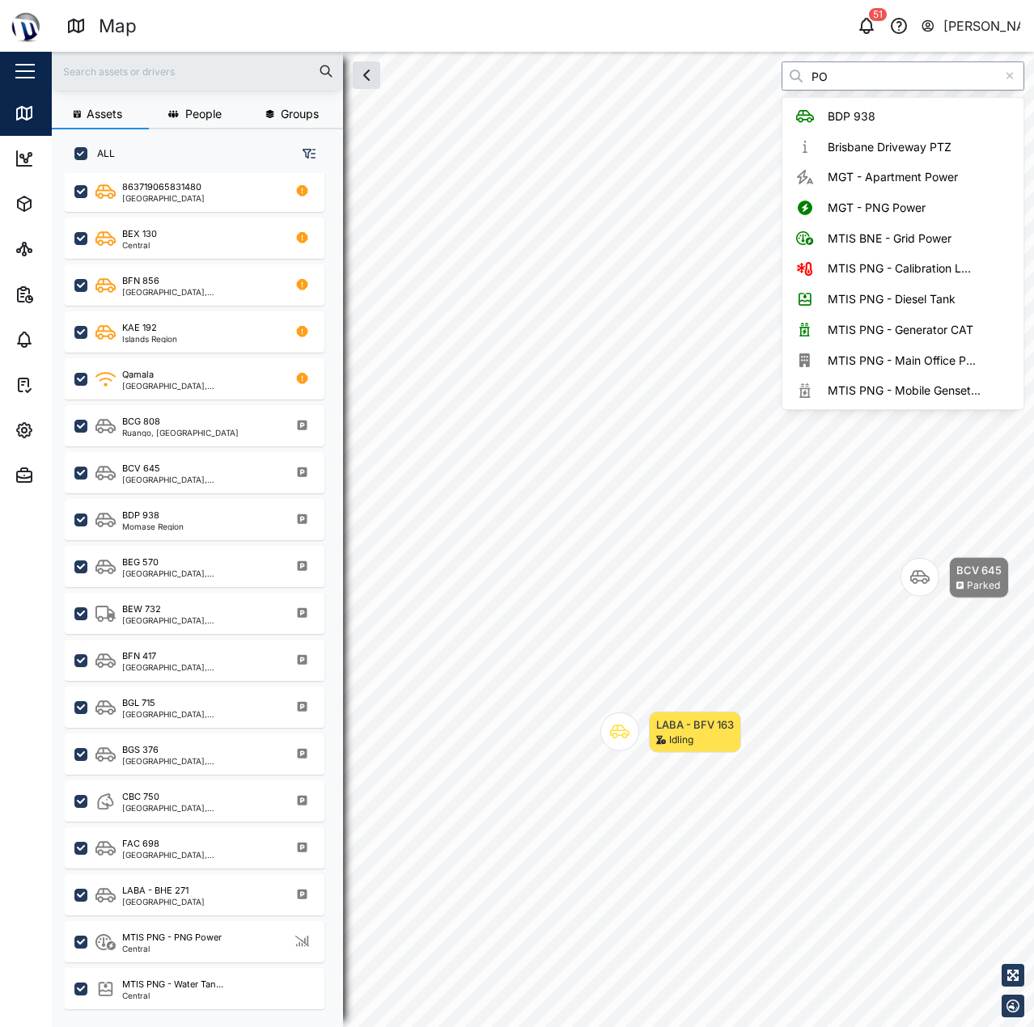
type input "POM"
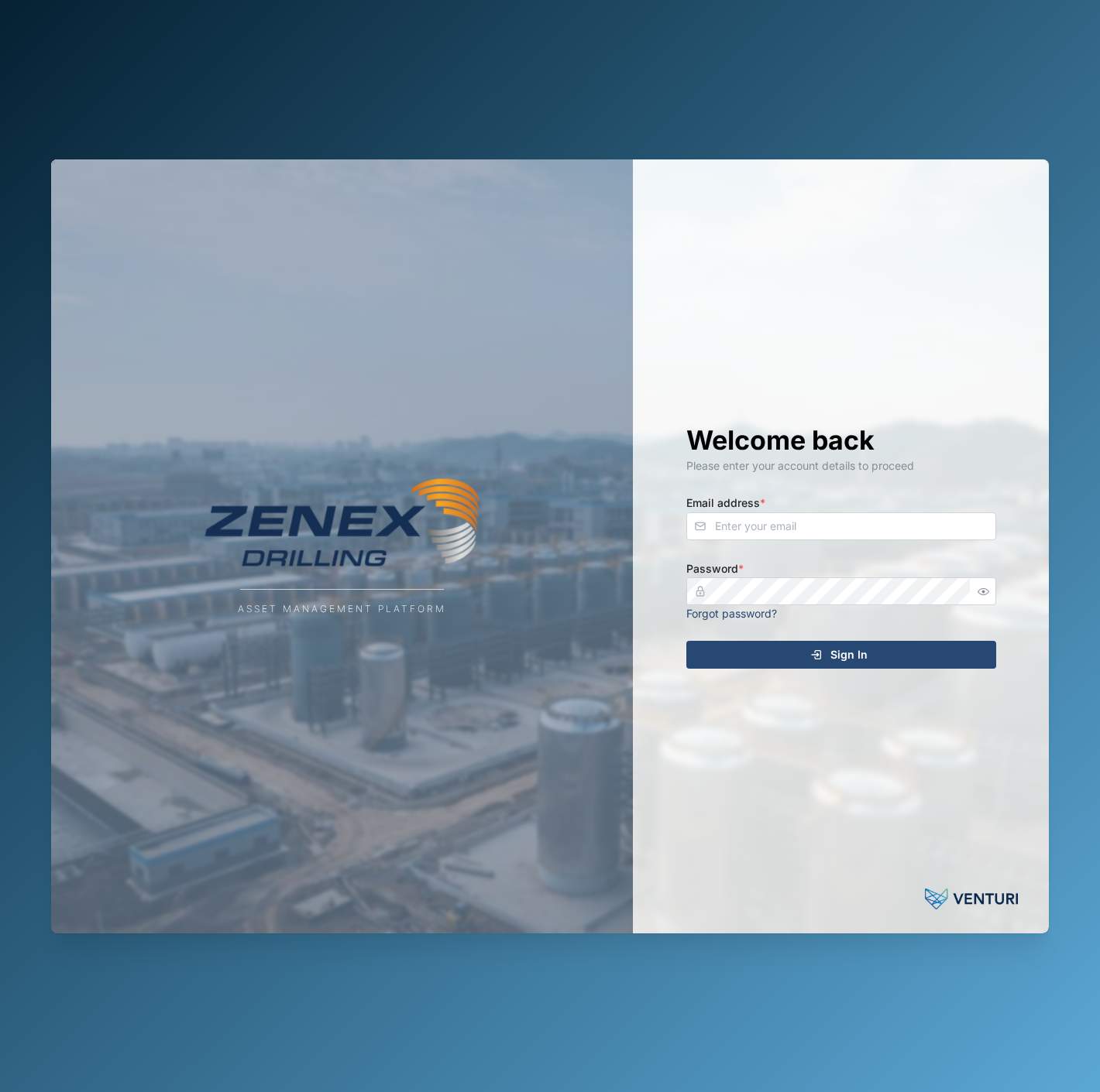
drag, startPoint x: 821, startPoint y: 504, endPoint x: 827, endPoint y: 524, distance: 20.9
click at [824, 514] on div "Email address *" at bounding box center [842, 516] width 310 height 47
click at [827, 524] on input "Email address *" at bounding box center [842, 525] width 310 height 28
type input "[EMAIL_ADDRESS][PERSON_NAME][DOMAIN_NAME]"
click at [686, 641] on button "Sign In" at bounding box center [842, 655] width 310 height 28
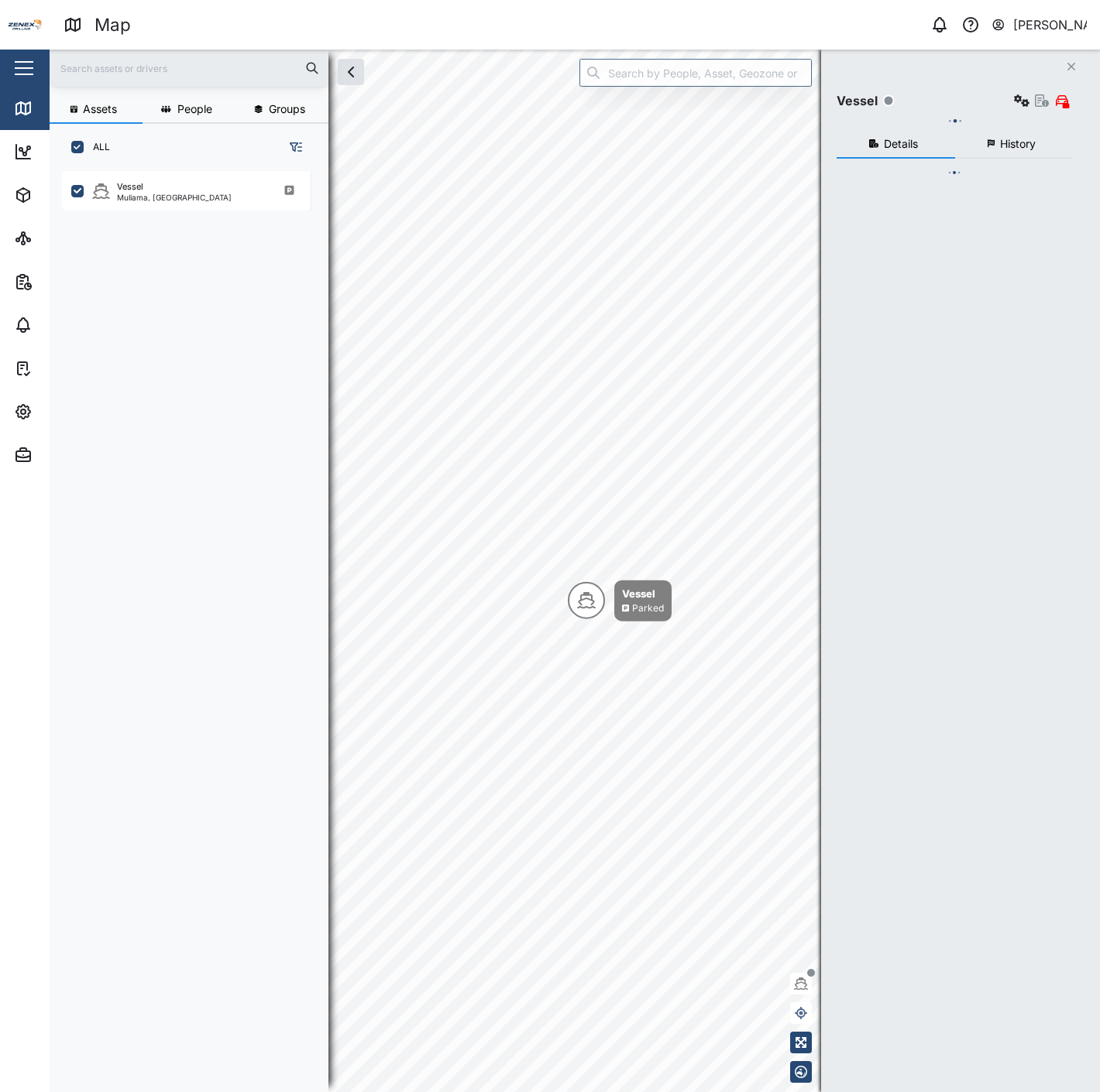
scroll to position [901, 241]
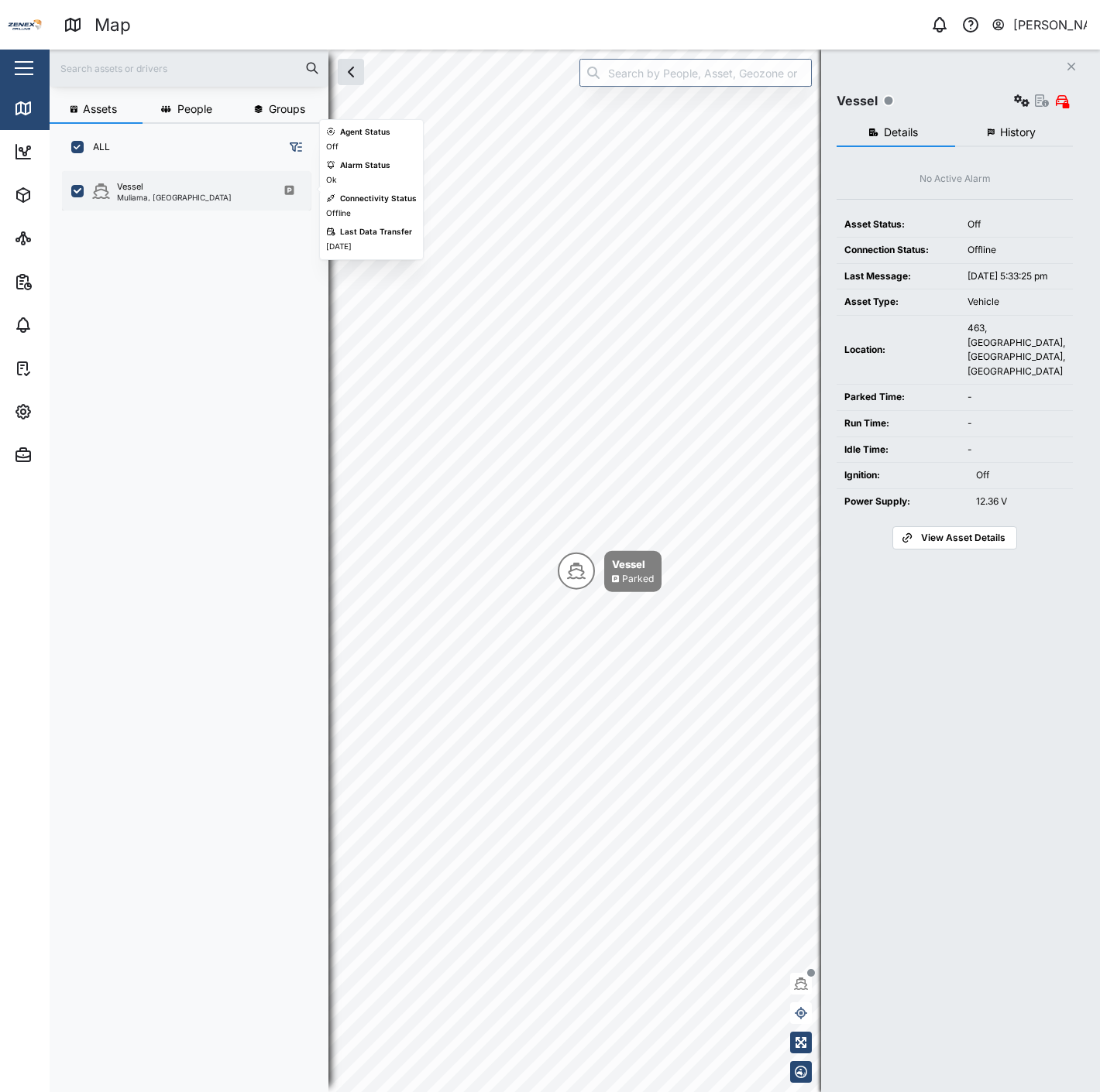
click at [178, 172] on div "[PERSON_NAME], [GEOGRAPHIC_DATA]" at bounding box center [187, 190] width 249 height 39
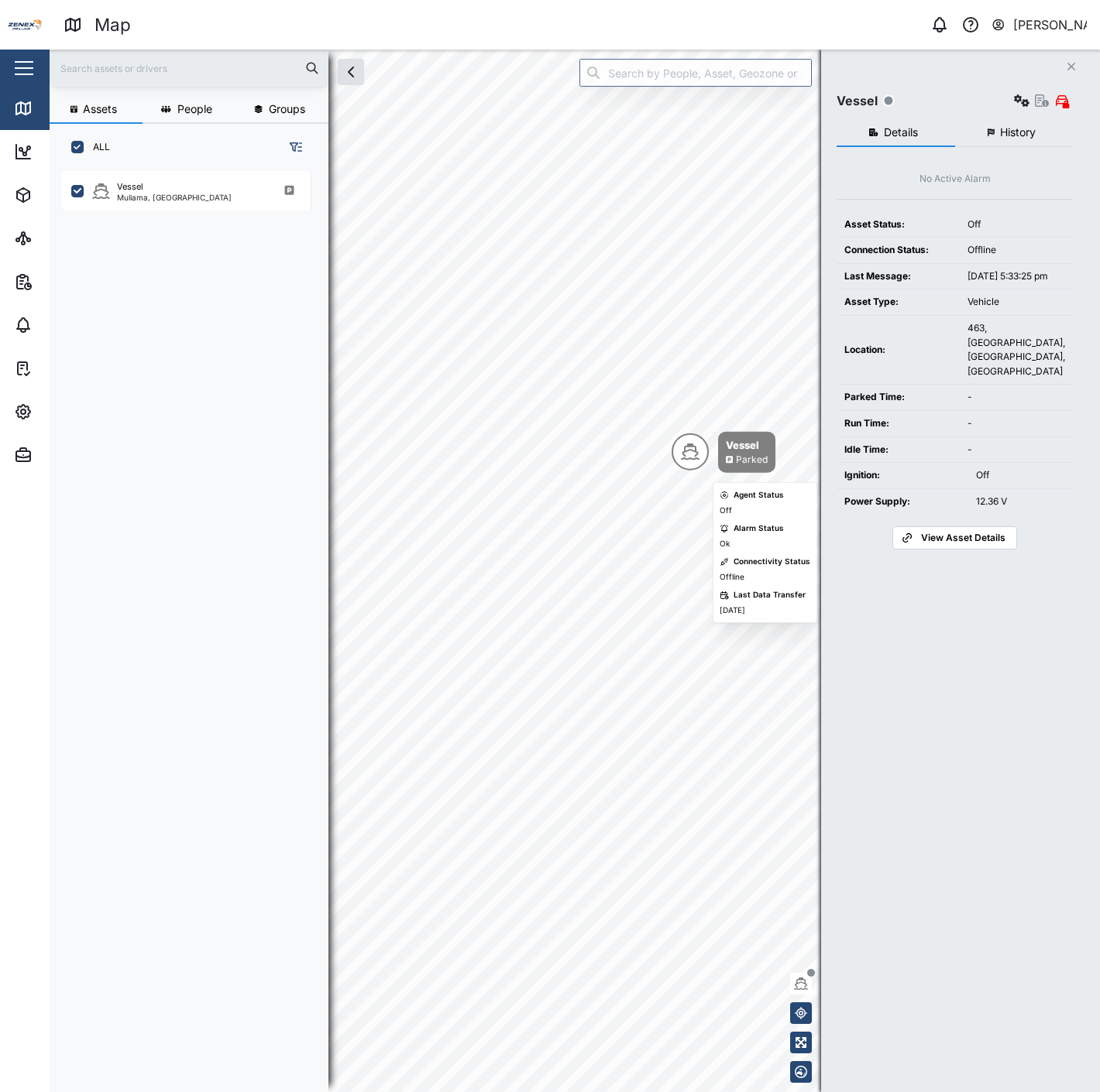
click at [712, 445] on div "Vessel Parked" at bounding box center [723, 452] width 103 height 41
click at [1023, 98] on icon "button" at bounding box center [1021, 100] width 15 height 12
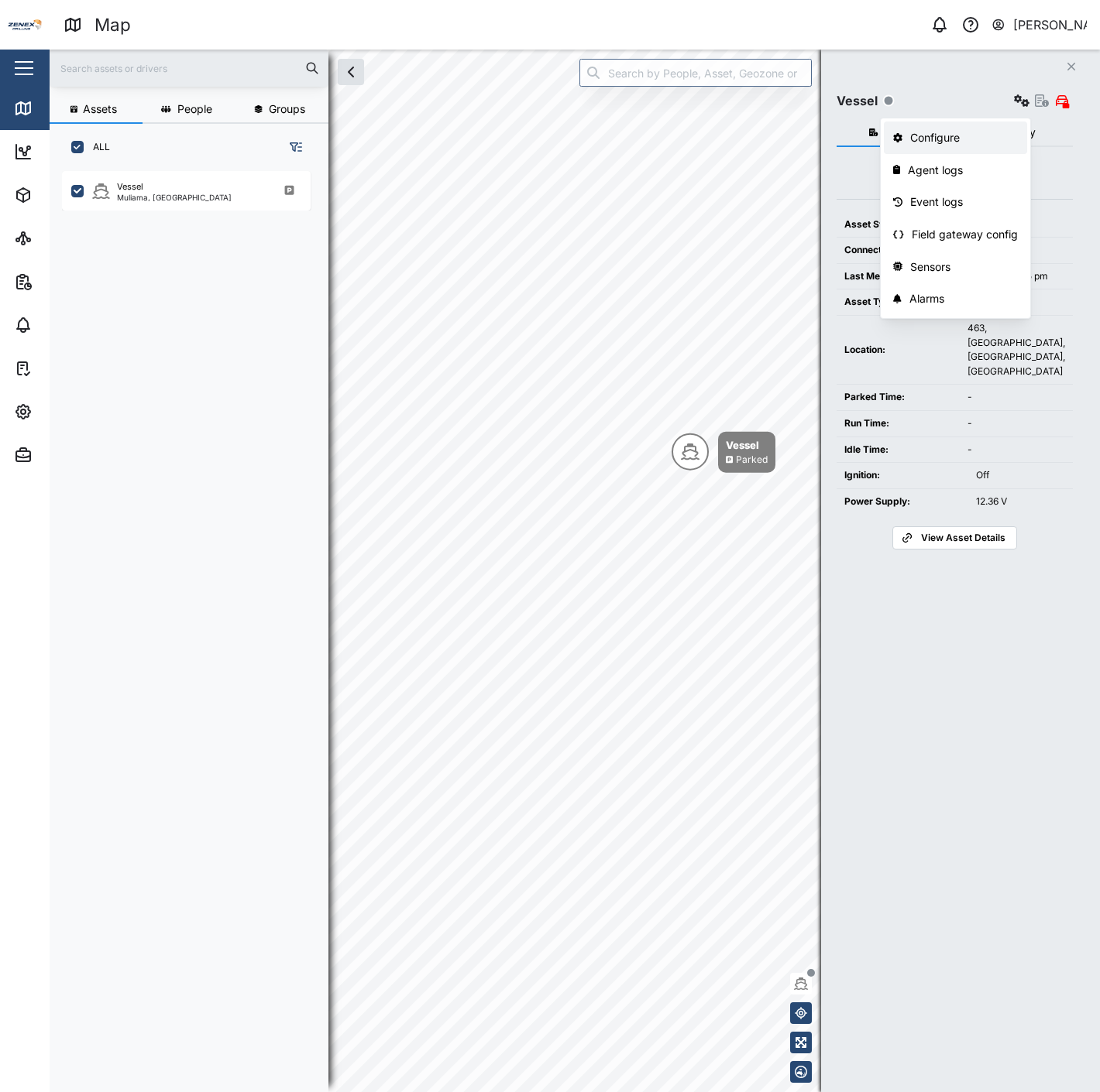
click at [999, 142] on div "Configure" at bounding box center [963, 138] width 107 height 17
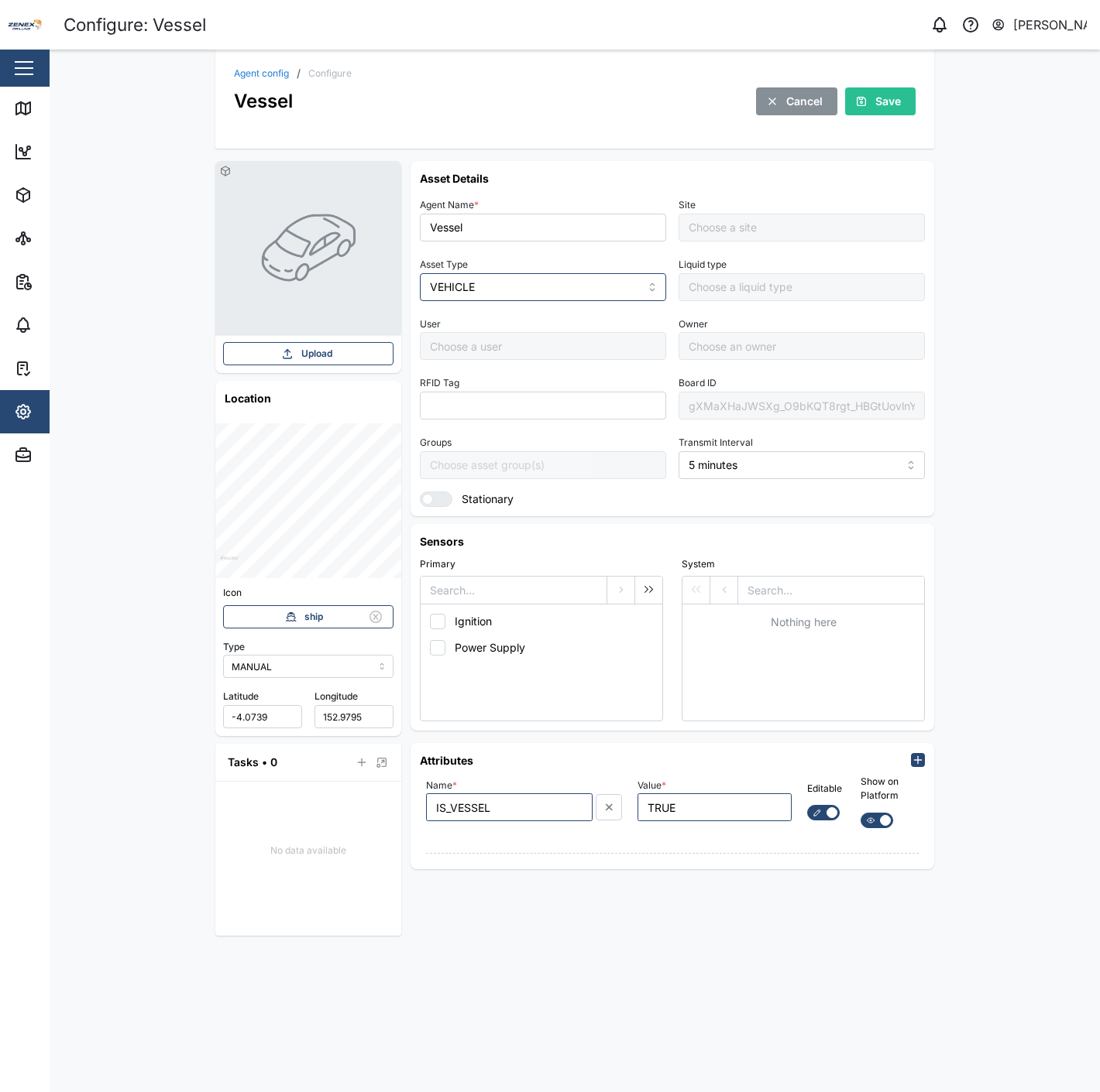
type input "Default Site"
click at [41, 111] on div "Map" at bounding box center [57, 108] width 34 height 17
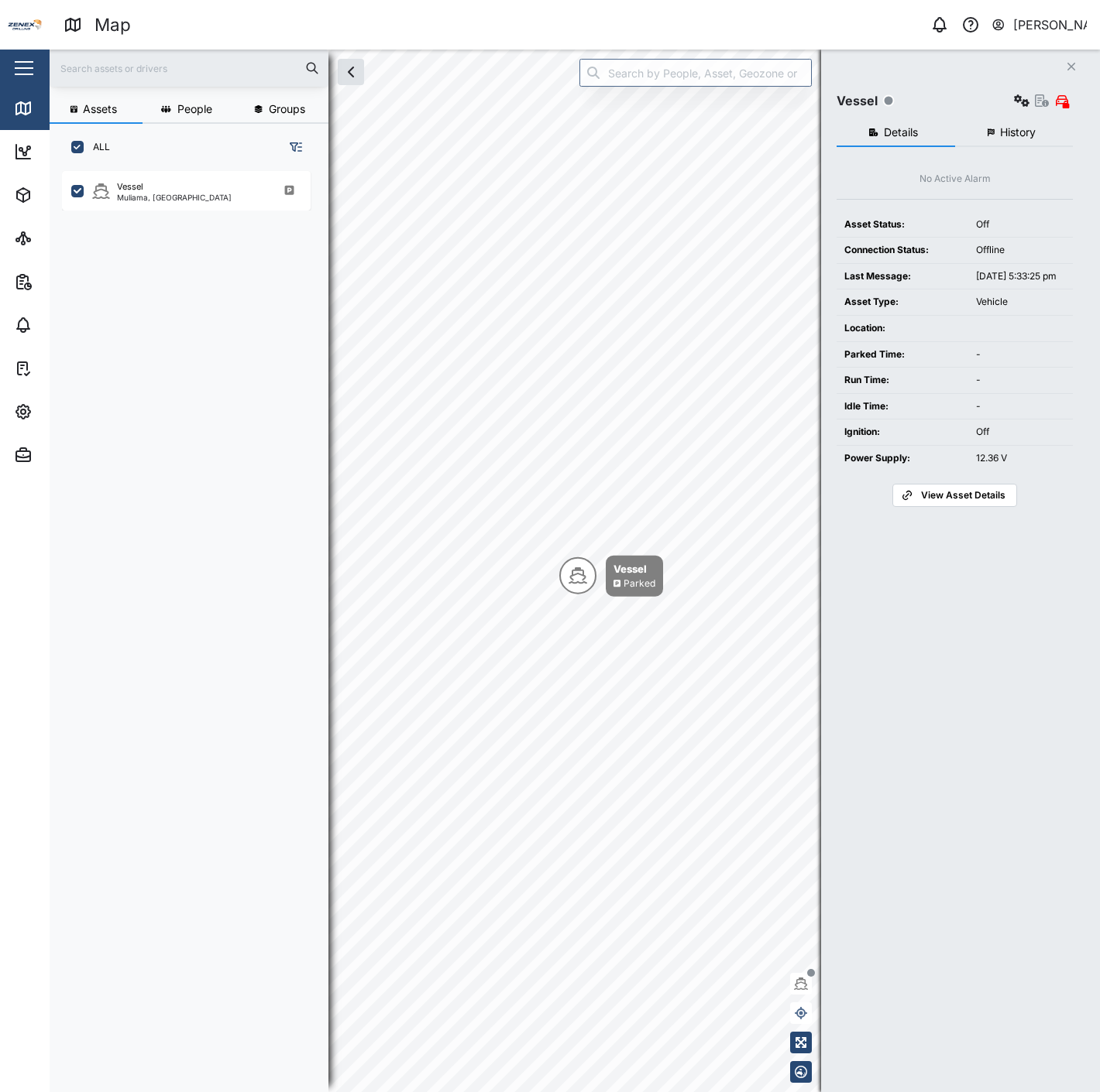
scroll to position [901, 241]
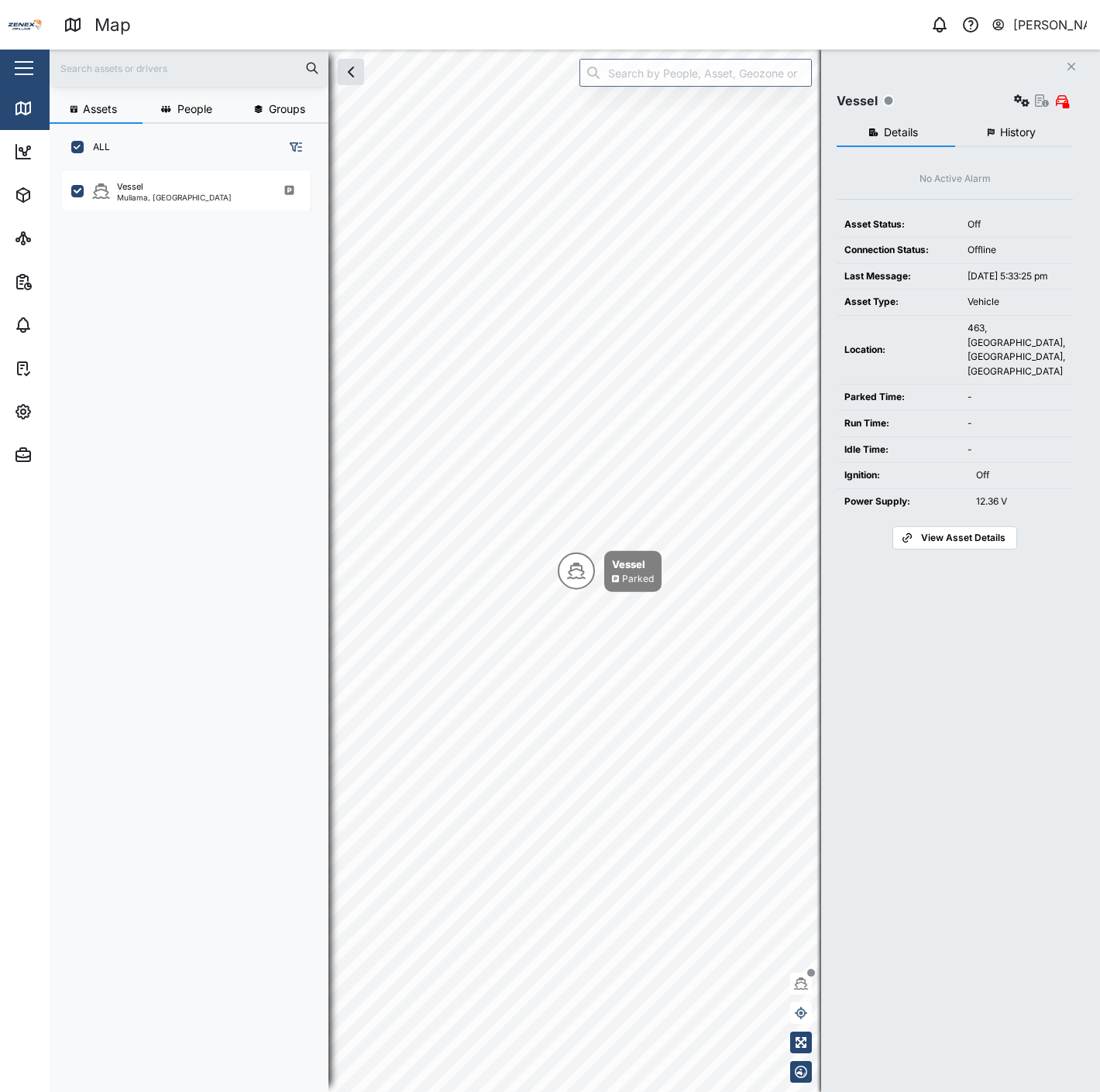
click at [1016, 109] on button "button" at bounding box center [1021, 100] width 22 height 22
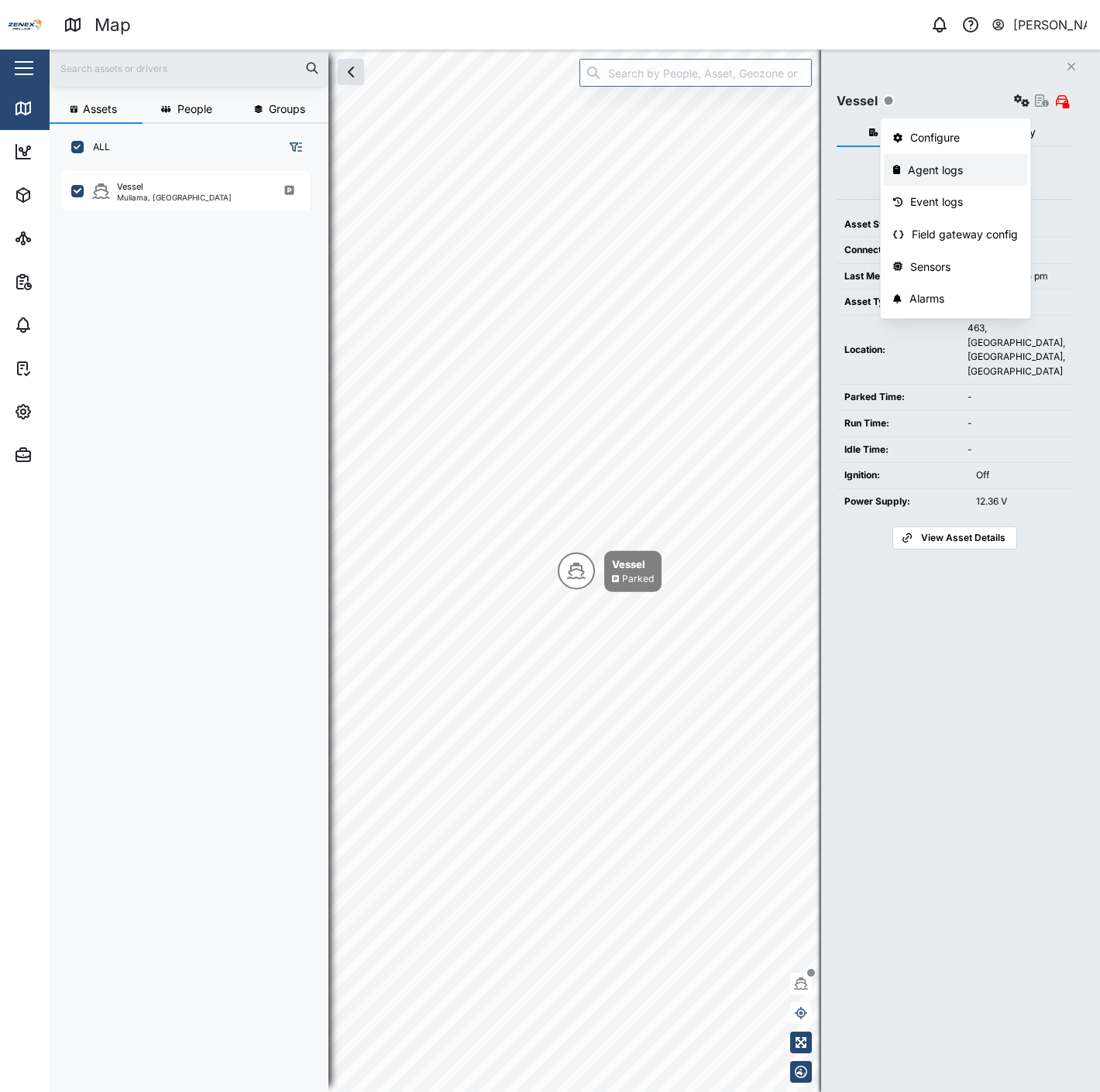
click at [984, 168] on div "Agent logs" at bounding box center [962, 170] width 110 height 17
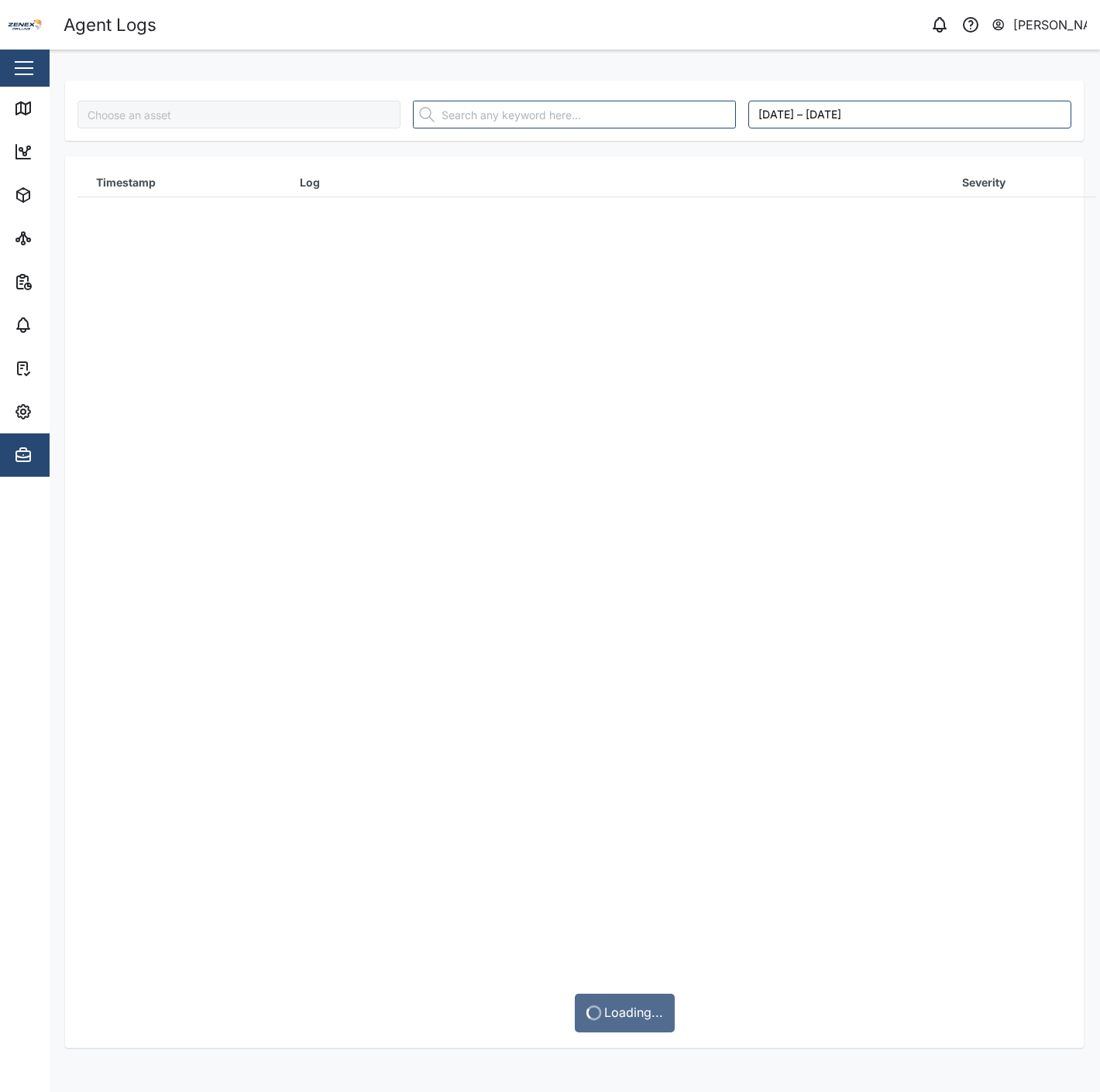
type input "Vessel"
click at [800, 103] on button "[DATE] – [DATE]" at bounding box center [909, 114] width 323 height 28
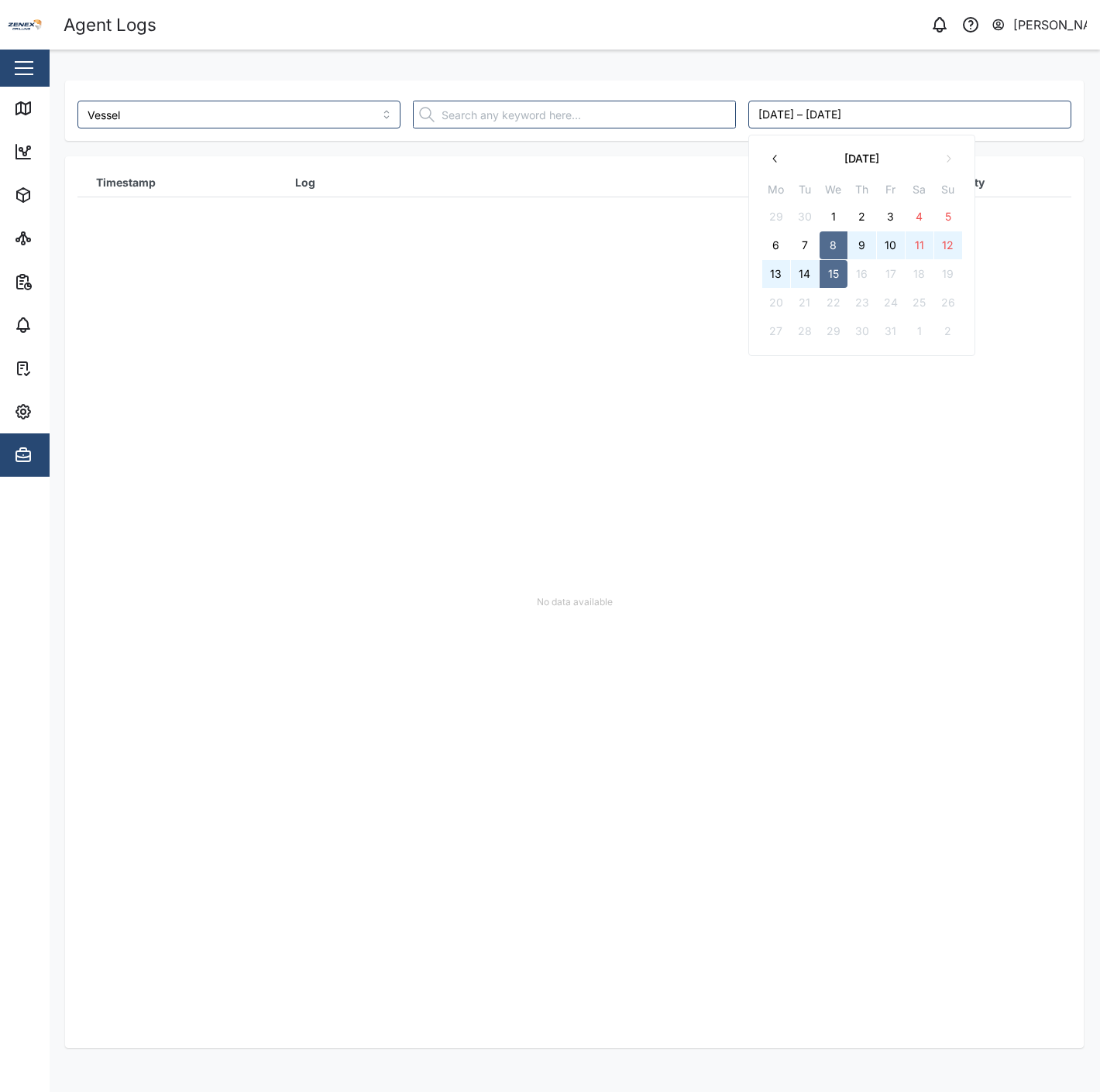
click at [775, 152] on icon "button" at bounding box center [774, 158] width 12 height 12
click at [802, 273] on button "16" at bounding box center [804, 274] width 28 height 28
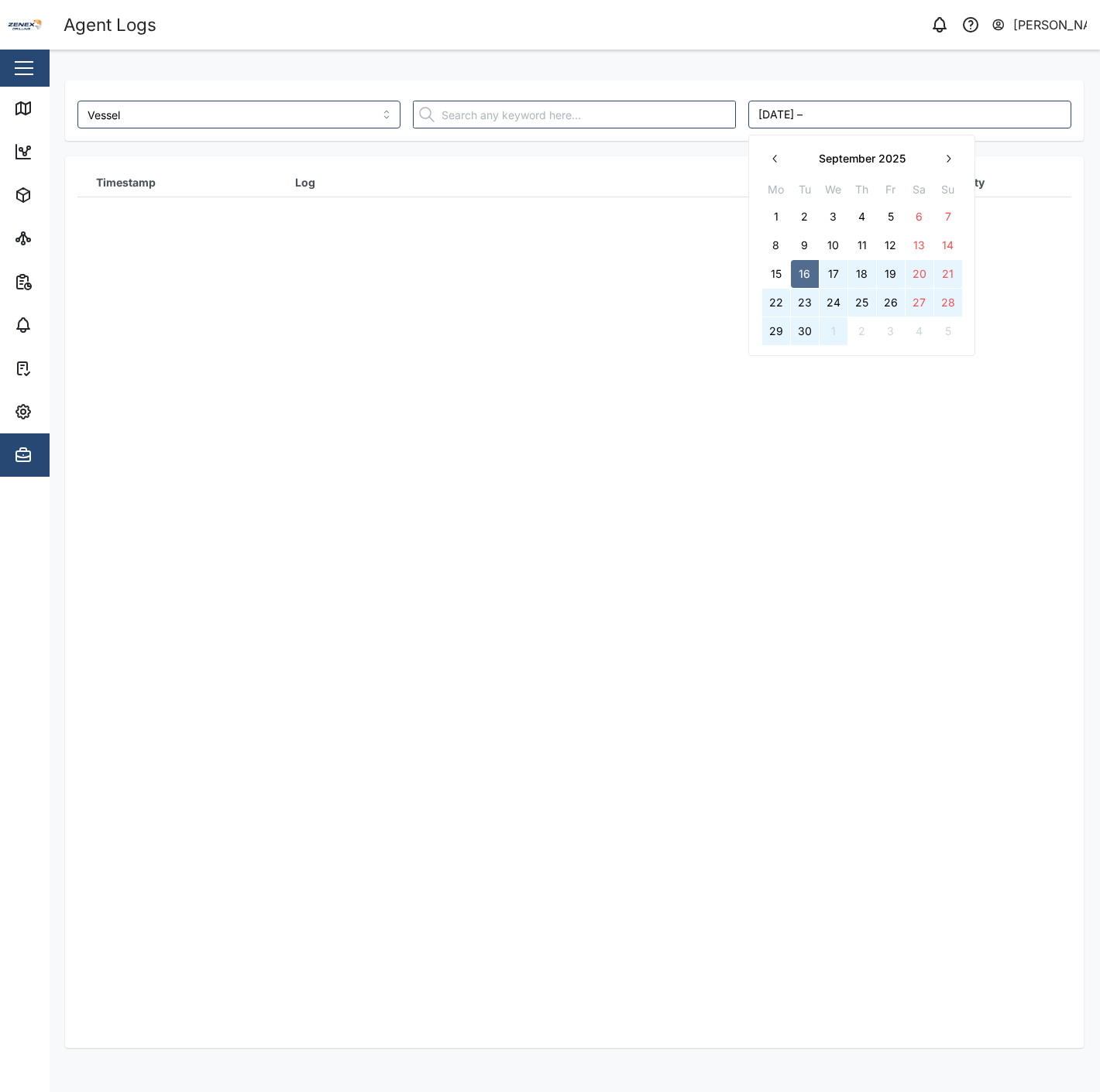
click at [844, 330] on button "1" at bounding box center [833, 331] width 28 height 28
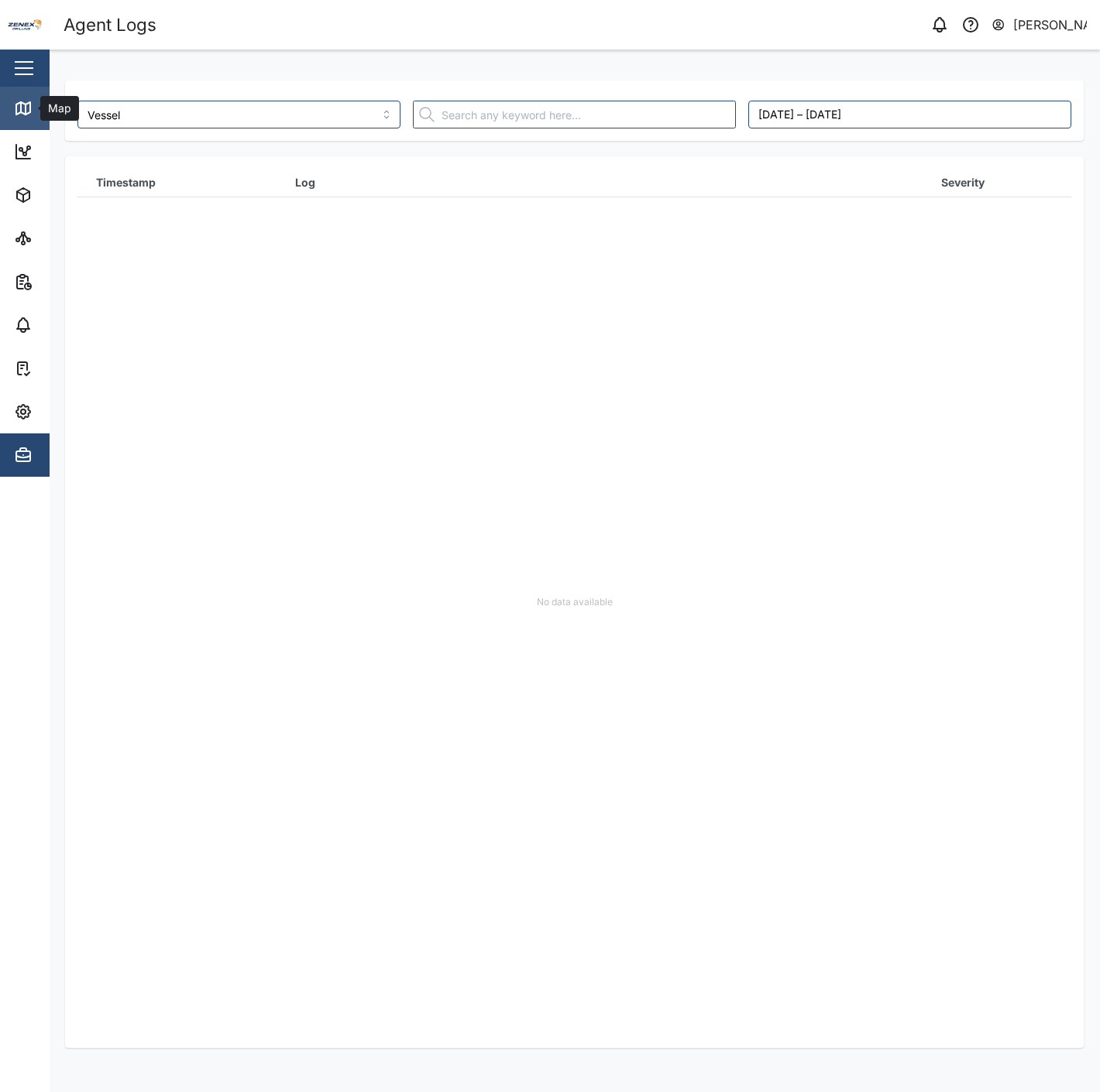
click at [18, 110] on icon at bounding box center [23, 108] width 18 height 18
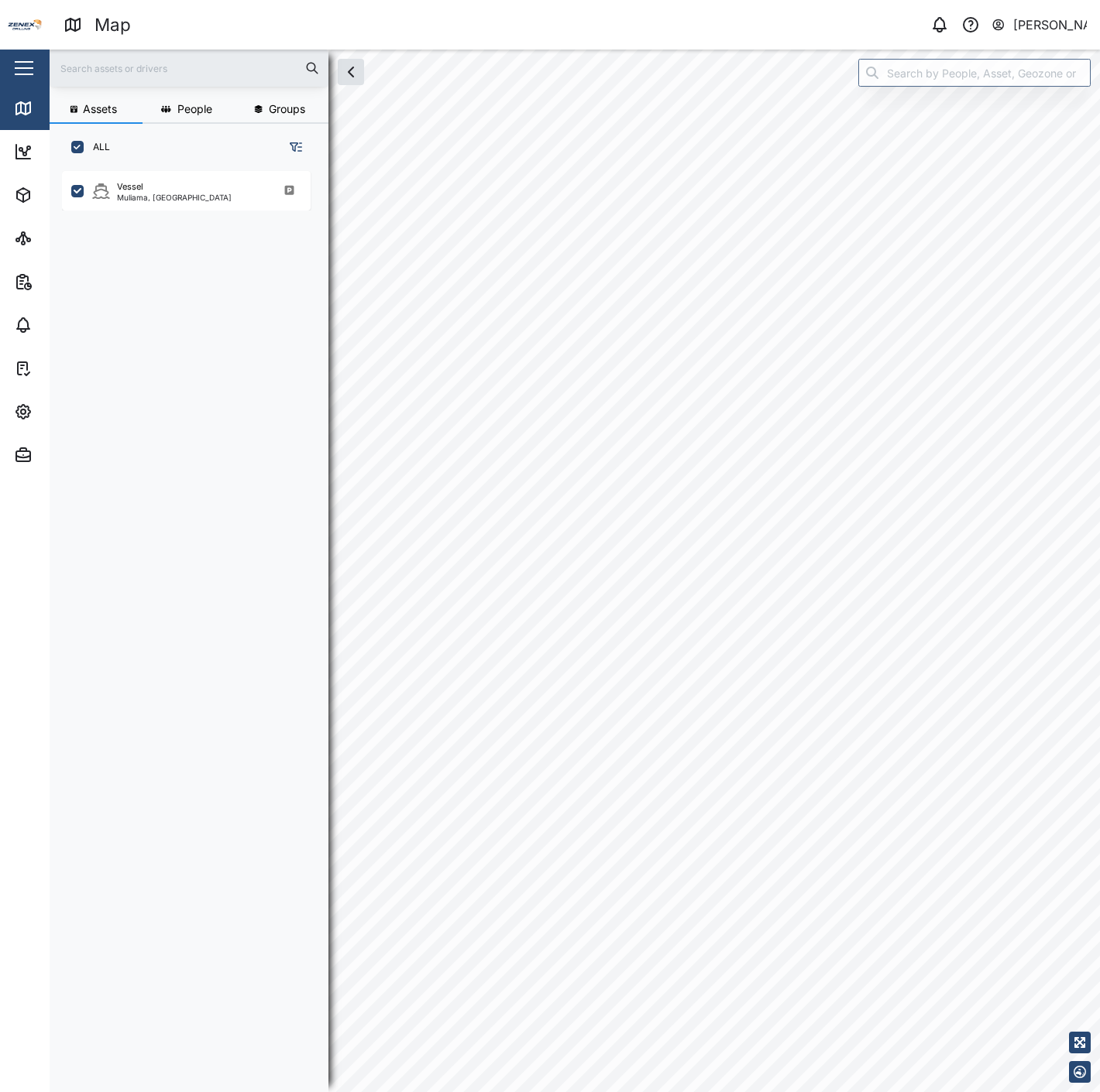
checkbox input "true"
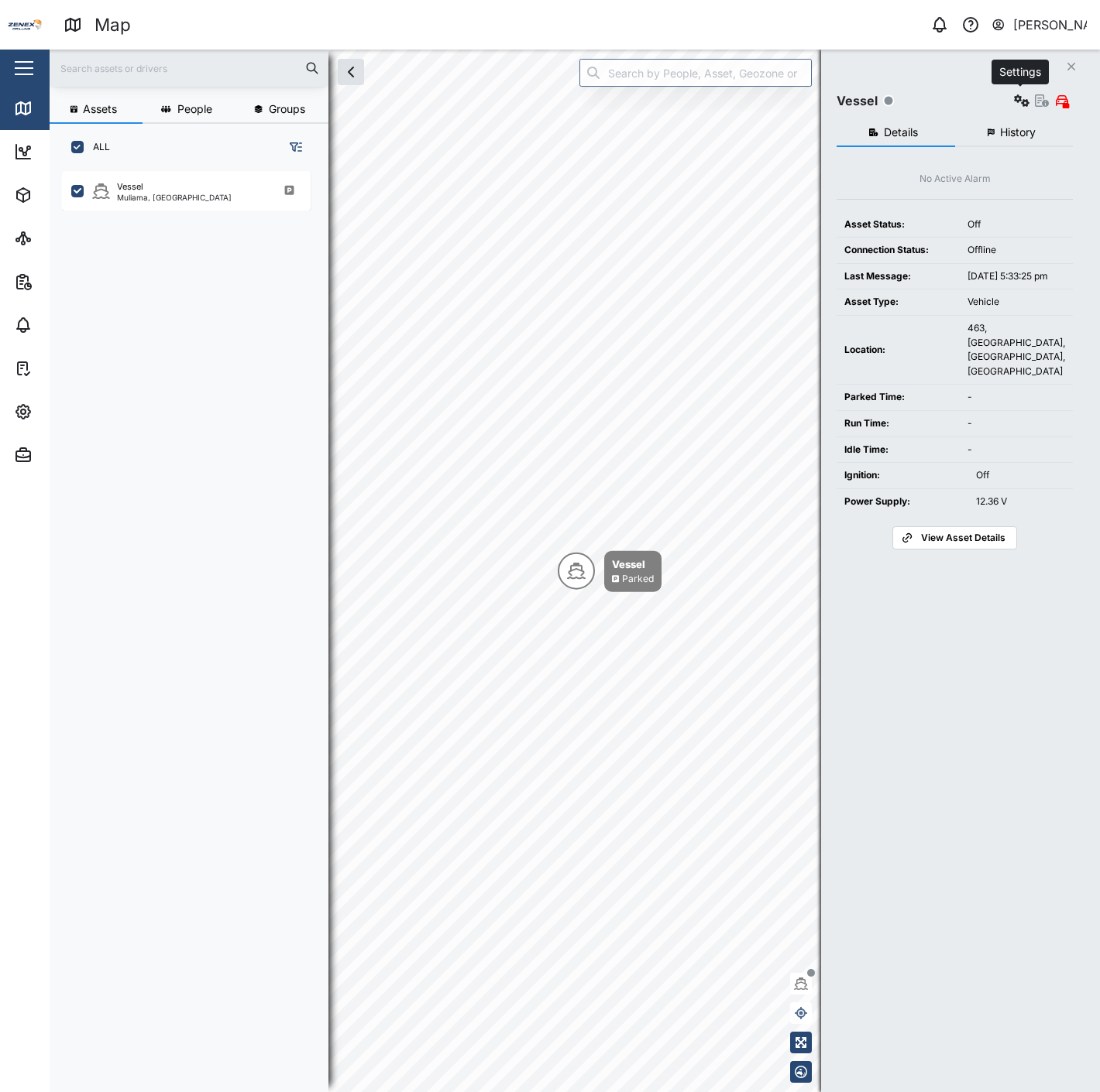
click at [1018, 100] on icon "button" at bounding box center [1021, 100] width 15 height 12
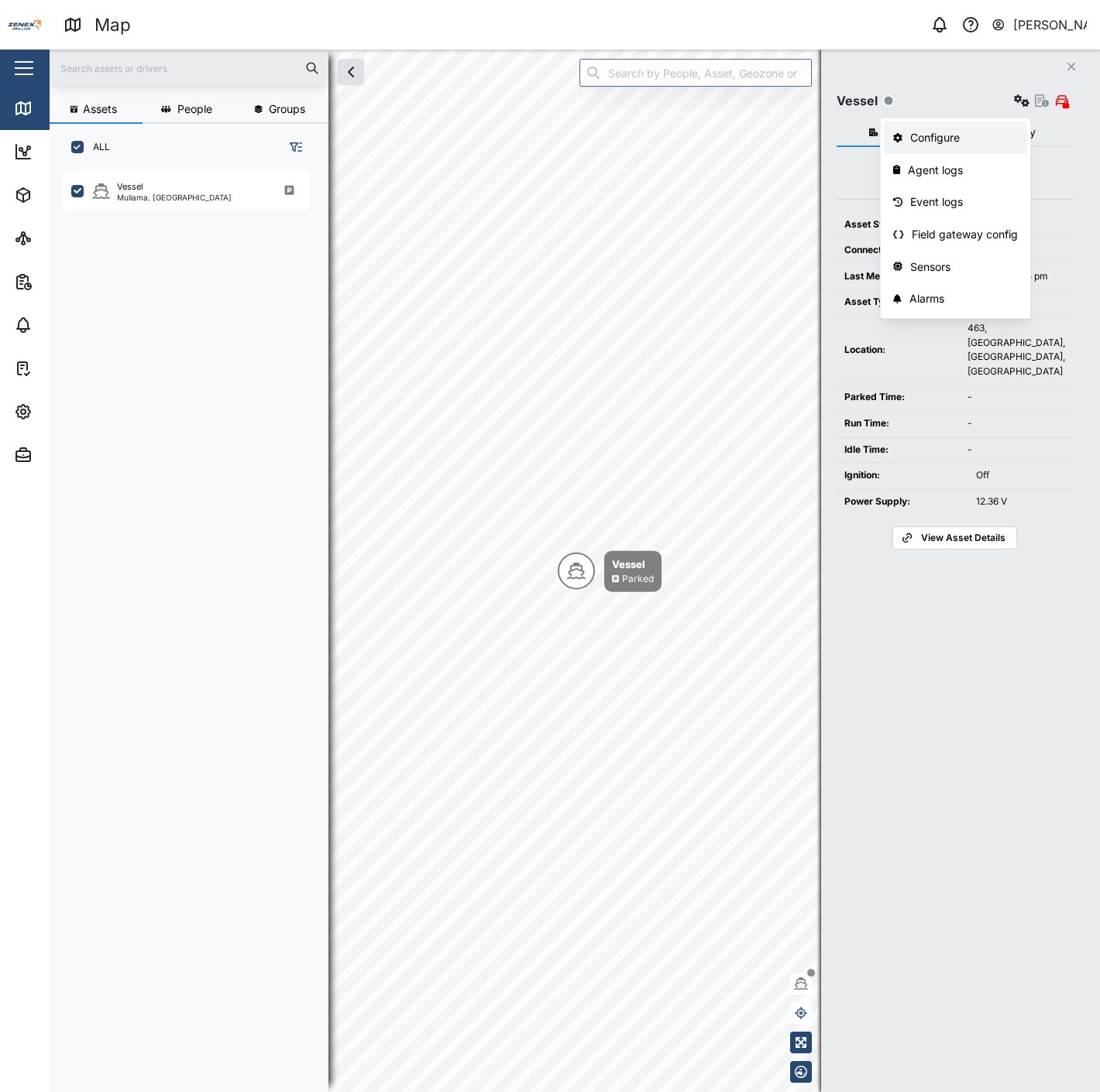
click at [979, 142] on div "Configure" at bounding box center [963, 138] width 107 height 17
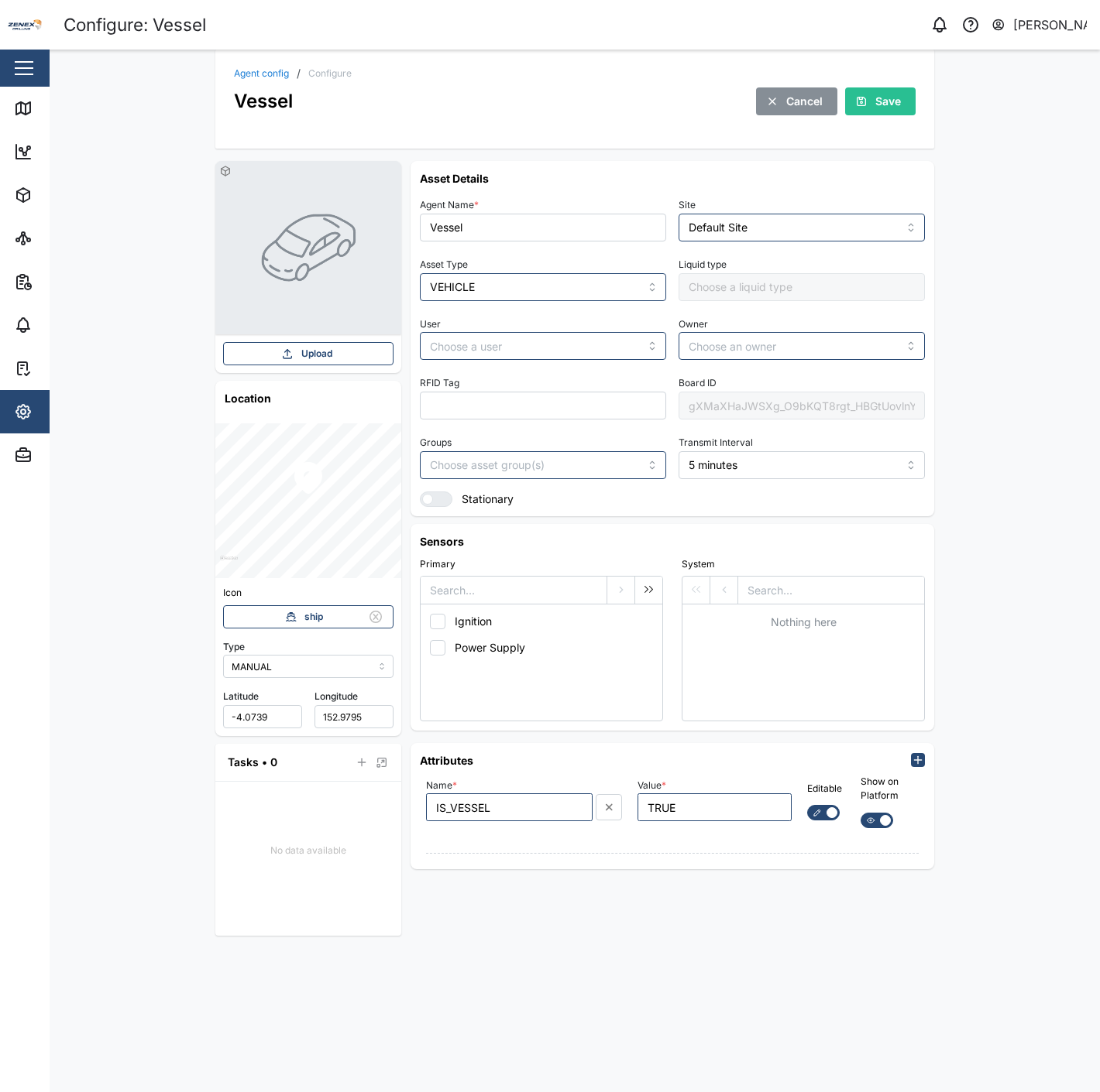
click at [802, 400] on div "gXMaXHaJWSXg_O9bKQT8rgt_HBGtUovlnYIVEEta5nc" at bounding box center [801, 405] width 246 height 28
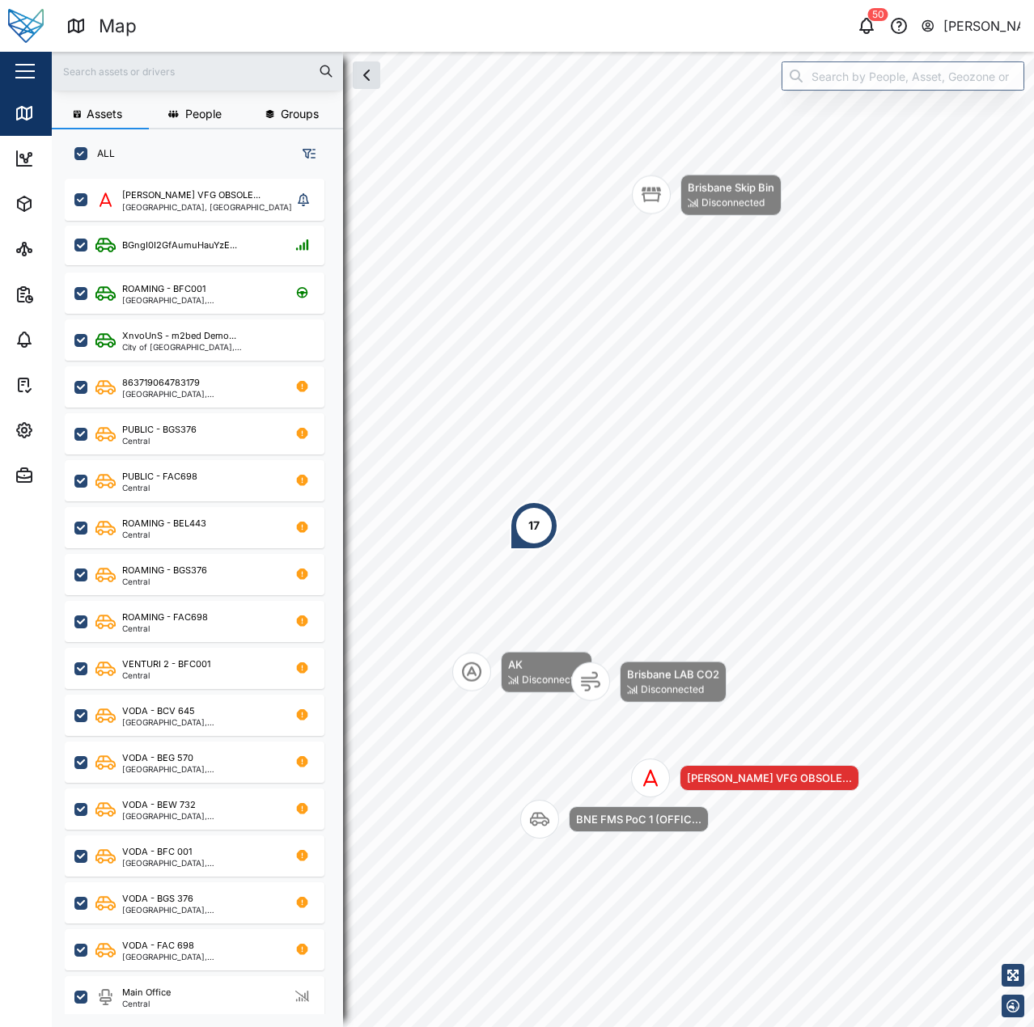
scroll to position [829, 253]
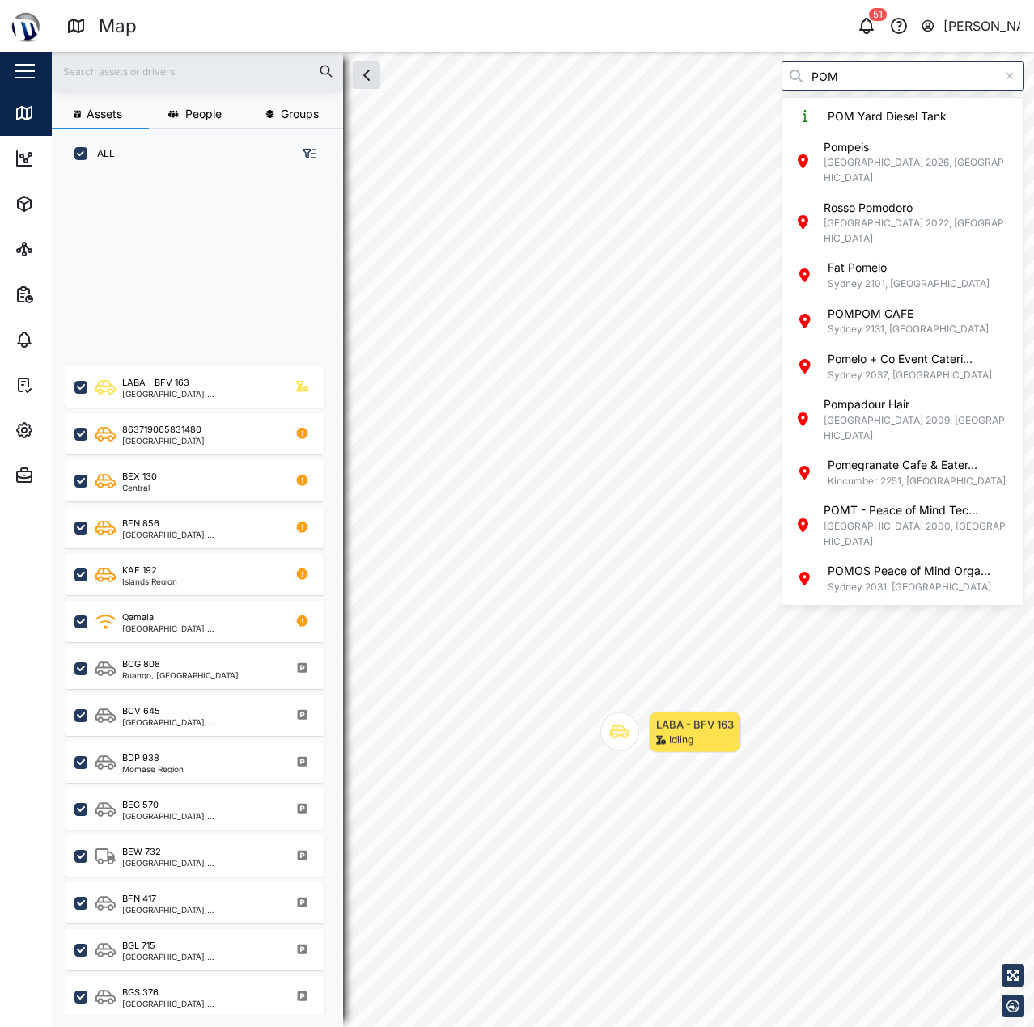
scroll to position [829, 253]
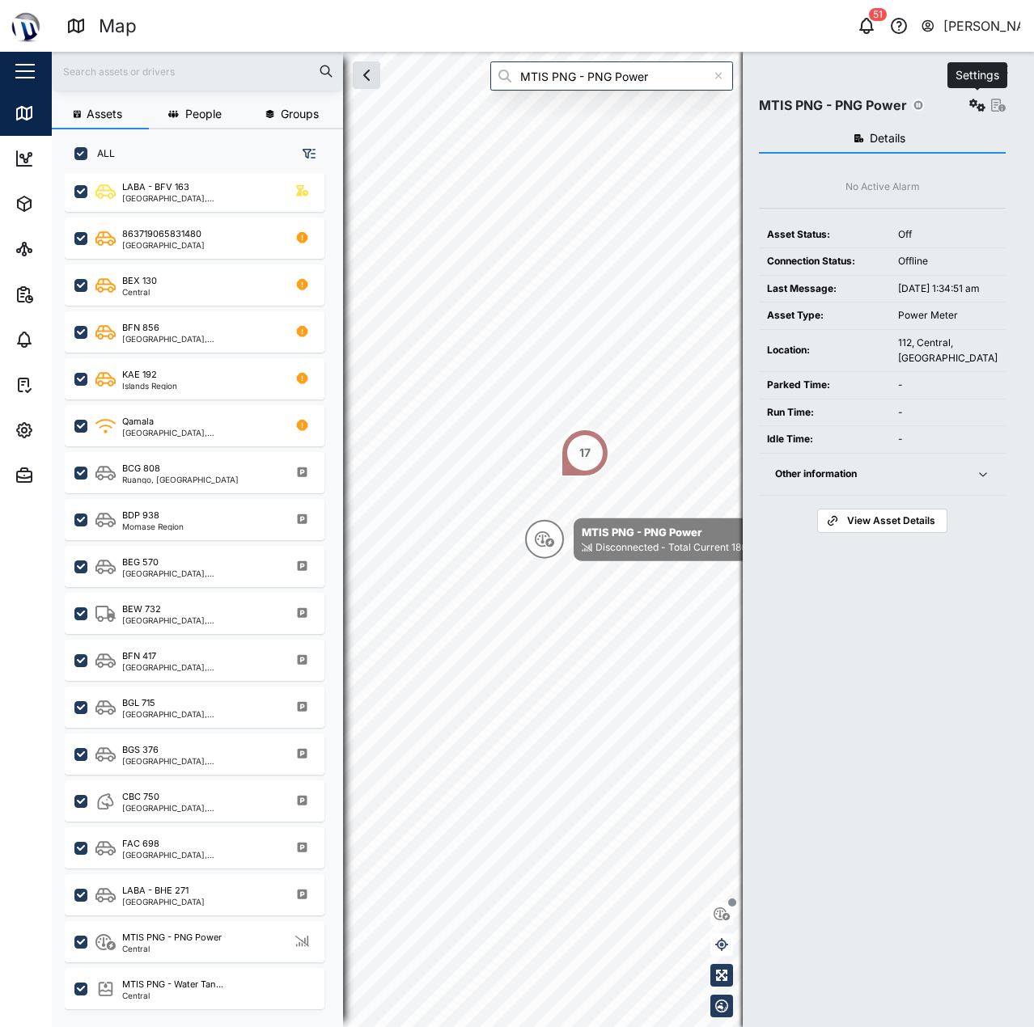
type input "MTIS PNG - PNG Power"
click at [970, 99] on icon "button" at bounding box center [977, 105] width 16 height 13
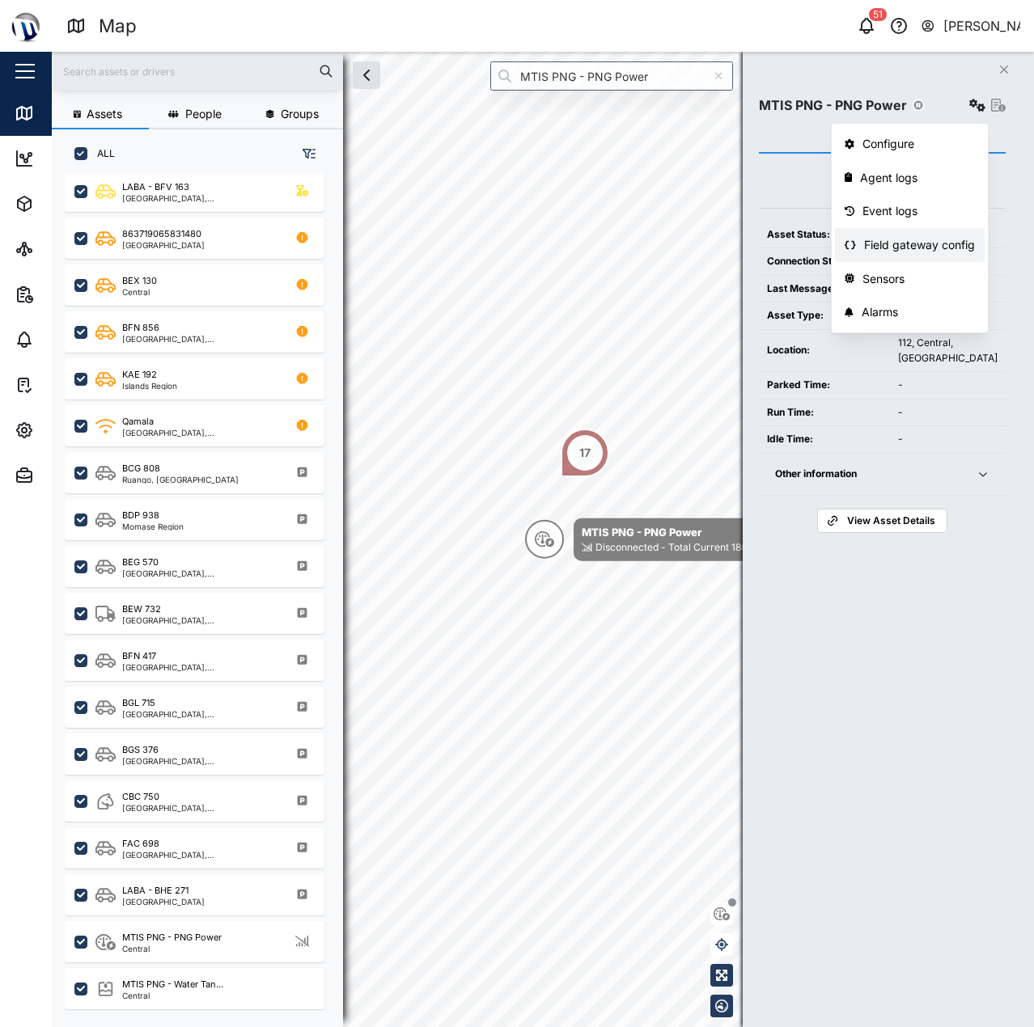
click at [915, 245] on div "Field gateway config" at bounding box center [919, 245] width 111 height 18
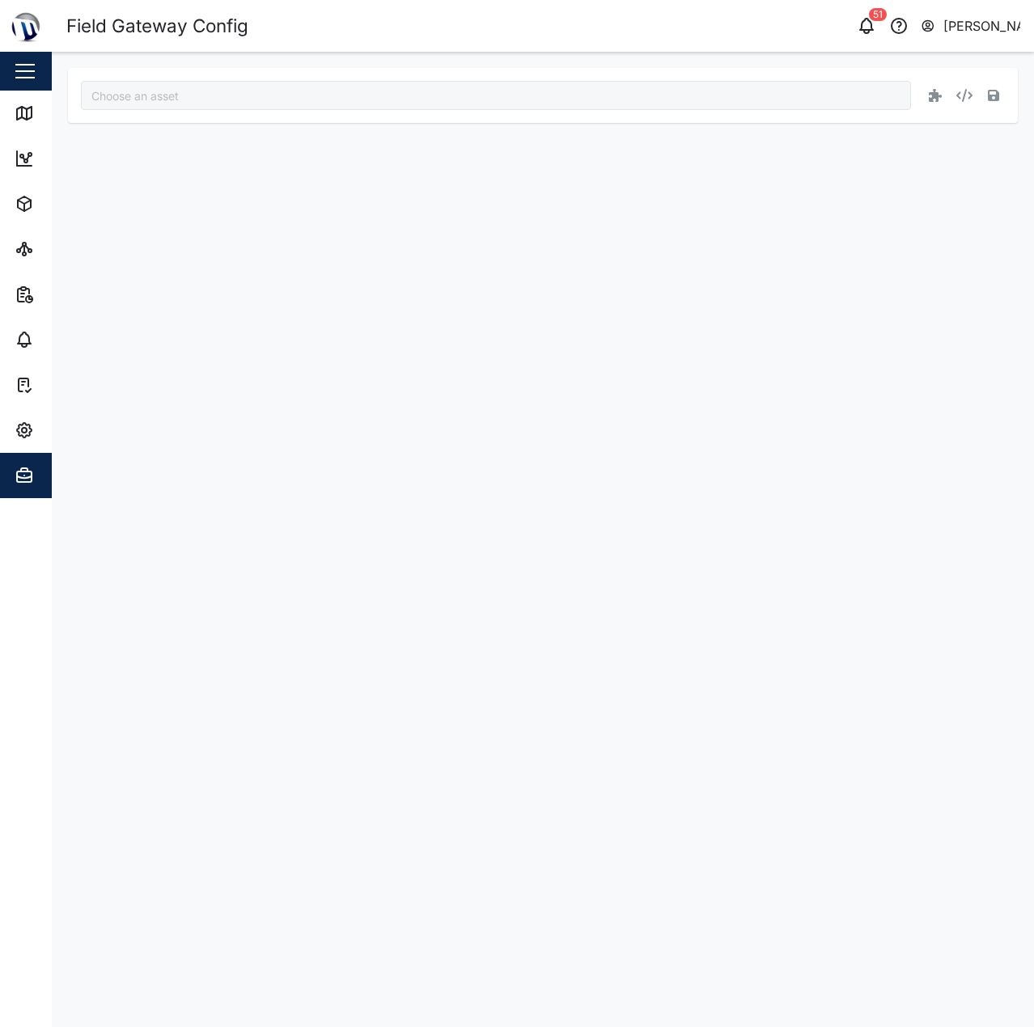
type input "MTIS PNG - PNG Power"
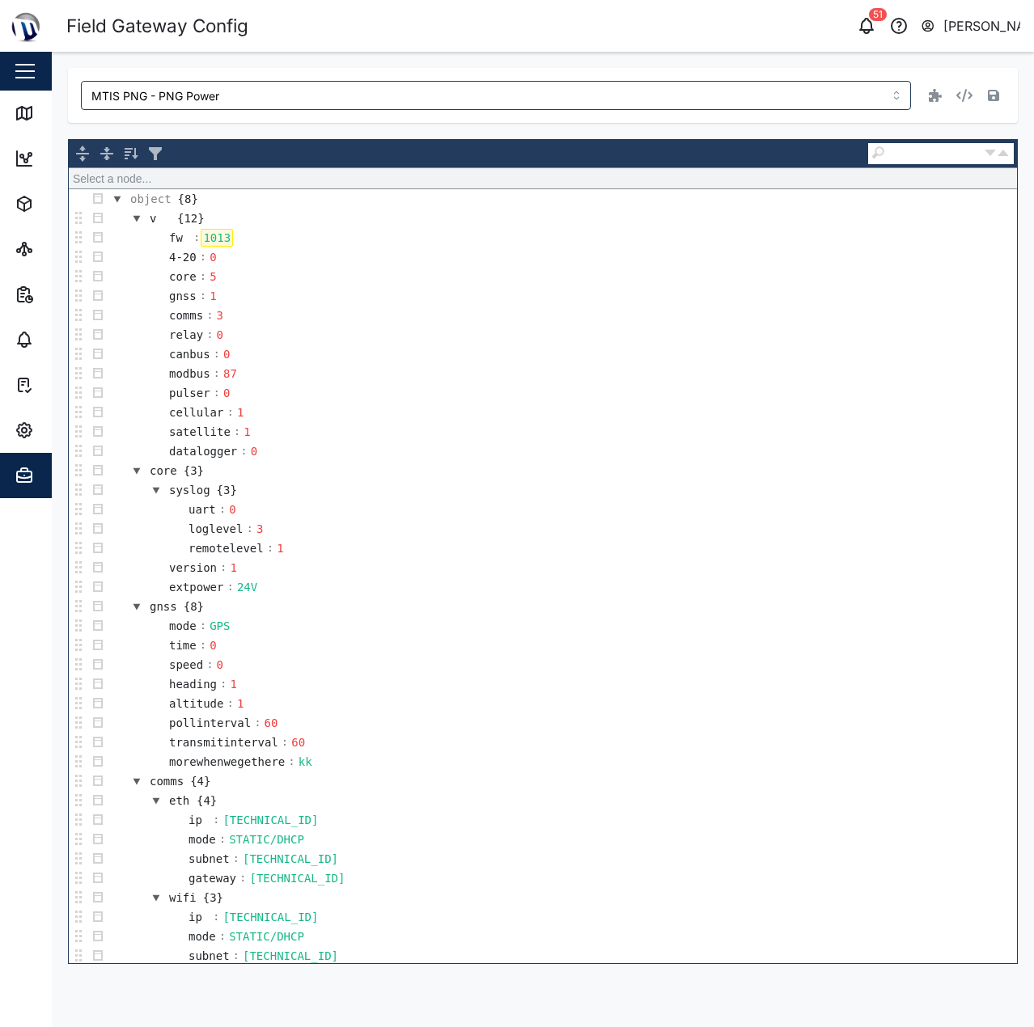
click at [202, 239] on div "1013" at bounding box center [217, 238] width 32 height 18
click at [425, 303] on td "gnss : 1" at bounding box center [562, 295] width 909 height 19
click at [994, 99] on icon "button" at bounding box center [993, 95] width 11 height 13
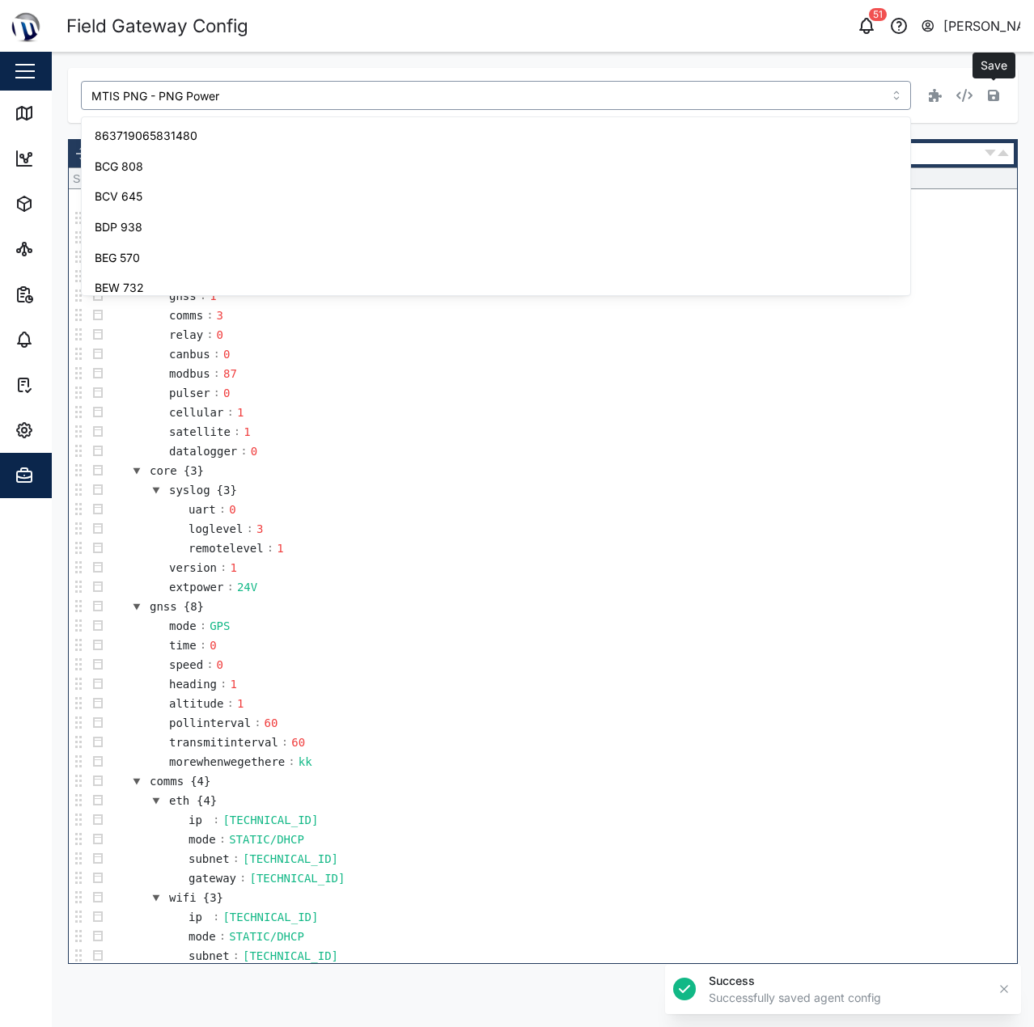
click at [482, 97] on input "MTIS PNG - PNG Power" at bounding box center [496, 95] width 830 height 29
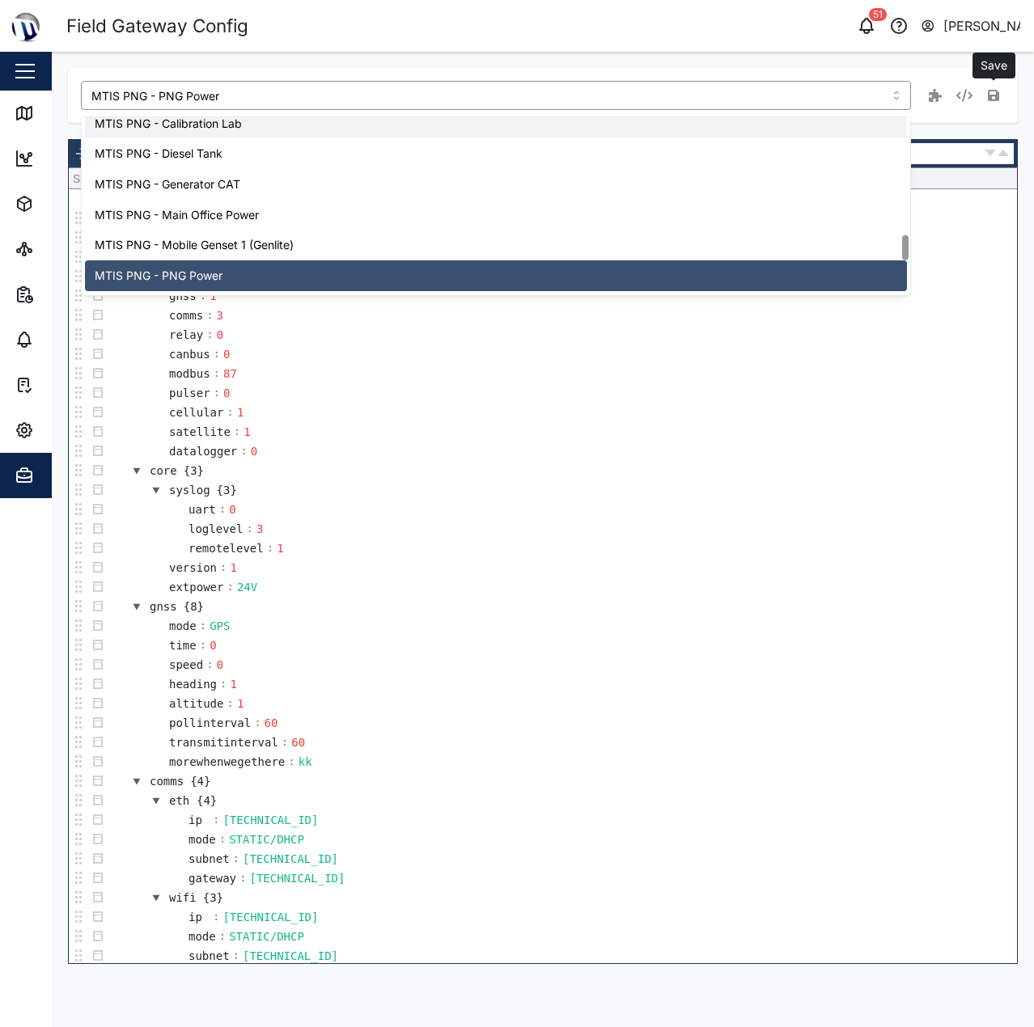
type input "MTIS PNG - Calibration Lab"
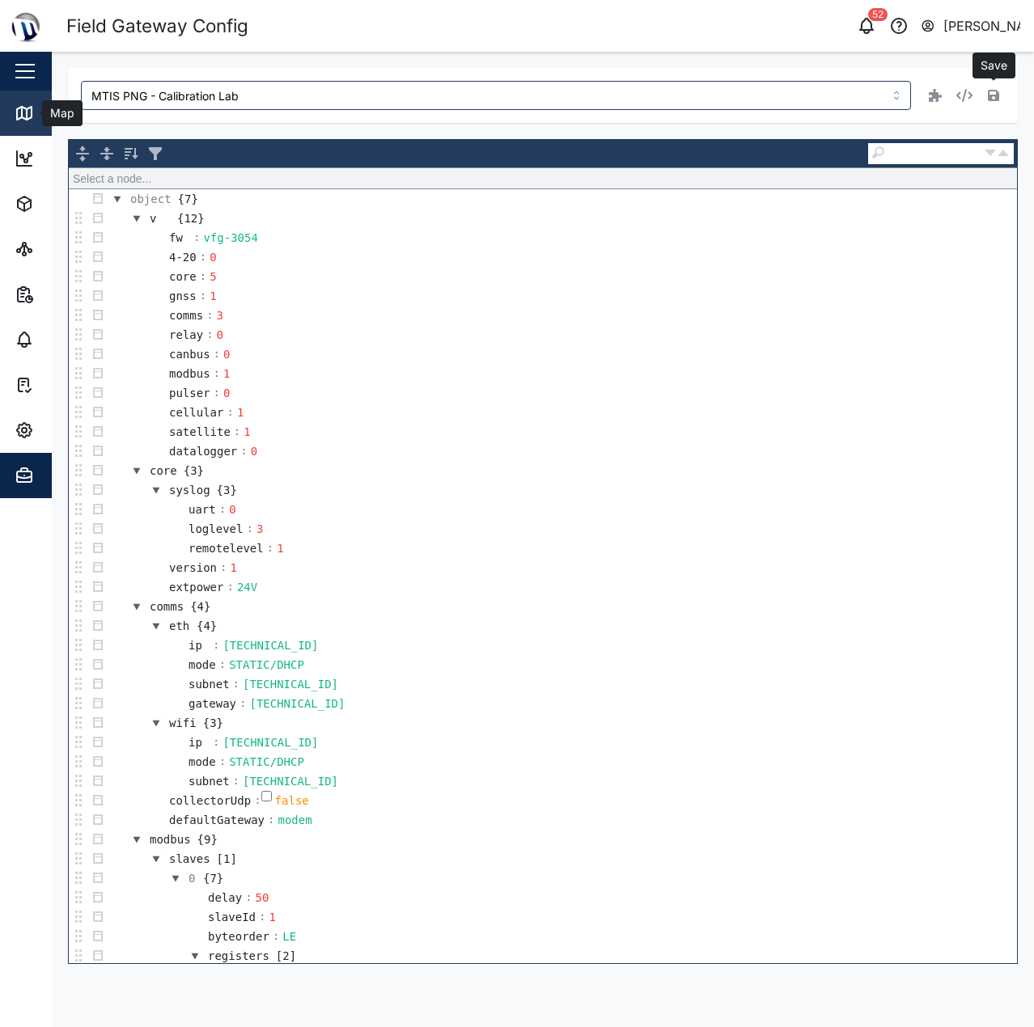
drag, startPoint x: 34, startPoint y: 105, endPoint x: 6, endPoint y: 109, distance: 28.6
click at [34, 105] on div "Map" at bounding box center [47, 113] width 64 height 19
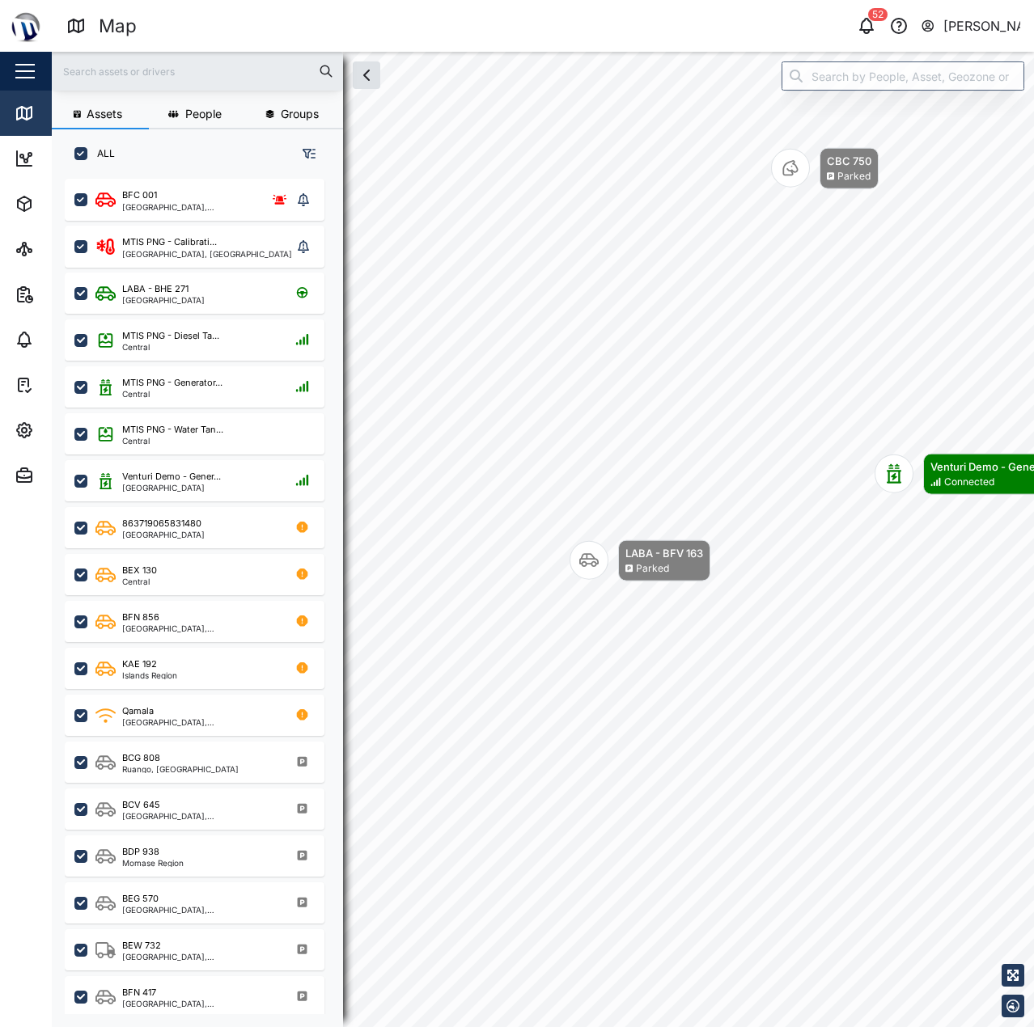
scroll to position [829, 253]
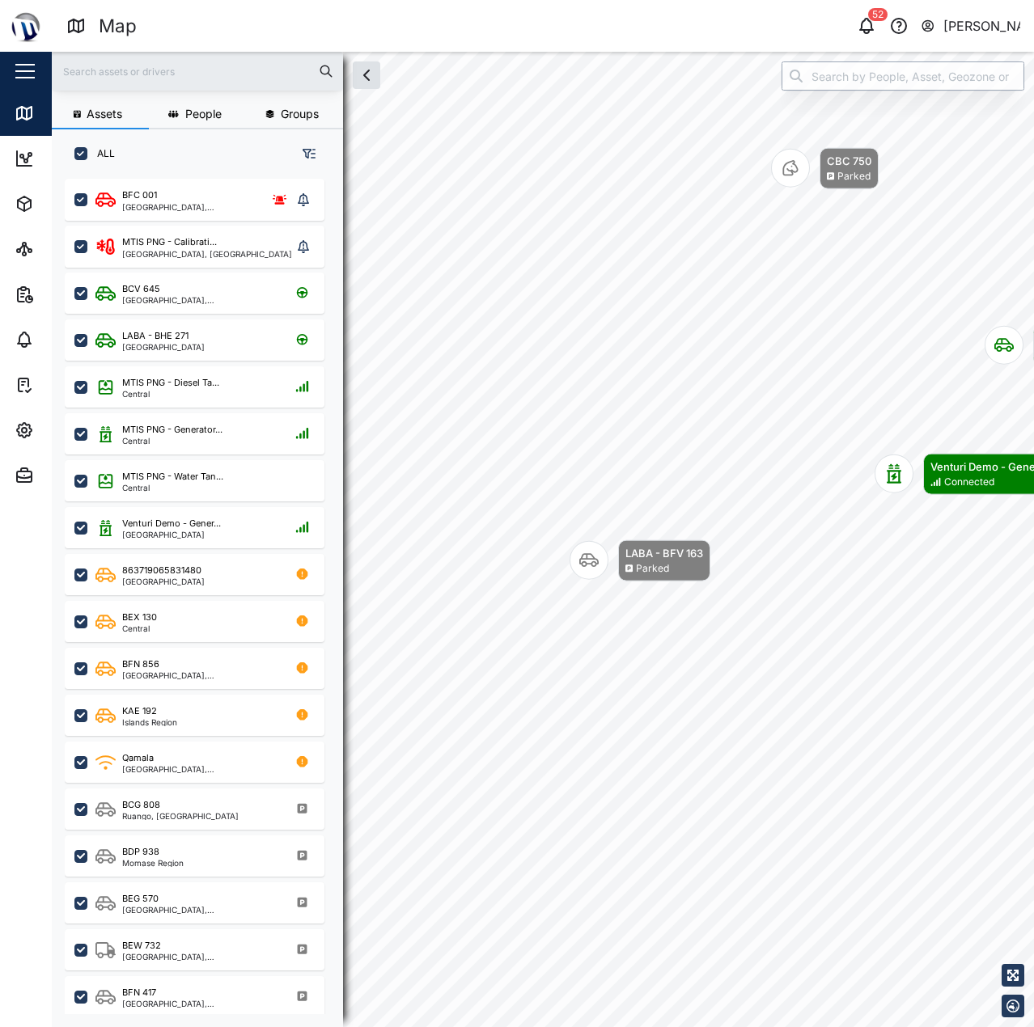
click at [931, 81] on input "search" at bounding box center [902, 75] width 243 height 29
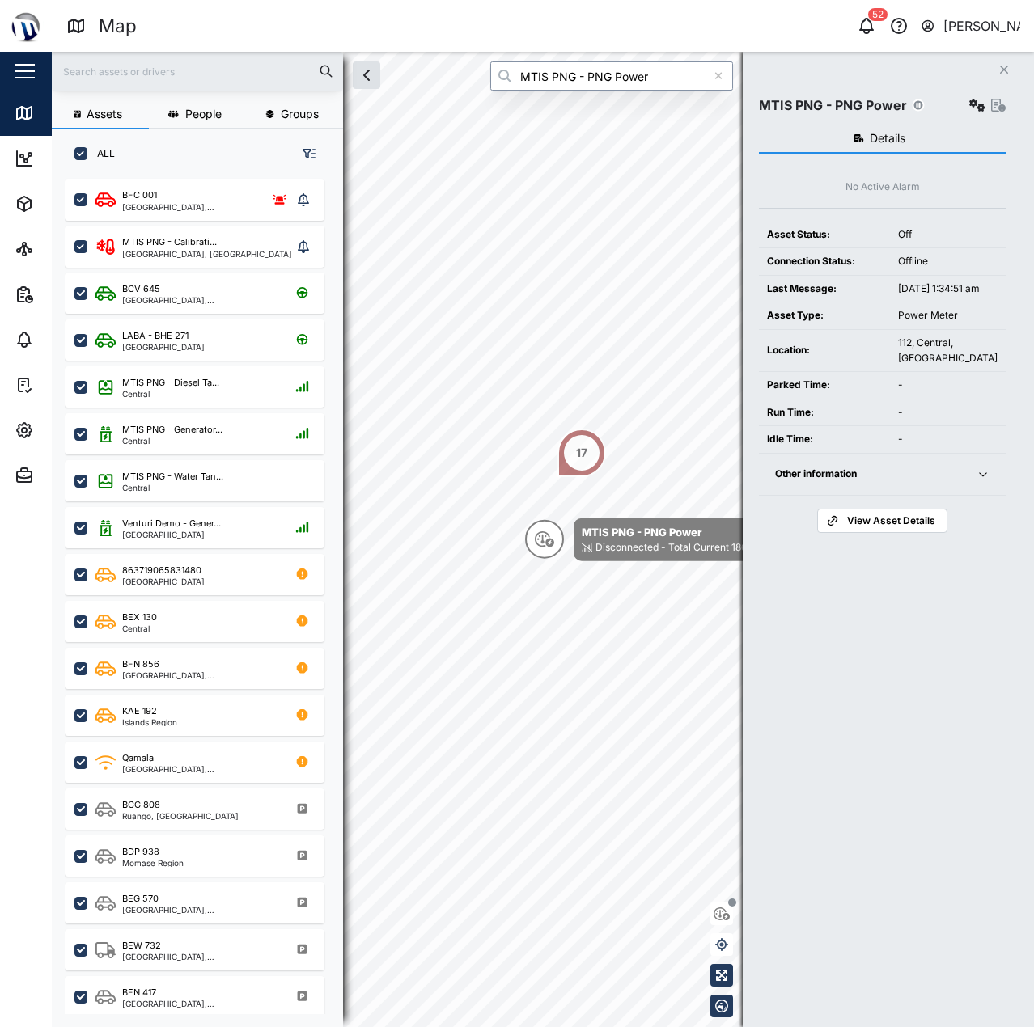
type input "MTIS PNG - PNG Power"
click at [965, 110] on div "MTIS PNG - PNG Power" at bounding box center [882, 105] width 247 height 23
click at [971, 103] on icon "button" at bounding box center [977, 105] width 16 height 13
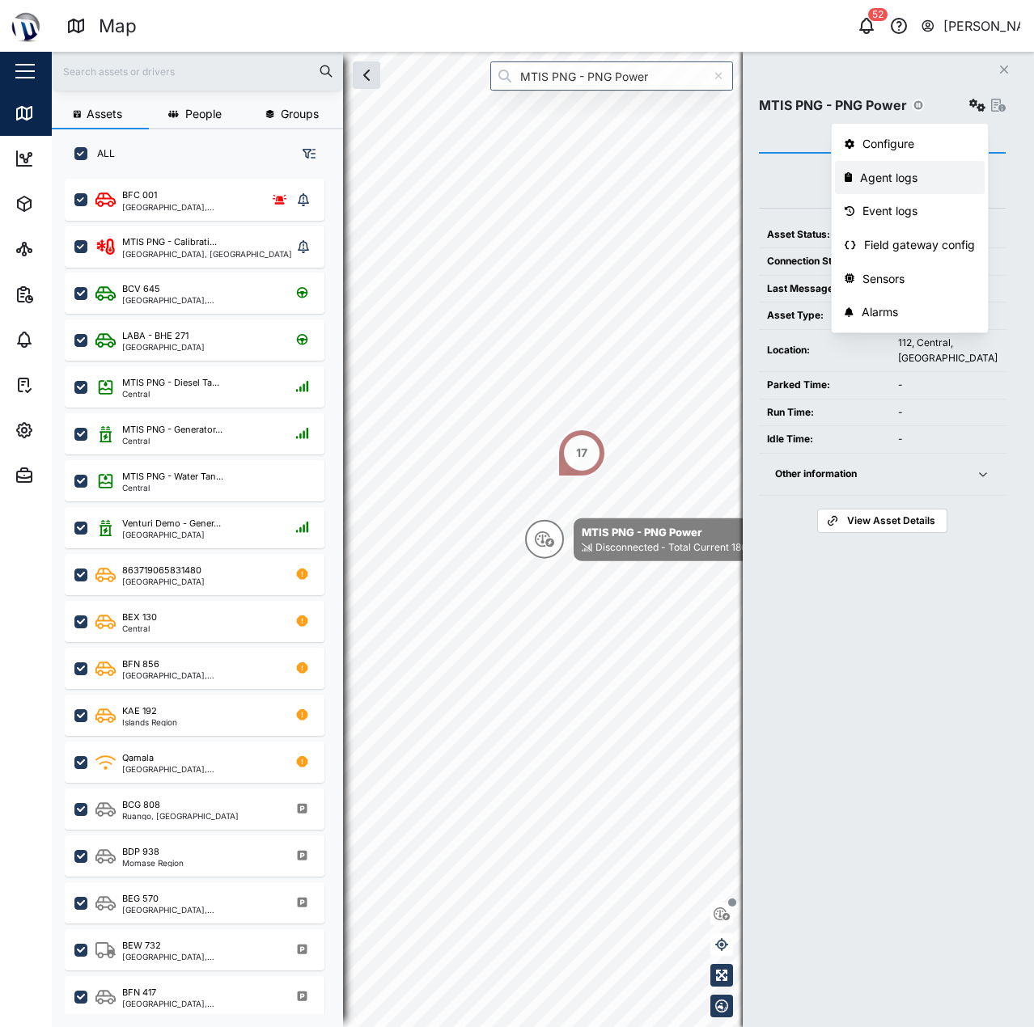
click at [900, 176] on div "Agent logs" at bounding box center [917, 178] width 115 height 18
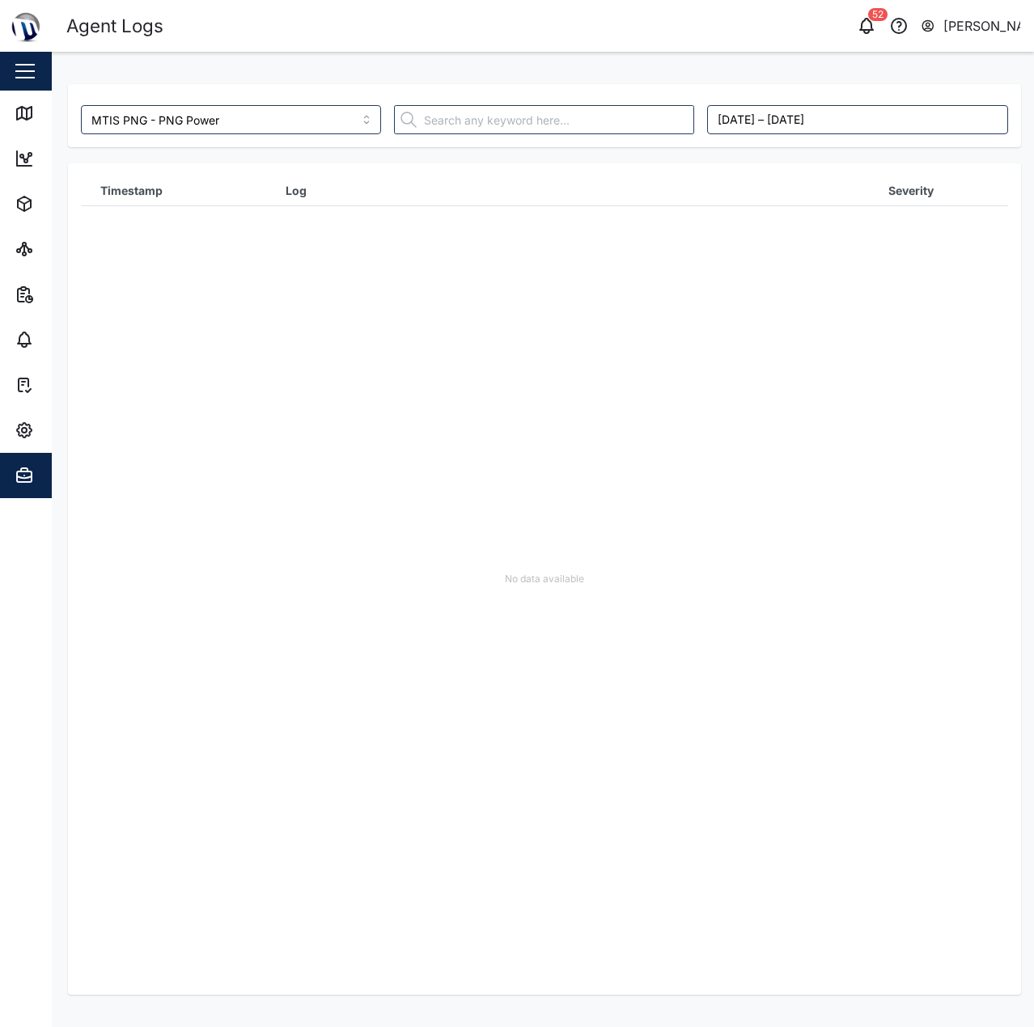
click at [749, 207] on div "No data available" at bounding box center [544, 578] width 927 height 831
click at [173, 124] on input "MTIS PNG - PNG Power" at bounding box center [231, 119] width 300 height 29
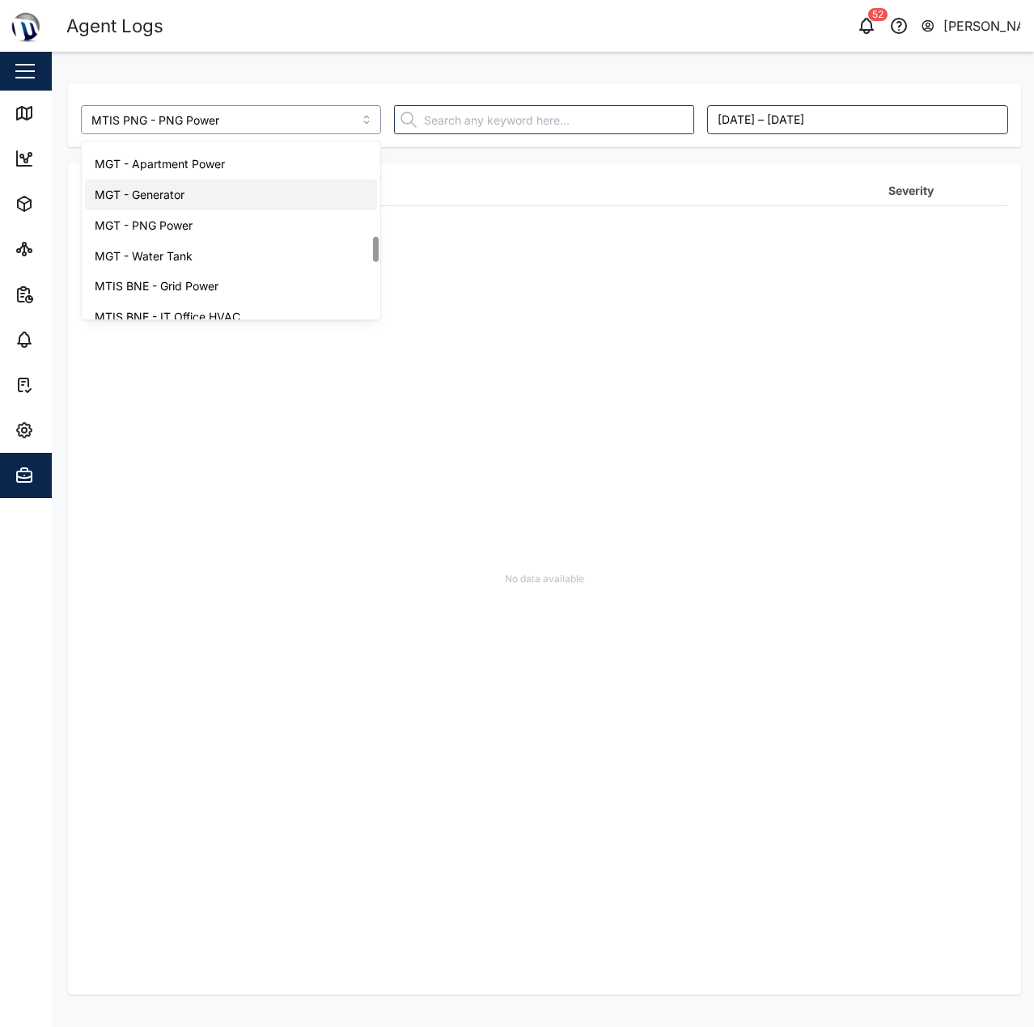
scroll to position [674, 0]
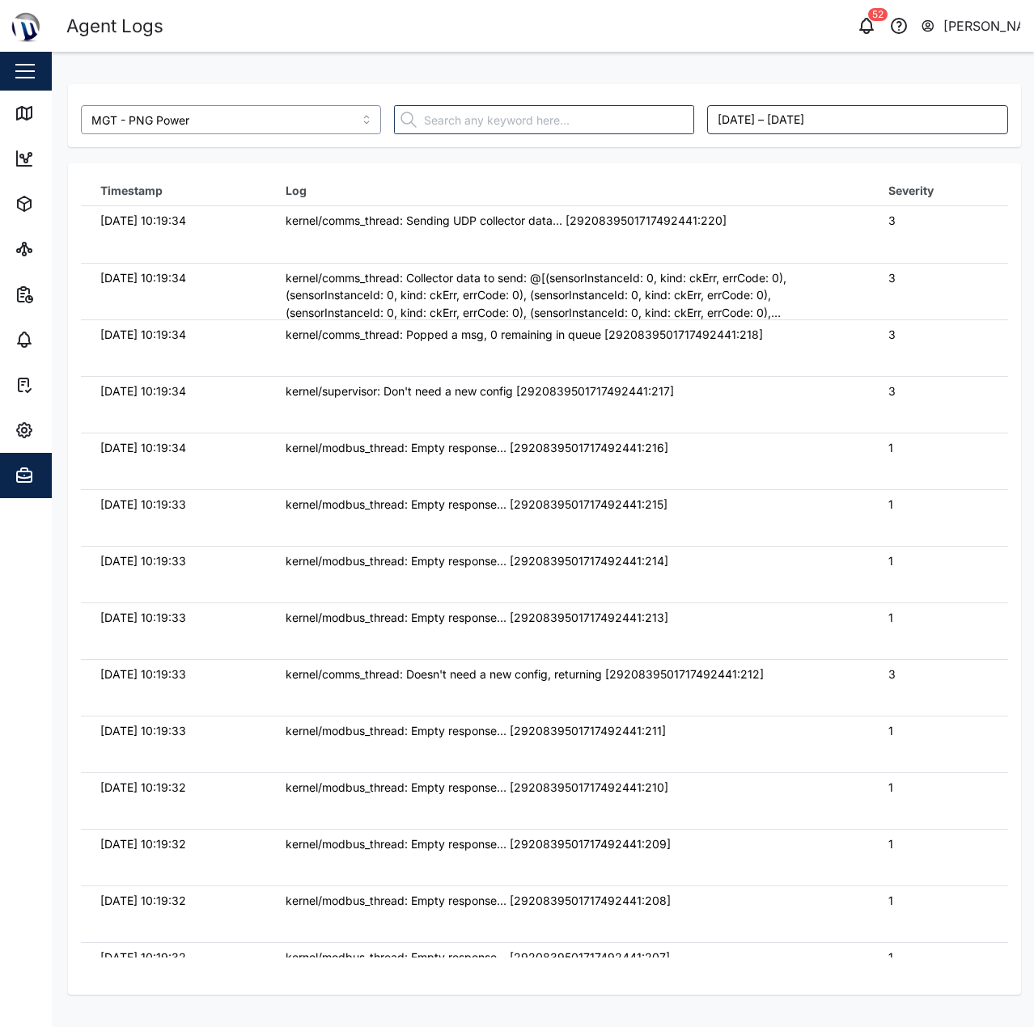
click at [231, 126] on input "MGT - PNG Power" at bounding box center [231, 119] width 300 height 29
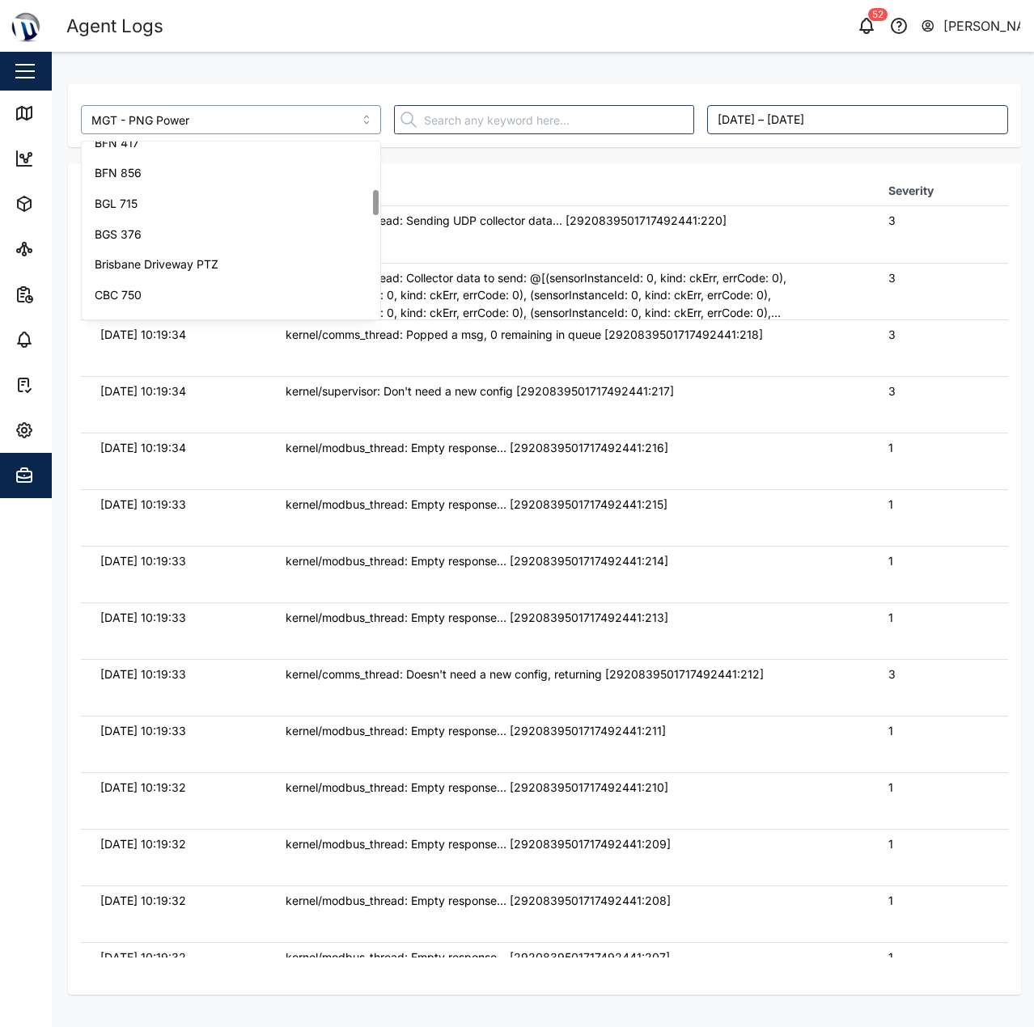
scroll to position [238, 0]
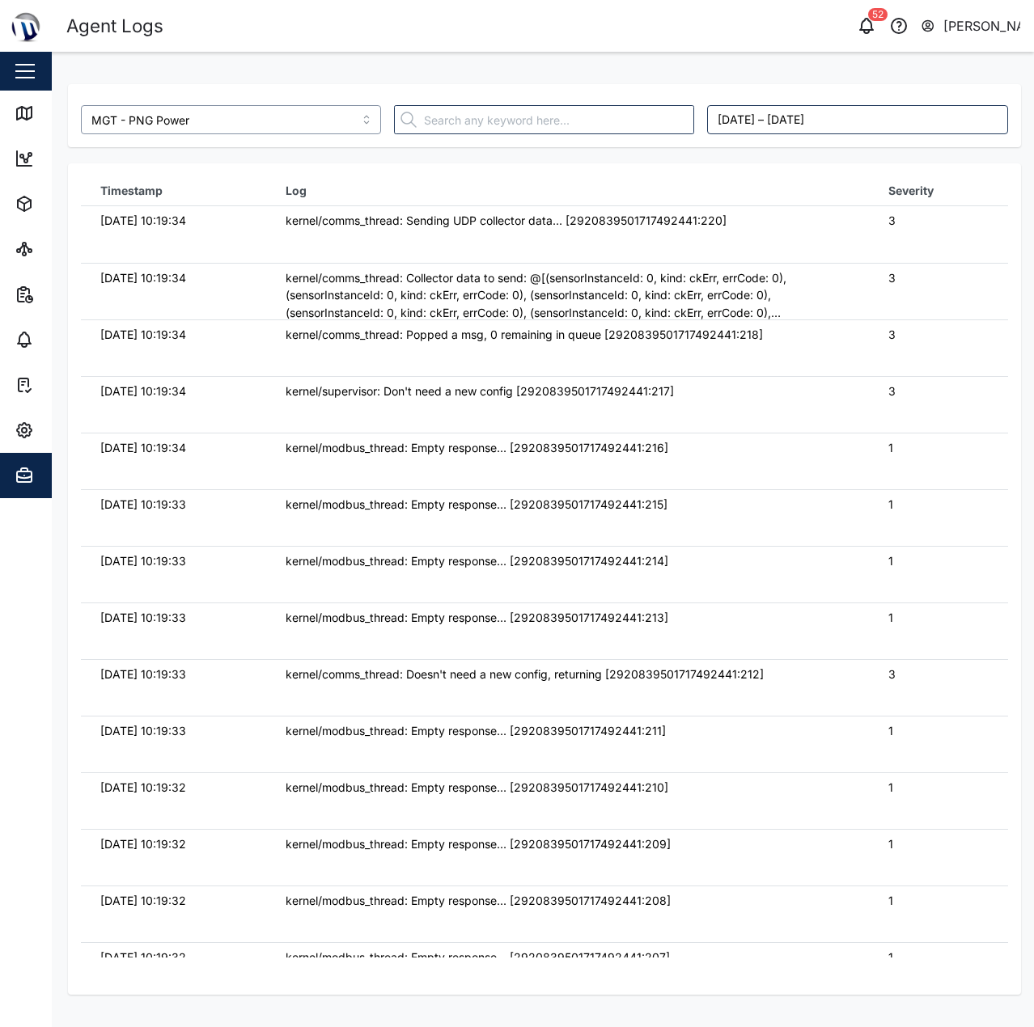
drag, startPoint x: 238, startPoint y: 114, endPoint x: -8, endPoint y: 112, distance: 245.9
click at [0, 112] on html "Agent Logs 52 Declan Delahunty Close Map Dashboard Assets ATS Camera Generator …" at bounding box center [517, 513] width 1034 height 1027
drag, startPoint x: 174, startPoint y: 191, endPoint x: 395, endPoint y: 196, distance: 220.9
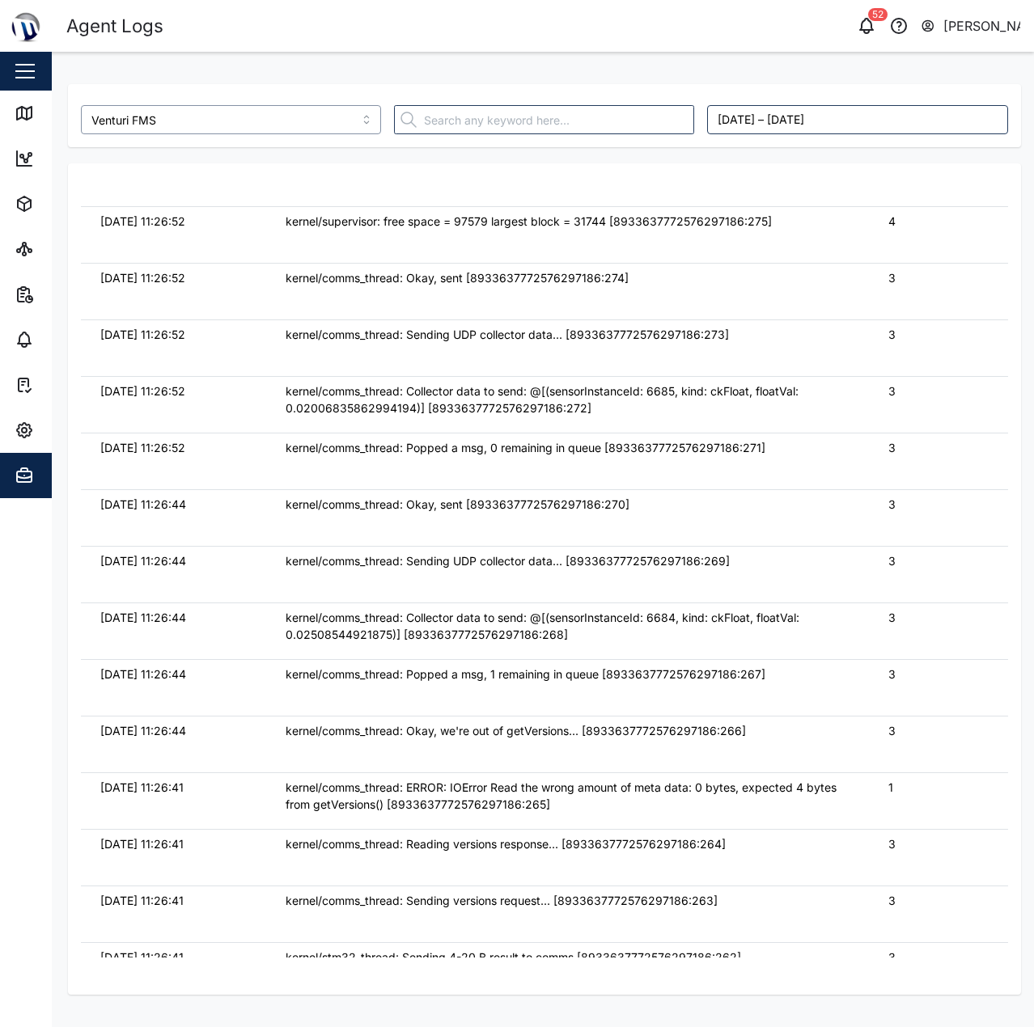
scroll to position [647, 0]
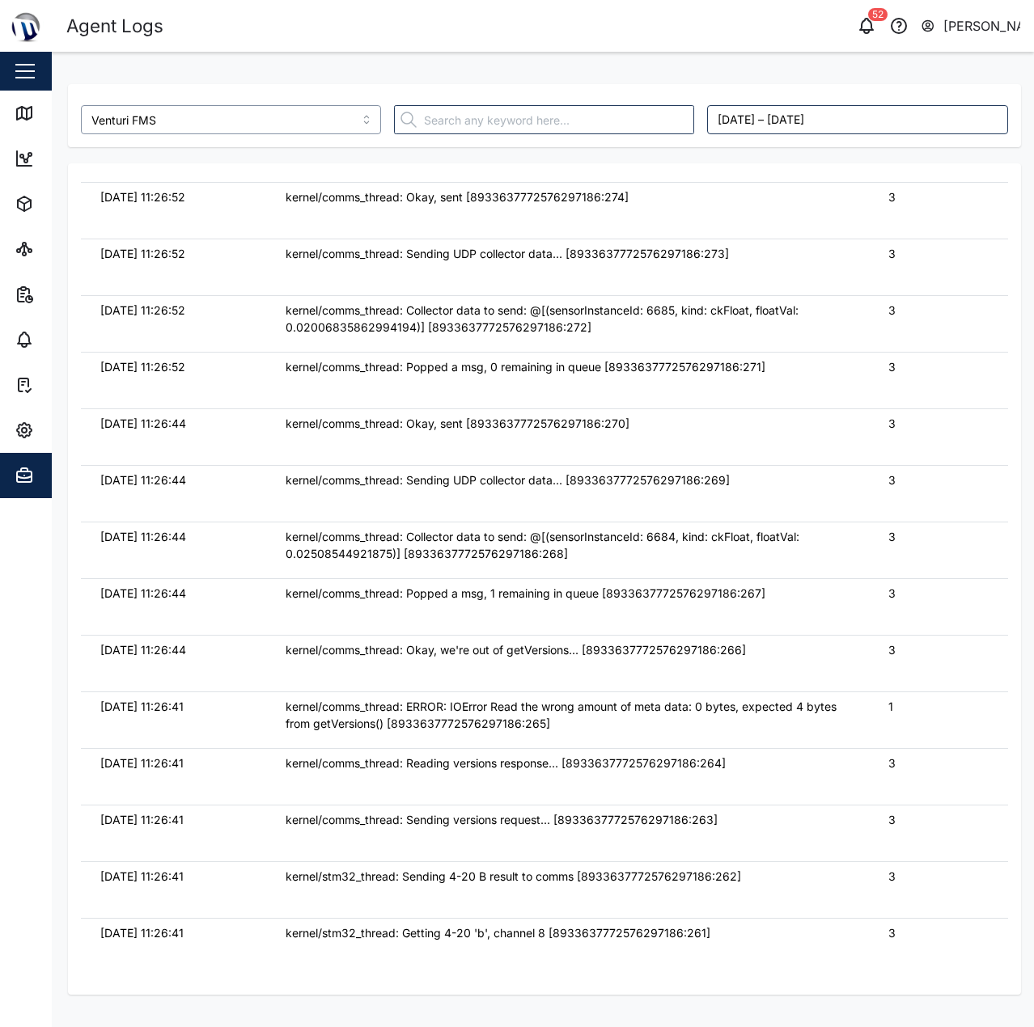
type input "Venturi FMS"
click at [628, 456] on td "kernel/comms_thread: Okay, sent [8933637772576297186:270]" at bounding box center [567, 436] width 603 height 57
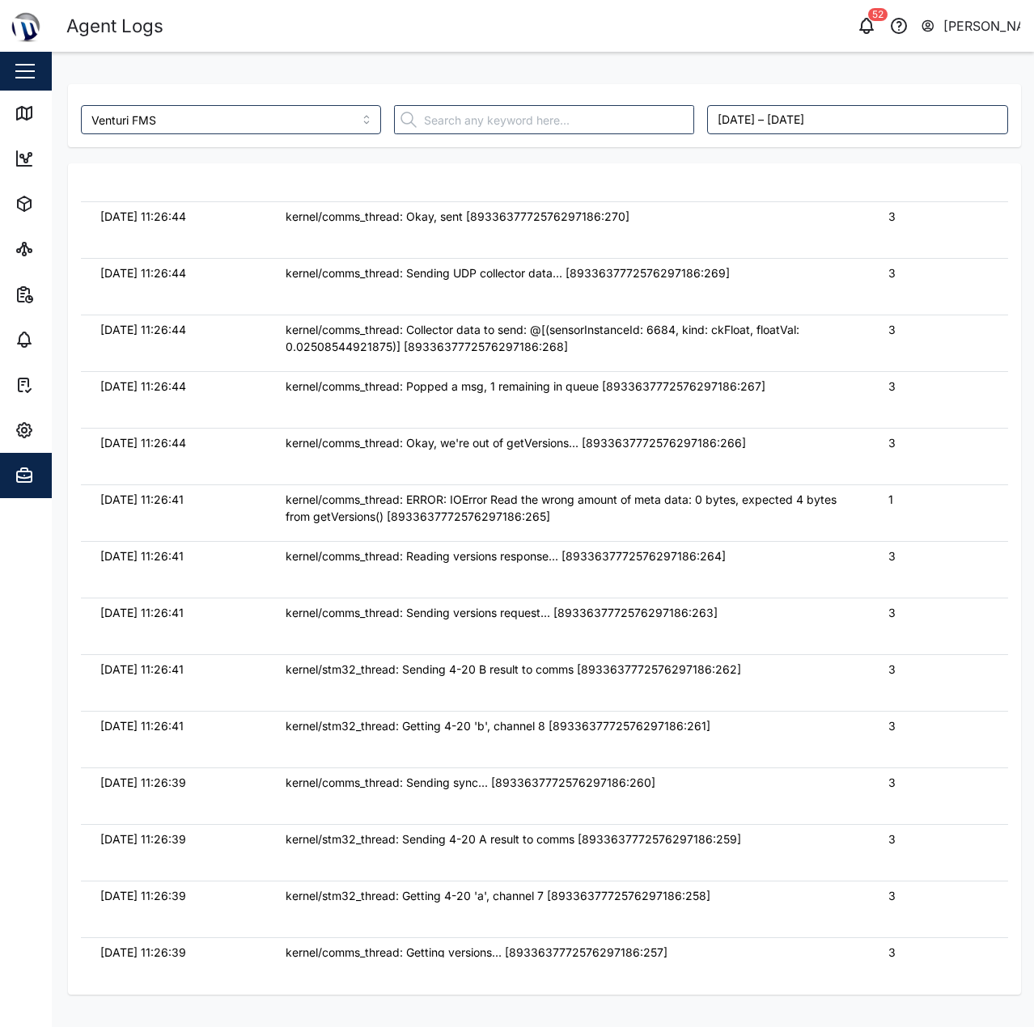
scroll to position [890, 0]
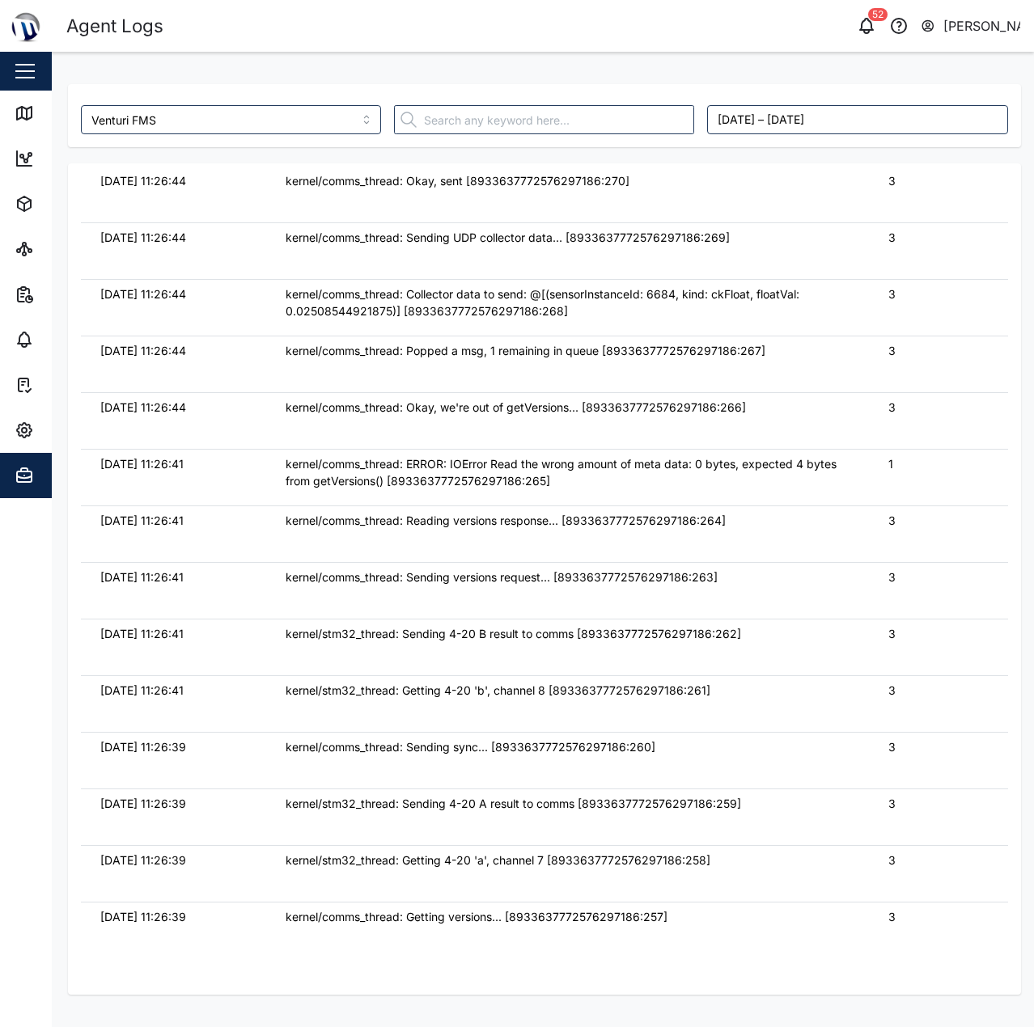
drag, startPoint x: 696, startPoint y: 312, endPoint x: 218, endPoint y: 303, distance: 478.1
click at [218, 303] on tr "15/10/2025 11:26:44 kernel/comms_thread: Collector data to send: @[(sensorInsta…" at bounding box center [544, 307] width 927 height 57
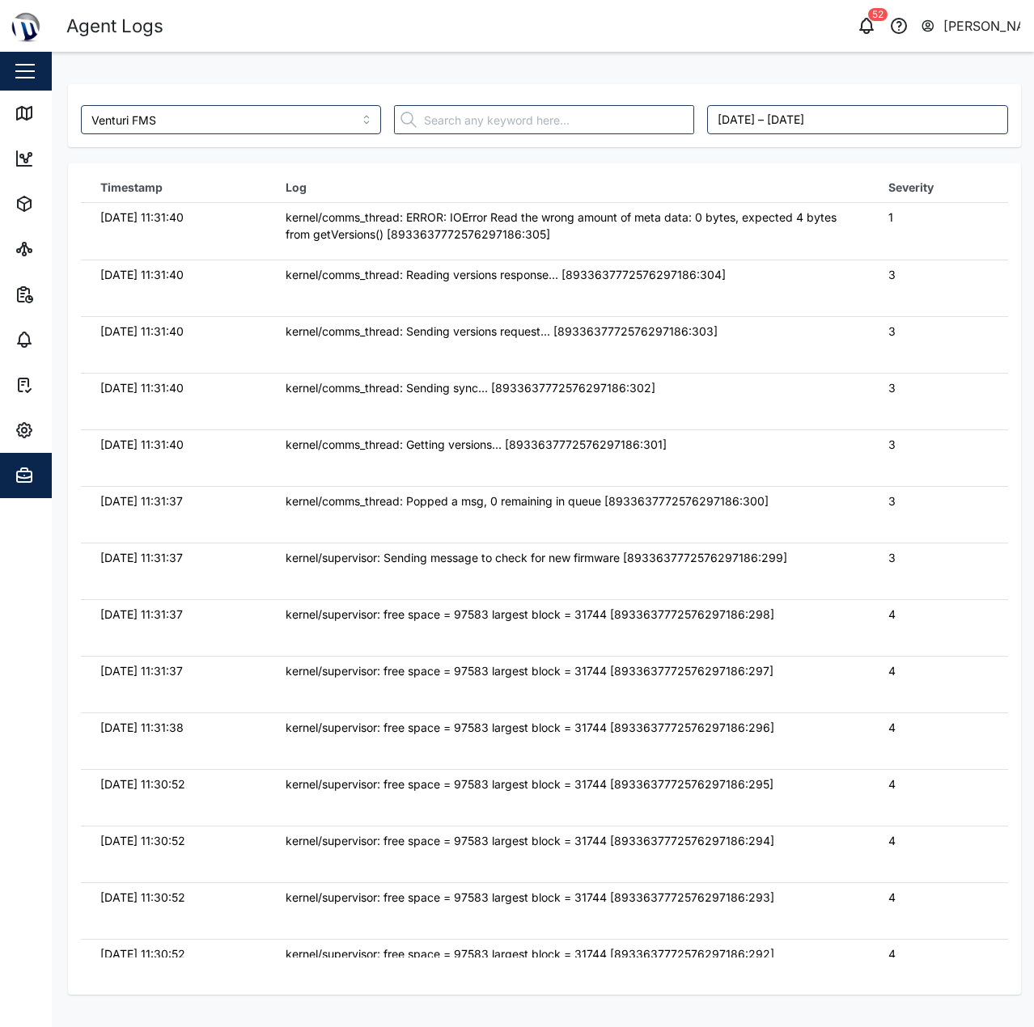
scroll to position [0, 0]
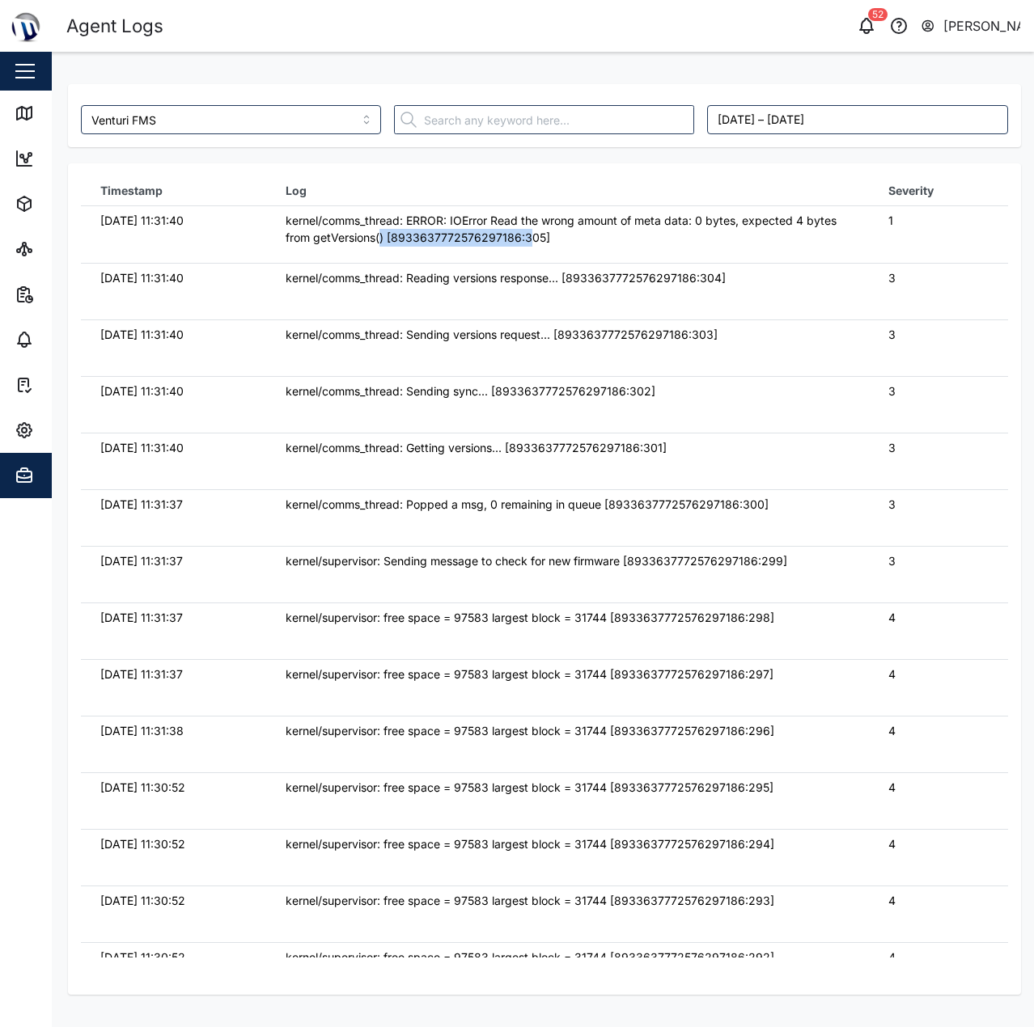
drag, startPoint x: 531, startPoint y: 236, endPoint x: 379, endPoint y: 230, distance: 152.2
click at [379, 230] on div "kernel/comms_thread: ERROR: IOError Read the wrong amount of meta data: 0 bytes…" at bounding box center [568, 229] width 564 height 35
drag, startPoint x: 561, startPoint y: 212, endPoint x: 558, endPoint y: 243, distance: 30.9
click at [558, 243] on div "kernel/comms_thread: ERROR: IOError Read the wrong amount of meta data: 0 bytes…" at bounding box center [568, 229] width 564 height 35
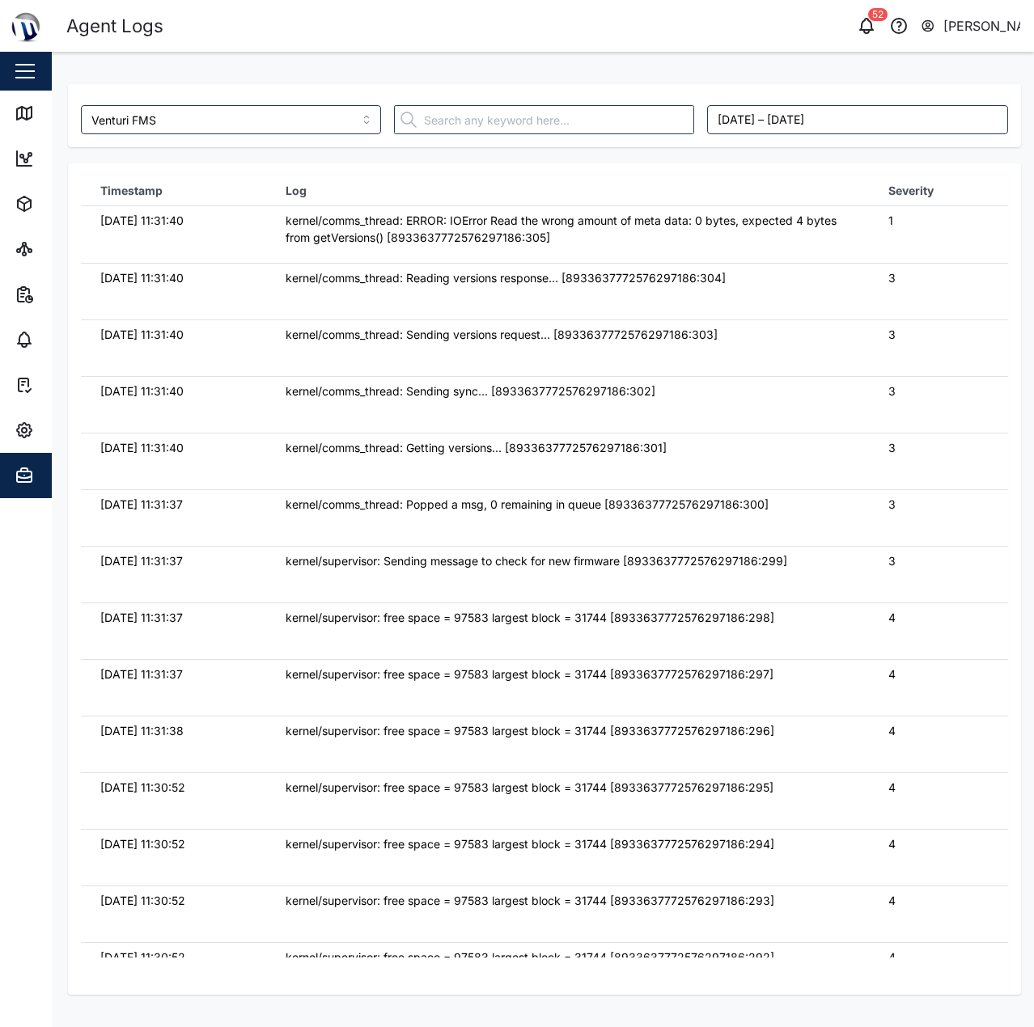
click at [52, 125] on main "Venturi FMS October 8, 2025 – October 15, 2025 Timestamp Log Severity 15/10/202…" at bounding box center [543, 539] width 982 height 975
click at [40, 117] on div "Map" at bounding box center [47, 113] width 64 height 19
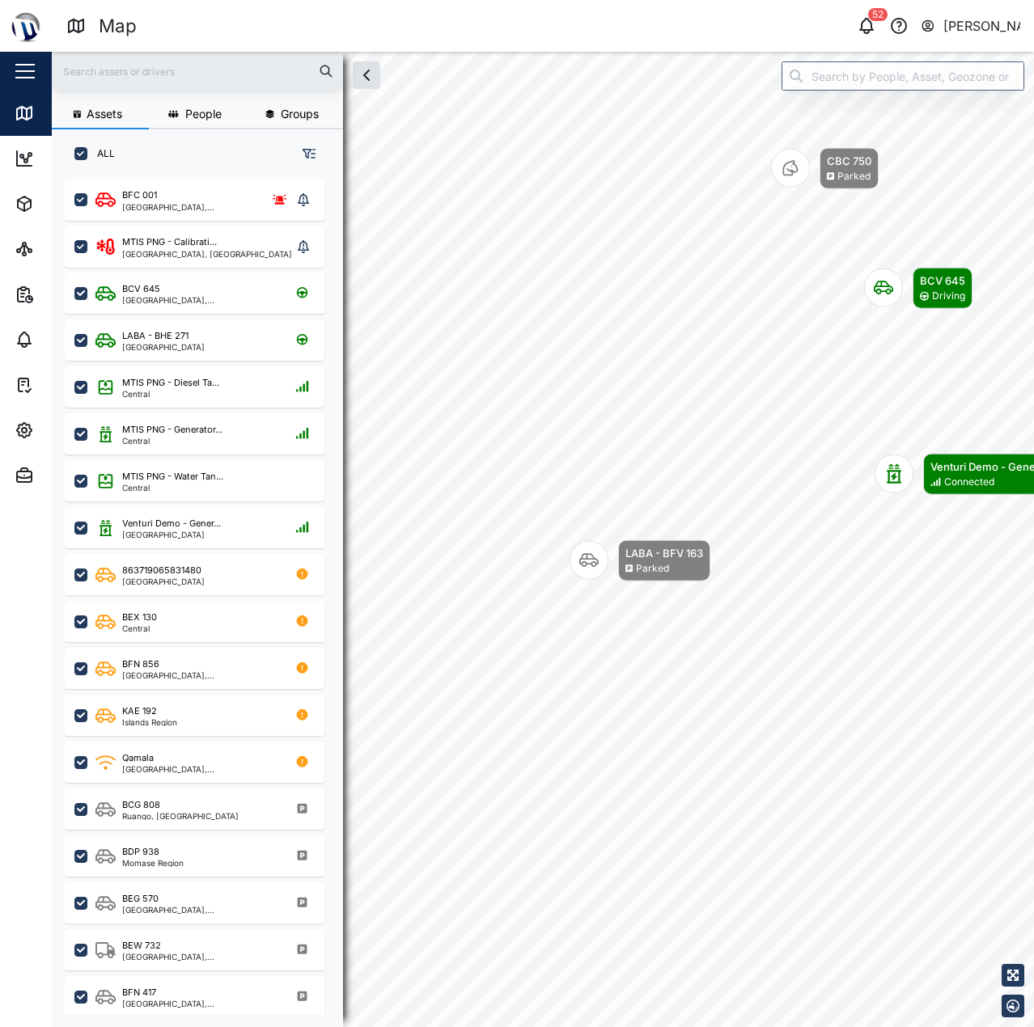
scroll to position [829, 253]
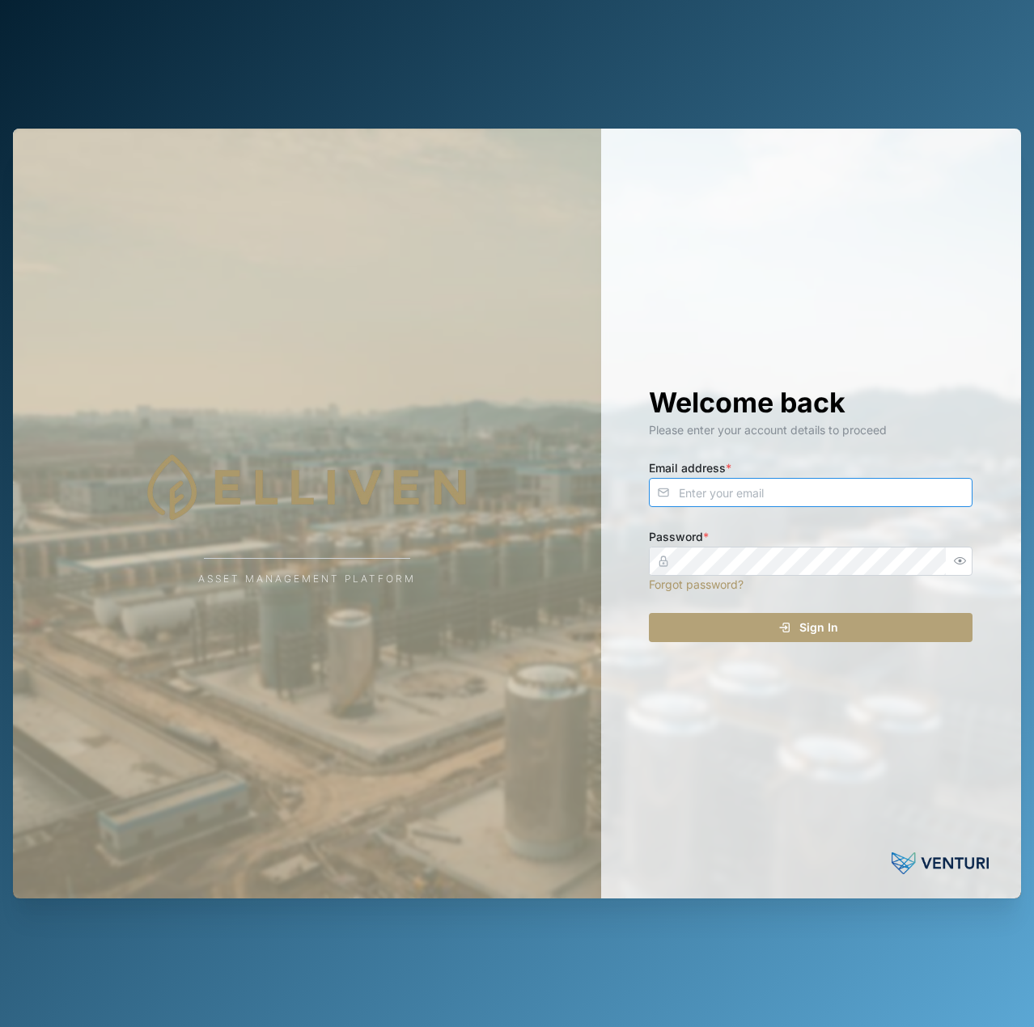
click at [873, 484] on input "Email address *" at bounding box center [811, 492] width 324 height 29
type input "[EMAIL_ADDRESS][PERSON_NAME][DOMAIN_NAME]"
click at [649, 613] on button "Sign In" at bounding box center [811, 627] width 324 height 29
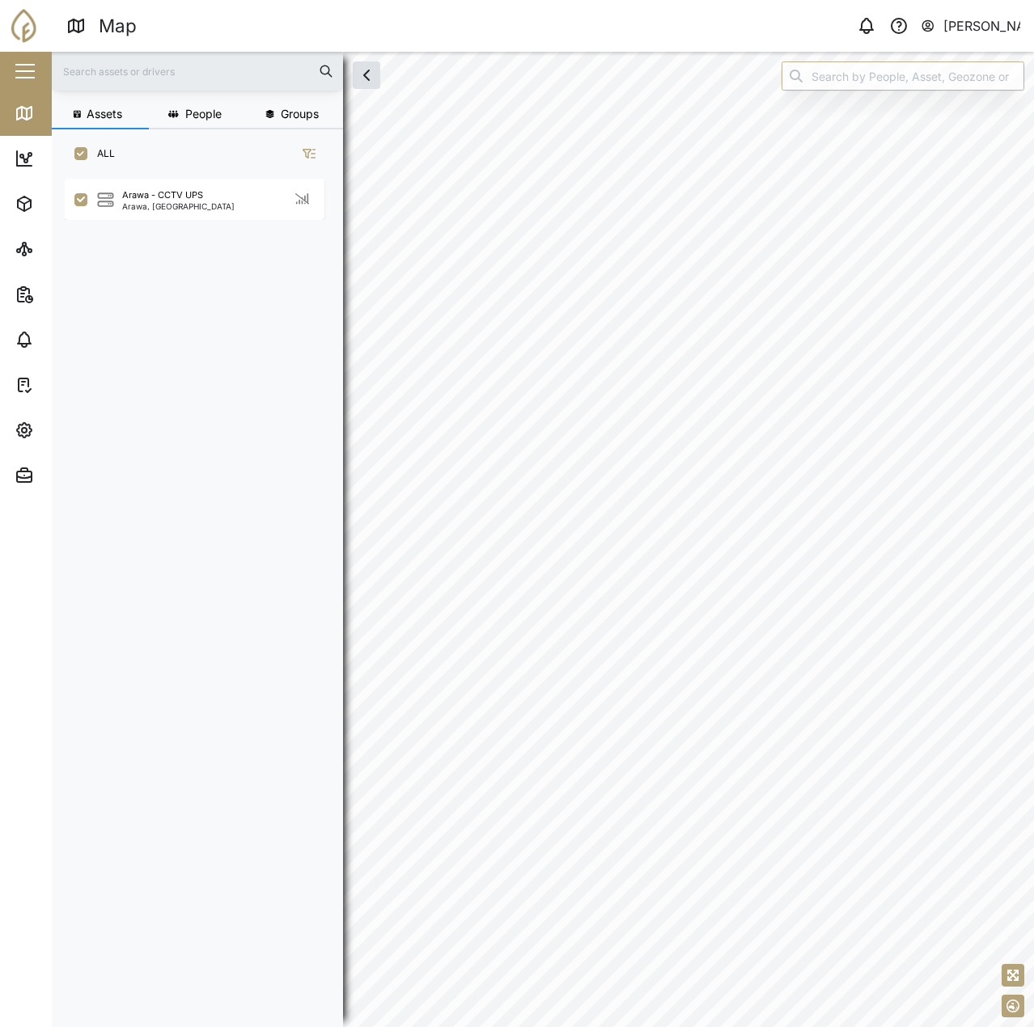
scroll to position [829, 253]
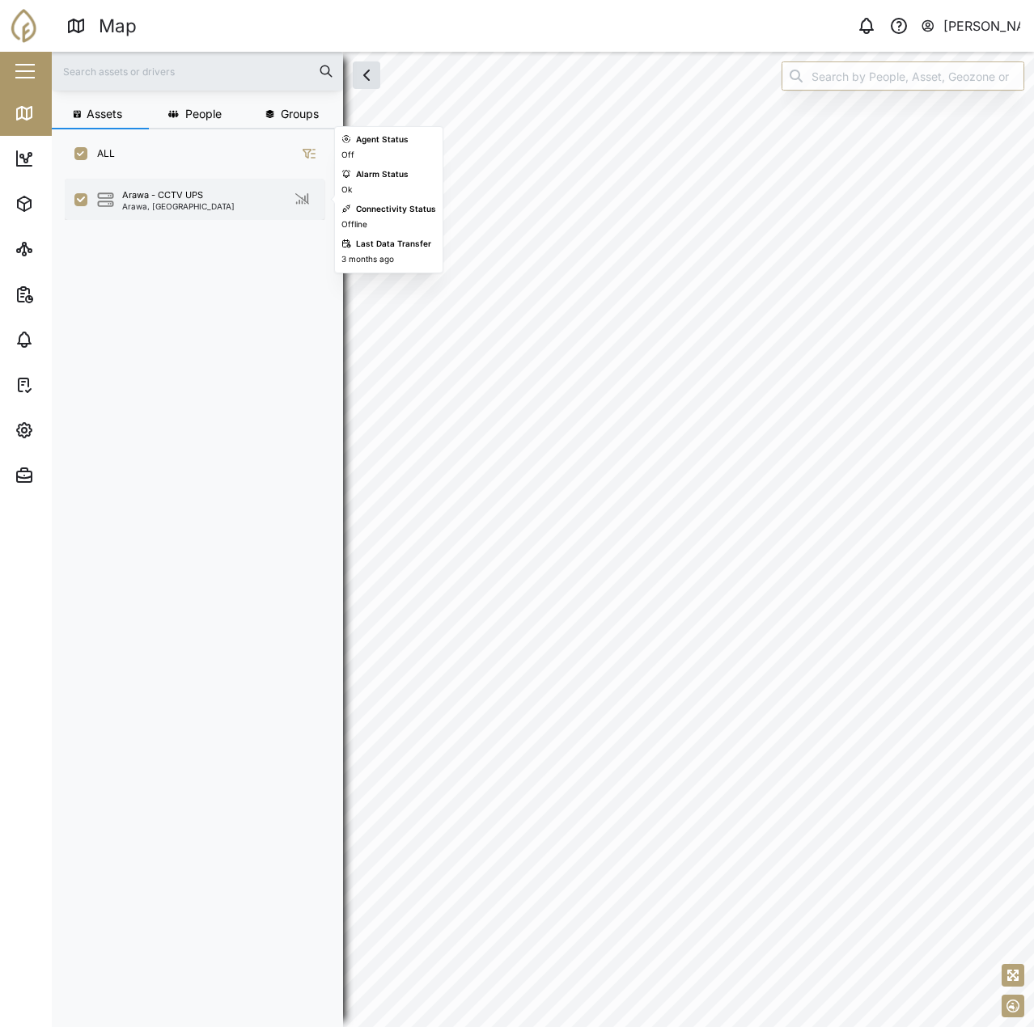
click at [174, 197] on div "Arawa - CCTV UPS" at bounding box center [162, 195] width 81 height 14
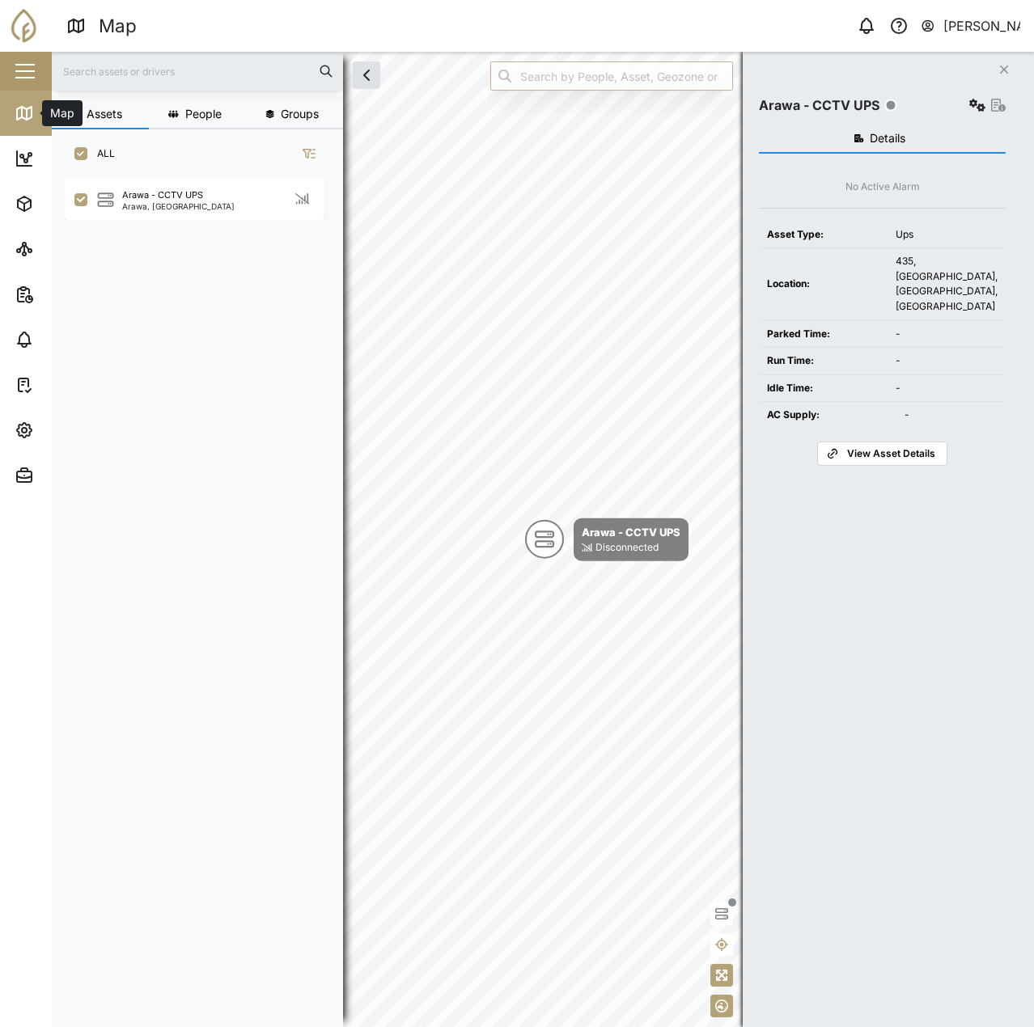
click at [26, 128] on link "Map" at bounding box center [105, 113] width 210 height 45
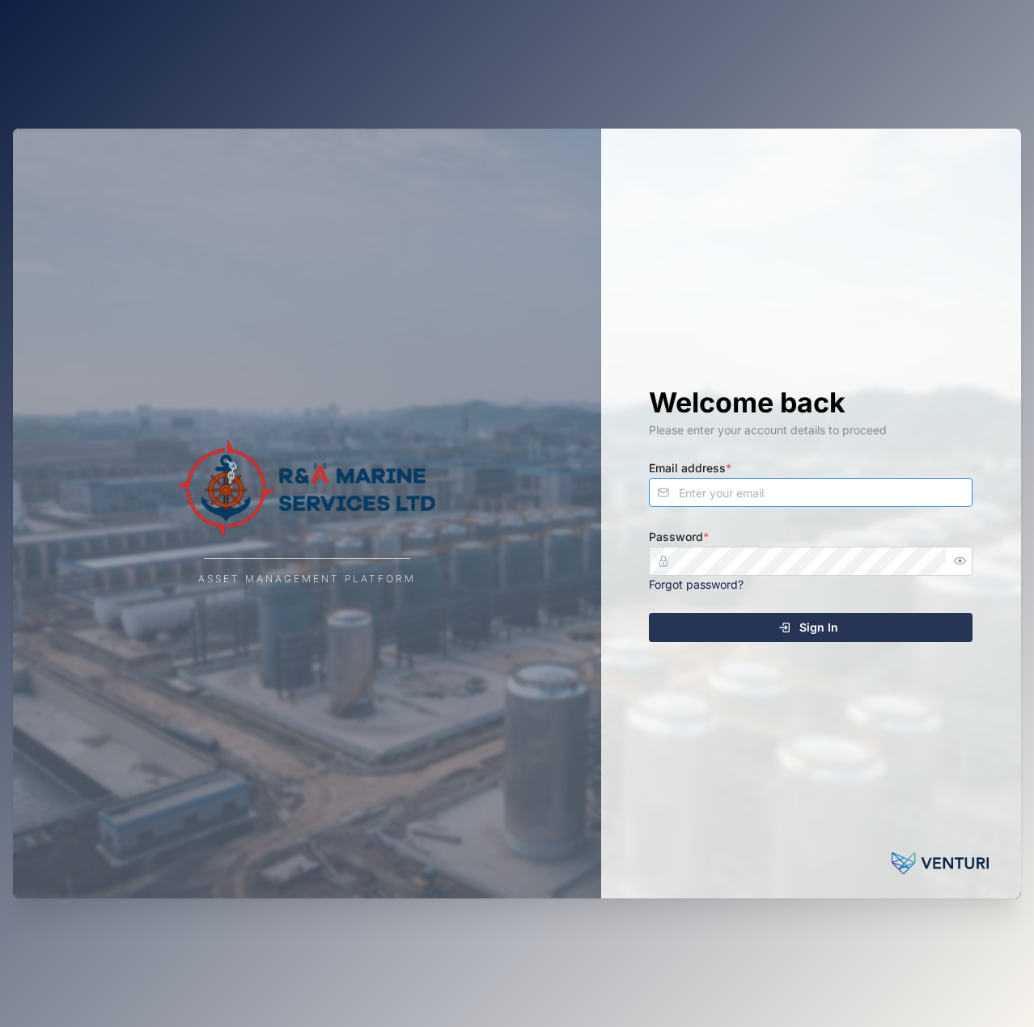
drag, startPoint x: 797, startPoint y: 492, endPoint x: 792, endPoint y: 477, distance: 15.6
click at [797, 491] on input "Email address *" at bounding box center [811, 492] width 324 height 29
type input "[EMAIL_ADDRESS][PERSON_NAME][DOMAIN_NAME]"
click at [649, 613] on button "Sign In" at bounding box center [811, 627] width 324 height 29
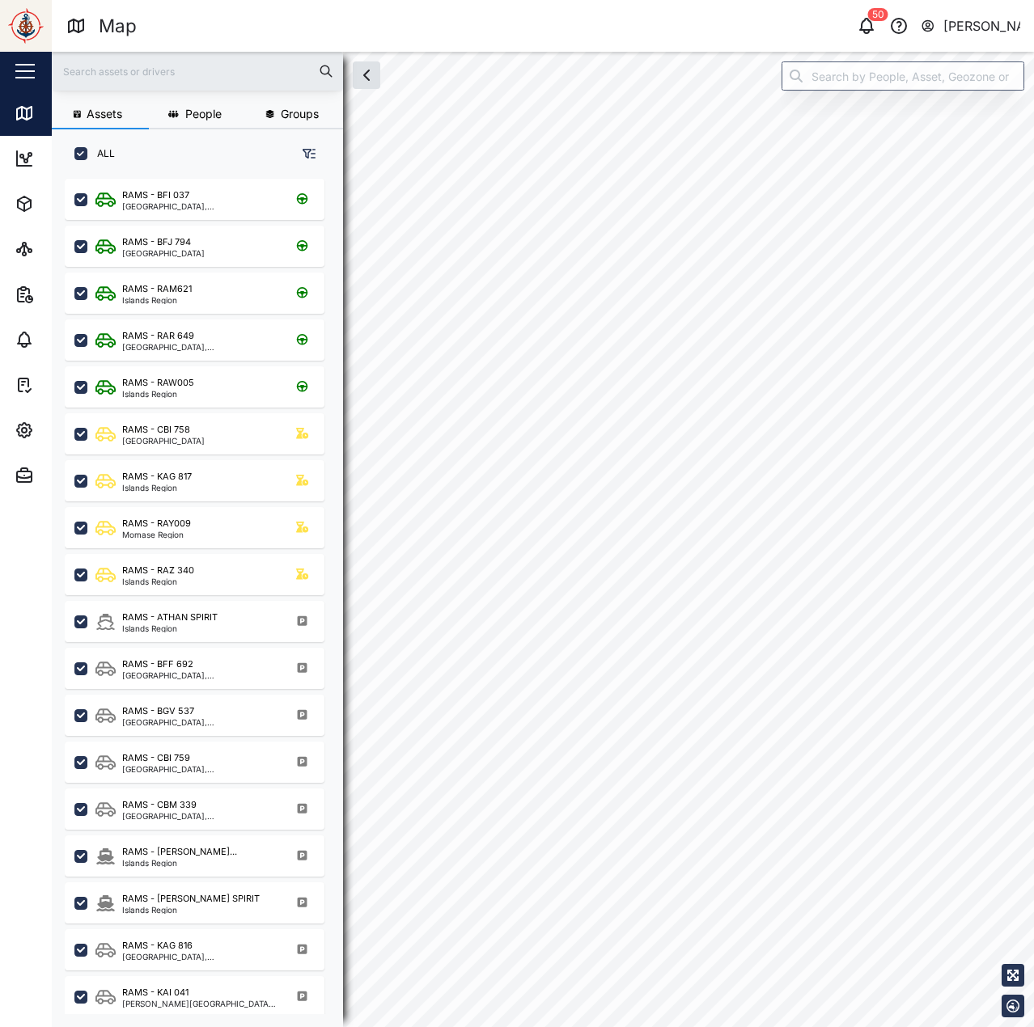
checkbox input "true"
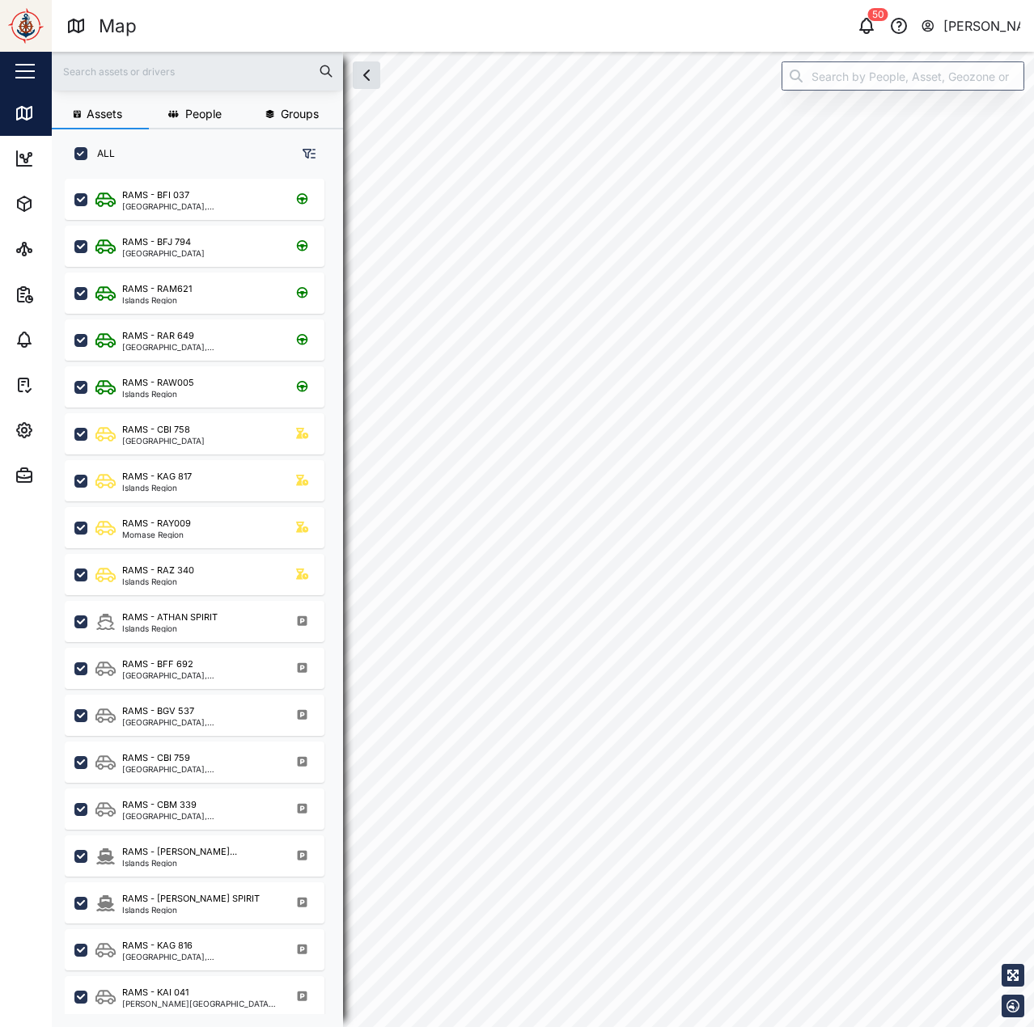
checkbox input "true"
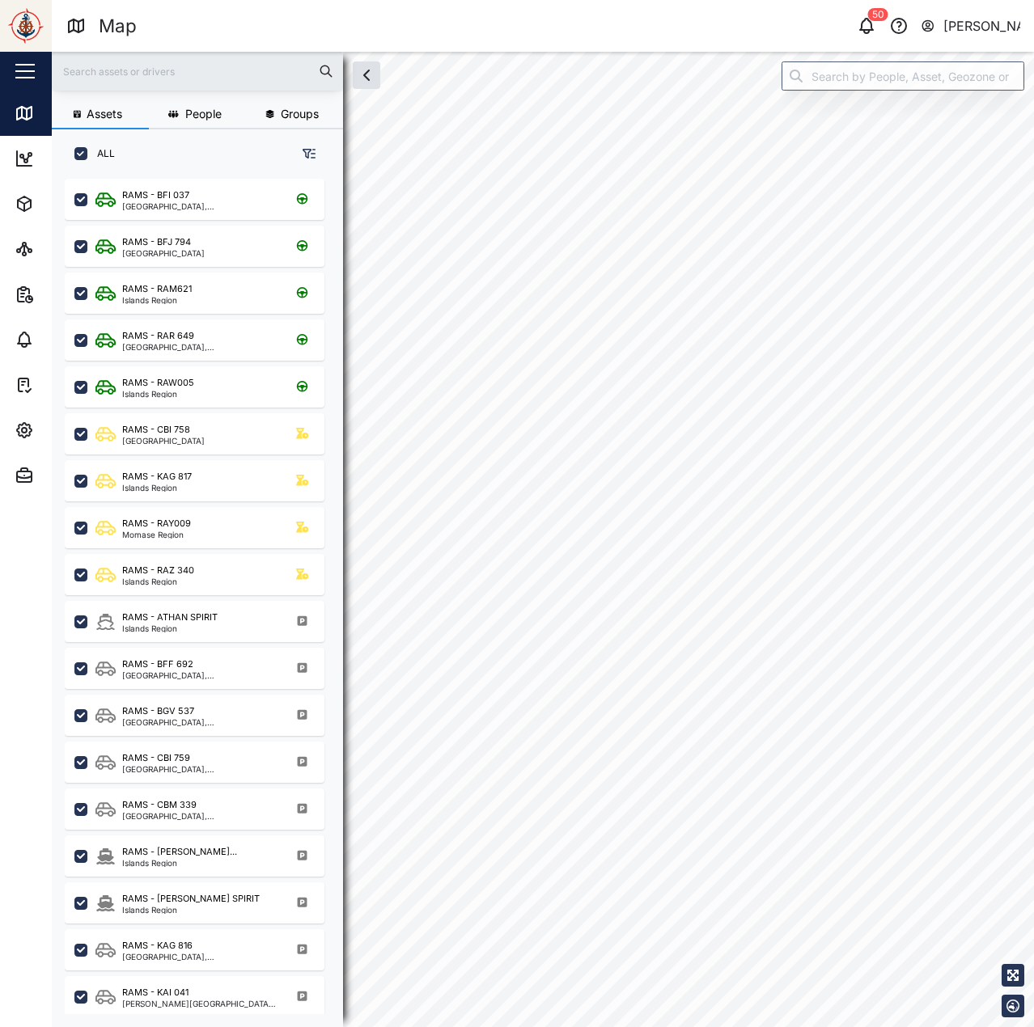
checkbox input "true"
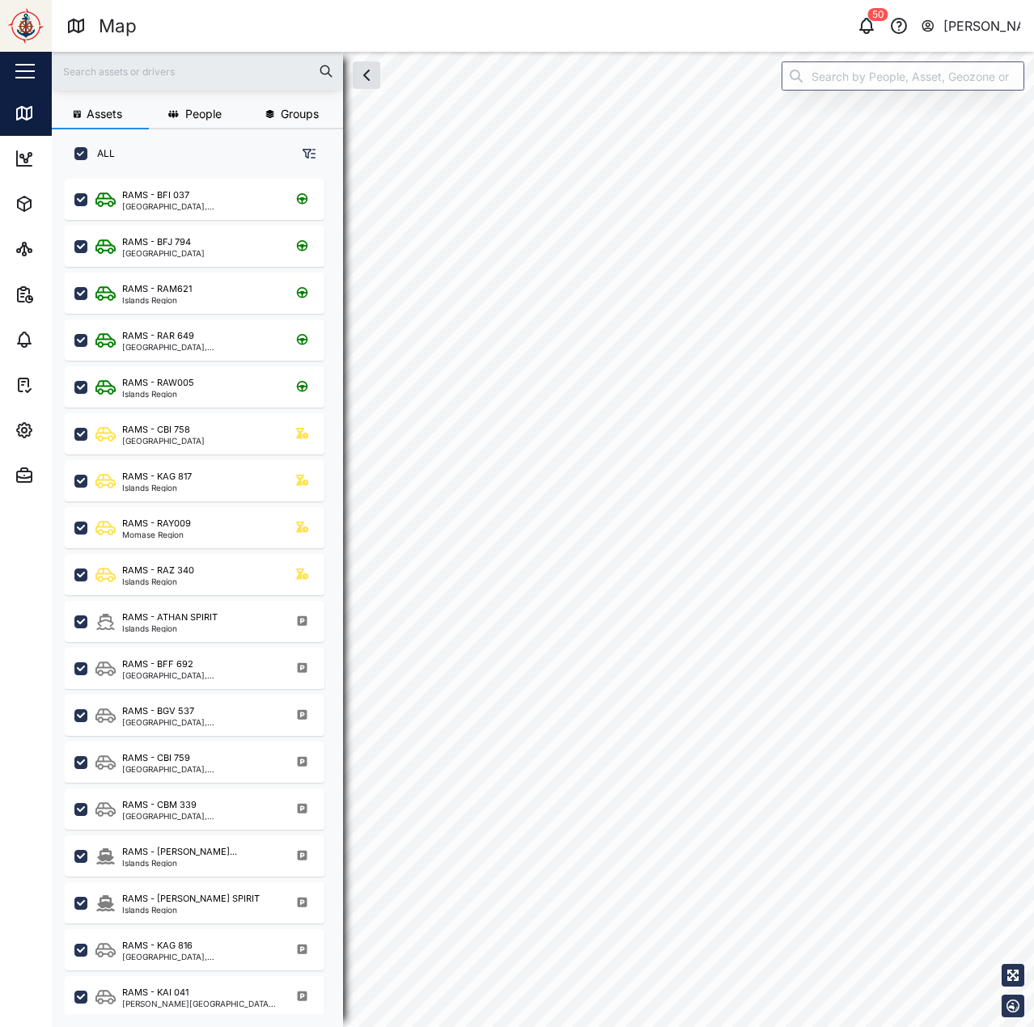
checkbox input "true"
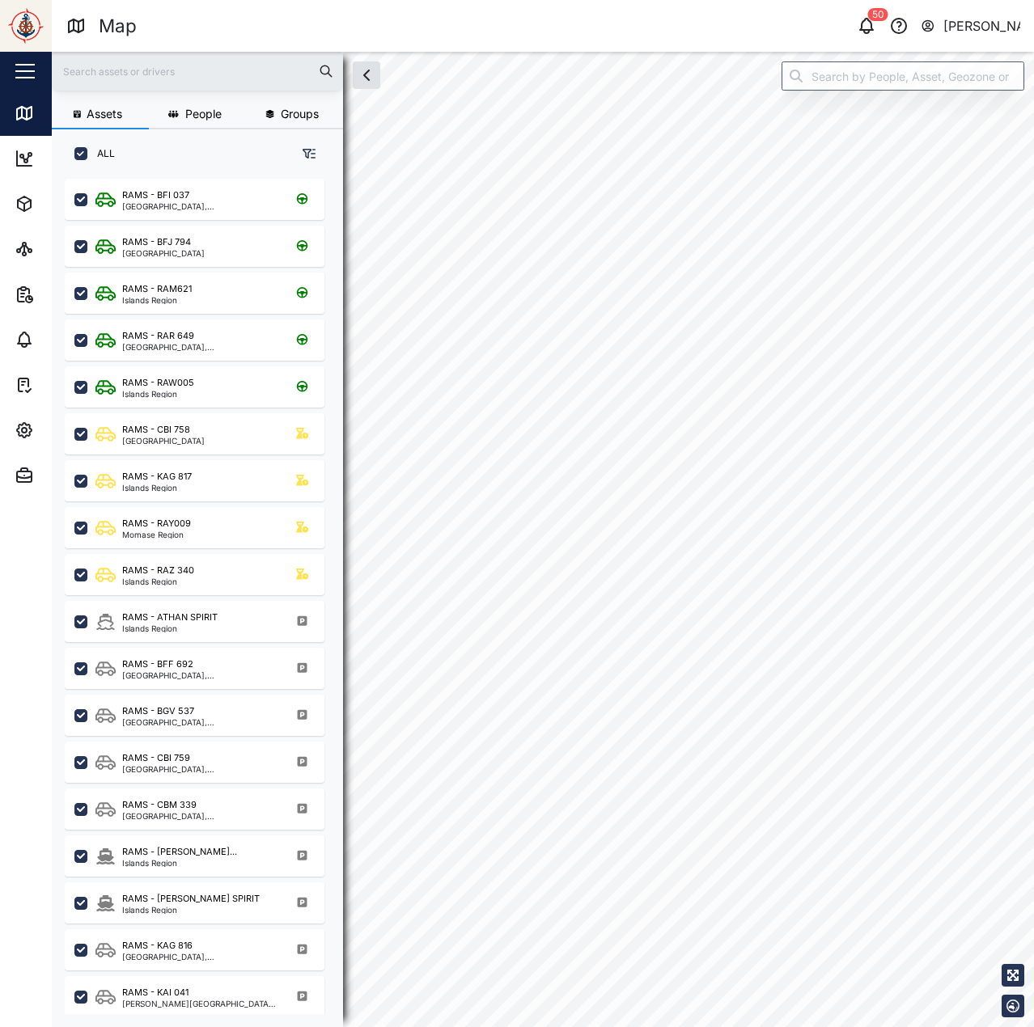
checkbox input "true"
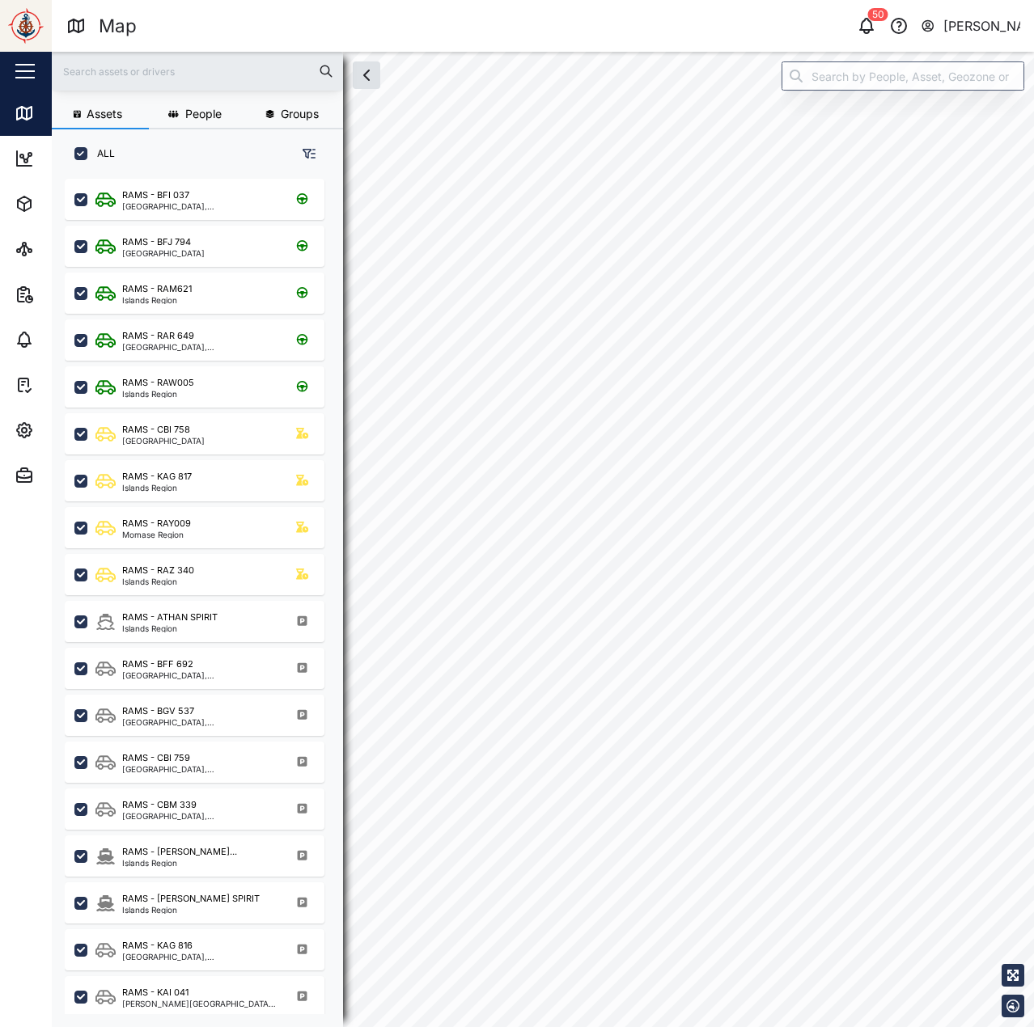
checkbox input "true"
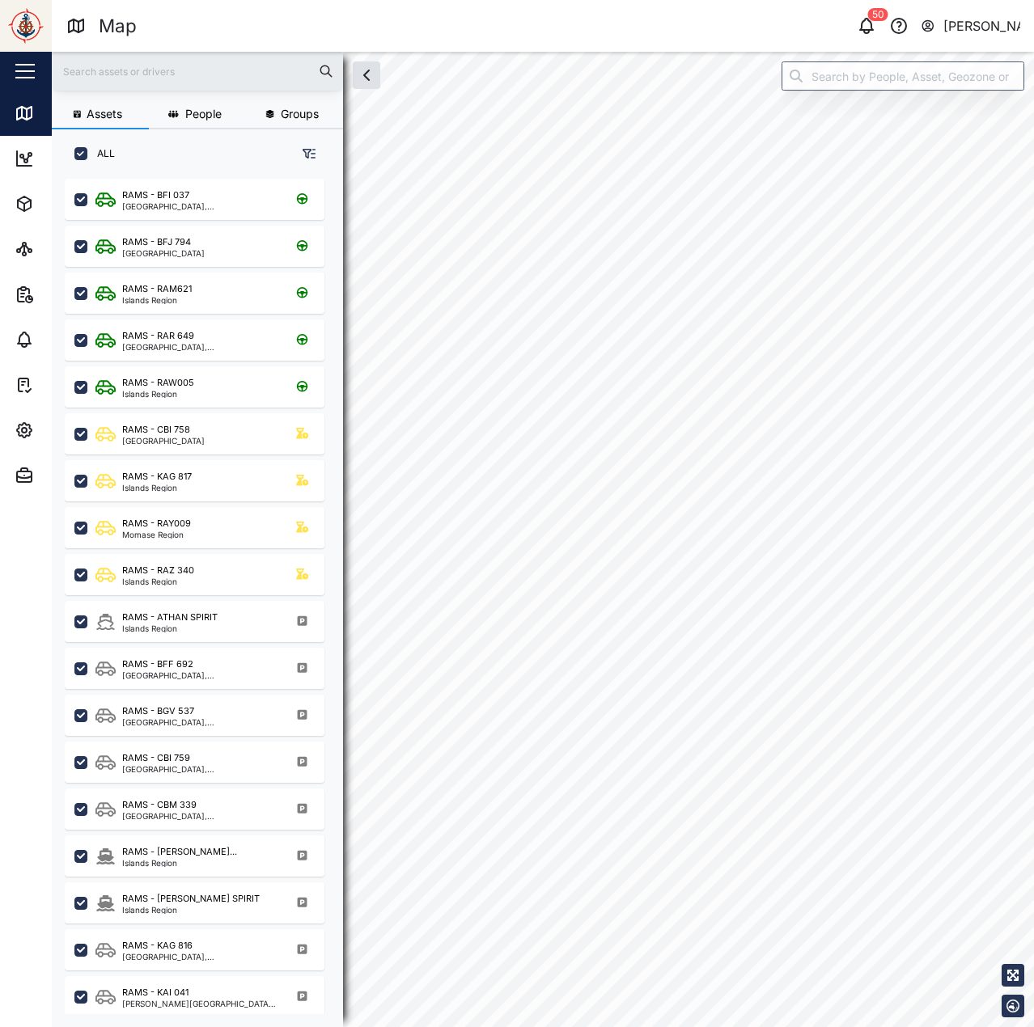
checkbox input "true"
click at [827, 698] on div "2" at bounding box center [846, 685] width 49 height 49
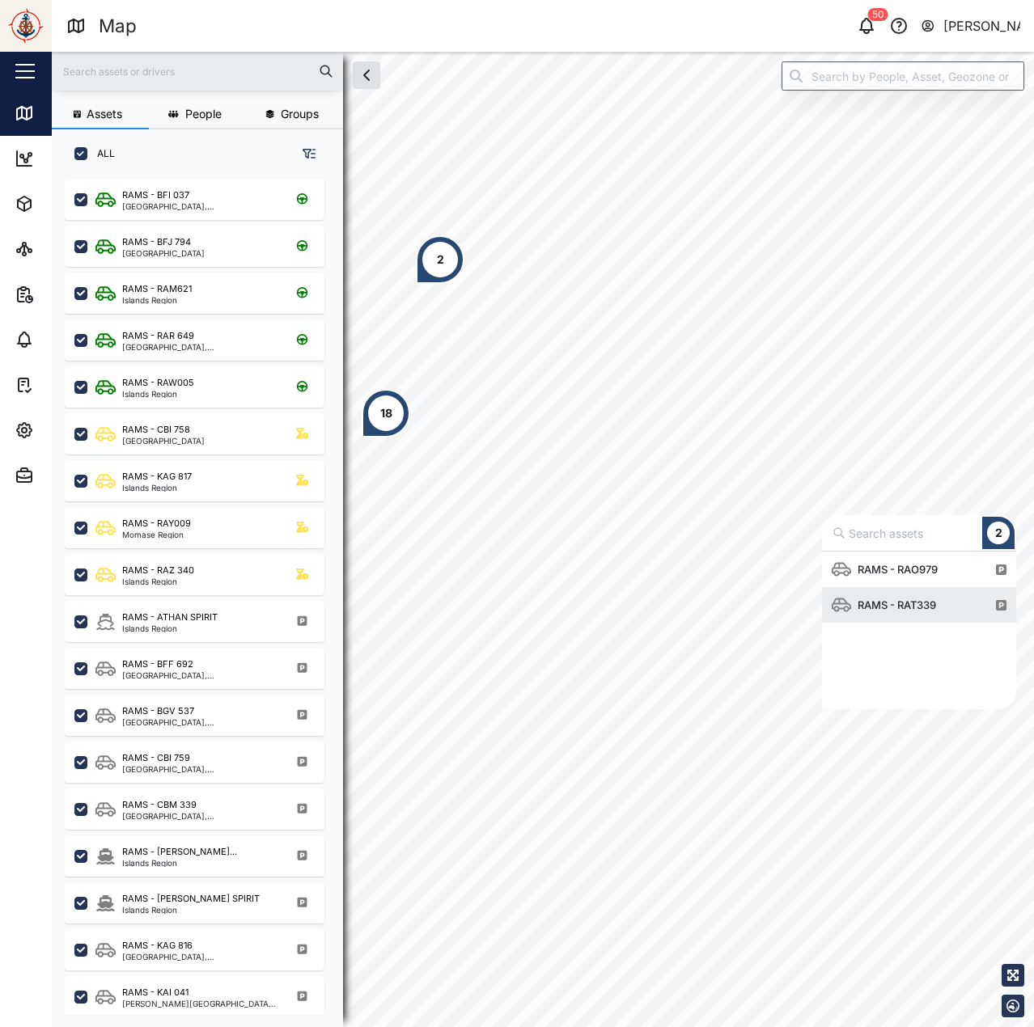
scroll to position [146, 182]
click at [865, 601] on div "RAMS - RAT339" at bounding box center [896, 605] width 91 height 16
